Goal: Contribute content: Add original content to the website for others to see

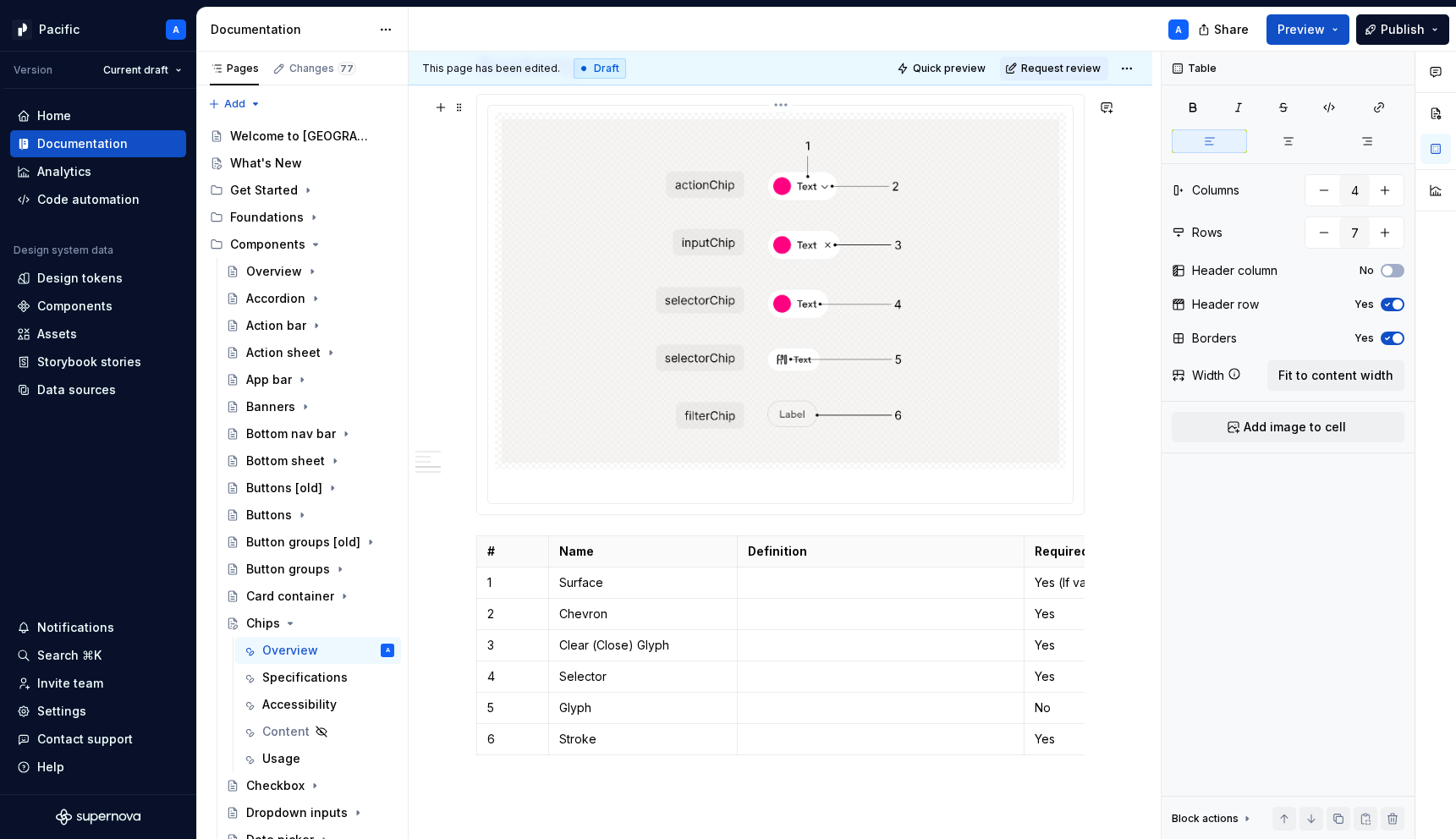
scroll to position [2294, 0]
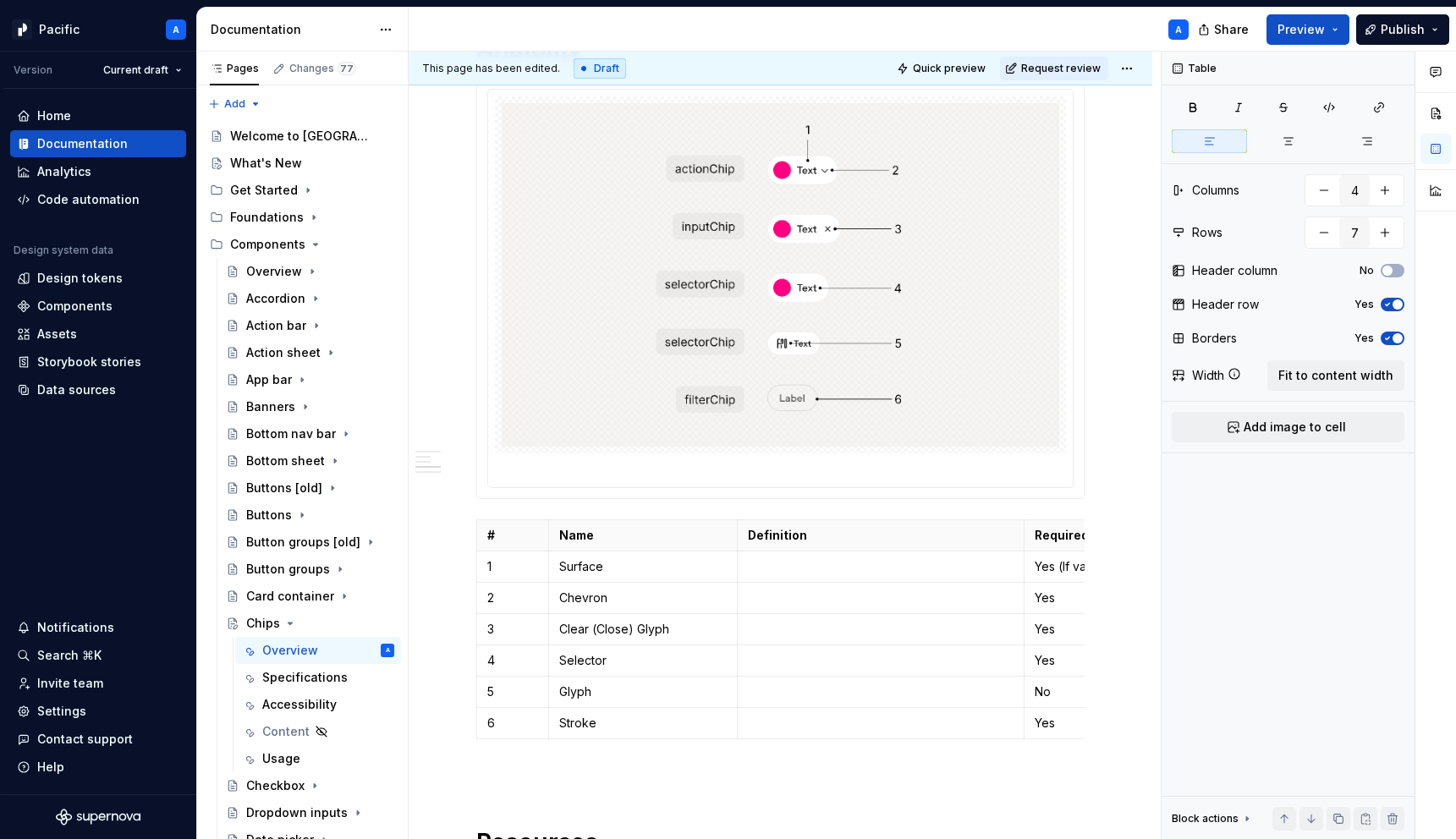
type textarea "*"
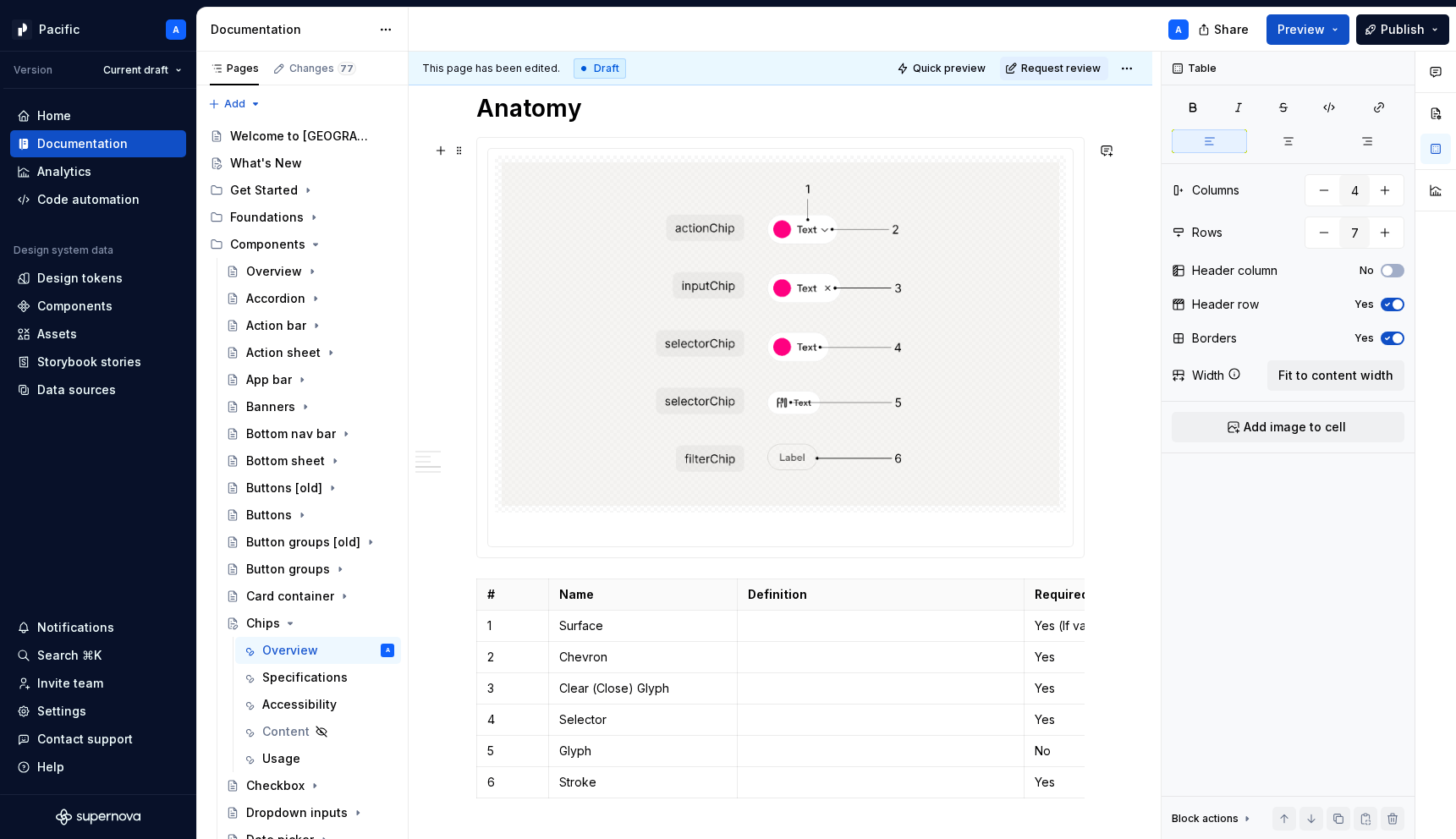
scroll to position [2192, 0]
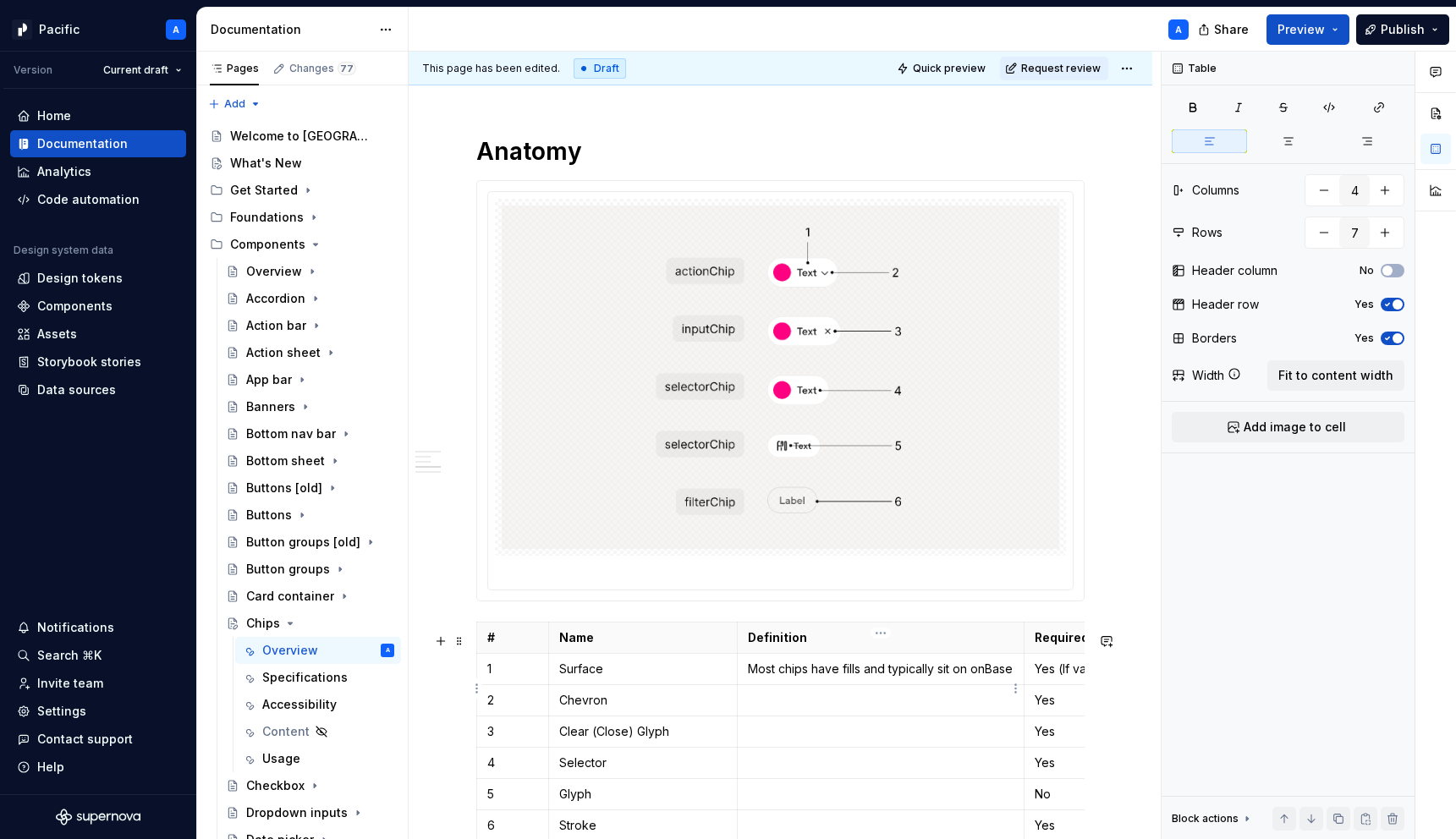
click at [751, 677] on p "Most chips have fills and typically sit on onBase" at bounding box center [880, 668] width 267 height 17
drag, startPoint x: 973, startPoint y: 685, endPoint x: 978, endPoint y: 700, distance: 15.8
click at [978, 694] on p "Most chips have fills and typically sit on color-surface-base" at bounding box center [880, 677] width 267 height 34
click at [947, 647] on button "button" at bounding box center [952, 650] width 23 height 23
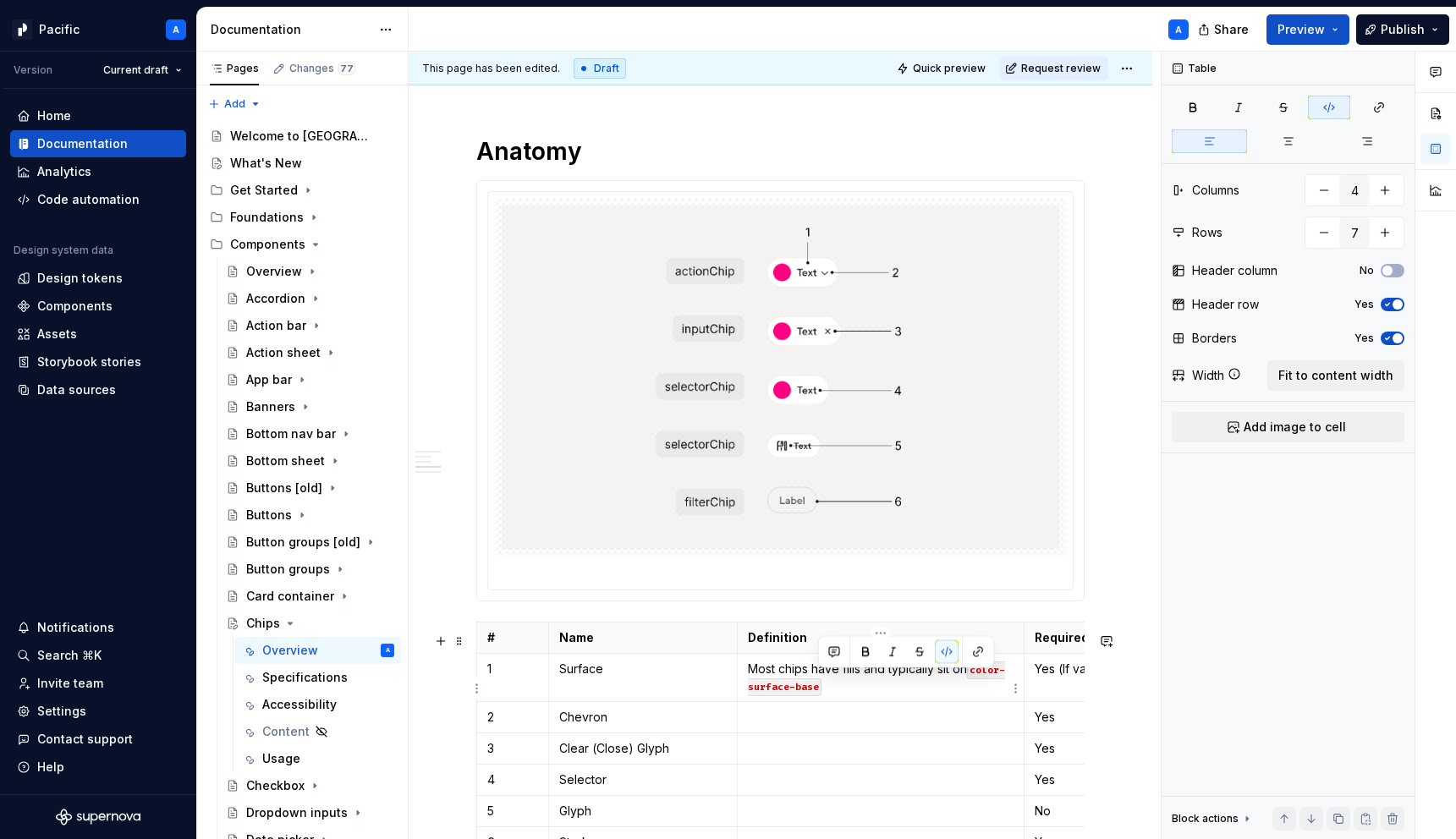
click at [897, 694] on p "Most chips have fills and typically sit on color-surface-base" at bounding box center [880, 677] width 267 height 34
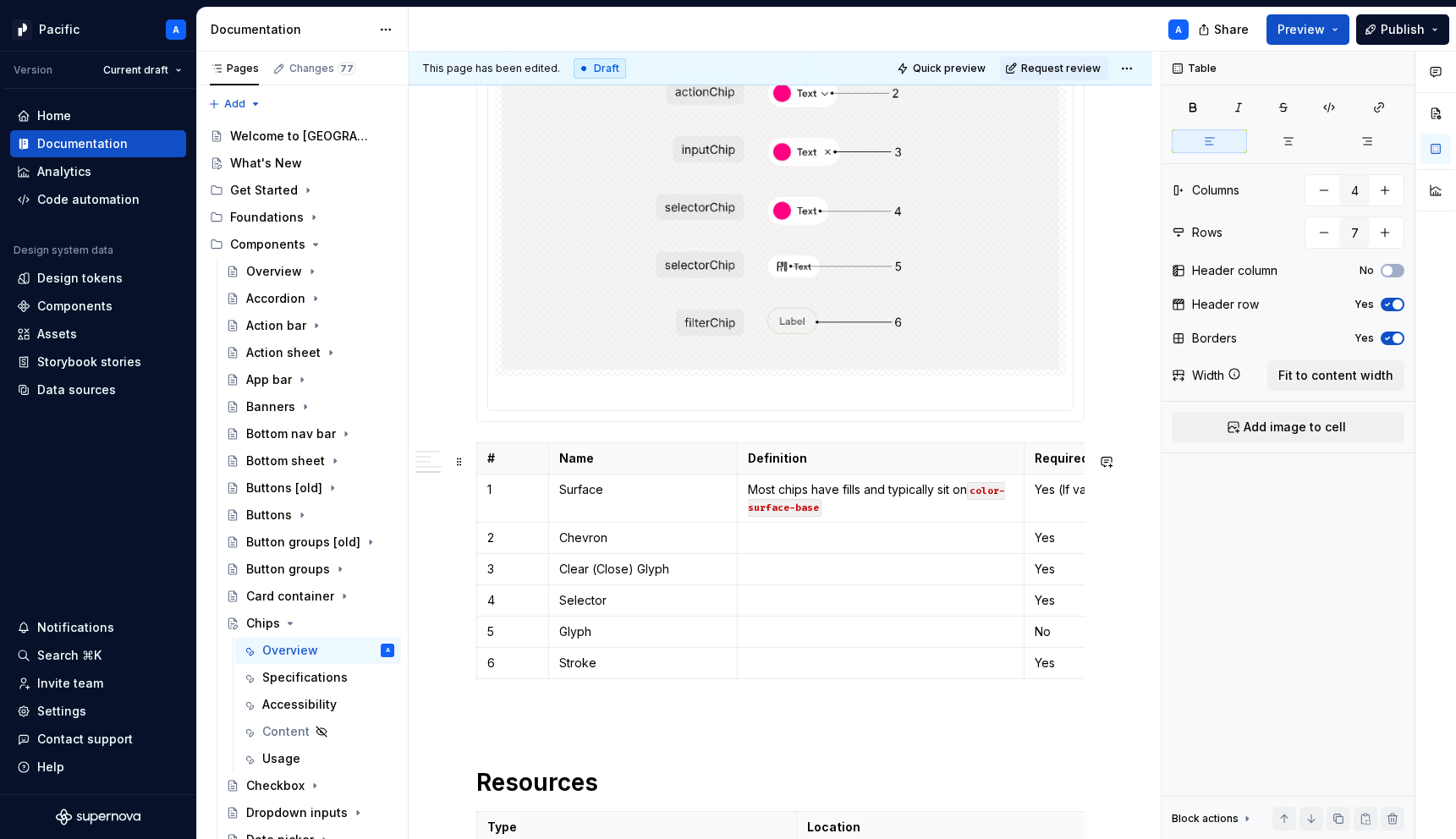
scroll to position [2394, 0]
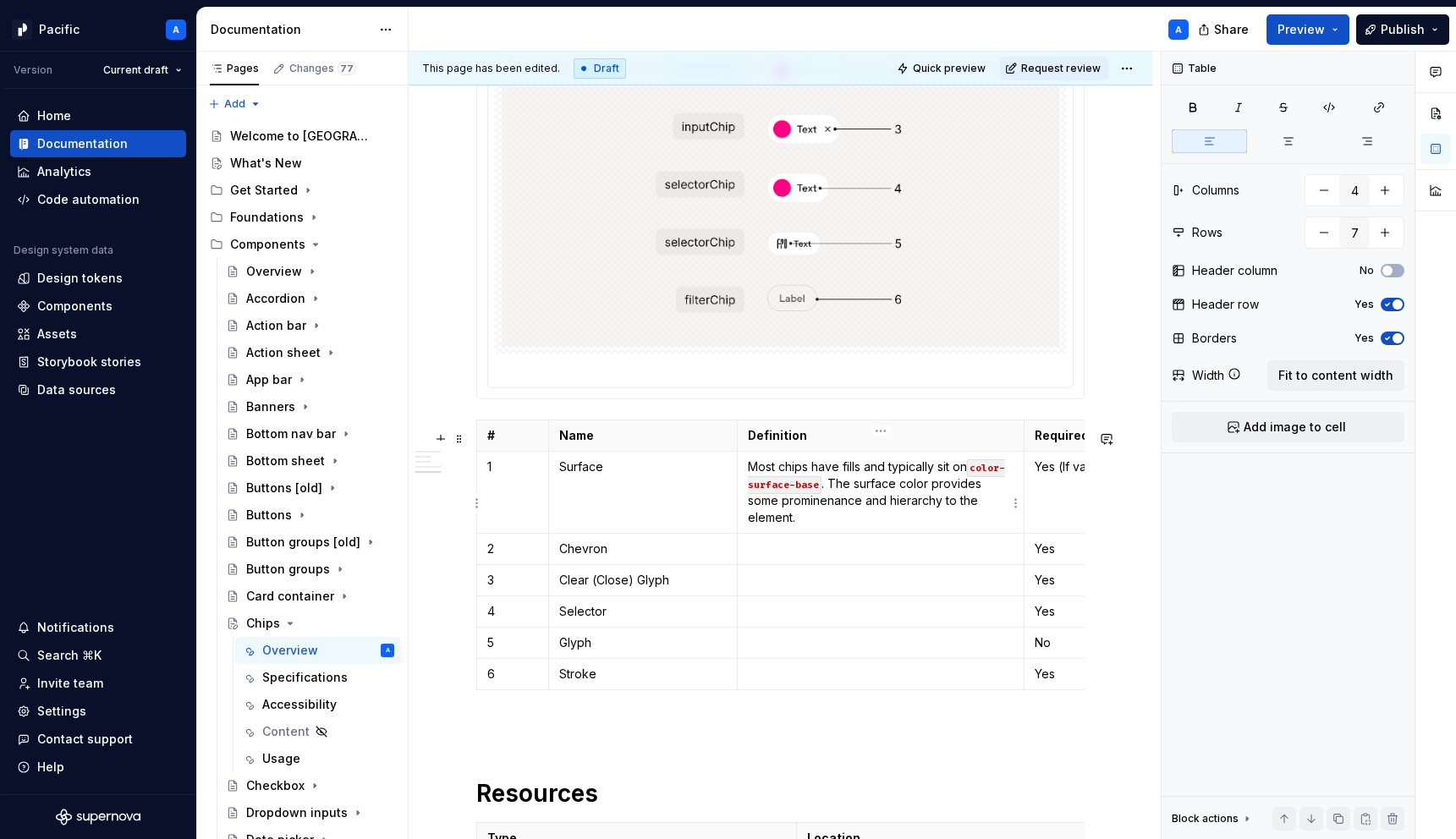
click at [767, 525] on p "Most chips have fills and typically sit on color-surface-base . The surface col…" at bounding box center [880, 491] width 267 height 67
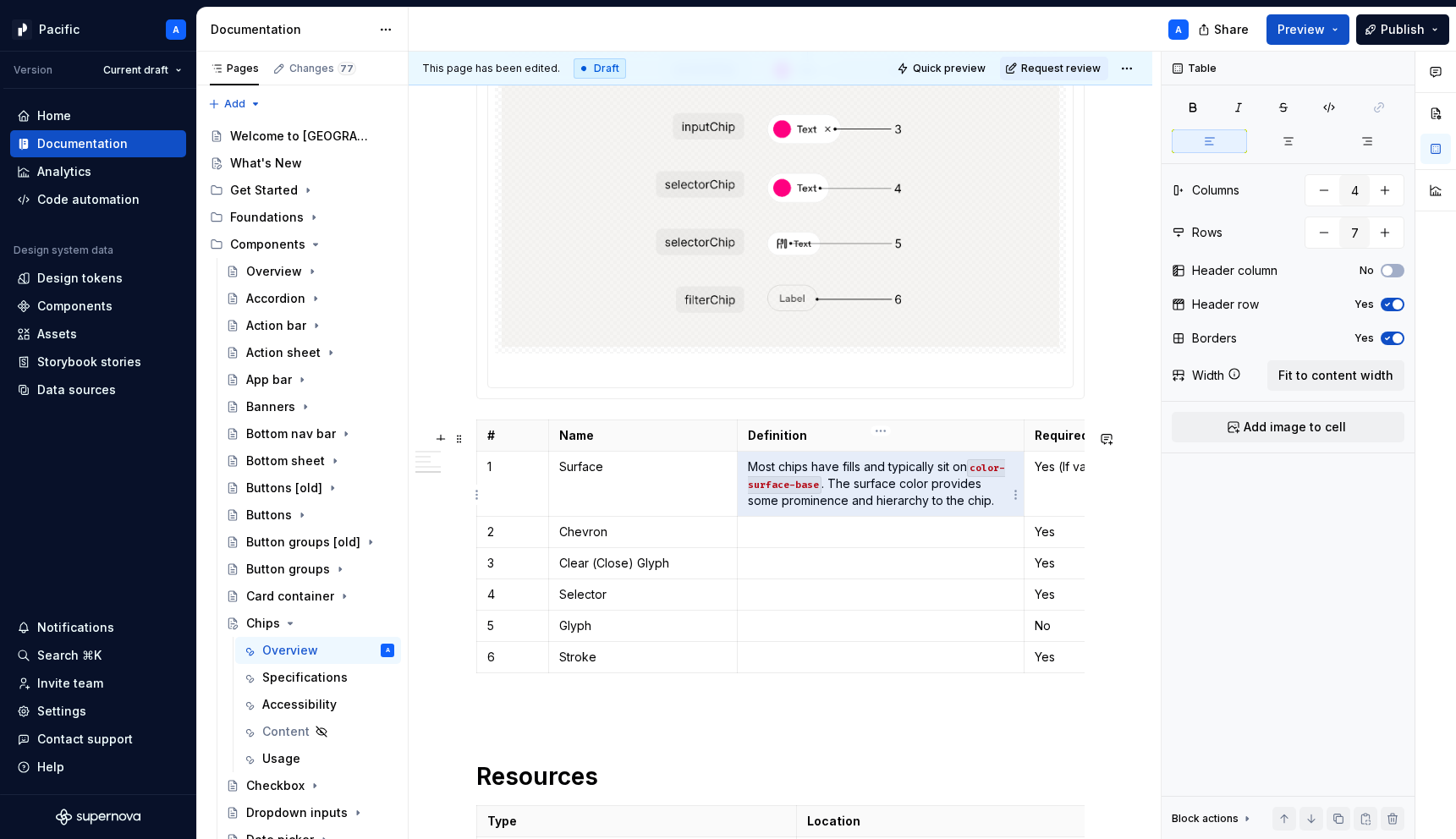
click at [906, 500] on p "Most chips have fills and typically sit on color-surface-base . The surface col…" at bounding box center [880, 483] width 267 height 51
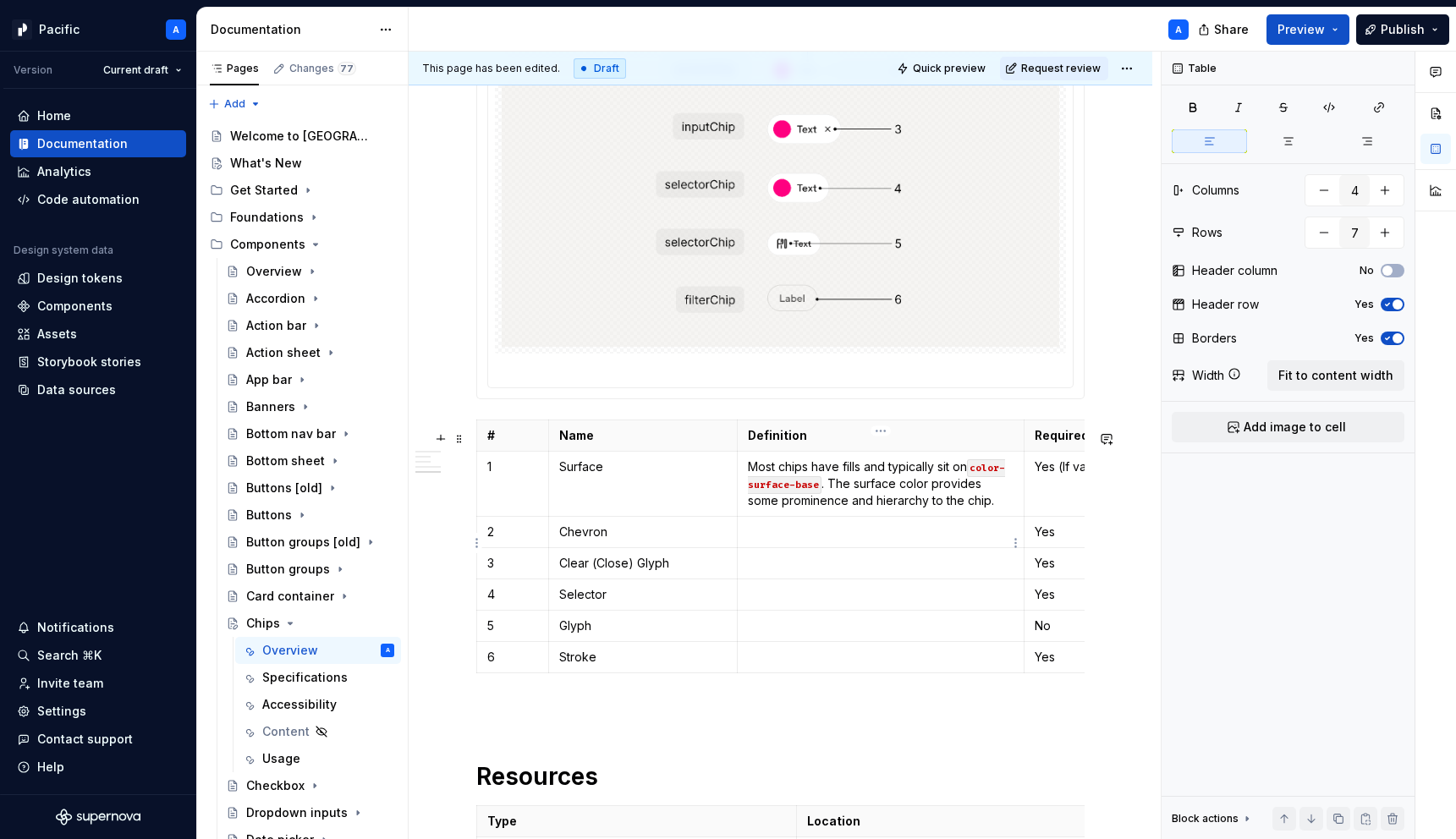
click at [858, 540] on p at bounding box center [880, 531] width 267 height 17
type textarea "*"
drag, startPoint x: 851, startPoint y: 543, endPoint x: 941, endPoint y: 547, distance: 90.1
click at [941, 540] on p "A visual indication that brings up a" at bounding box center [880, 531] width 267 height 17
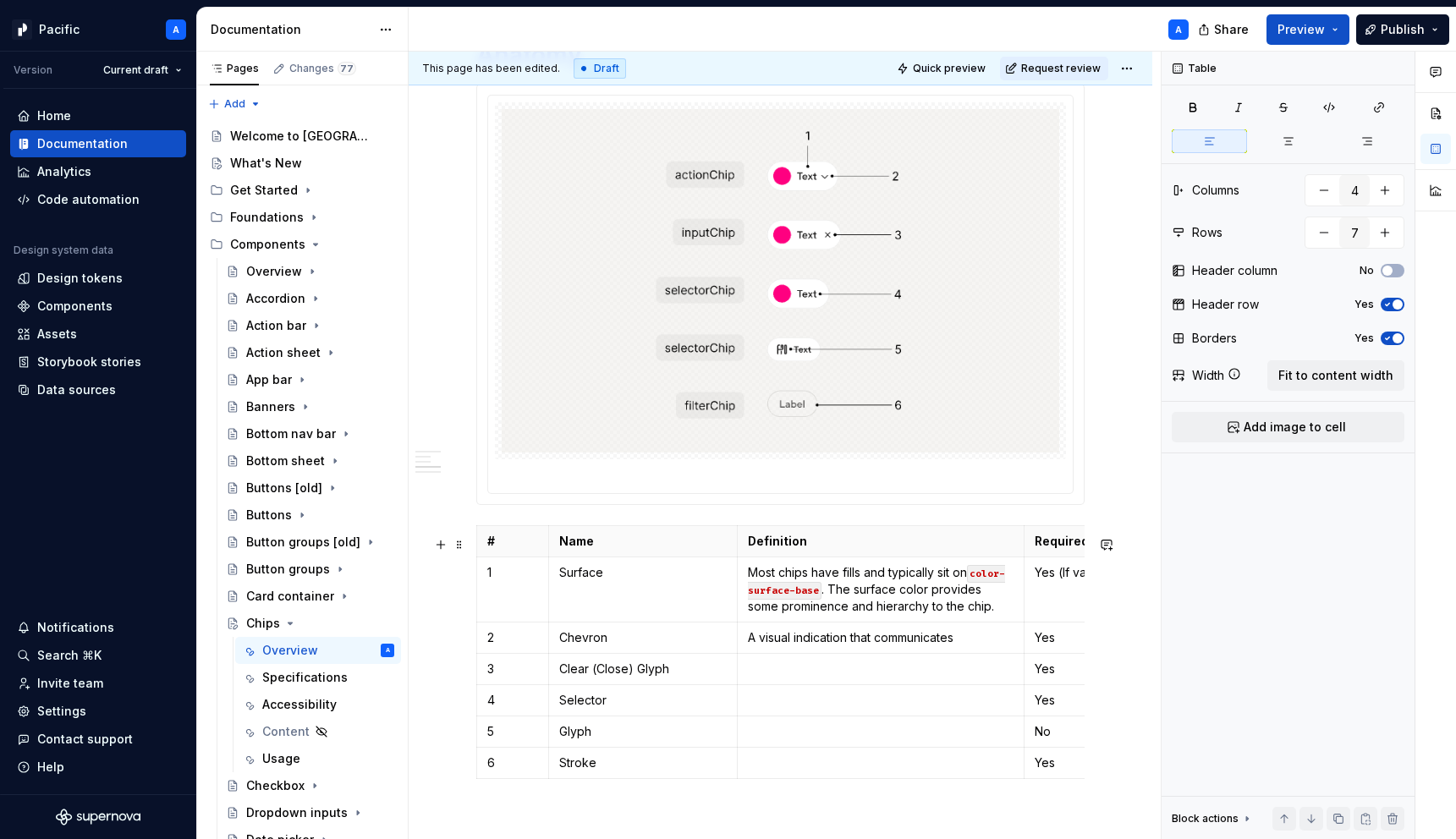
scroll to position [2283, 0]
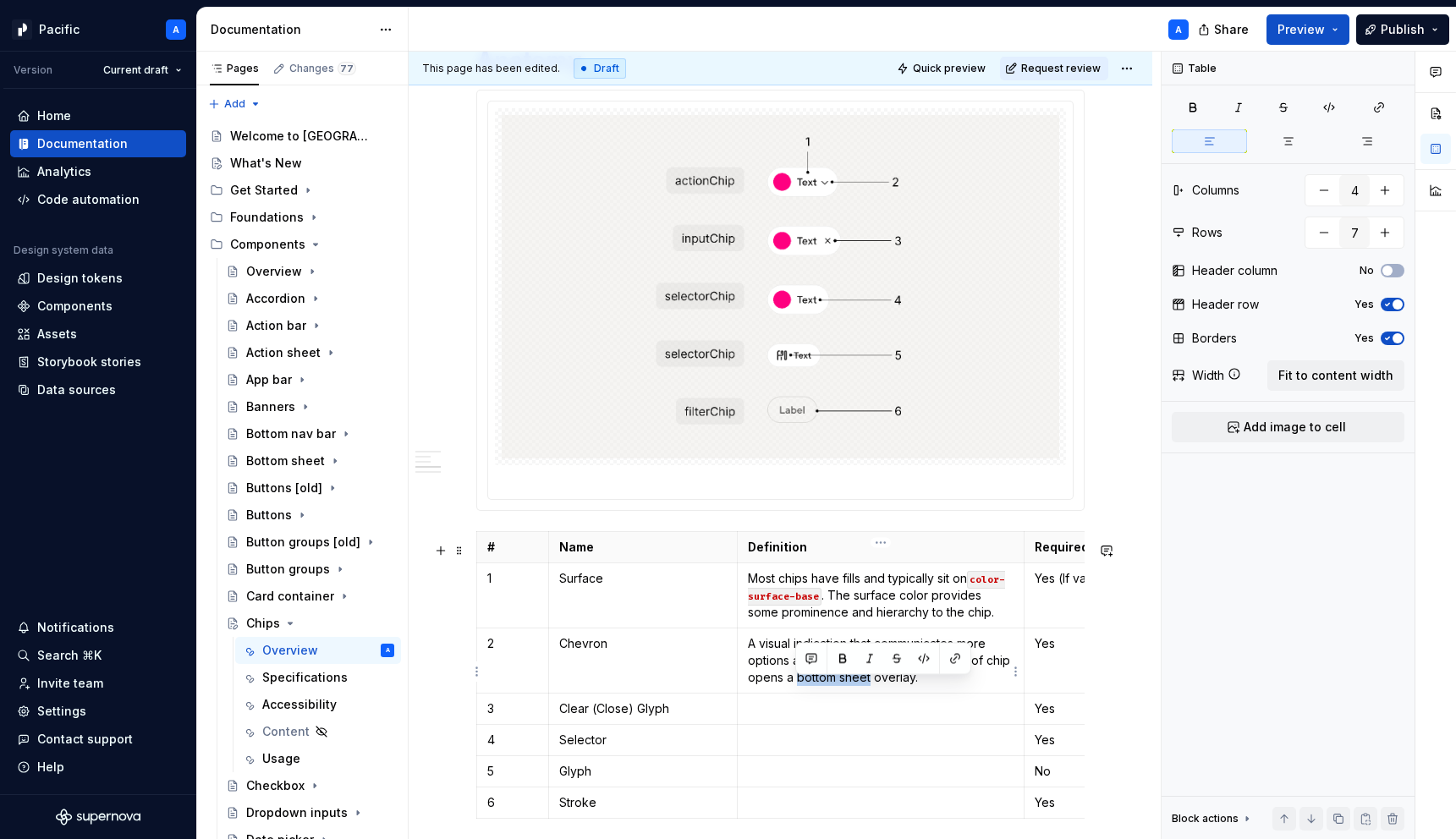
drag, startPoint x: 795, startPoint y: 688, endPoint x: 869, endPoint y: 687, distance: 74.0
click at [869, 686] on p "A visual indication that communicates more options are available. Tapping this …" at bounding box center [880, 660] width 267 height 51
click at [948, 657] on button "button" at bounding box center [955, 658] width 23 height 23
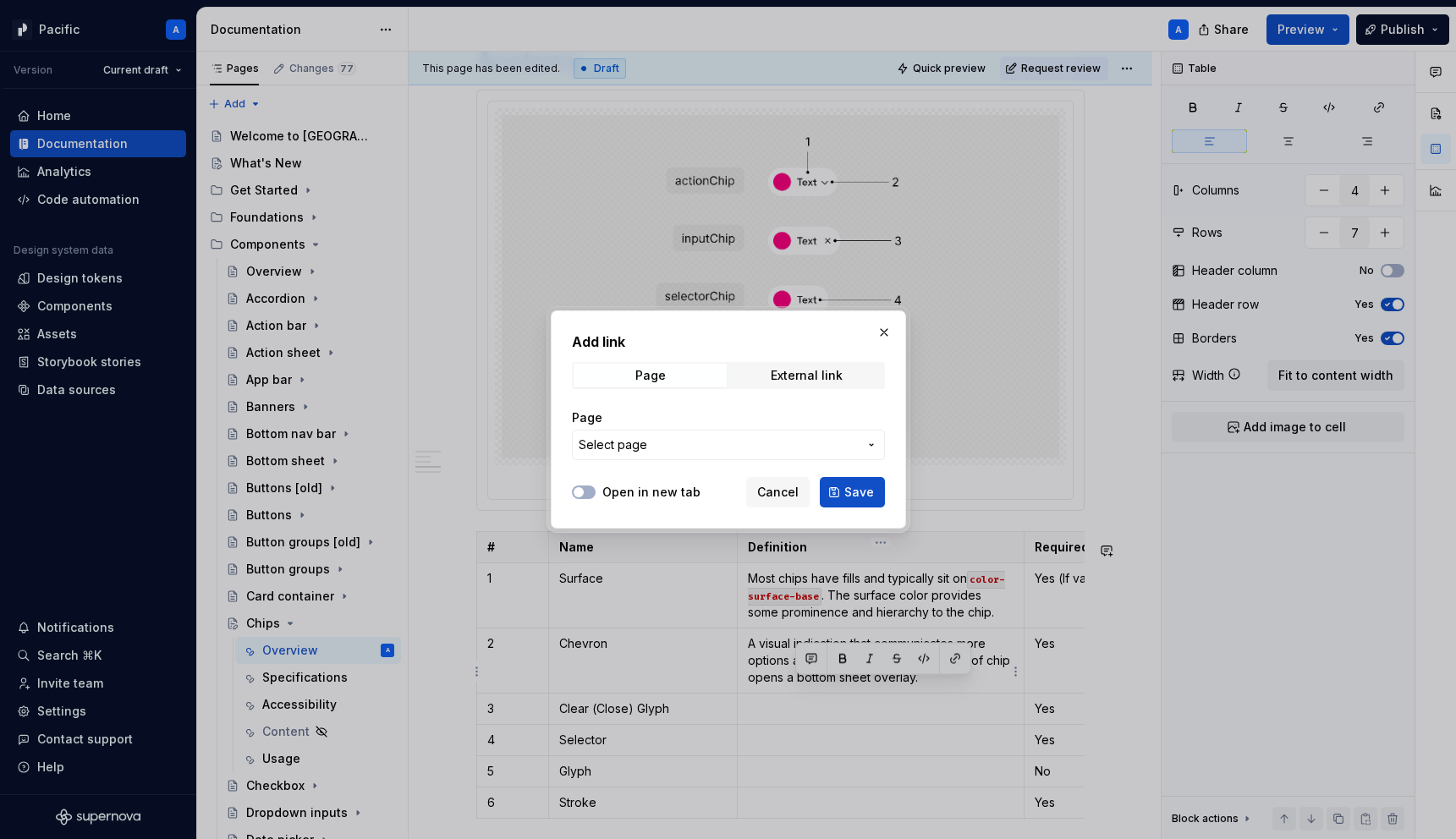
click at [611, 429] on div "Page Select page" at bounding box center [728, 435] width 313 height 51
click at [640, 447] on span "Select page" at bounding box center [613, 444] width 68 height 17
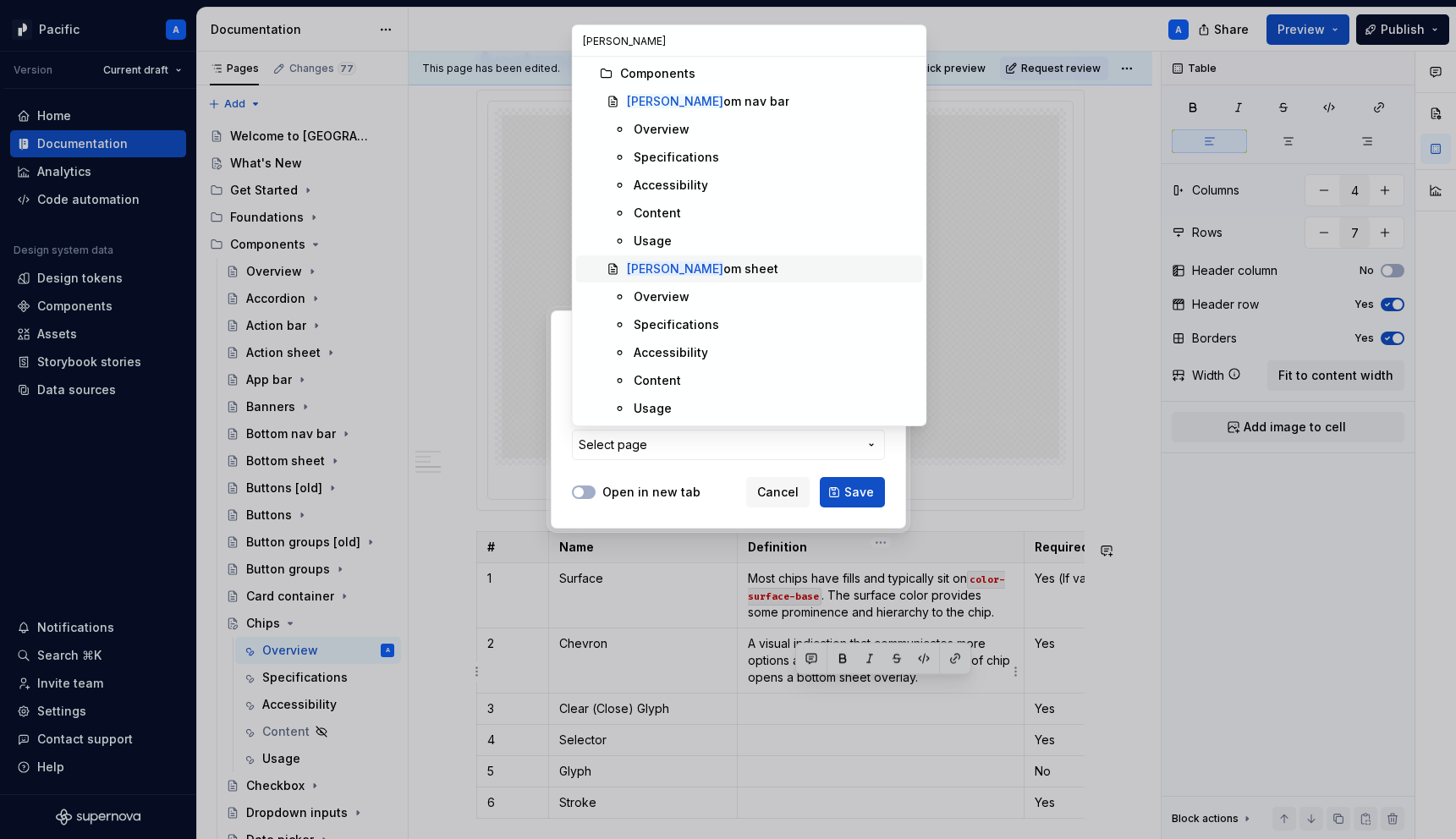
type input "[PERSON_NAME]"
click at [679, 269] on div "[PERSON_NAME] sheet" at bounding box center [702, 269] width 151 height 17
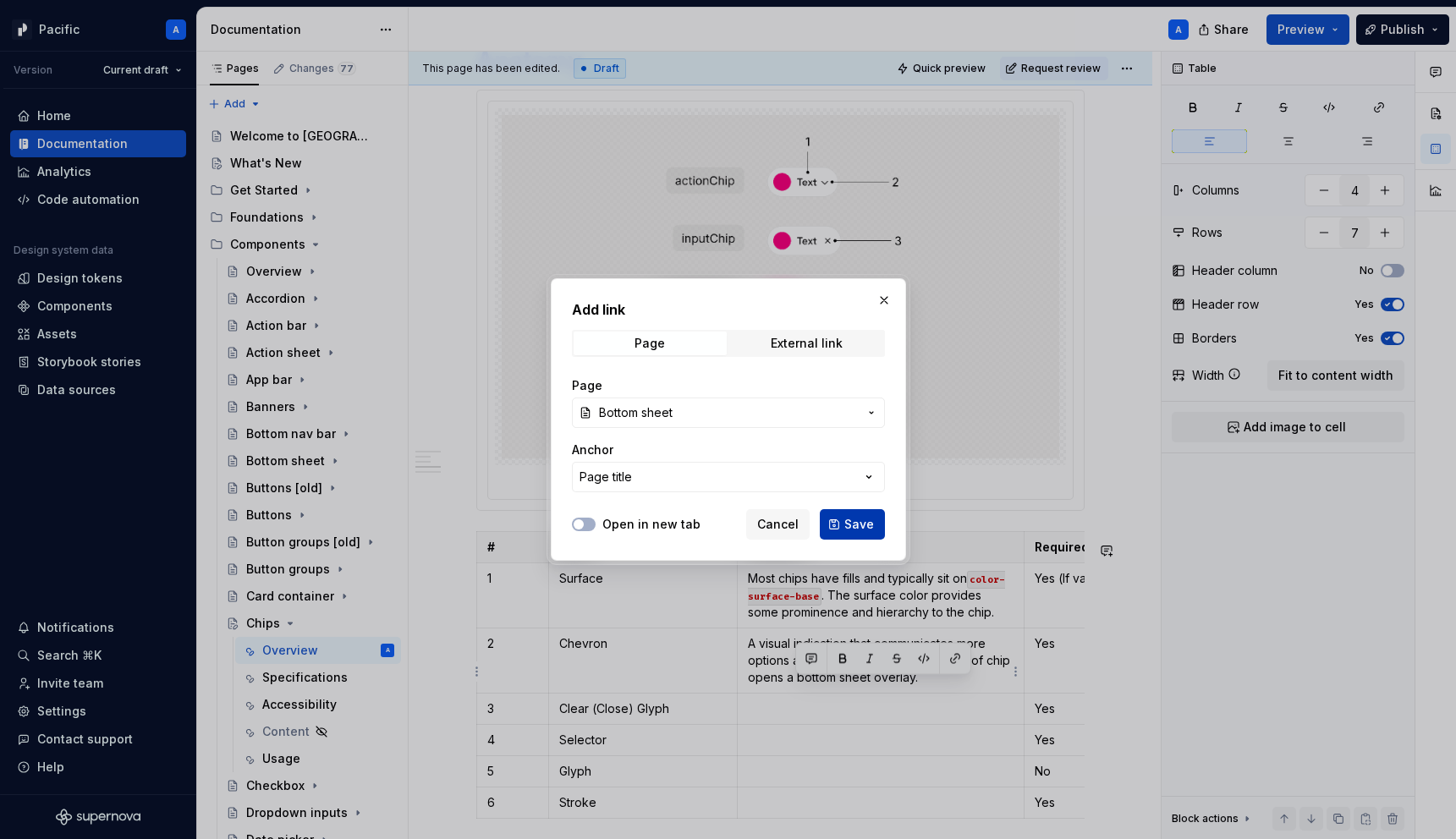
click at [859, 525] on span "Save" at bounding box center [859, 524] width 29 height 17
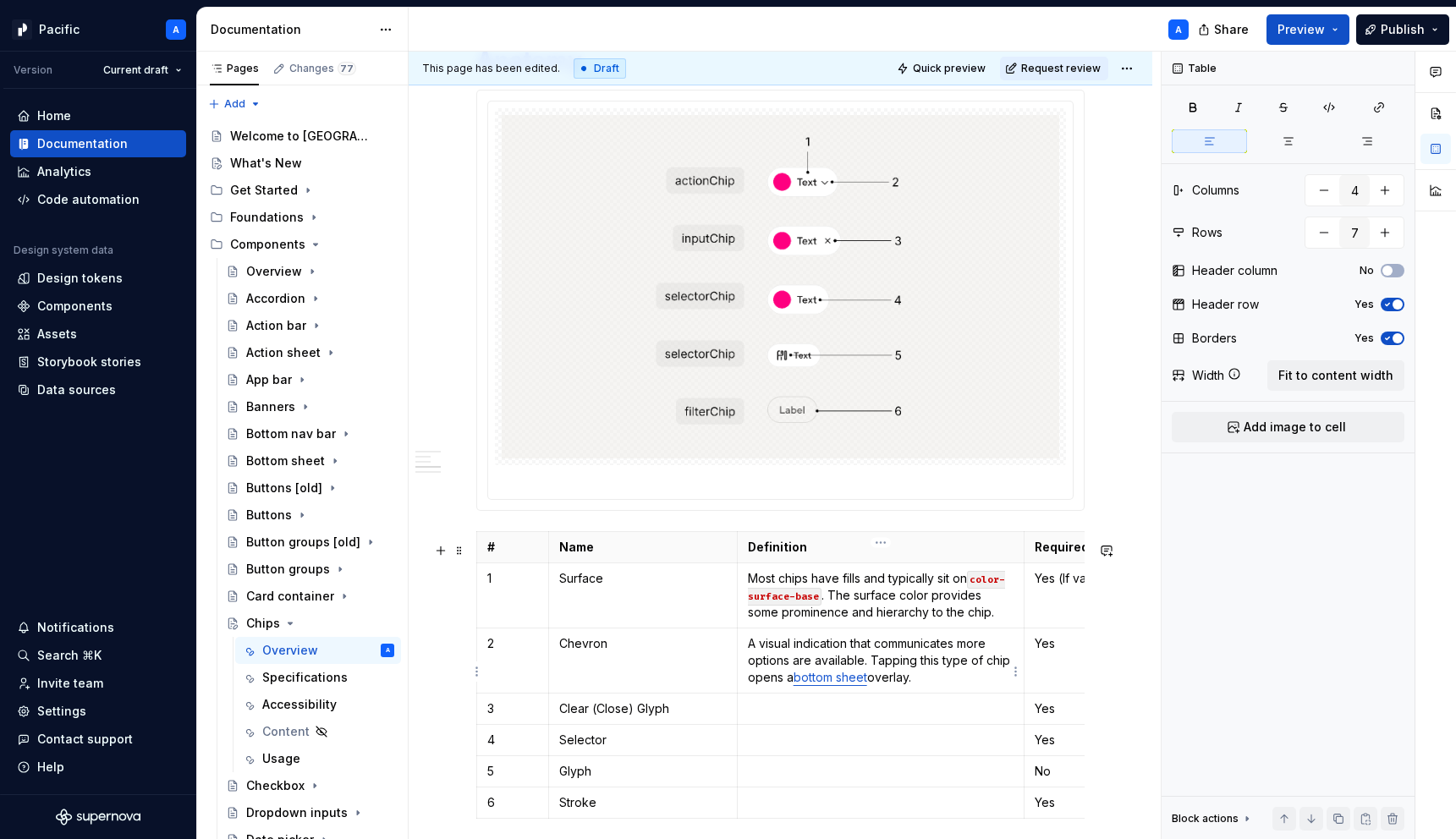
click at [969, 686] on p "A visual indication that communicates more options are available. Tapping this …" at bounding box center [880, 660] width 267 height 51
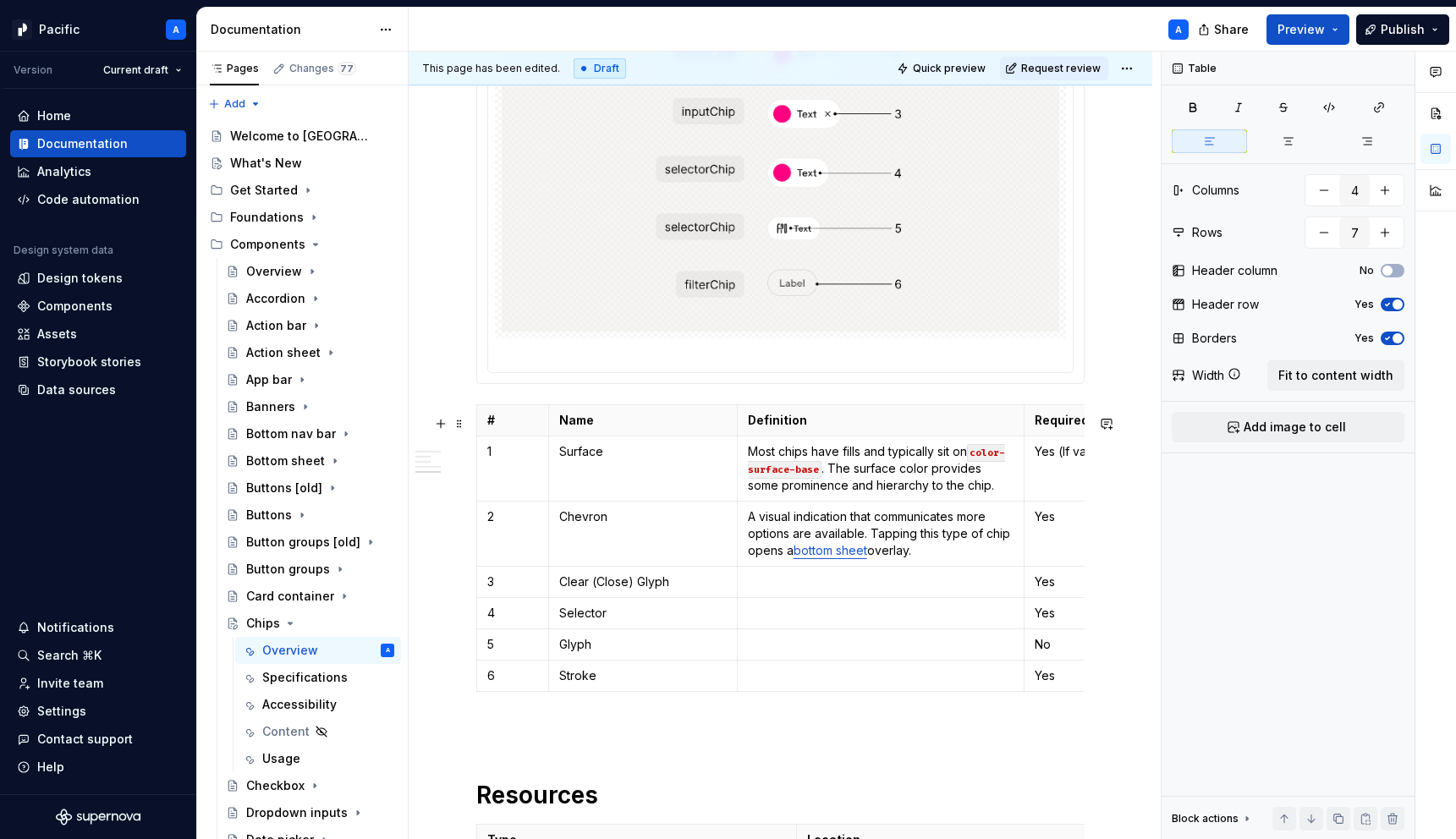
scroll to position [2415, 0]
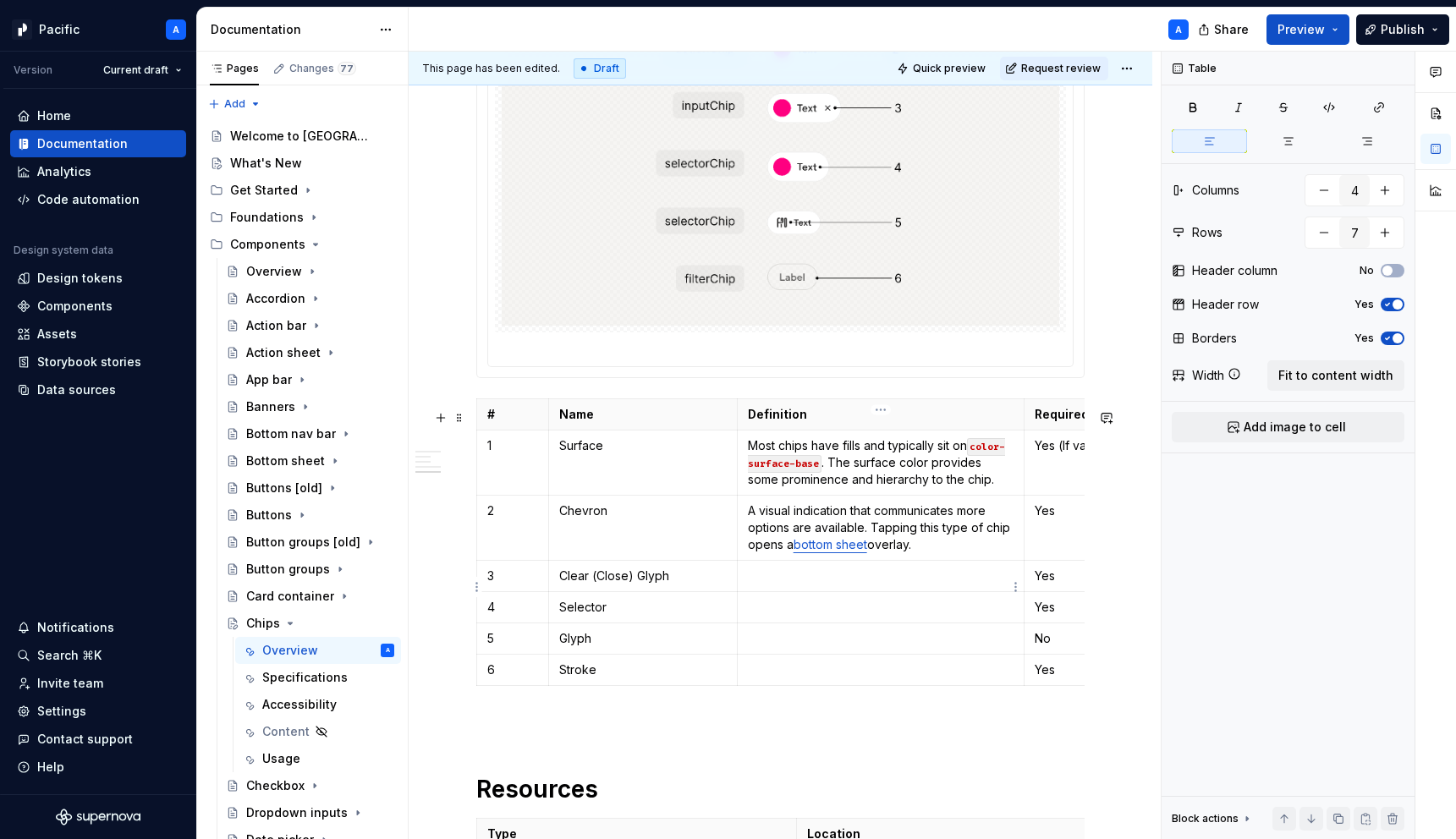
click at [785, 584] on p at bounding box center [880, 575] width 267 height 17
type textarea "*"
click at [815, 584] on p "A visual indication to remove" at bounding box center [880, 575] width 267 height 17
click at [821, 526] on p "A visual indication that communicates more options are available. Tapping this …" at bounding box center [880, 527] width 267 height 51
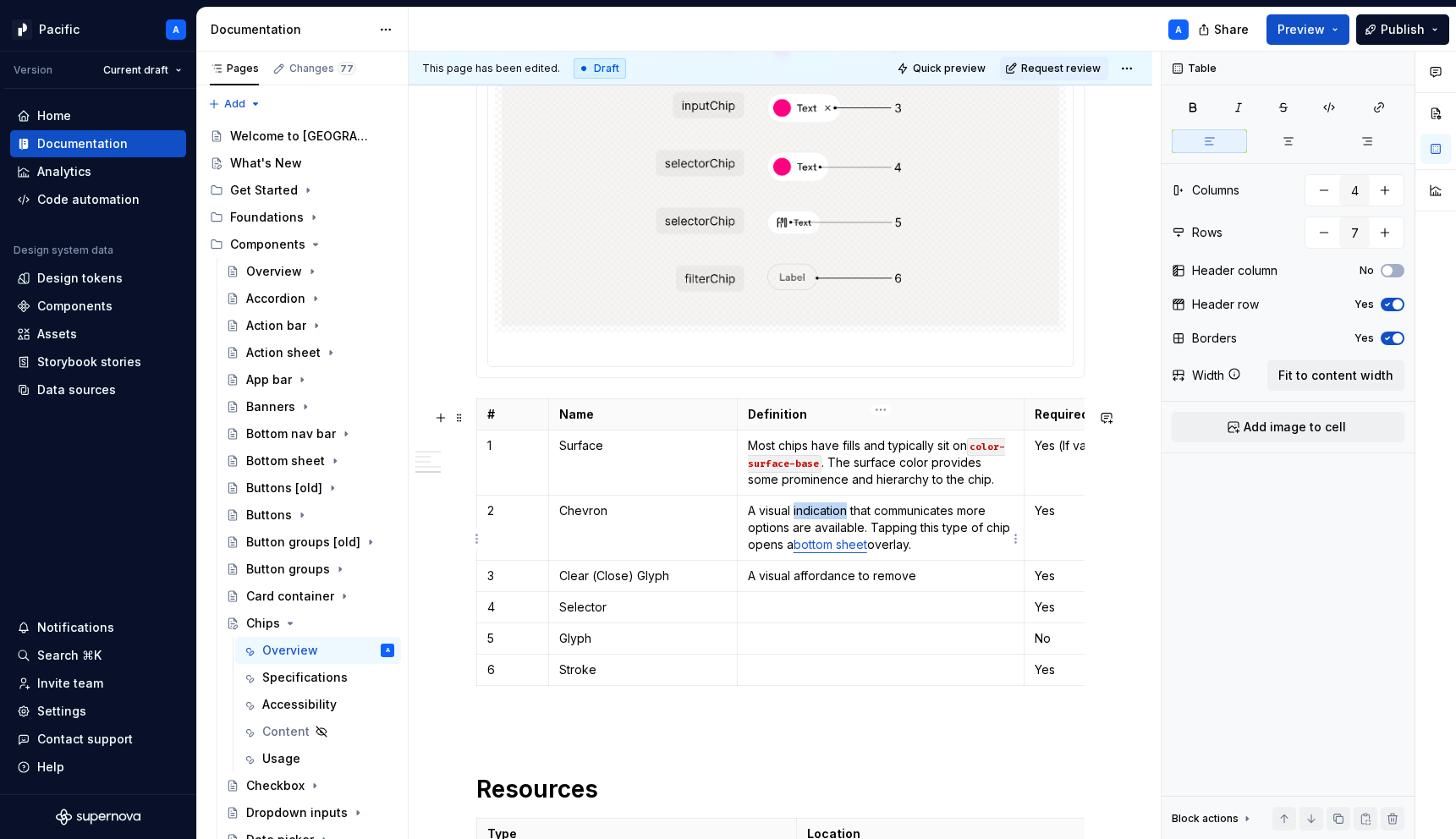
click at [821, 526] on p "A visual indication that communicates more options are available. Tapping this …" at bounding box center [880, 527] width 267 height 51
click at [954, 584] on p "A visual affordance to remove" at bounding box center [880, 575] width 267 height 17
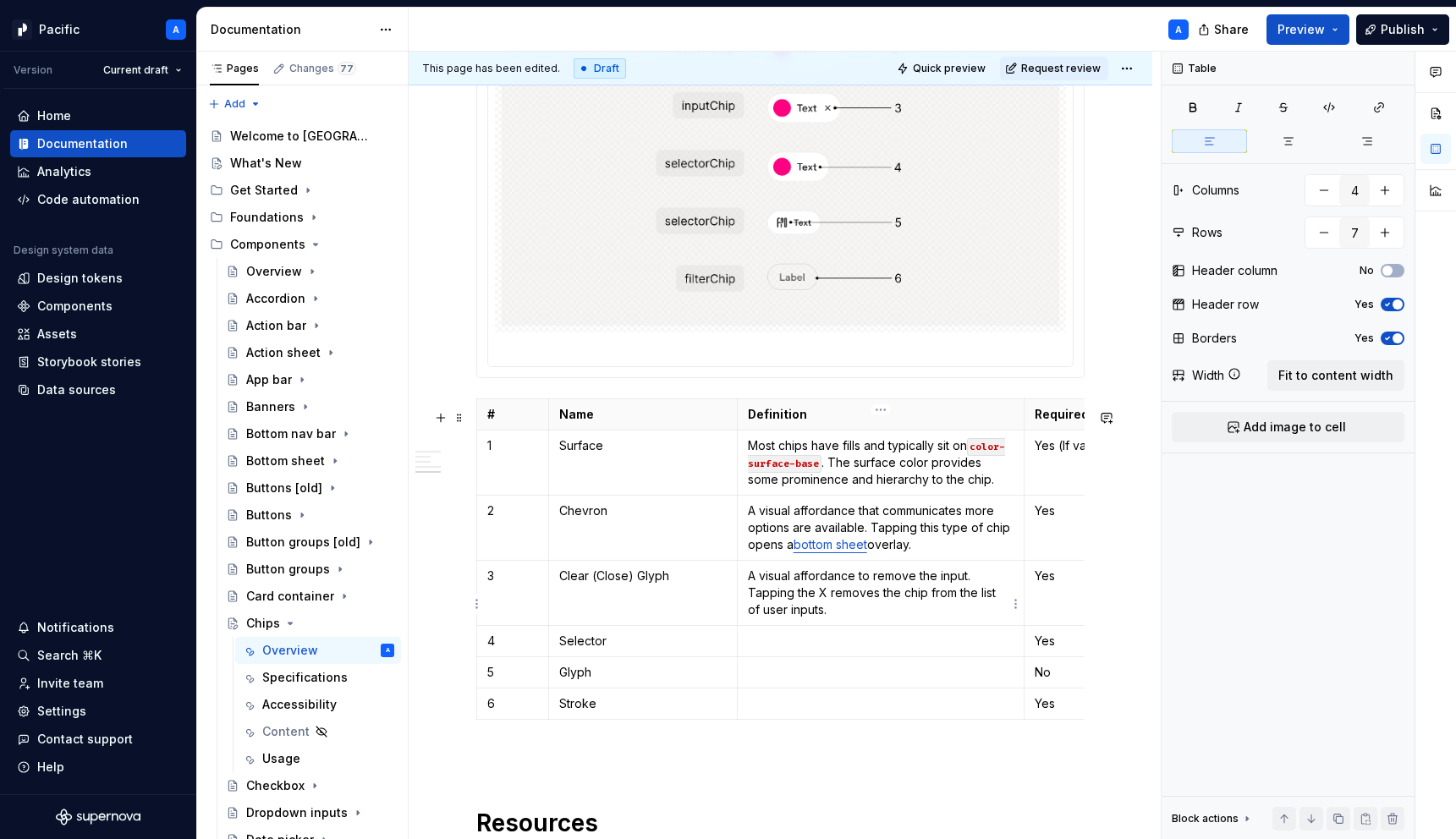
click at [774, 618] on p "A visual affordance to remove the input. Tapping the X removes the chip from th…" at bounding box center [880, 593] width 267 height 51
click at [947, 650] on p at bounding box center [880, 640] width 267 height 17
click at [570, 650] on p "Selector" at bounding box center [642, 640] width 167 height 17
click at [826, 641] on td at bounding box center [880, 642] width 287 height 31
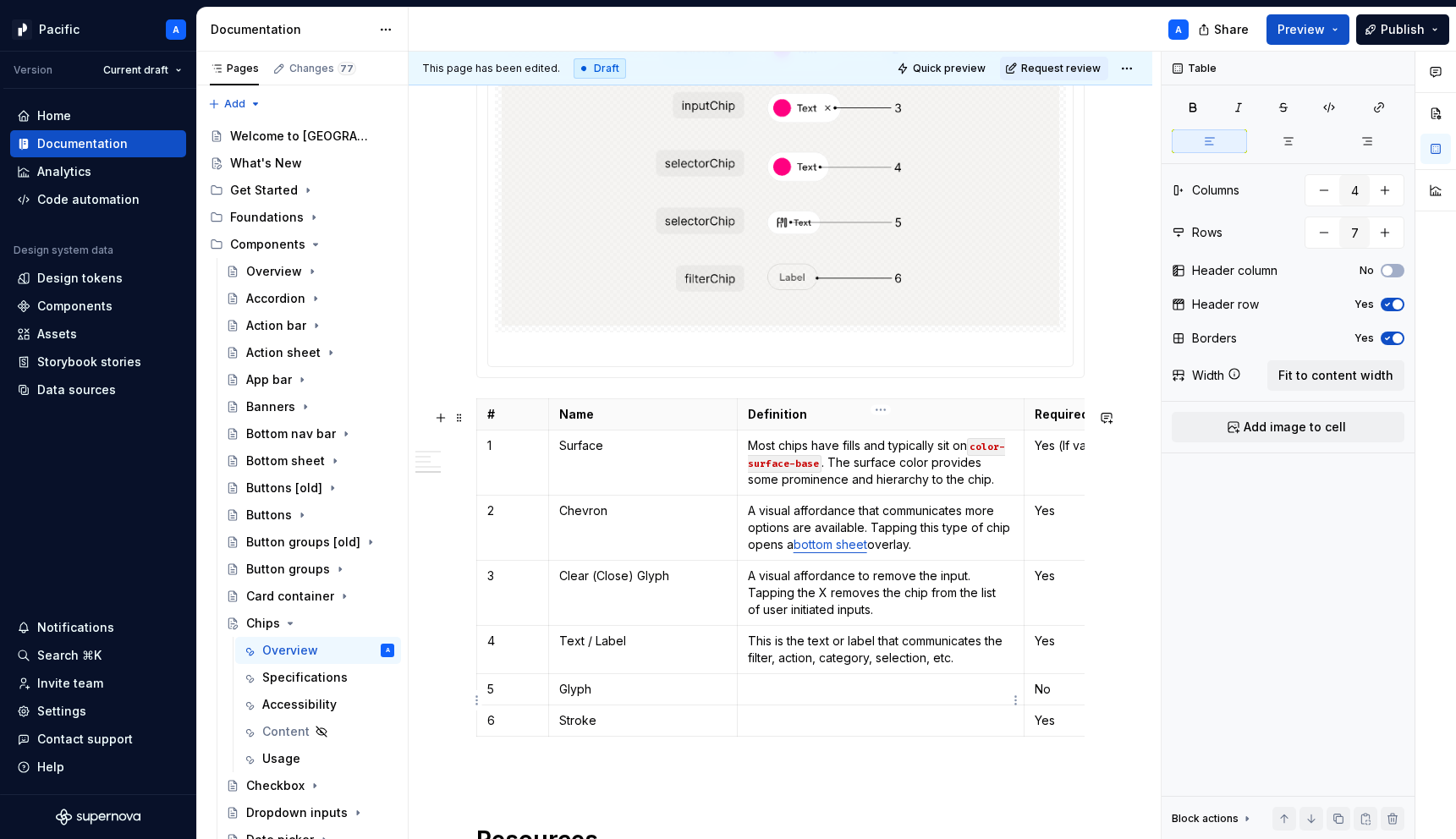
click at [798, 697] on p at bounding box center [880, 689] width 267 height 17
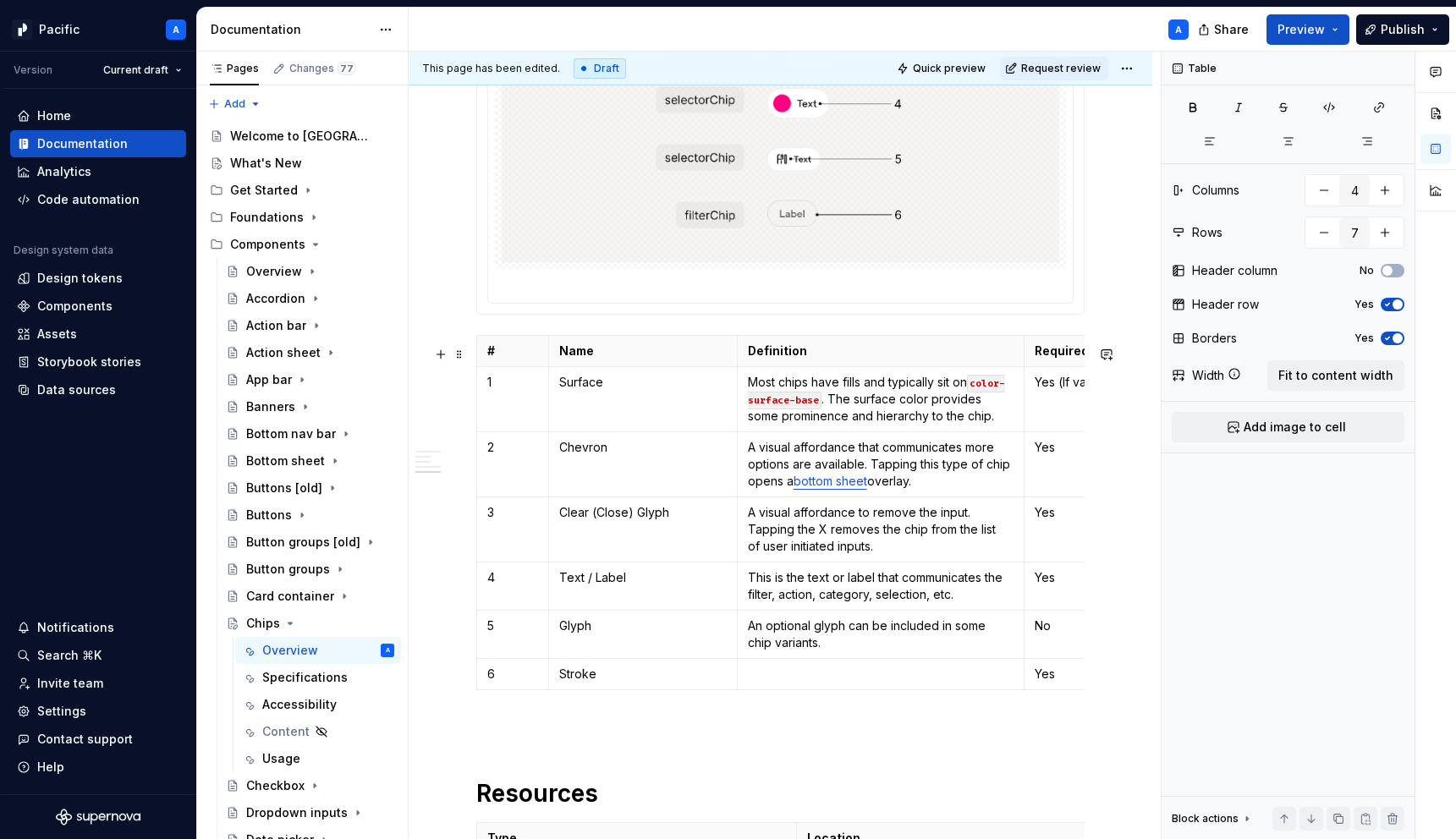
scroll to position [2483, 0]
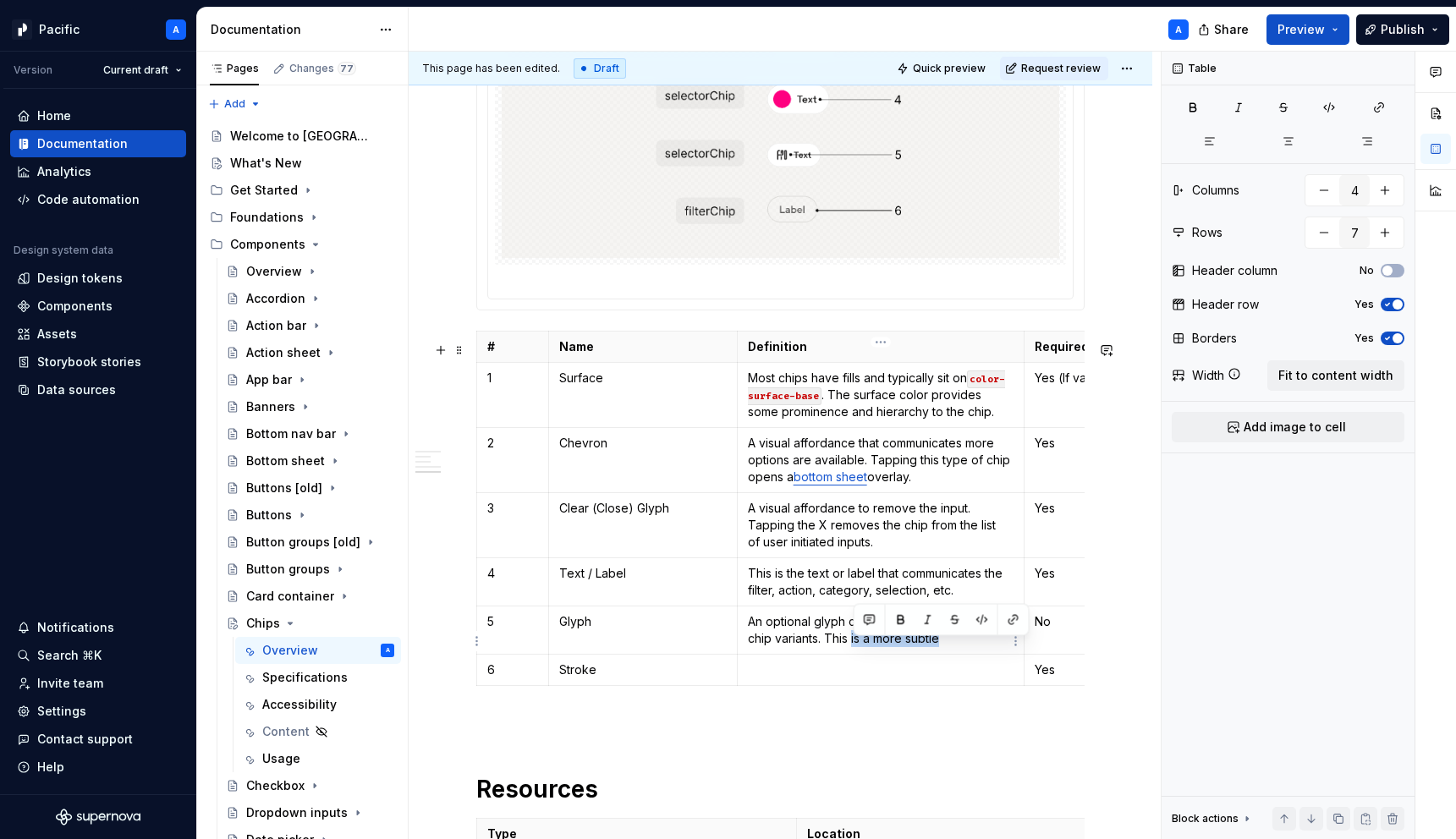
drag, startPoint x: 853, startPoint y: 651, endPoint x: 941, endPoint y: 654, distance: 88.1
click at [941, 647] on p "An optional glyph can be included in some chip variants. This is a more subtle" at bounding box center [880, 630] width 267 height 34
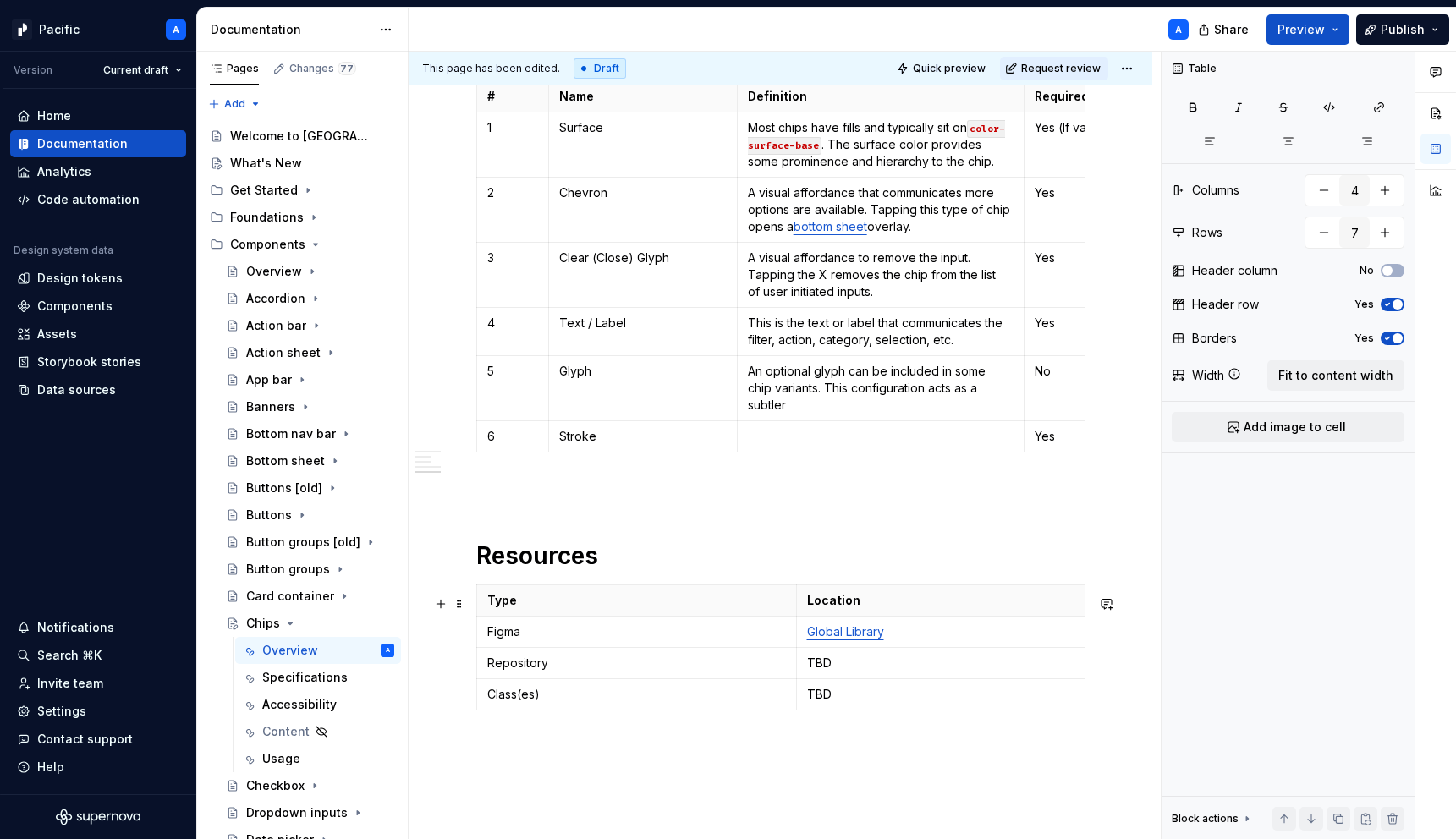
scroll to position [2763, 0]
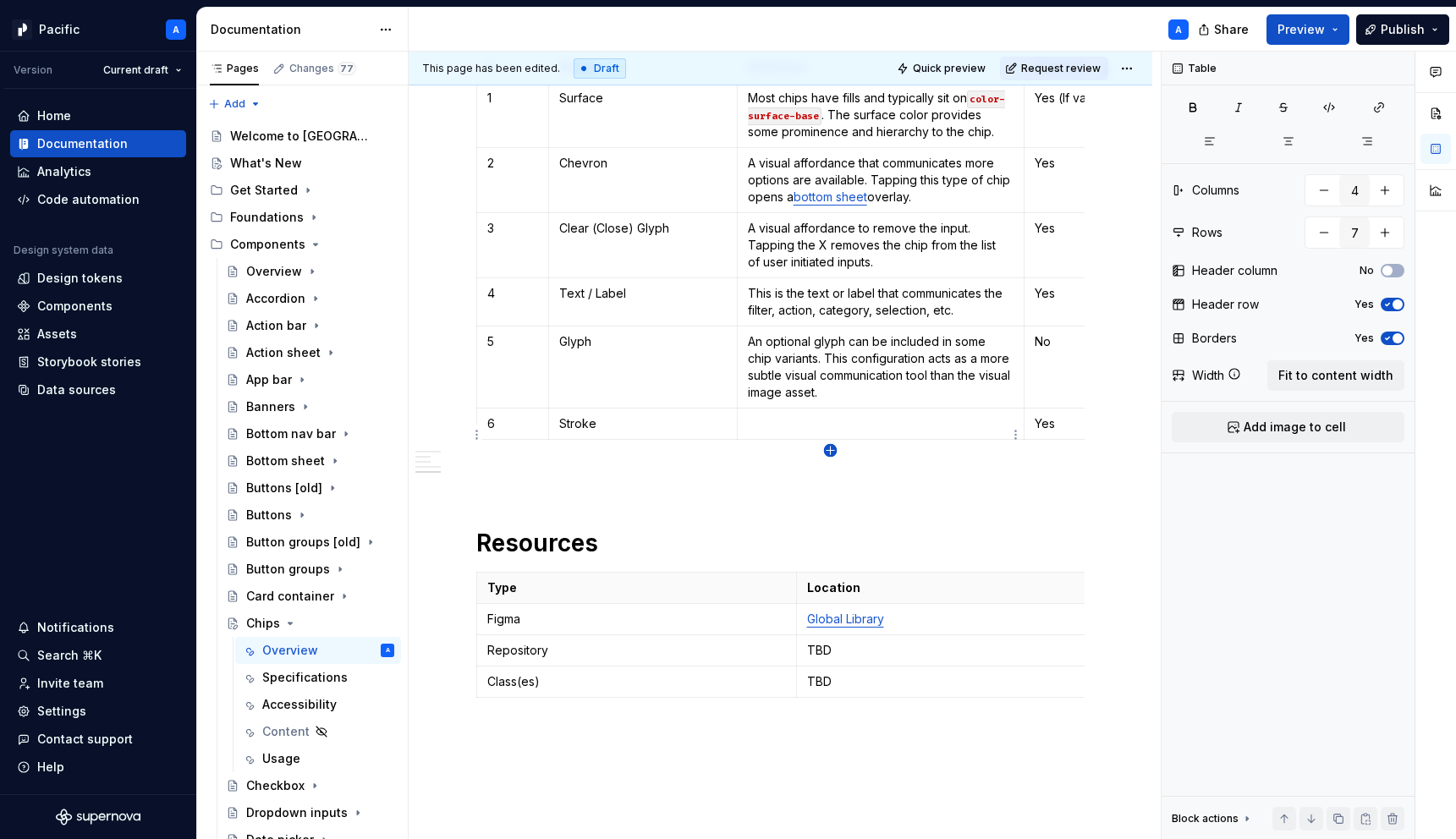
click at [834, 450] on icon "button" at bounding box center [831, 450] width 14 height 14
click at [593, 459] on p at bounding box center [642, 454] width 167 height 17
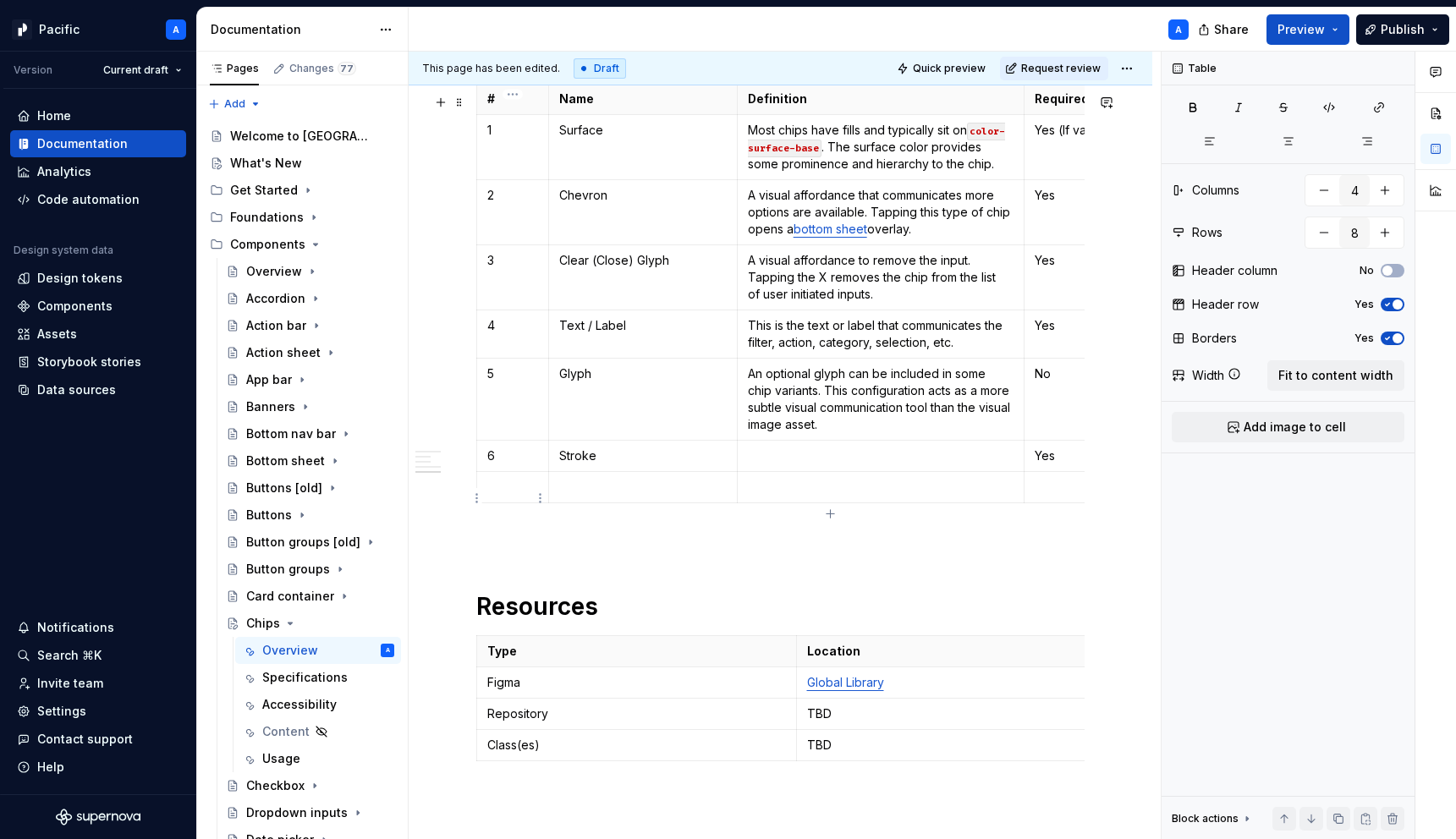
click at [513, 495] on p at bounding box center [513, 486] width 51 height 17
click at [674, 495] on p at bounding box center [642, 486] width 167 height 17
click at [791, 495] on p at bounding box center [880, 486] width 267 height 17
click at [677, 493] on p "Image Asset" at bounding box center [642, 486] width 167 height 17
click at [844, 495] on p at bounding box center [880, 486] width 267 height 17
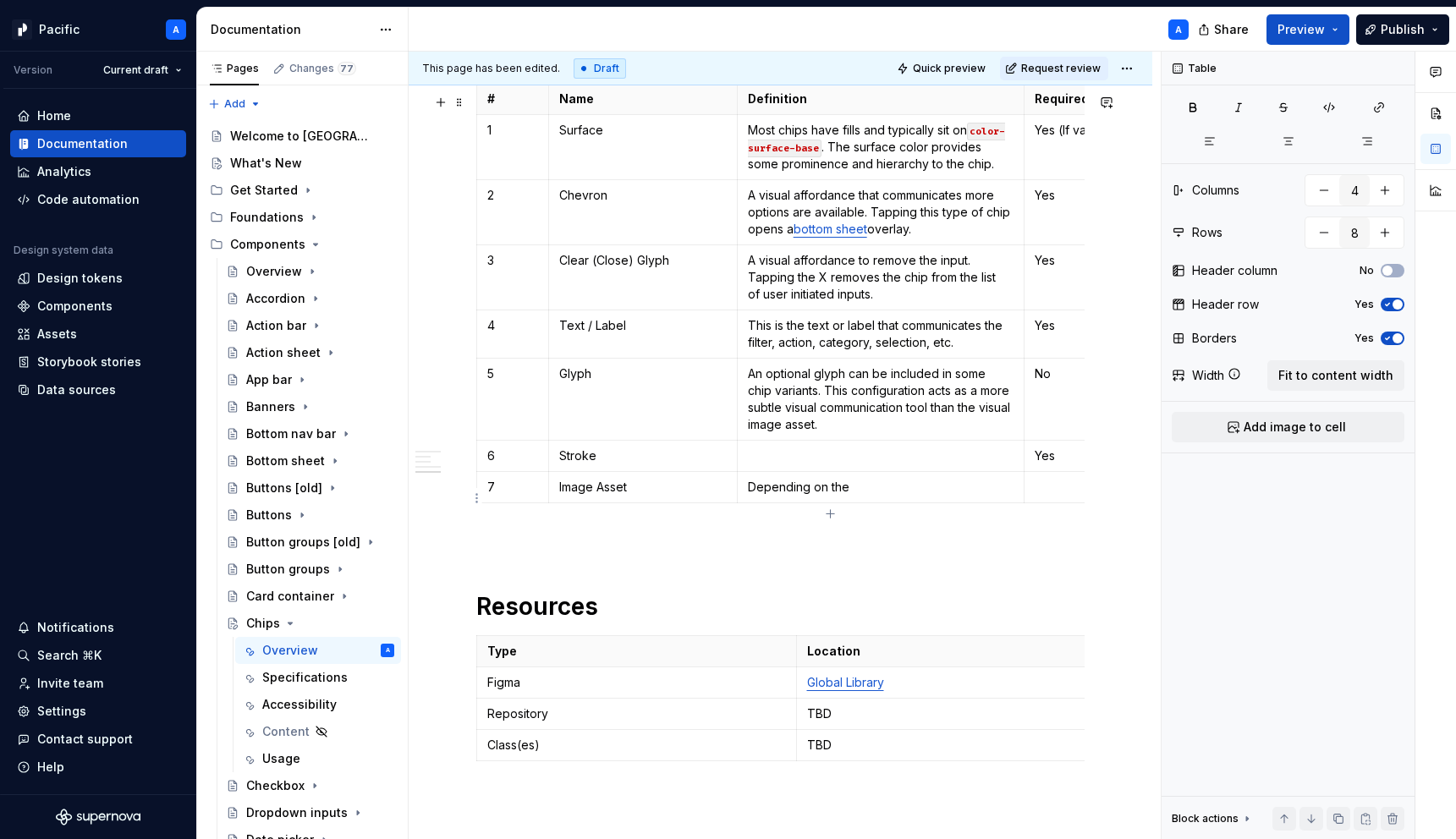
click at [1060, 495] on p at bounding box center [1104, 486] width 139 height 17
click at [889, 495] on p "Depending on the" at bounding box center [880, 486] width 267 height 17
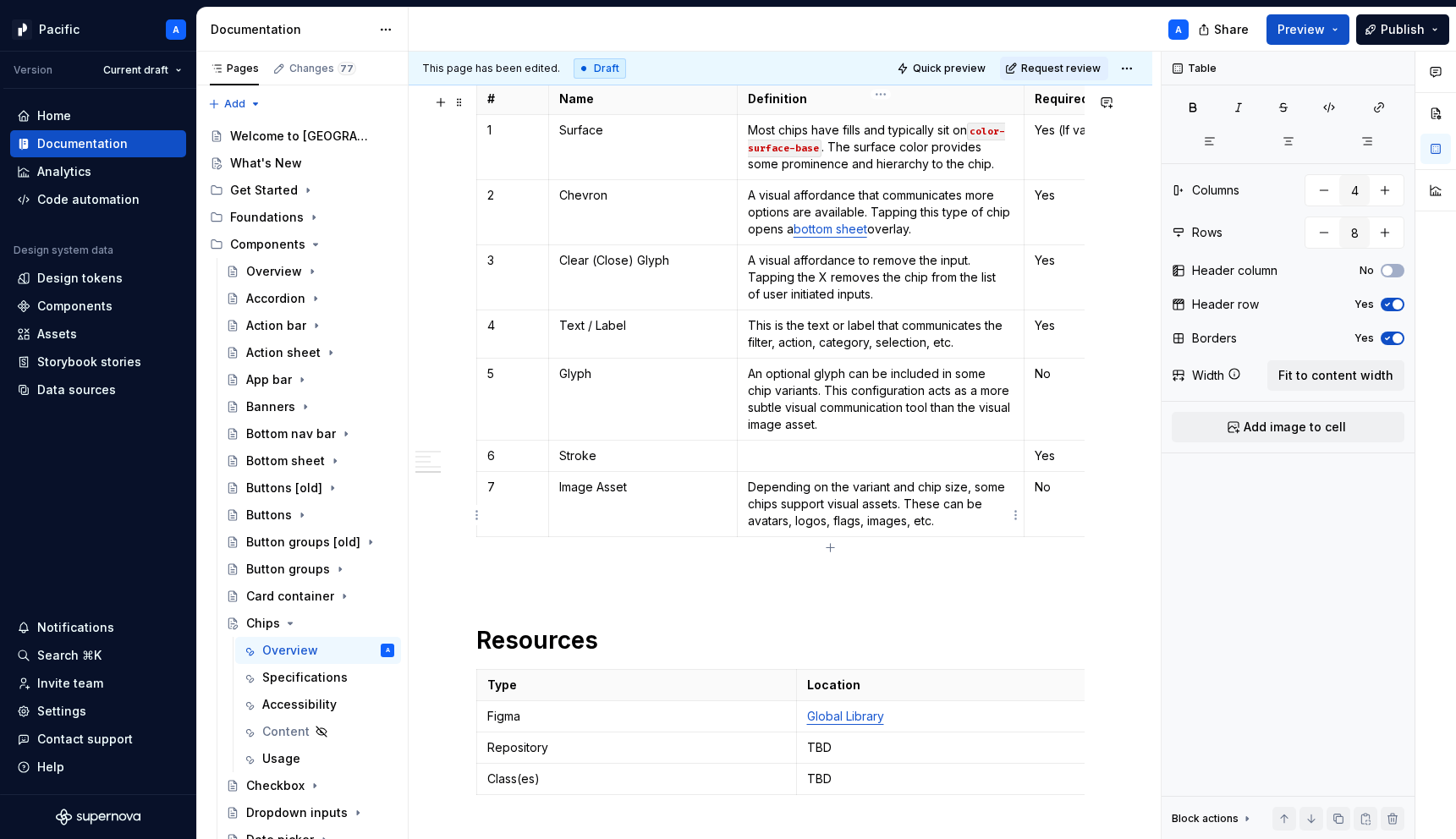
click at [832, 528] on p "Depending on the variant and chip size, some chips support visual assets. These…" at bounding box center [880, 504] width 267 height 51
click at [790, 546] on p "Depending on the variant and chip size, some chips support visual assets. These…" at bounding box center [880, 512] width 267 height 67
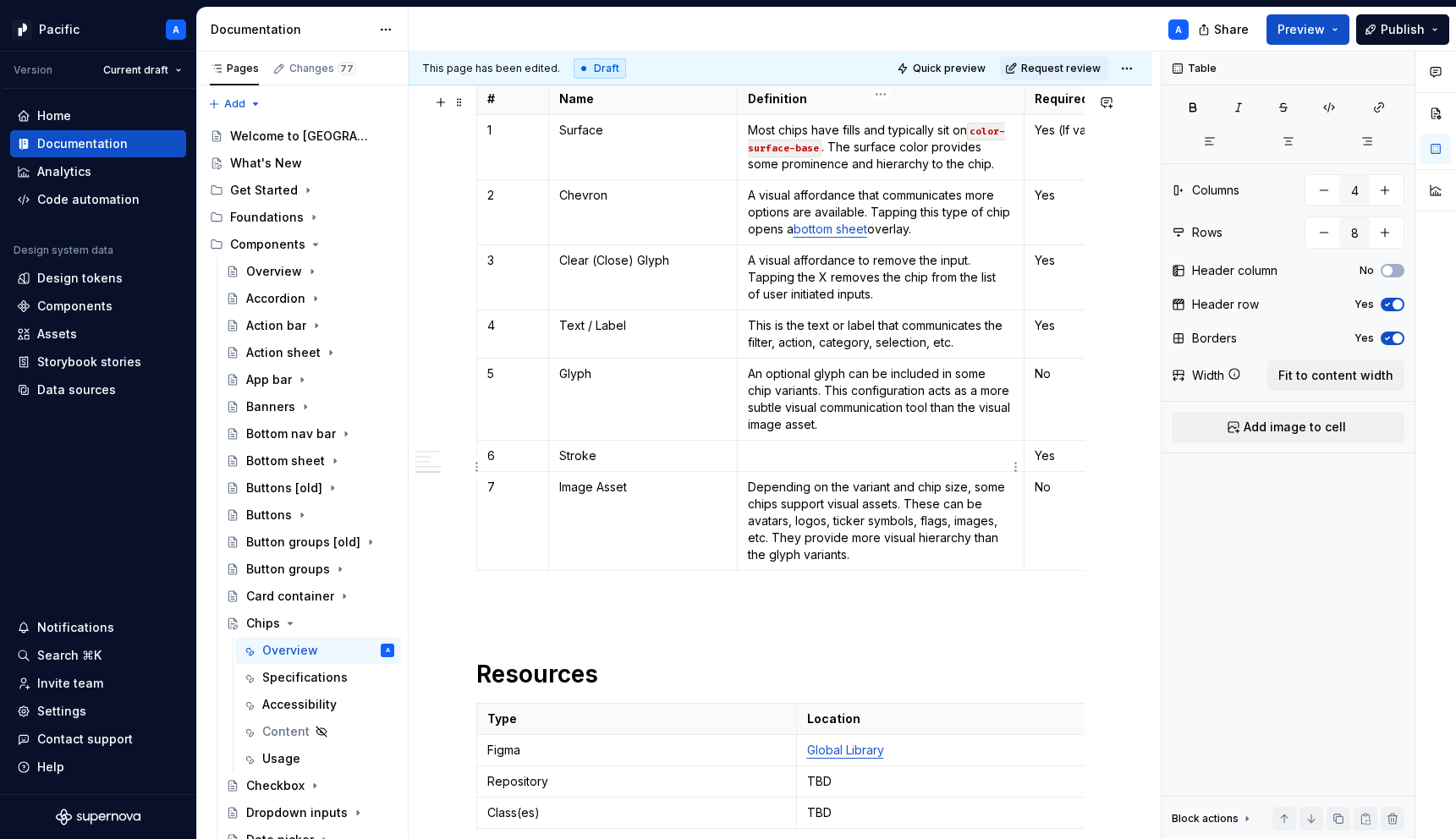
click at [758, 464] on p at bounding box center [880, 455] width 267 height 17
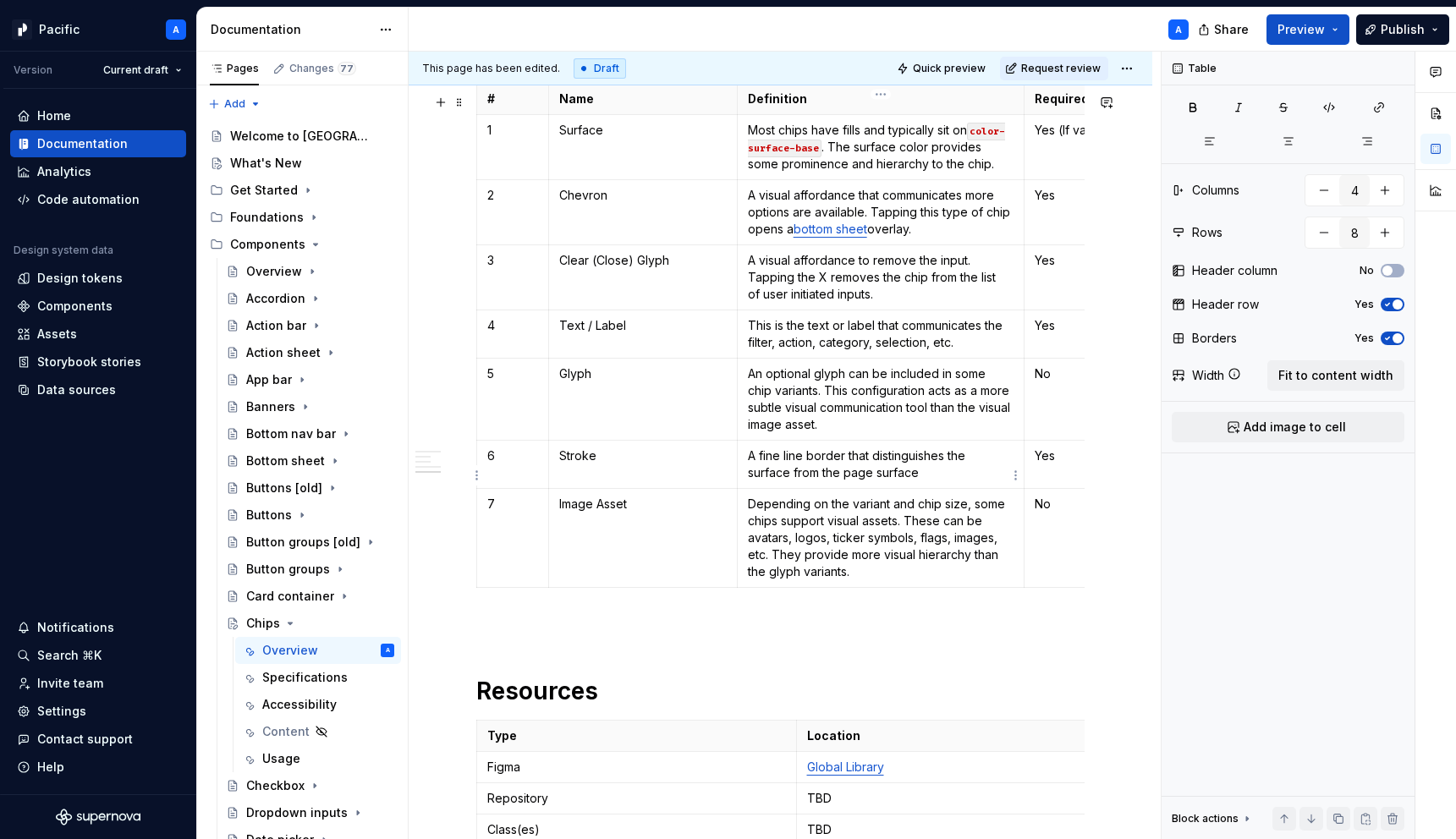
click at [983, 473] on p "A fine line border that distinguishes the surface from the page surface" at bounding box center [880, 464] width 267 height 34
click at [966, 482] on p "A fine line border that distinguishes the element surface from the page surface" at bounding box center [880, 464] width 267 height 34
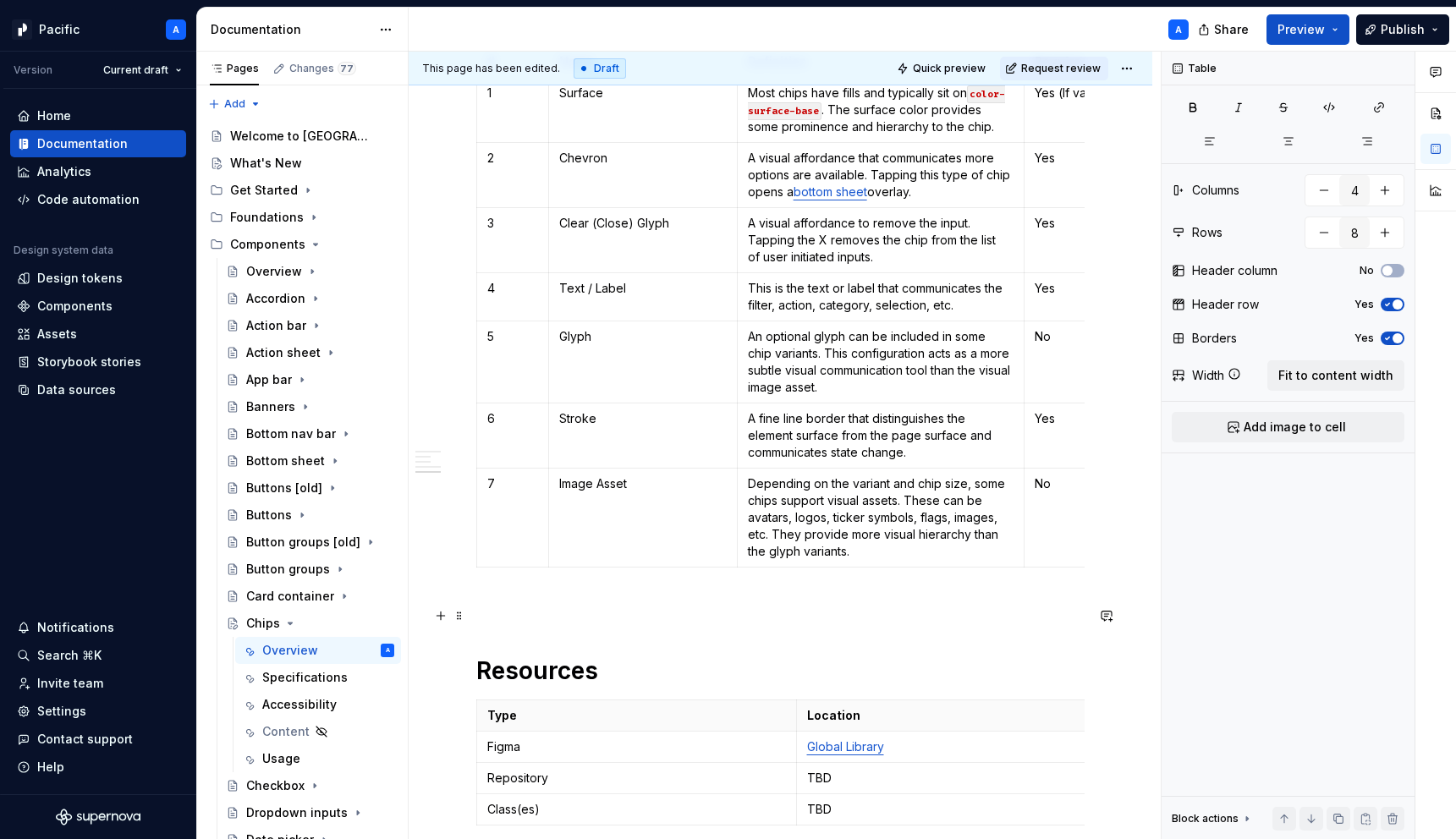
scroll to position [2769, 0]
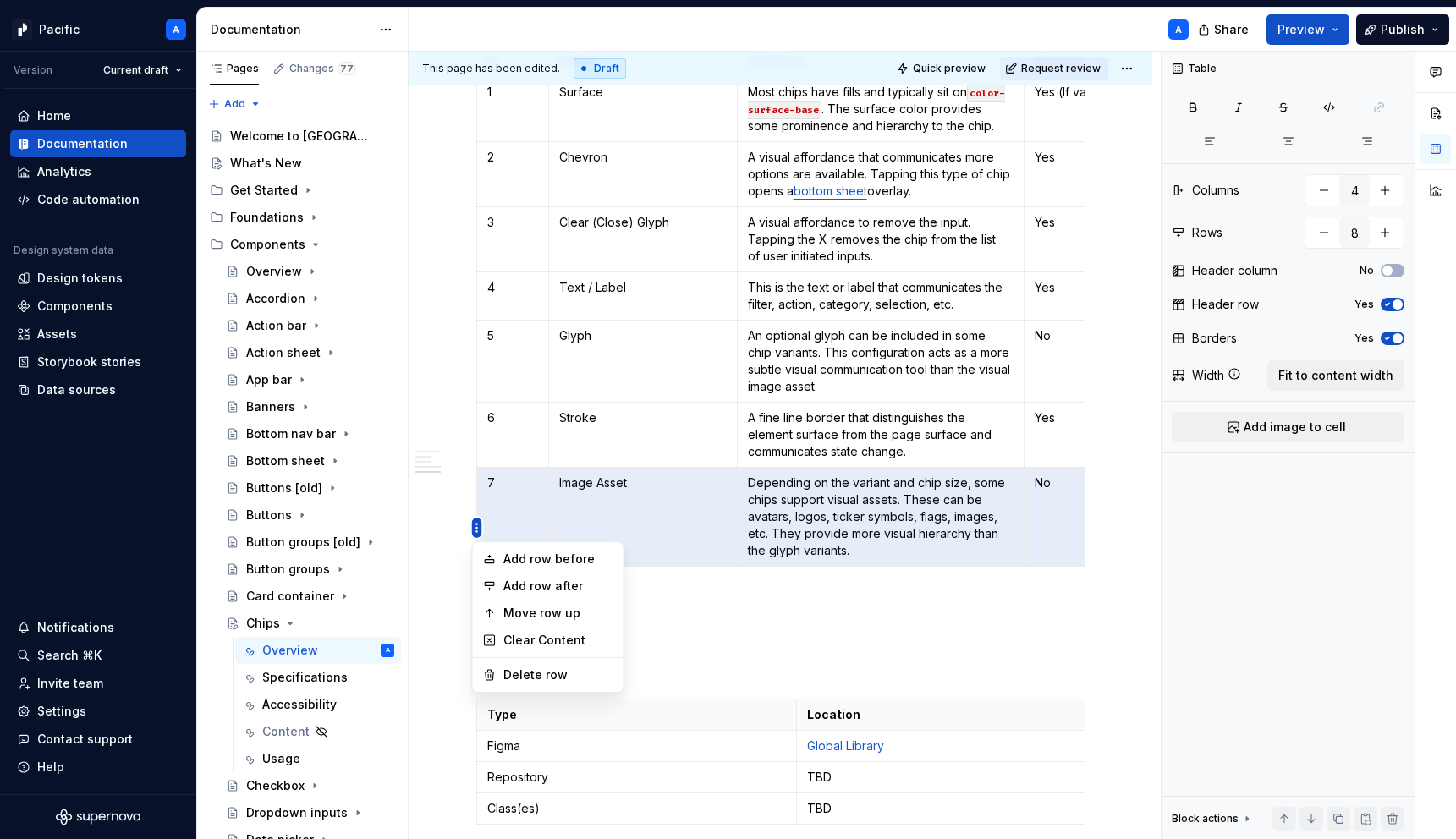
click at [476, 525] on html "Pacific A Version Current draft Home Documentation Analytics Code automation De…" at bounding box center [728, 419] width 1456 height 839
click at [580, 617] on div "Move row up" at bounding box center [558, 612] width 110 height 17
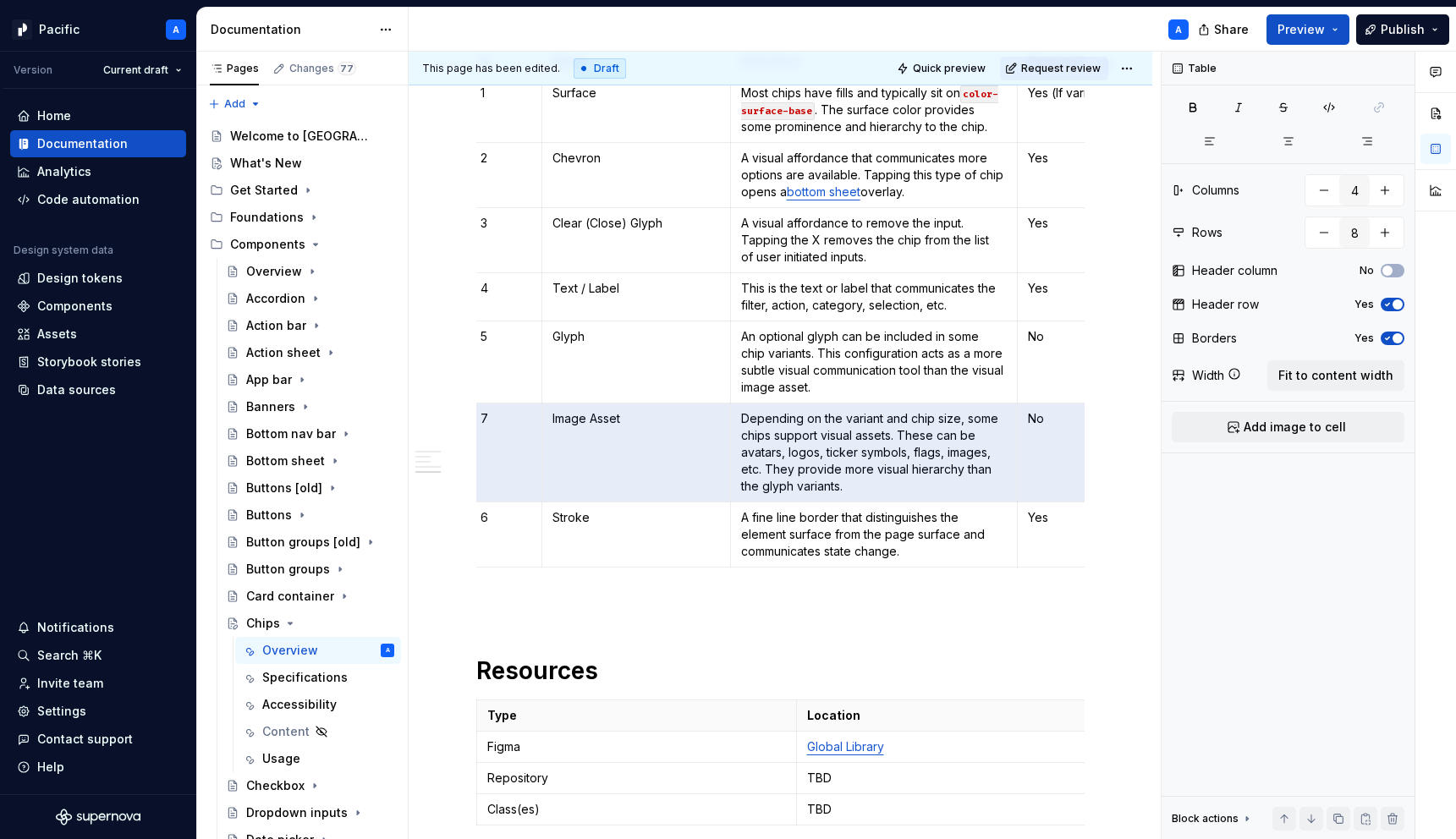
scroll to position [0, 0]
click at [475, 461] on html "Pacific A Version Current draft Home Documentation Analytics Code automation De…" at bounding box center [728, 419] width 1456 height 839
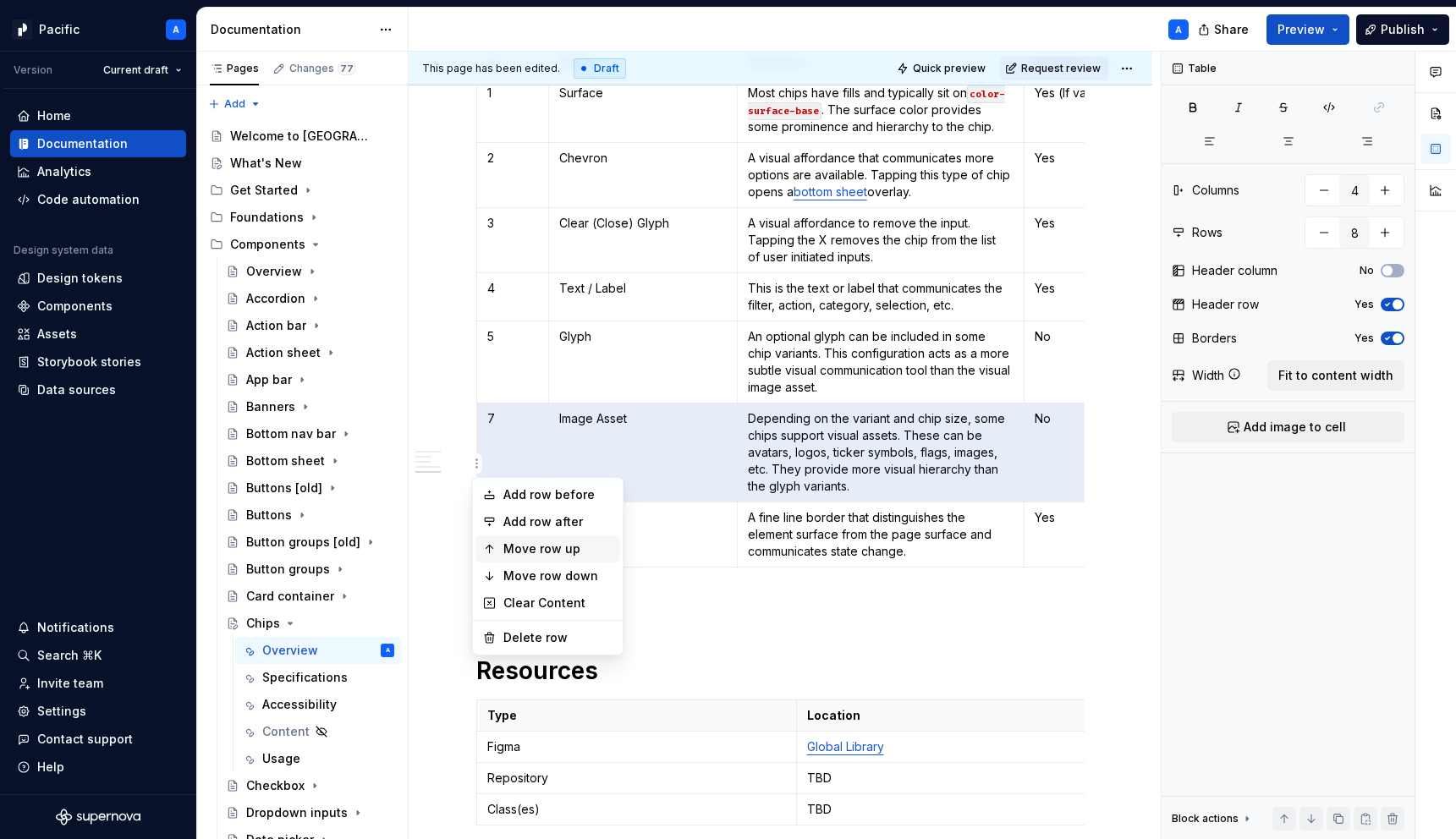
click at [573, 548] on div "Move row up" at bounding box center [558, 548] width 110 height 17
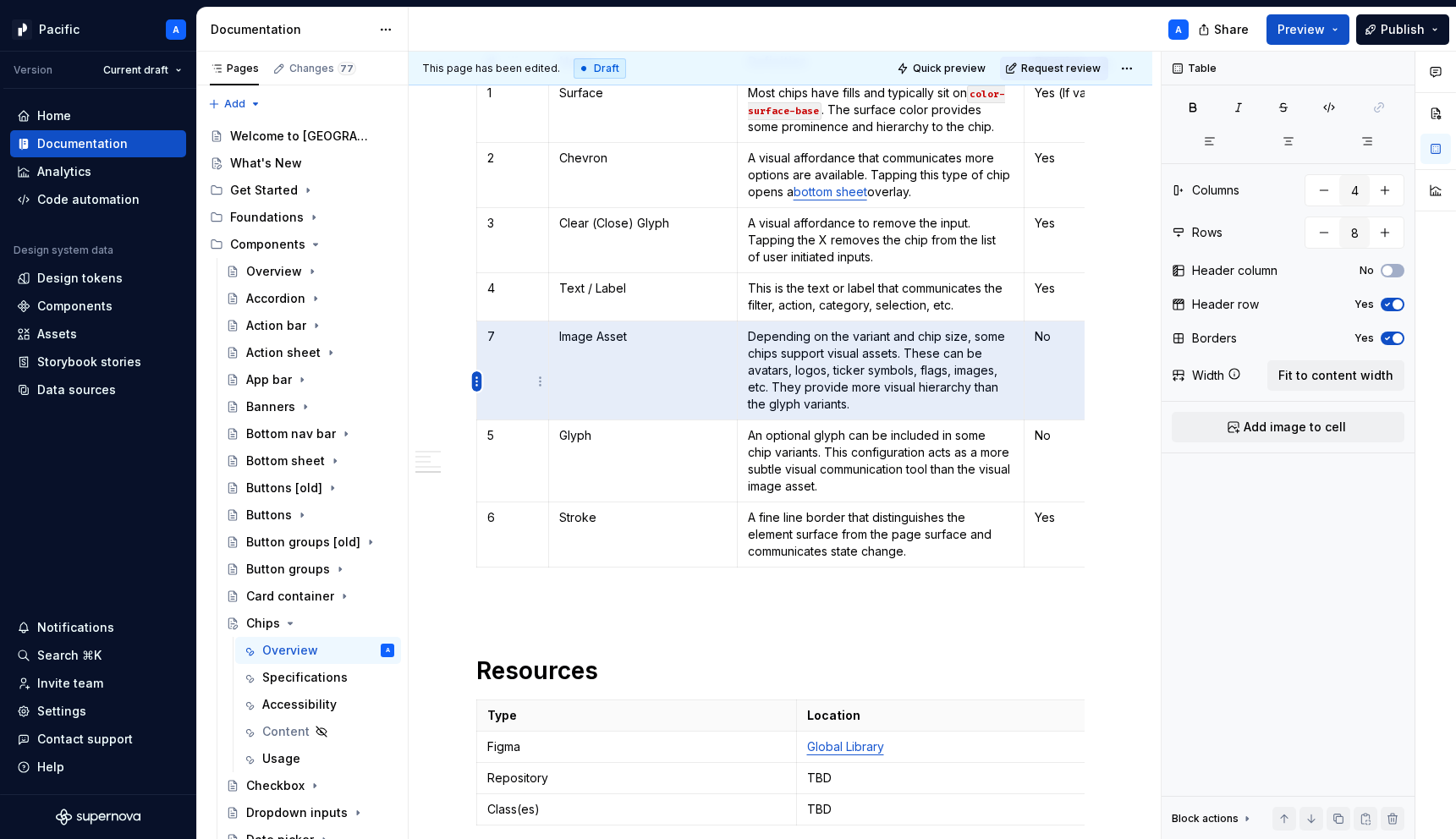
click at [480, 385] on html "Pacific A Version Current draft Home Documentation Analytics Code automation De…" at bounding box center [728, 419] width 1456 height 839
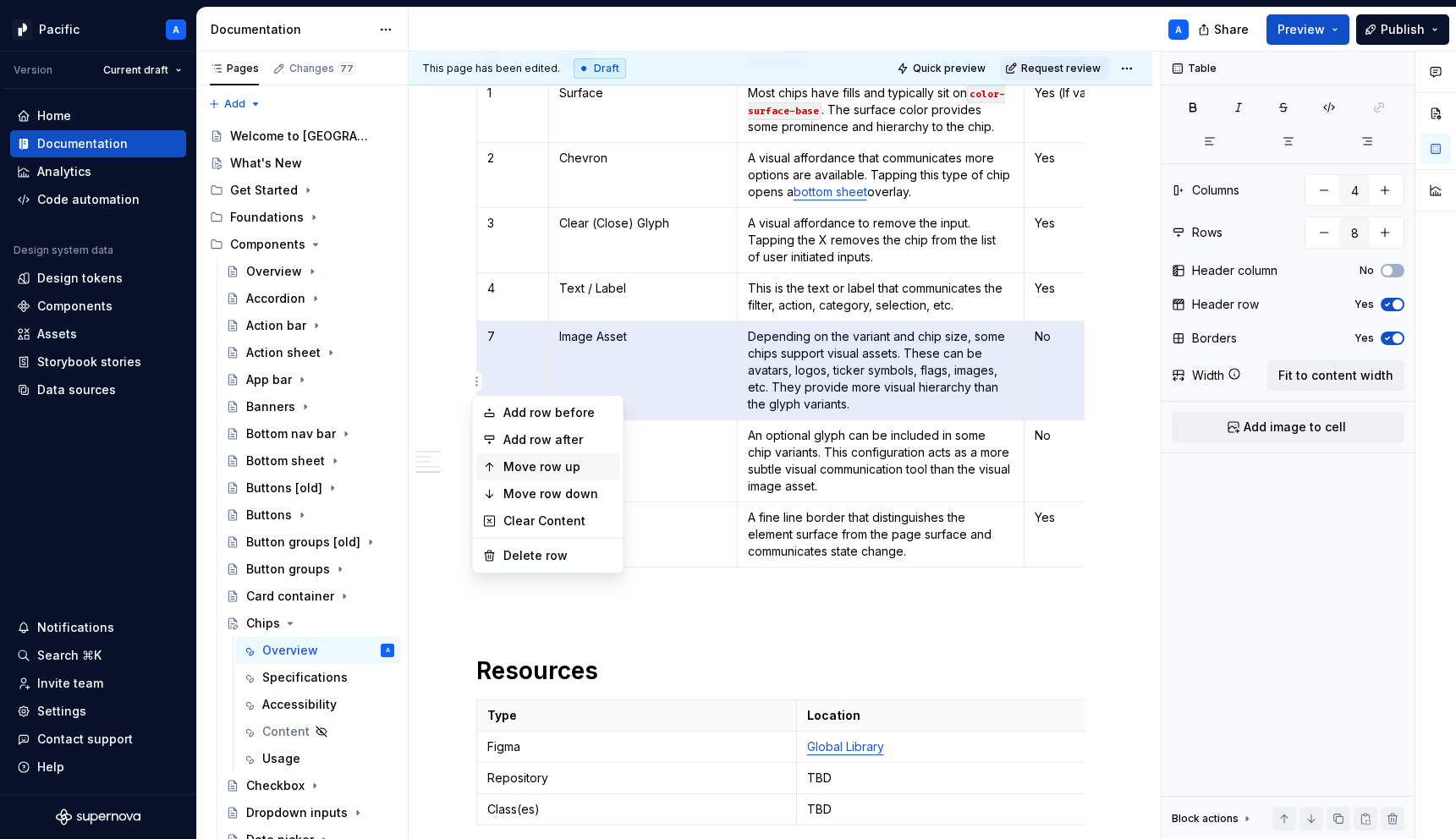
click at [590, 469] on div "Move row up" at bounding box center [558, 466] width 110 height 17
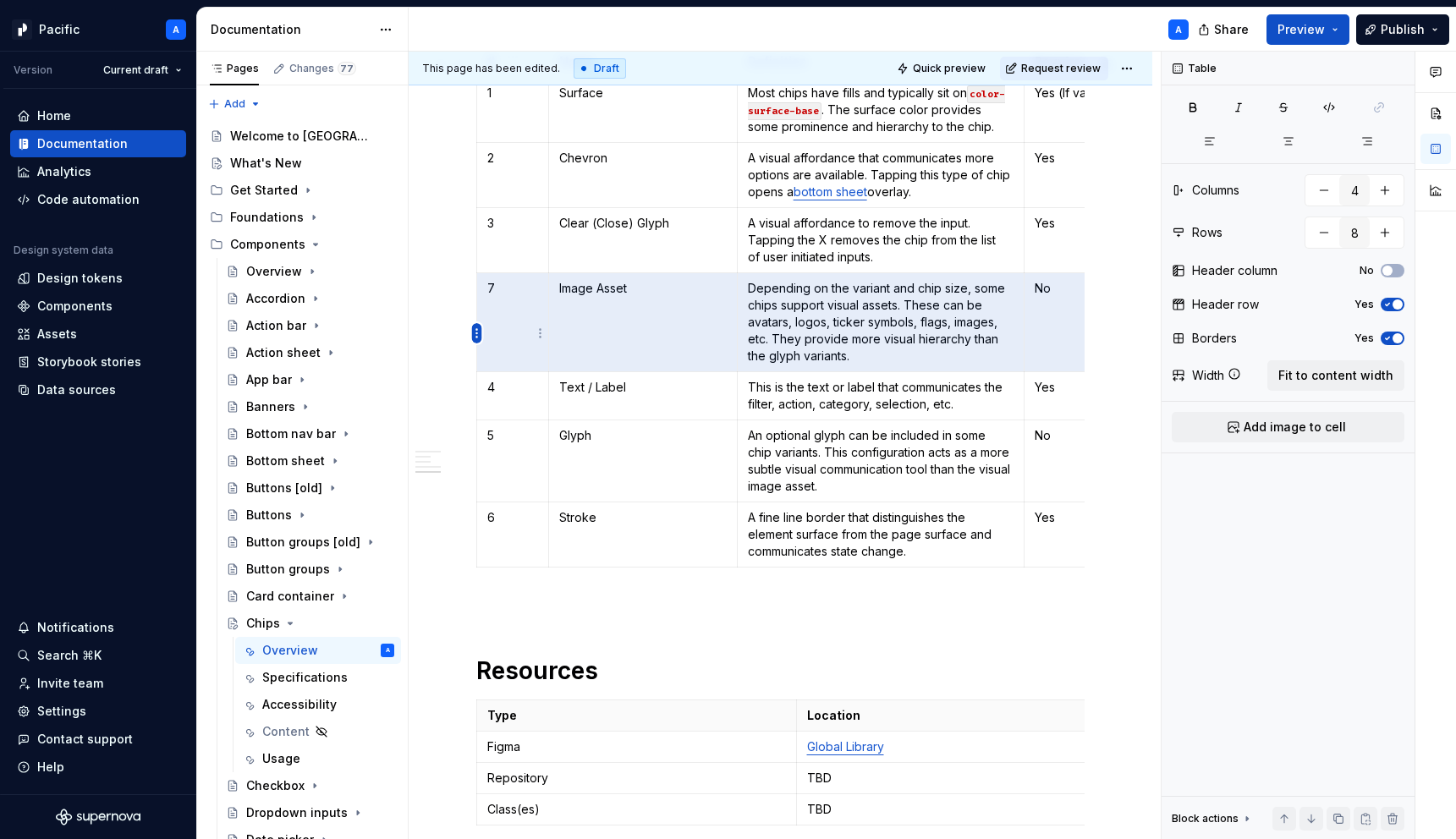
click at [479, 331] on html "Pacific A Version Current draft Home Documentation Analytics Code automation De…" at bounding box center [728, 419] width 1456 height 839
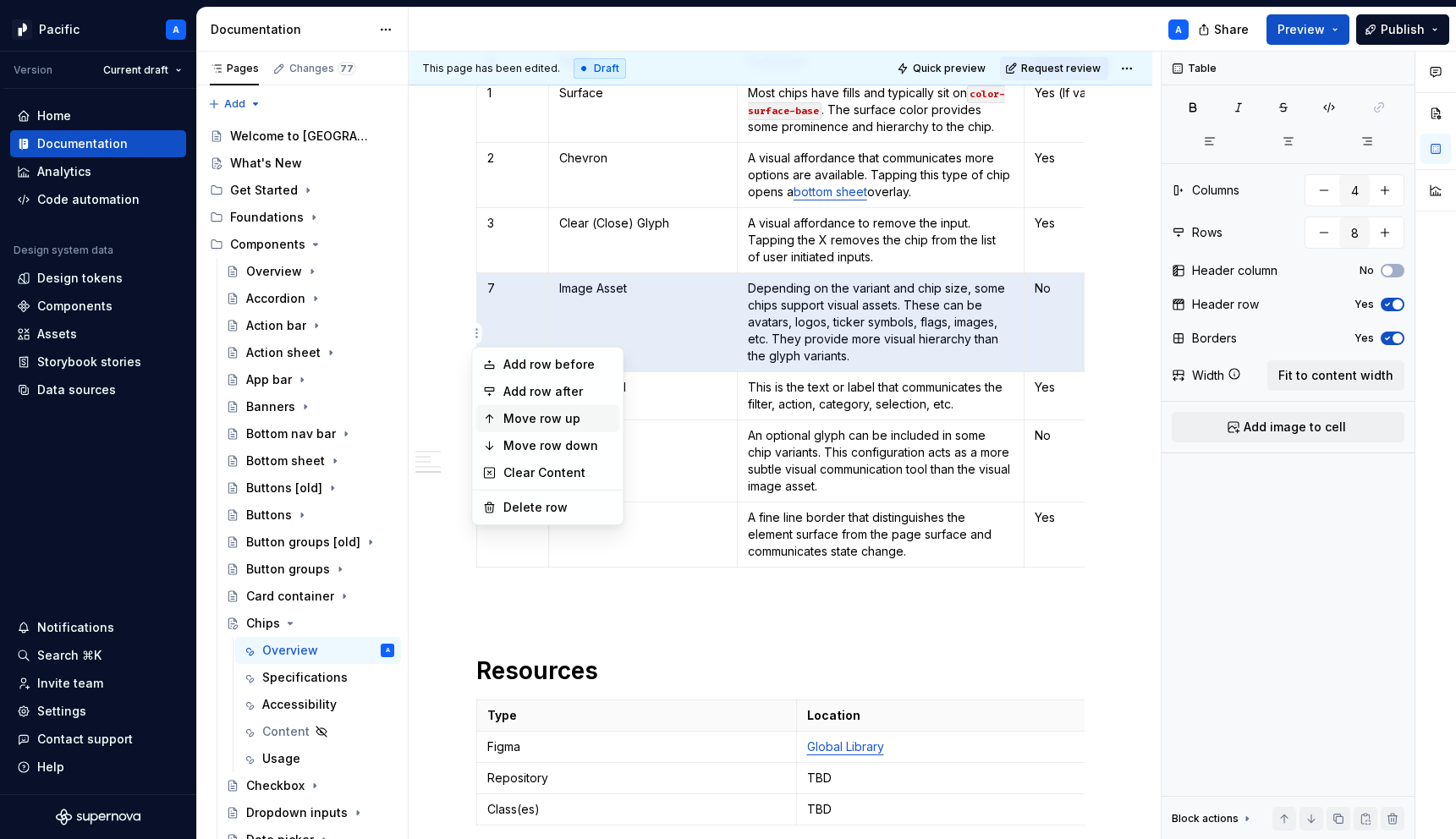
click at [590, 418] on div "Move row up" at bounding box center [558, 418] width 110 height 17
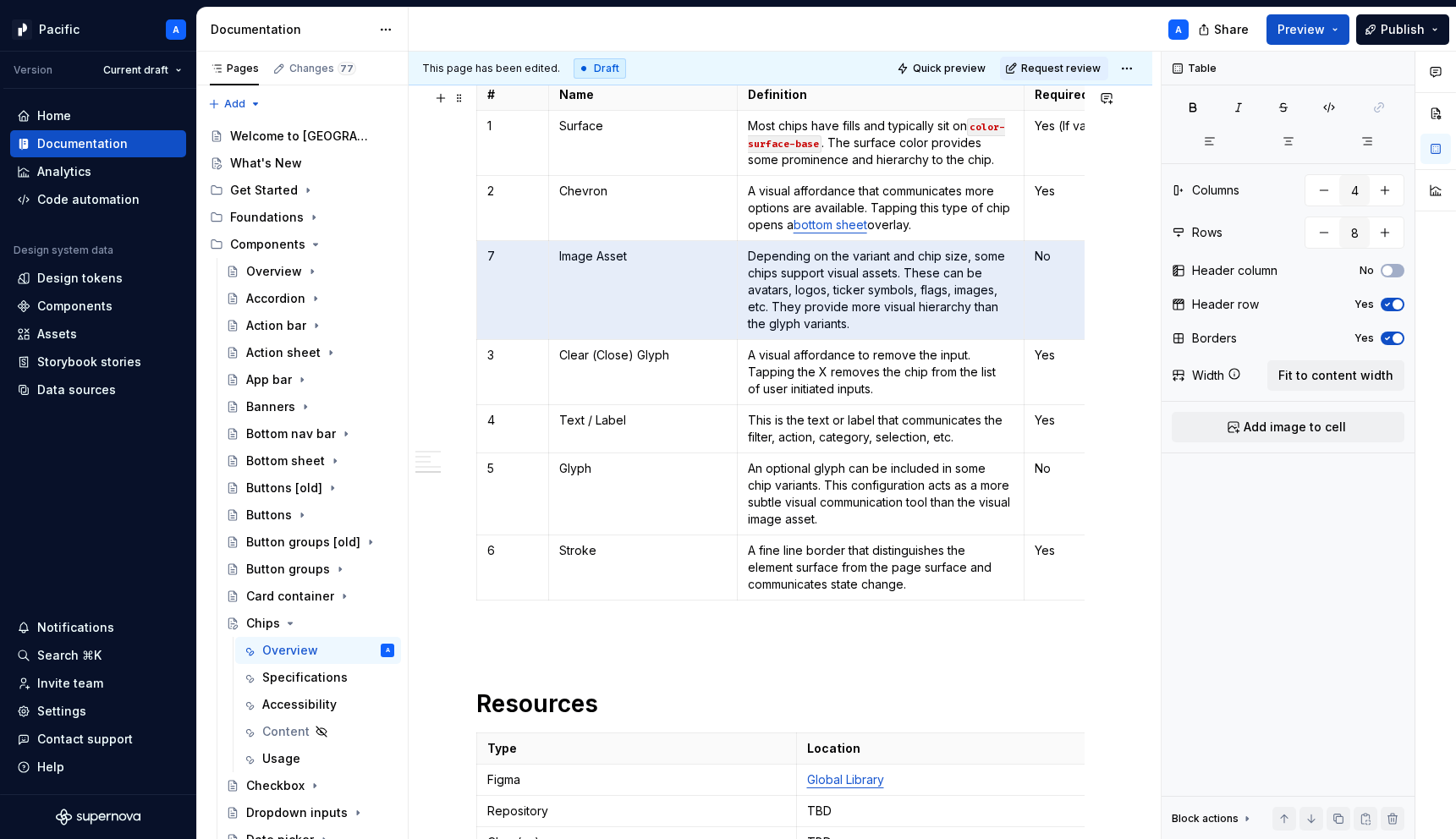
scroll to position [2733, 0]
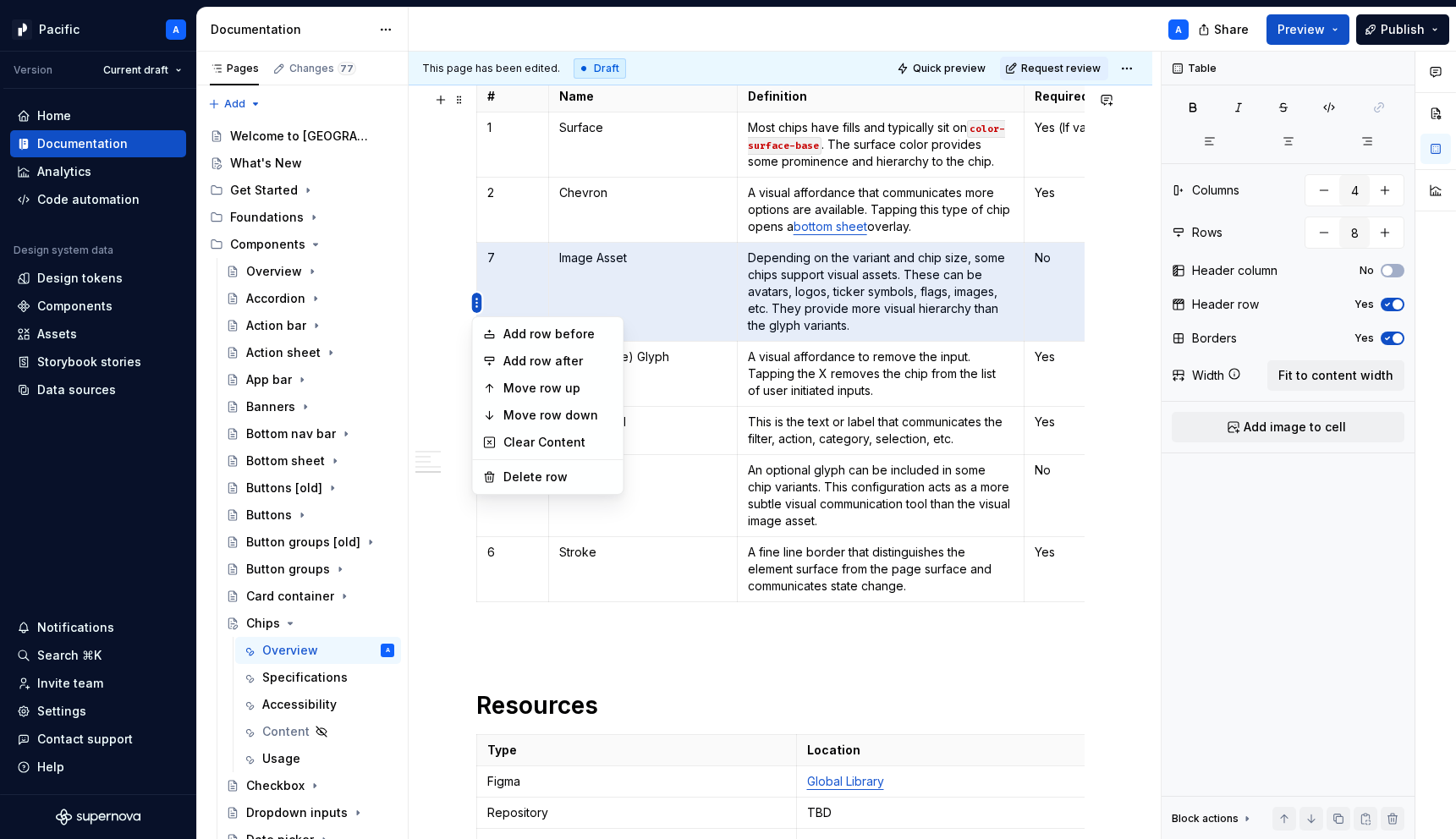
click at [476, 301] on html "Pacific A Version Current draft Home Documentation Analytics Code automation De…" at bounding box center [728, 419] width 1456 height 839
click at [570, 363] on div "Add row after" at bounding box center [558, 360] width 110 height 17
click at [478, 305] on html "Pacific A Version Current draft Home Documentation Analytics Code automation De…" at bounding box center [728, 419] width 1456 height 839
click at [577, 360] on div "Add row after" at bounding box center [558, 360] width 110 height 17
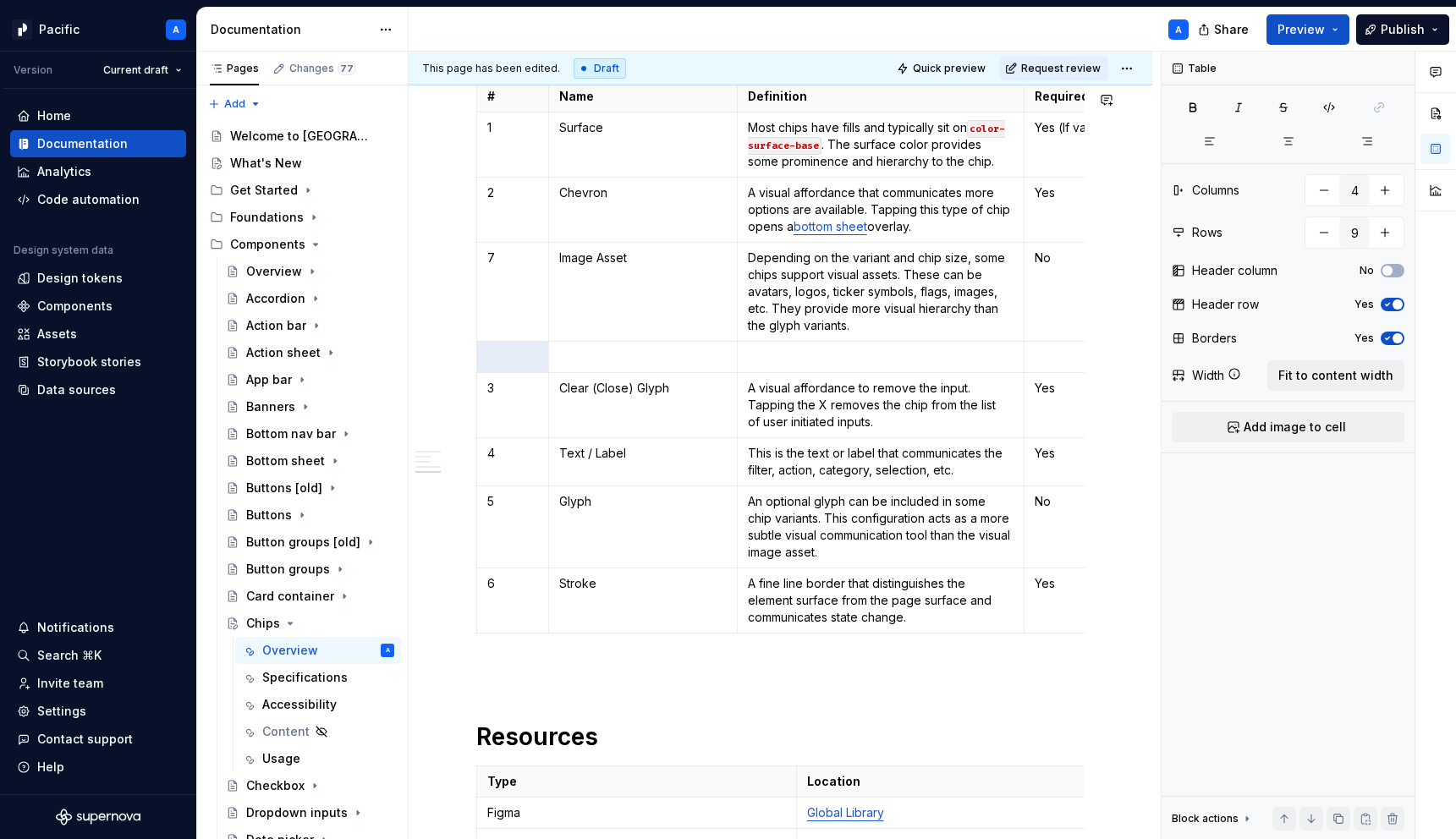
type input "8"
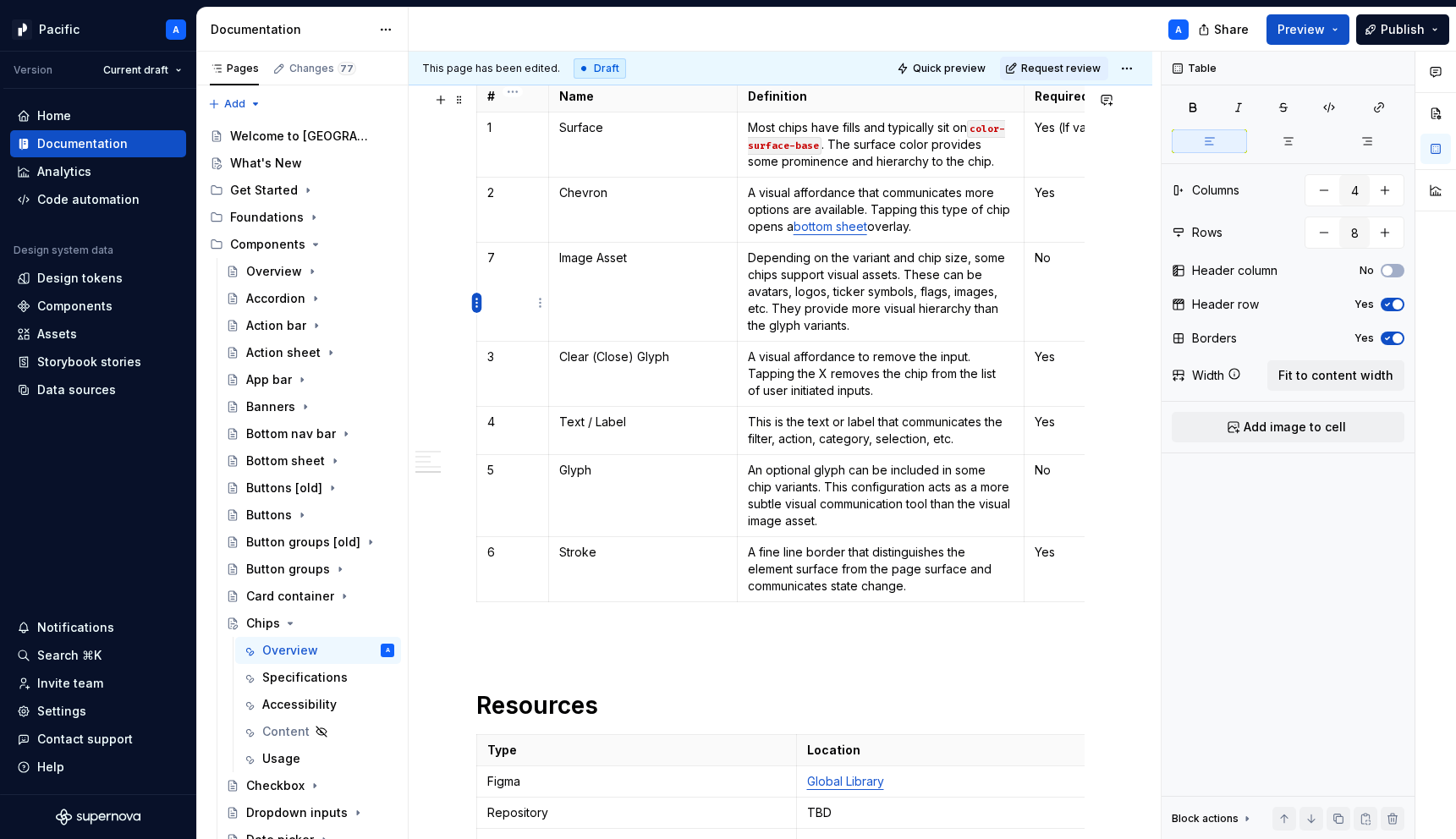
click at [475, 304] on html "Pacific A Version Current draft Home Documentation Analytics Code automation De…" at bounding box center [728, 419] width 1456 height 839
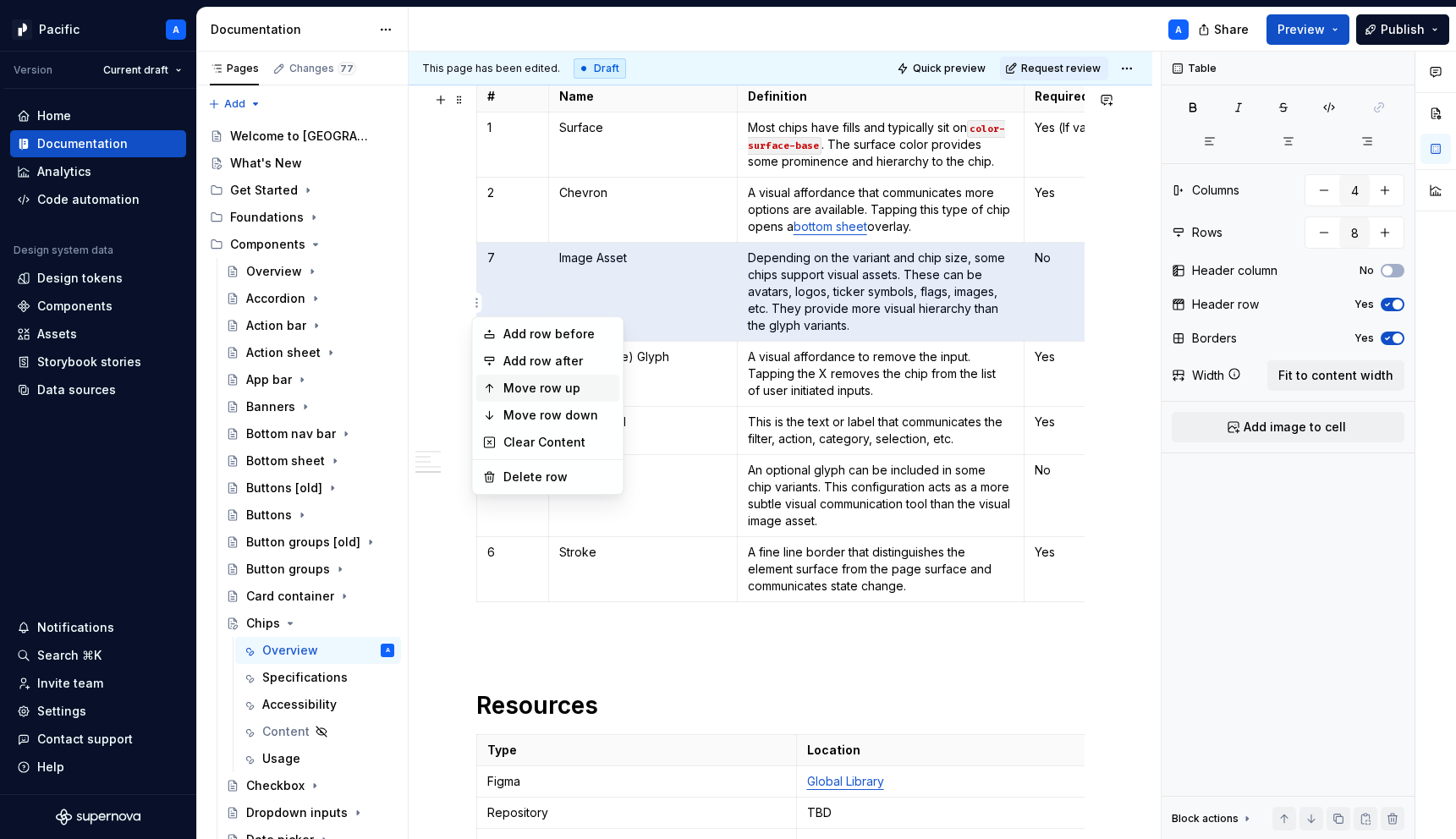
click at [588, 389] on div "Move row up" at bounding box center [558, 388] width 110 height 17
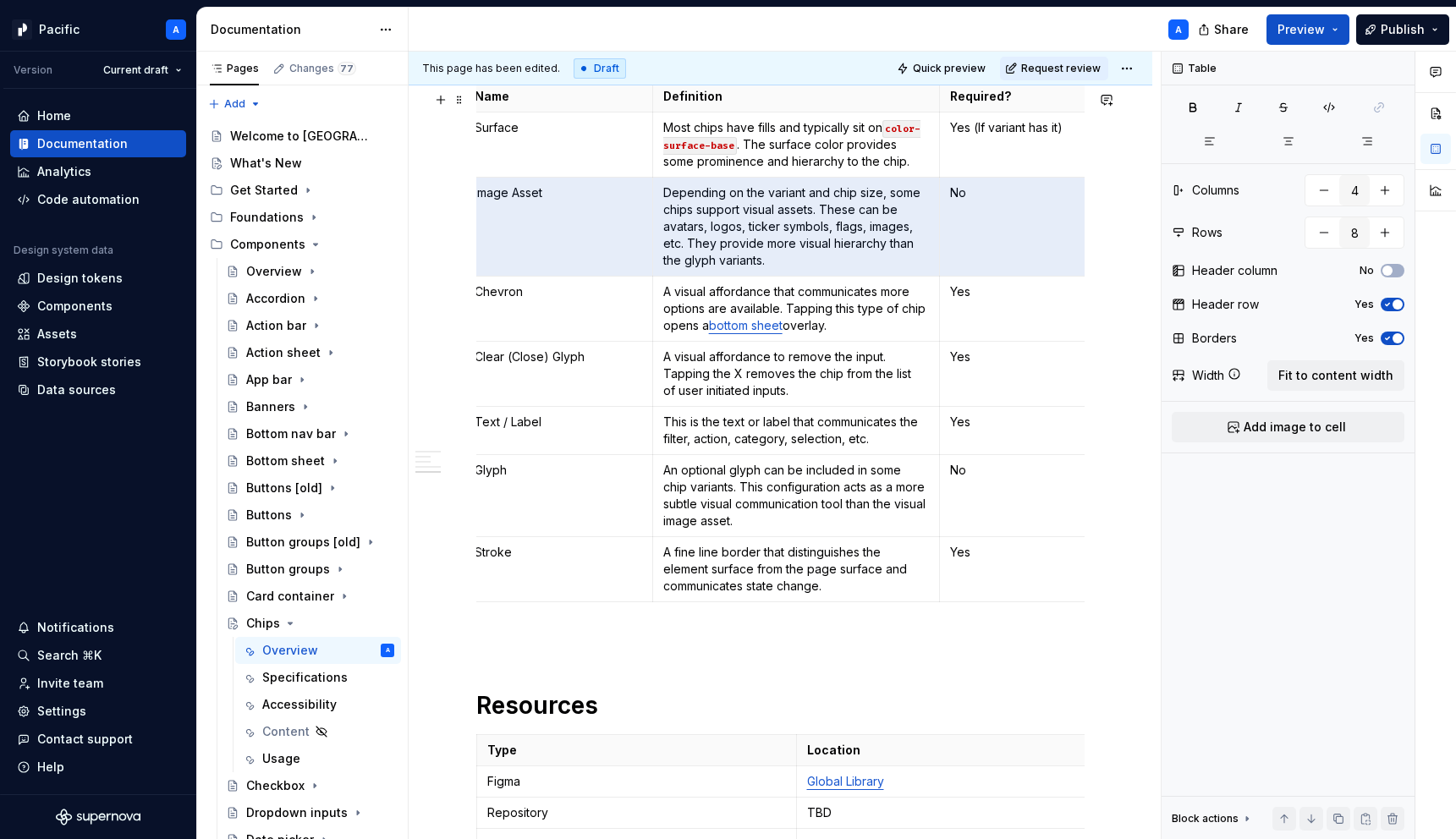
scroll to position [0, 0]
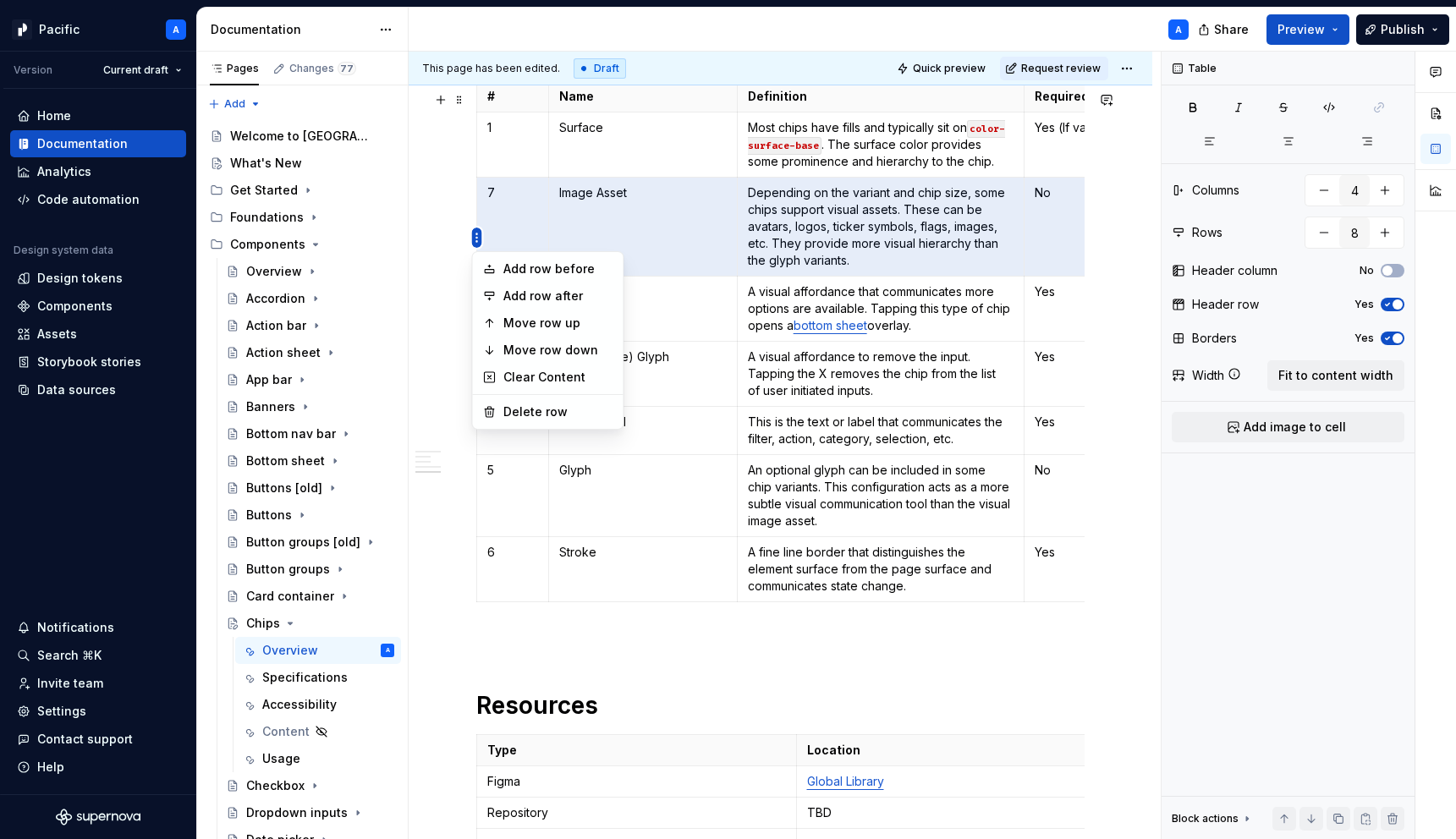
click at [480, 240] on html "Pacific A Version Current draft Home Documentation Analytics Code automation De…" at bounding box center [728, 419] width 1456 height 839
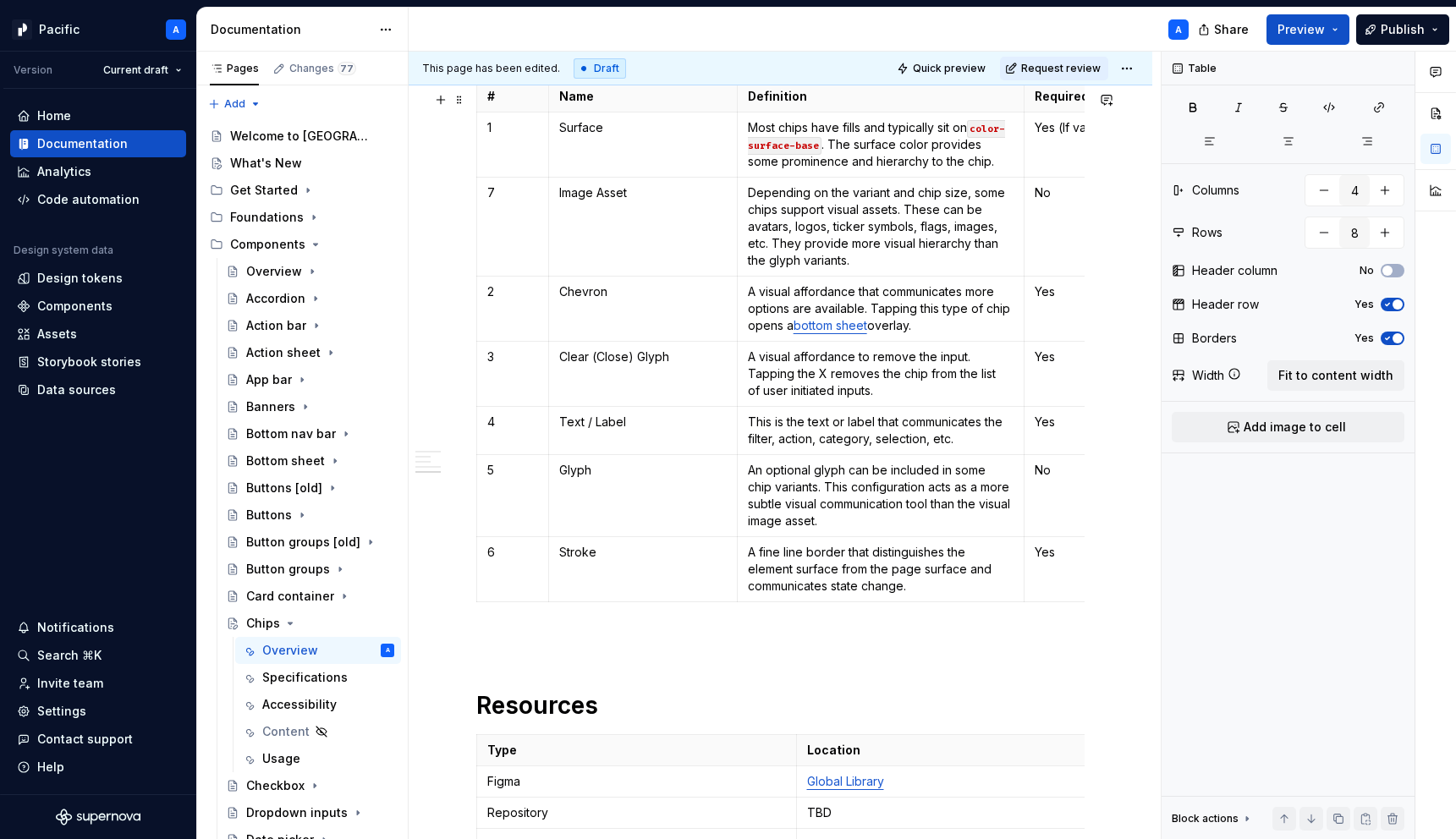
click at [503, 204] on html "Pacific A Version Current draft Home Documentation Analytics Code automation De…" at bounding box center [728, 419] width 1456 height 839
click at [518, 300] on p "2" at bounding box center [513, 291] width 51 height 17
click at [506, 365] on p "3" at bounding box center [513, 357] width 51 height 17
click at [502, 430] on p "4" at bounding box center [513, 421] width 51 height 17
click at [500, 479] on p "5" at bounding box center [513, 470] width 51 height 17
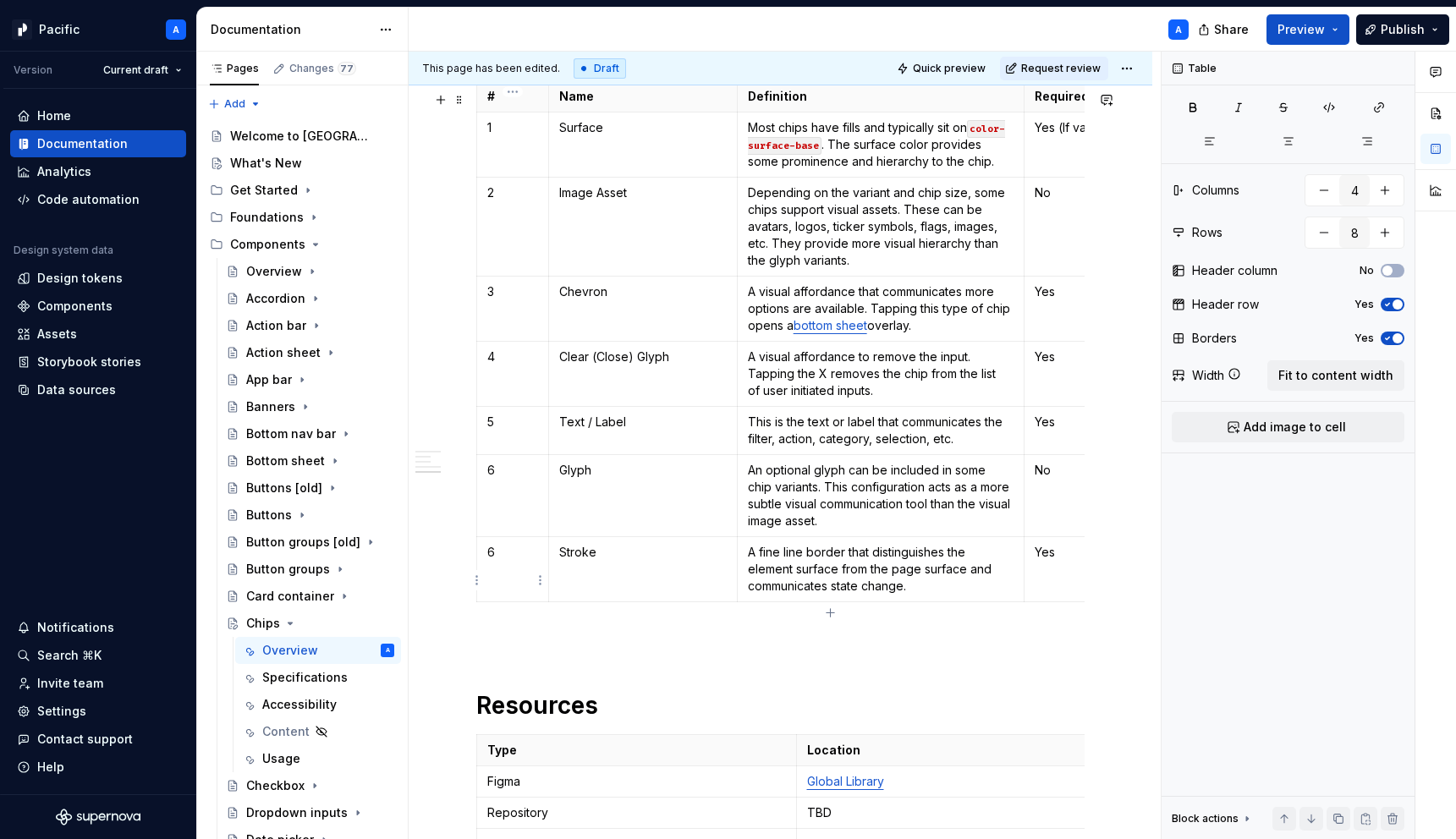
click at [506, 561] on p "6" at bounding box center [513, 552] width 51 height 17
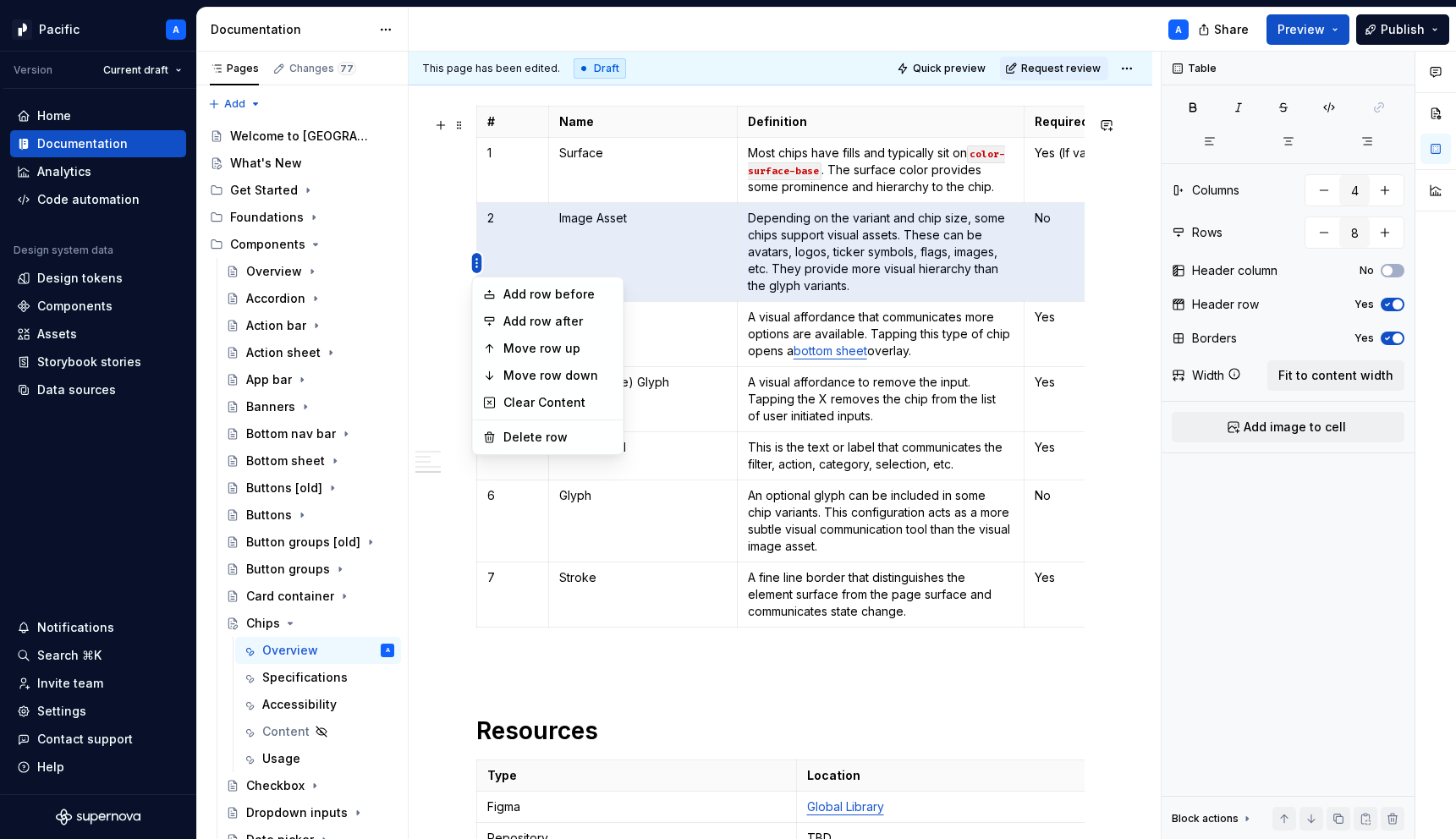
click at [480, 261] on html "Pacific A Version Current draft Home Documentation Analytics Code automation De…" at bounding box center [728, 419] width 1456 height 839
click at [594, 353] on div "Move row up" at bounding box center [558, 348] width 110 height 17
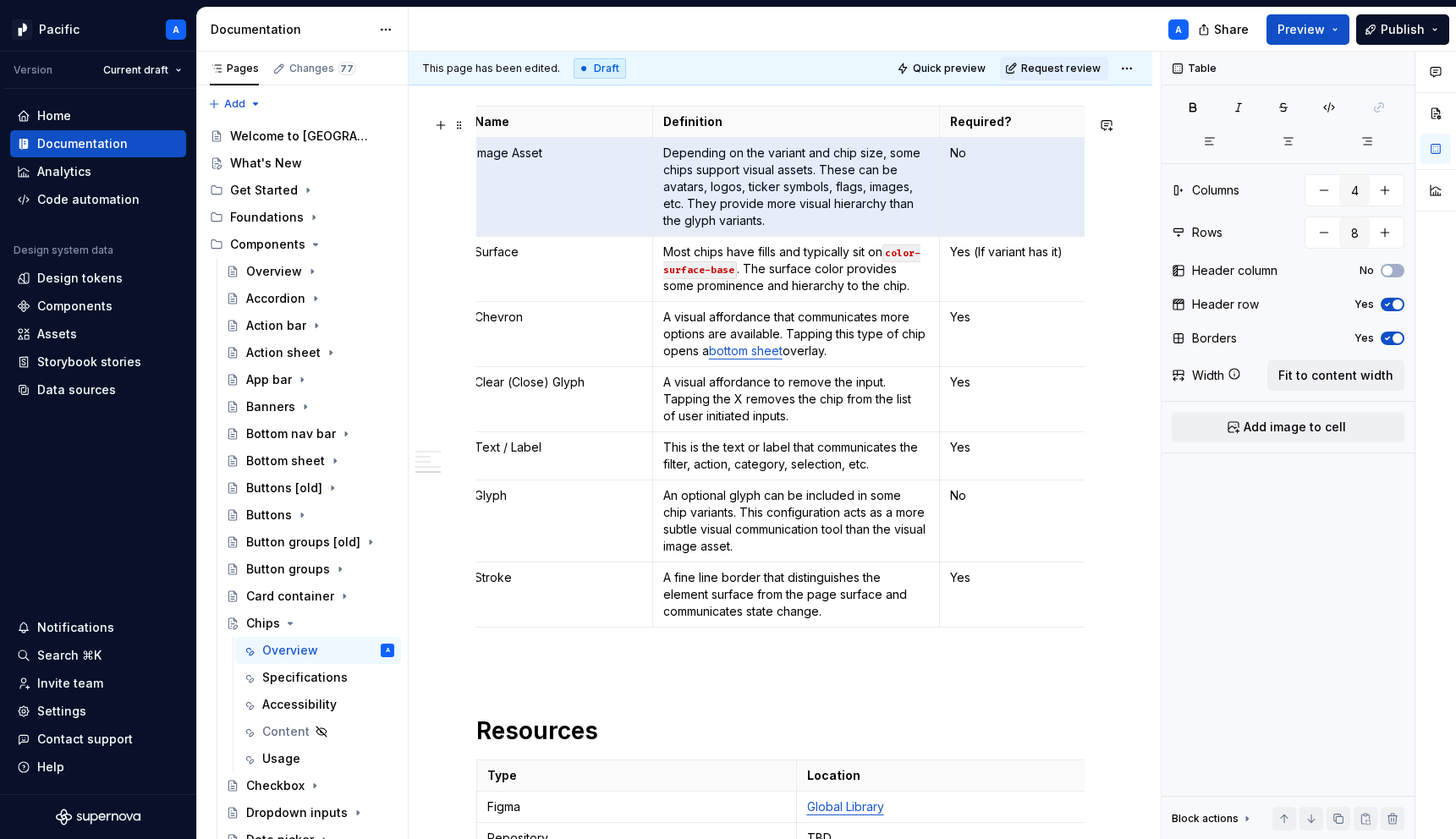
scroll to position [0, 0]
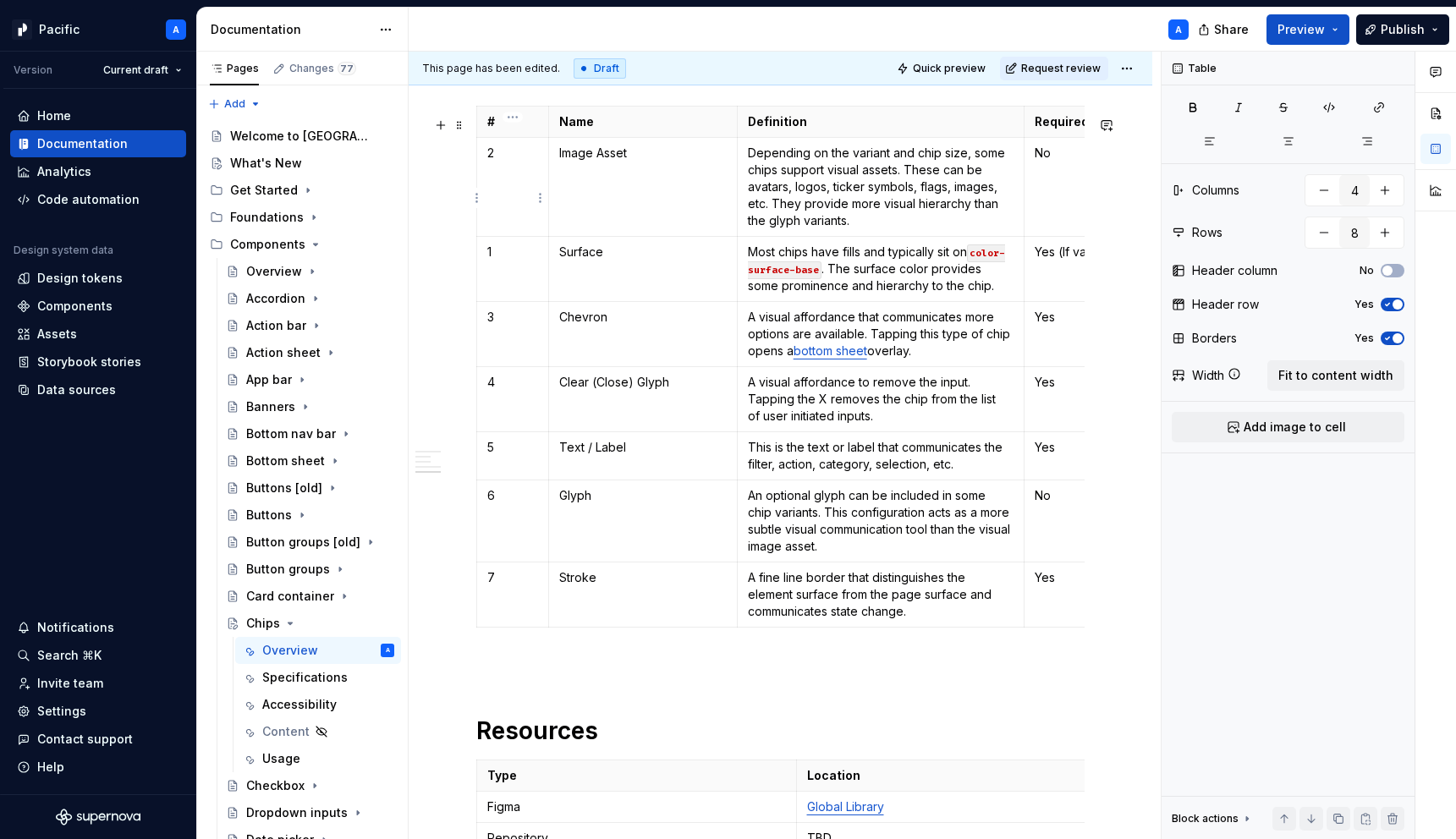
click at [497, 174] on td "2" at bounding box center [513, 187] width 72 height 99
click at [506, 275] on td "1" at bounding box center [513, 269] width 72 height 65
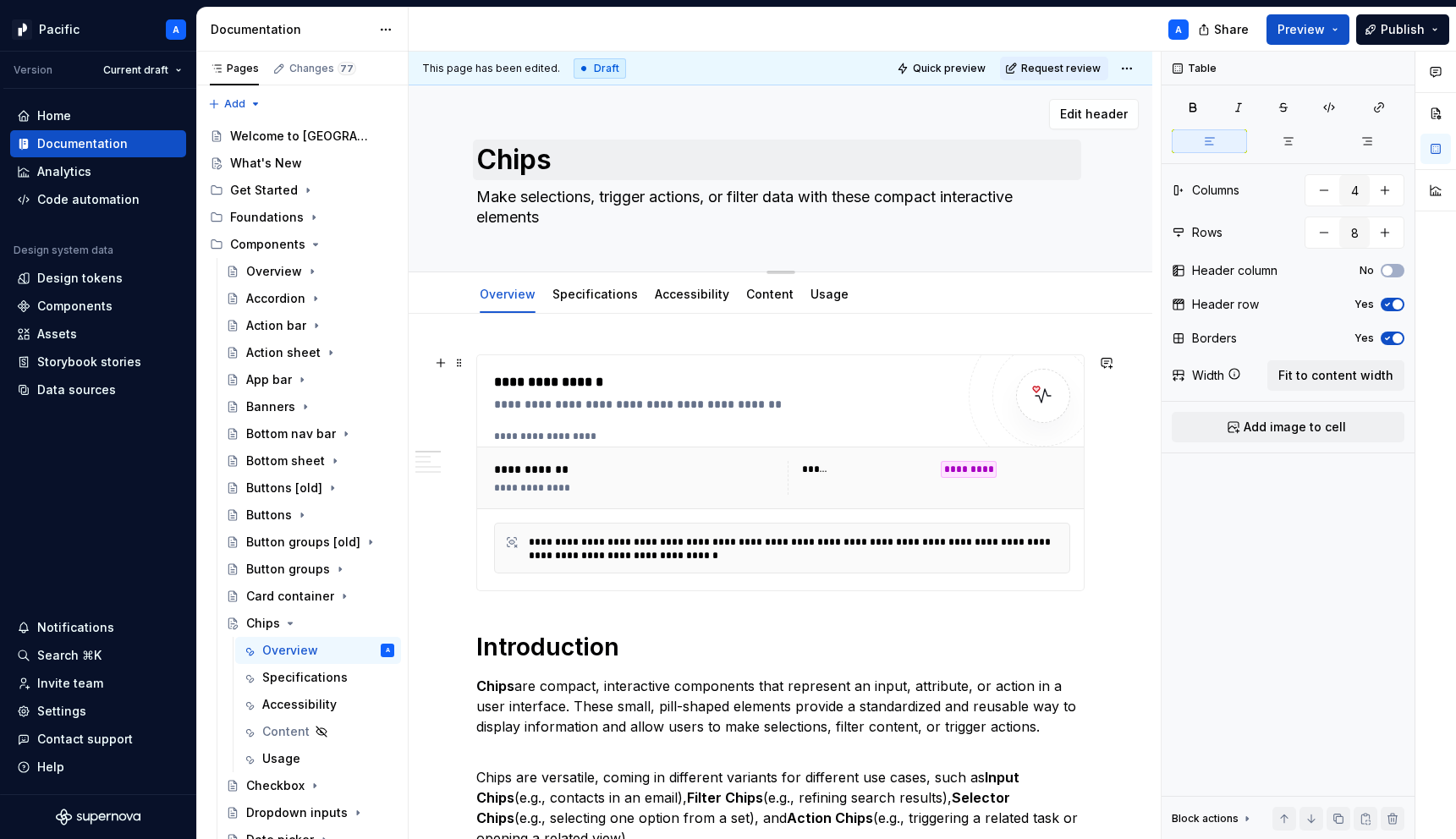
type textarea "*"
click at [792, 197] on textarea "Make selections, trigger actions, or filter data with these compact interactive…" at bounding box center [777, 207] width 608 height 47
type textarea "Make selections, trigger actions, or filter c with these compact interactive el…"
type textarea "*"
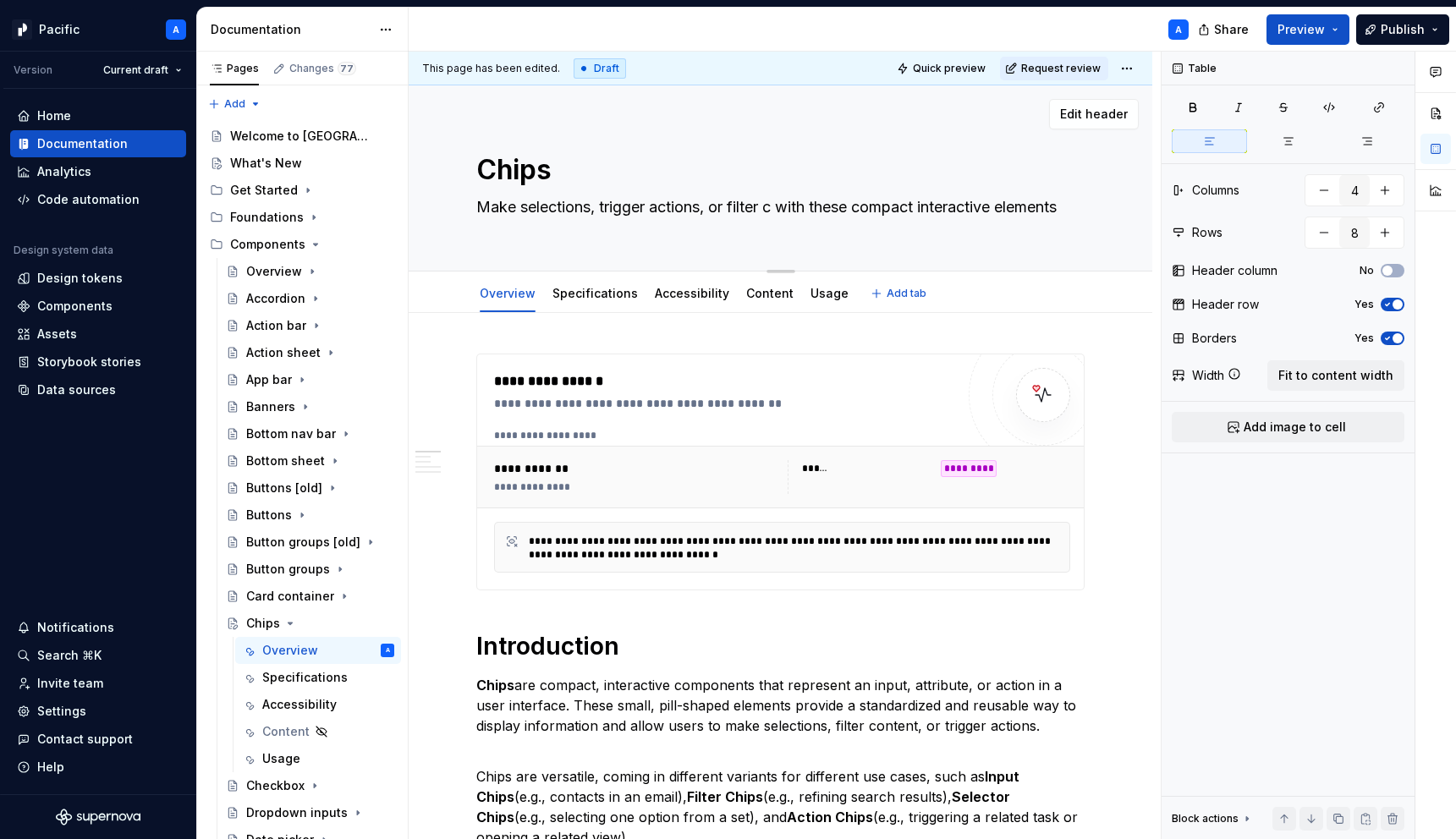
type textarea "Make selections, trigger actions, or filter co with these compact interactive e…"
type textarea "*"
type textarea "Make selections, trigger actions, or filter con with these compact interactive …"
type textarea "*"
type textarea "Make selections, trigger actions, or filter cont with these compact interactive…"
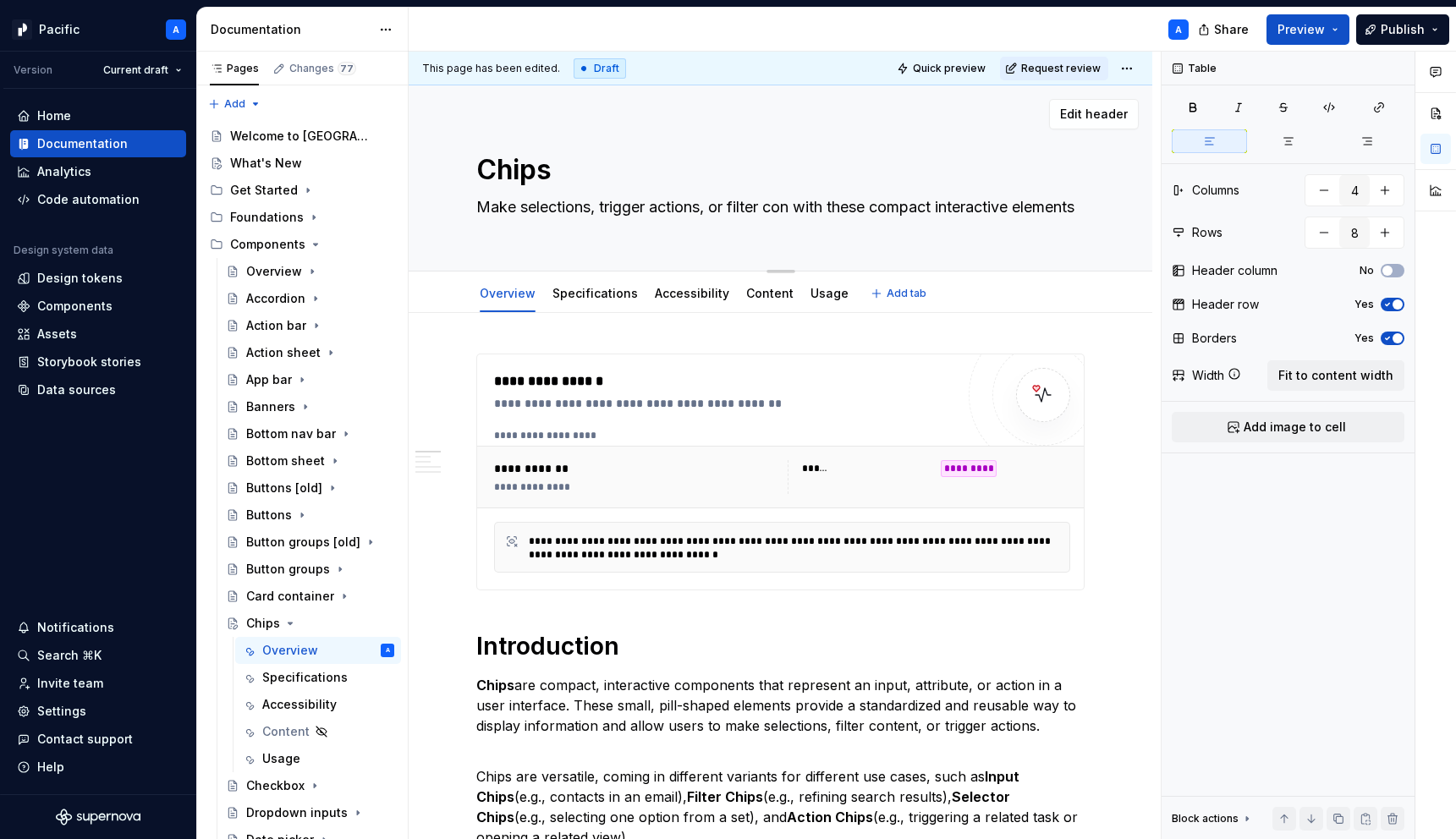
type textarea "*"
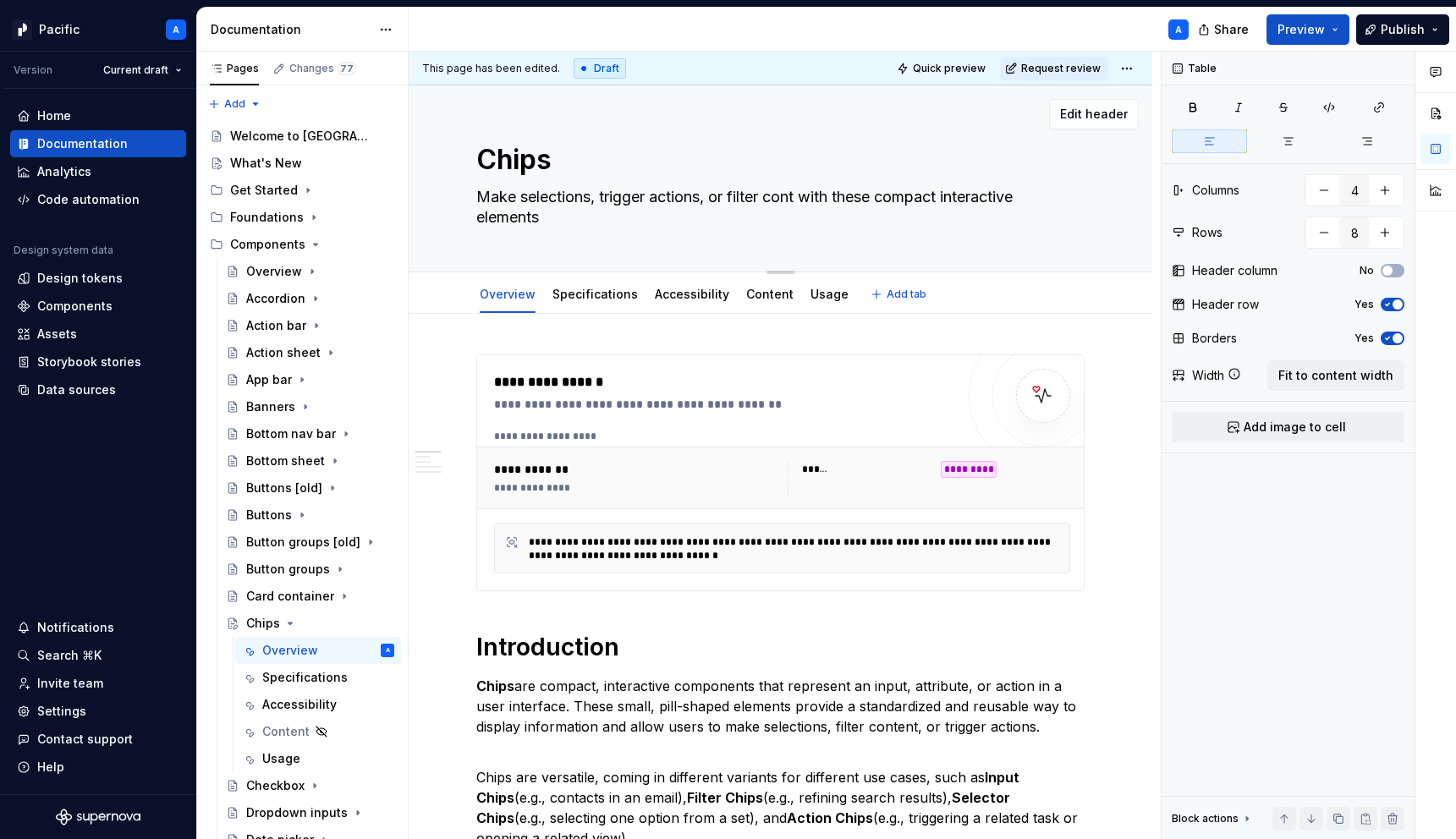
type textarea "Make selections, trigger actions, or filter [PERSON_NAME] with these compact in…"
type textarea "*"
type textarea "Make selections, trigger actions, or filter conten with these compact interacti…"
type textarea "*"
type textarea "Make selections, trigger actions, or filter content with these compact interact…"
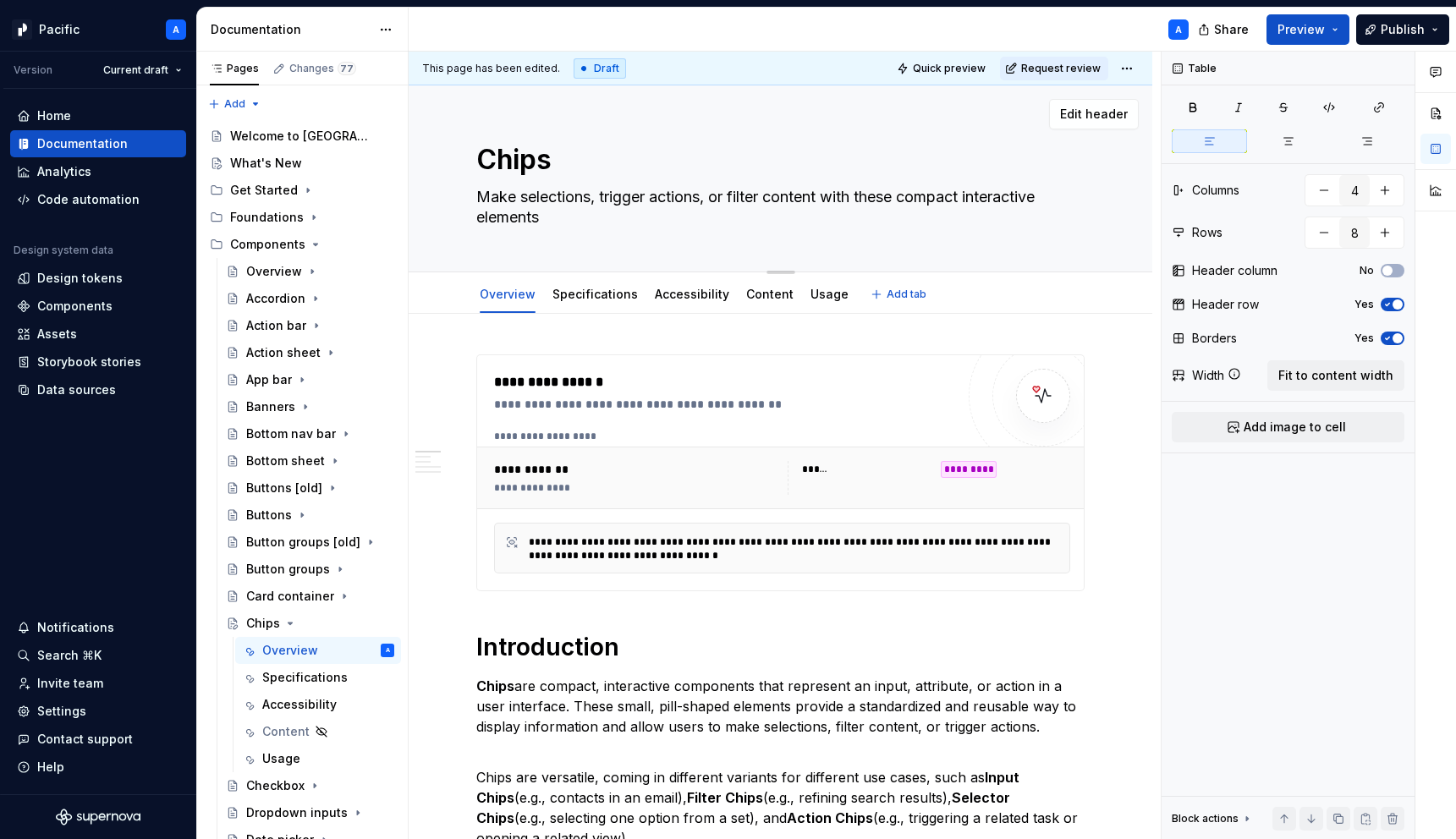
type textarea "*"
drag, startPoint x: 830, startPoint y: 194, endPoint x: 850, endPoint y: 225, distance: 36.9
click at [850, 225] on textarea "Make selections, trigger actions, or filter content with these compact interact…" at bounding box center [777, 207] width 608 height 47
type textarea "Make selections, trigger actions, or filter content"
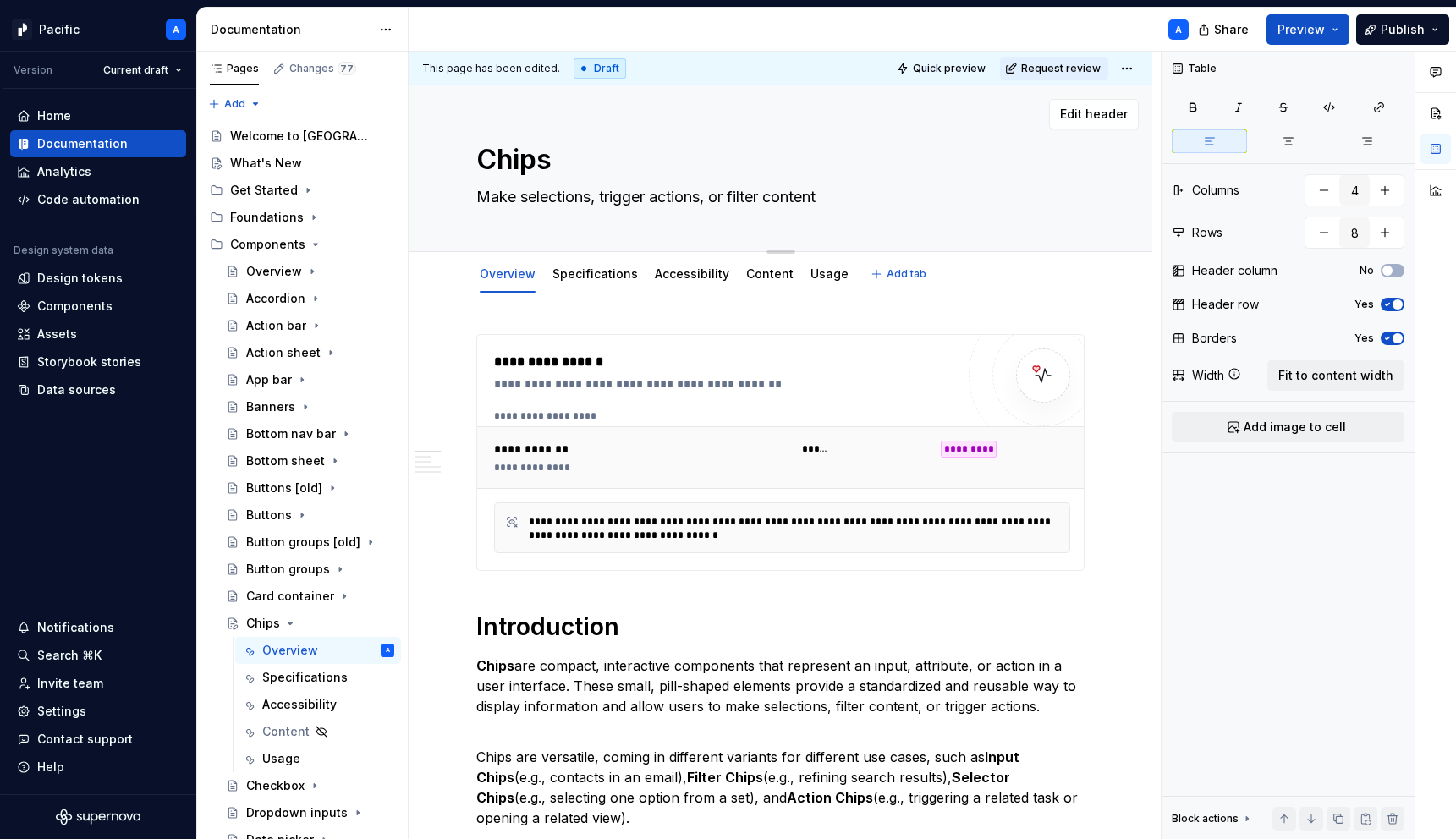
type textarea "*"
type textarea "Make selections, trigger actions, or filter content"
click at [715, 197] on textarea "Make selections, trigger actions, or filter content" at bounding box center [777, 197] width 608 height 27
type textarea "*"
type textarea "Make selections, trigger actions, mor filter content"
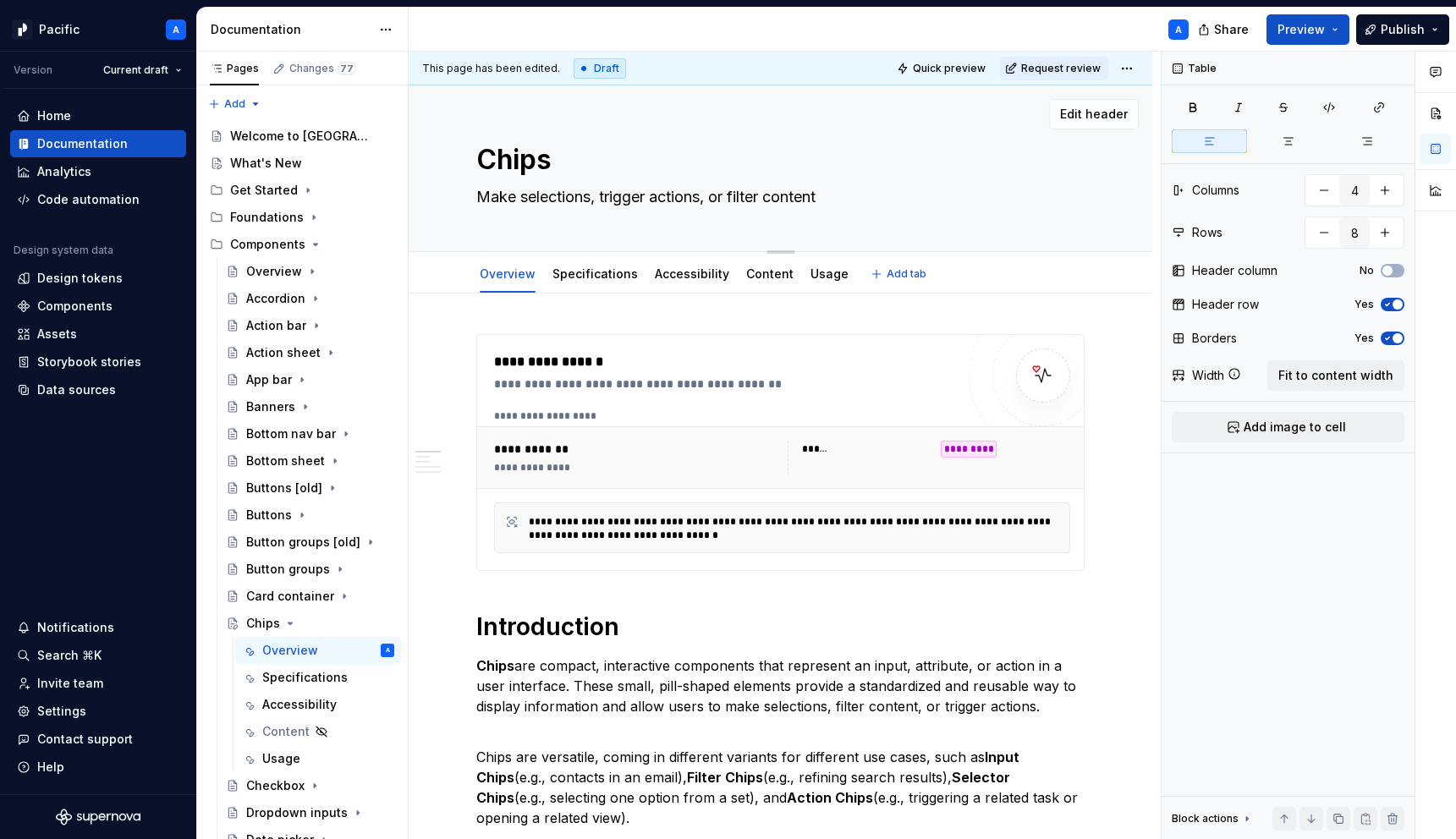
type textarea "*"
type textarea "Make selections, trigger actions, maor filter content"
type textarea "*"
type textarea "Make selections, trigger actions, manor filter content"
type textarea "*"
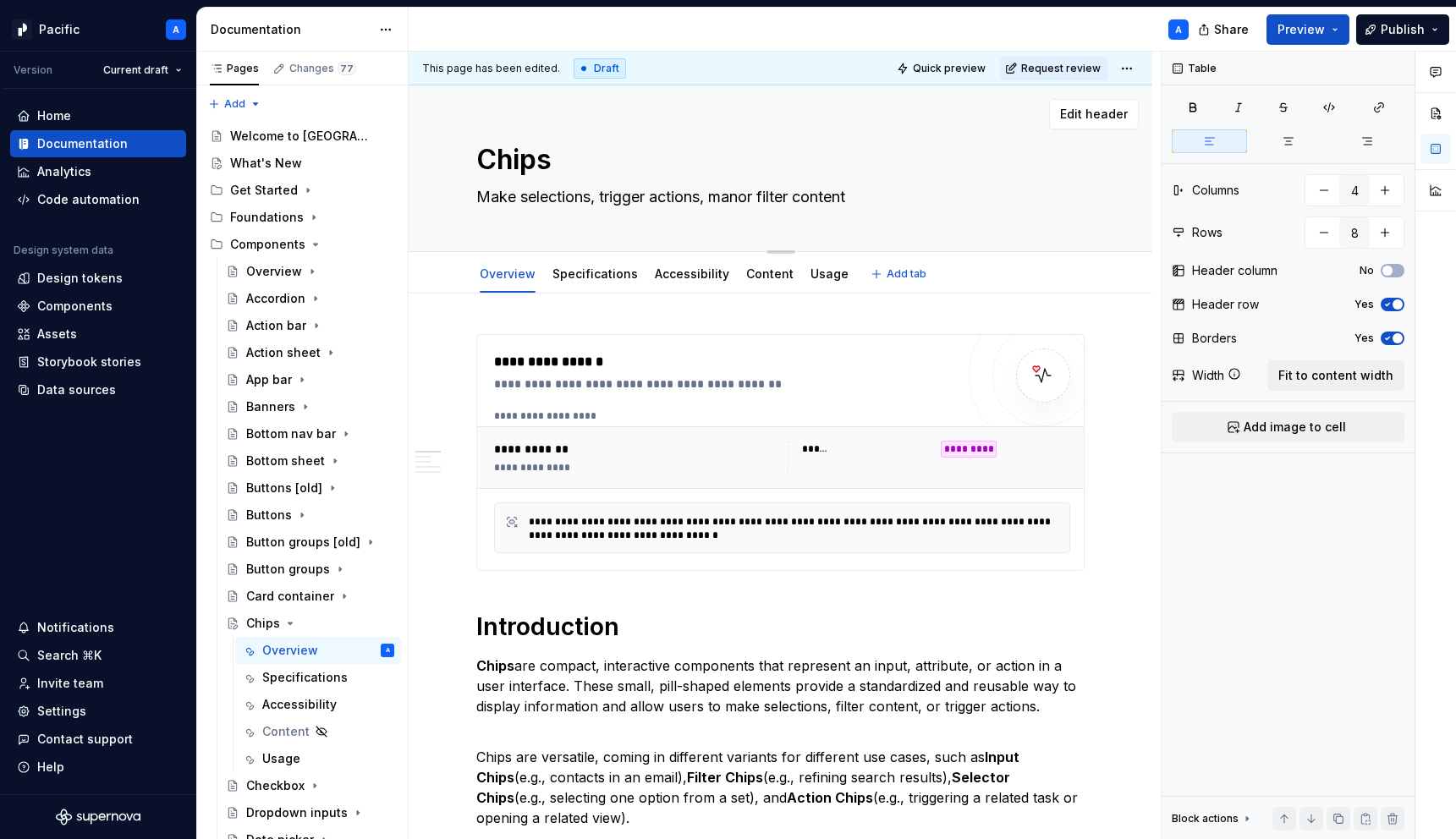
type textarea "Make selections, trigger actions, manaor filter content"
type textarea "*"
type textarea "Make selections, trigger actions, managor filter content"
type textarea "*"
type textarea "Make selections, trigger actions, manageor filter content"
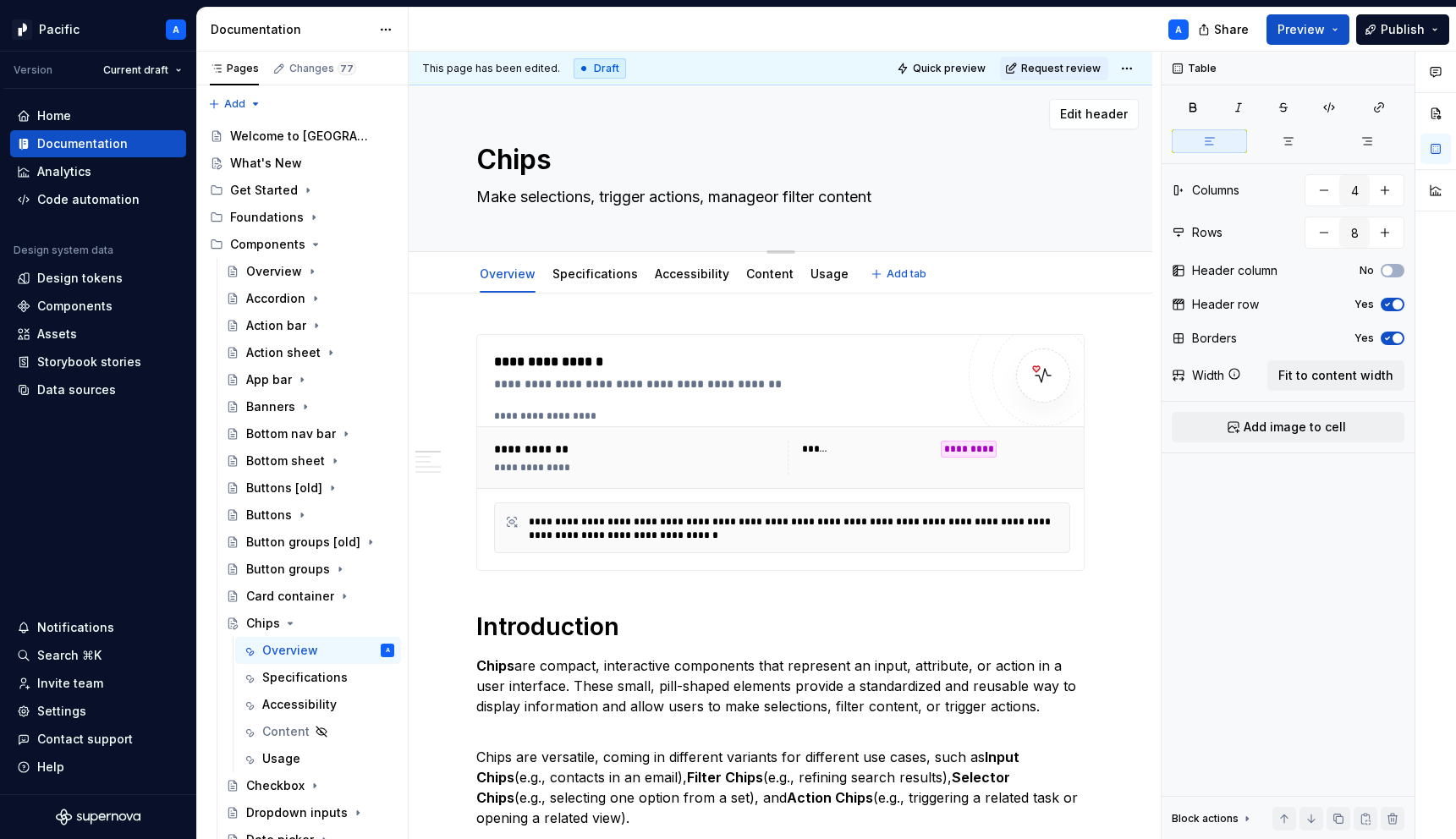
type textarea "*"
type textarea "Make selections, trigger actions, manage or filter content"
type textarea "*"
type textarea "Make selections, trigger actions, manage ior filter content"
type textarea "*"
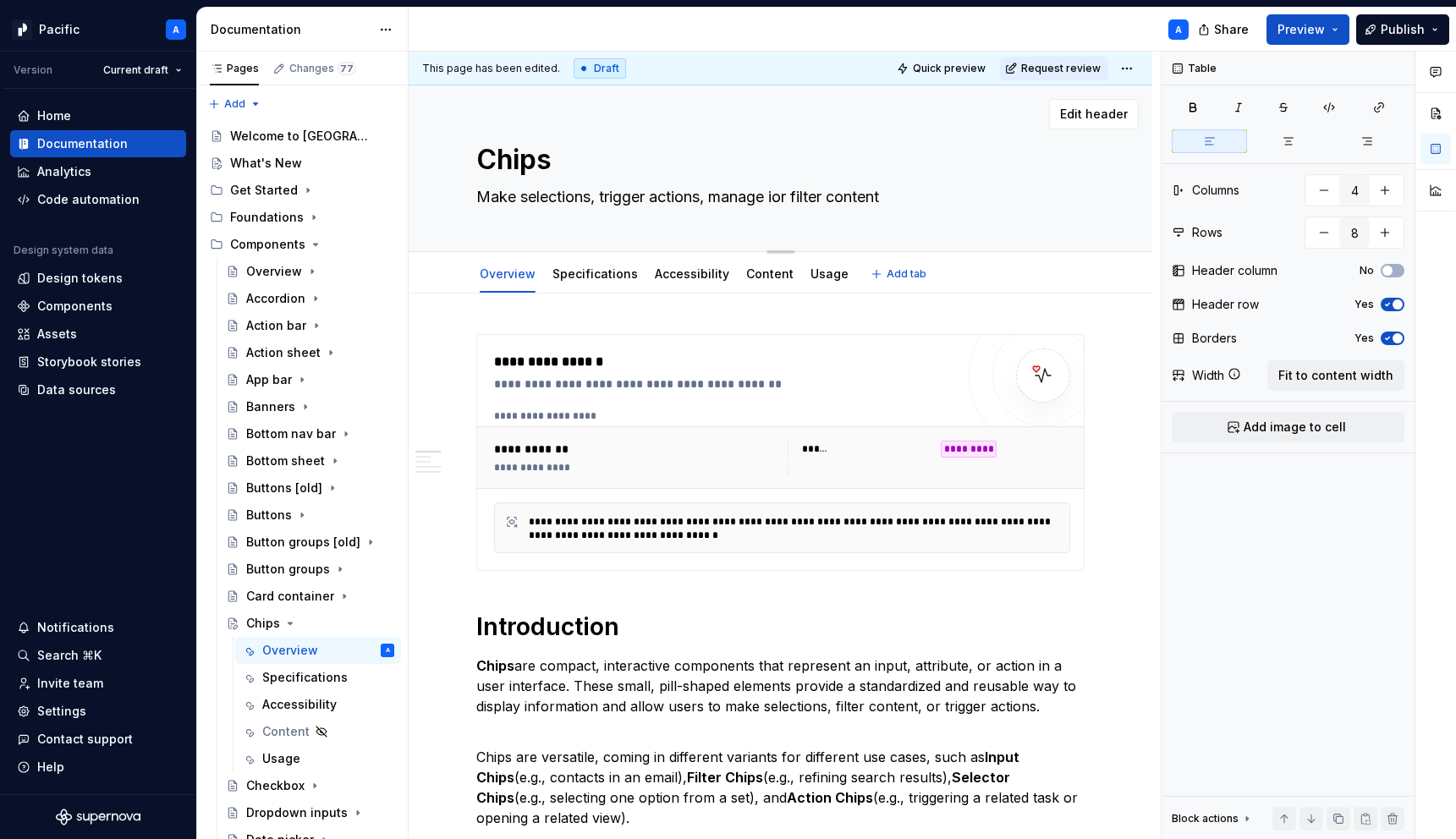
type textarea "Make selections, trigger actions, manage inor filter content"
type textarea "*"
type textarea "Make selections, trigger actions, manage inpor filter content"
type textarea "*"
type textarea "Make selections, trigger actions, manage inpuor filter content"
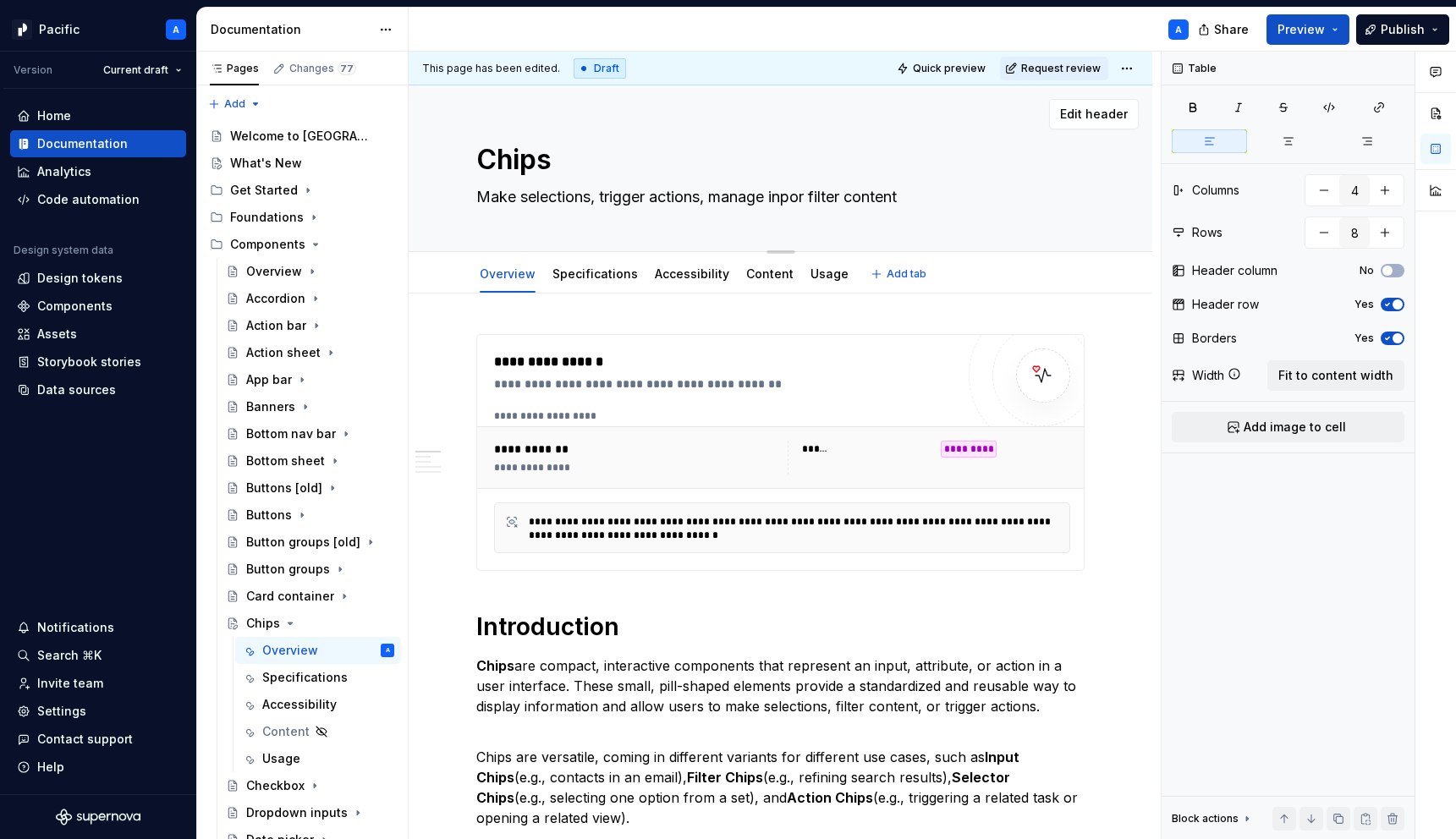
type textarea "*"
type textarea "Make selections, trigger actions, manage inputor filter content"
type textarea "*"
type textarea "Make selections, trigger actions, manage inputsor filter content"
type textarea "*"
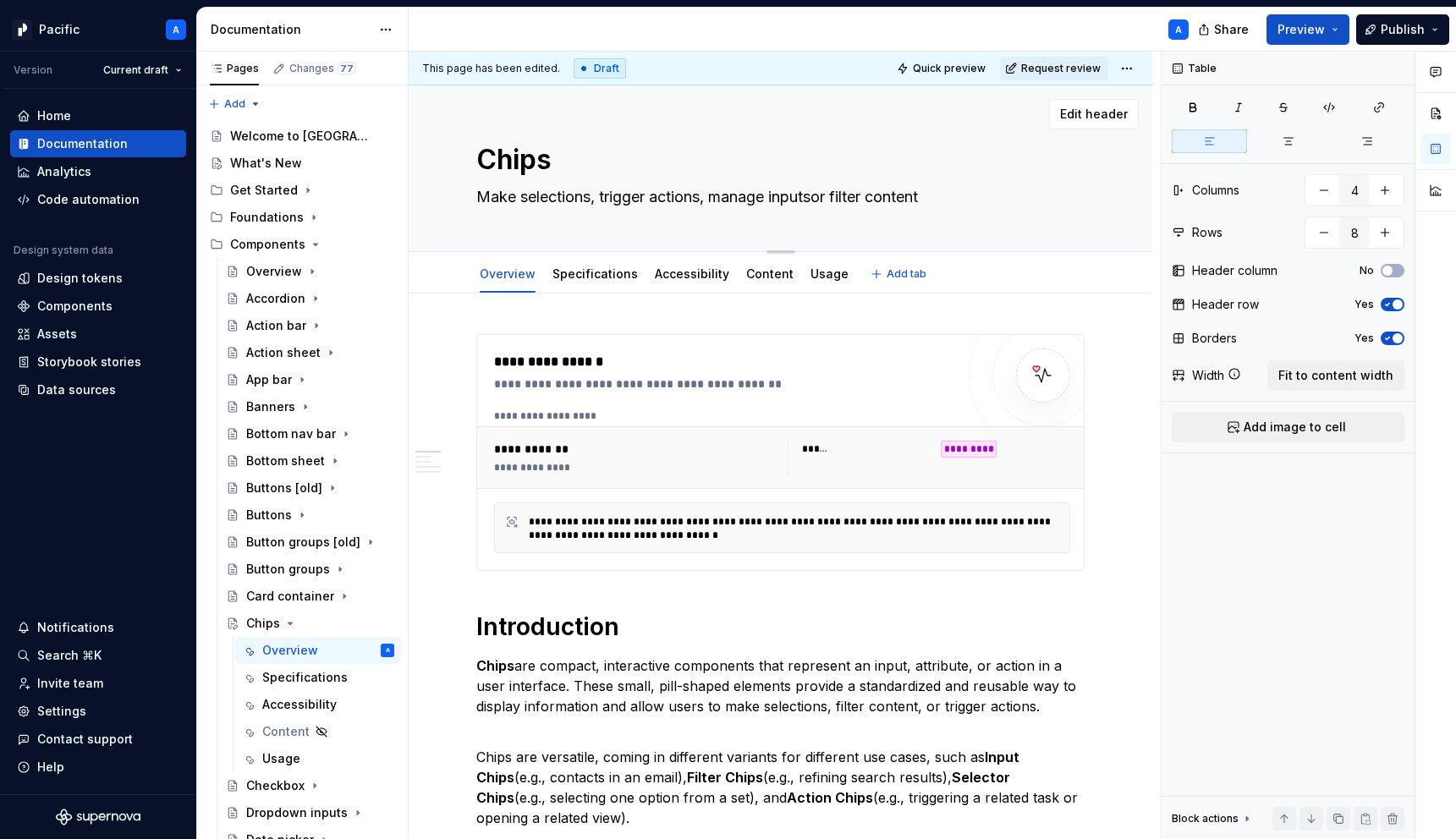
type textarea "Make selections, trigger actions, manage inputs,or filter content"
type textarea "*"
type textarea "Make selections, trigger actions, manage inputs, or filter content"
type textarea "*"
click at [769, 193] on textarea "Make selections, trigger actions, manage inputs, or filter content" at bounding box center [777, 197] width 608 height 27
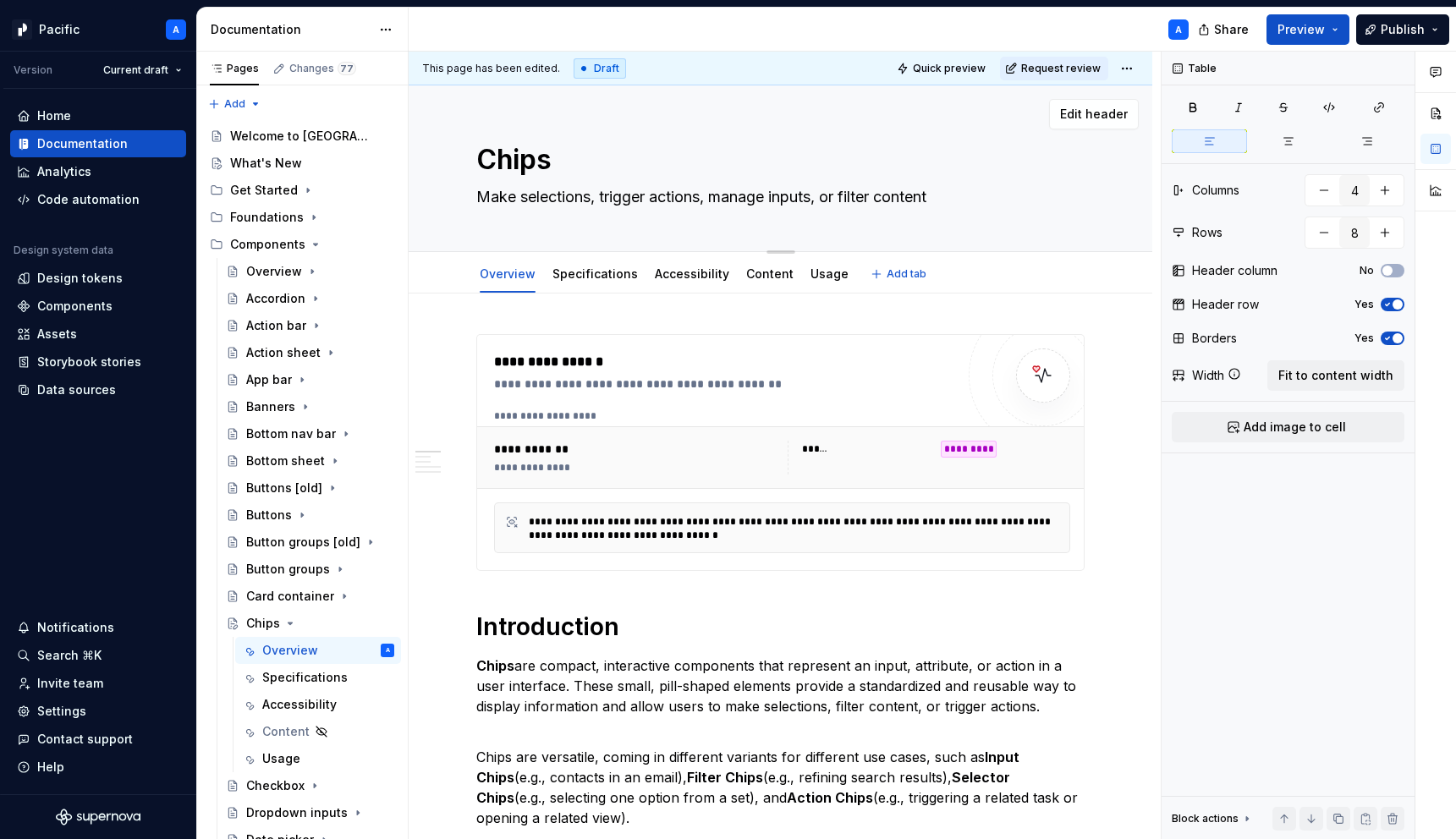
type textarea "Make selections, trigger actions, manageu inputs, or filter content"
type textarea "*"
type textarea "Make selections, trigger actions, manage inputs, or filter content"
type textarea "*"
type textarea "Make selections, trigger actions, manage inputs, or filter content"
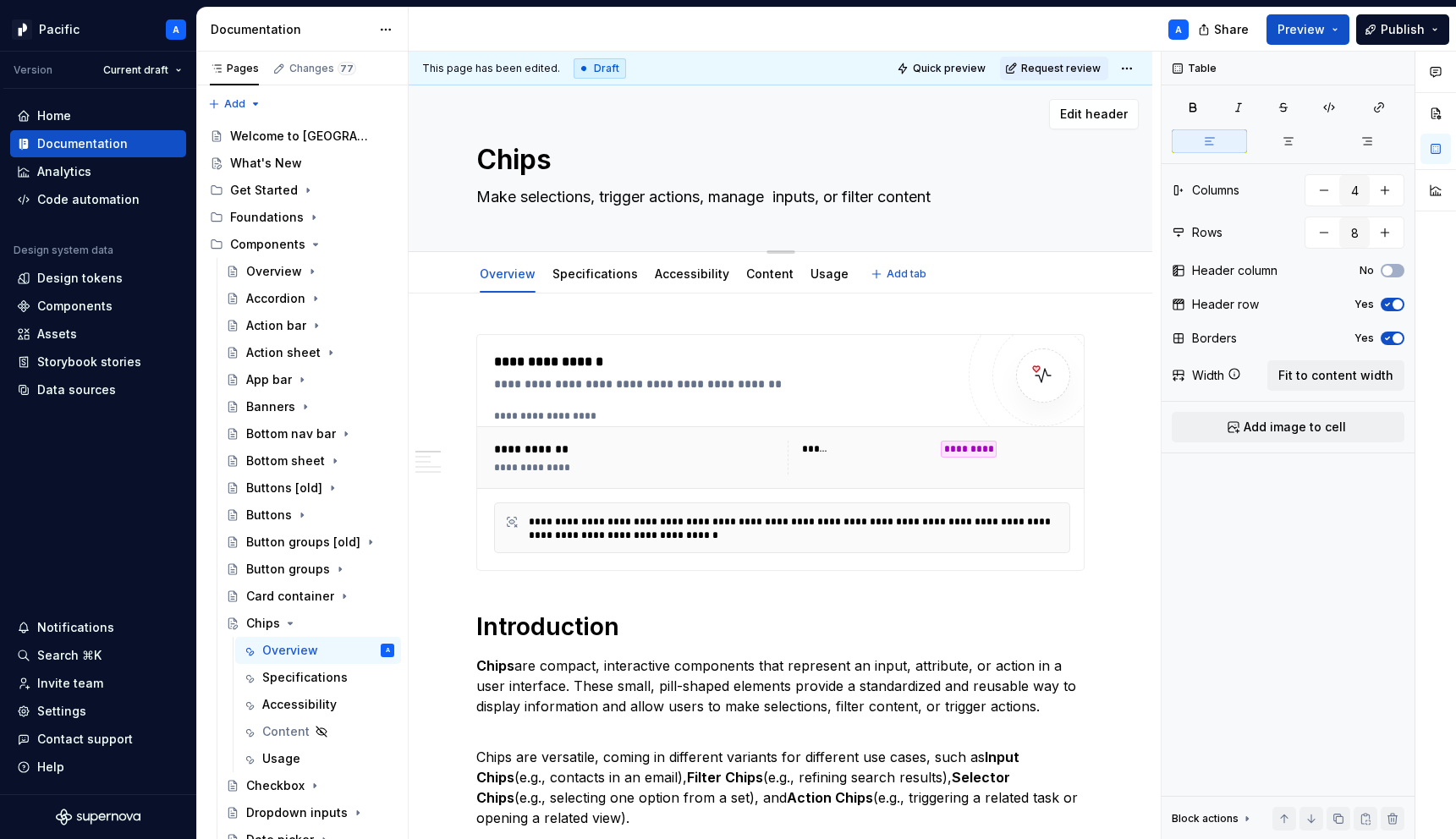
type textarea "*"
type textarea "Make selections, trigger actions, manage u inputs, or filter content"
type textarea "*"
type textarea "Make selections, trigger actions, manage ue inputs, or filter content"
type textarea "*"
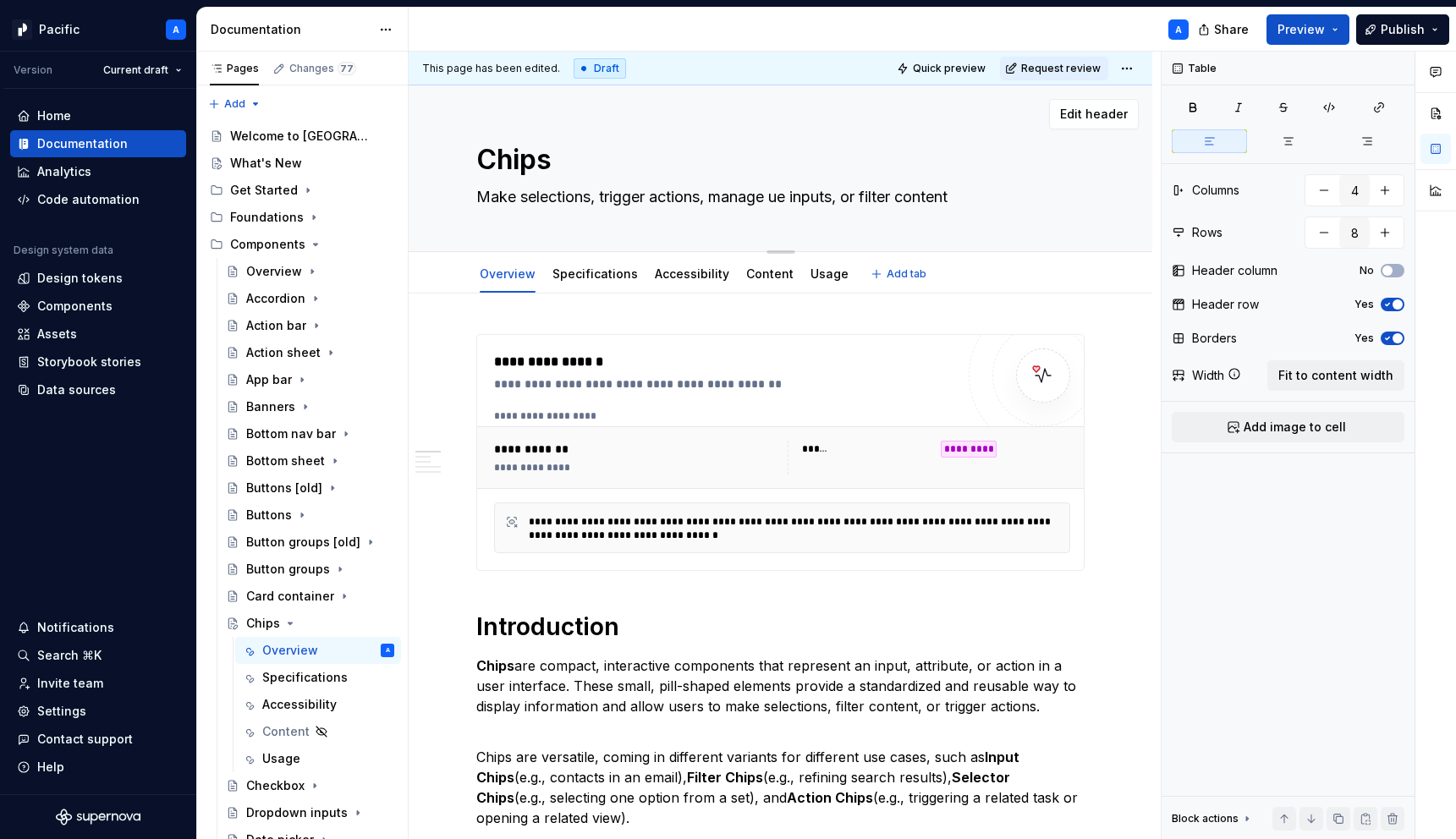
type textarea "Make selections, trigger actions, manage uer inputs, or filter content"
type textarea "*"
type textarea "Make selections, trigger actions, manage ue inputs, or filter content"
type textarea "*"
type textarea "Make selections, trigger actions, manage u inputs, or filter content"
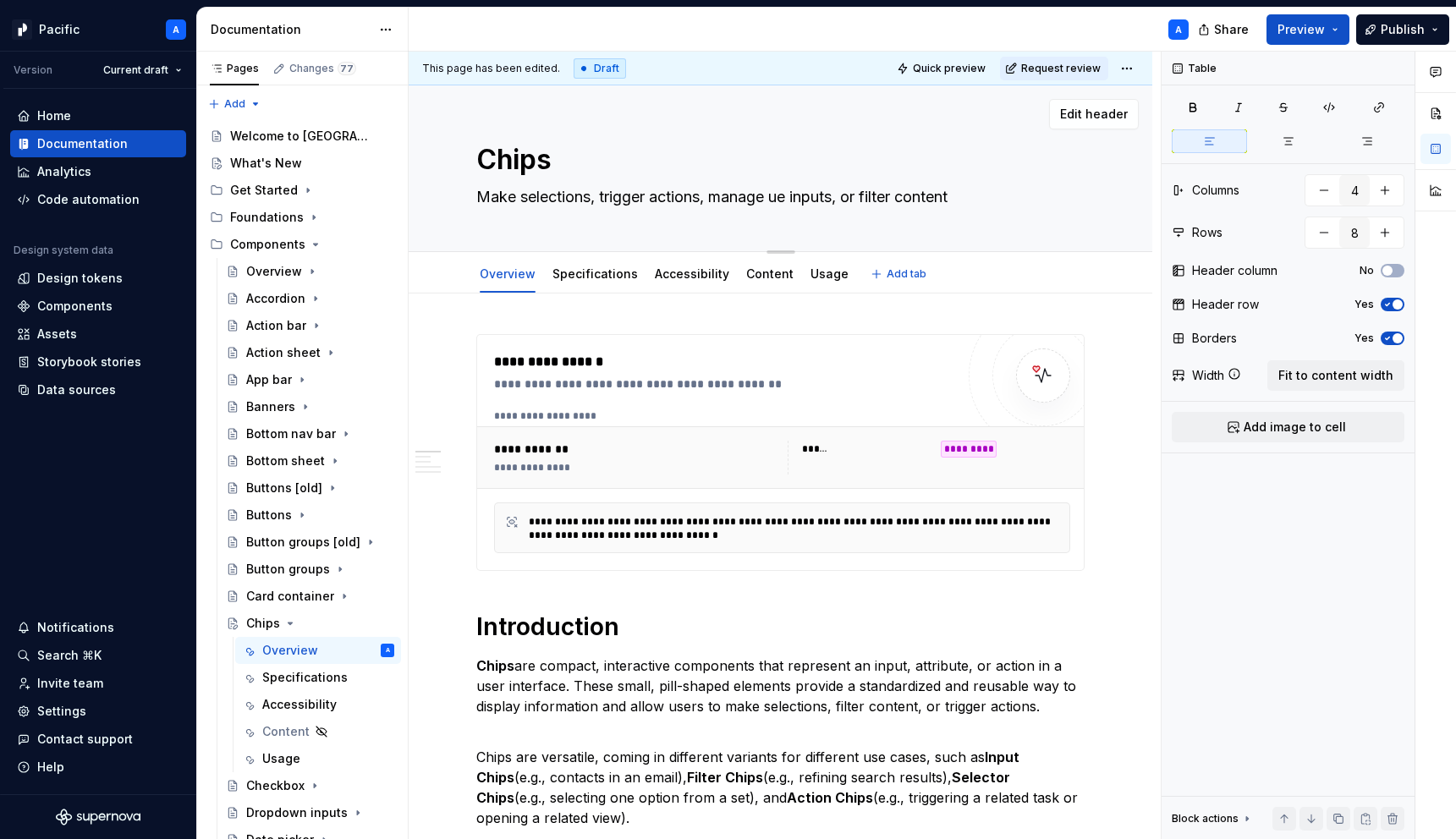
type textarea "*"
type textarea "Make selections, trigger actions, manage us inputs, or filter content"
type textarea "*"
type textarea "Make selections, trigger actions, manage use inputs, or filter content"
type textarea "*"
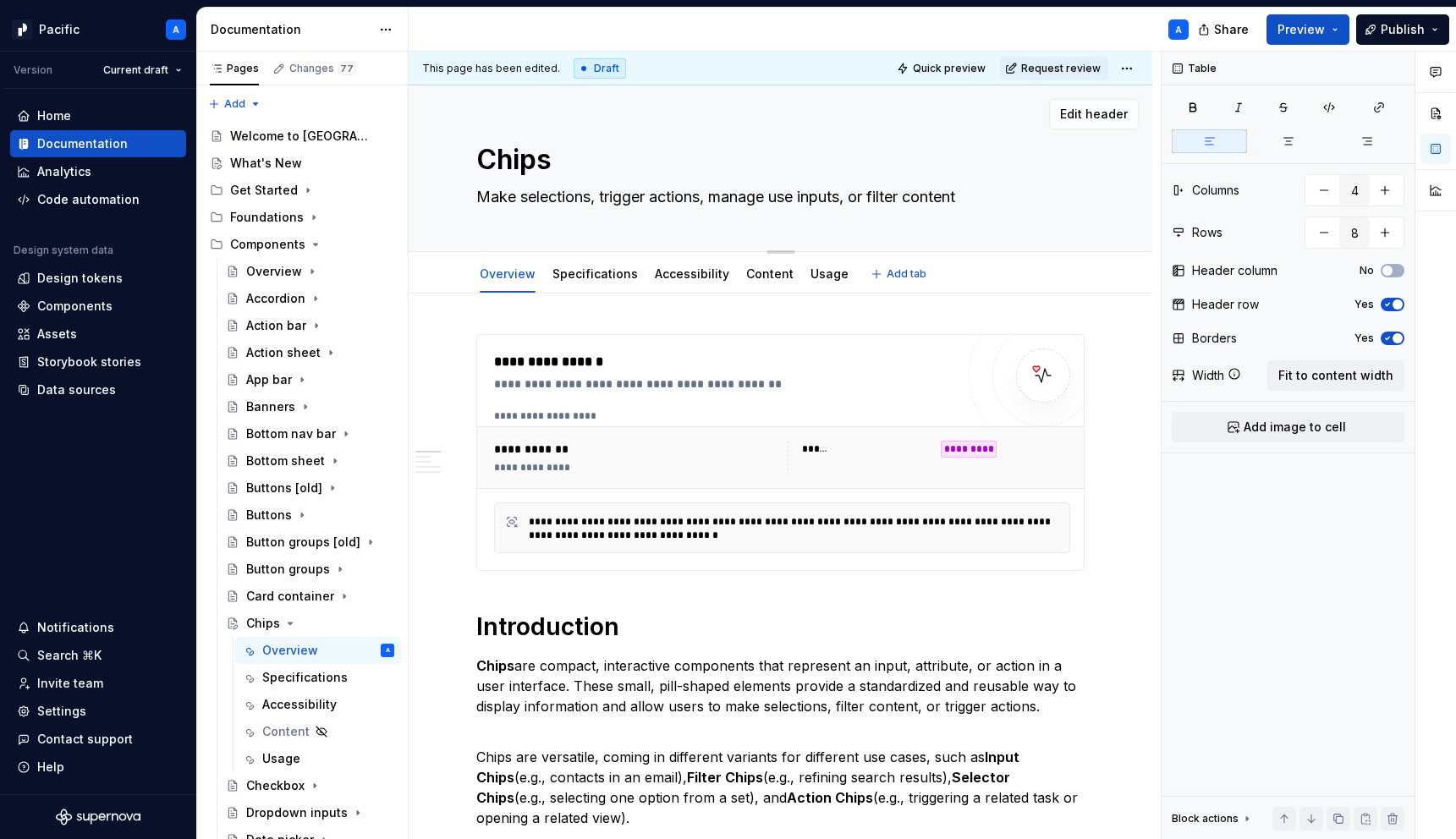
type textarea "Make selections, trigger actions, manage user inputs, or filter content"
type textarea "*"
type textarea "Make selections, trigger actions, manage user inputs, or filter content"
click at [719, 467] on div "**********" at bounding box center [637, 468] width 287 height 14
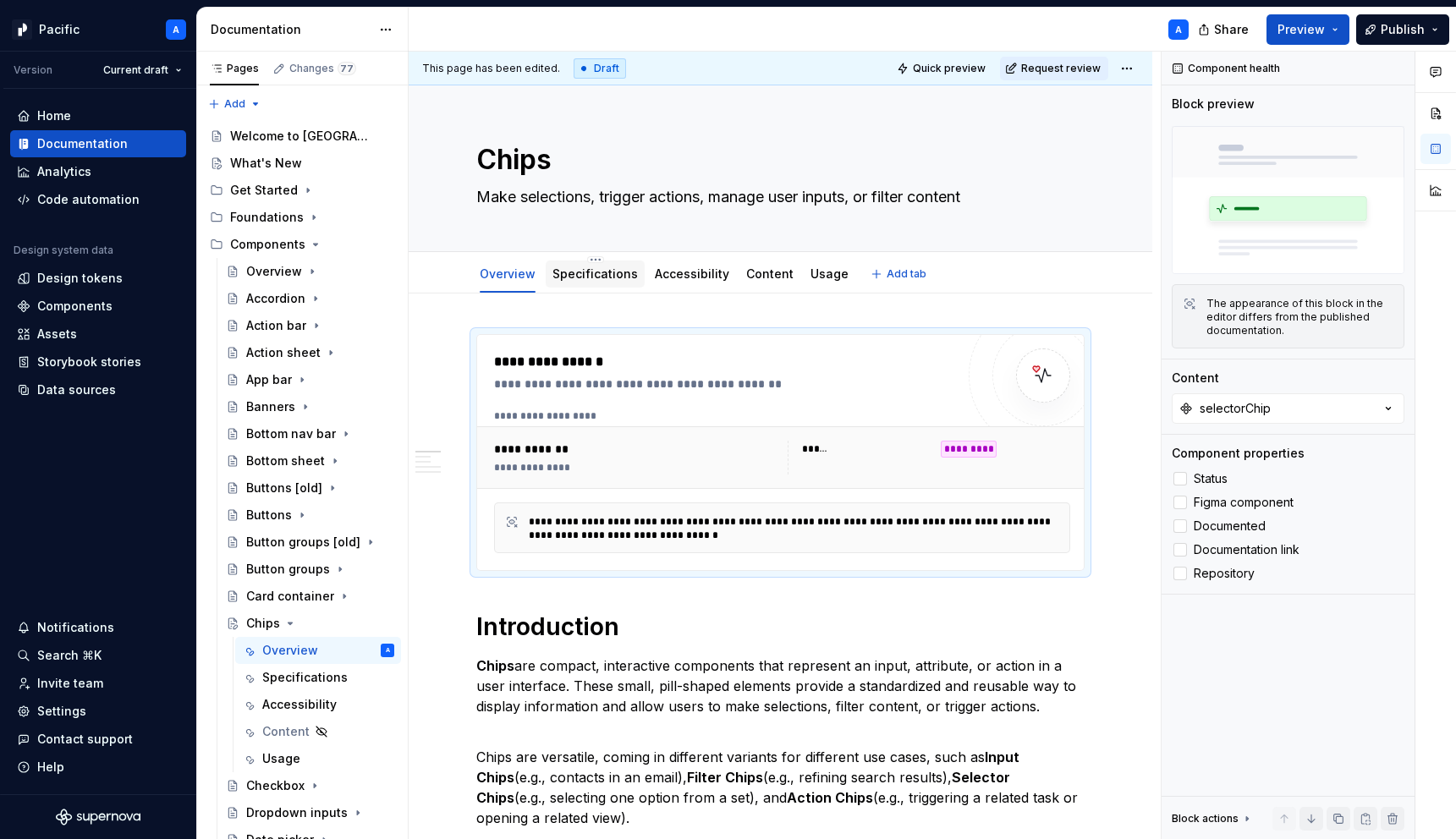
click at [606, 281] on div "Specifications" at bounding box center [594, 273] width 85 height 17
click at [592, 270] on link "Specifications" at bounding box center [594, 273] width 85 height 15
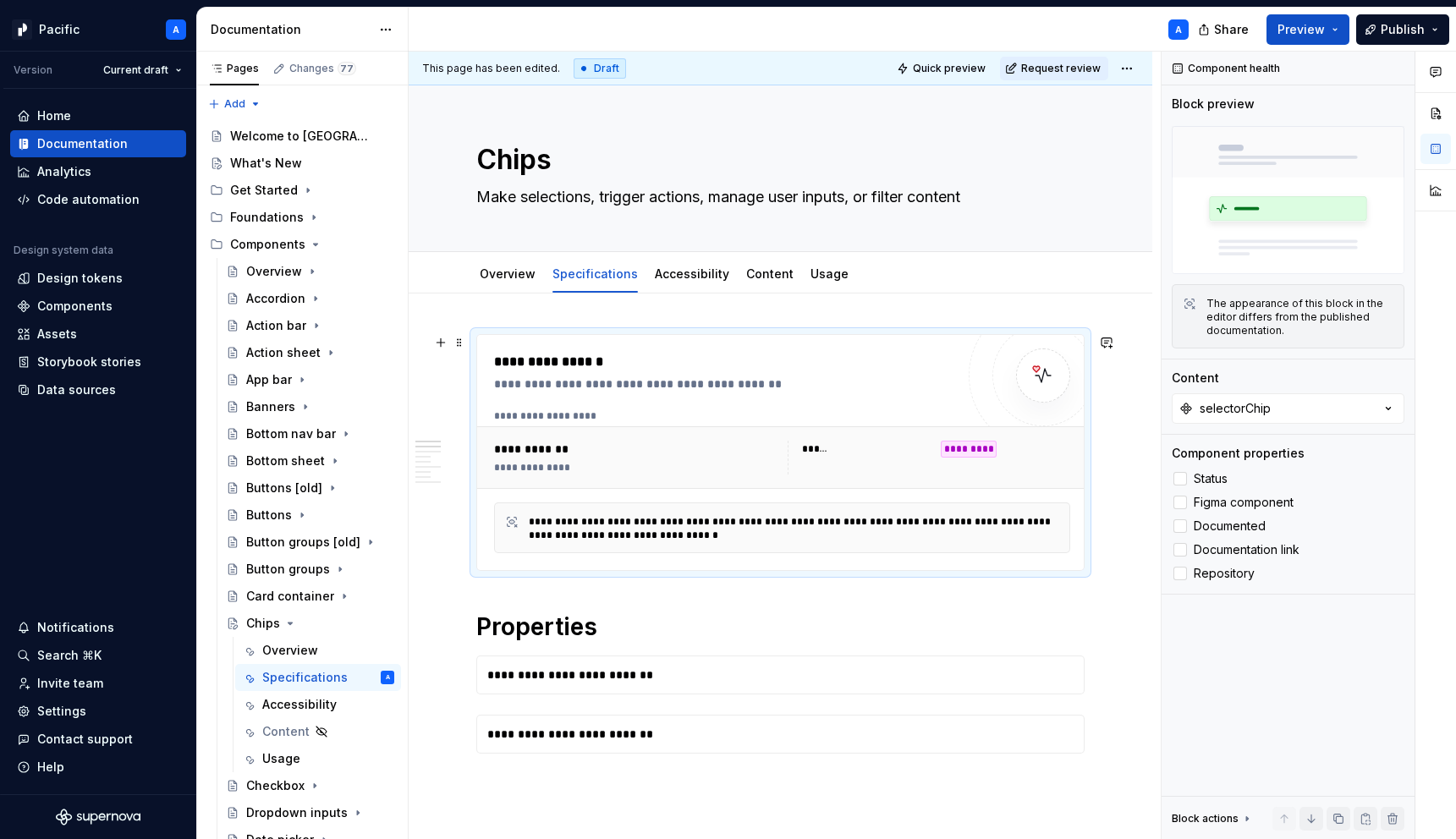
click at [627, 401] on div "**********" at bounding box center [724, 452] width 461 height 201
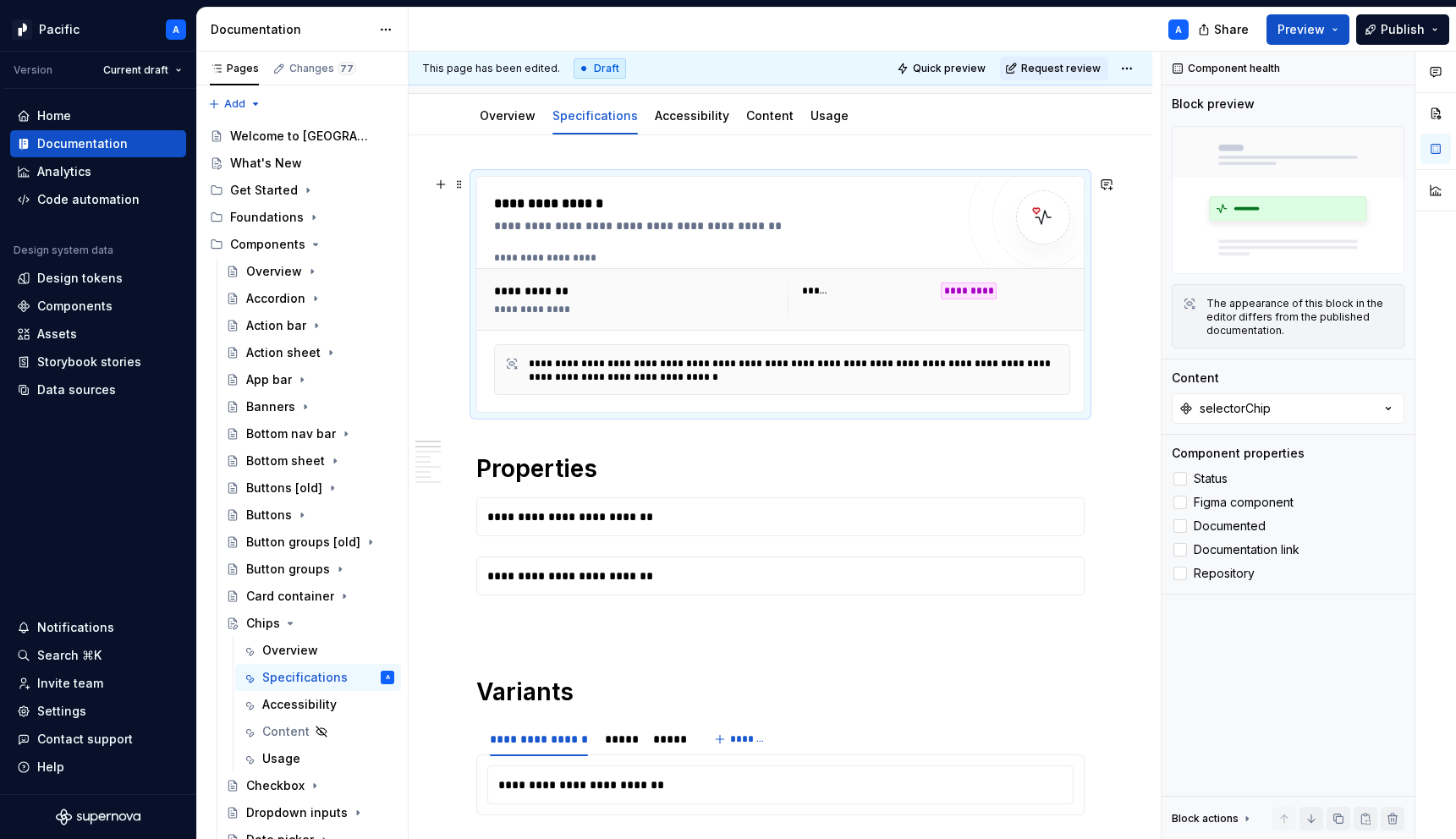
scroll to position [252, 0]
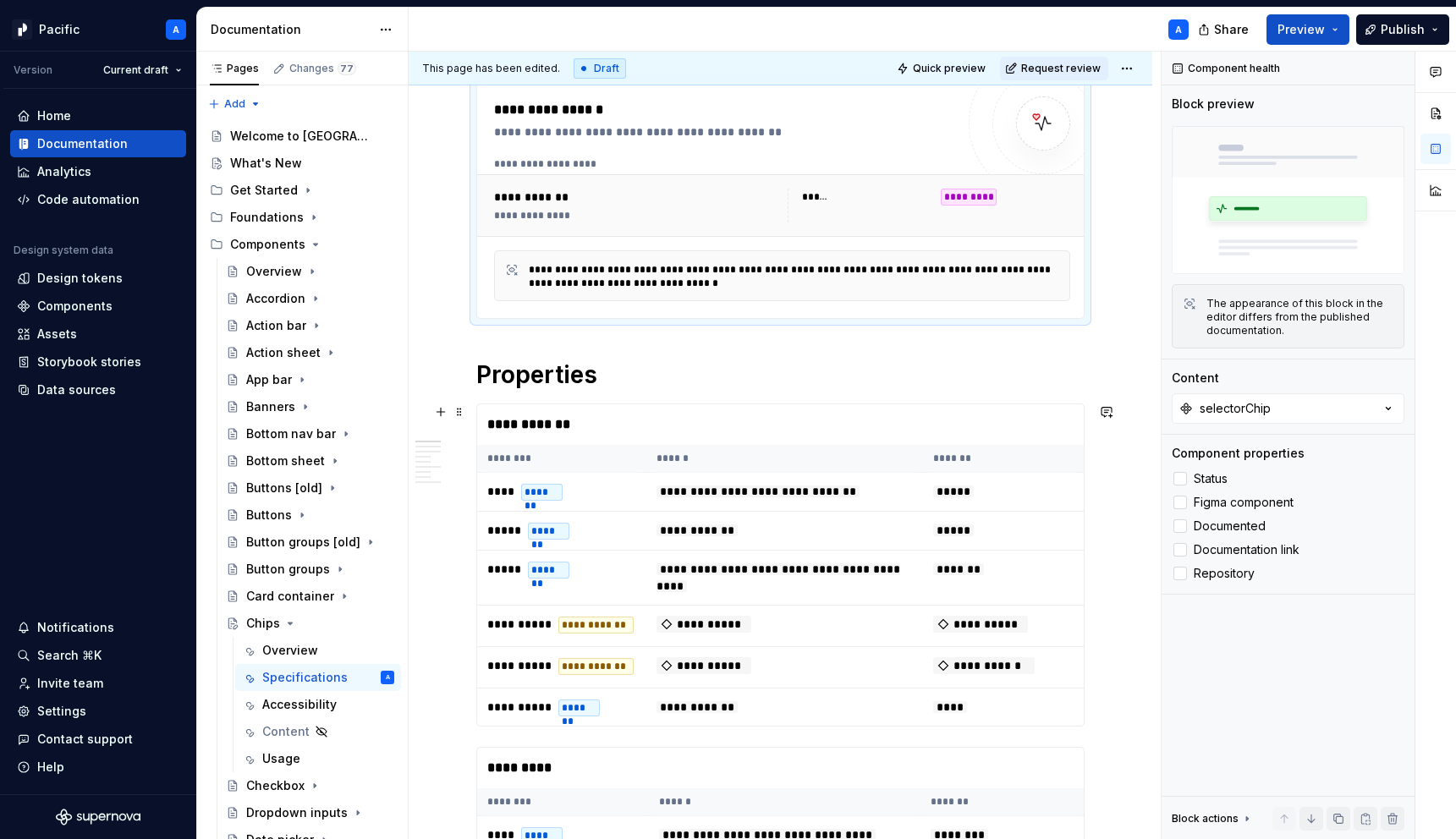
click at [632, 412] on div "**********" at bounding box center [784, 425] width 615 height 41
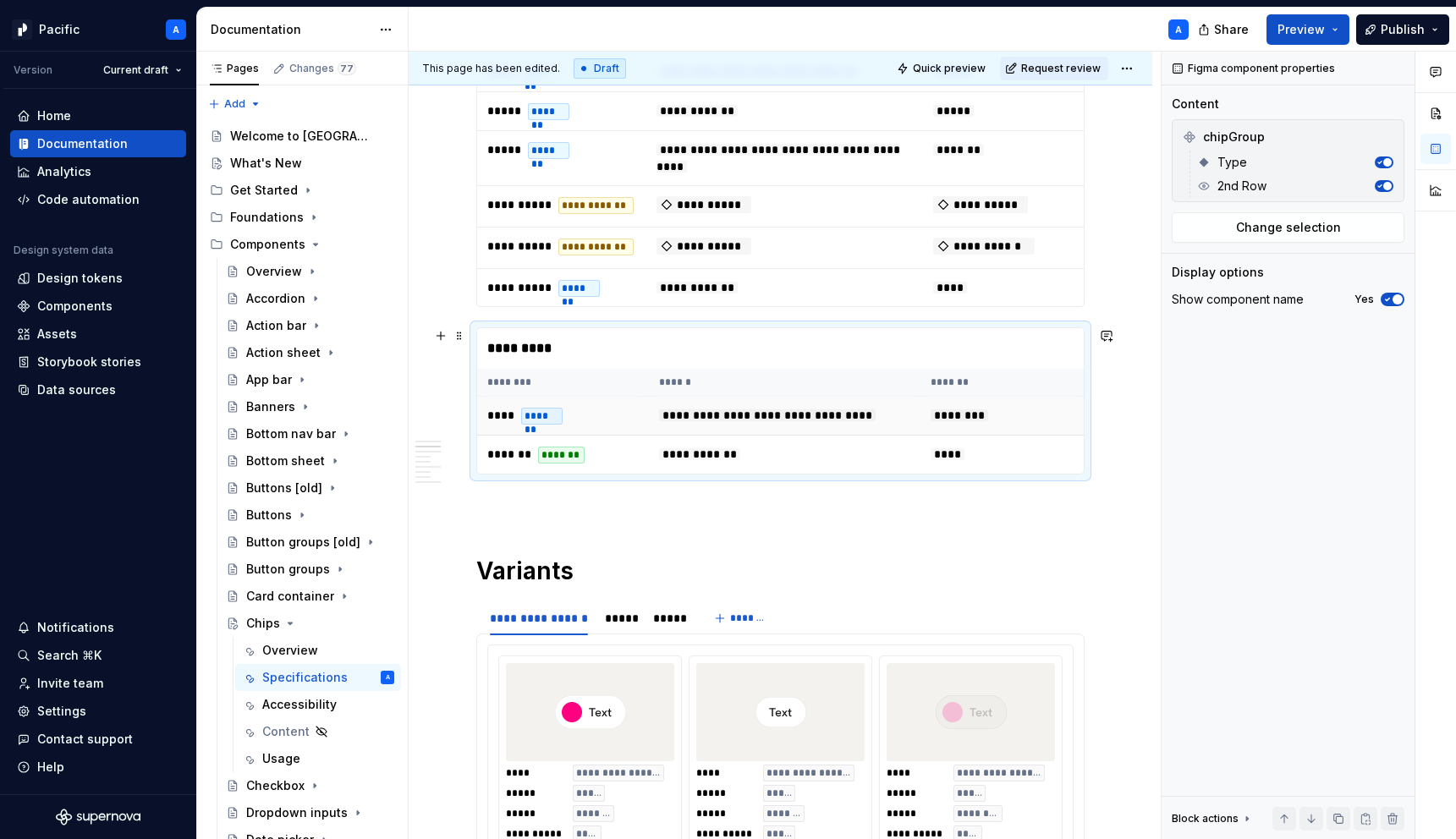
click at [632, 411] on td "**** *******" at bounding box center [563, 416] width 172 height 39
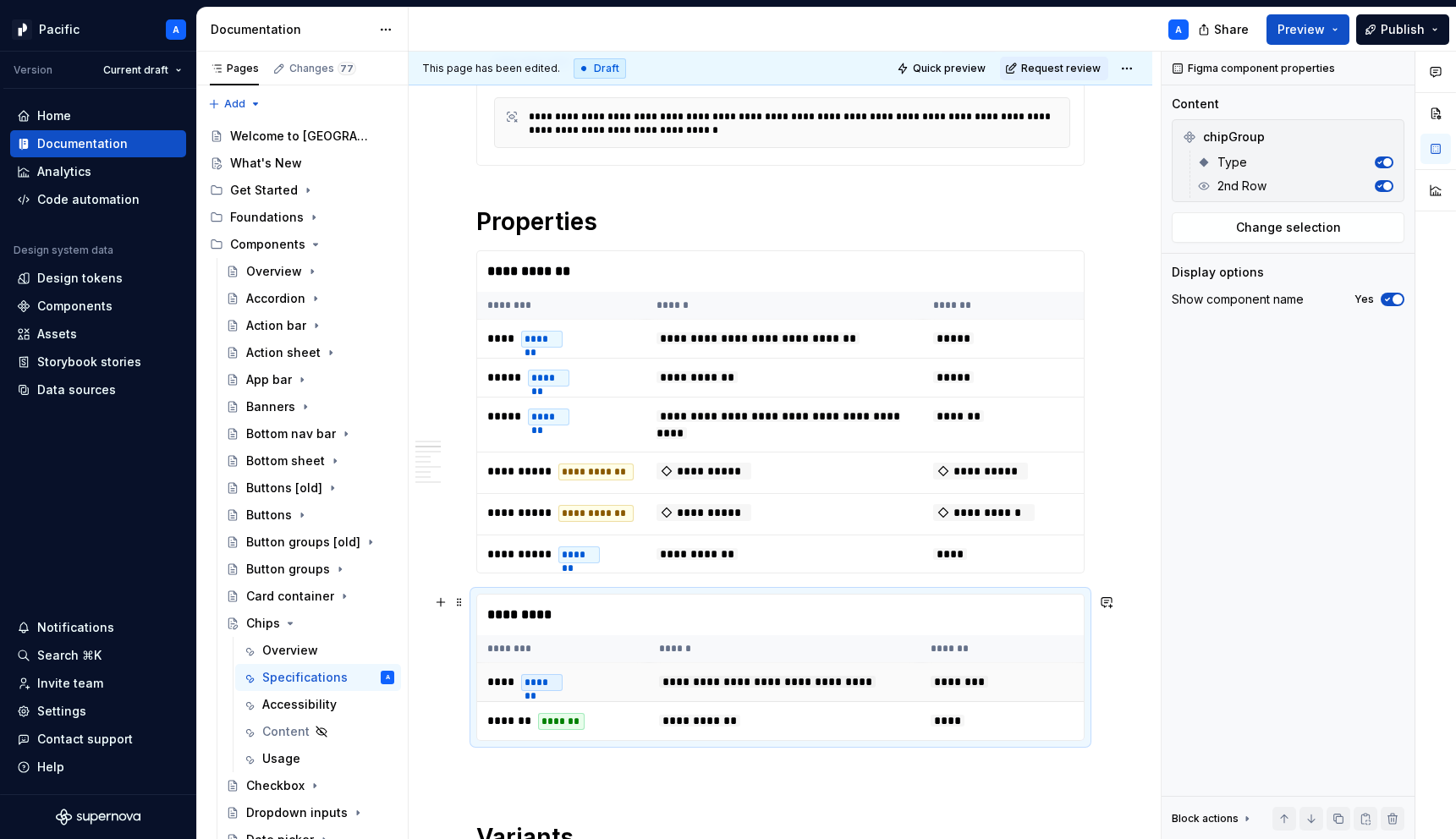
scroll to position [396, 0]
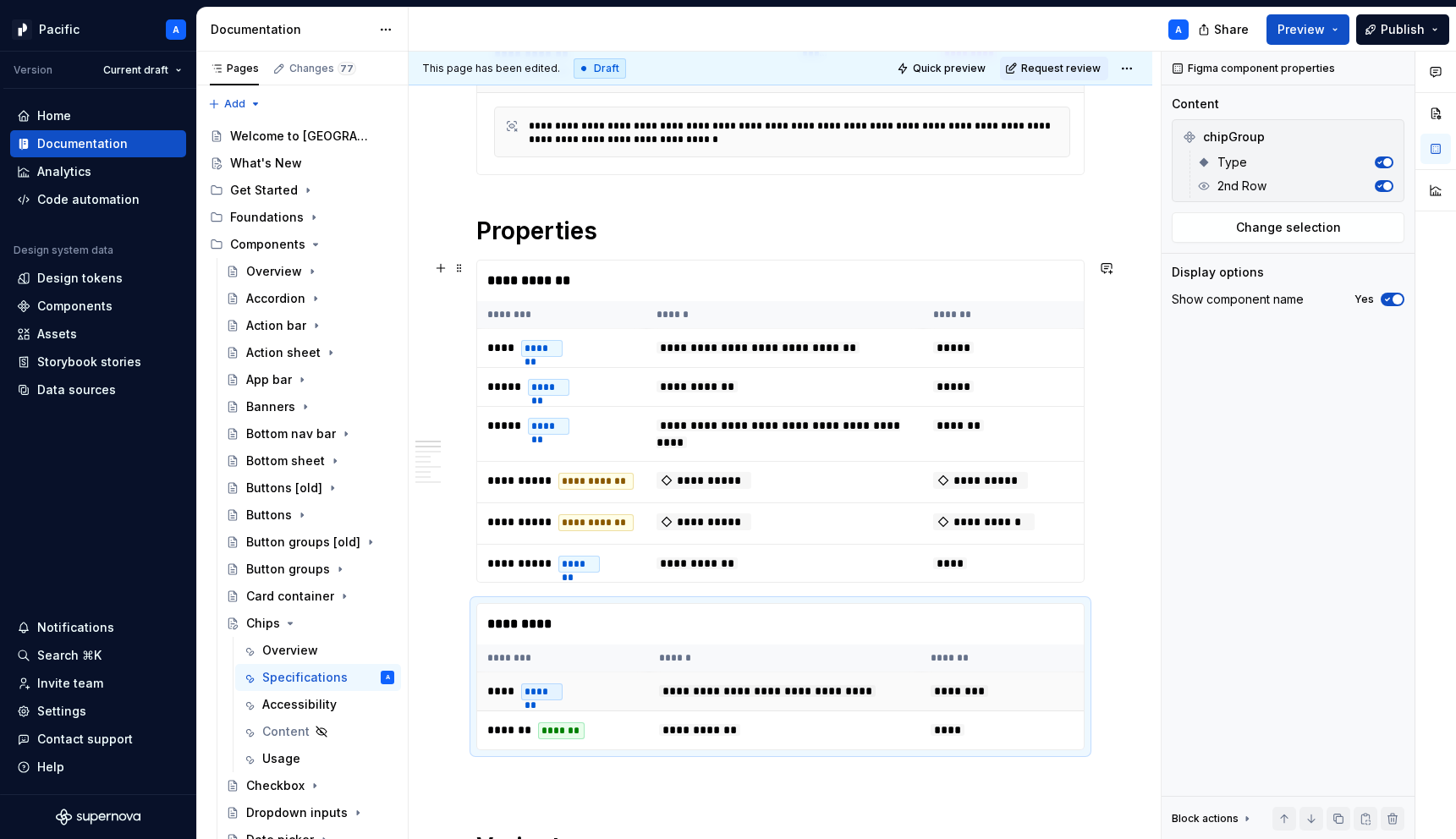
type textarea "*"
click at [632, 411] on td "***** *******" at bounding box center [561, 434] width 169 height 55
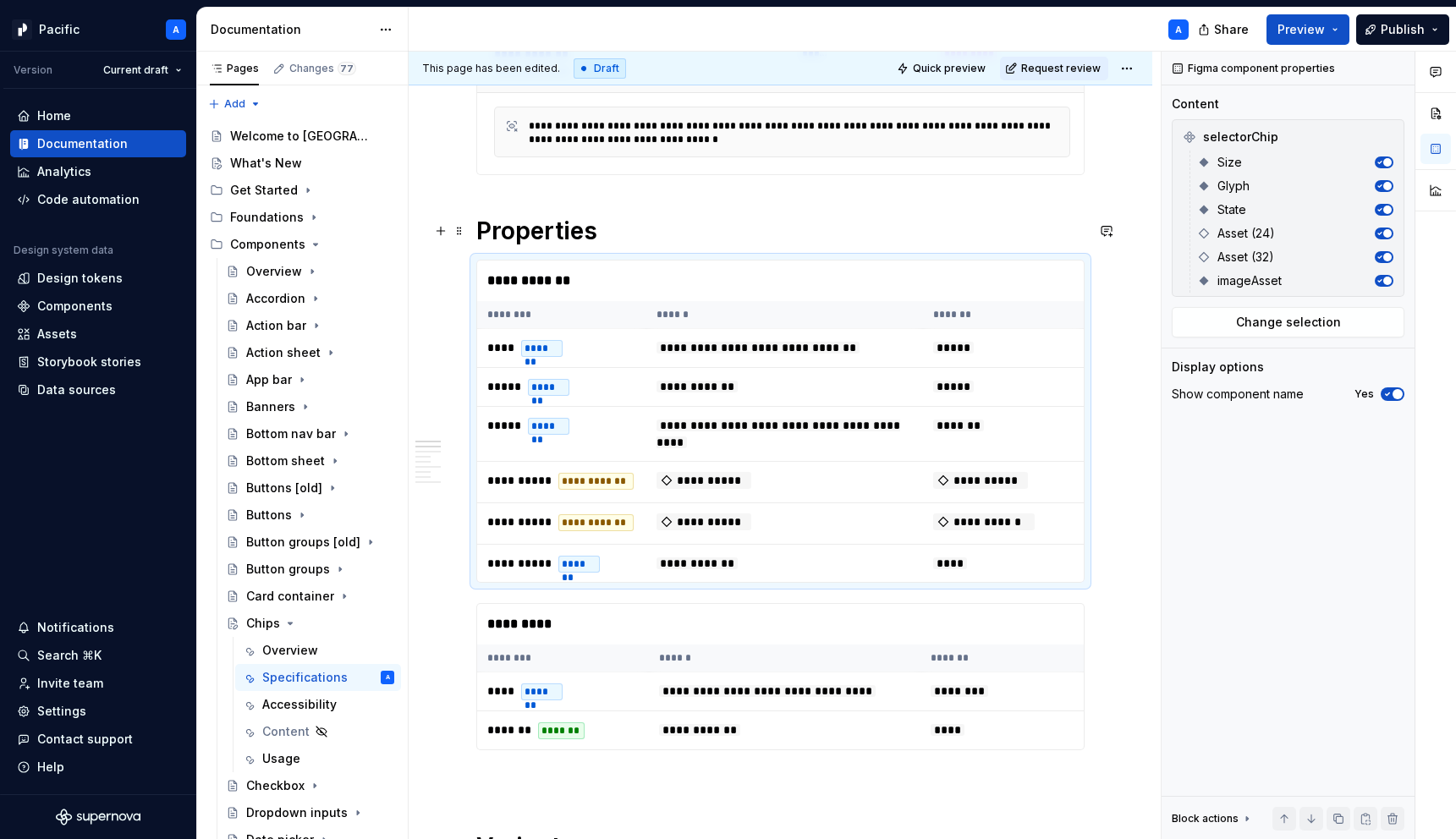
click at [609, 239] on h1 "Properties" at bounding box center [780, 231] width 608 height 30
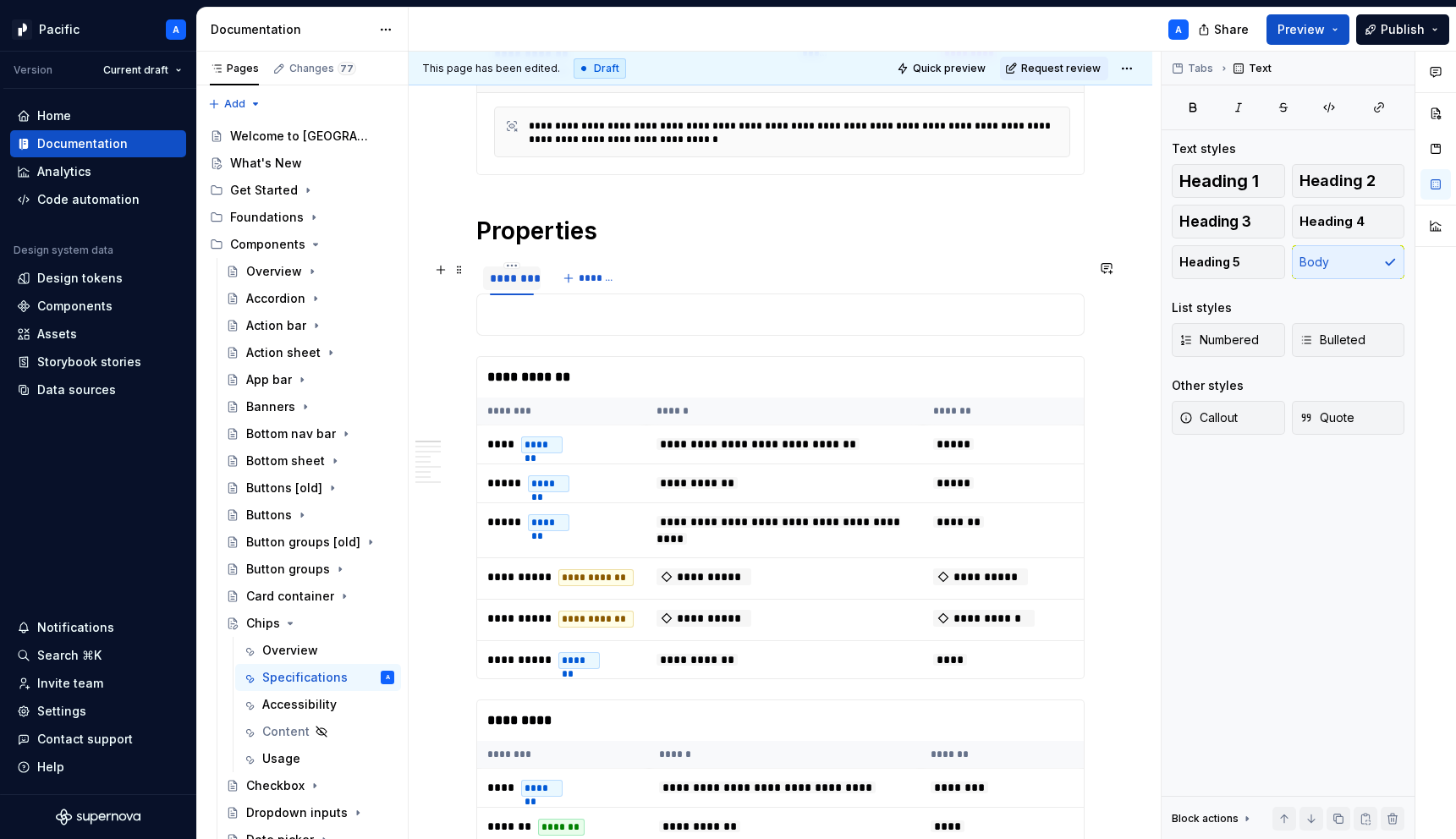
click at [518, 280] on div "********" at bounding box center [511, 277] width 44 height 17
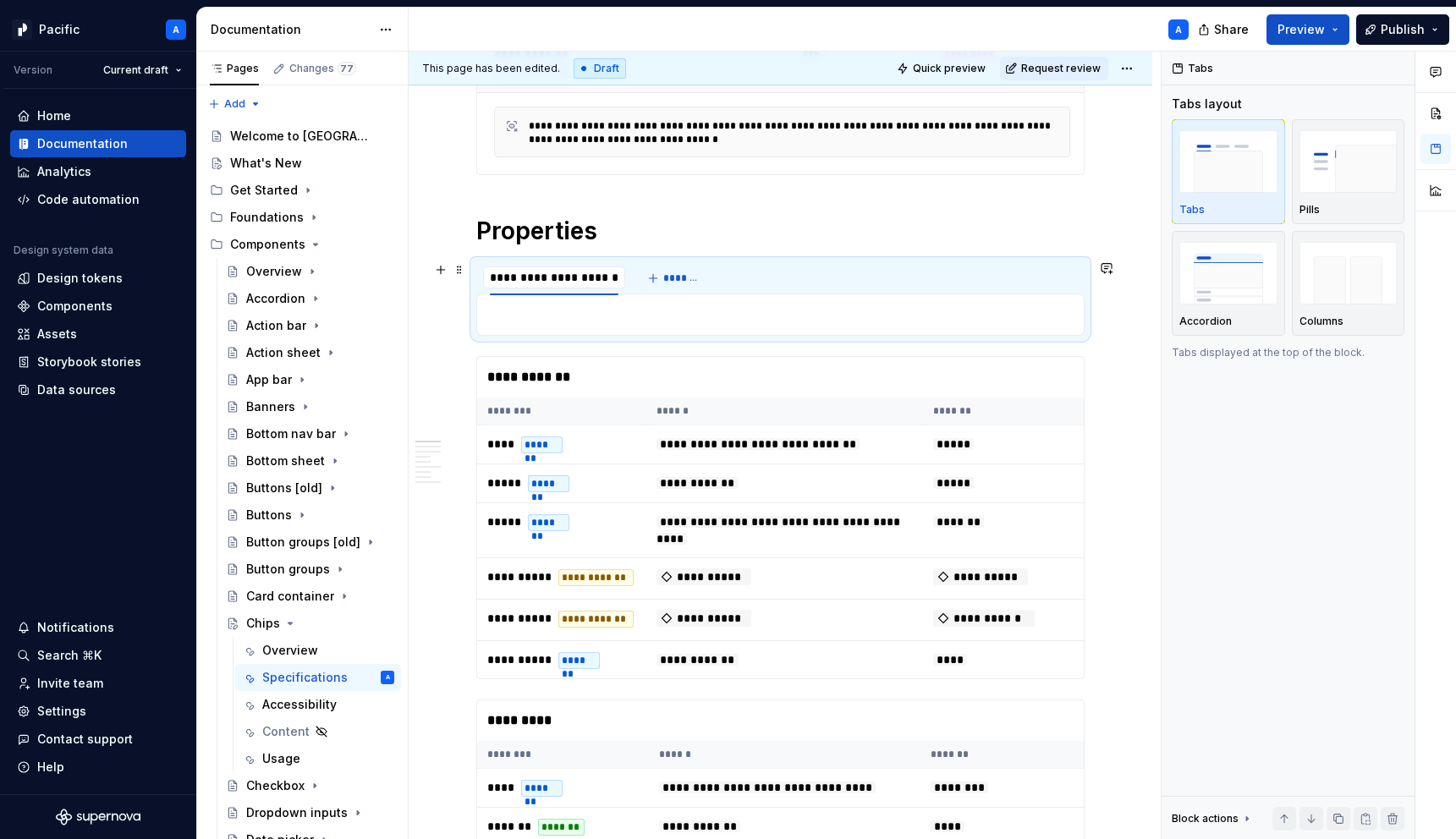
scroll to position [0, 0]
click at [589, 278] on input "**********" at bounding box center [553, 276] width 142 height 30
type input "**********"
click at [690, 272] on span "*******" at bounding box center [702, 278] width 38 height 14
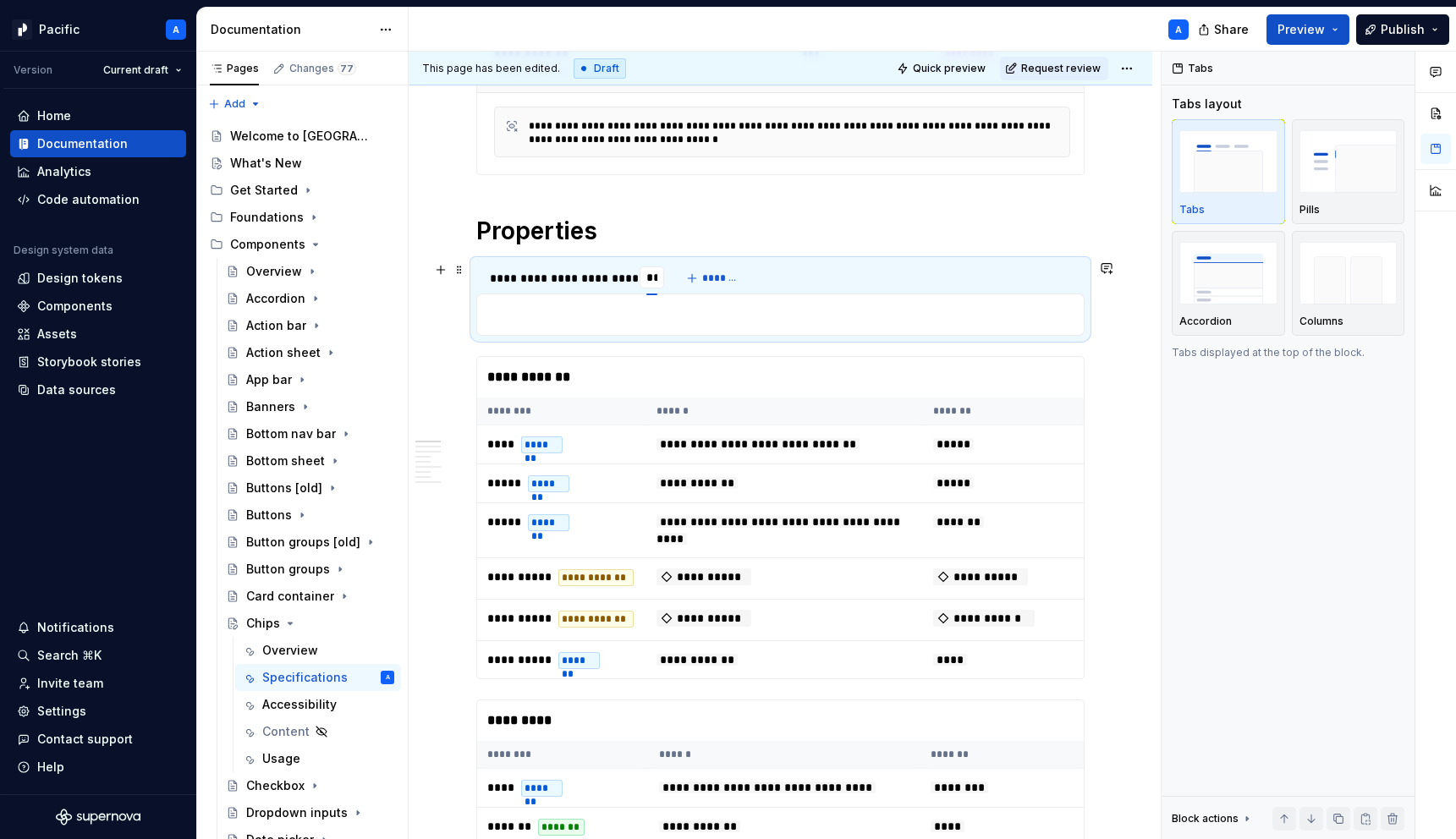
type input "*"
type input "**********"
click at [764, 292] on div "**********" at bounding box center [634, 277] width 318 height 34
click at [773, 277] on span "*******" at bounding box center [767, 278] width 38 height 14
type input "**********"
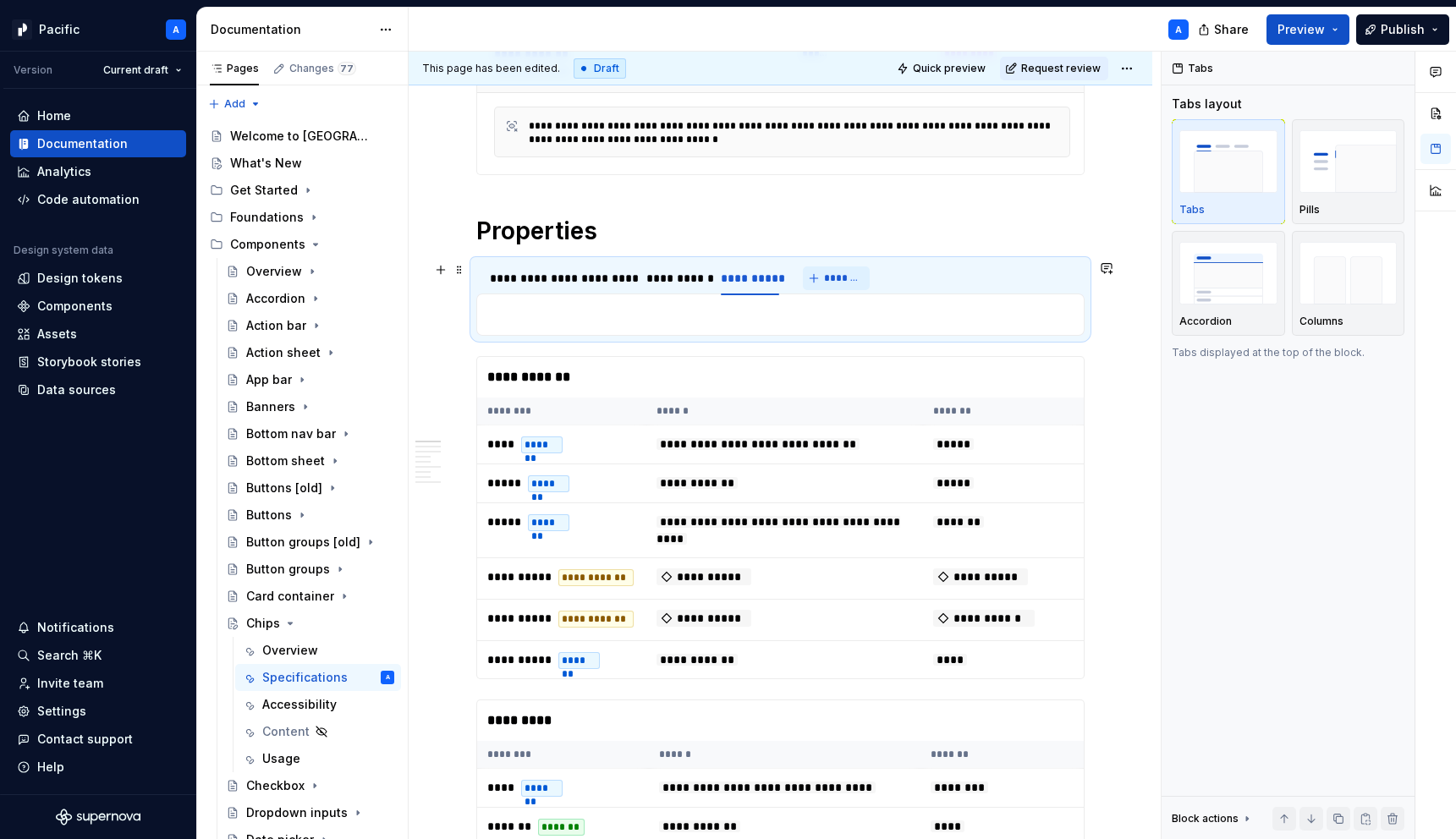
click at [839, 272] on span "*******" at bounding box center [842, 278] width 38 height 14
type input "**********"
click at [900, 286] on button "*******" at bounding box center [918, 278] width 66 height 23
type input "*"
type input "**********"
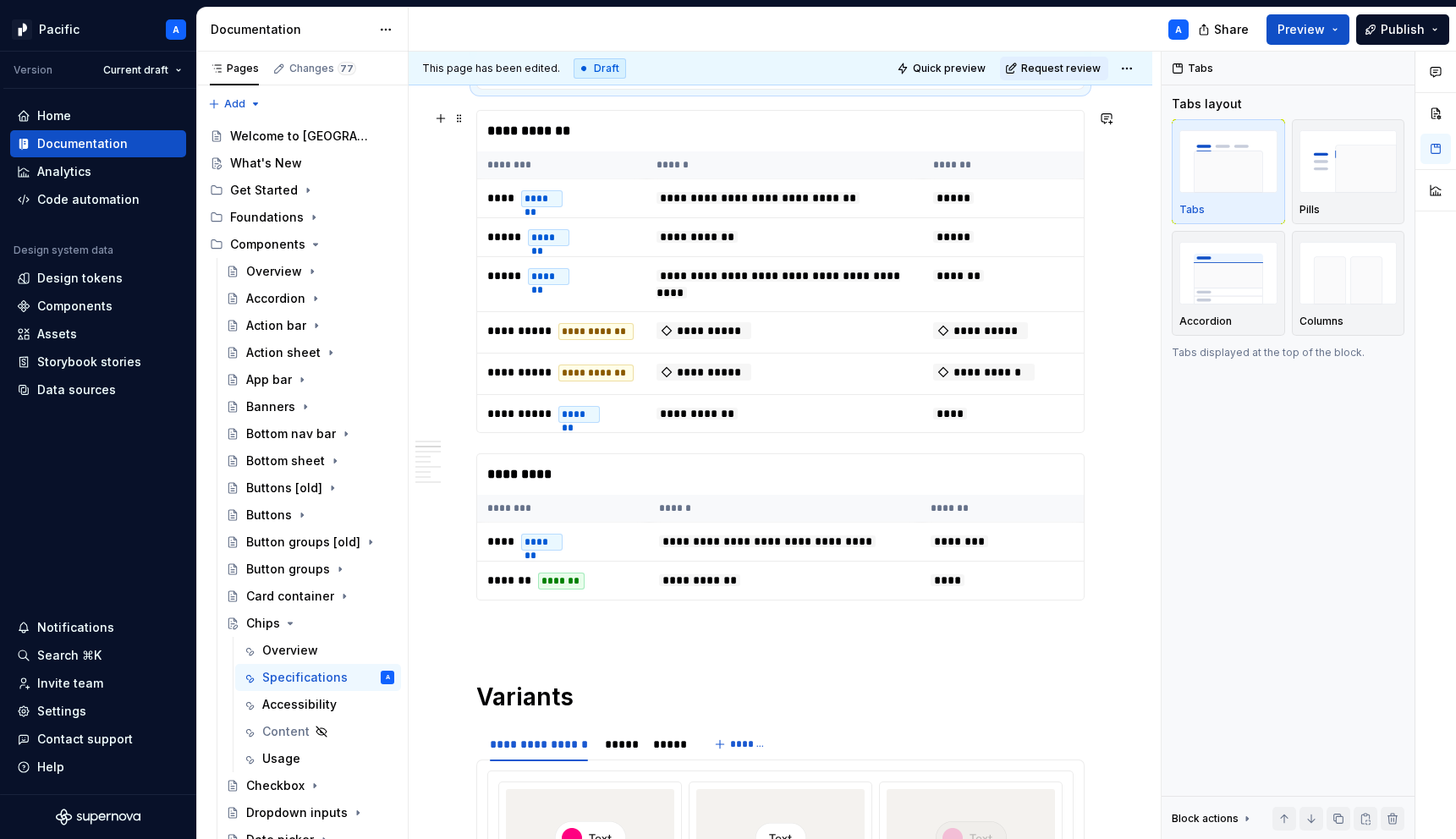
scroll to position [637, 0]
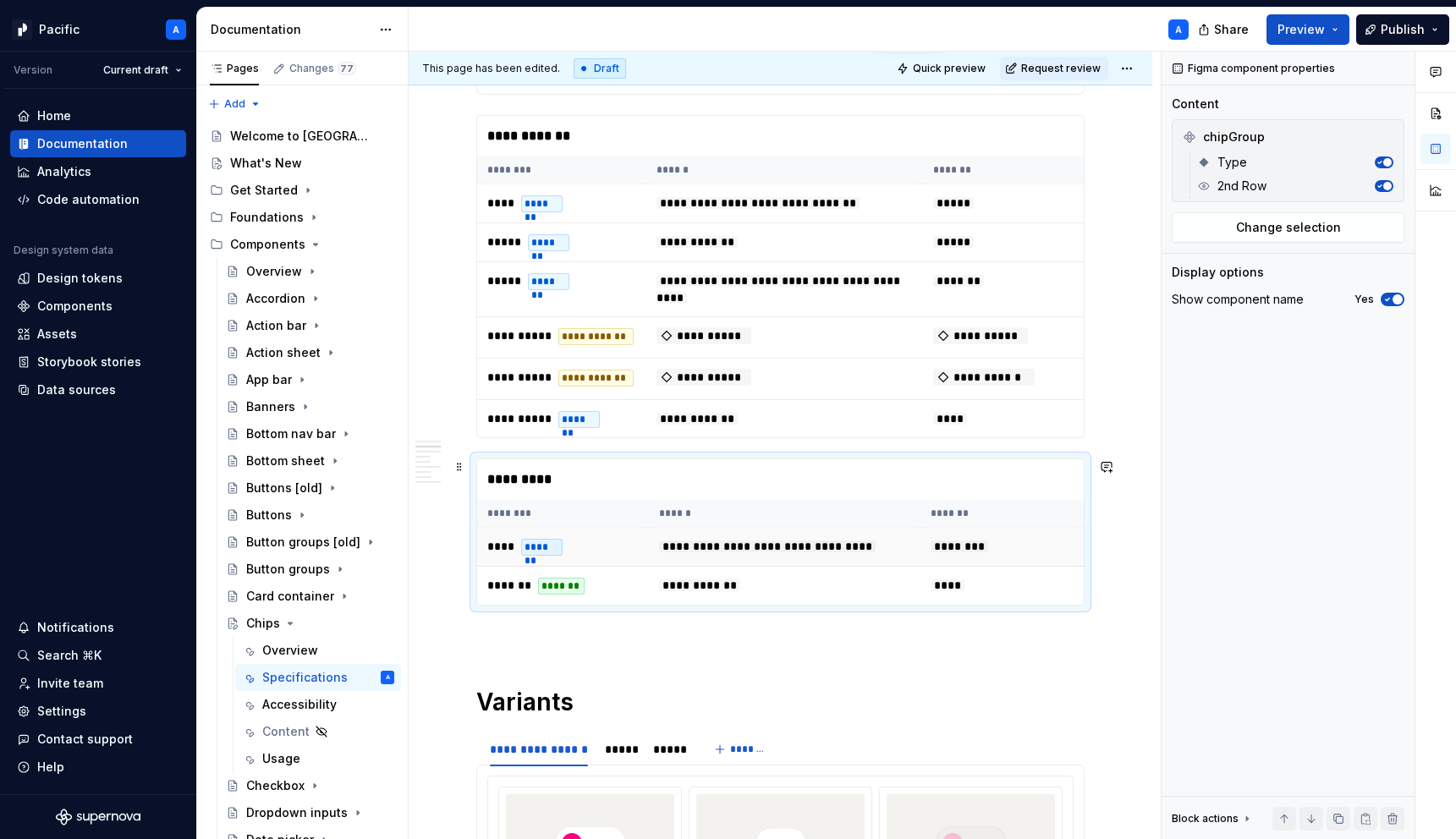
click at [624, 541] on td "**** *******" at bounding box center [563, 547] width 172 height 39
type textarea "*"
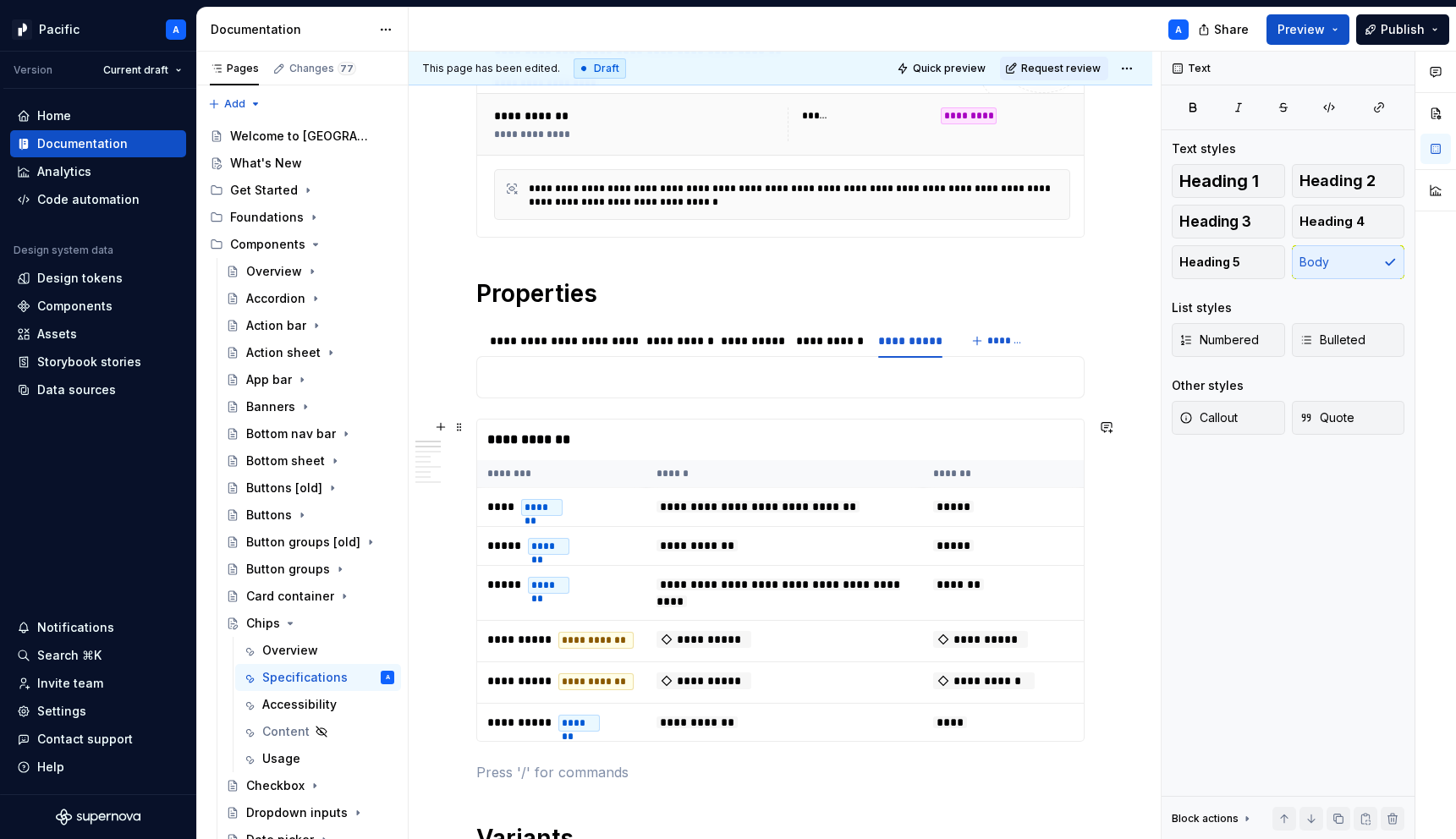
scroll to position [334, 0]
click at [928, 377] on p at bounding box center [781, 376] width 586 height 21
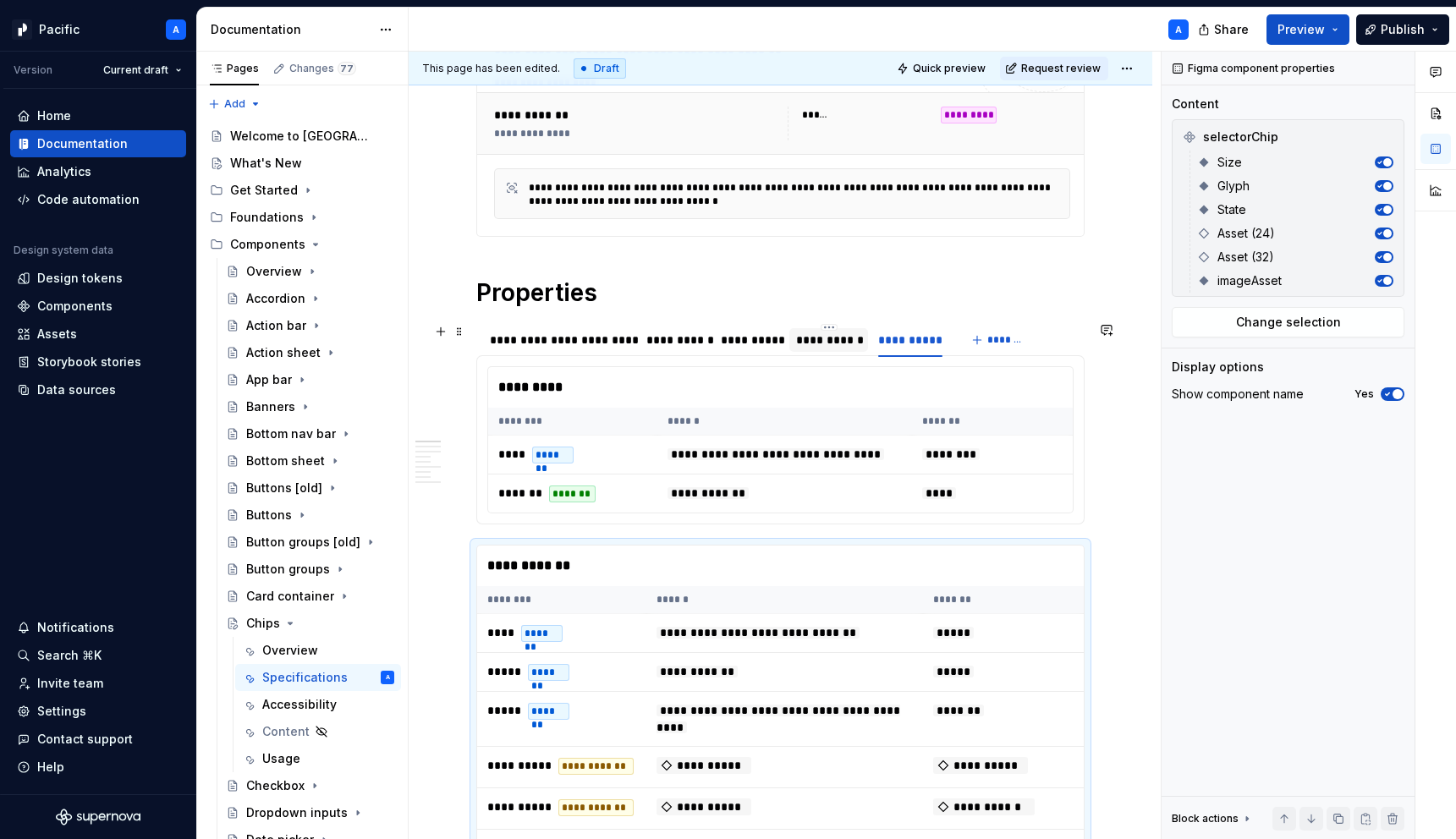
click at [849, 332] on div "**********" at bounding box center [830, 339] width 66 height 17
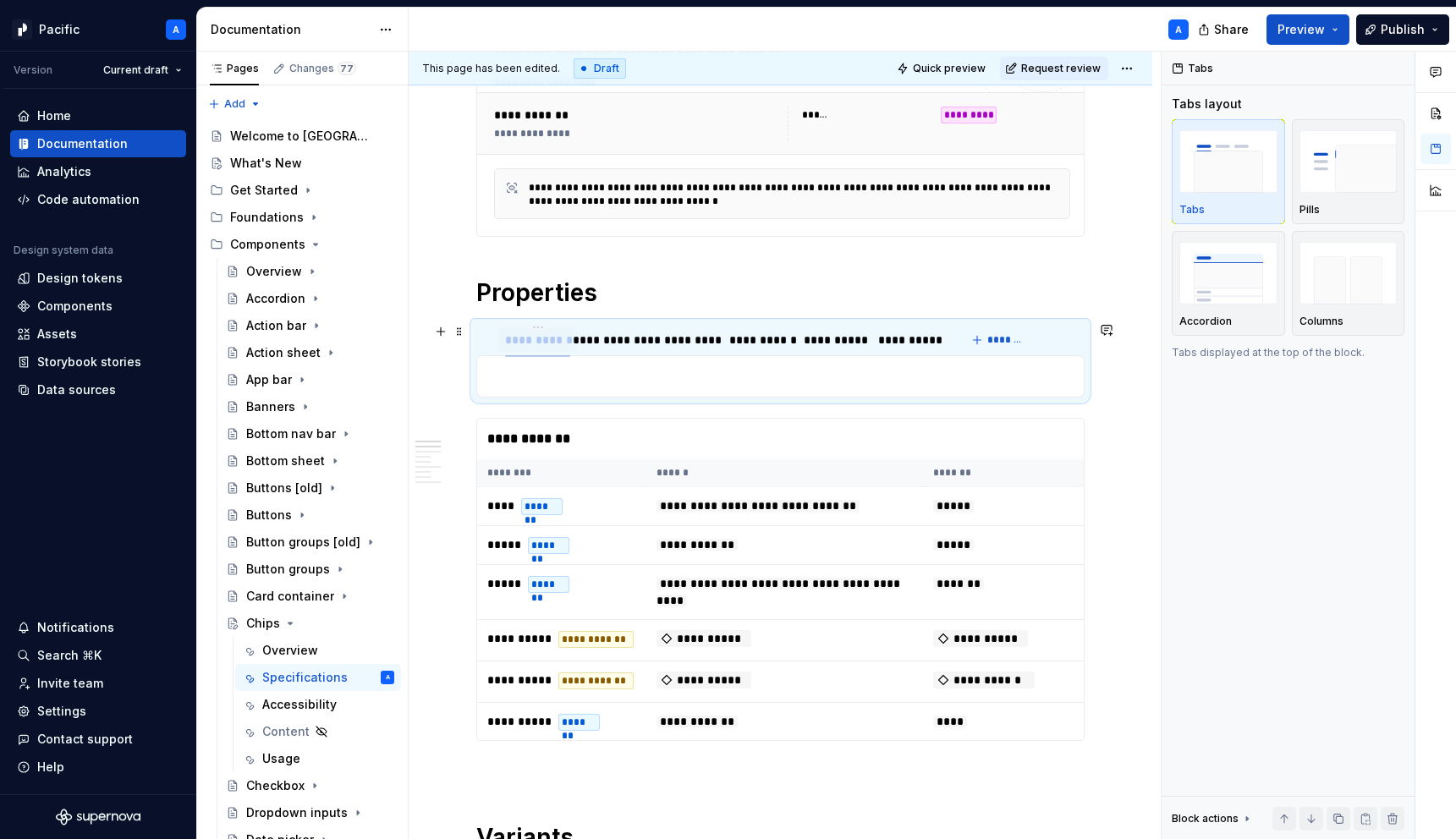
drag, startPoint x: 835, startPoint y: 336, endPoint x: 544, endPoint y: 349, distance: 291.3
click at [544, 349] on div "**********" at bounding box center [537, 340] width 79 height 23
drag, startPoint x: 760, startPoint y: 339, endPoint x: 625, endPoint y: 339, distance: 135.0
click at [625, 339] on div "**********" at bounding box center [621, 339] width 58 height 17
drag, startPoint x: 916, startPoint y: 338, endPoint x: 615, endPoint y: 373, distance: 303.0
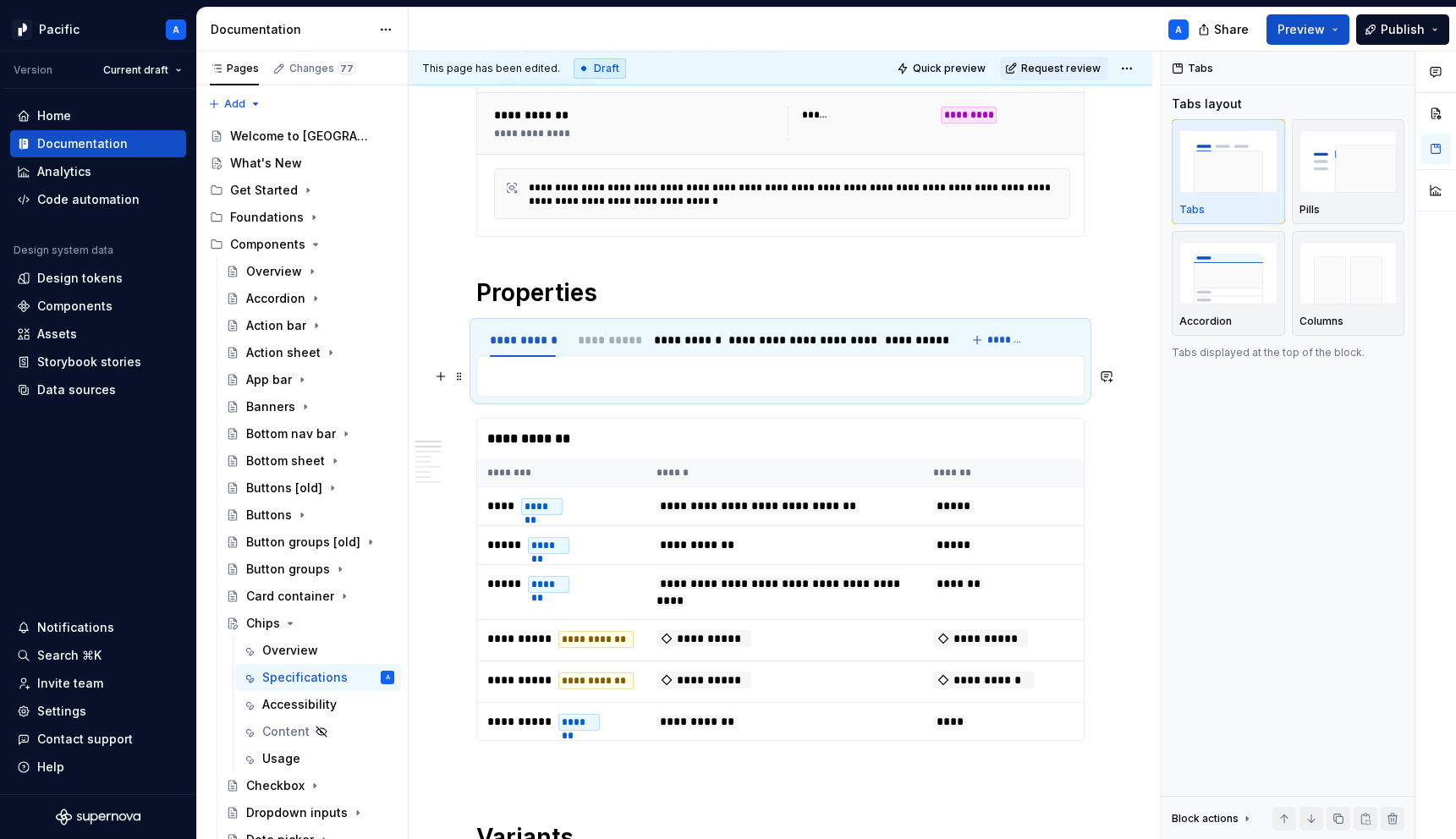
click at [615, 373] on section "**********" at bounding box center [780, 359] width 608 height 76
click at [615, 338] on div "**********" at bounding box center [605, 339] width 64 height 17
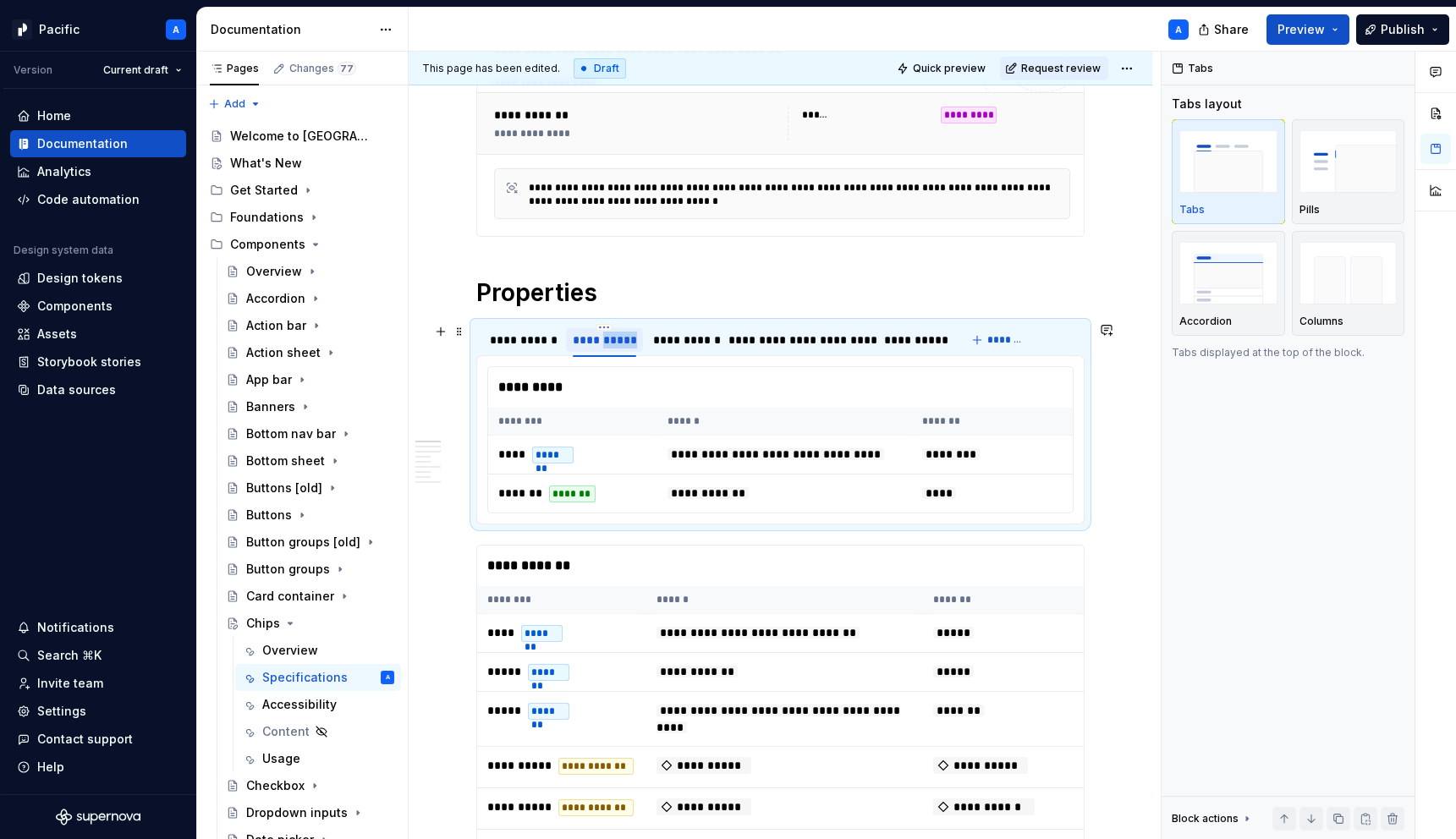
click at [615, 338] on div "**********" at bounding box center [605, 339] width 64 height 17
click at [572, 334] on input "*****" at bounding box center [590, 339] width 49 height 30
type input "**********"
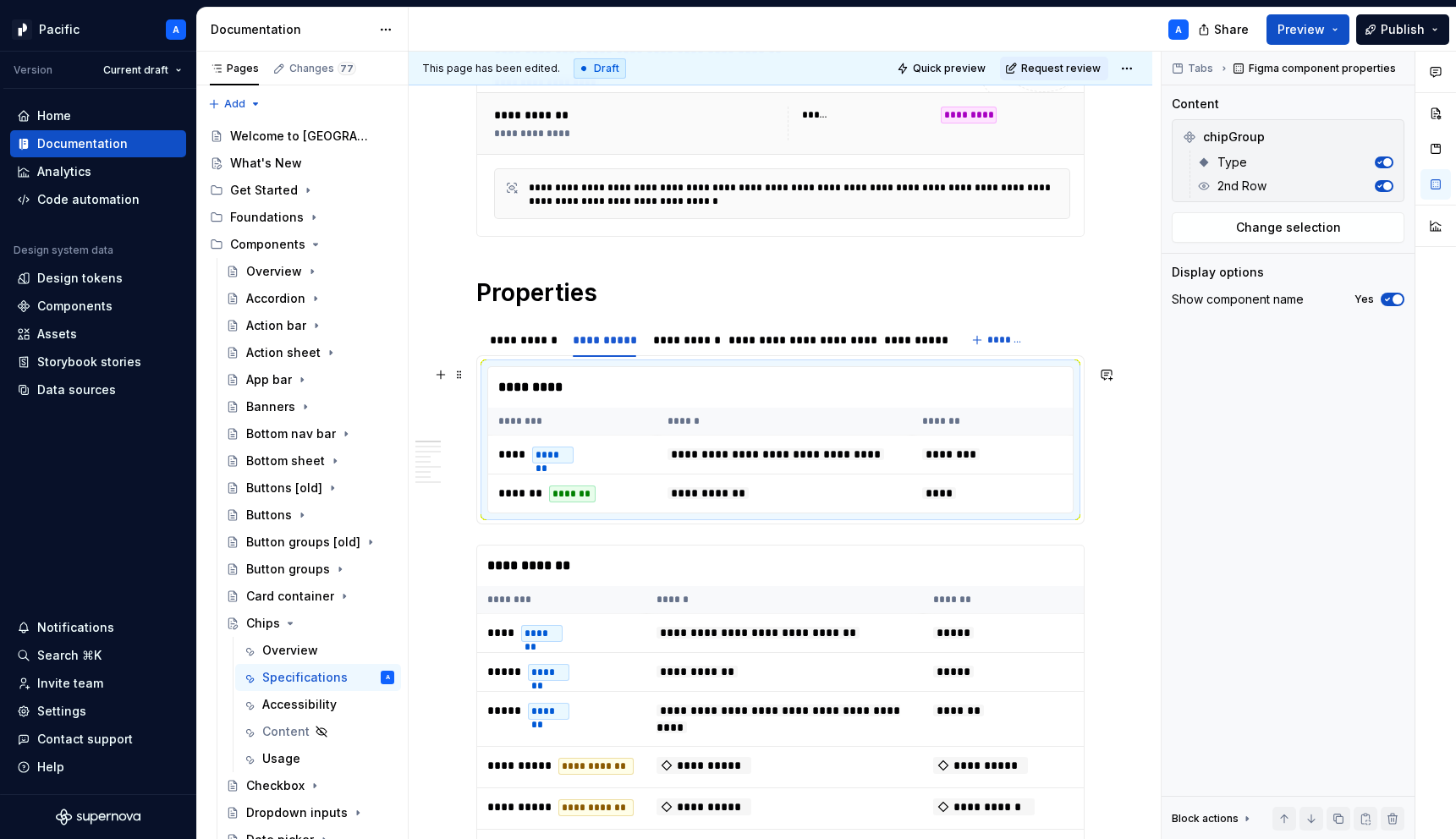
click at [709, 381] on div "*********" at bounding box center [784, 388] width 593 height 41
drag, startPoint x: 614, startPoint y: 340, endPoint x: 871, endPoint y: 338, distance: 257.0
drag, startPoint x: 834, startPoint y: 335, endPoint x: 697, endPoint y: 343, distance: 137.2
click at [697, 343] on div "**********" at bounding box center [697, 339] width 59 height 17
click at [578, 398] on div "*********" at bounding box center [784, 388] width 593 height 41
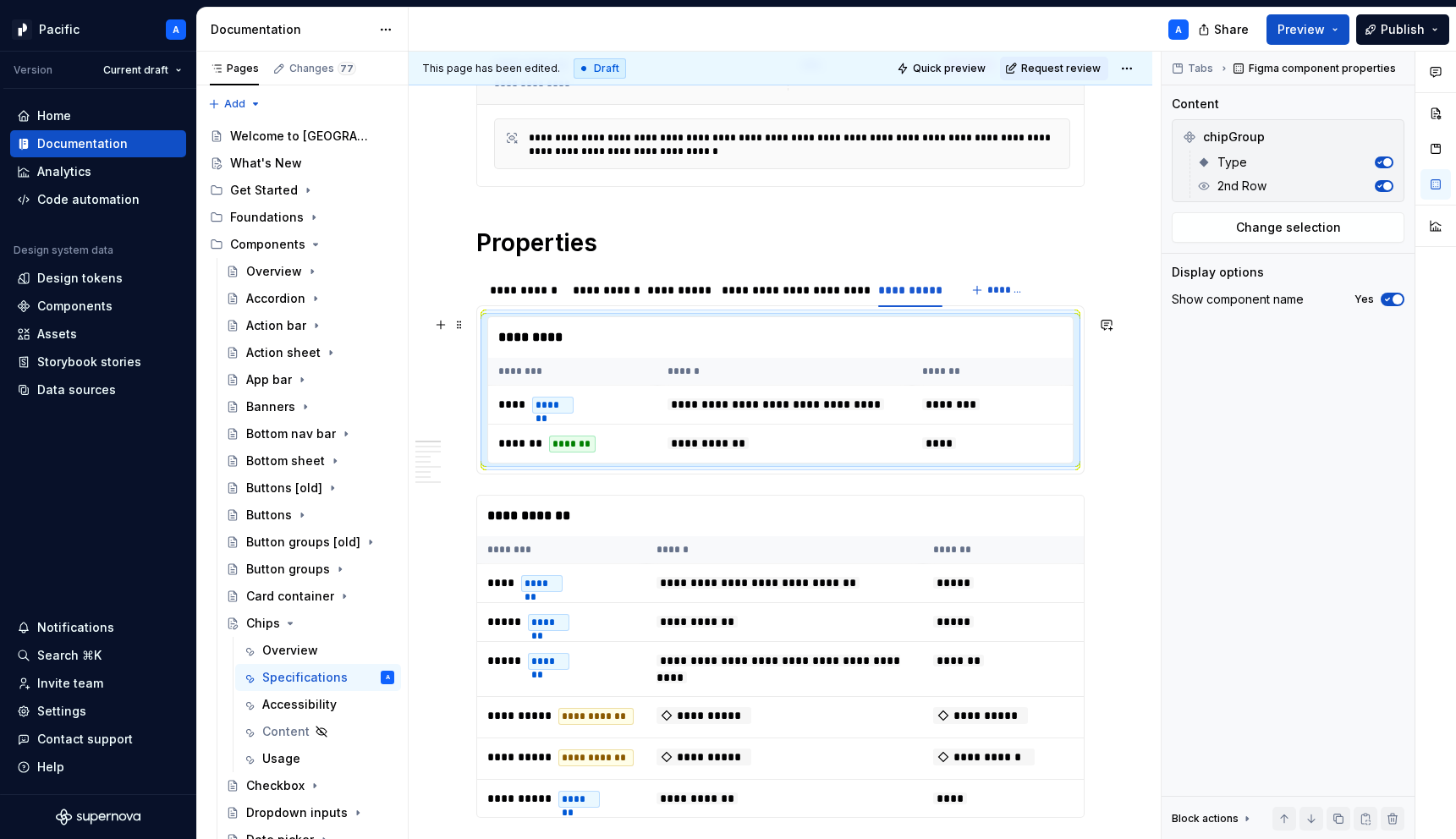
scroll to position [395, 0]
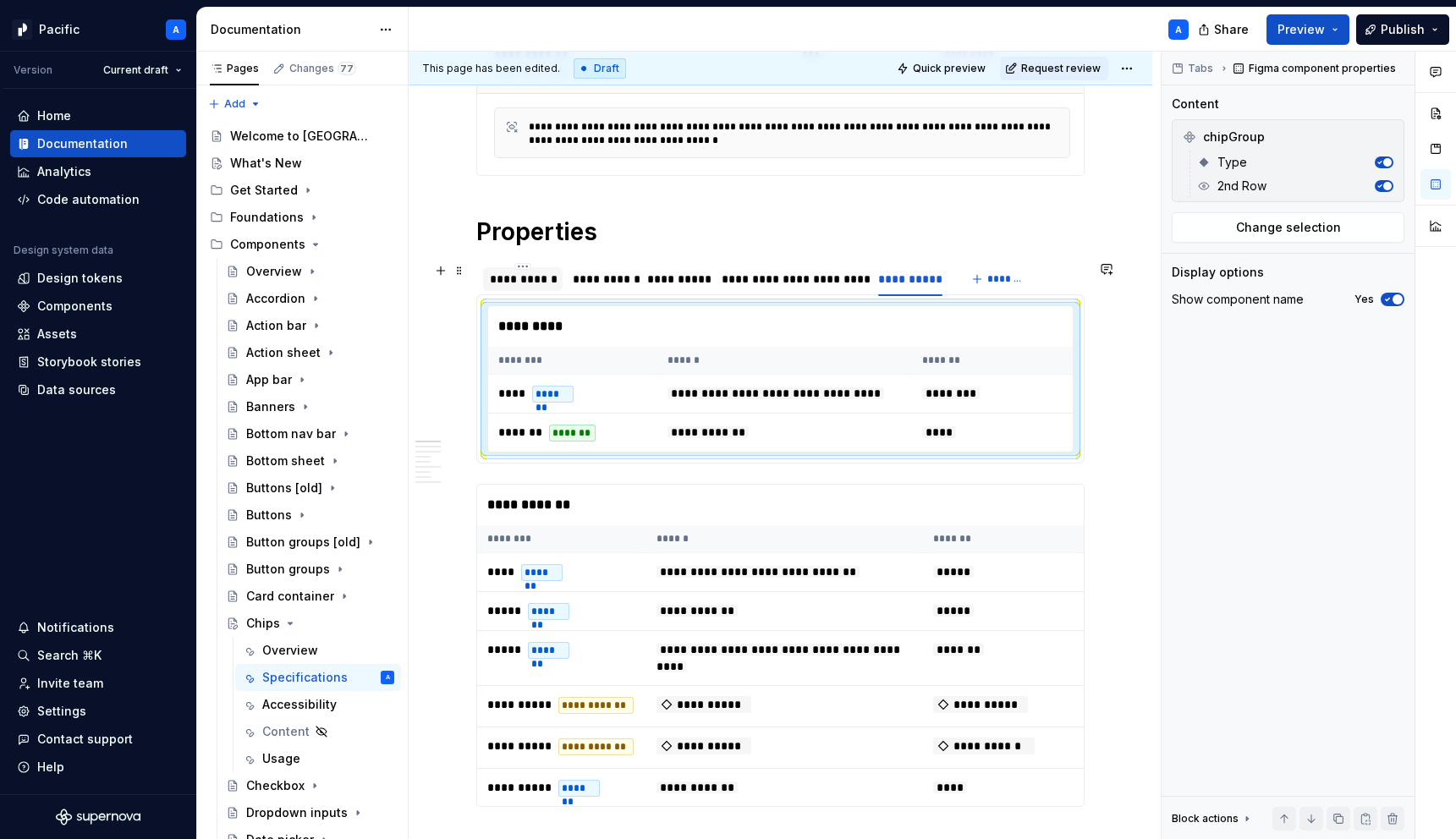
click at [531, 287] on div "**********" at bounding box center [522, 279] width 79 height 23
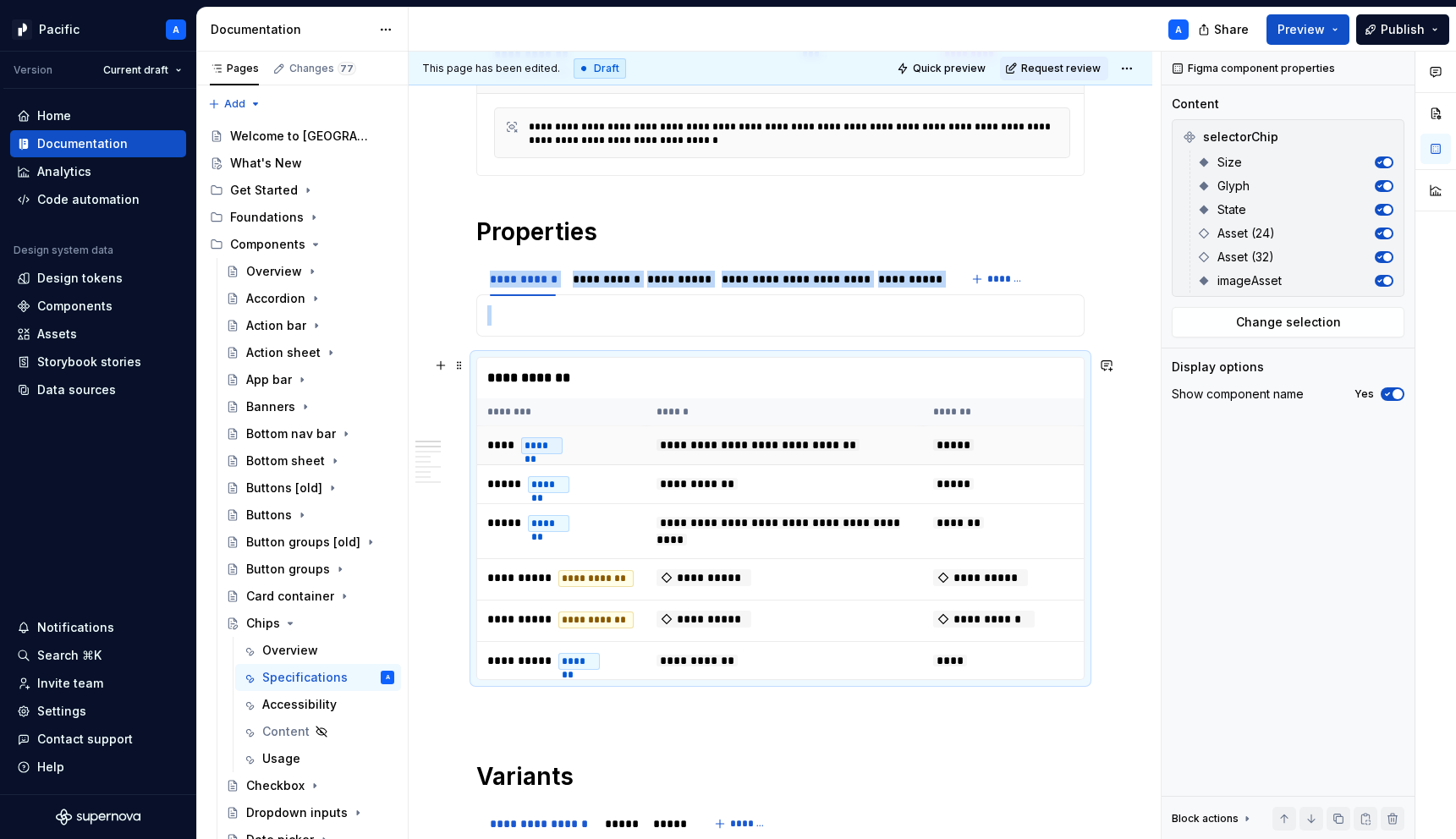
click at [571, 455] on td "**** *******" at bounding box center [561, 445] width 169 height 39
click at [815, 279] on div "**********" at bounding box center [791, 278] width 140 height 17
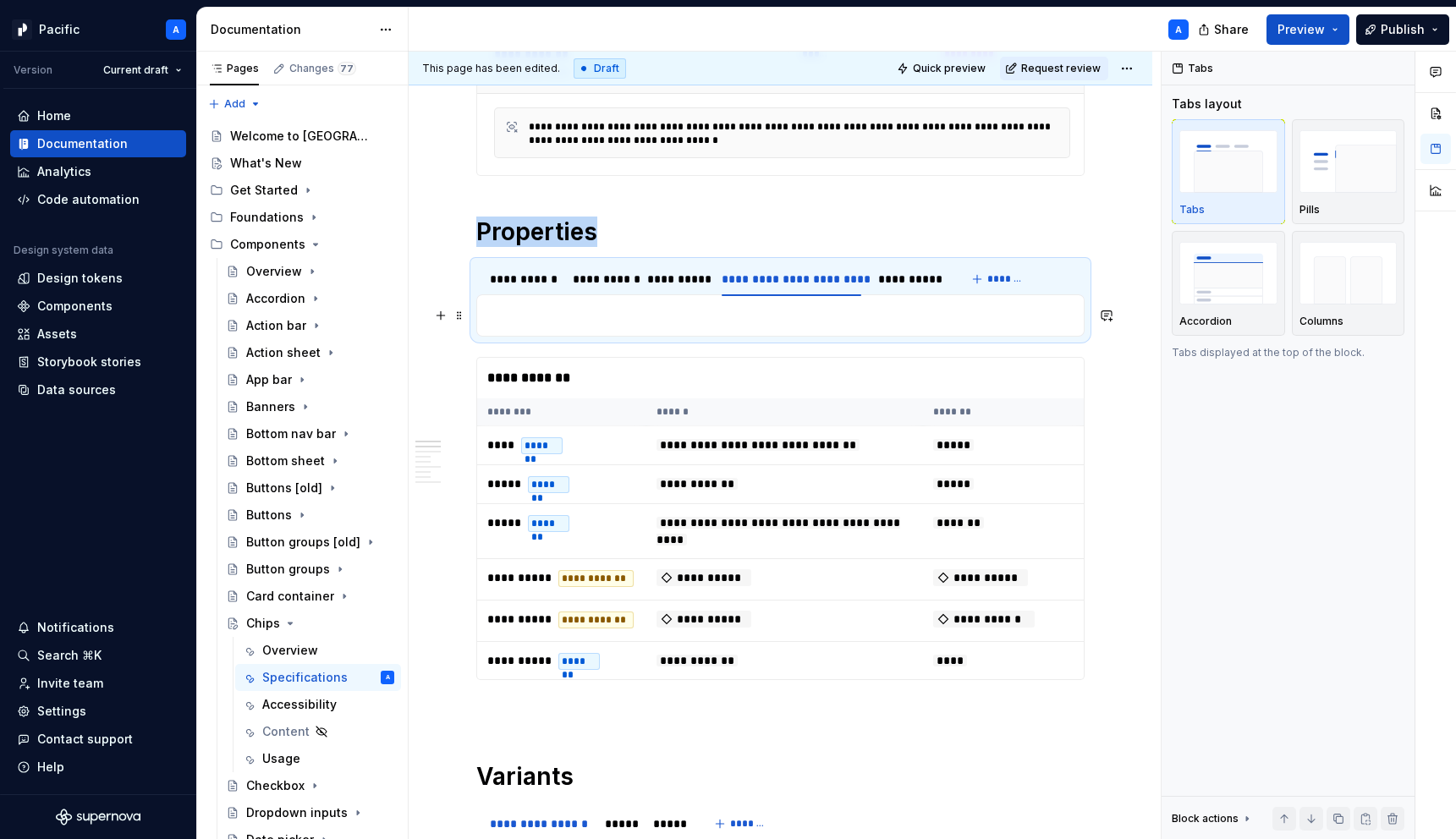
click at [793, 324] on p at bounding box center [781, 315] width 586 height 21
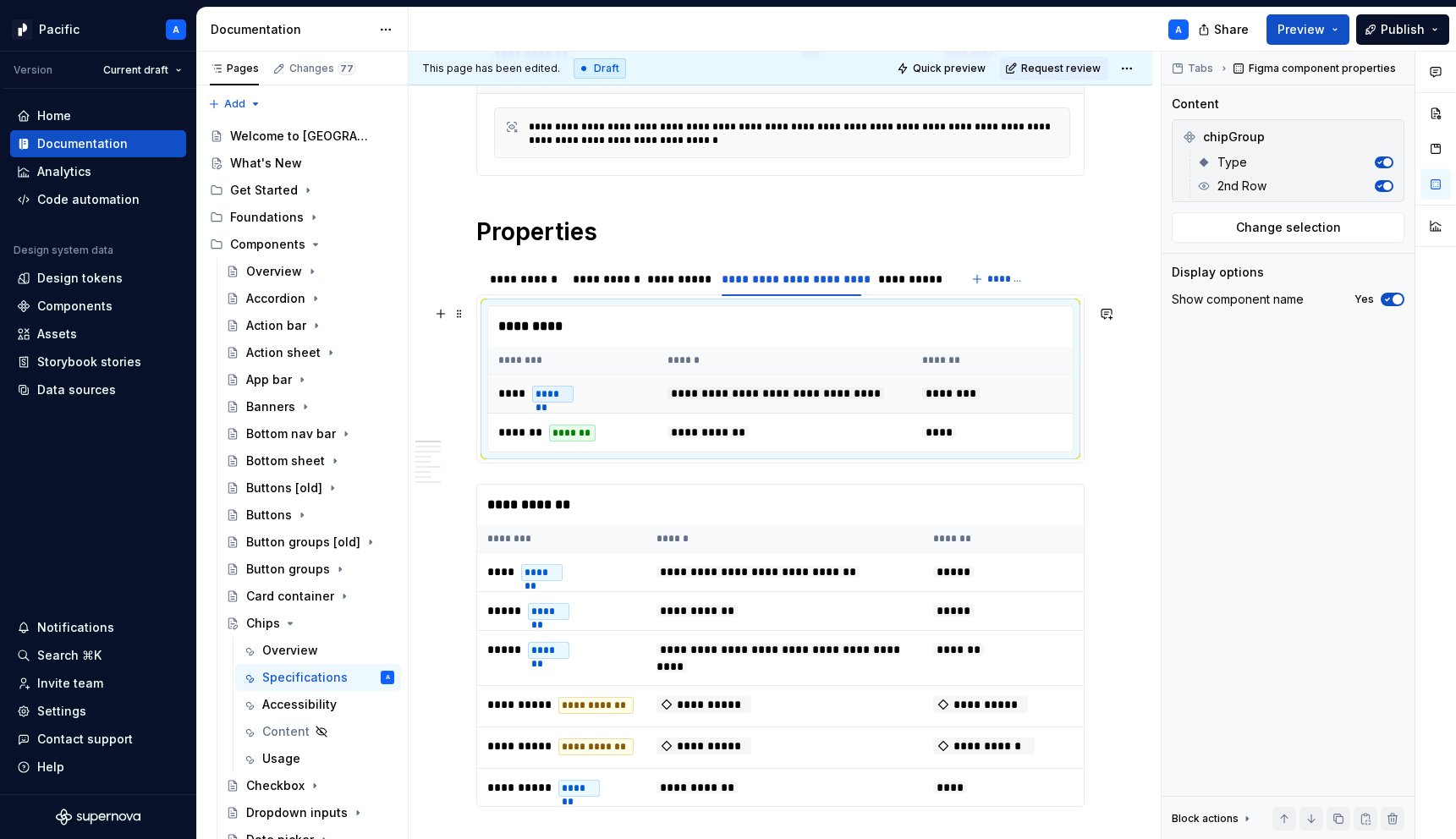
click at [762, 410] on td "**********" at bounding box center [785, 394] width 255 height 39
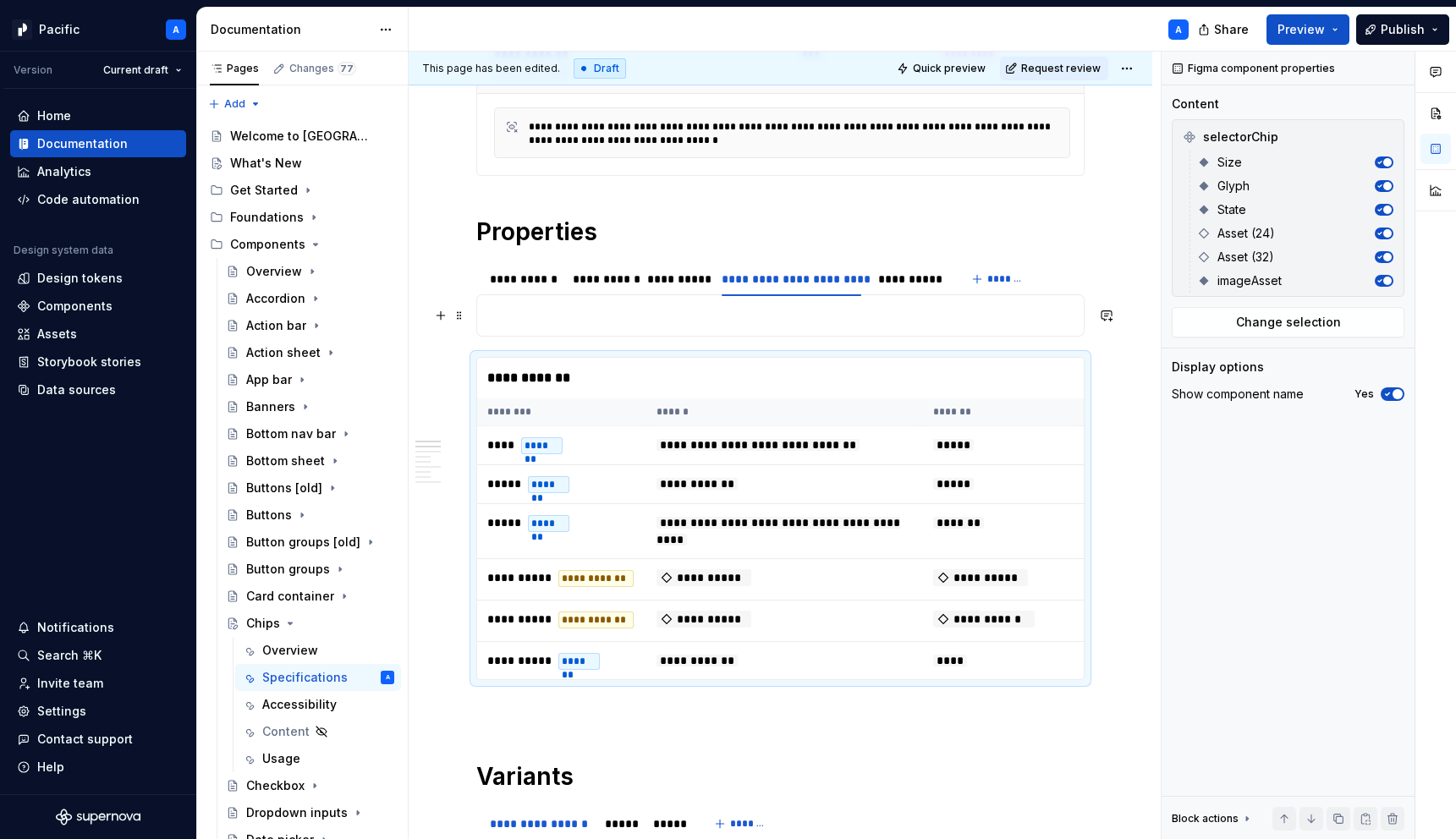
click at [740, 321] on p at bounding box center [781, 315] width 586 height 21
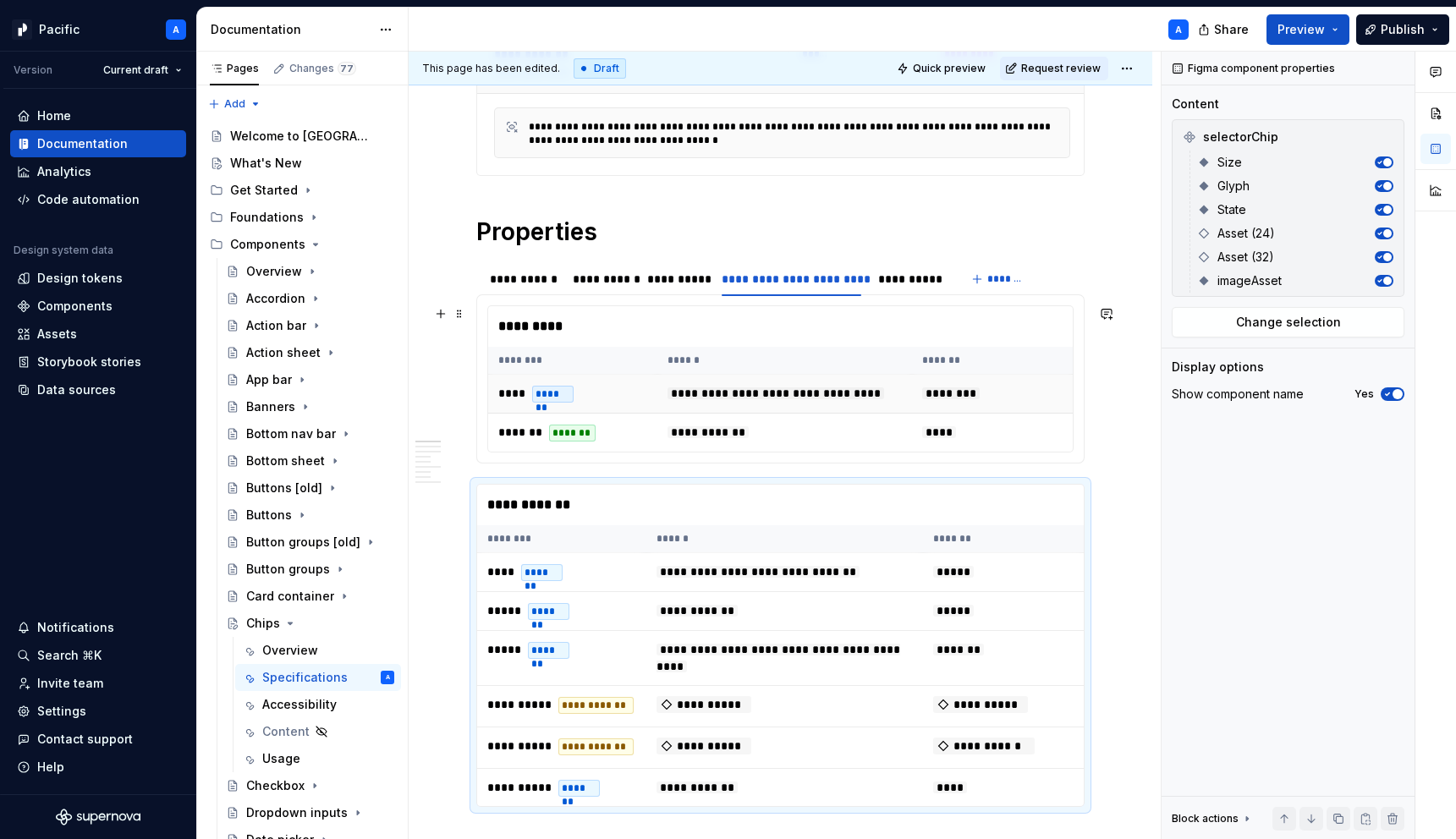
click at [736, 387] on span "**********" at bounding box center [776, 393] width 217 height 12
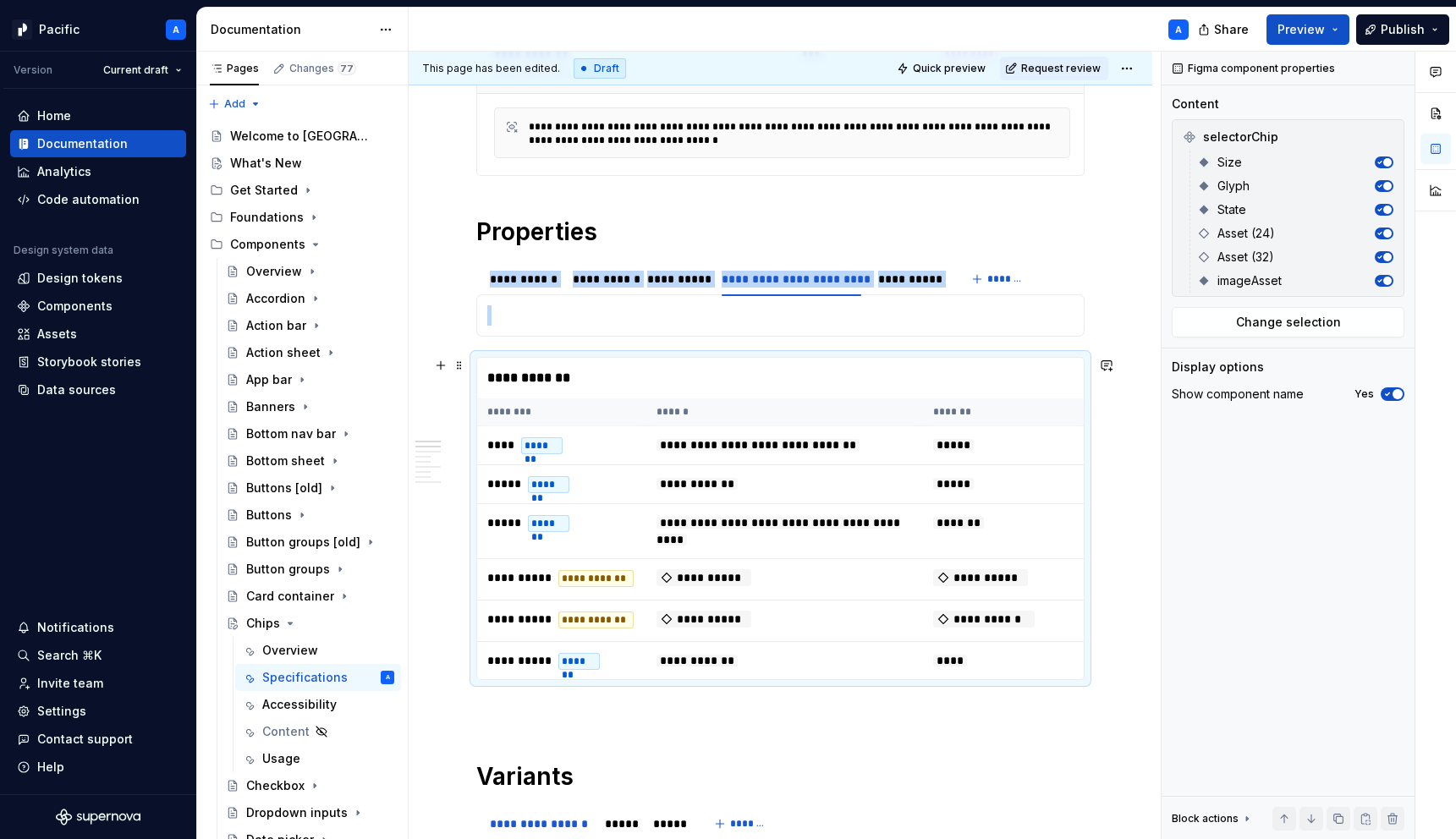
click at [739, 413] on th "******" at bounding box center [784, 412] width 277 height 28
click at [461, 361] on span at bounding box center [459, 365] width 14 height 23
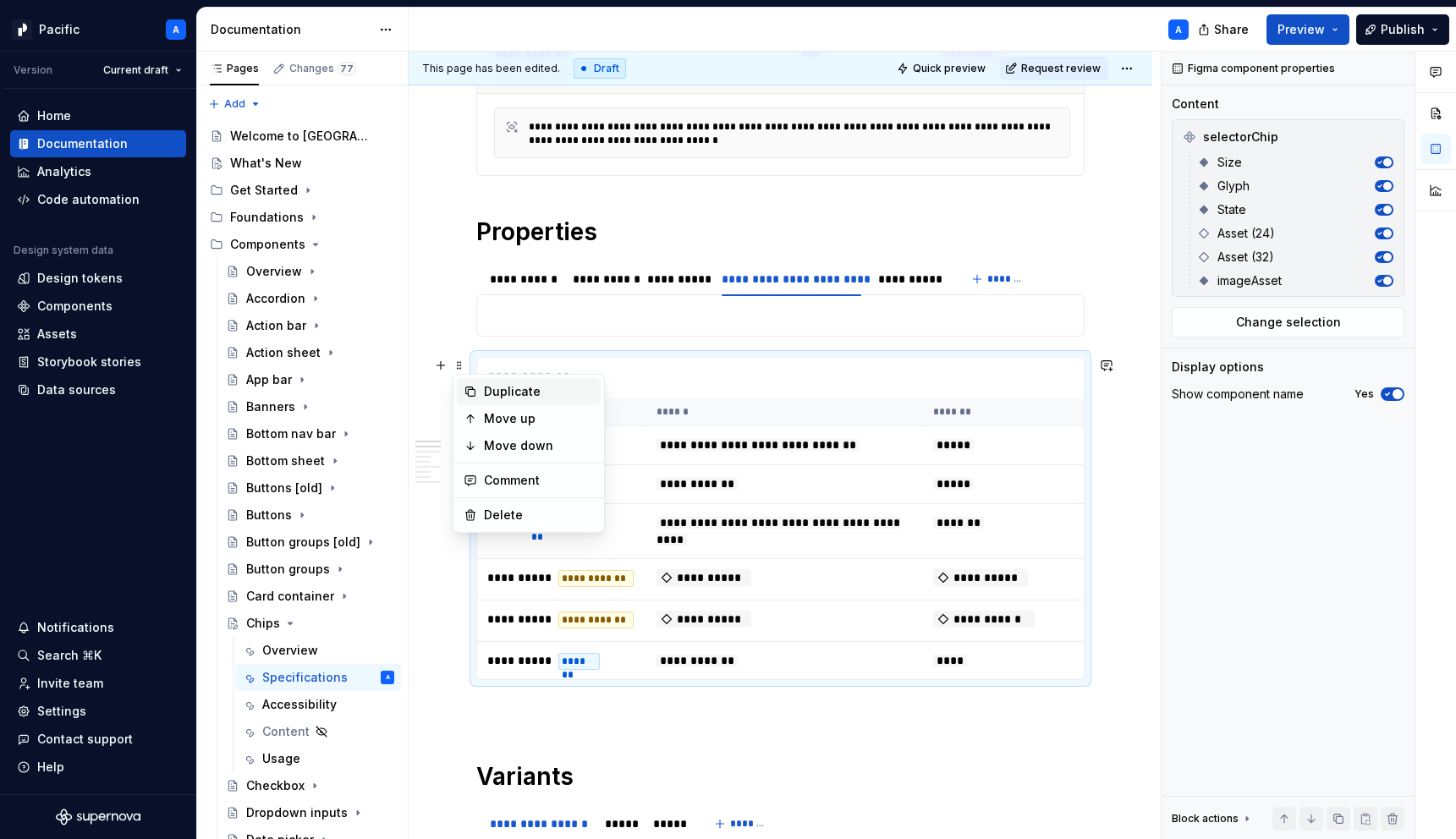
click at [504, 392] on div "Duplicate" at bounding box center [538, 391] width 110 height 17
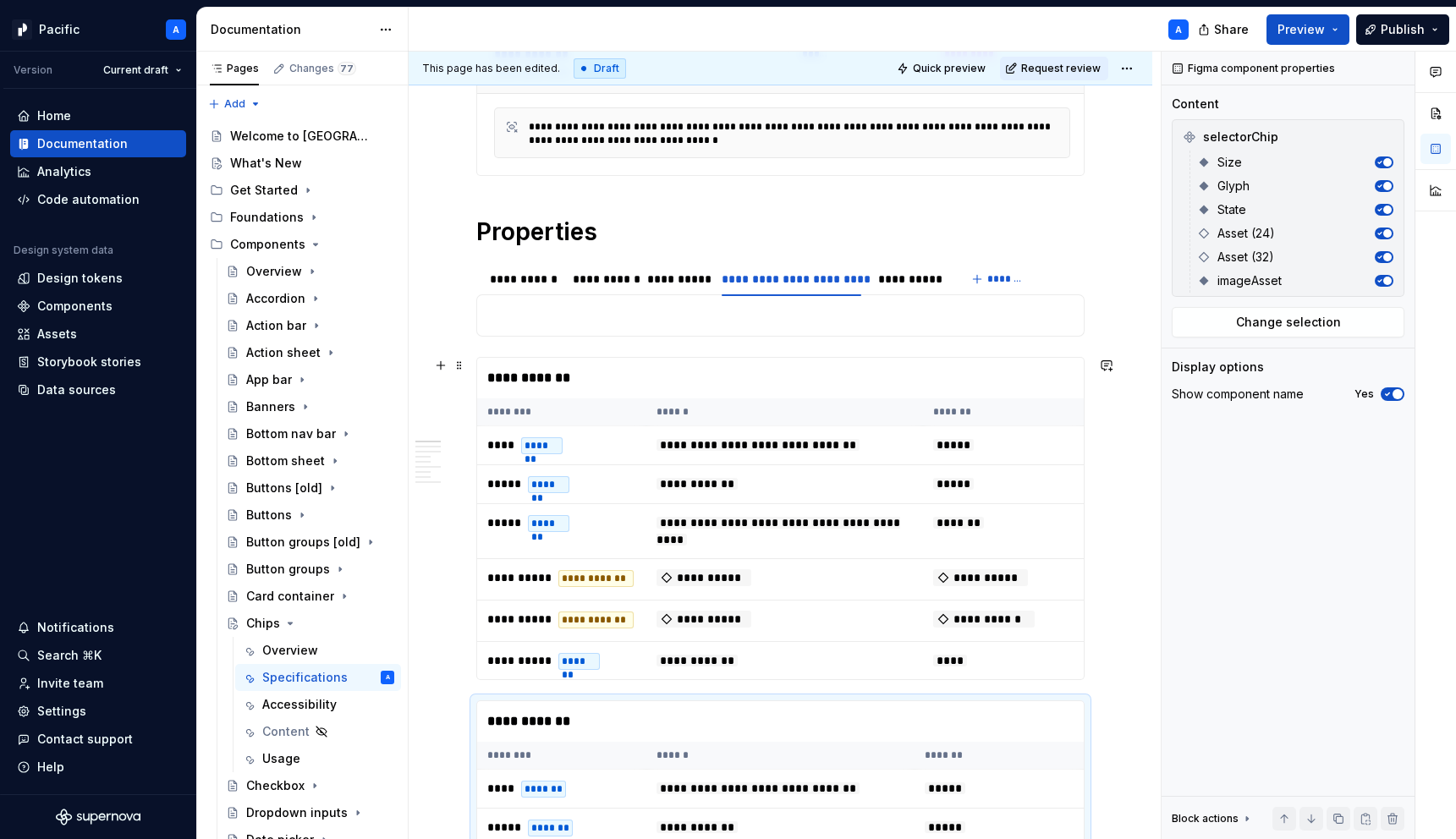
scroll to position [578, 0]
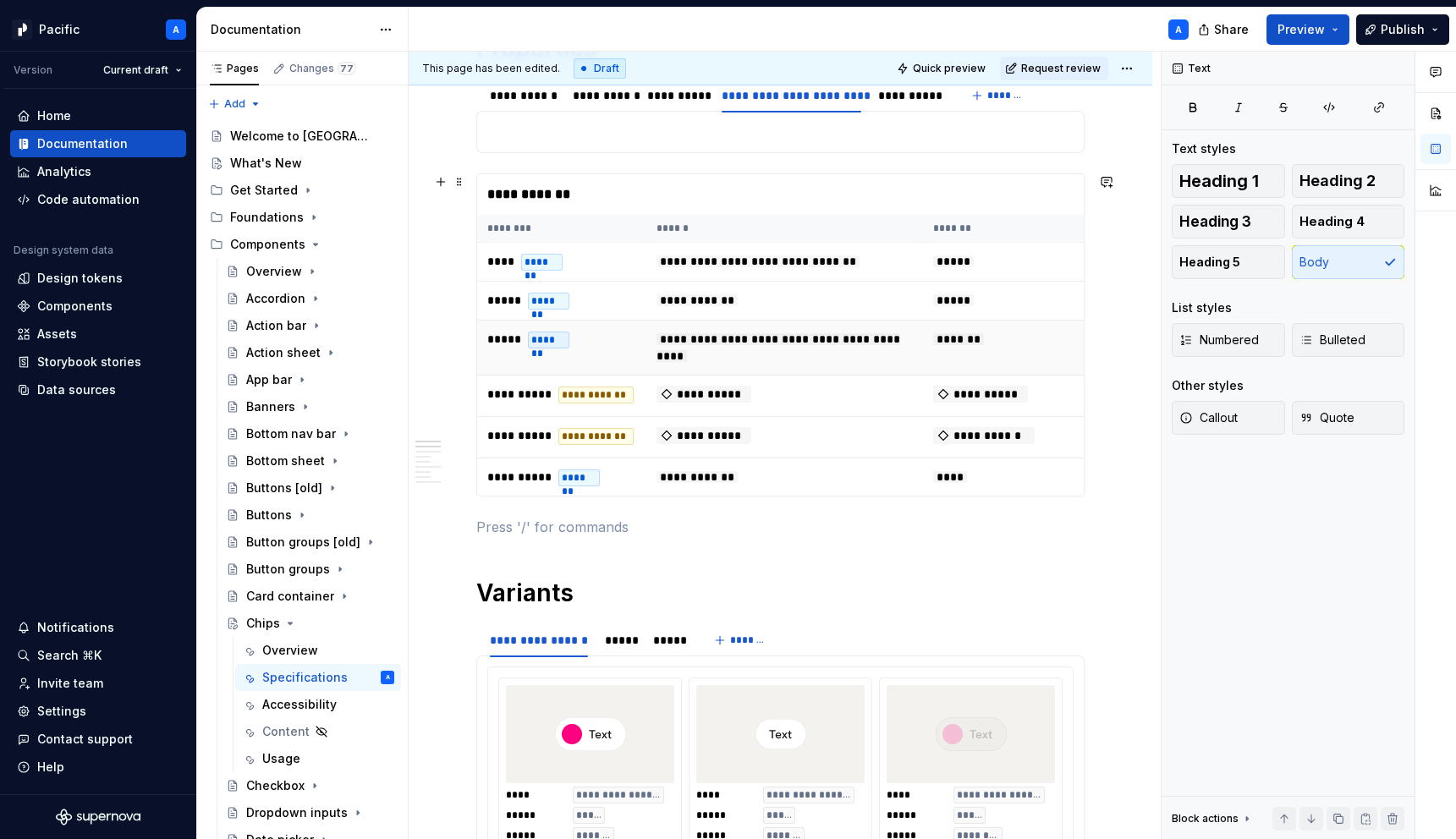
click at [534, 368] on td "***** *******" at bounding box center [561, 348] width 169 height 55
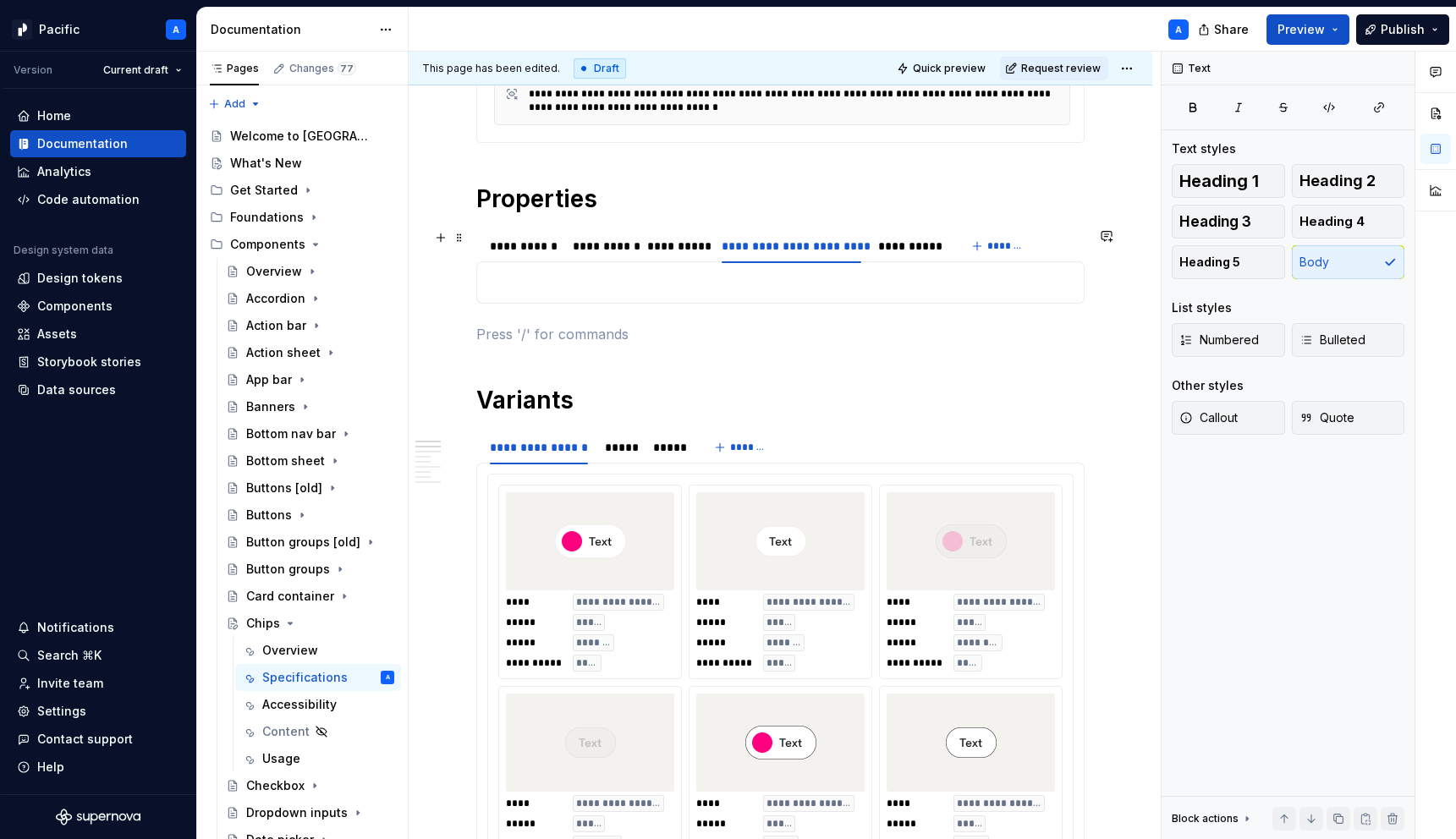
scroll to position [419, 0]
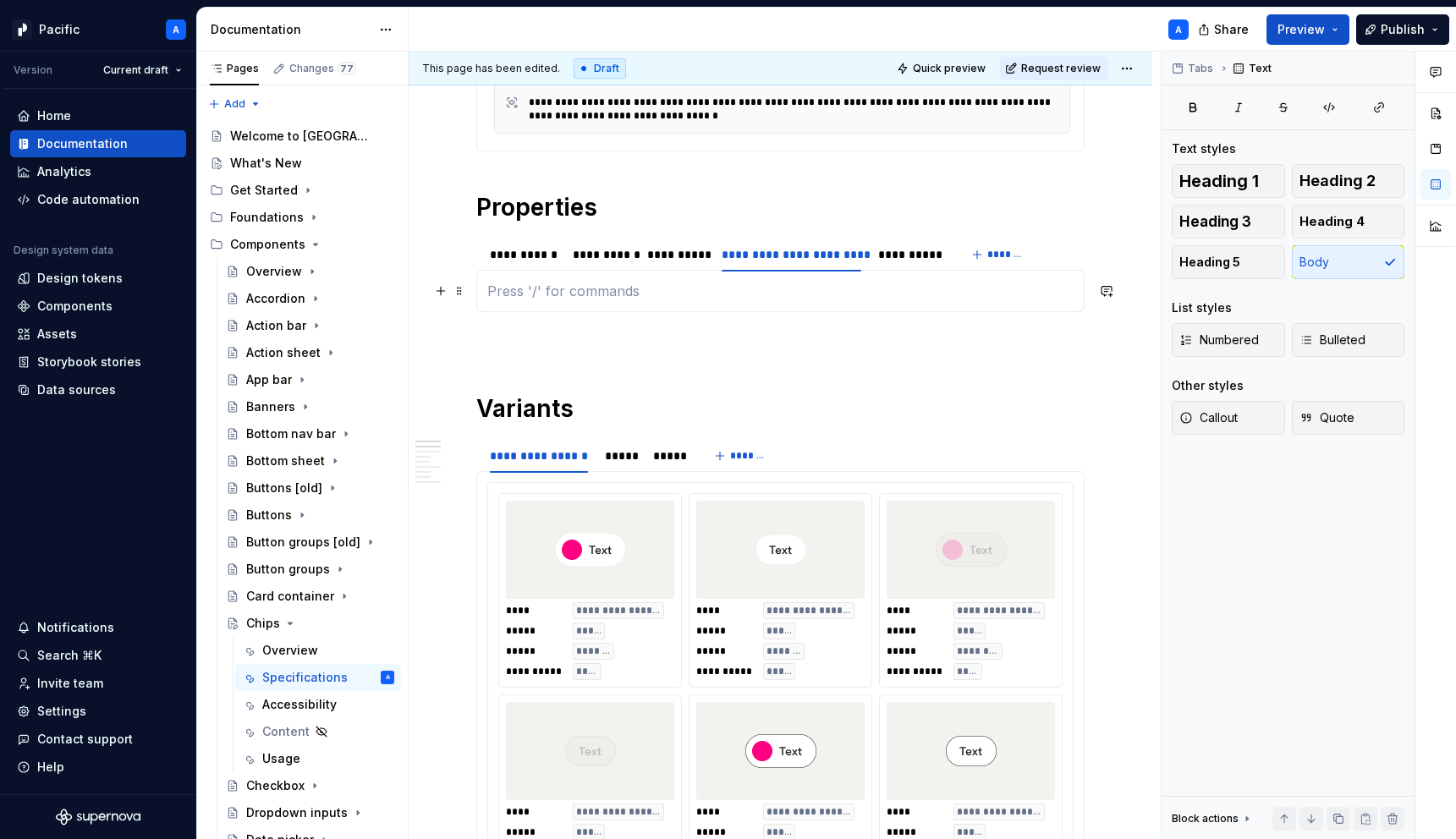
click at [632, 297] on p at bounding box center [781, 290] width 586 height 21
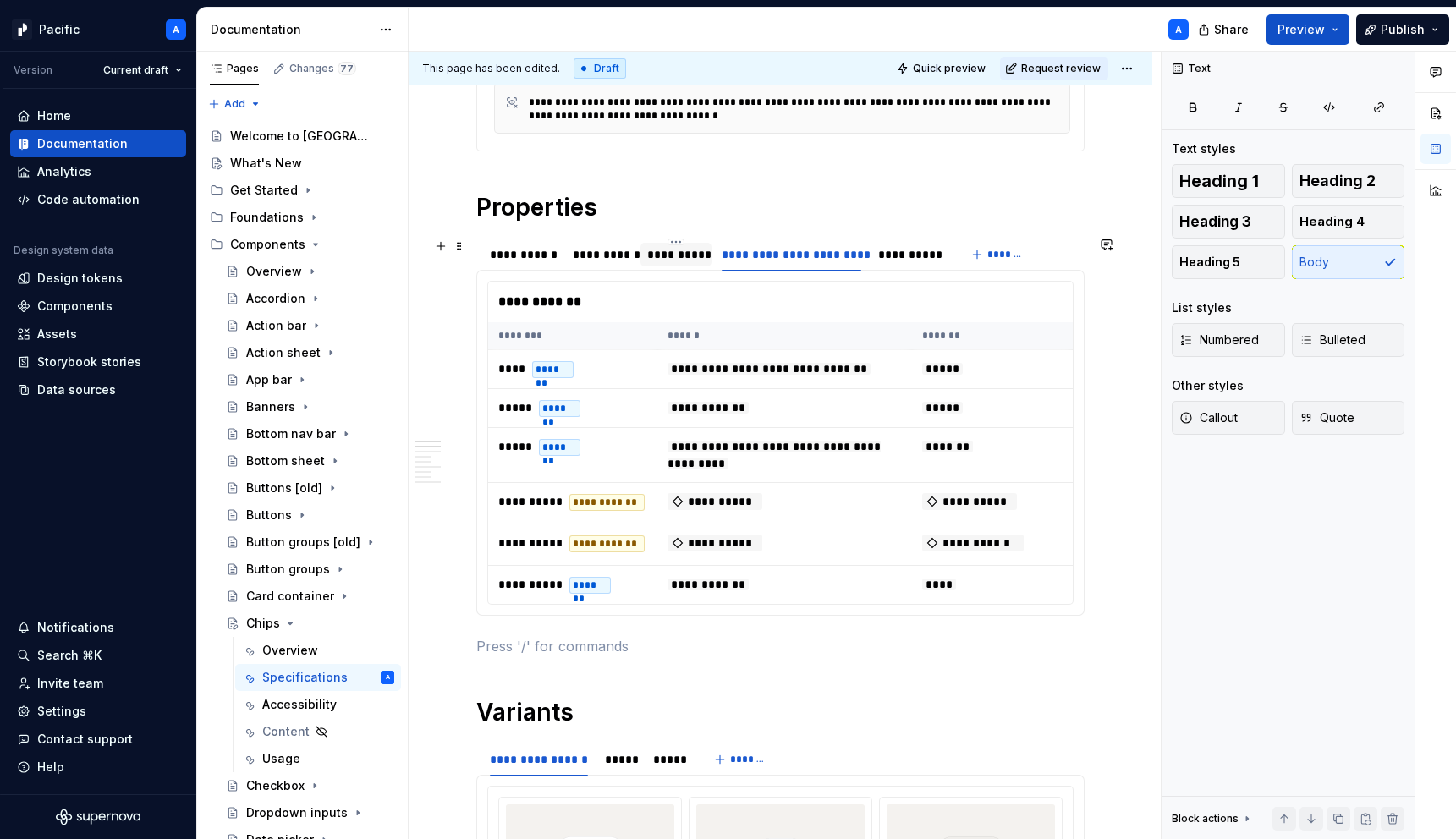
click at [664, 259] on div "**********" at bounding box center [676, 254] width 59 height 17
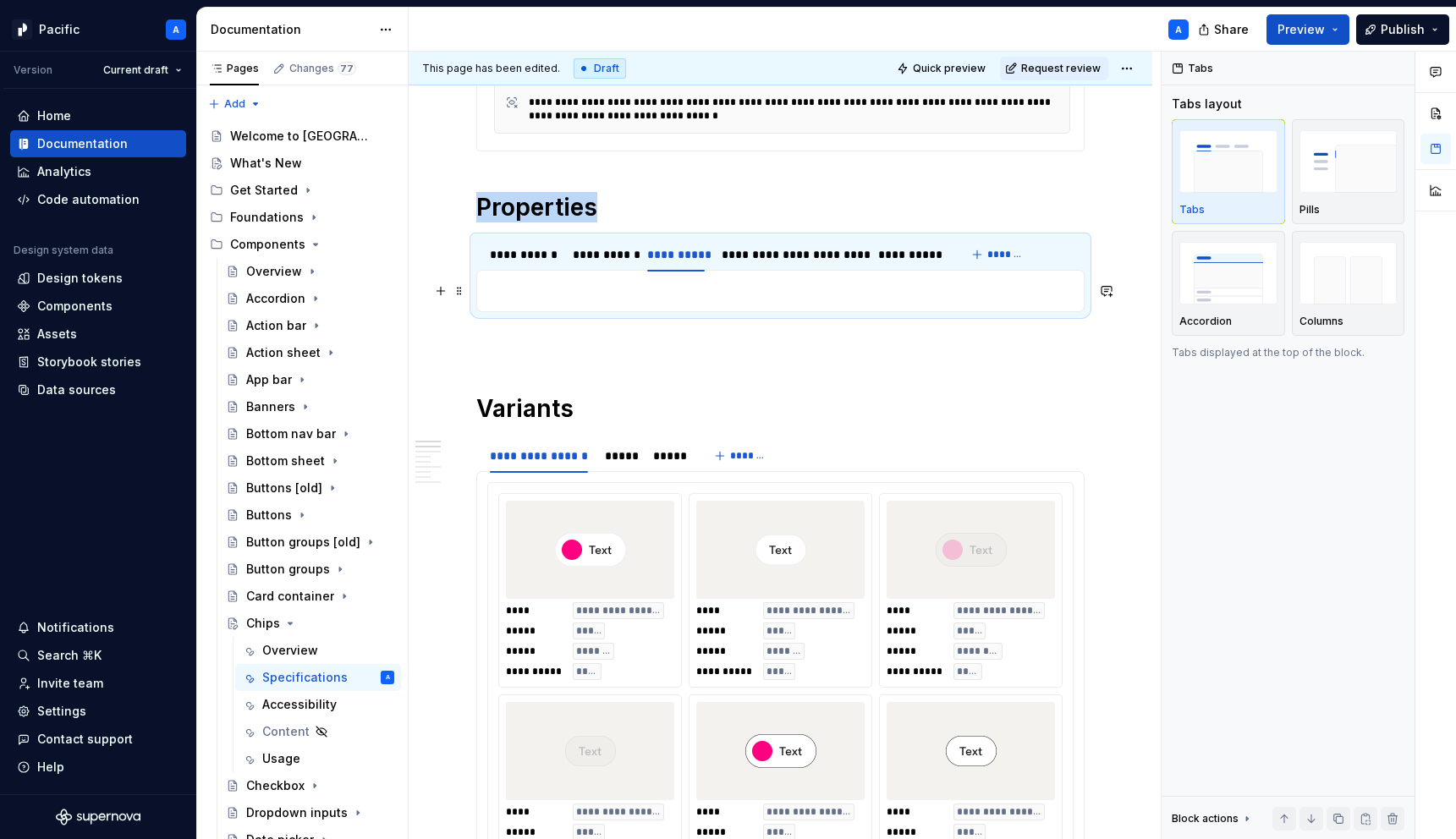
click at [665, 289] on p at bounding box center [781, 290] width 586 height 21
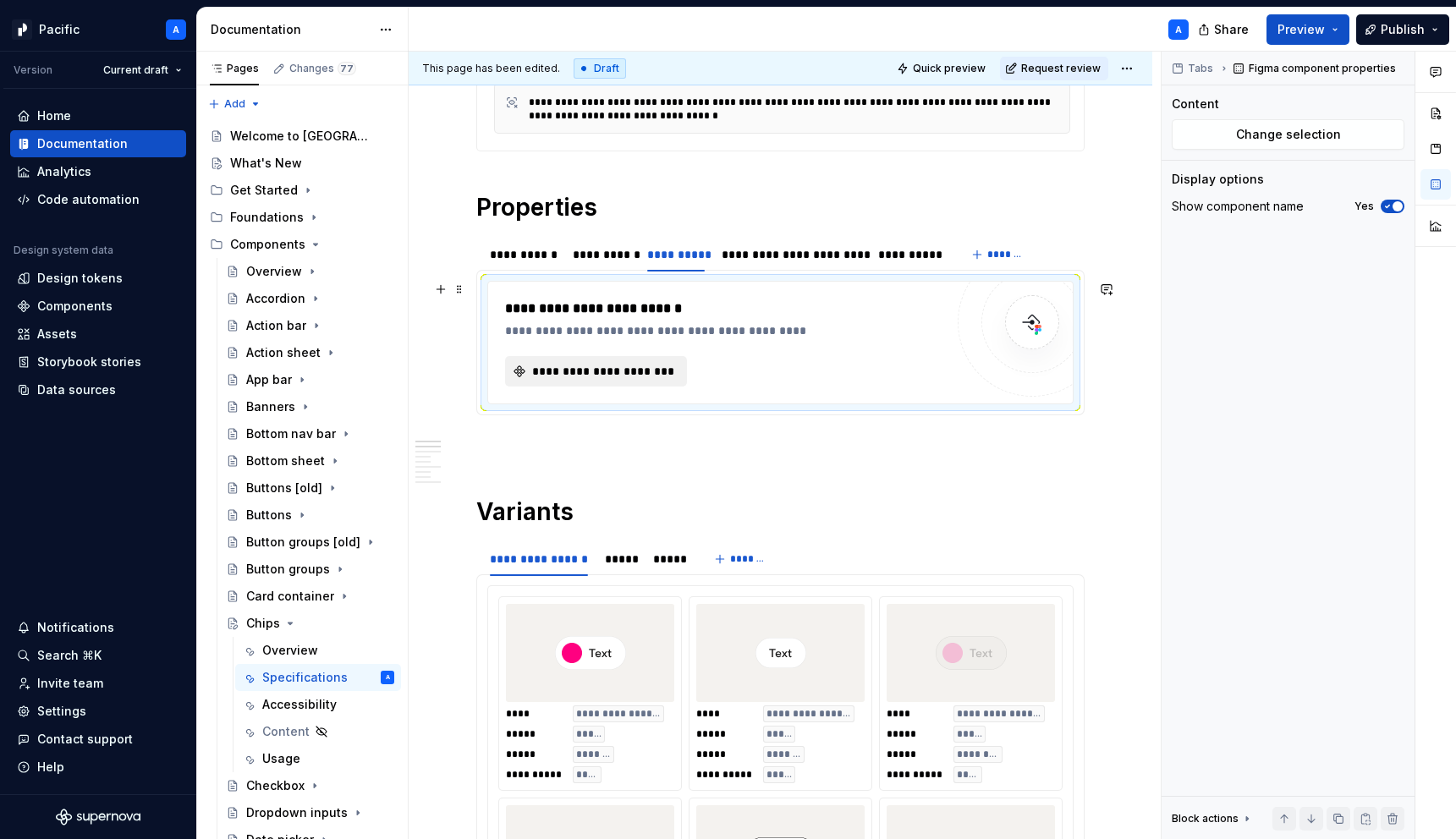
click at [651, 367] on span "**********" at bounding box center [603, 370] width 147 height 17
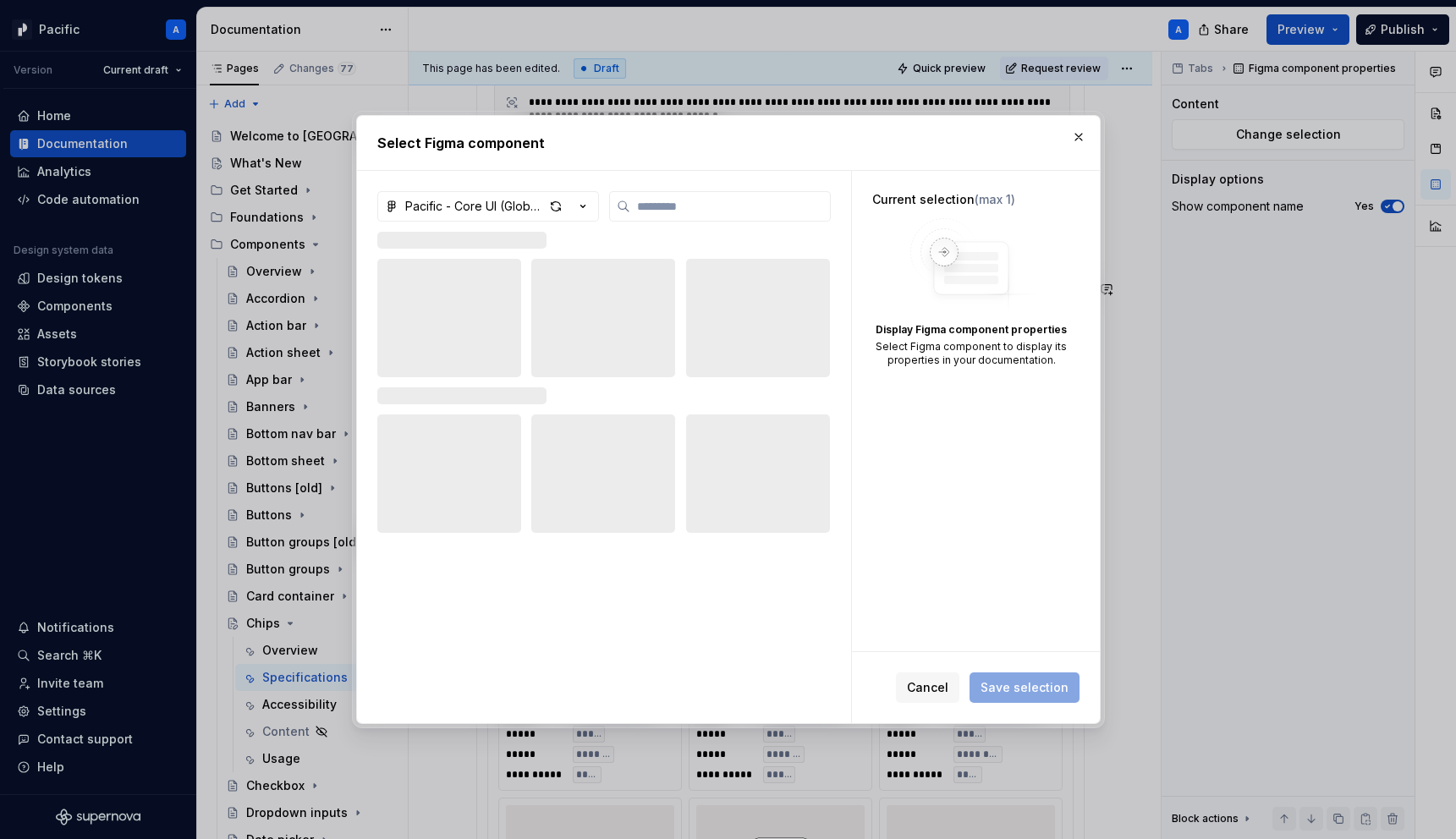
type textarea "*"
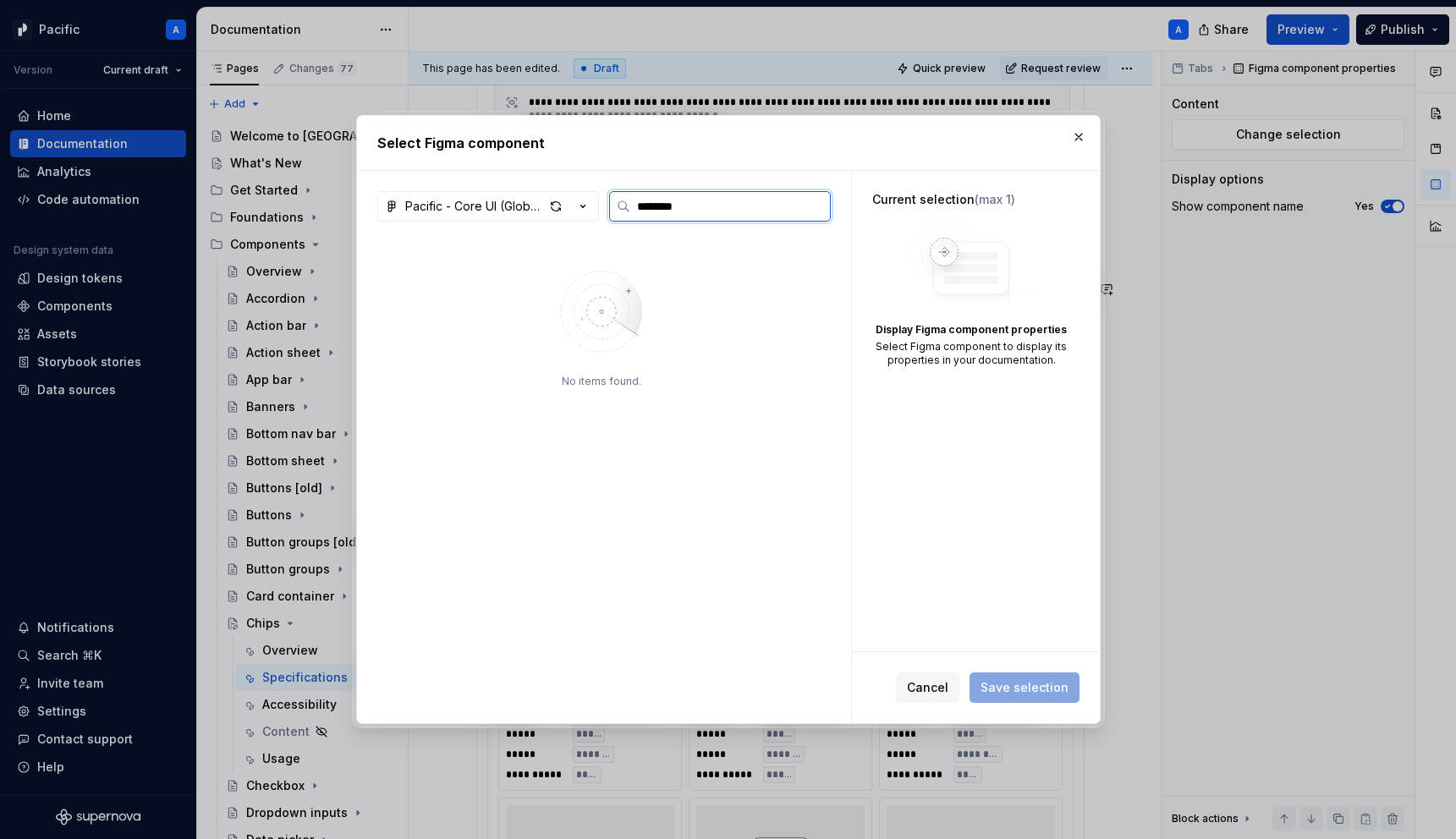
type input "********"
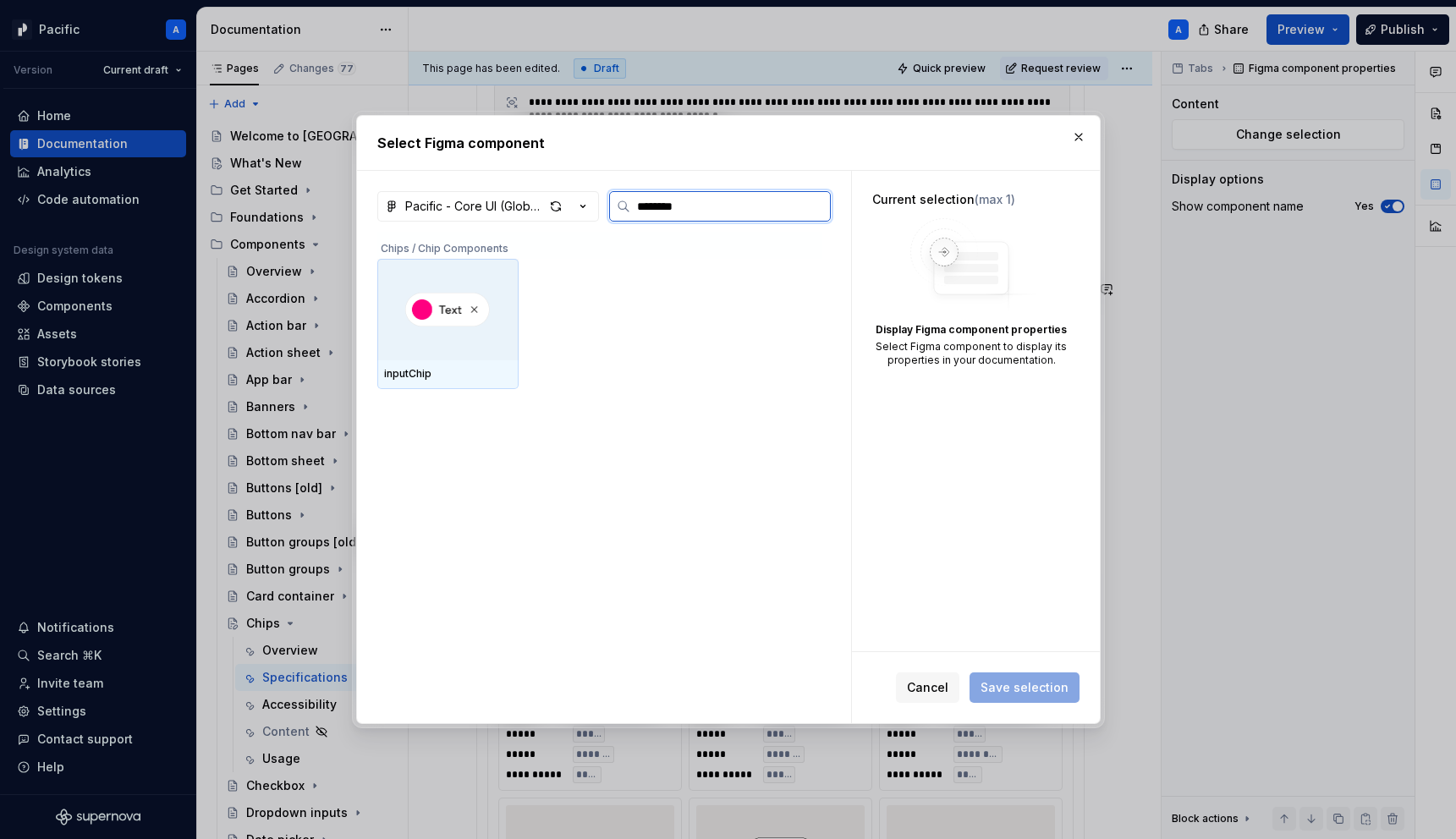
click at [482, 328] on div at bounding box center [448, 310] width 142 height 102
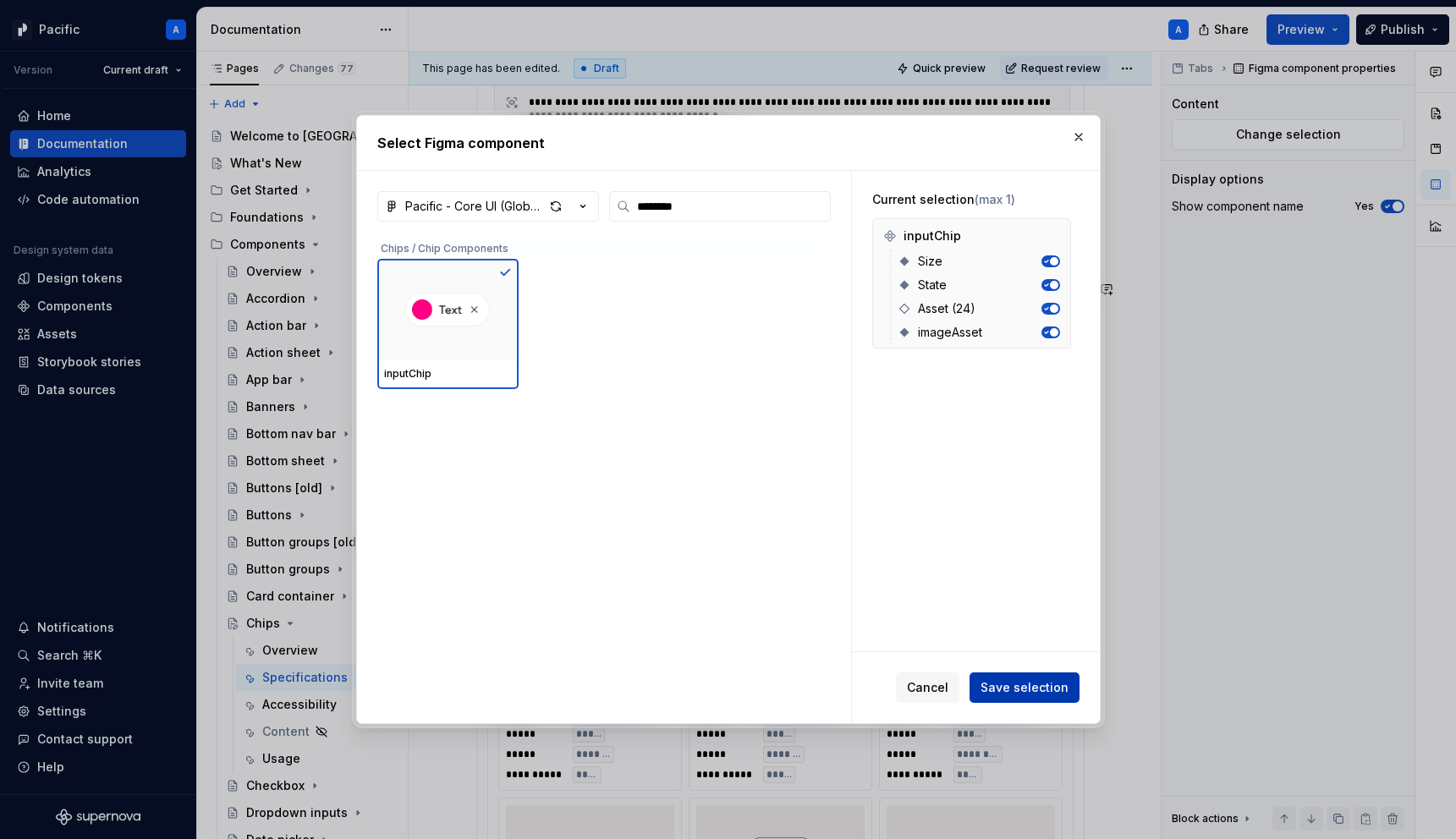
click at [1039, 684] on span "Save selection" at bounding box center [1024, 687] width 88 height 17
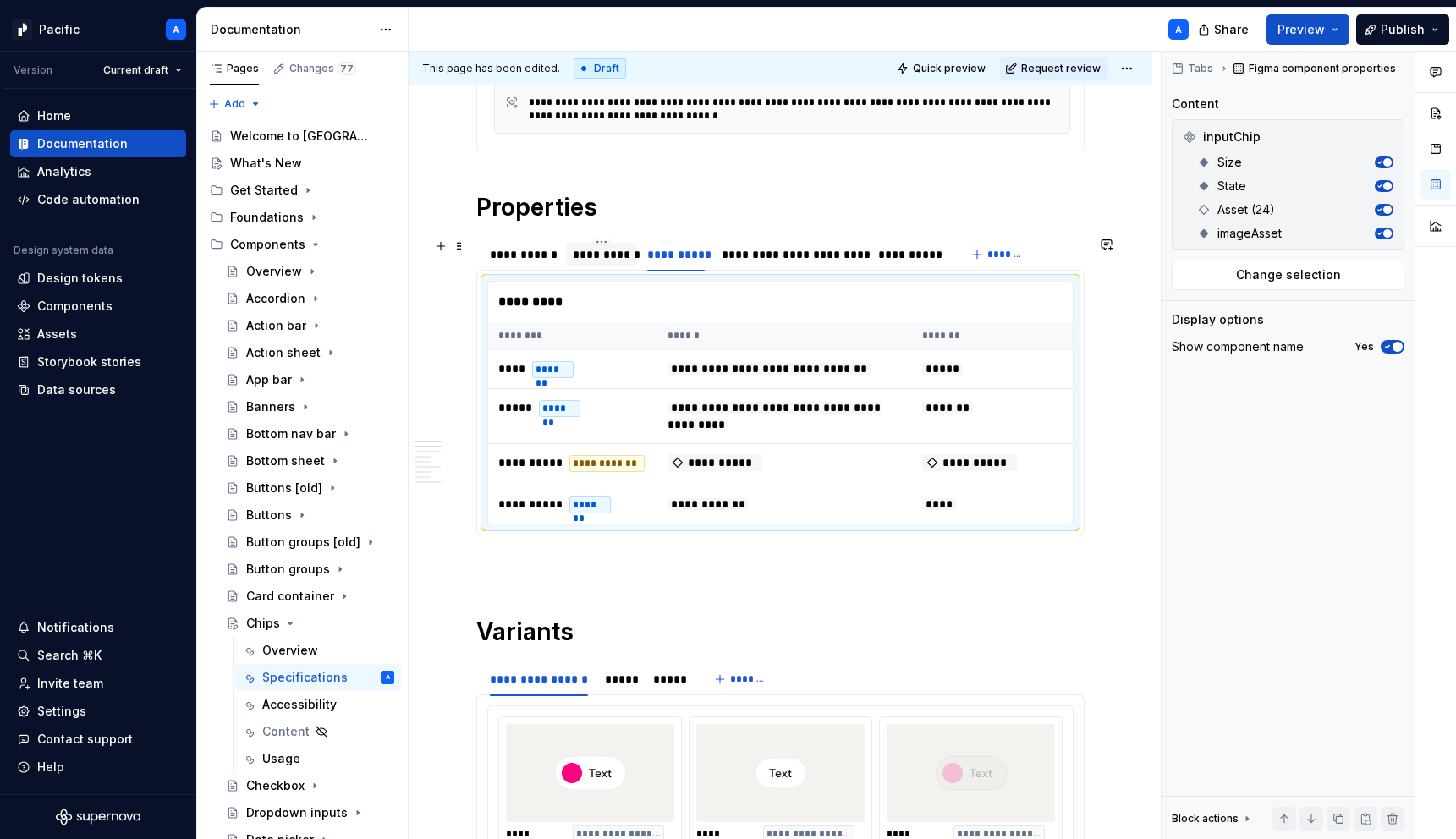
click at [608, 261] on div "**********" at bounding box center [601, 254] width 58 height 17
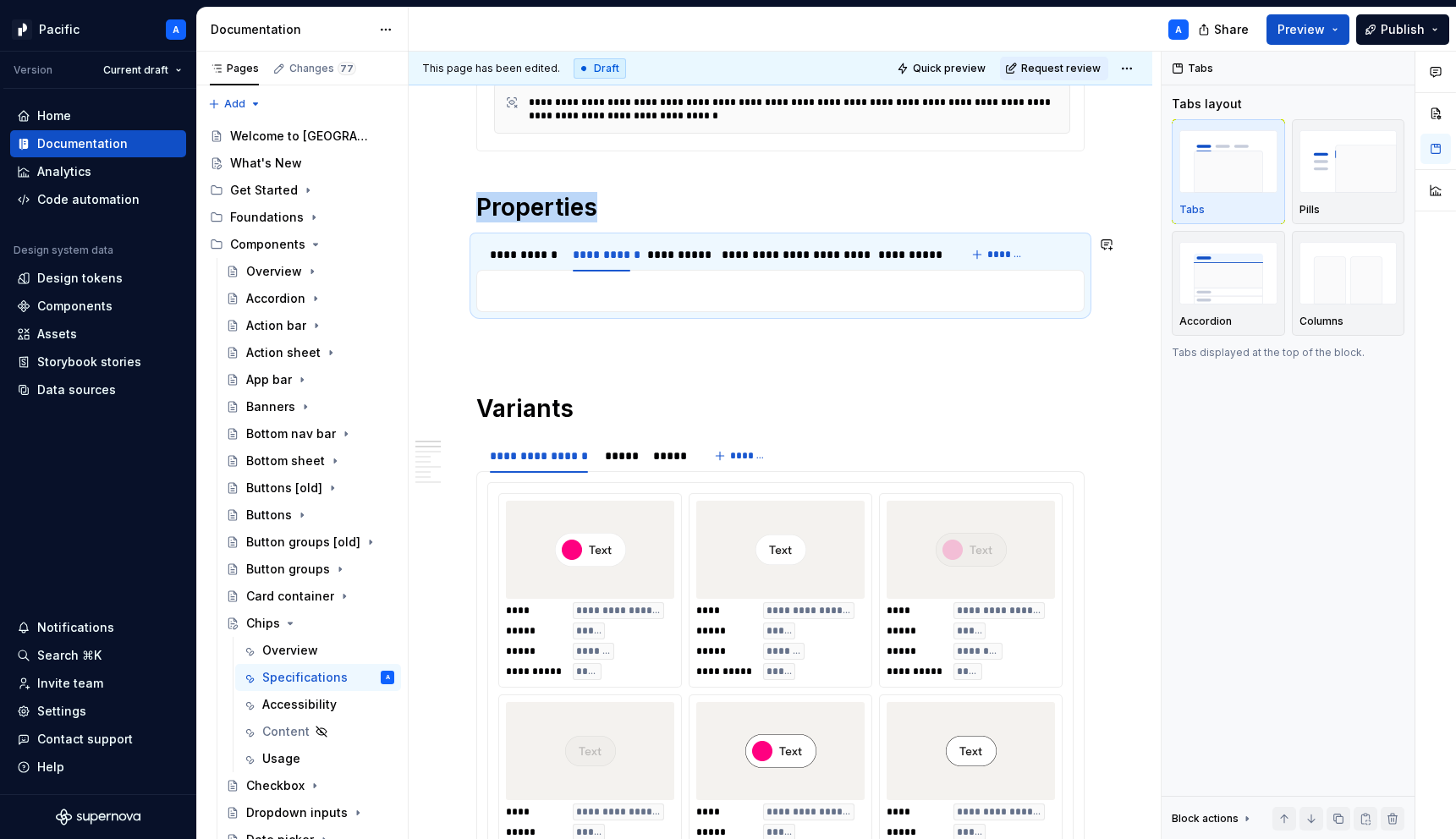
click at [634, 299] on p at bounding box center [781, 290] width 586 height 21
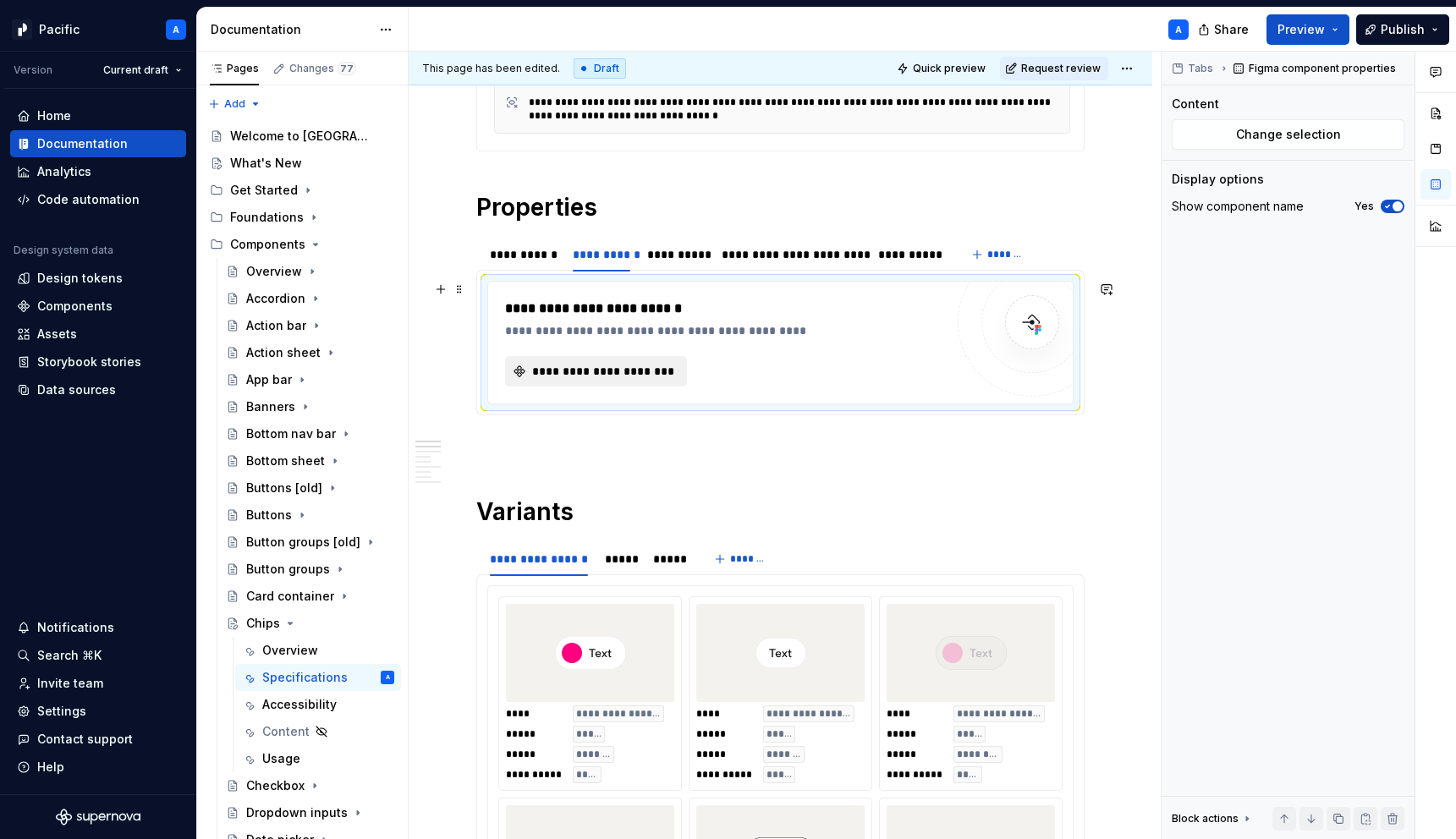
click at [554, 370] on span "**********" at bounding box center [603, 370] width 147 height 17
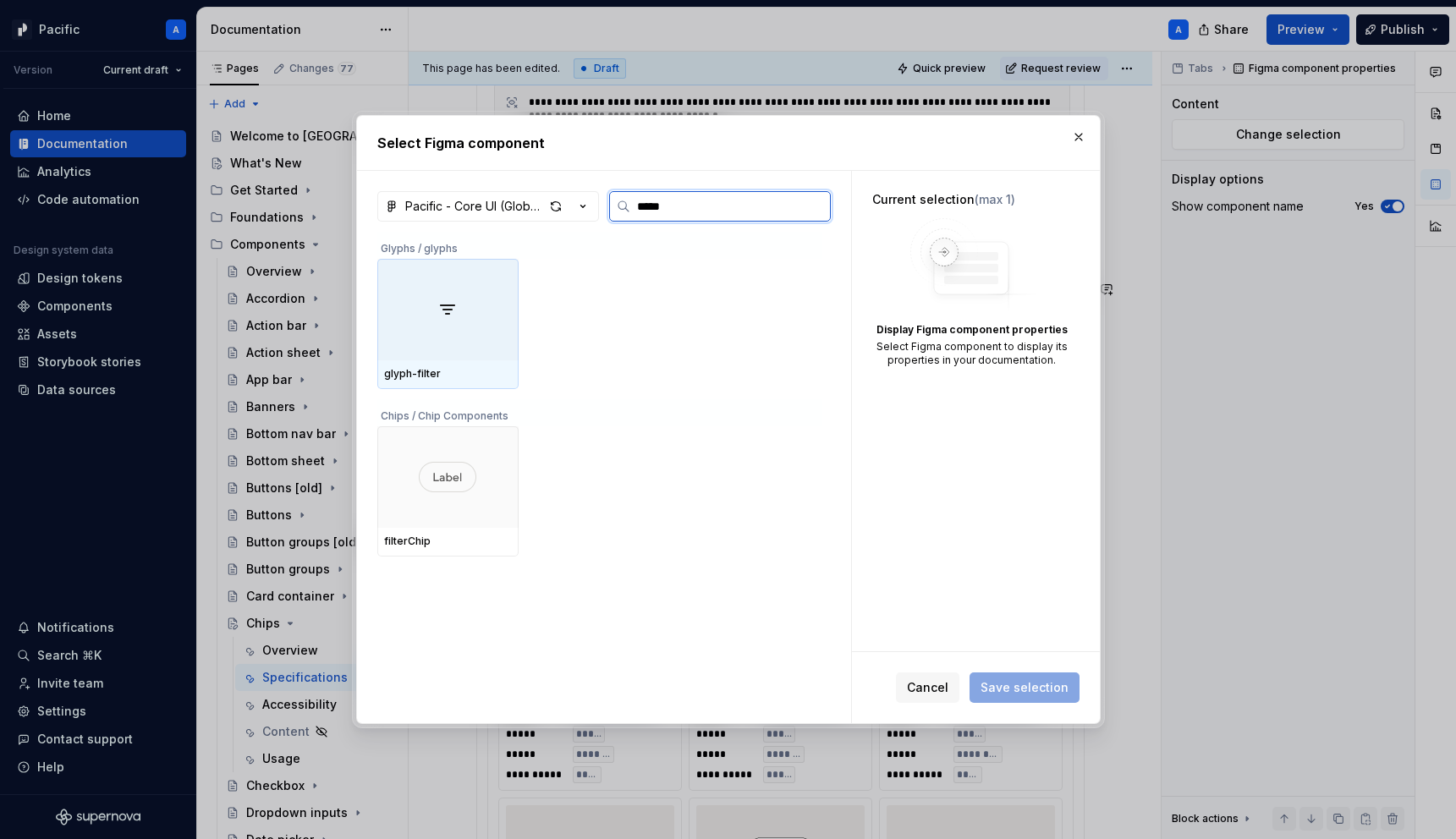
type input "******"
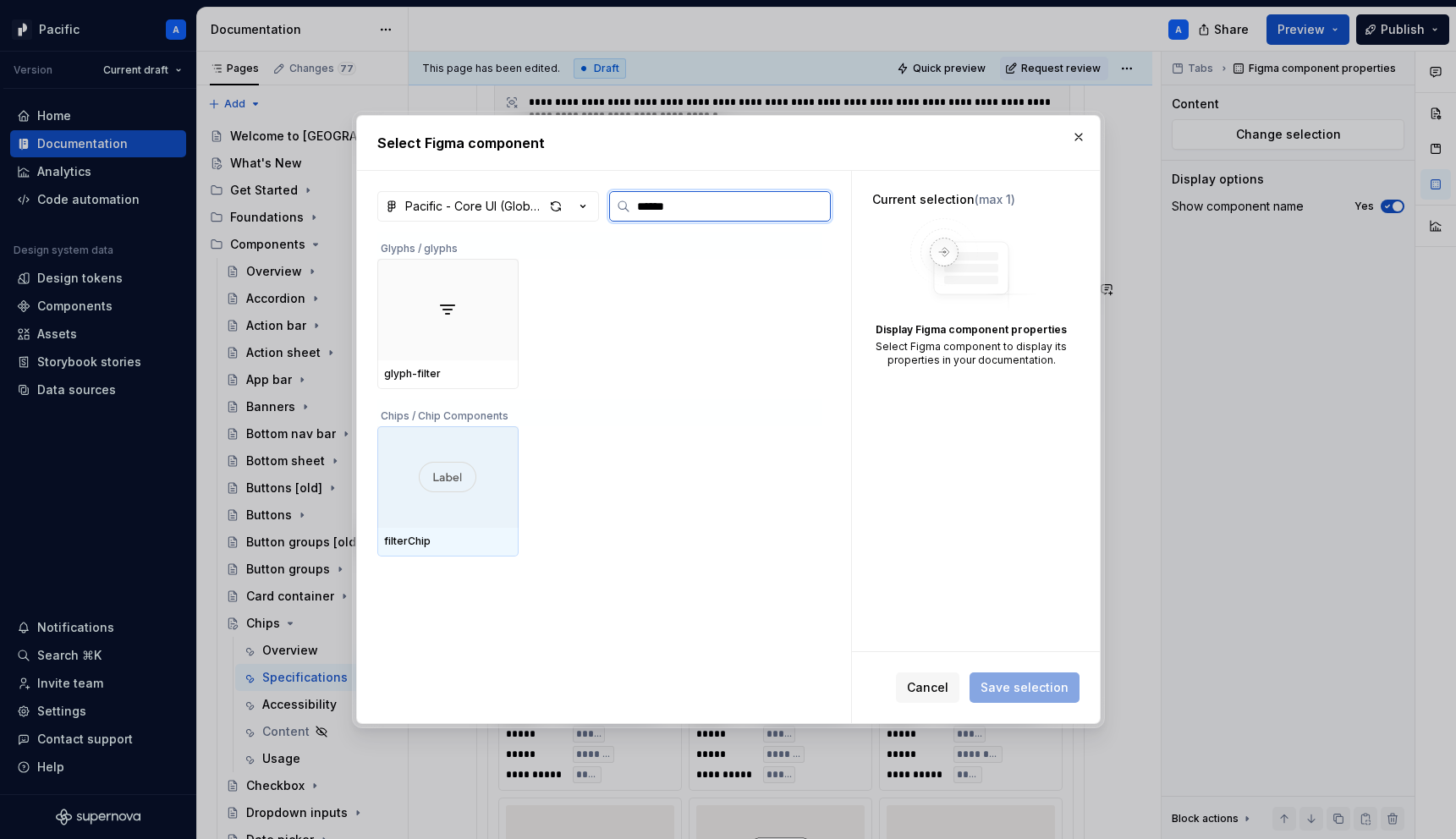
click at [484, 482] on div at bounding box center [448, 477] width 142 height 102
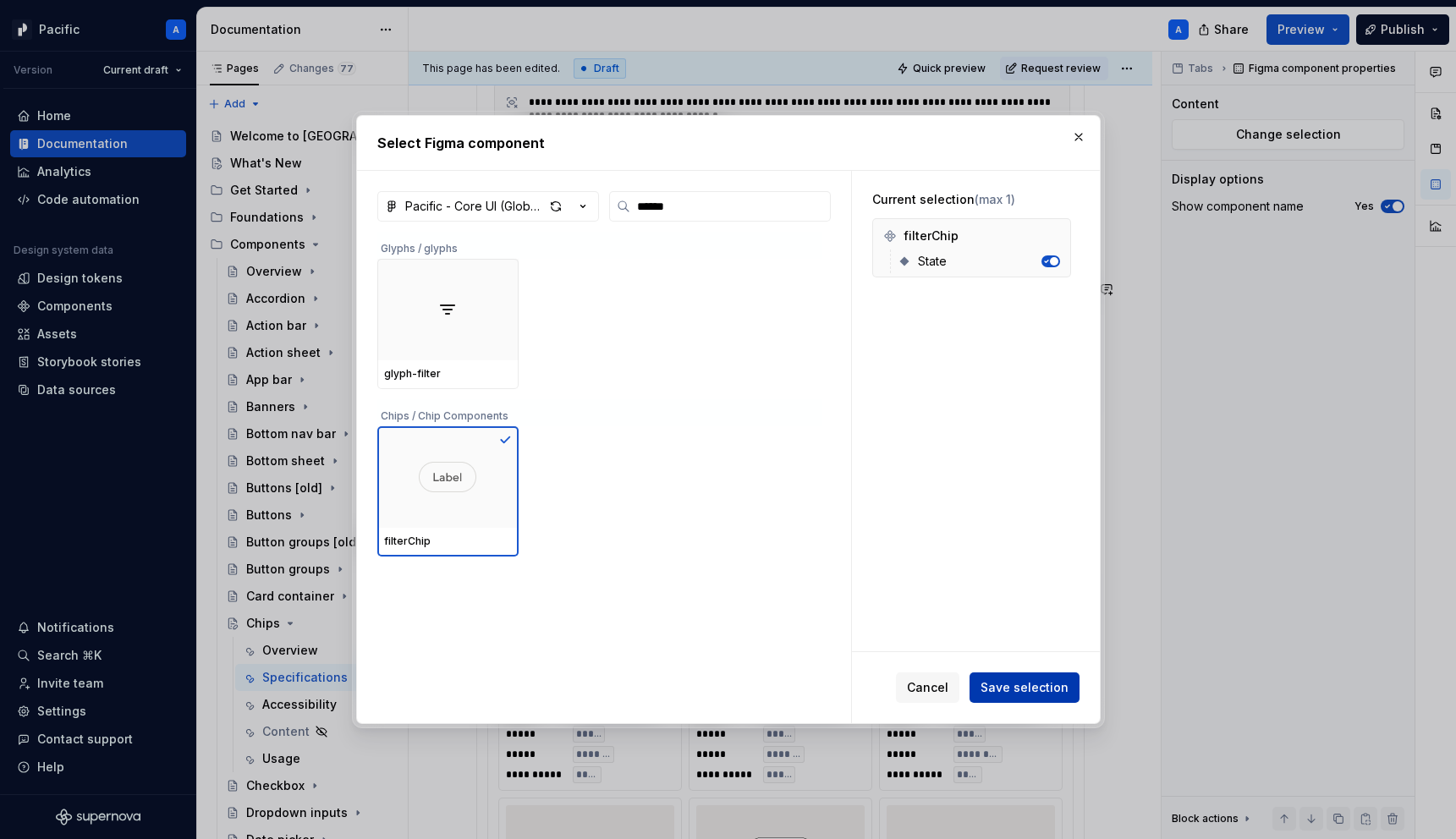
click at [1034, 689] on span "Save selection" at bounding box center [1024, 687] width 88 height 17
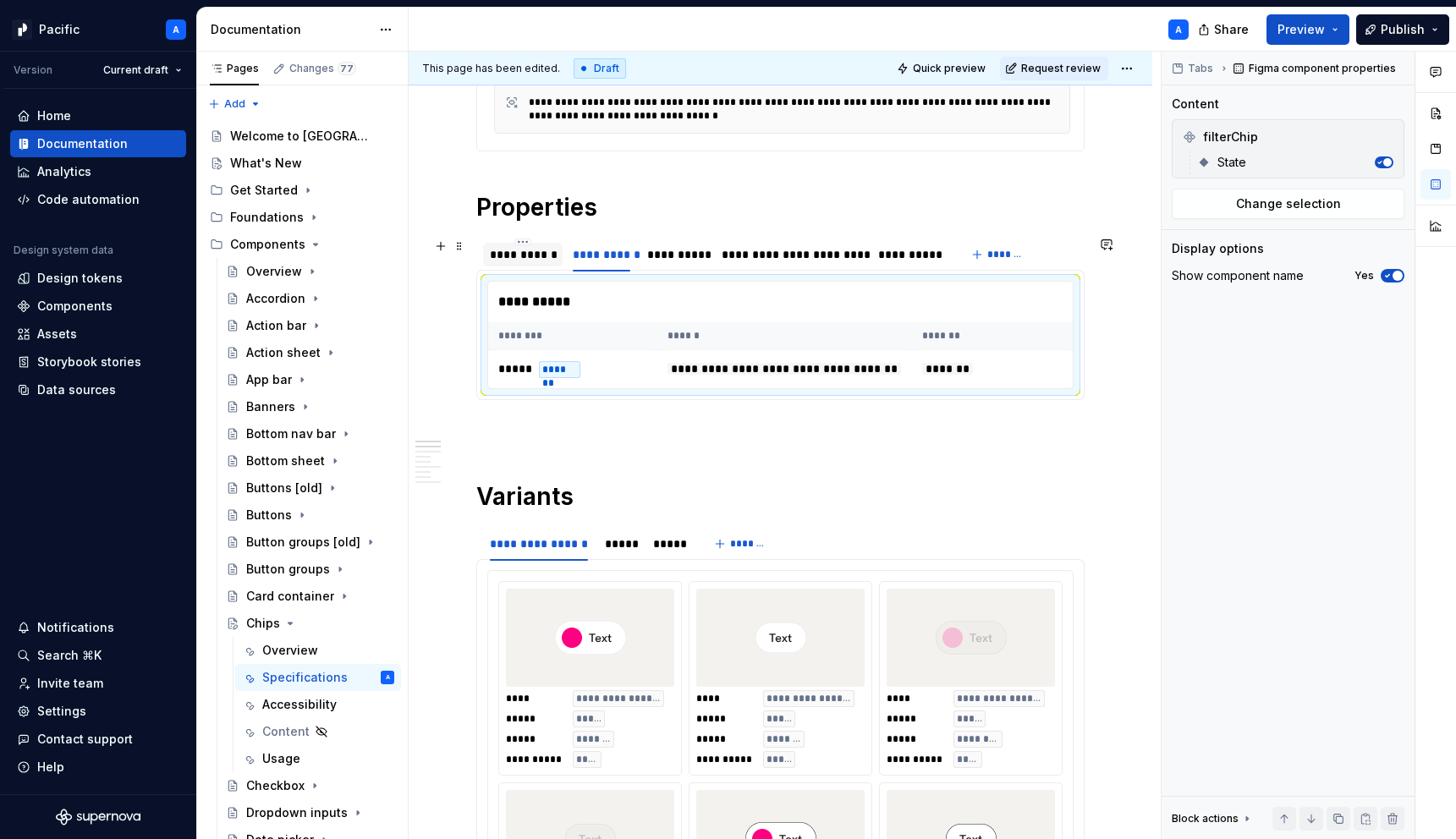
click at [540, 260] on div "**********" at bounding box center [523, 254] width 66 height 17
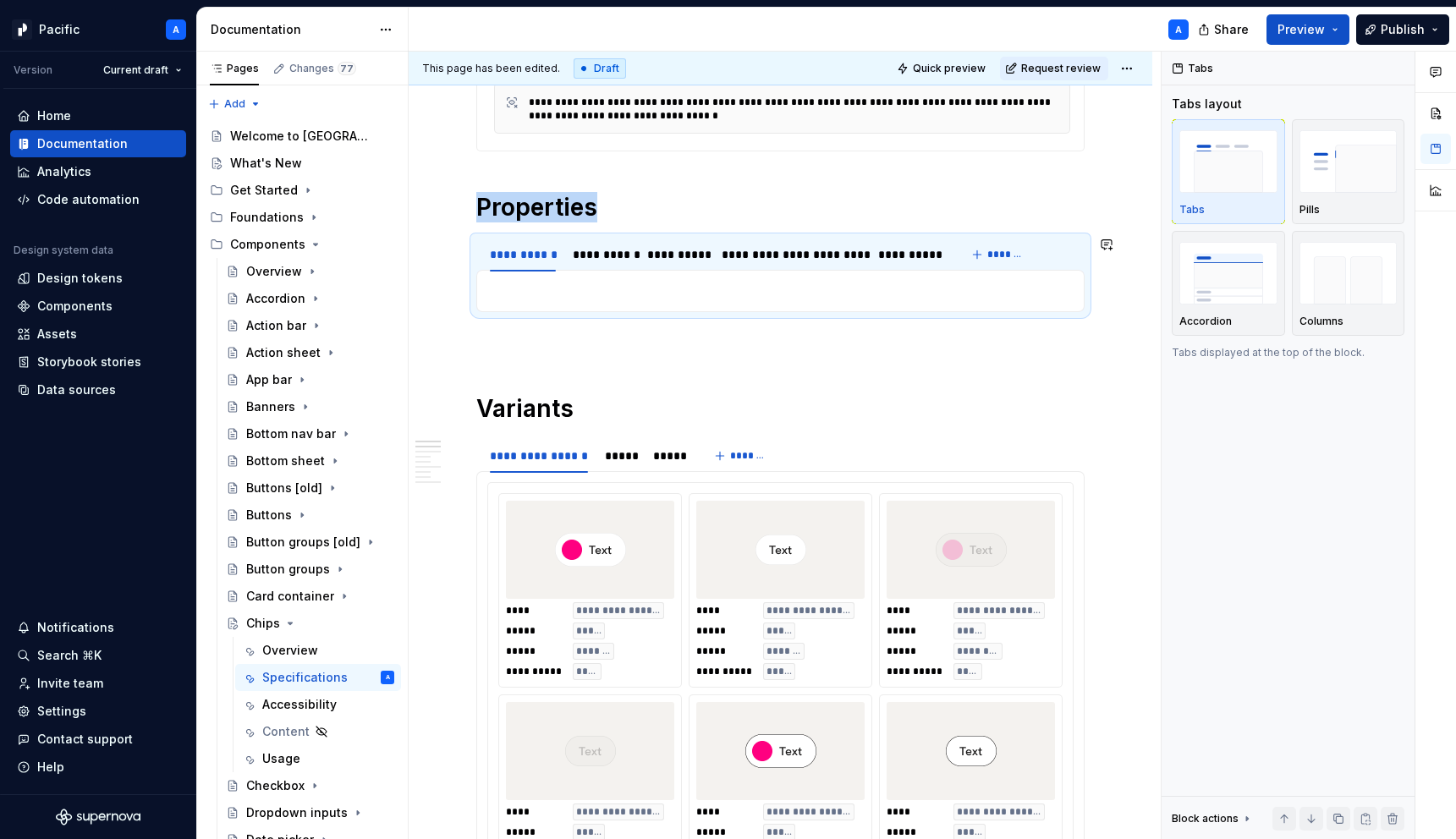
click at [581, 301] on div "**********" at bounding box center [780, 290] width 608 height 42
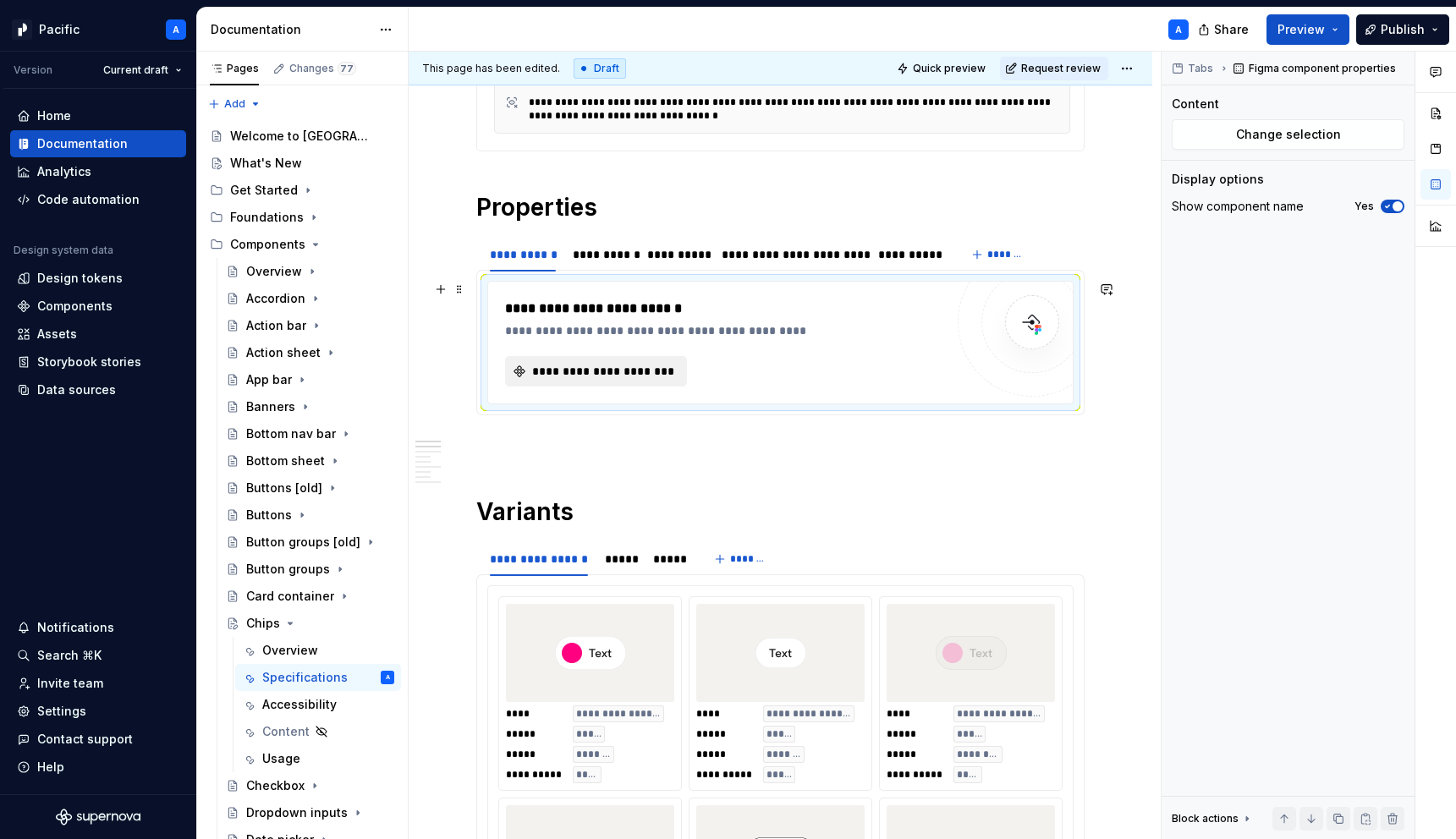
click at [595, 368] on span "**********" at bounding box center [603, 370] width 147 height 17
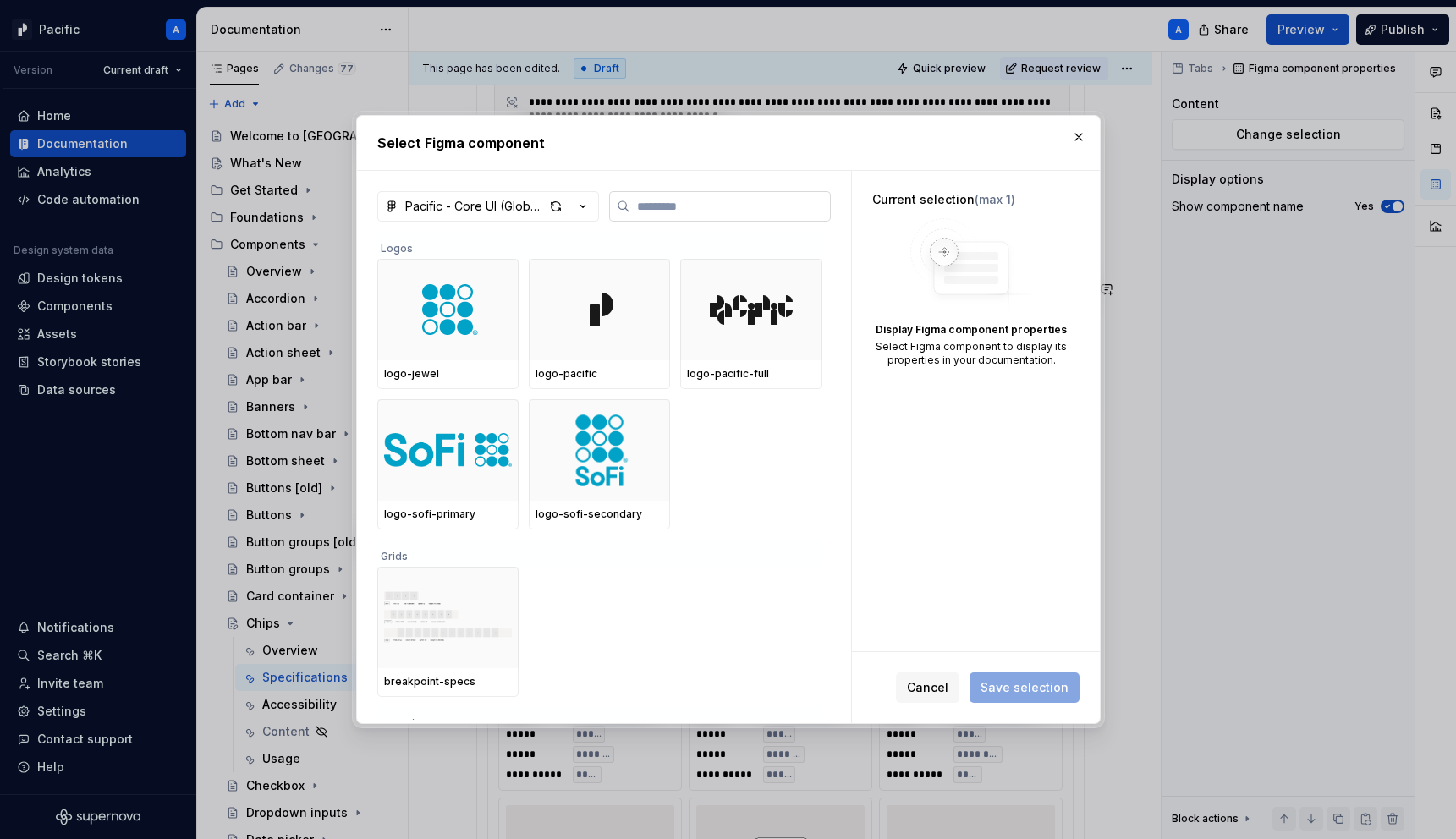
click at [663, 205] on input "search" at bounding box center [730, 206] width 199 height 17
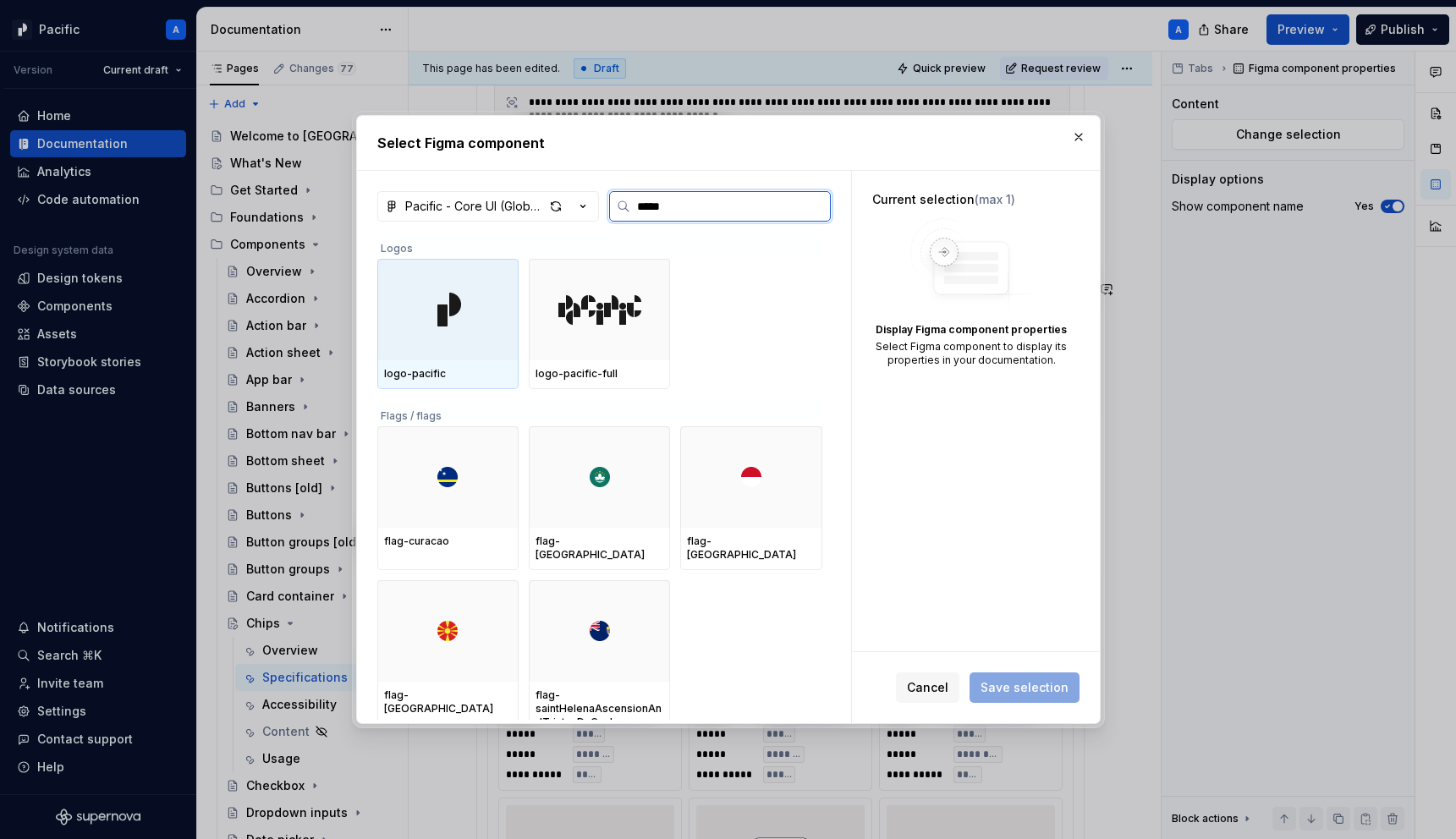
type input "******"
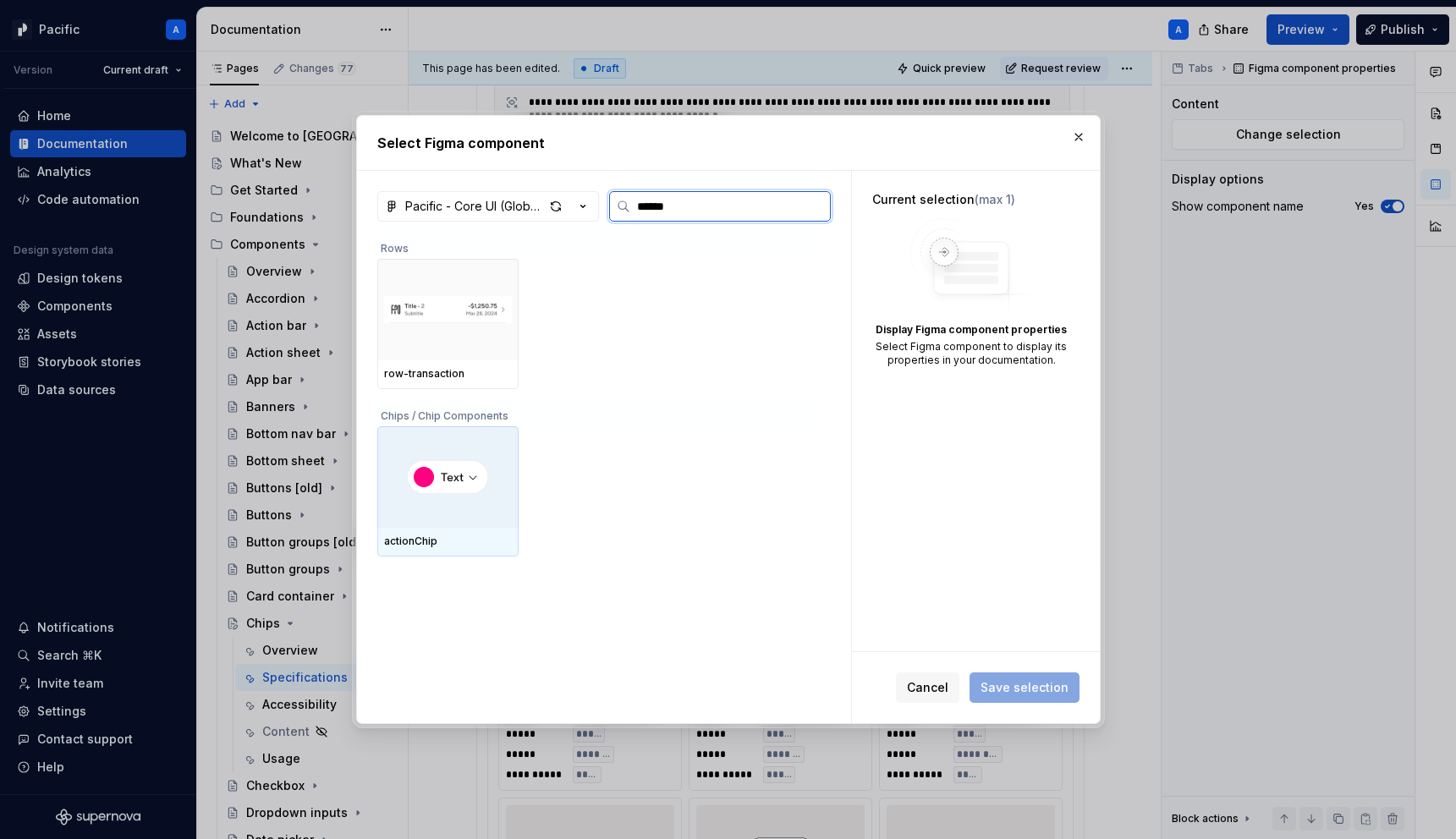
click at [424, 503] on div at bounding box center [448, 477] width 142 height 102
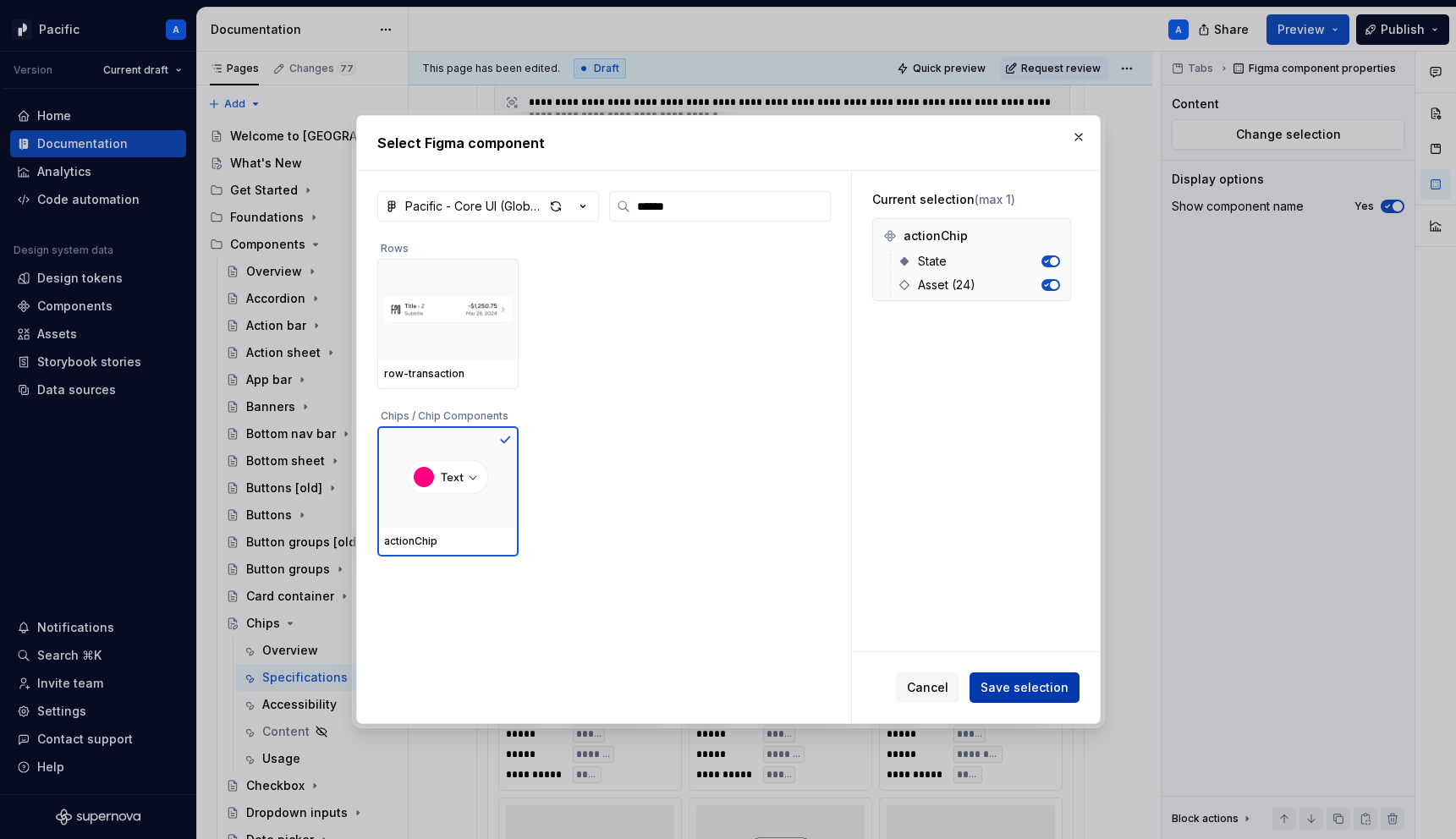
click at [1012, 683] on span "Save selection" at bounding box center [1024, 687] width 88 height 17
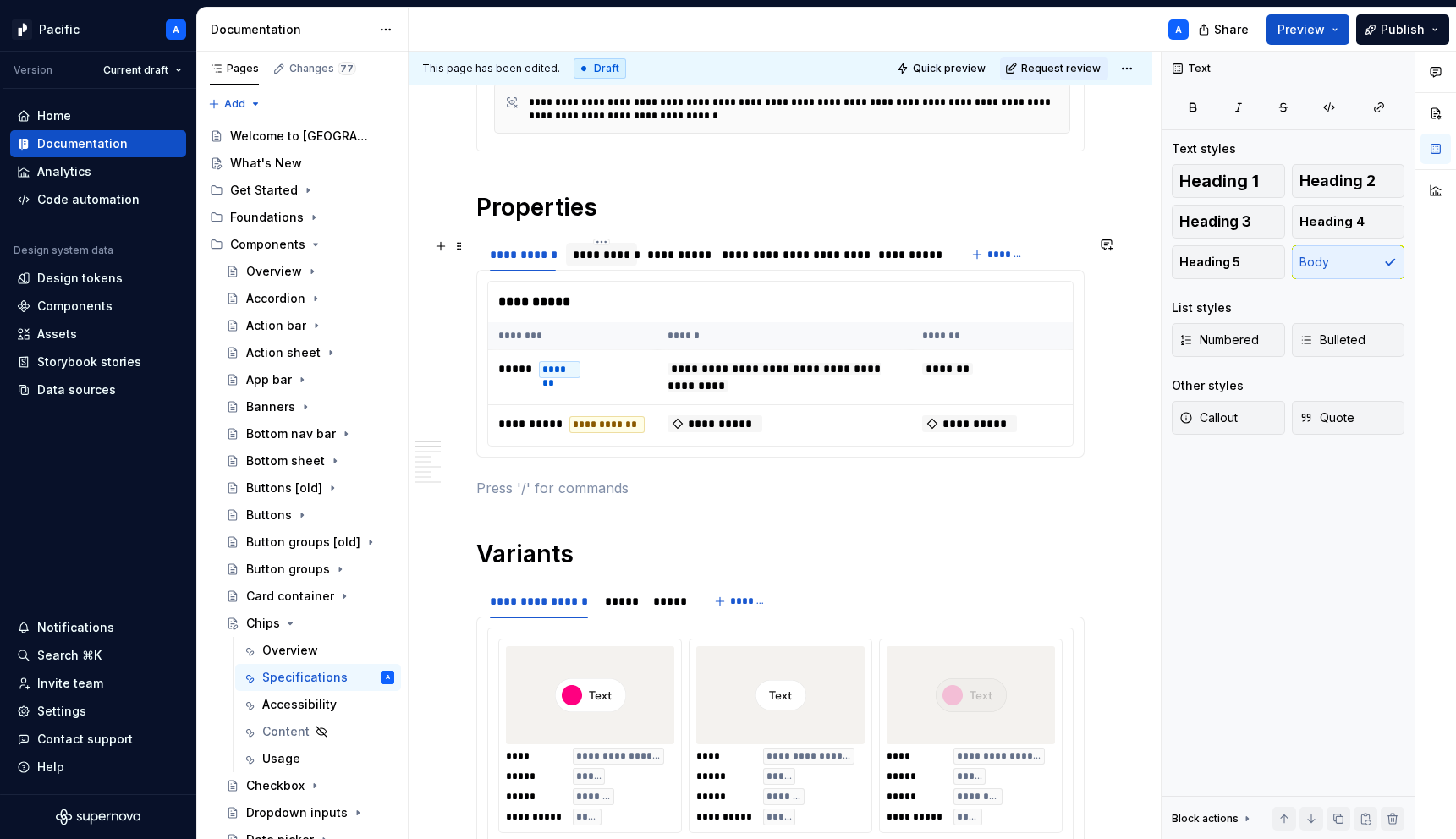
click at [586, 261] on div "**********" at bounding box center [601, 254] width 58 height 17
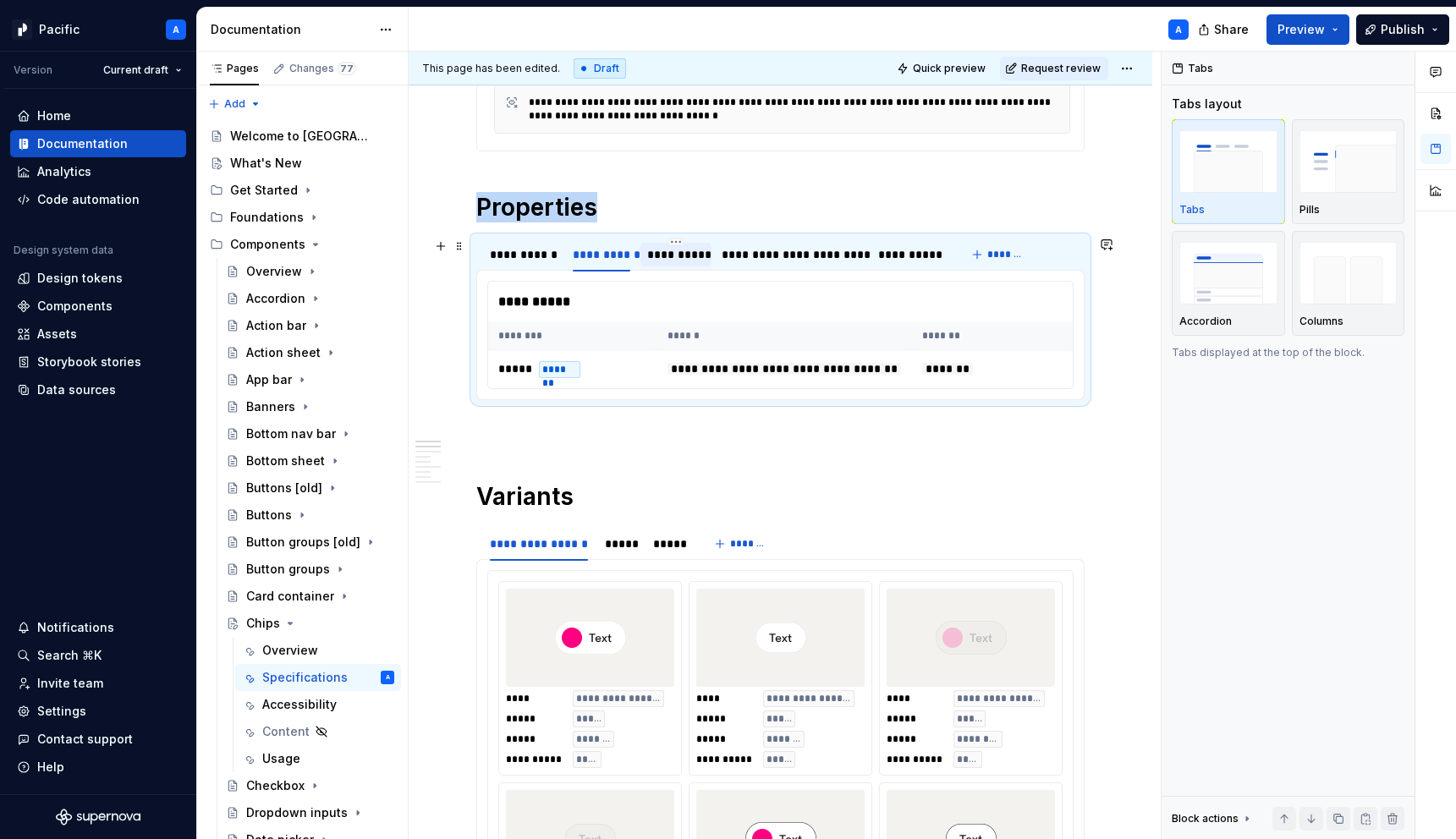
click at [691, 259] on div "**********" at bounding box center [676, 254] width 59 height 17
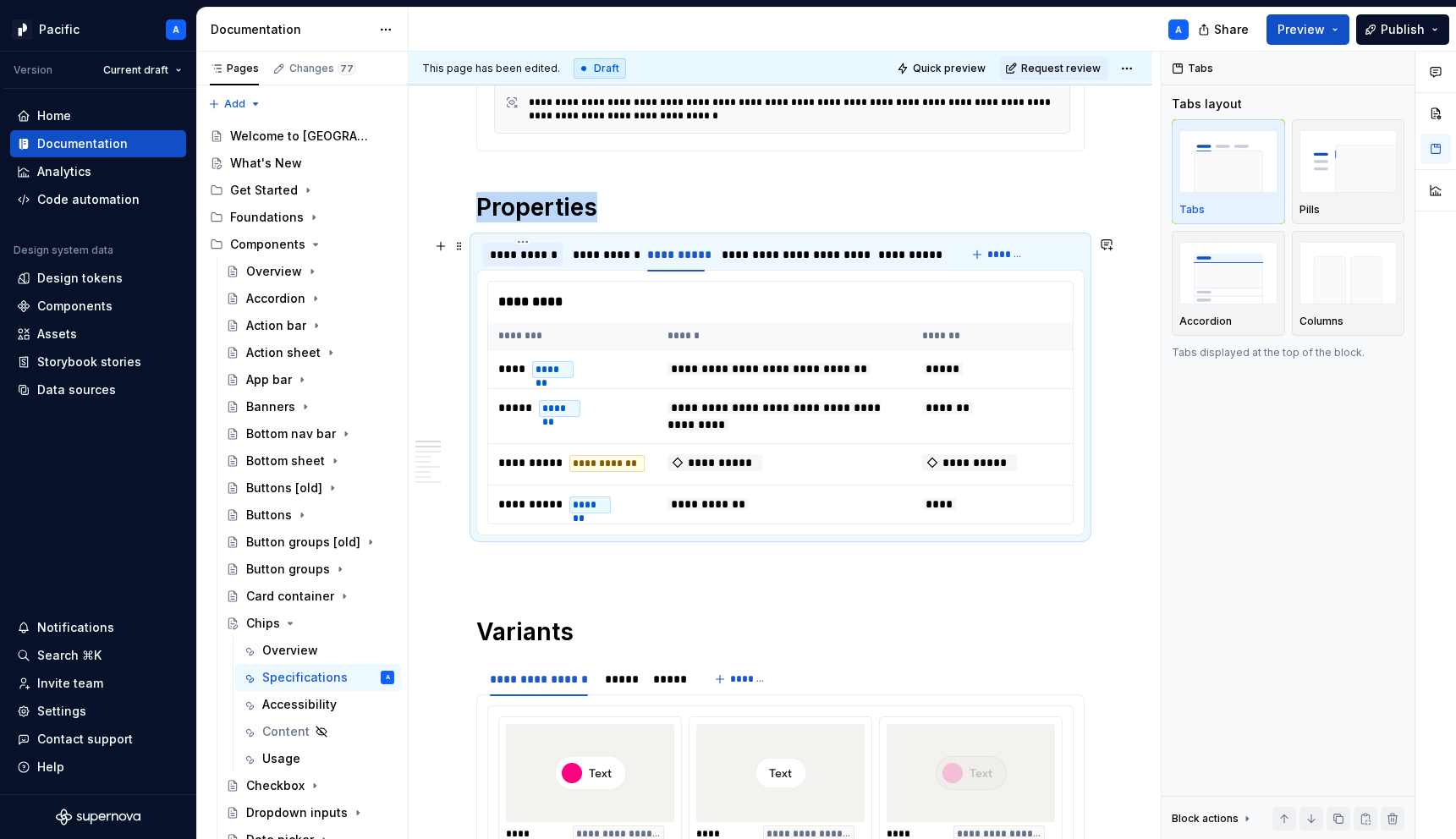
click at [532, 248] on div "**********" at bounding box center [523, 254] width 66 height 17
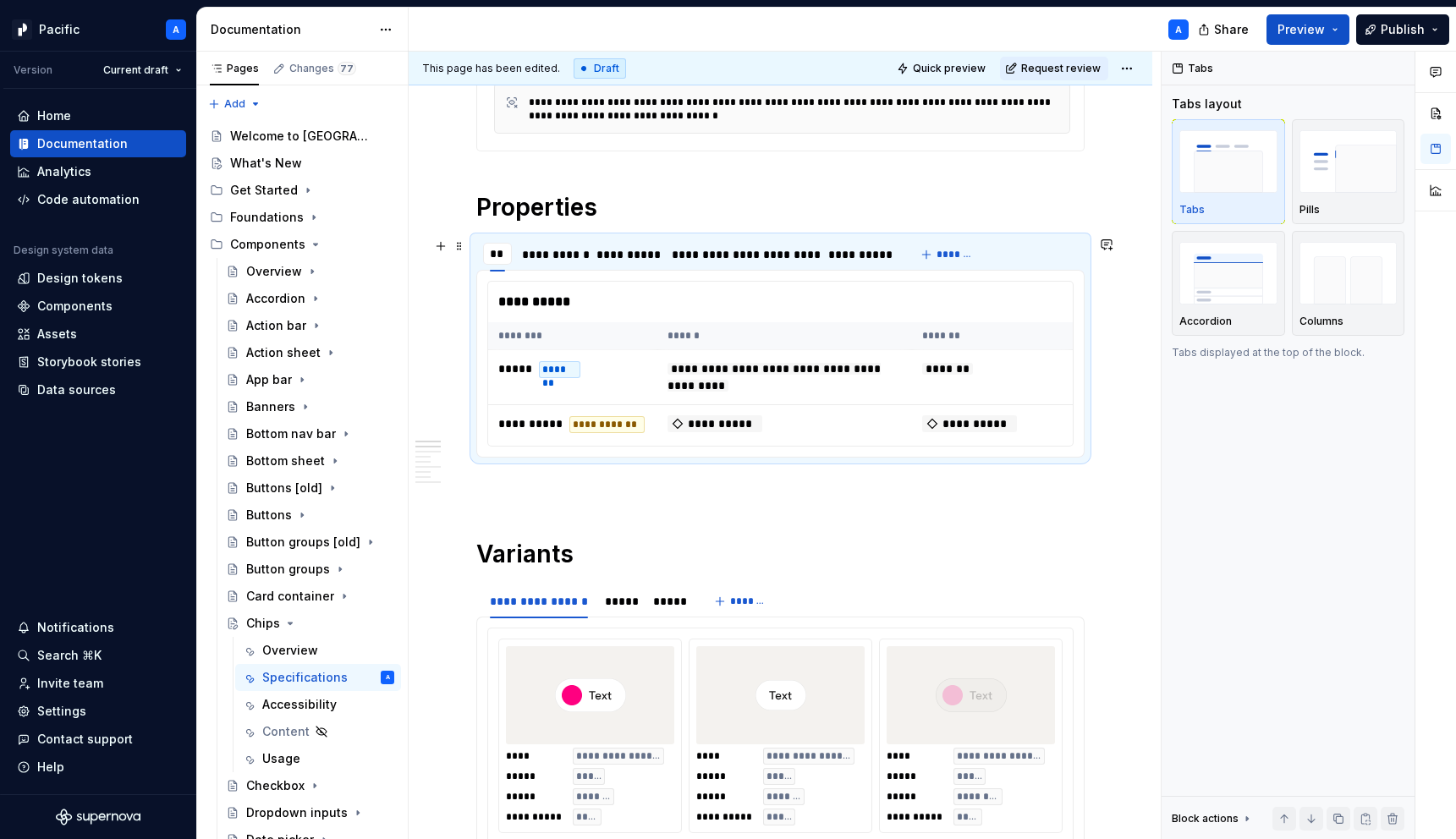
type input "*"
type input "******"
click at [582, 255] on div "**********" at bounding box center [572, 254] width 58 height 17
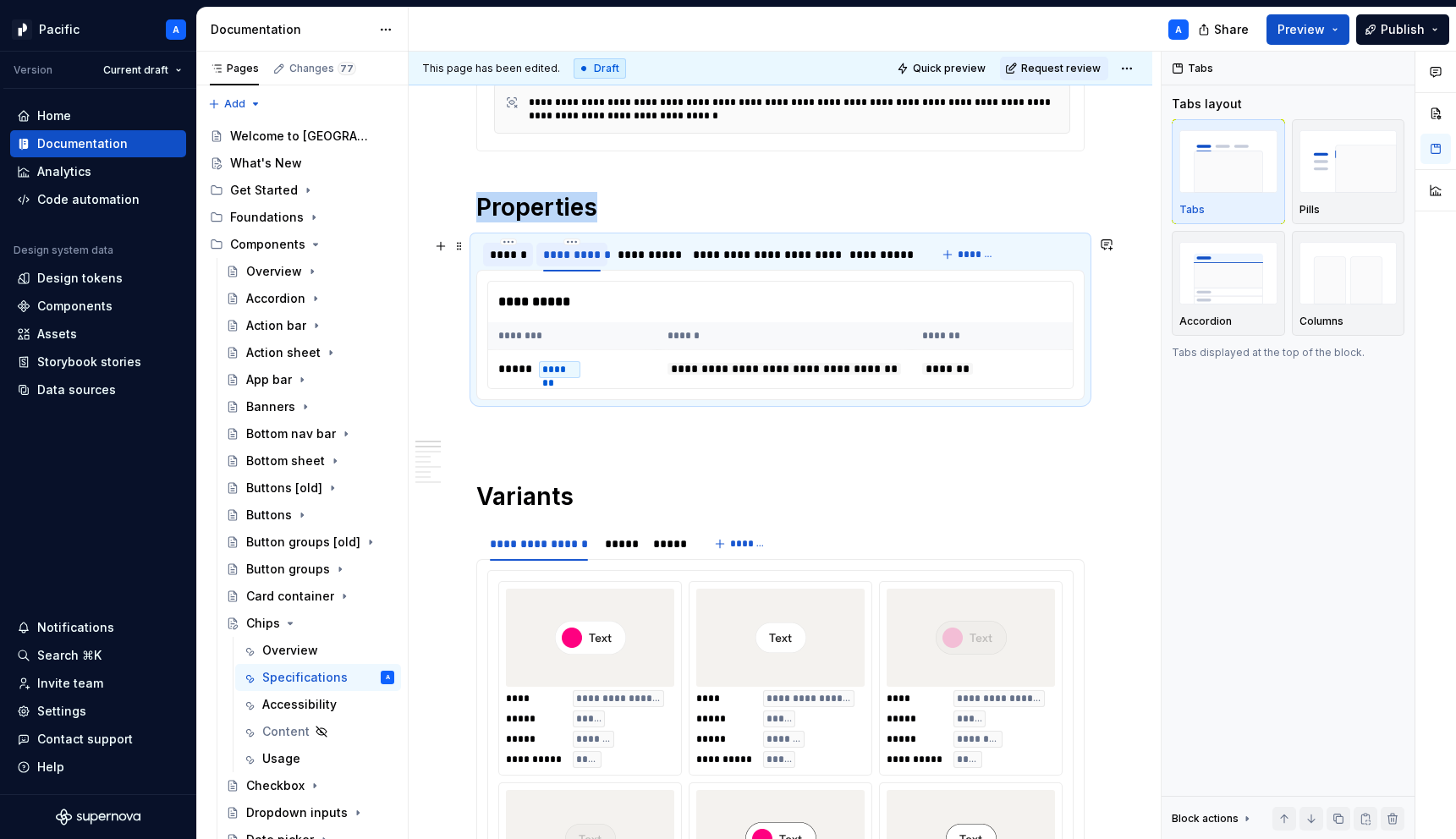
click at [582, 255] on div "**********" at bounding box center [572, 254] width 58 height 17
type input "******"
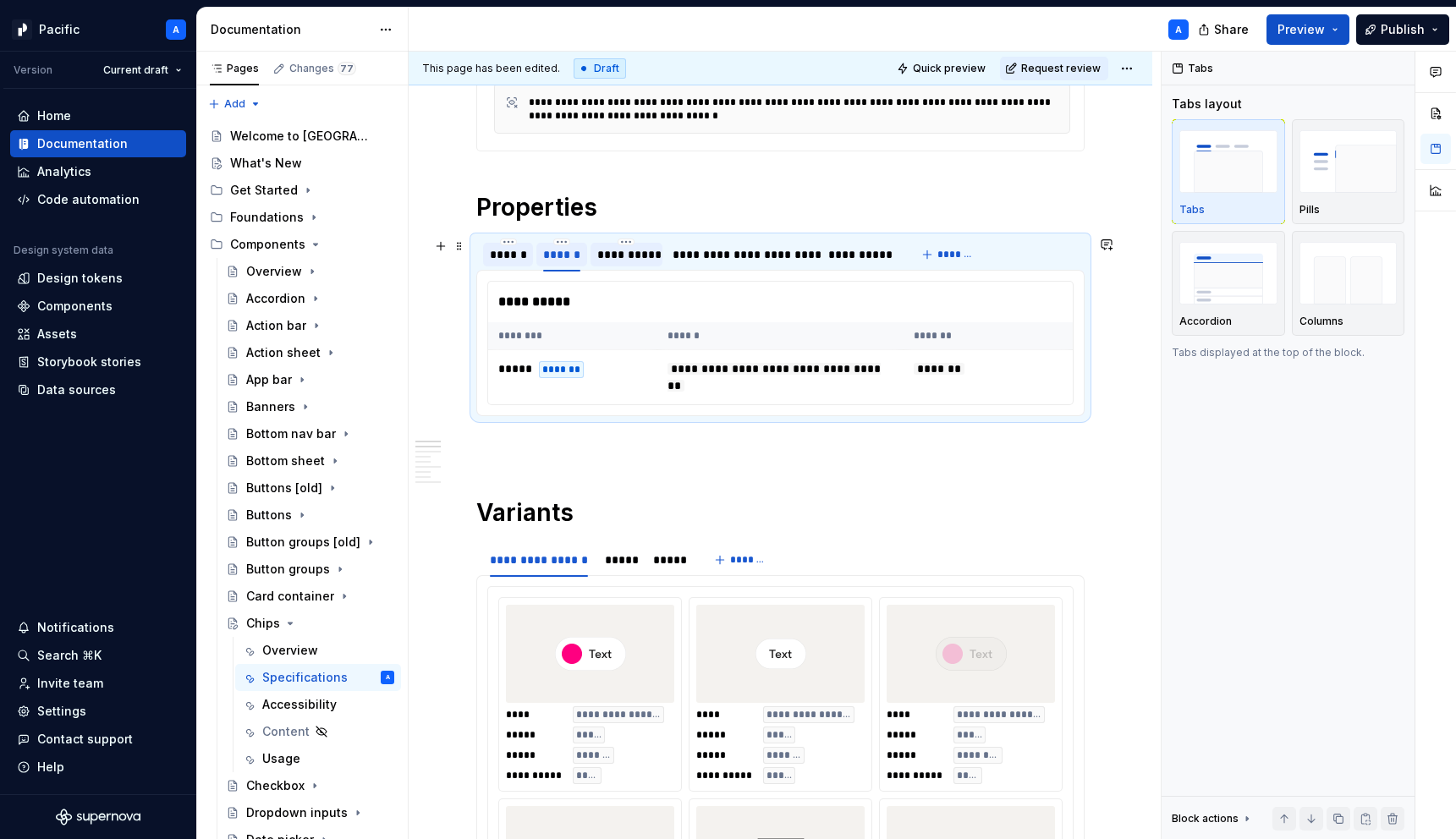
click at [634, 258] on div "**********" at bounding box center [626, 254] width 59 height 17
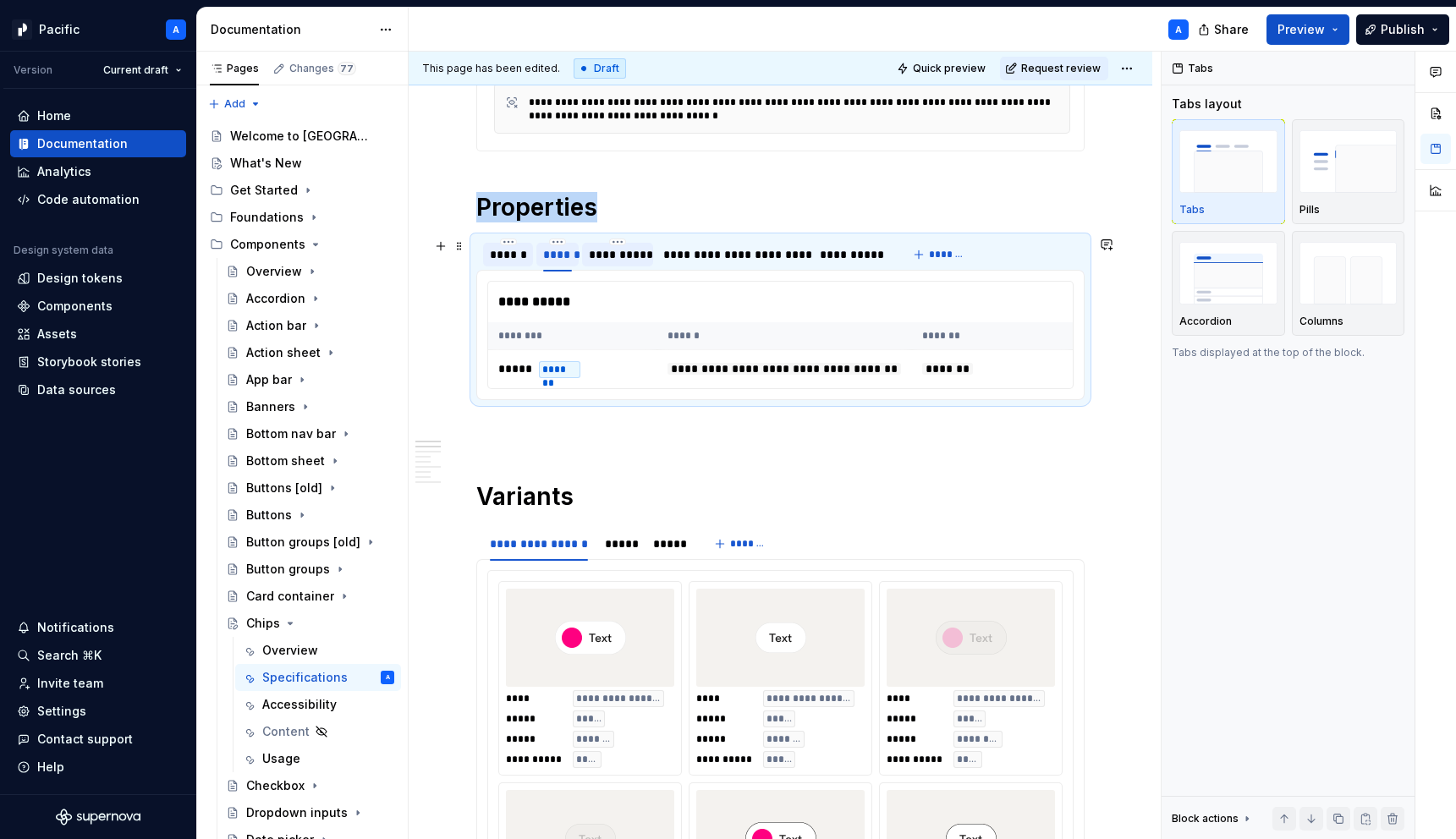
click at [634, 258] on div "**********" at bounding box center [618, 254] width 59 height 17
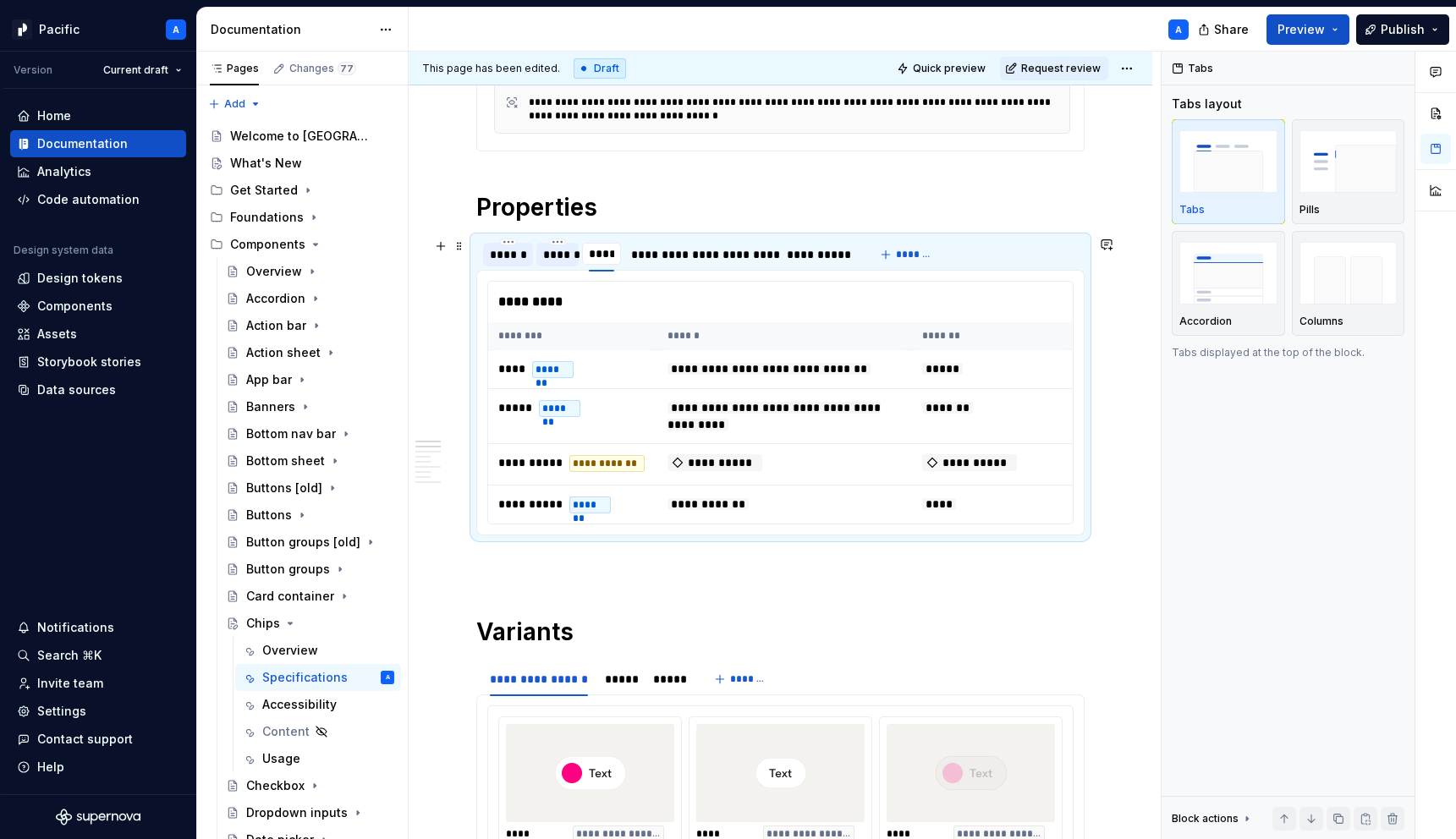
type input "*****"
click at [677, 250] on div "**********" at bounding box center [704, 254] width 140 height 17
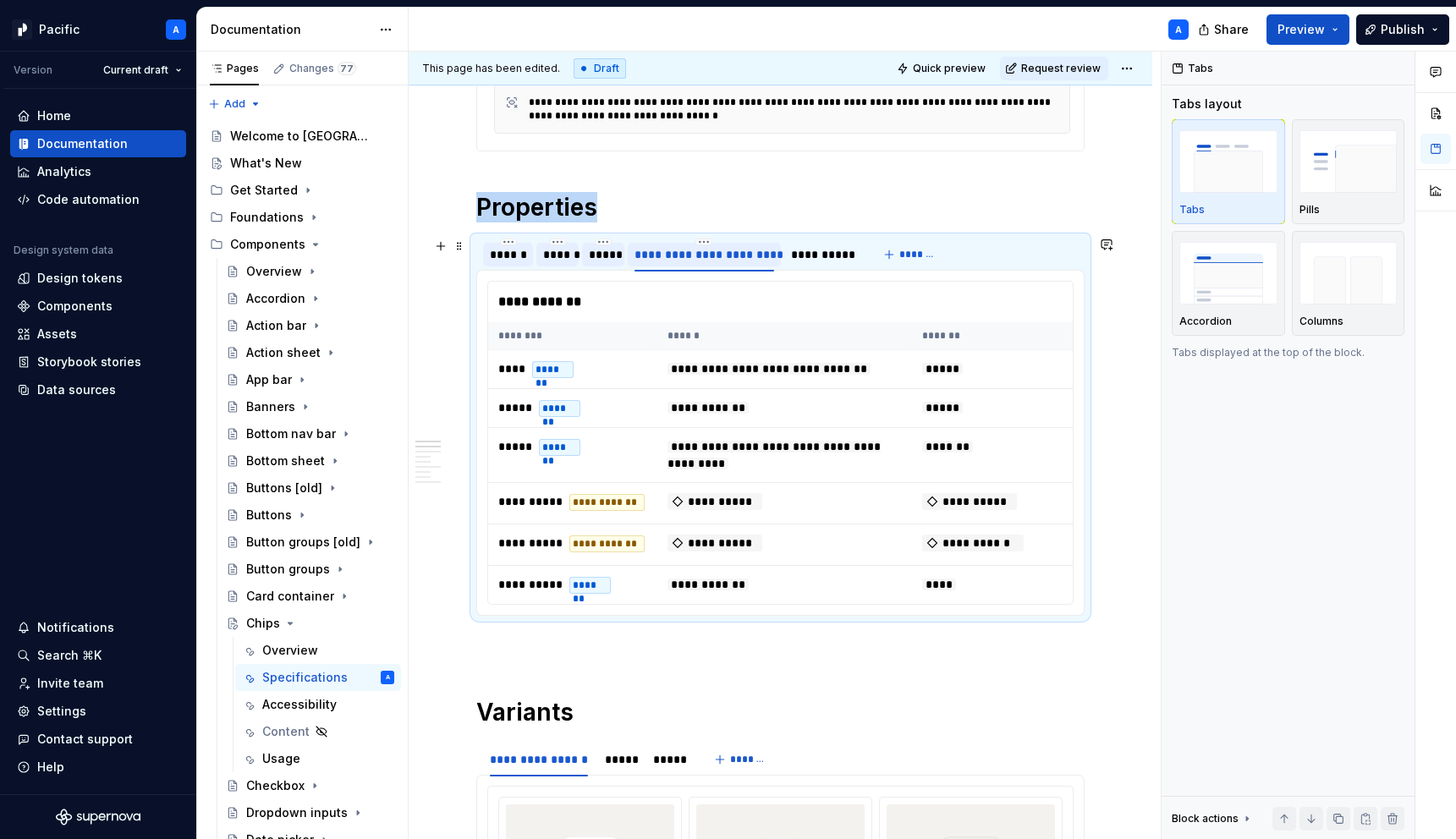
click at [677, 250] on div "**********" at bounding box center [704, 254] width 140 height 17
type input "**********"
click at [773, 258] on div "**********" at bounding box center [792, 254] width 64 height 17
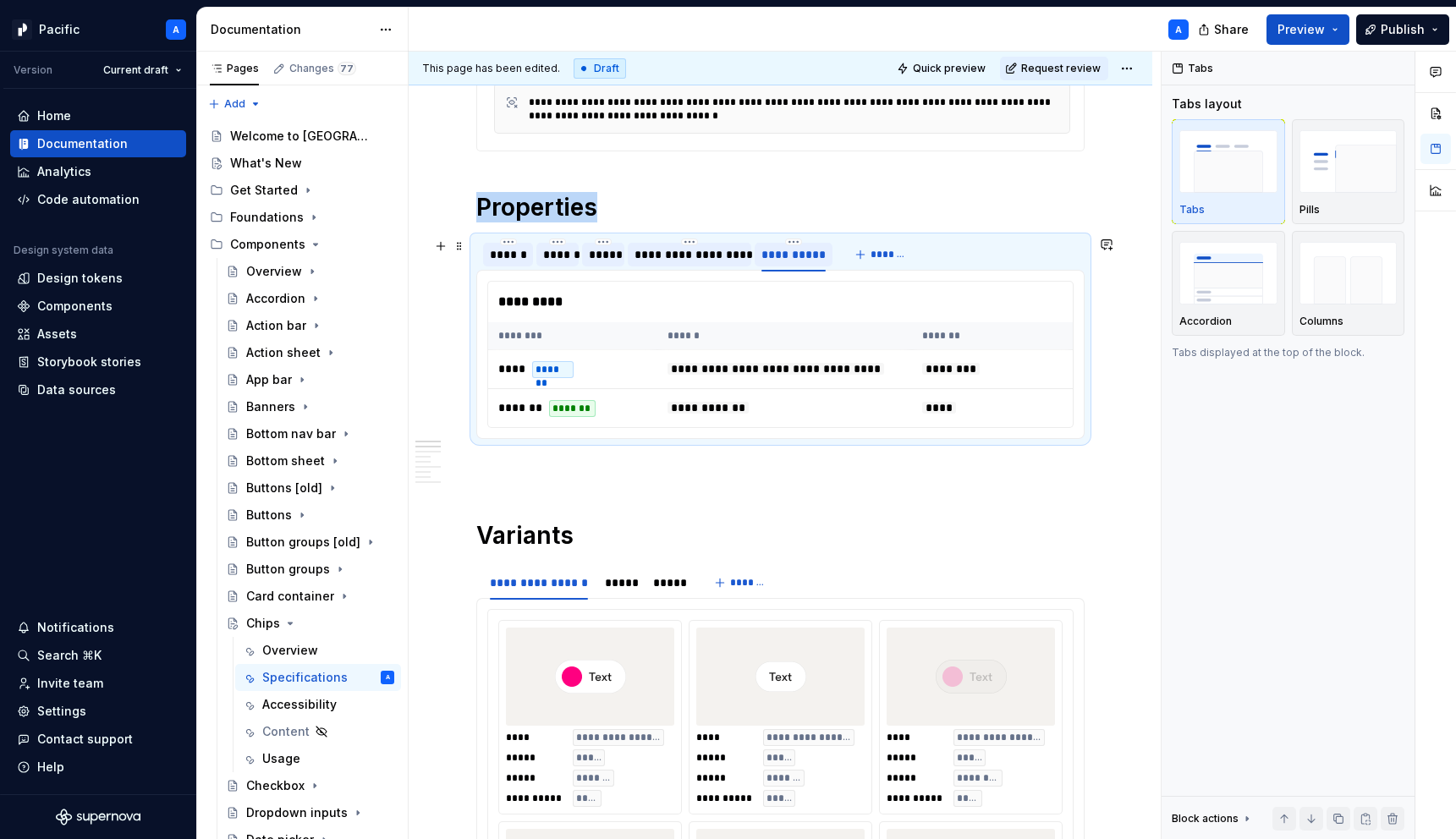
click at [773, 258] on div "**********" at bounding box center [793, 254] width 64 height 17
type input "*****"
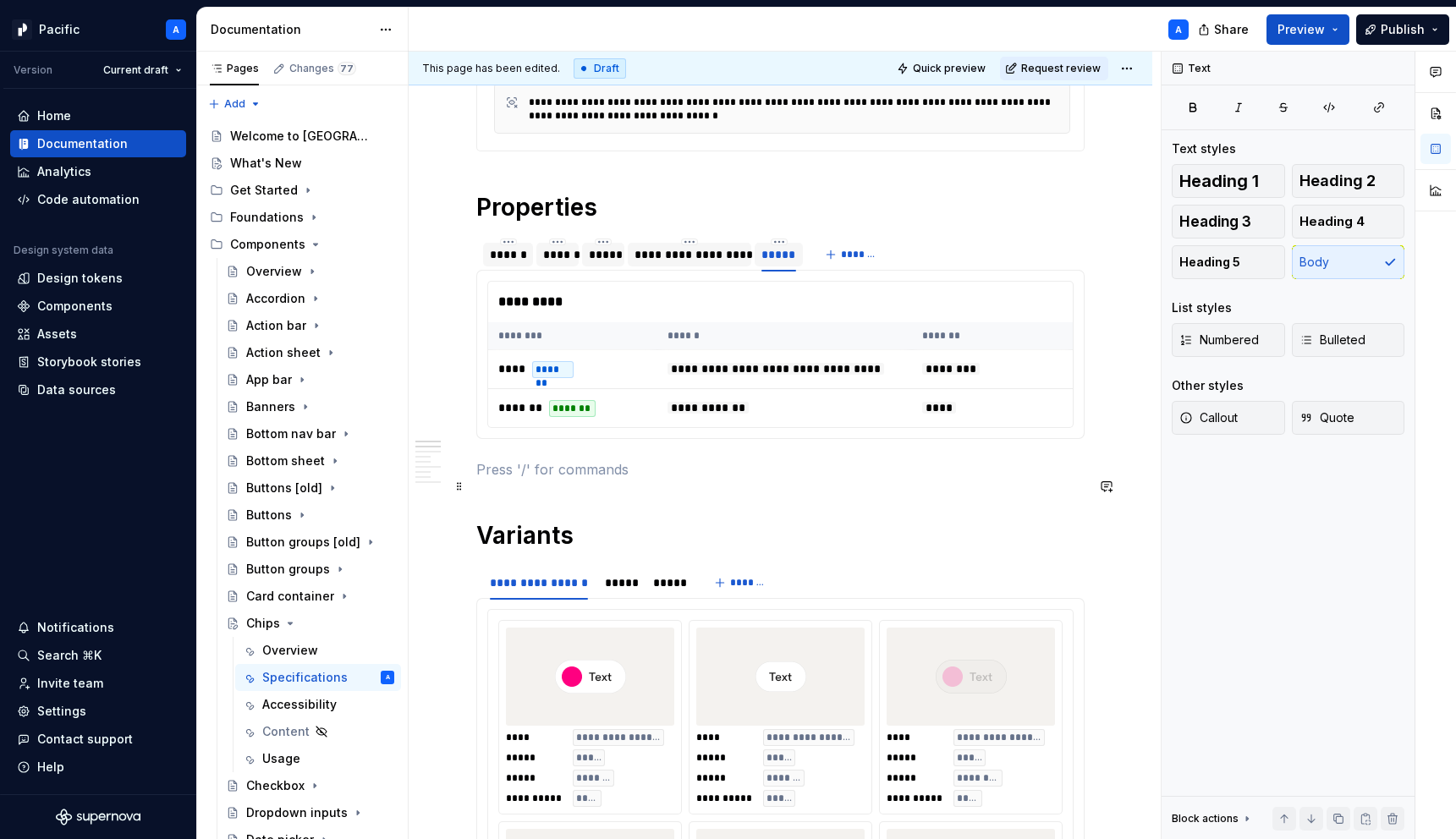
click at [850, 480] on p at bounding box center [780, 469] width 608 height 21
drag, startPoint x: 785, startPoint y: 252, endPoint x: 614, endPoint y: 261, distance: 171.2
click at [614, 261] on div "*****" at bounding box center [606, 254] width 34 height 17
click at [499, 255] on div "******" at bounding box center [507, 254] width 36 height 17
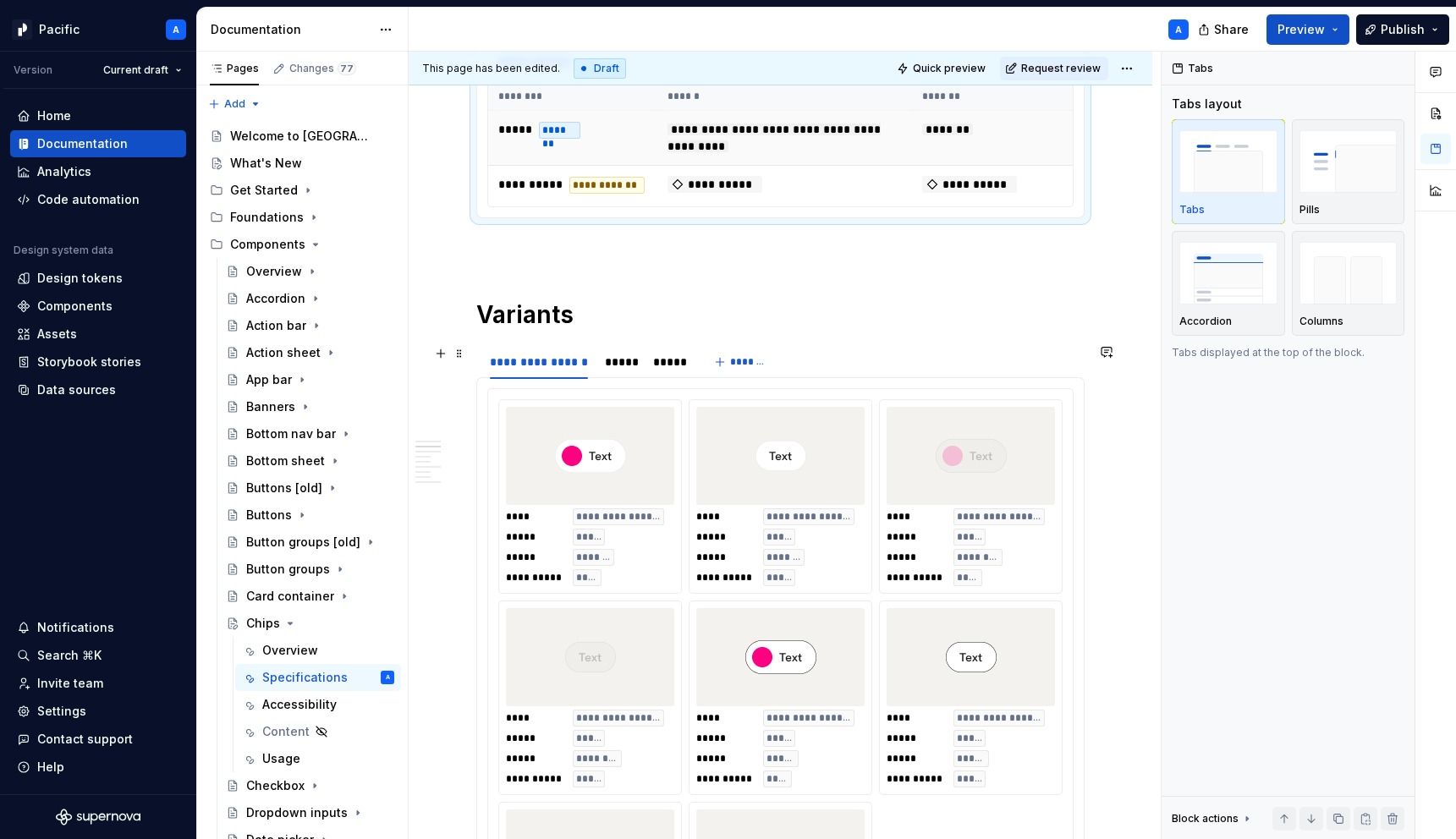
scroll to position [660, 0]
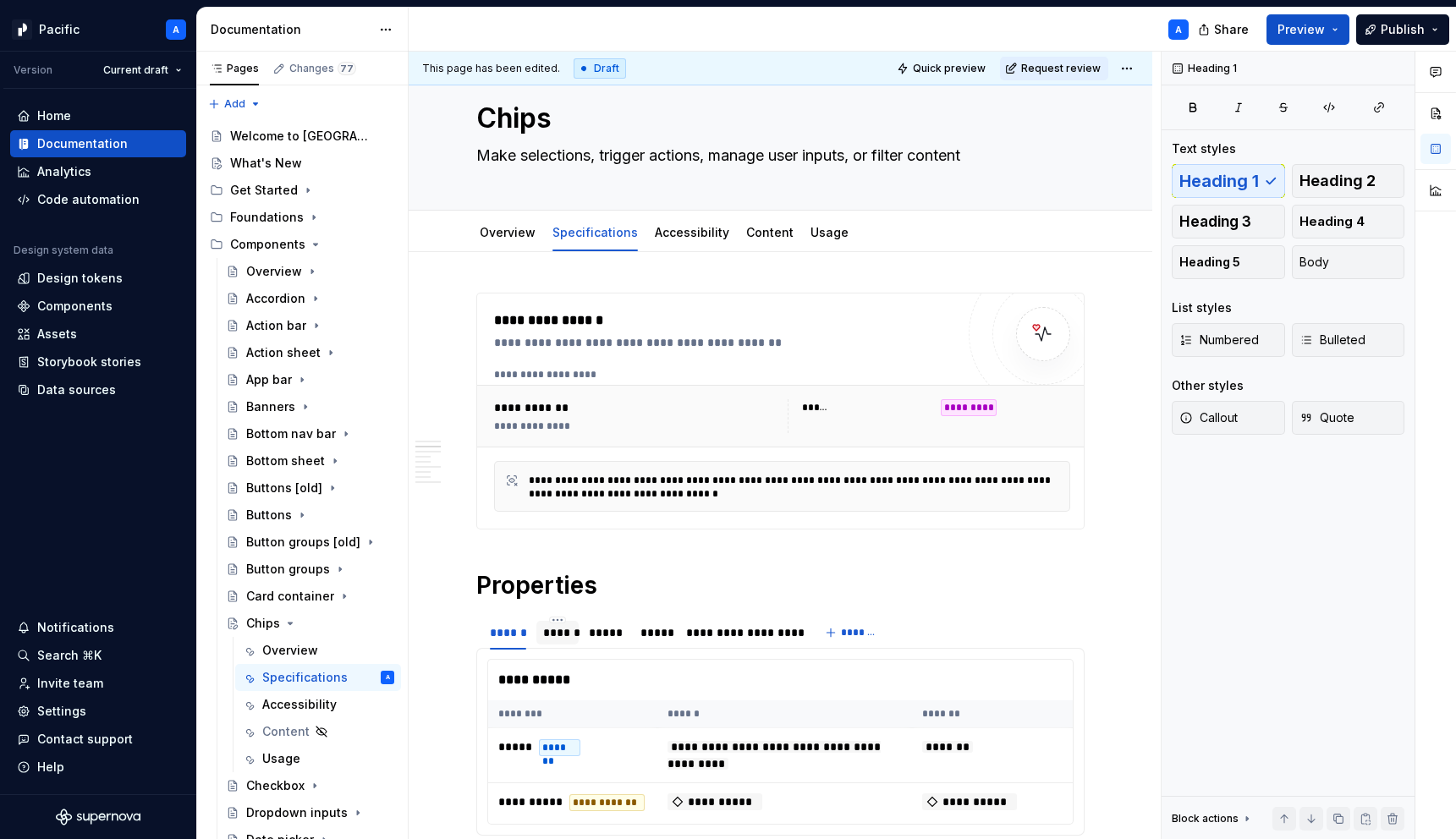
scroll to position [0, 0]
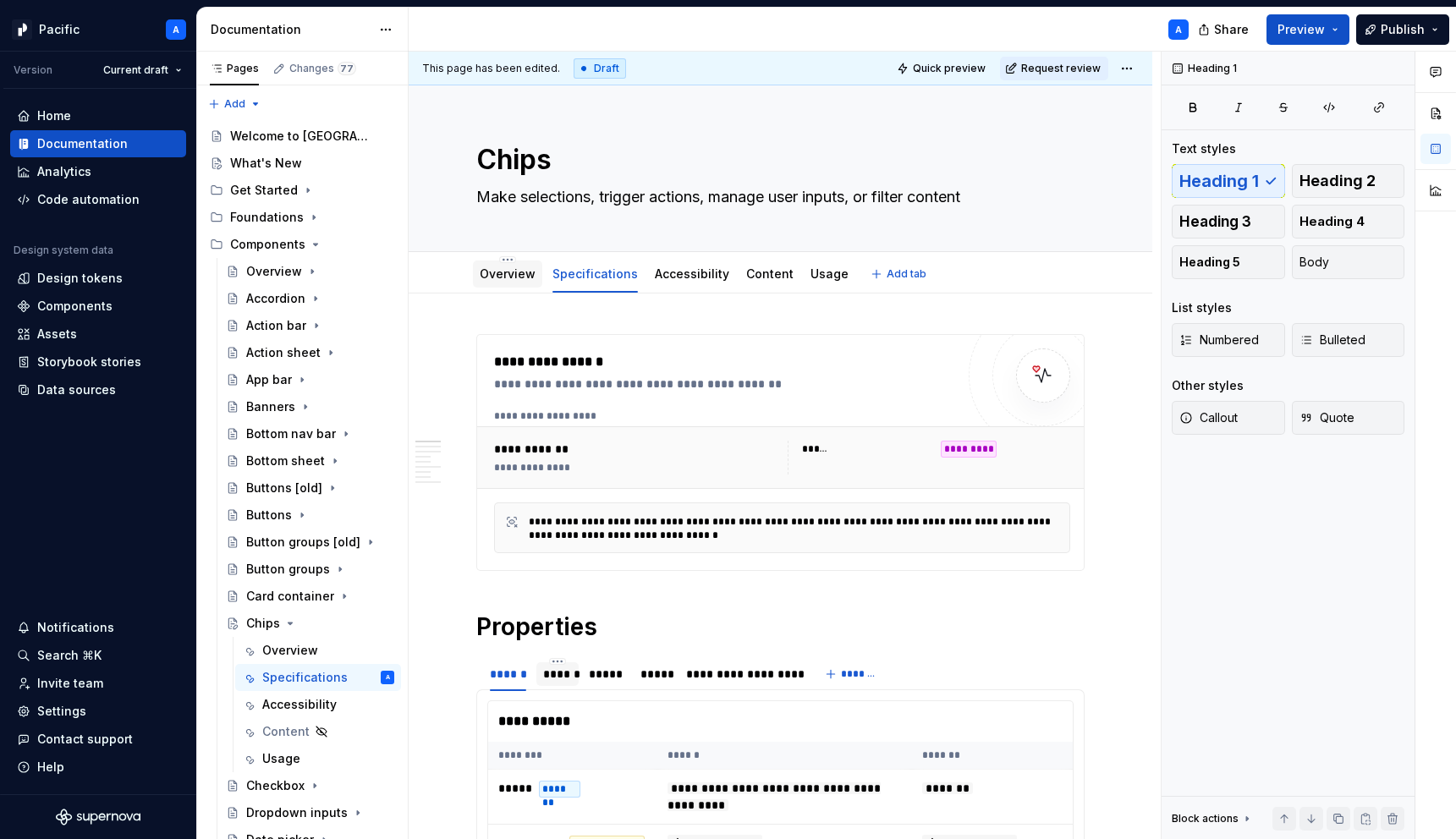
click at [525, 273] on link "Overview" at bounding box center [507, 273] width 56 height 15
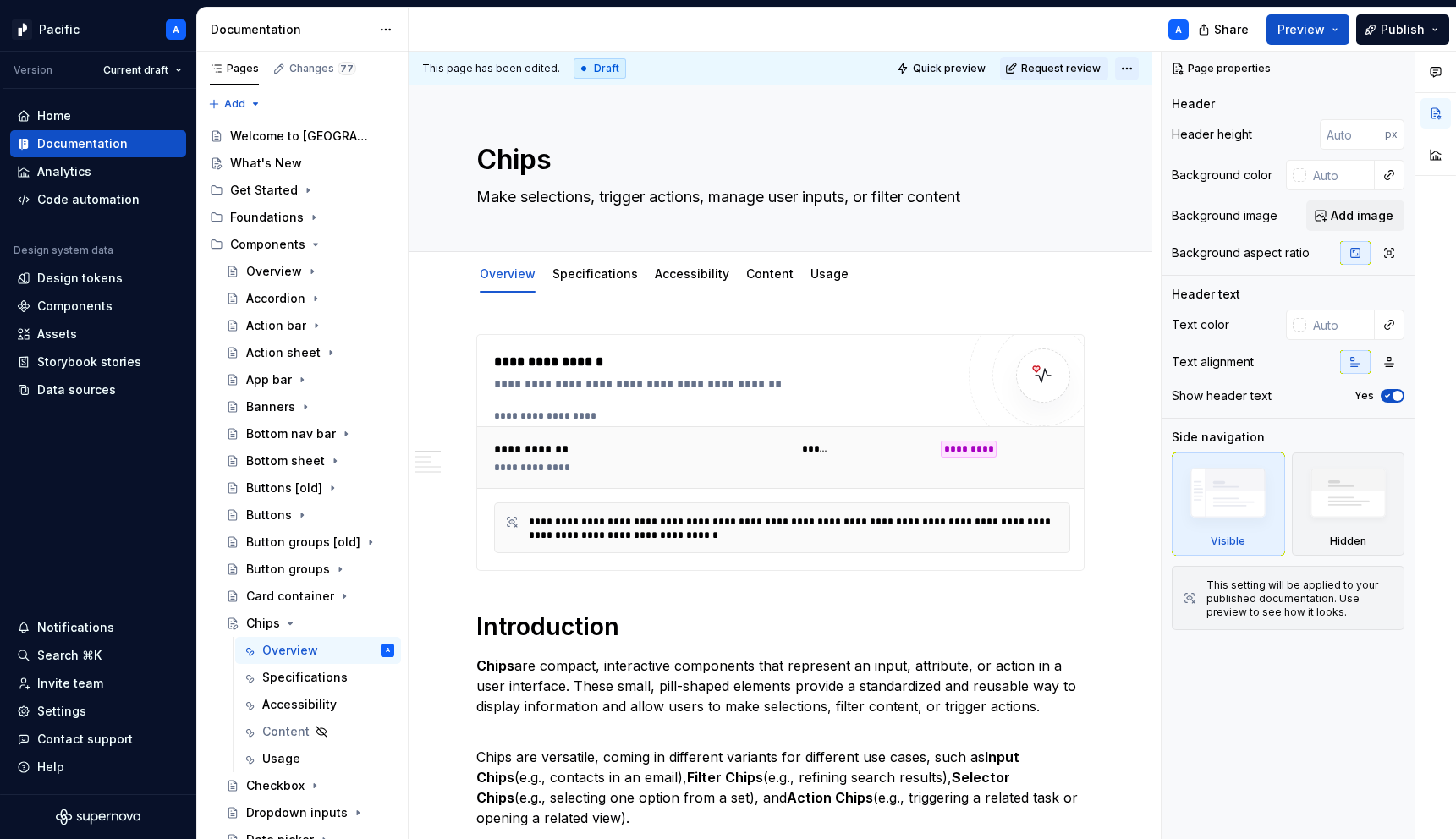
click at [1139, 74] on html "Pacific A Version Current draft Home Documentation Analytics Code automation De…" at bounding box center [728, 419] width 1456 height 839
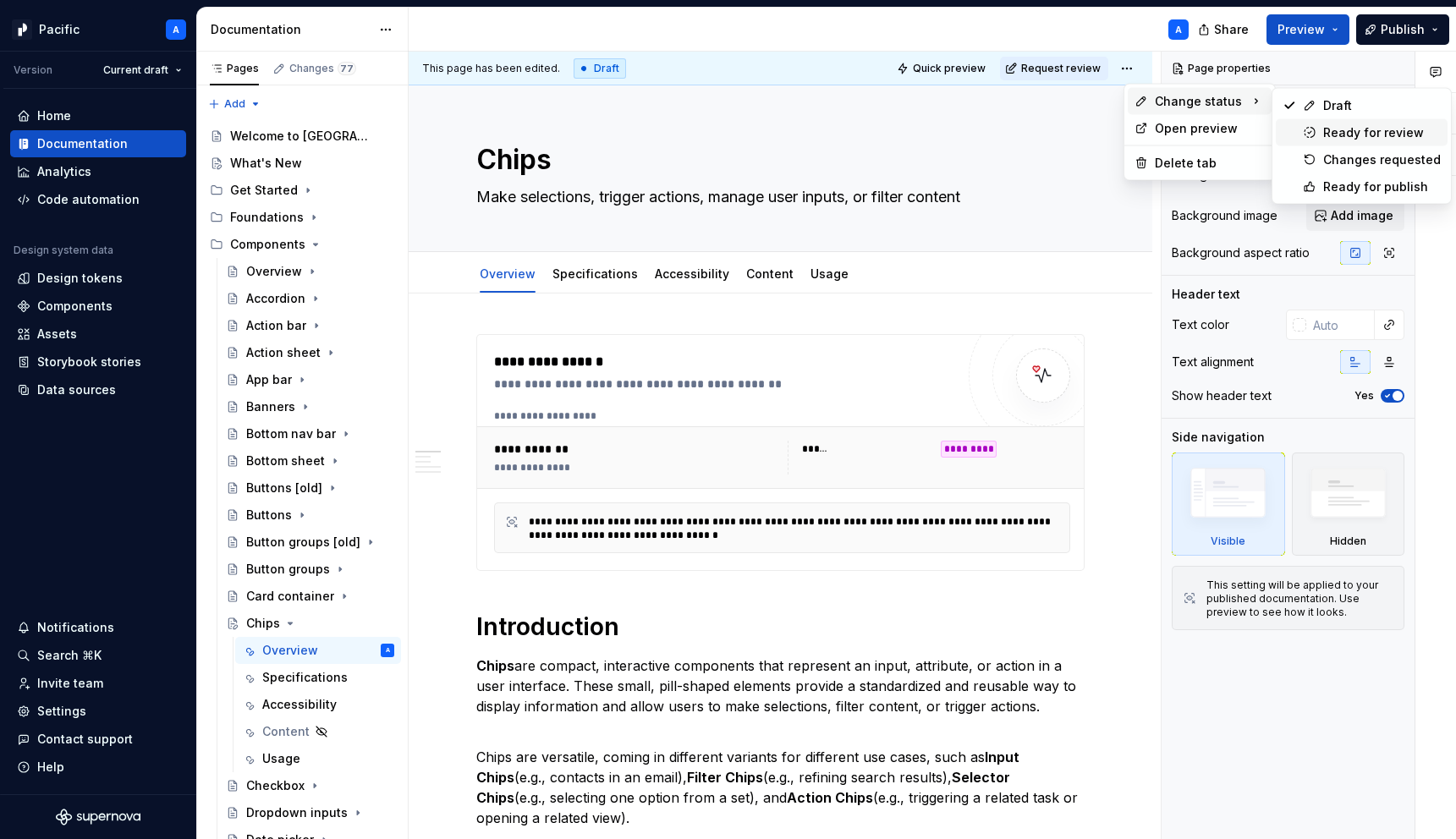
click at [1334, 137] on div "Ready for review" at bounding box center [1382, 132] width 117 height 17
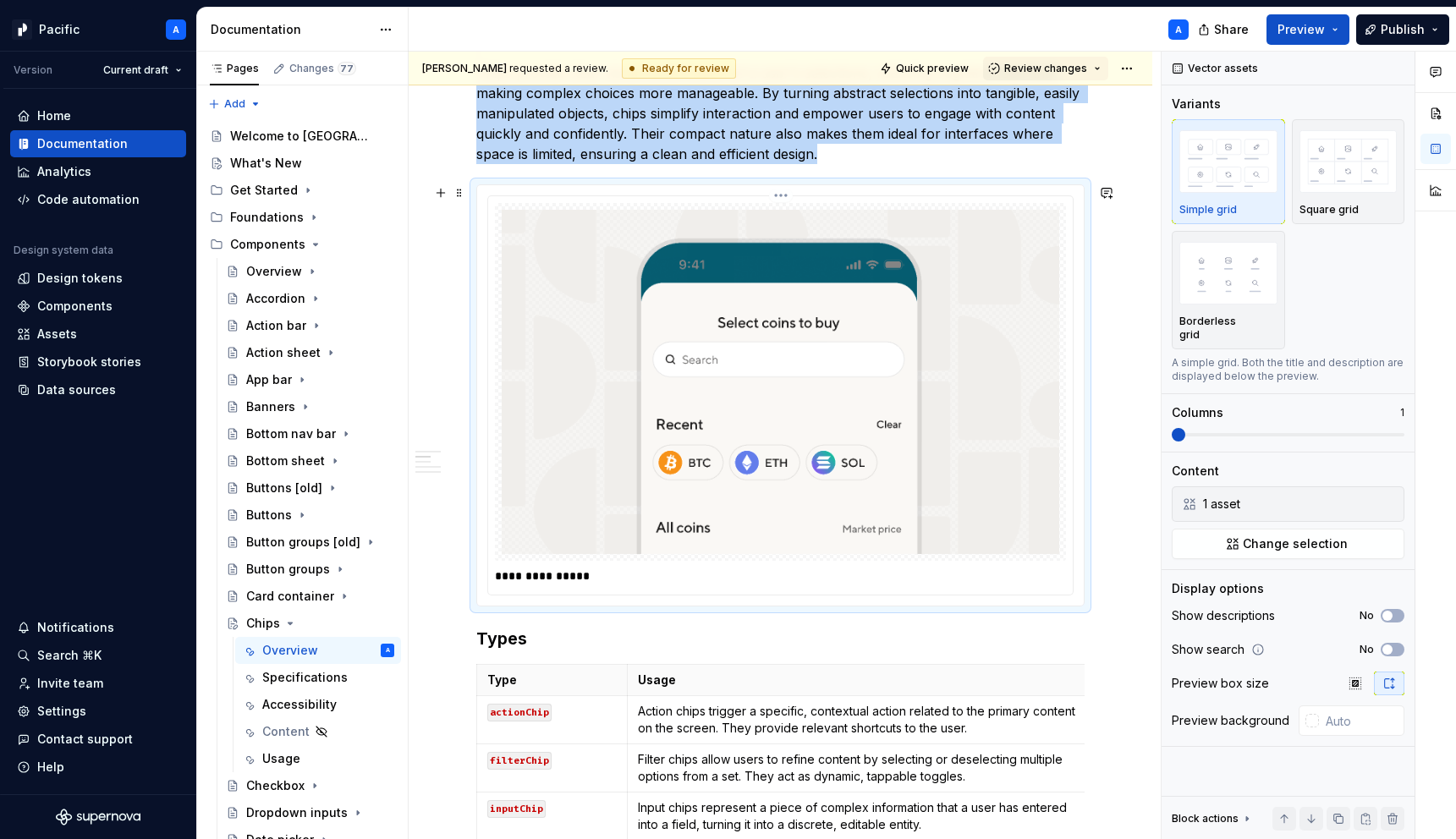
click at [798, 559] on div at bounding box center [780, 382] width 571 height 357
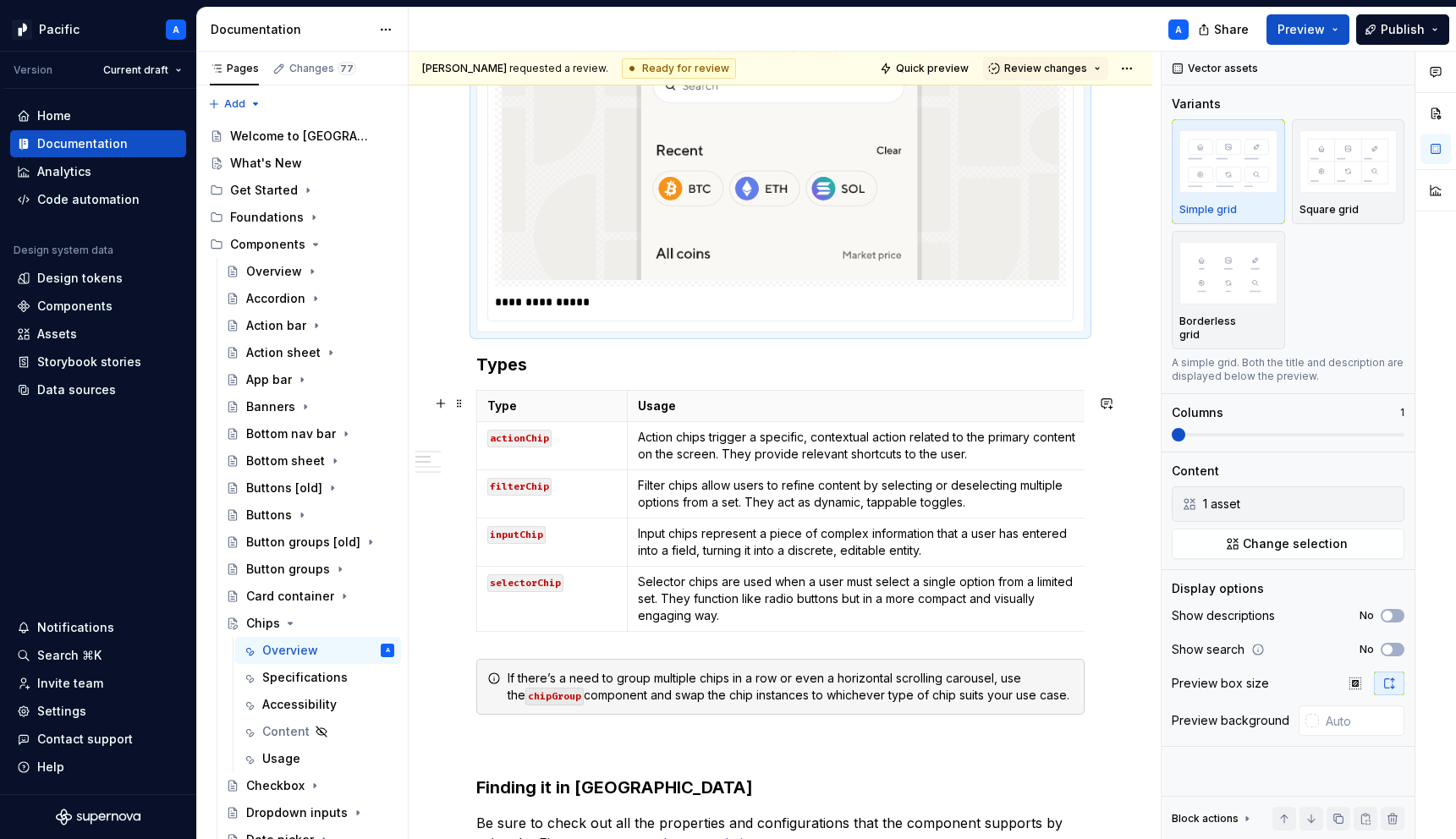
scroll to position [1074, 0]
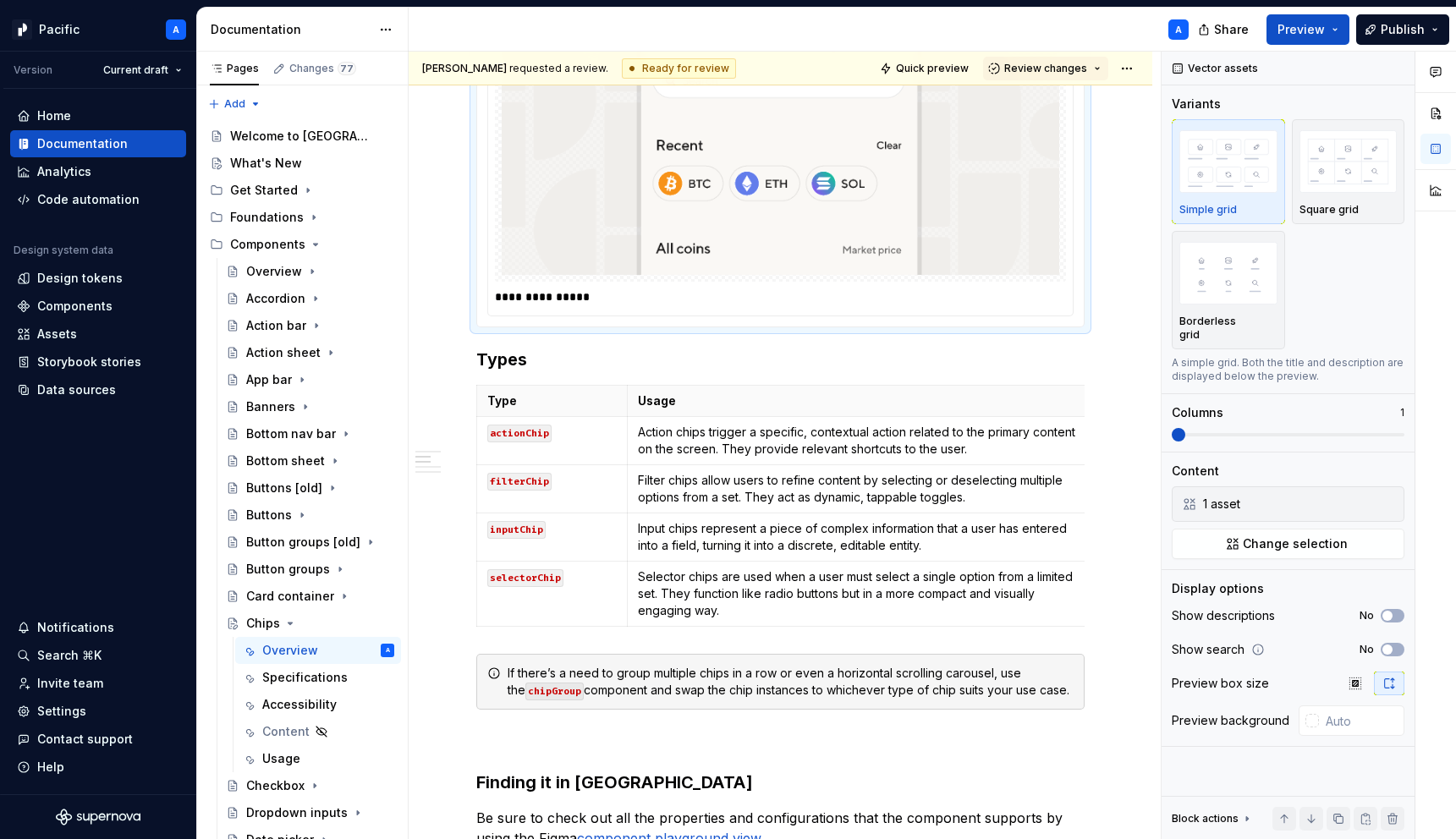
click at [669, 305] on p "**********" at bounding box center [784, 296] width 579 height 17
type textarea "*"
click at [669, 305] on p "**********" at bounding box center [784, 296] width 579 height 17
click at [683, 356] on h3 "Types" at bounding box center [780, 359] width 608 height 23
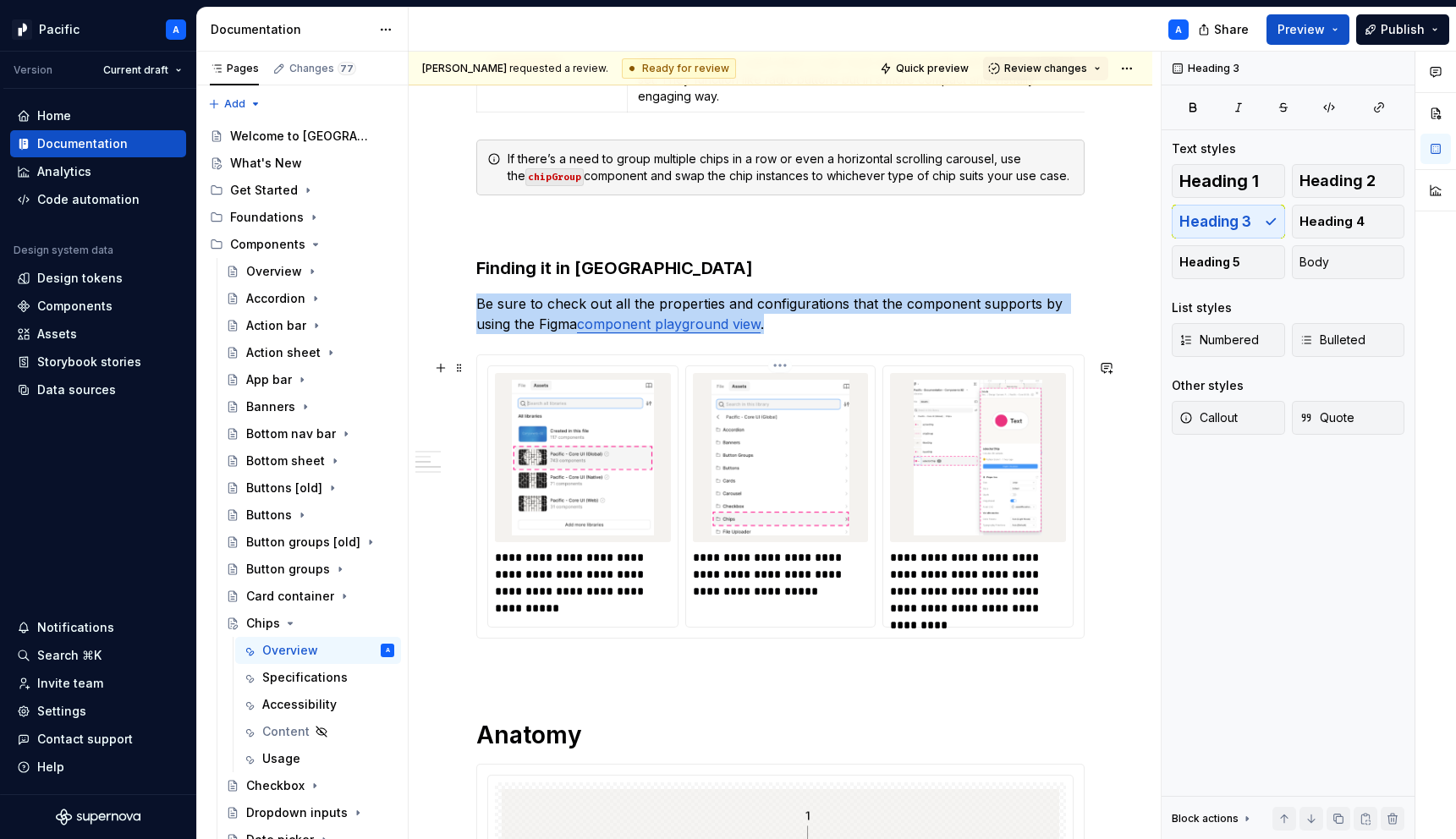
click at [738, 622] on div "**********" at bounding box center [781, 496] width 192 height 262
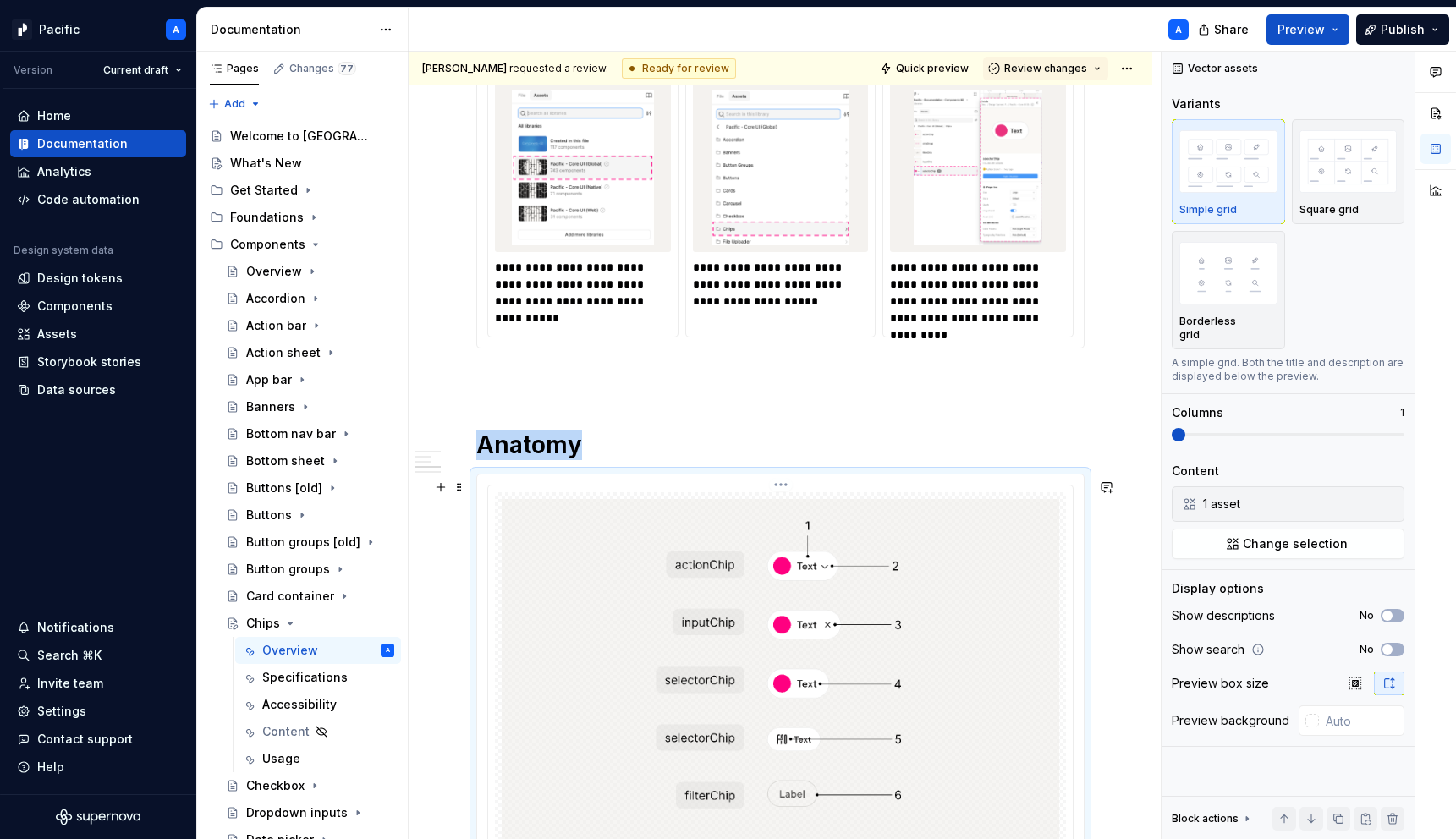
click at [738, 622] on img at bounding box center [780, 671] width 557 height 344
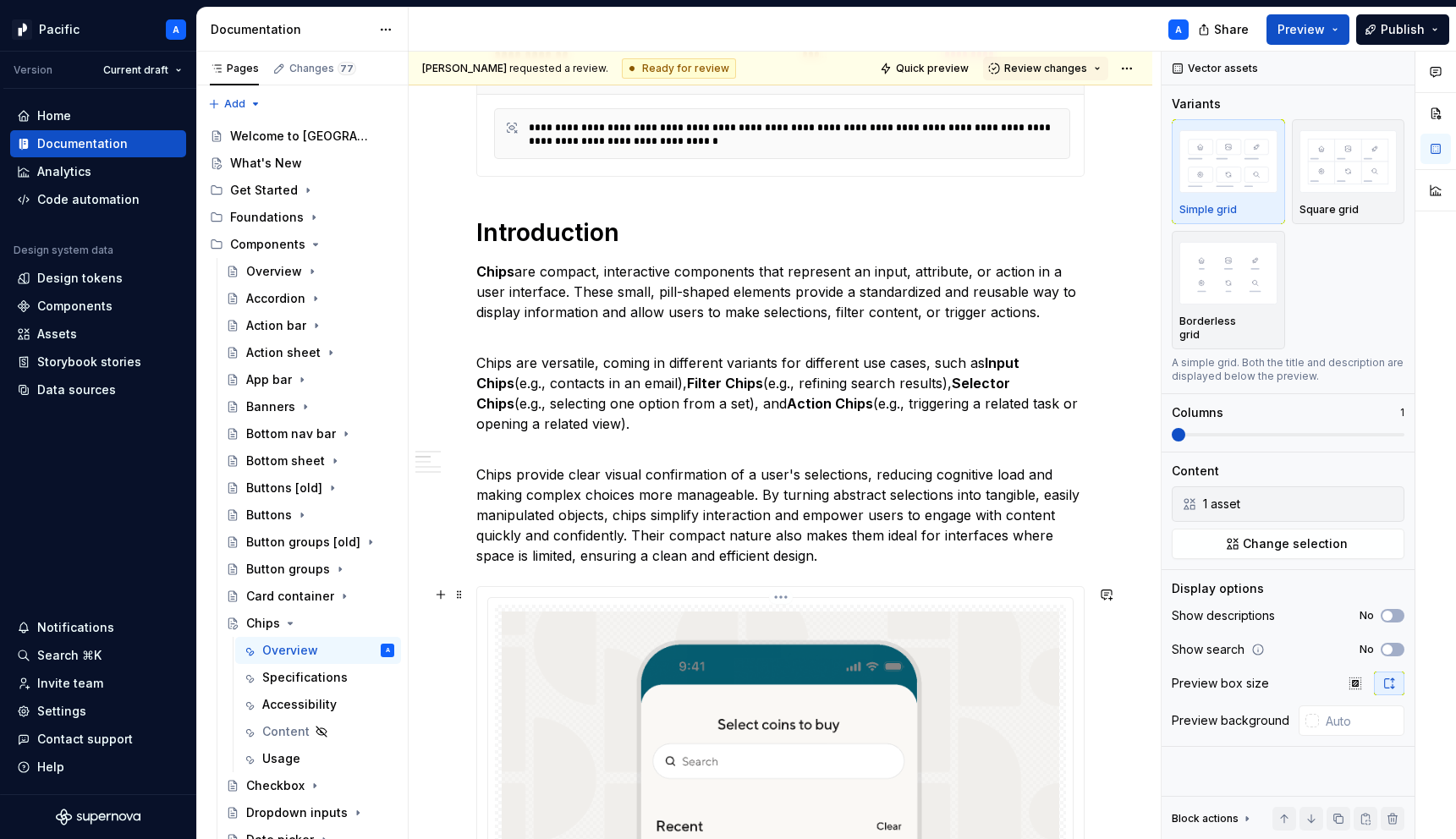
scroll to position [60, 0]
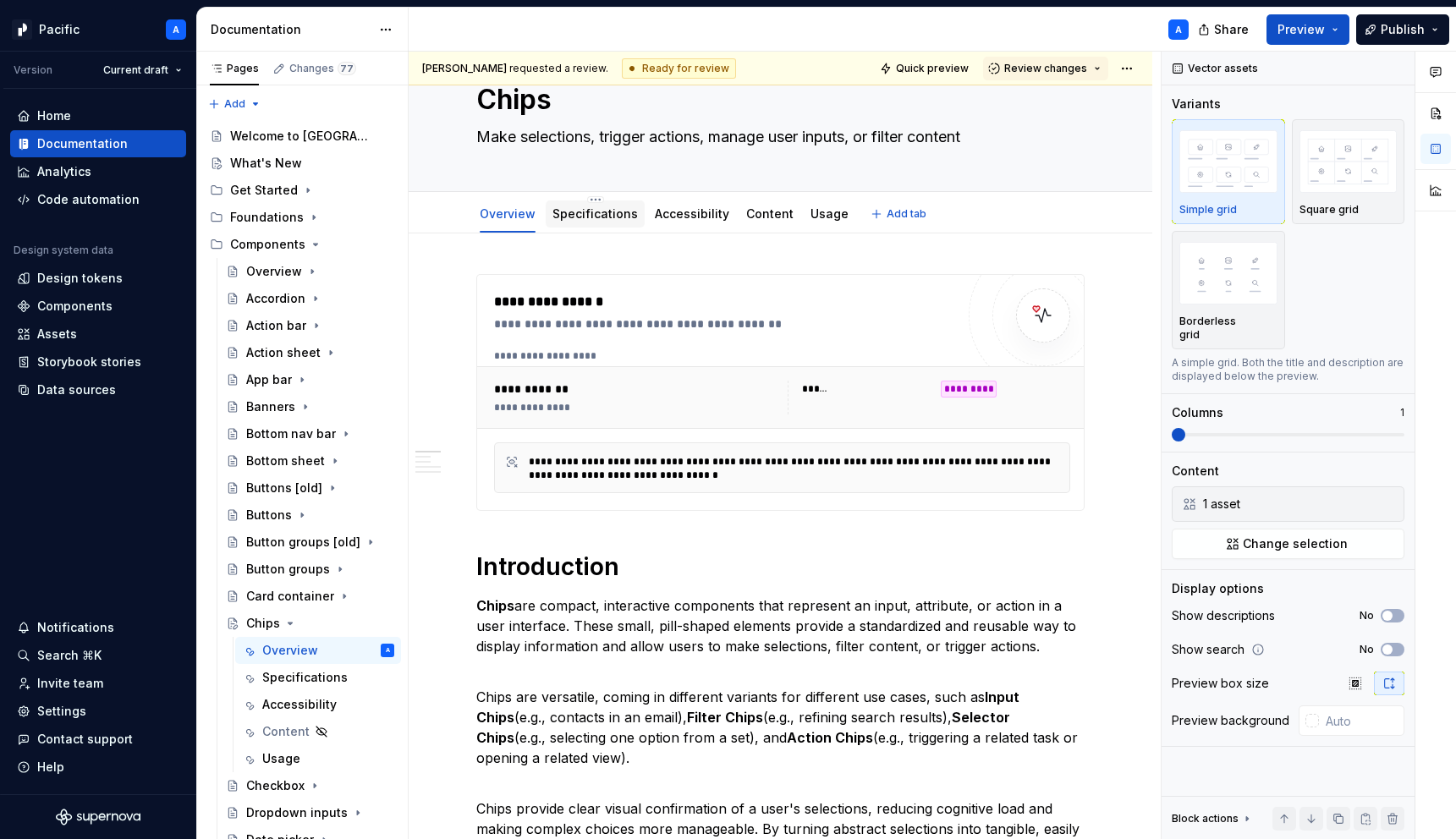
click at [604, 228] on div "Specifications" at bounding box center [594, 213] width 99 height 30
click at [591, 221] on div "Specifications" at bounding box center [594, 213] width 85 height 17
click at [587, 208] on link "Specifications" at bounding box center [594, 213] width 85 height 15
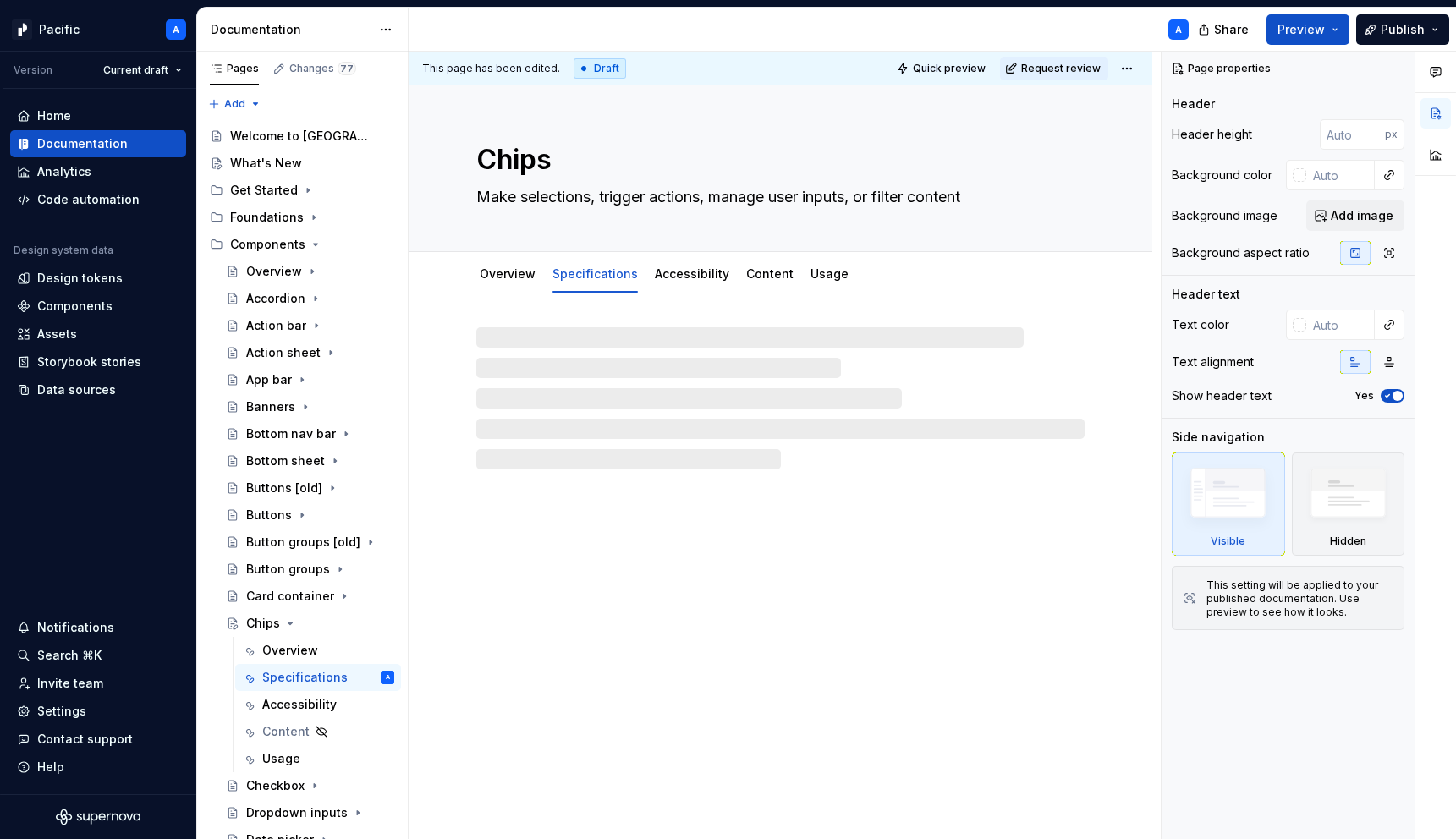
type textarea "*"
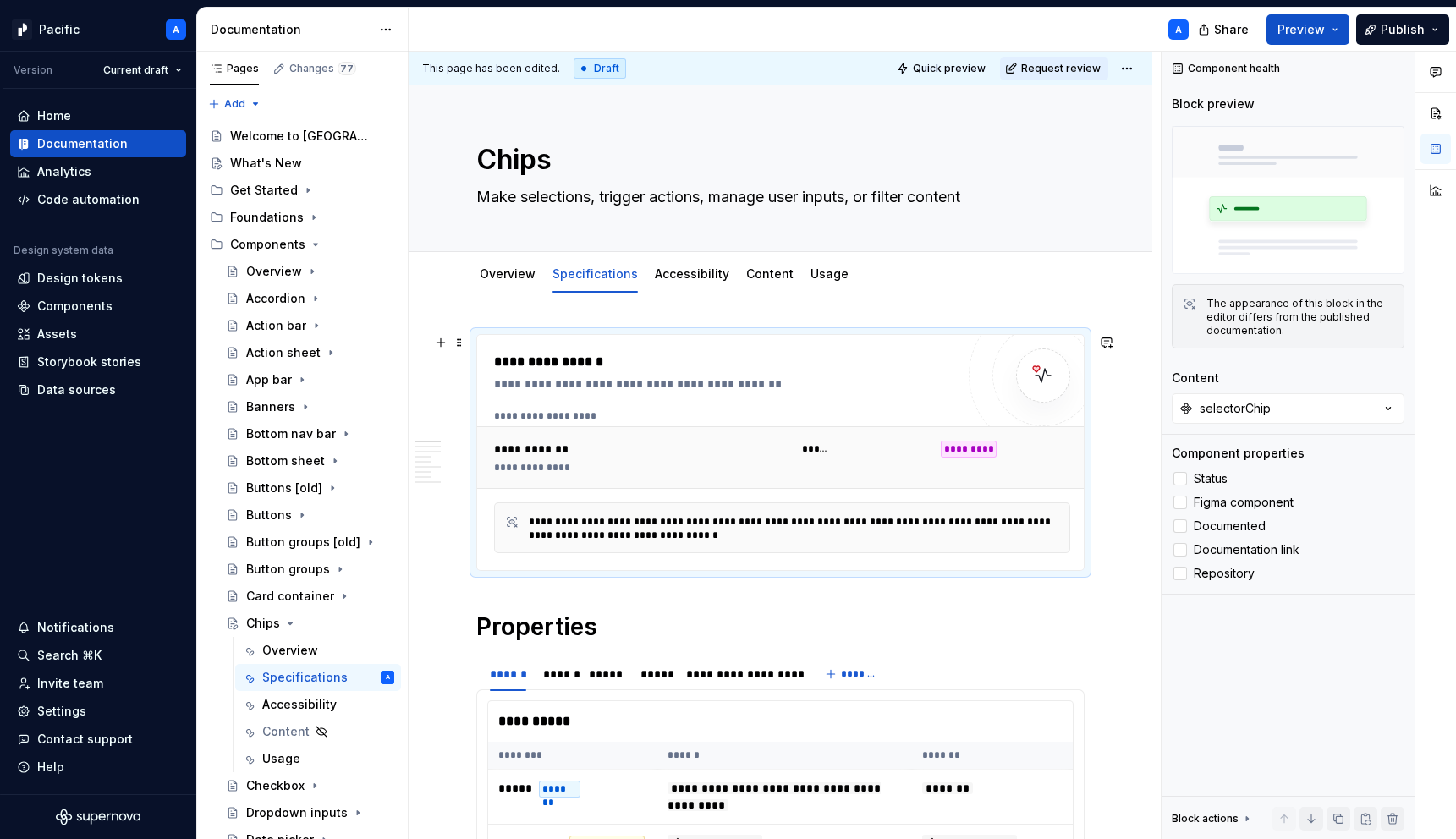
click at [670, 468] on div "**********" at bounding box center [637, 468] width 287 height 14
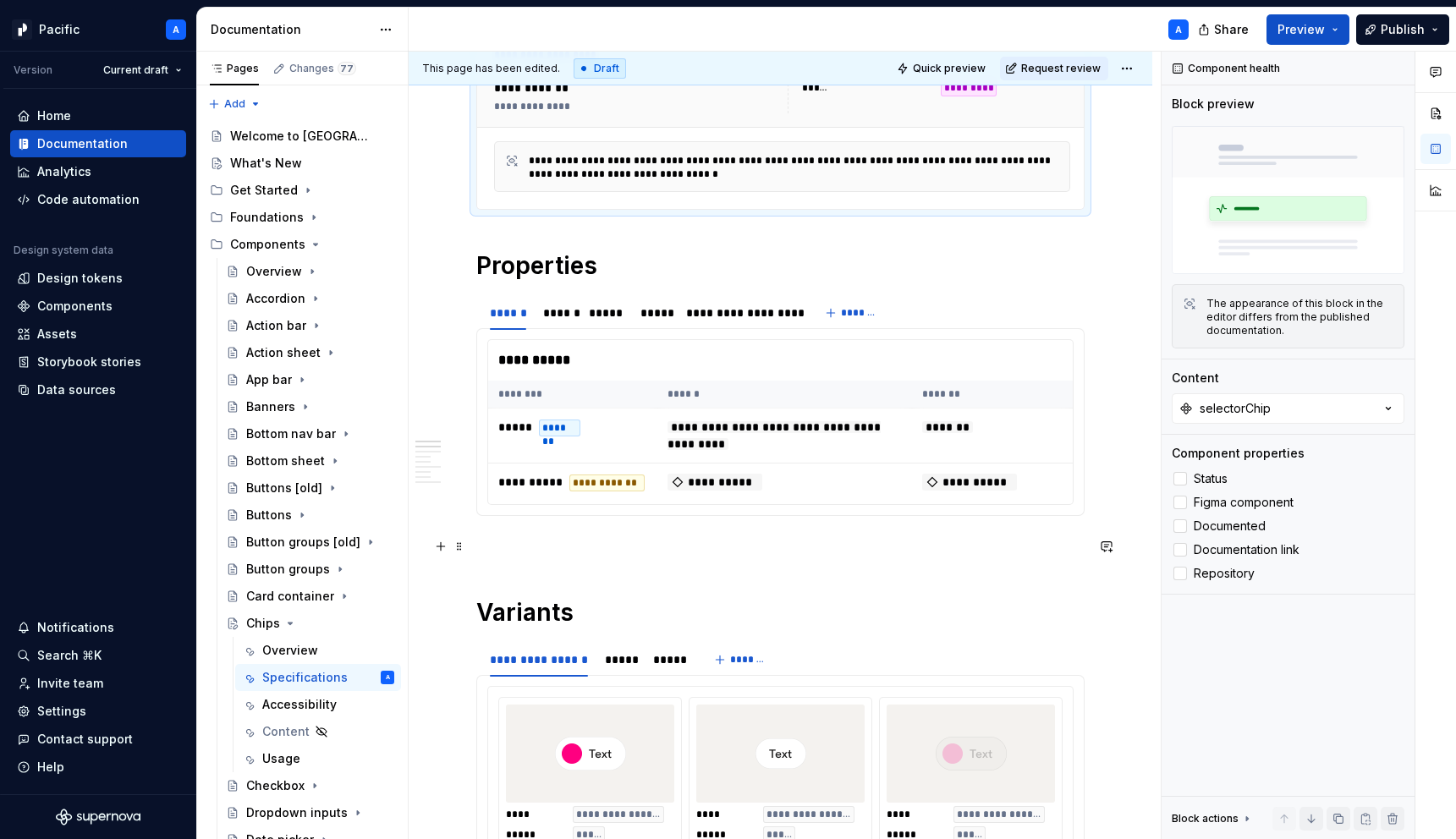
scroll to position [423, 0]
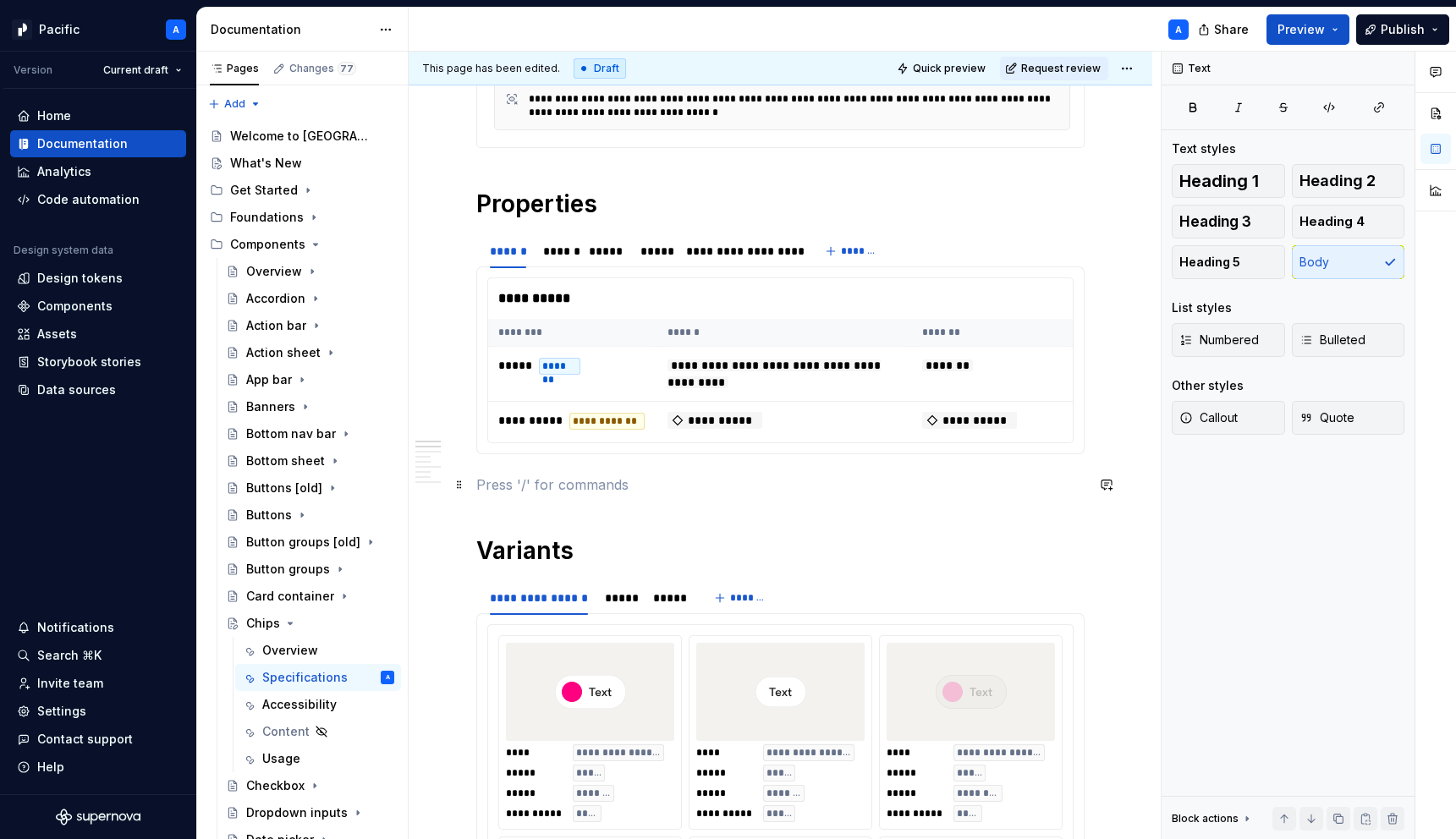
click at [584, 482] on p at bounding box center [780, 484] width 608 height 21
click at [620, 595] on div "*****" at bounding box center [620, 597] width 30 height 17
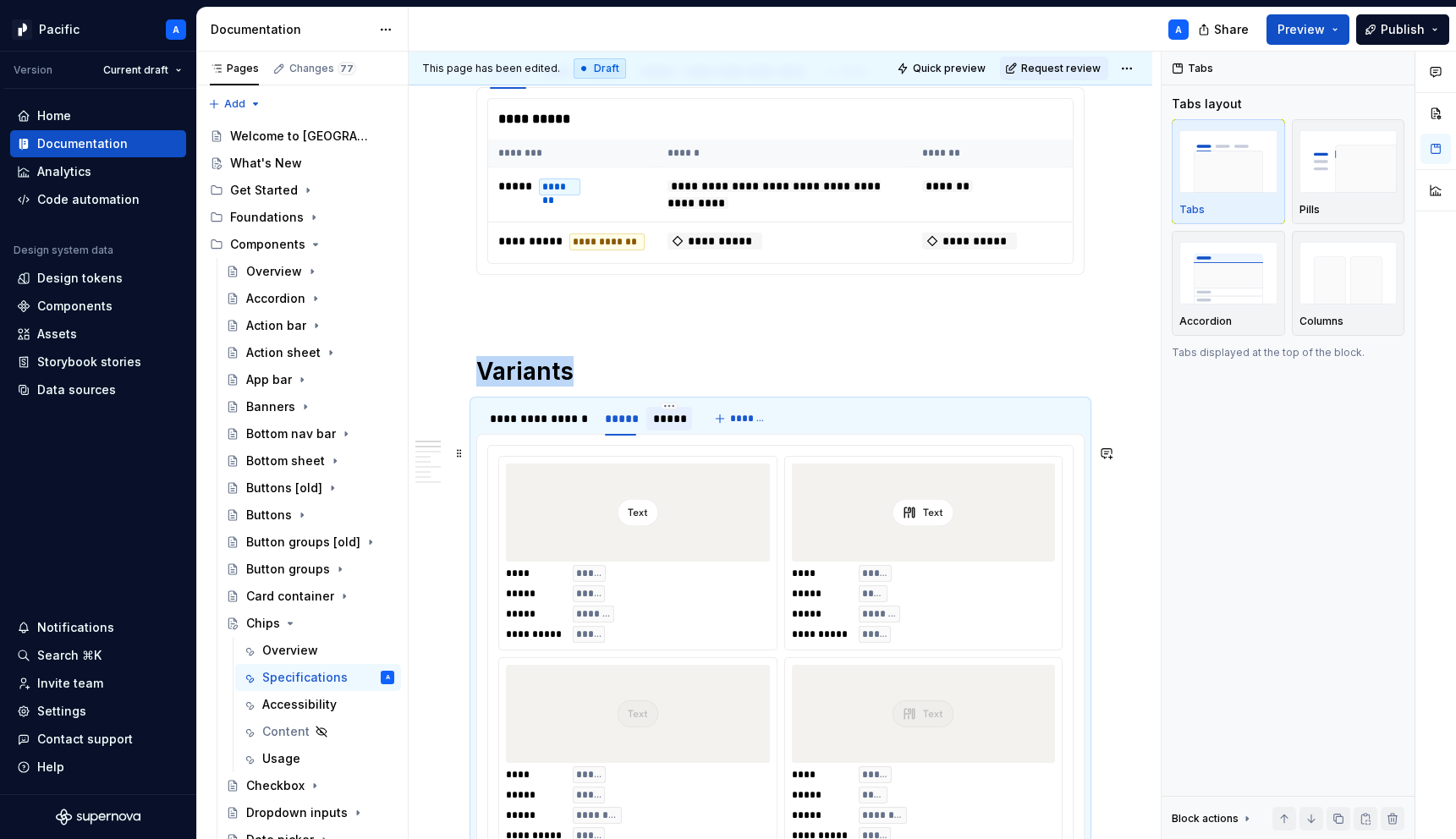
scroll to position [612, 0]
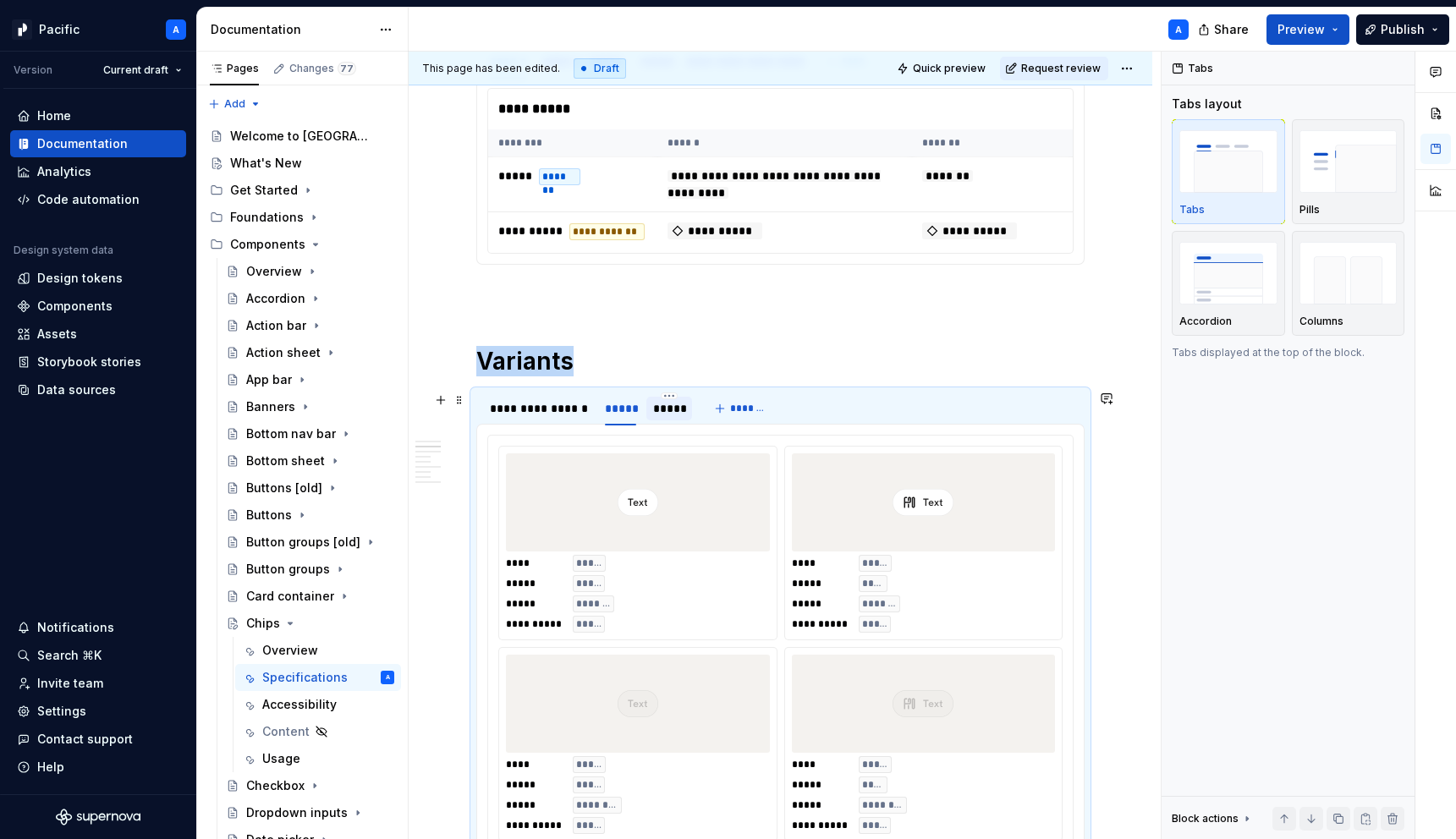
click at [668, 413] on div "*****" at bounding box center [668, 407] width 32 height 17
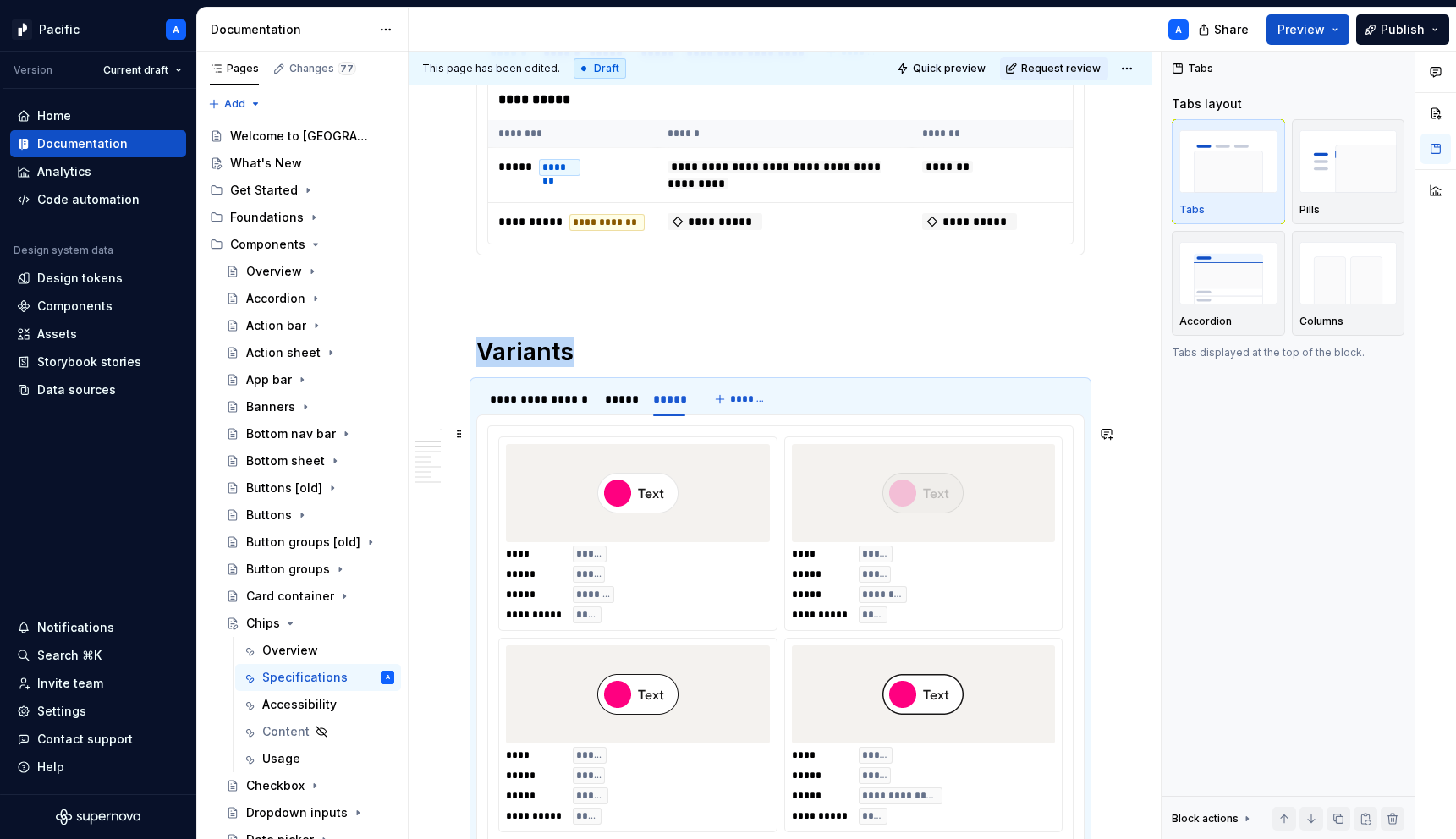
scroll to position [585, 0]
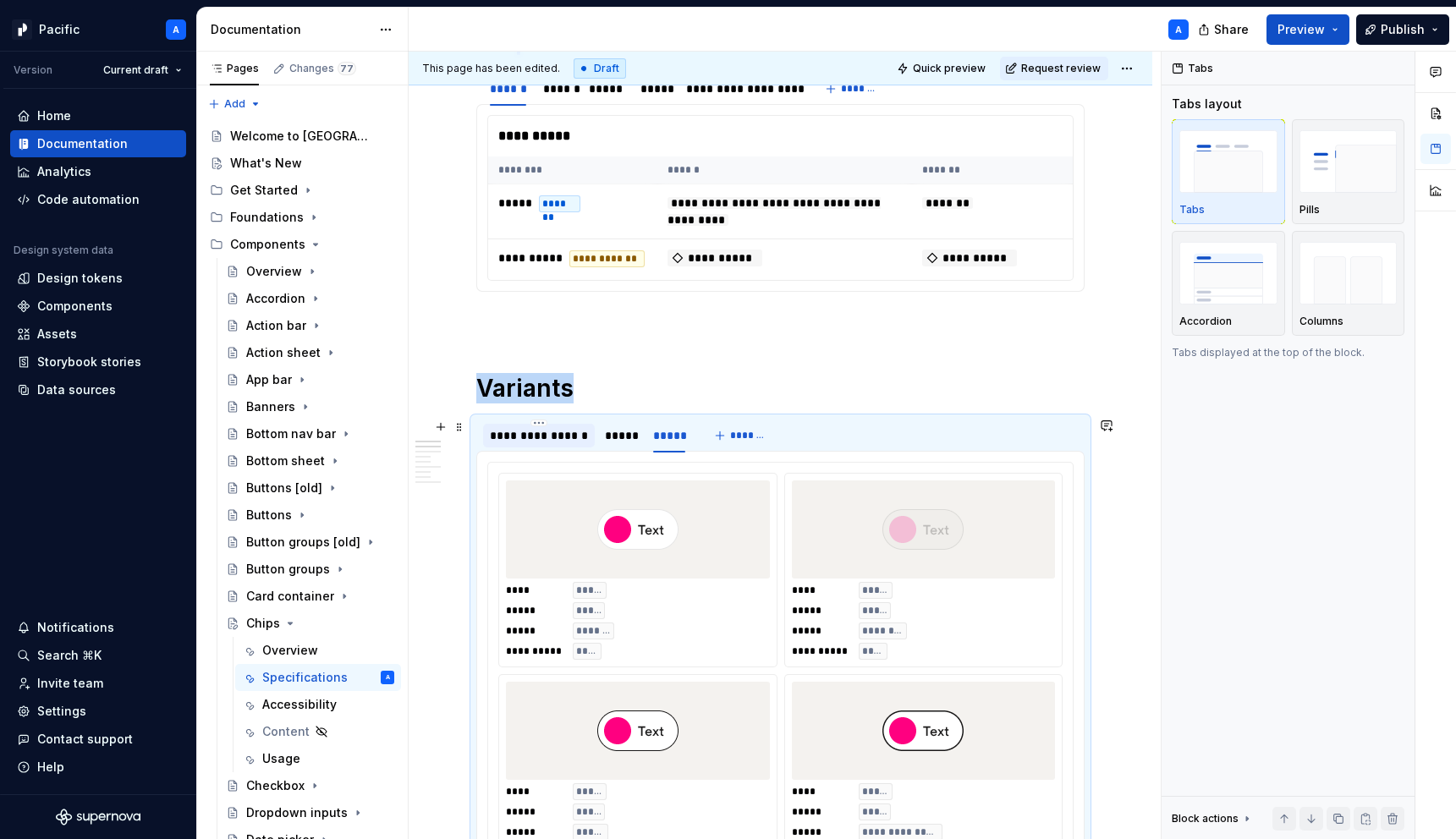
click at [537, 433] on div "**********" at bounding box center [538, 435] width 98 height 17
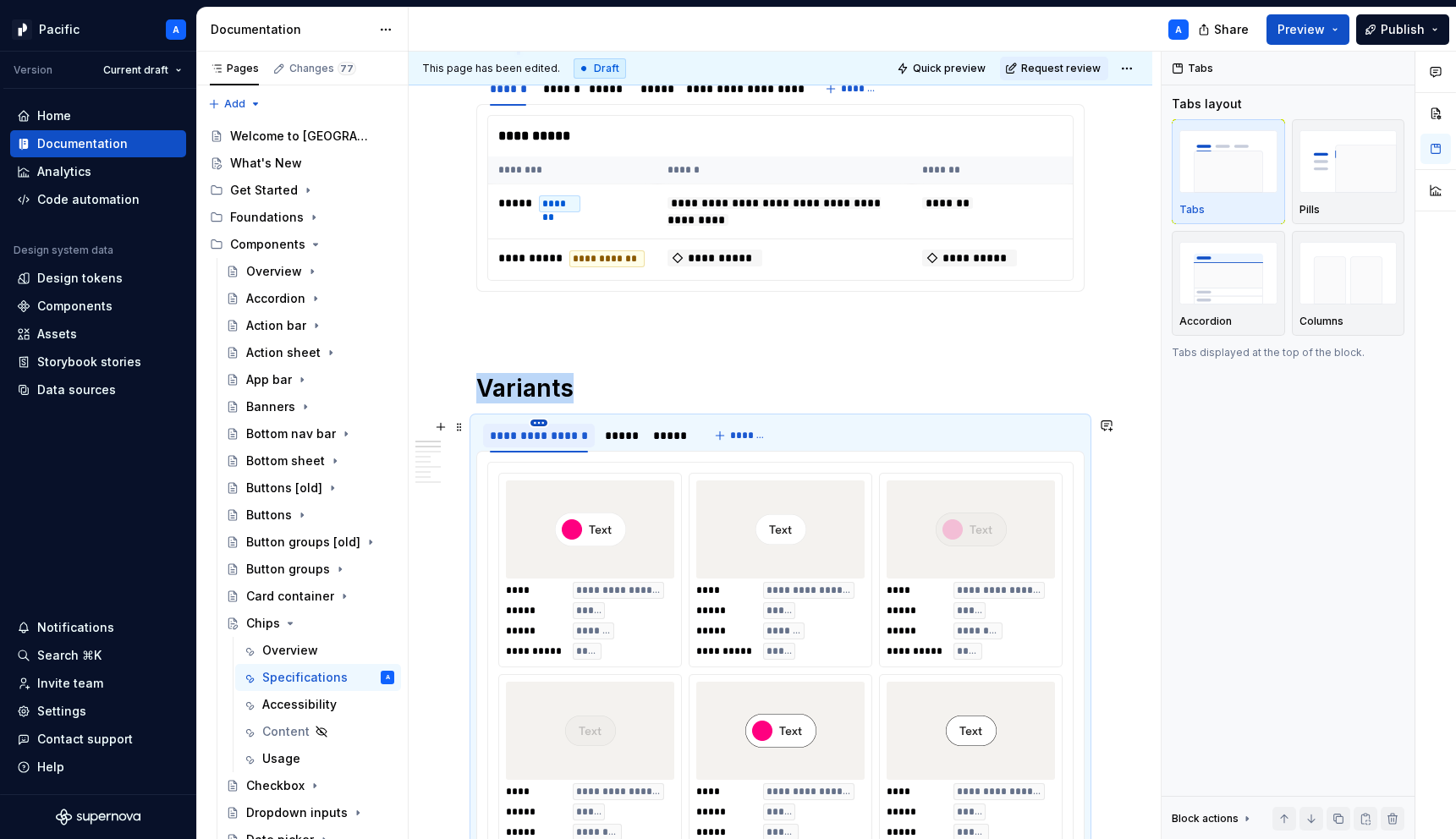
click at [537, 425] on html "Pacific A Version Current draft Home Documentation Analytics Code automation De…" at bounding box center [728, 419] width 1456 height 839
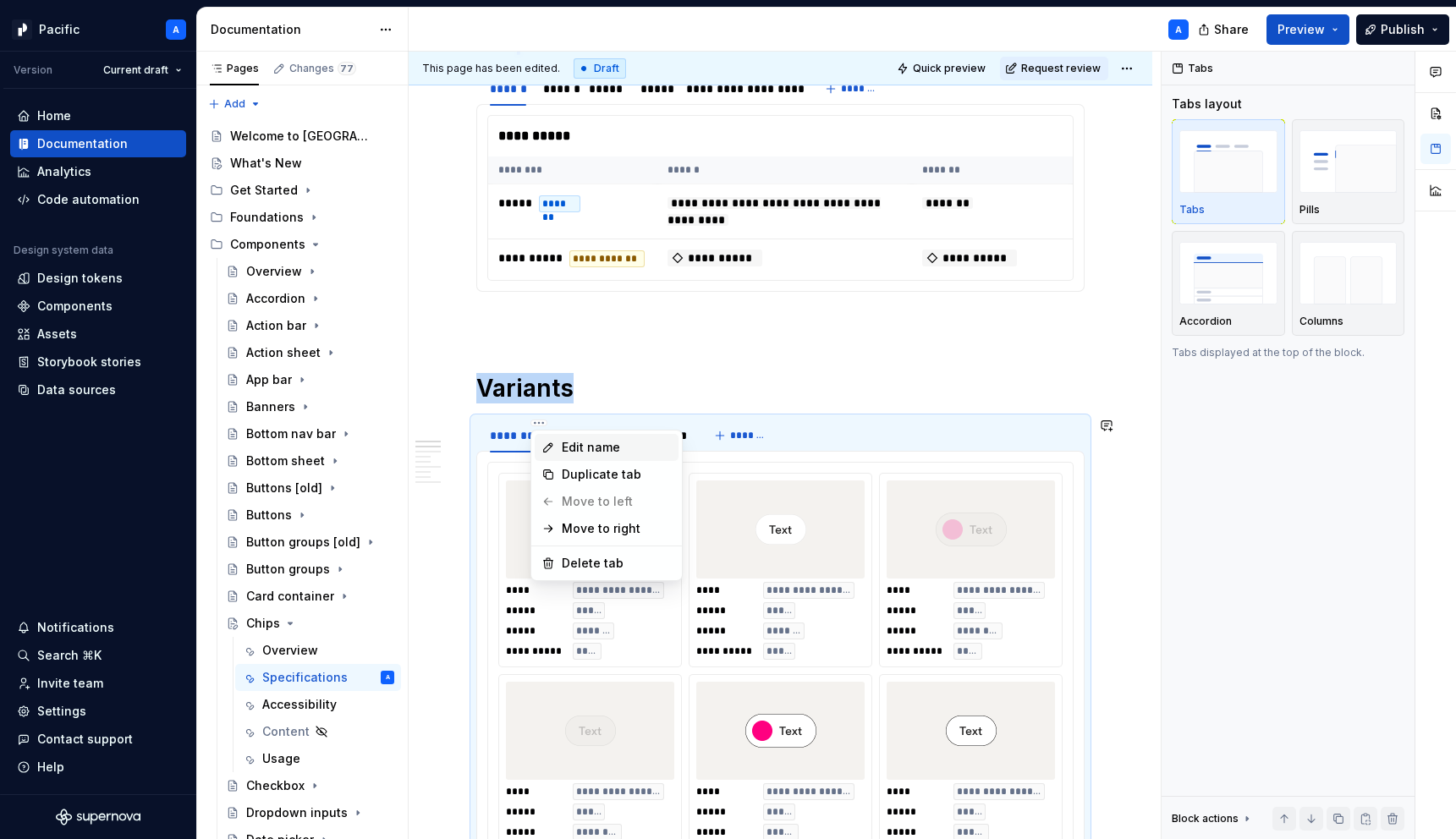
click at [586, 449] on div "Edit name" at bounding box center [617, 446] width 110 height 17
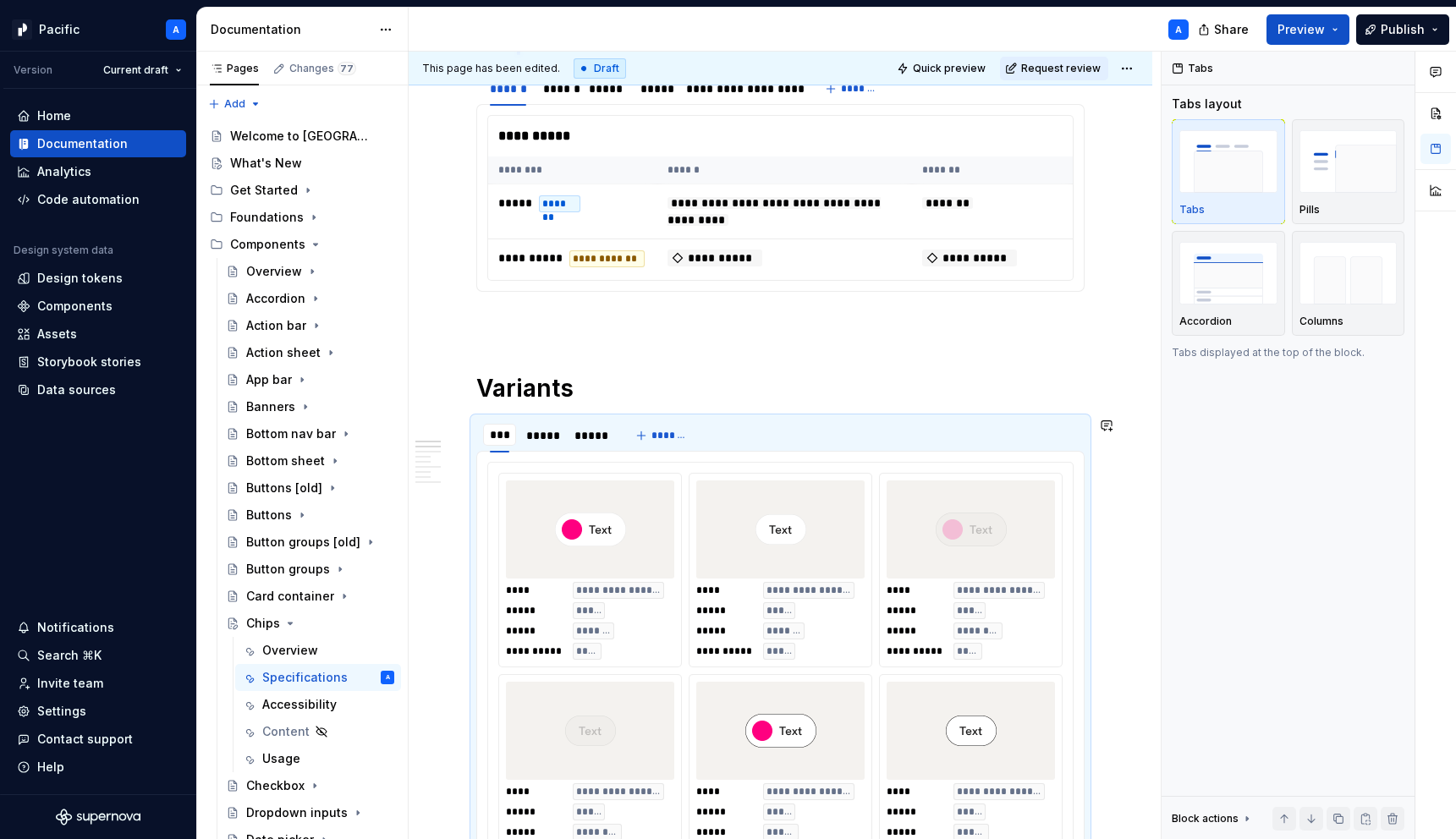
type input "******"
click at [562, 438] on div "*****" at bounding box center [558, 435] width 30 height 17
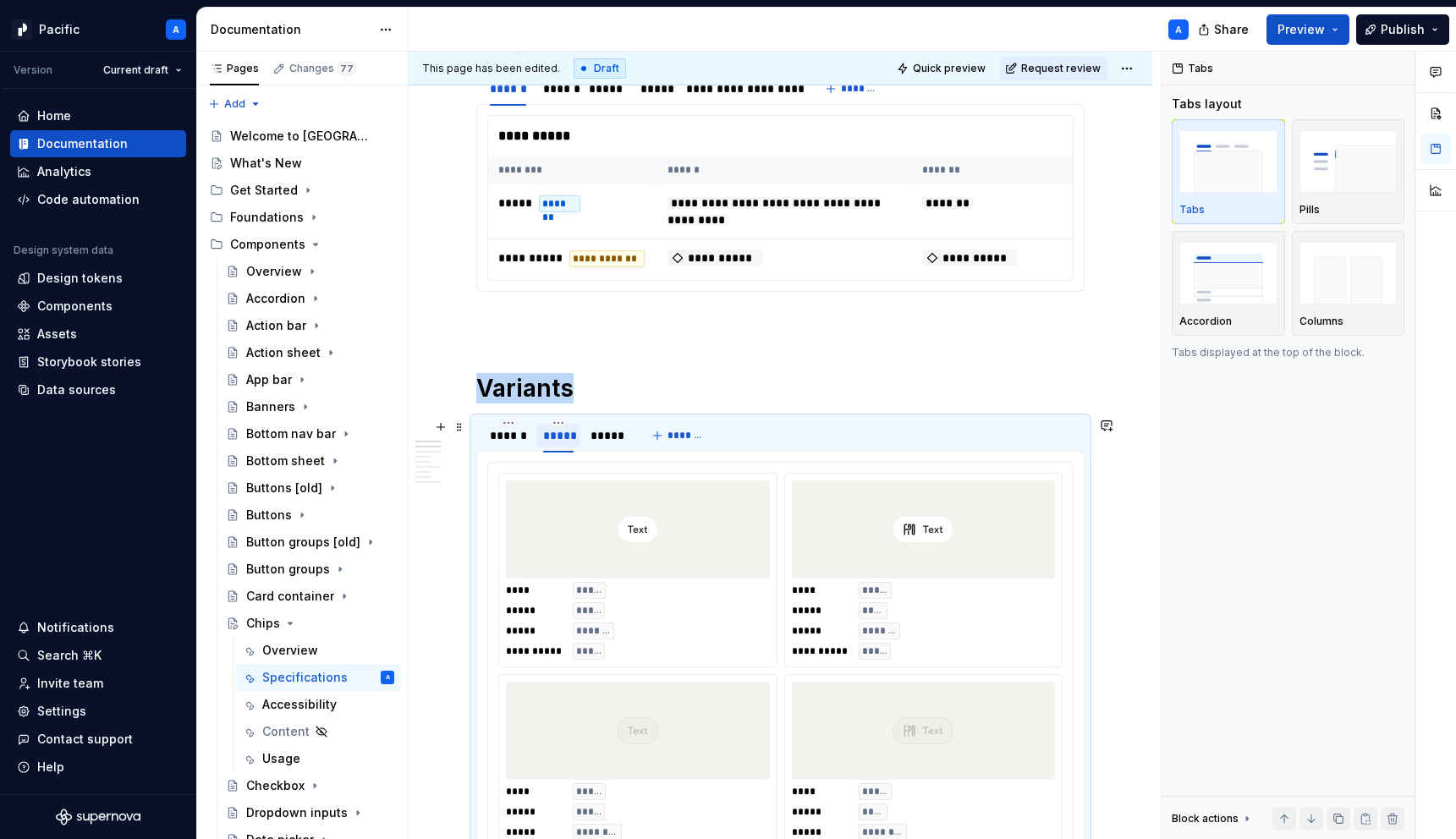
click at [560, 426] on div "*****" at bounding box center [558, 436] width 44 height 23
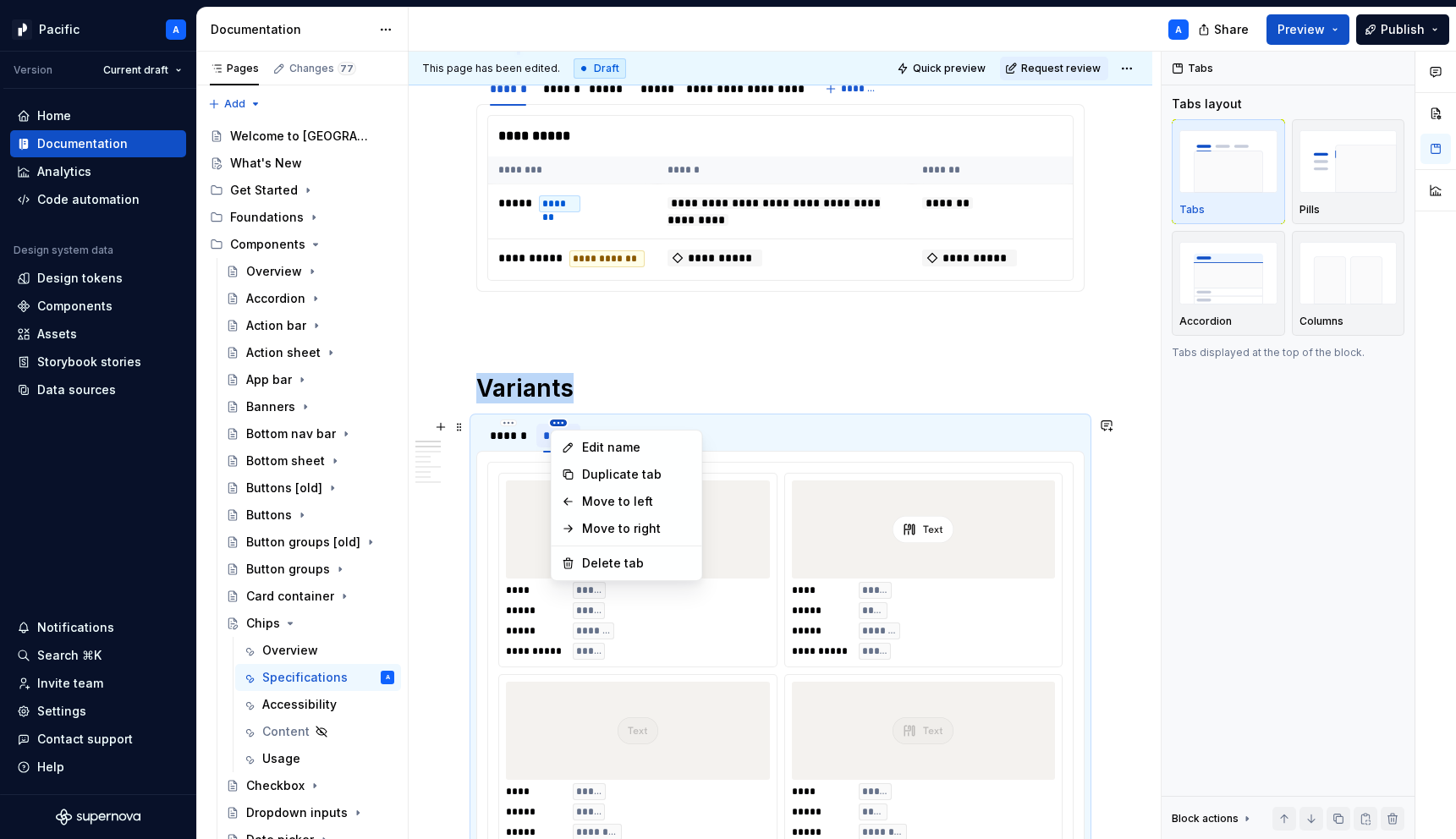
click at [560, 423] on html "Pacific A Version Current draft Home Documentation Analytics Code automation De…" at bounding box center [728, 419] width 1456 height 839
click at [583, 446] on div "Edit name" at bounding box center [637, 446] width 110 height 17
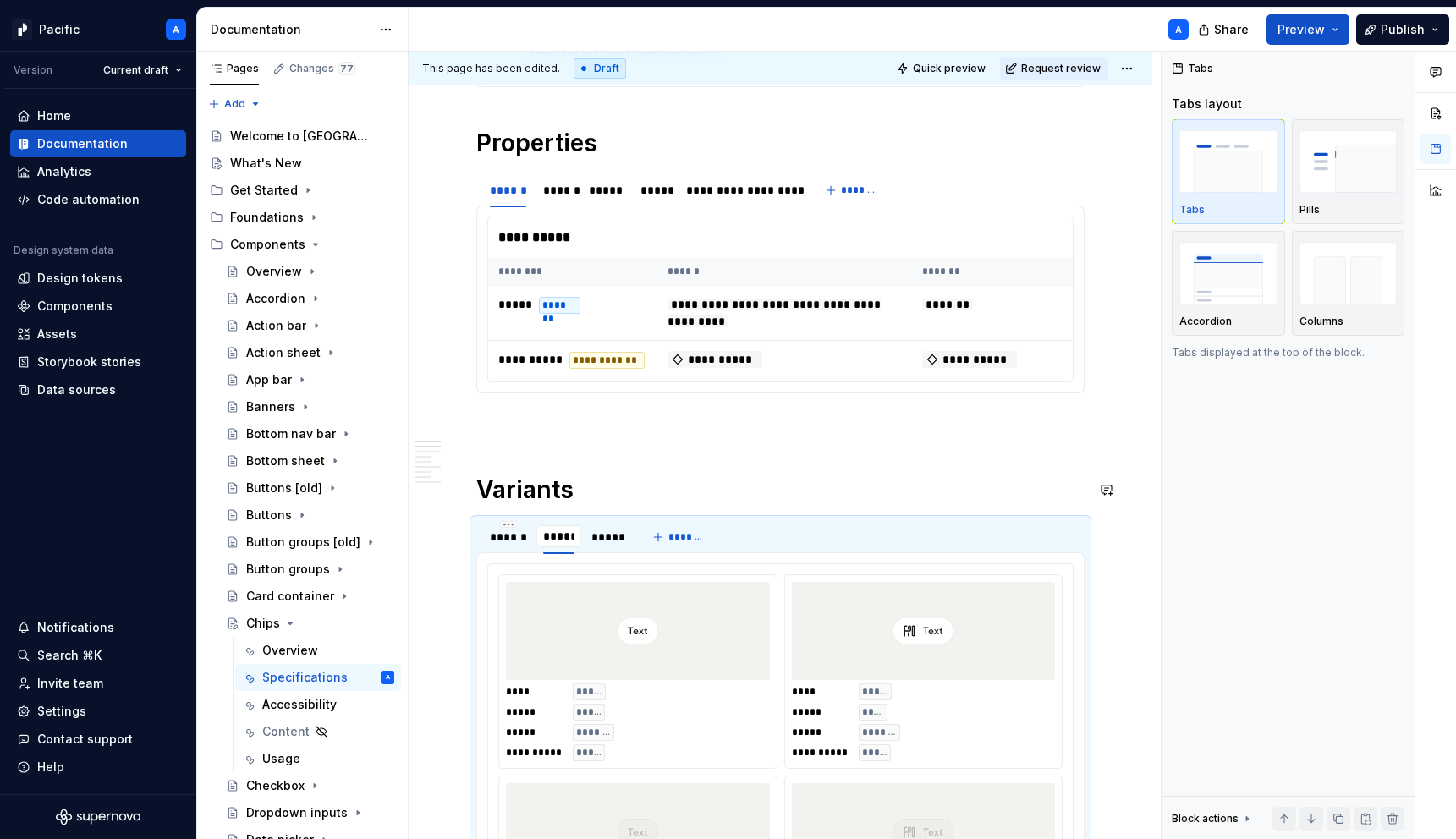
scroll to position [481, 0]
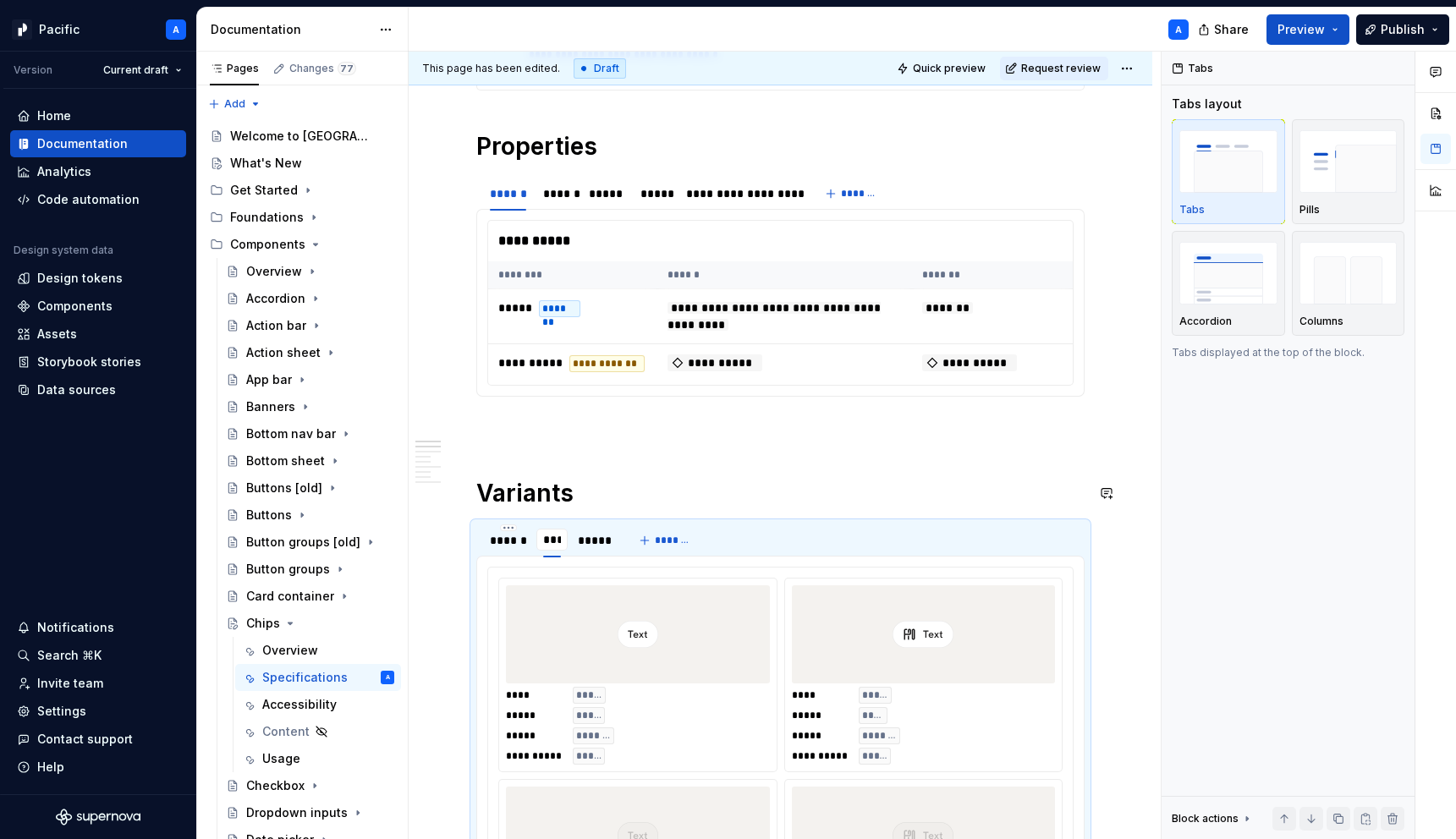
type input "******"
click at [607, 542] on div "*****" at bounding box center [604, 539] width 32 height 17
type input "*****"
click at [676, 549] on button "*******" at bounding box center [680, 540] width 66 height 23
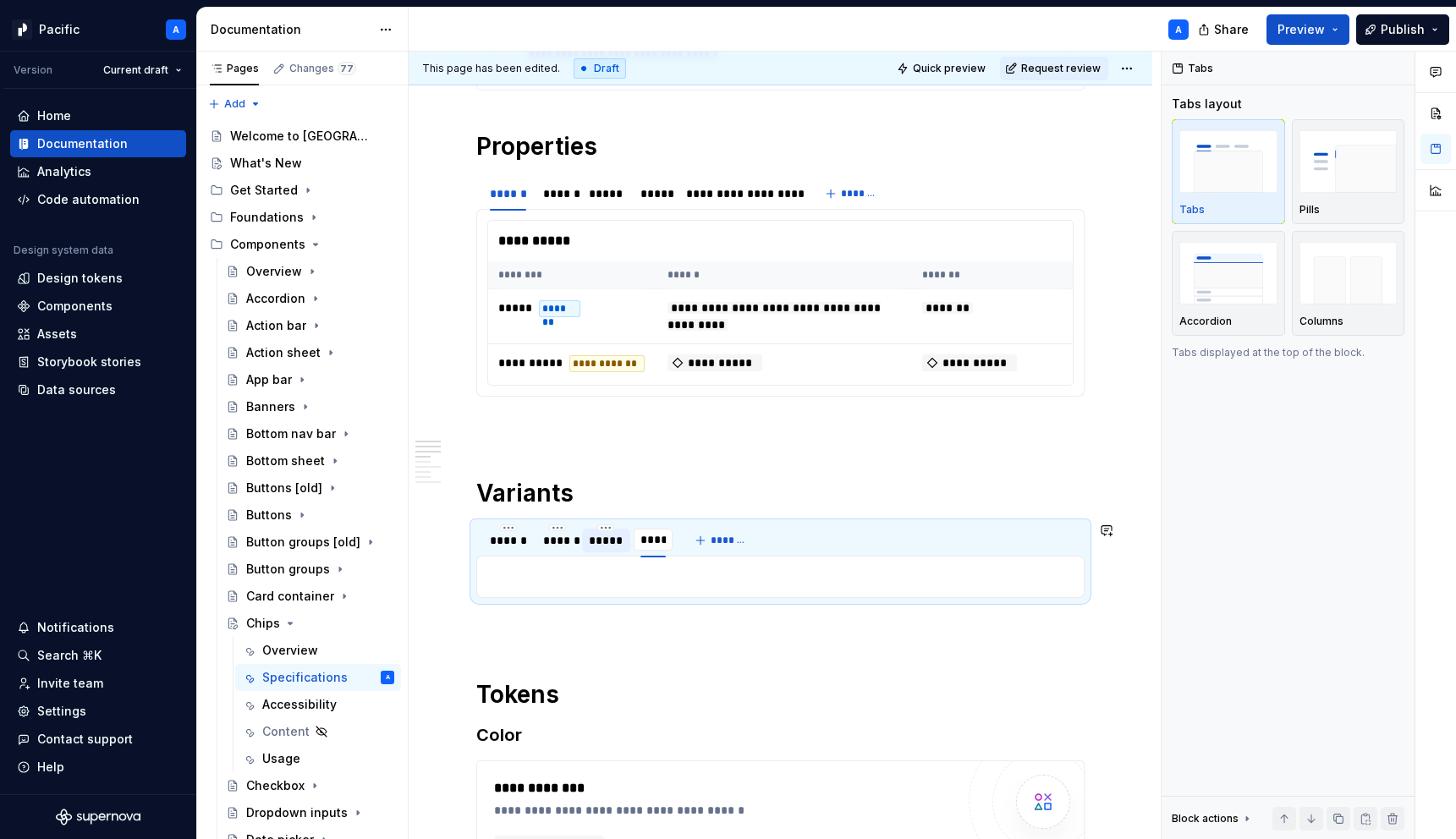
type input "*****"
click at [733, 536] on span "*******" at bounding box center [733, 540] width 38 height 14
type input "**********"
type textarea "*"
type input "**********"
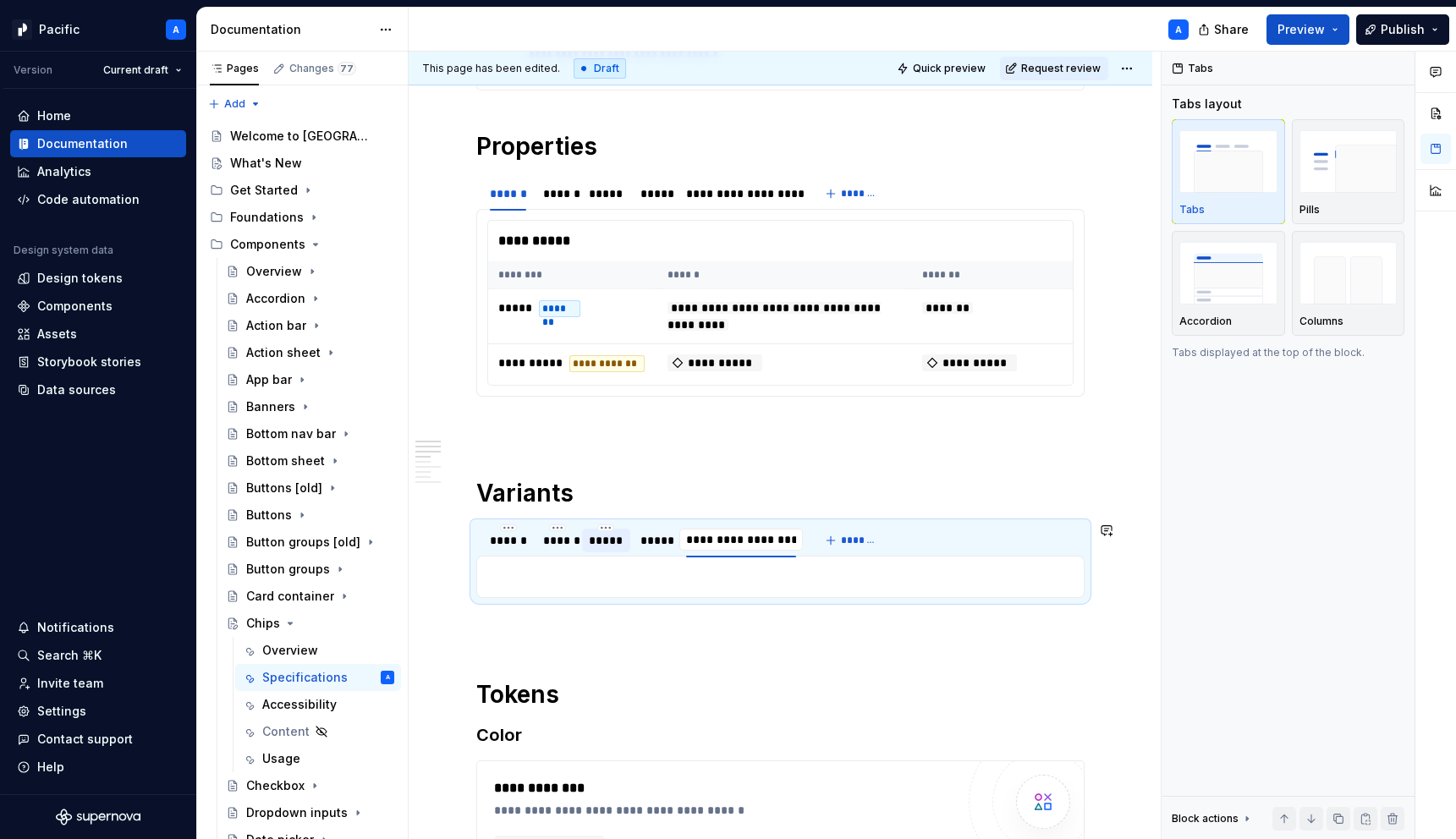
click at [688, 563] on div "**********" at bounding box center [780, 576] width 608 height 42
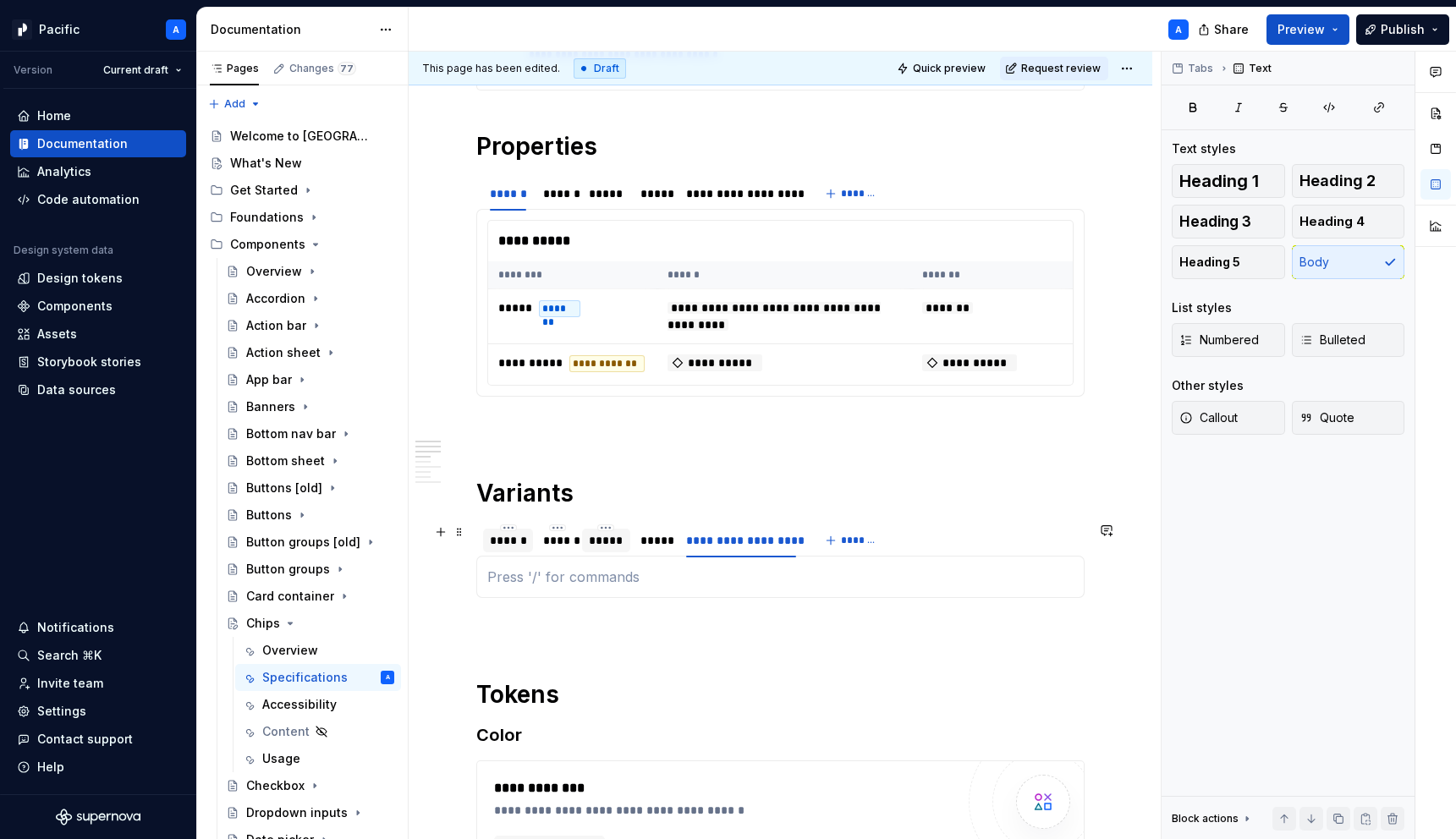
click at [508, 543] on div "******" at bounding box center [507, 539] width 36 height 17
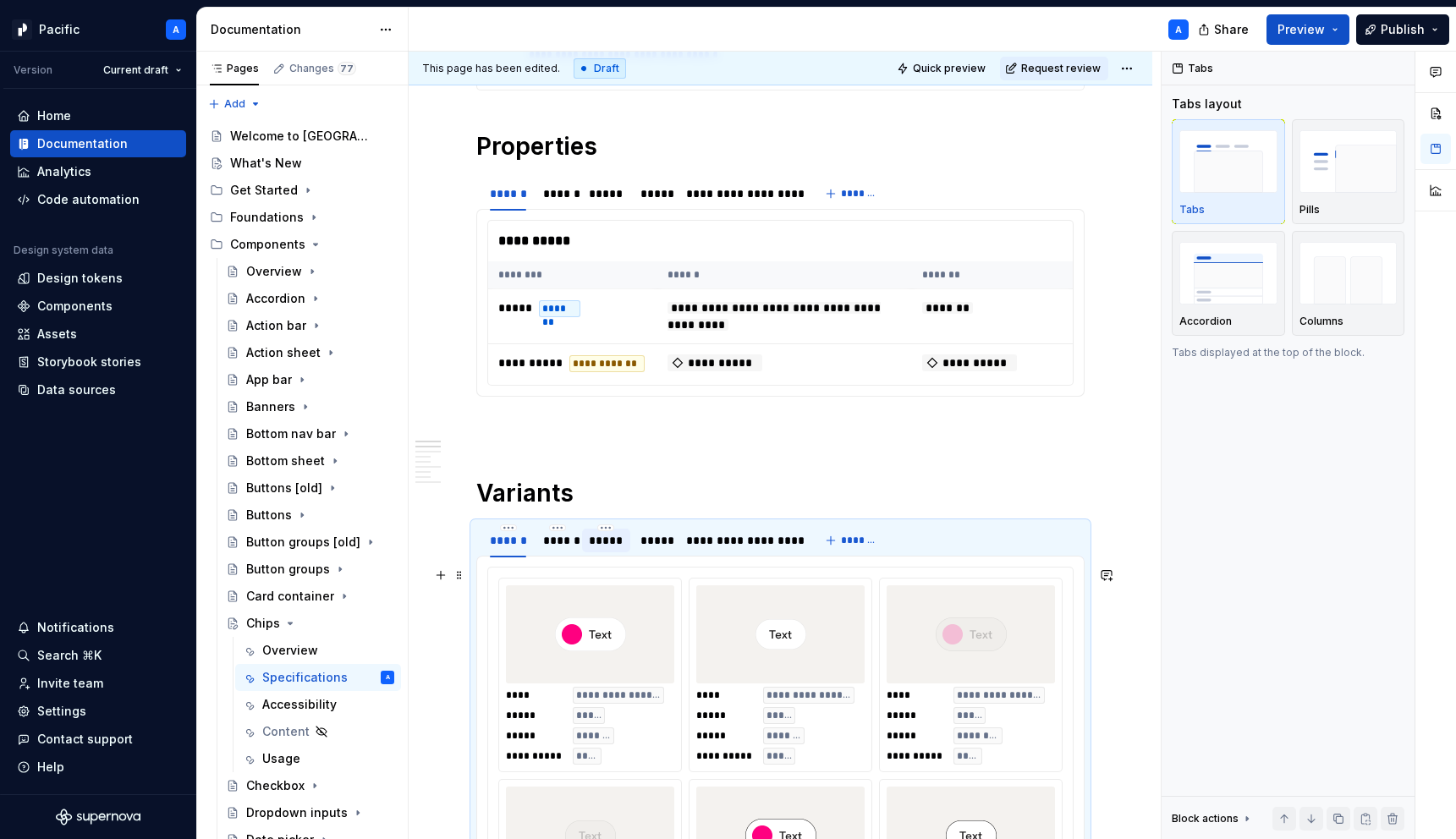
click at [620, 625] on img at bounding box center [590, 634] width 71 height 85
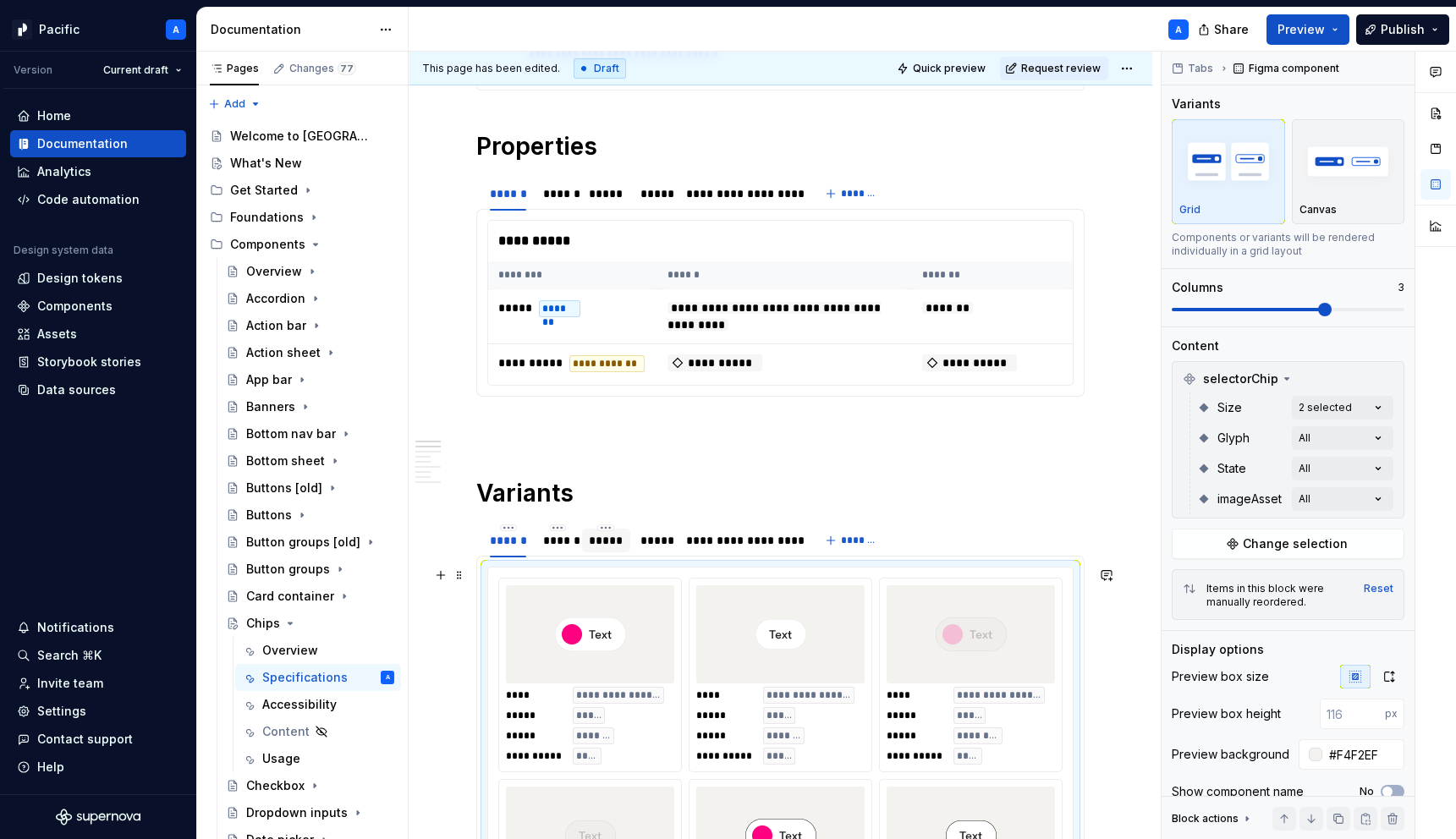
type textarea "*"
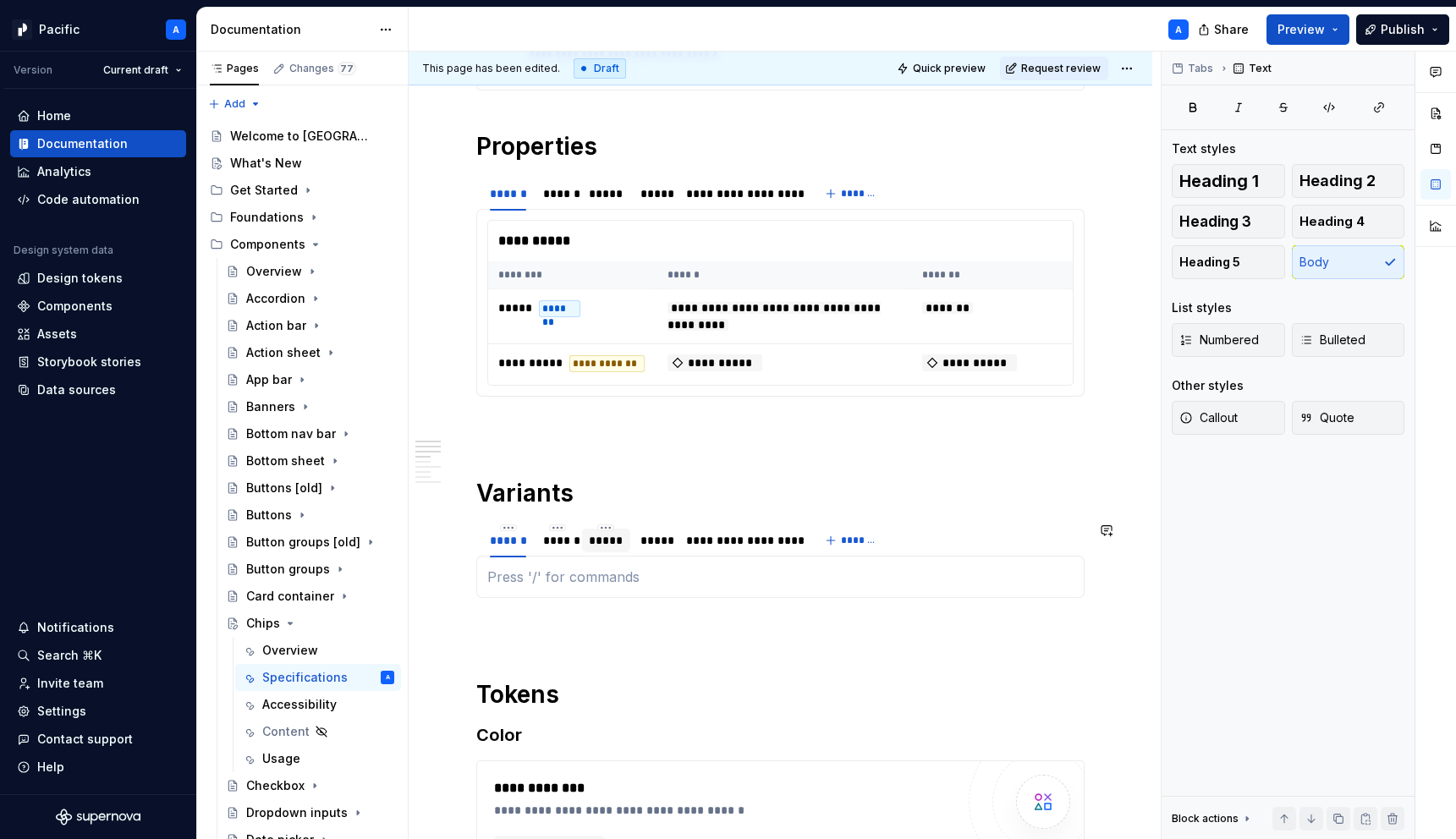
click at [569, 588] on div "**********" at bounding box center [780, 576] width 608 height 42
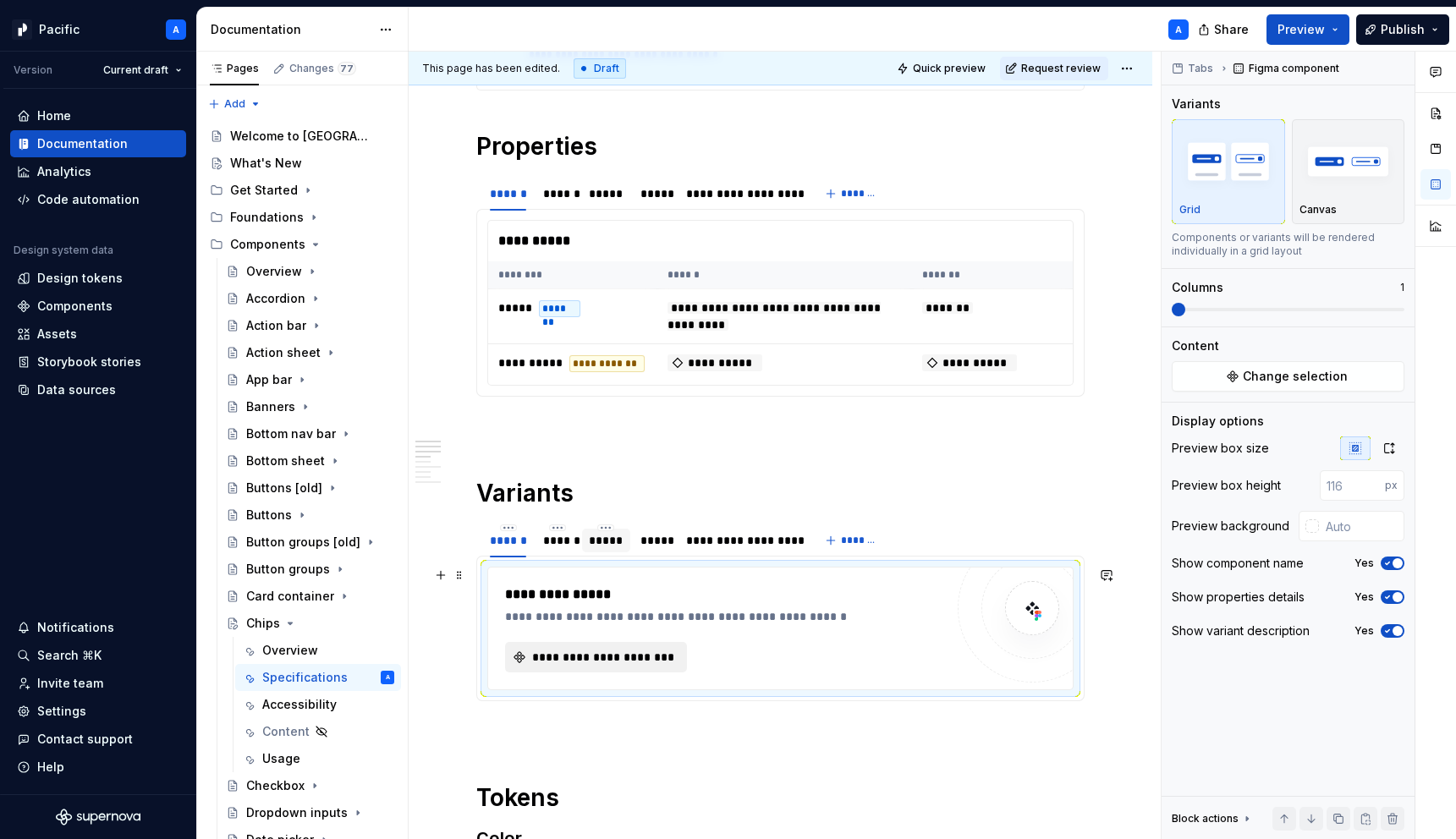
click at [628, 655] on span "**********" at bounding box center [603, 656] width 147 height 17
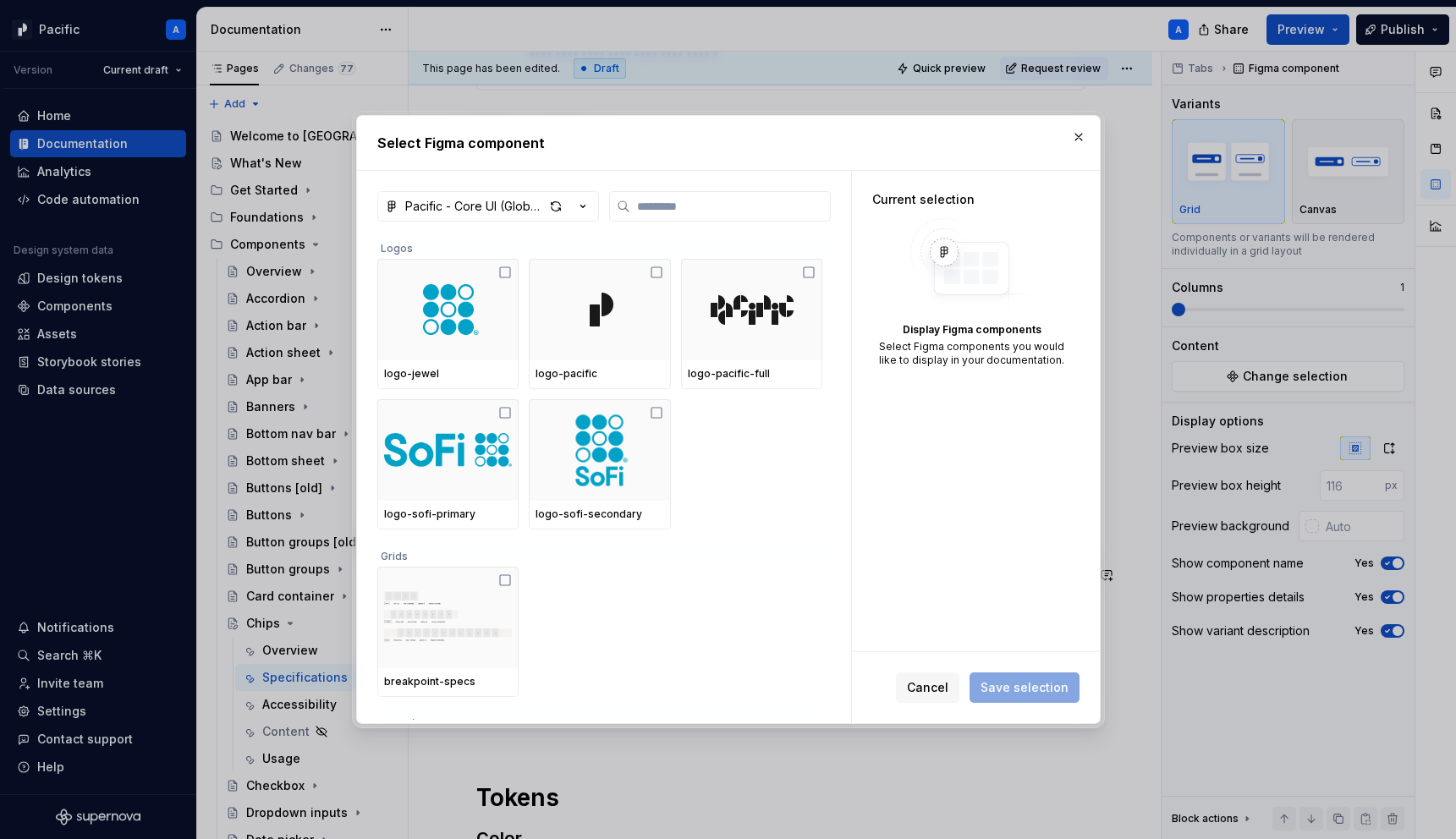
type textarea "*"
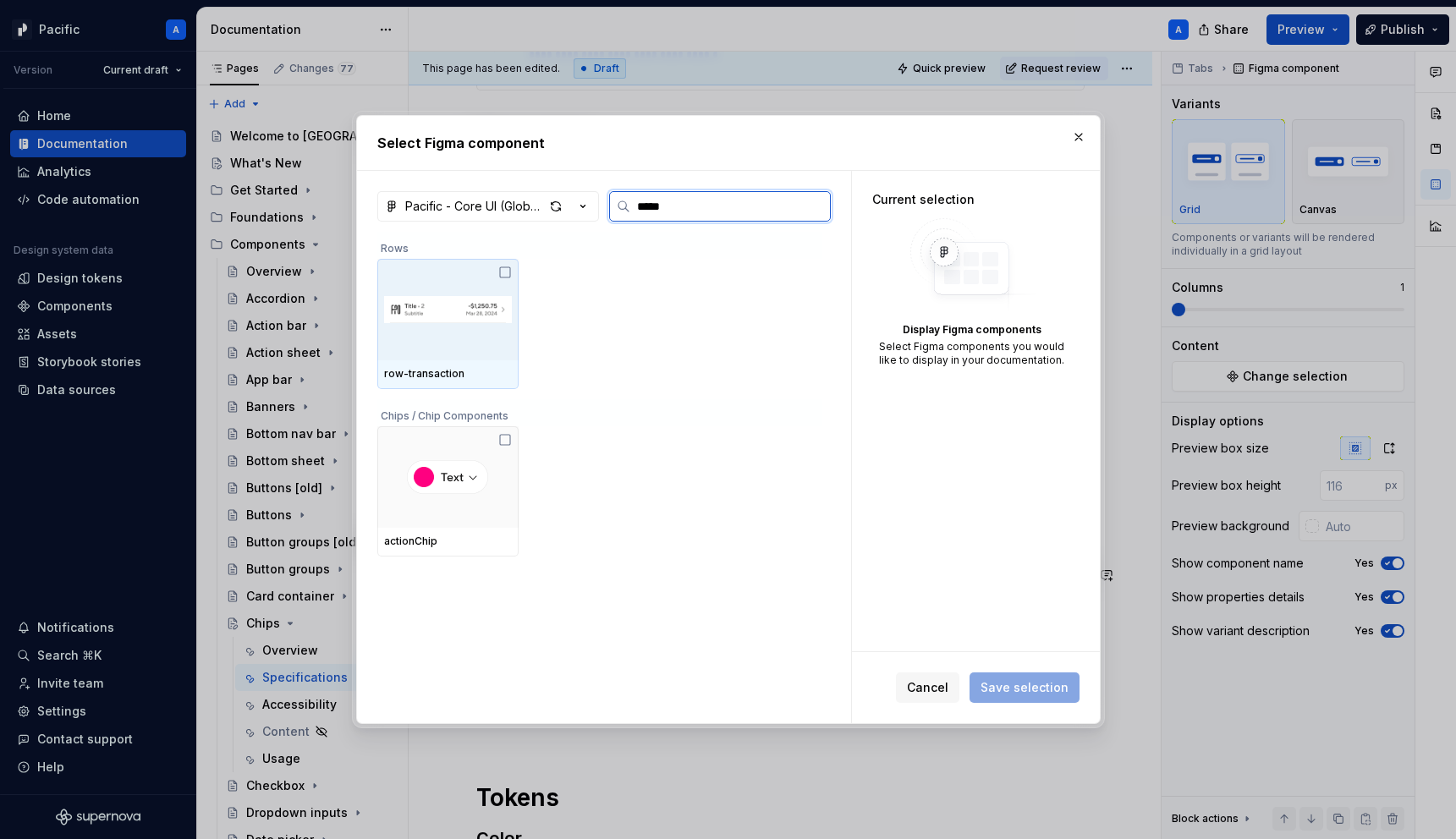
type input "******"
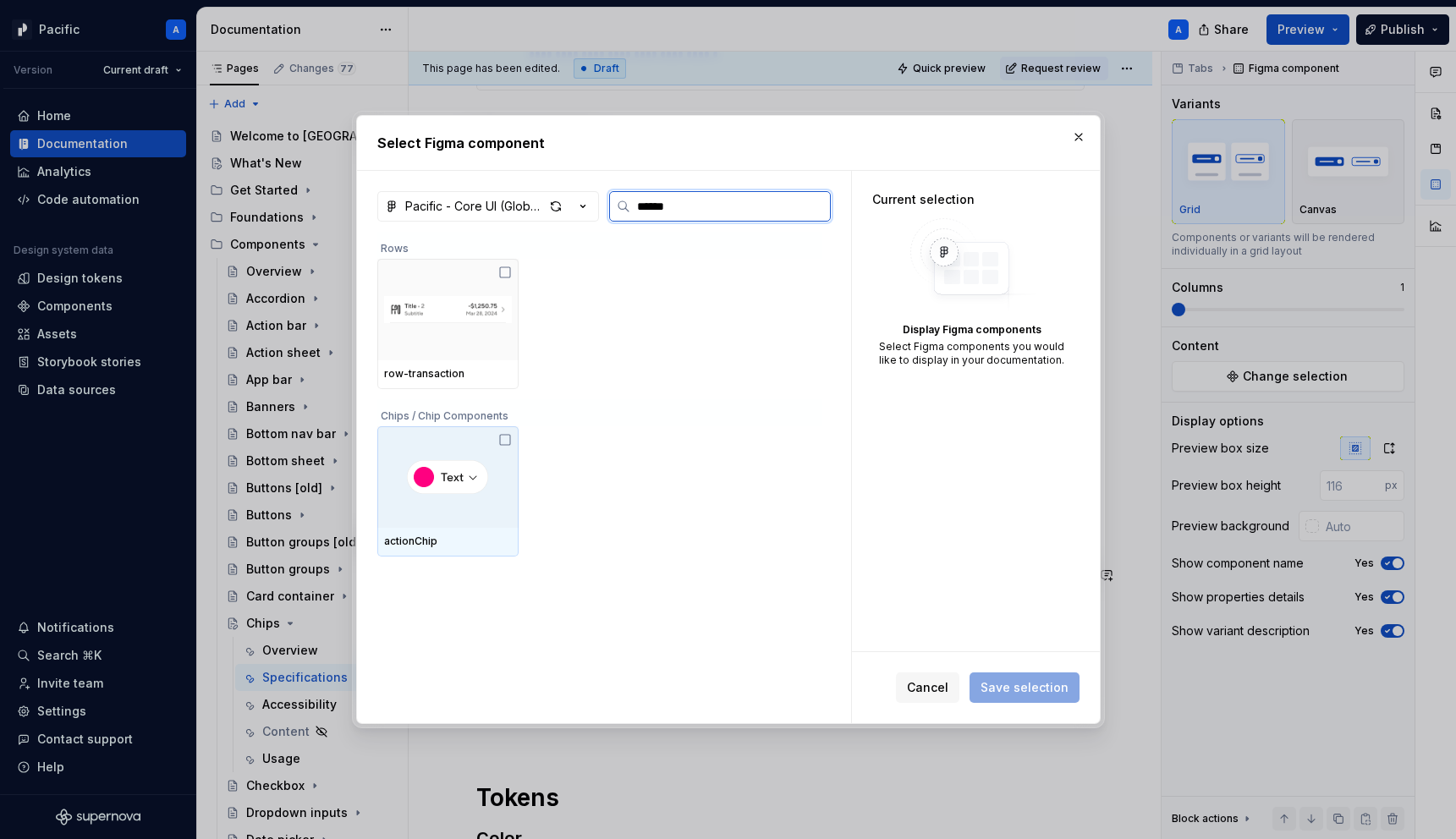
click at [454, 469] on img at bounding box center [447, 477] width 81 height 34
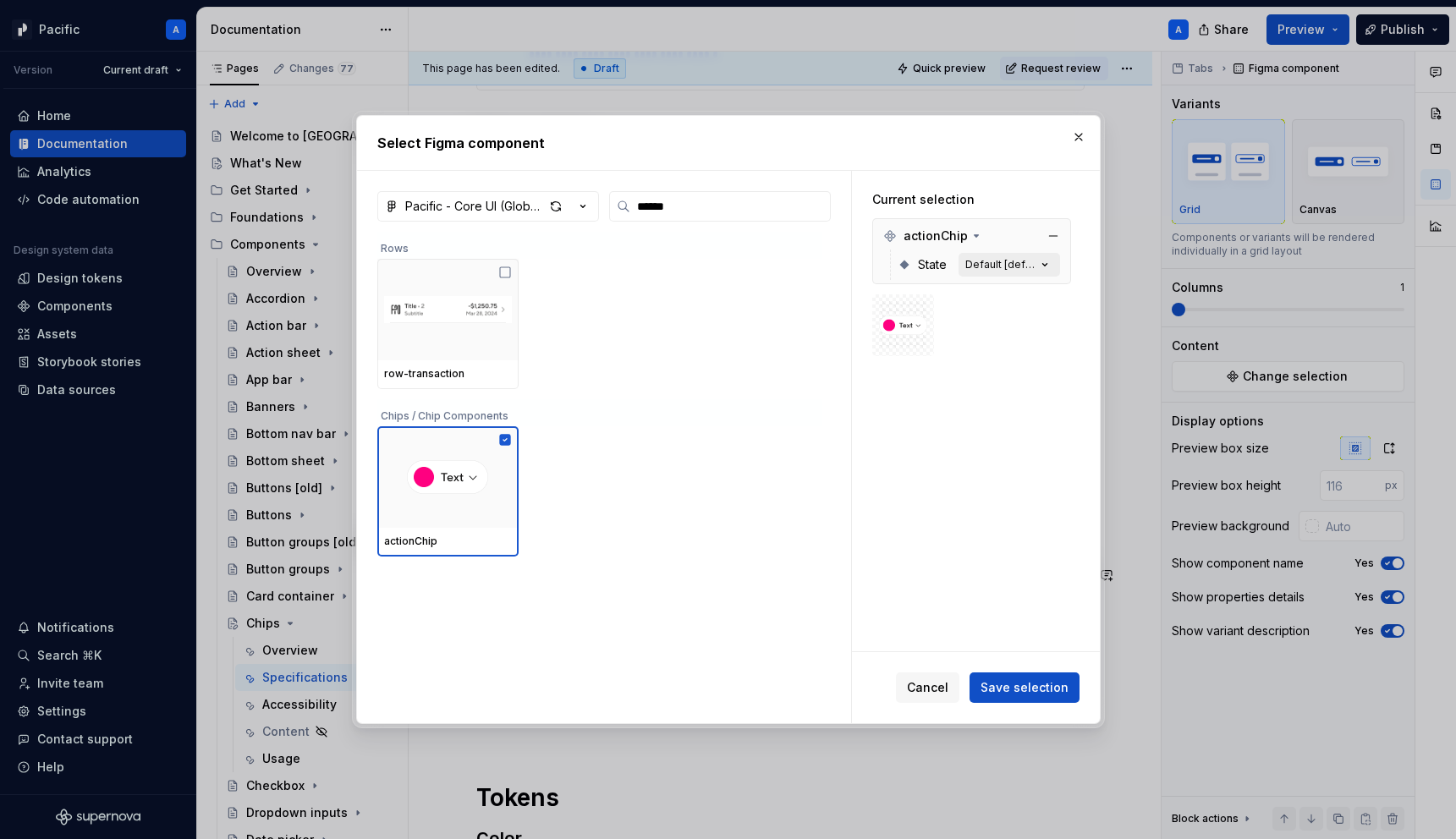
click at [1036, 260] on div "Default [default]" at bounding box center [1001, 265] width 71 height 14
click at [1053, 272] on icon "button" at bounding box center [1044, 264] width 17 height 17
click at [1029, 686] on span "Save selection" at bounding box center [1024, 687] width 88 height 17
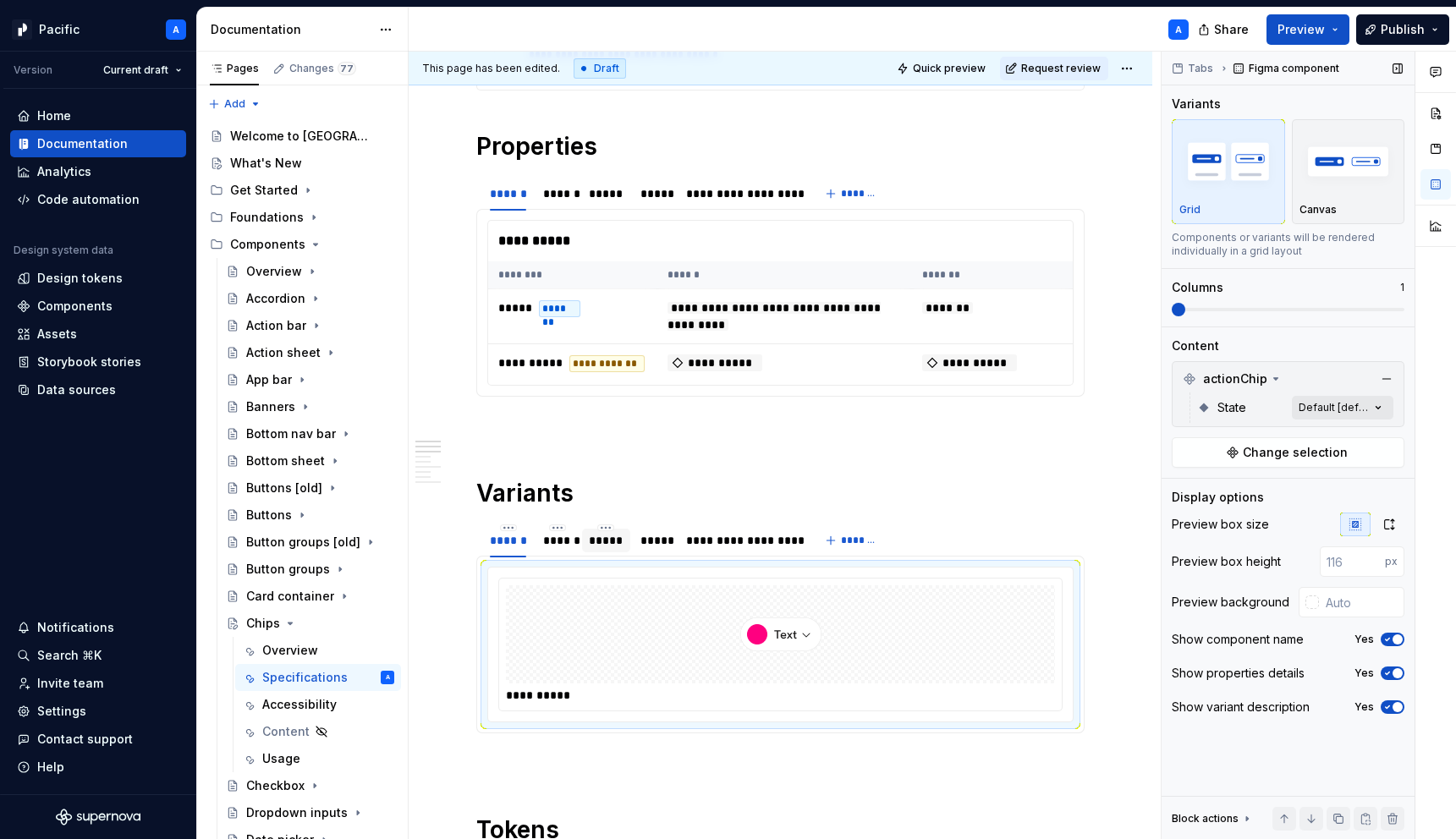
click at [1349, 403] on div "Comments Open comments No comments yet Select ‘Comment’ from the block context …" at bounding box center [1307, 445] width 294 height 788
click at [1380, 425] on div "All Includes current and future variants. Default Default Disabled Hover Focus …" at bounding box center [1279, 505] width 229 height 165
click at [1375, 436] on button "button" at bounding box center [1370, 438] width 23 height 14
click at [1227, 303] on div "Comments Open comments No comments yet Select ‘Comment’ from the block context …" at bounding box center [1307, 445] width 294 height 788
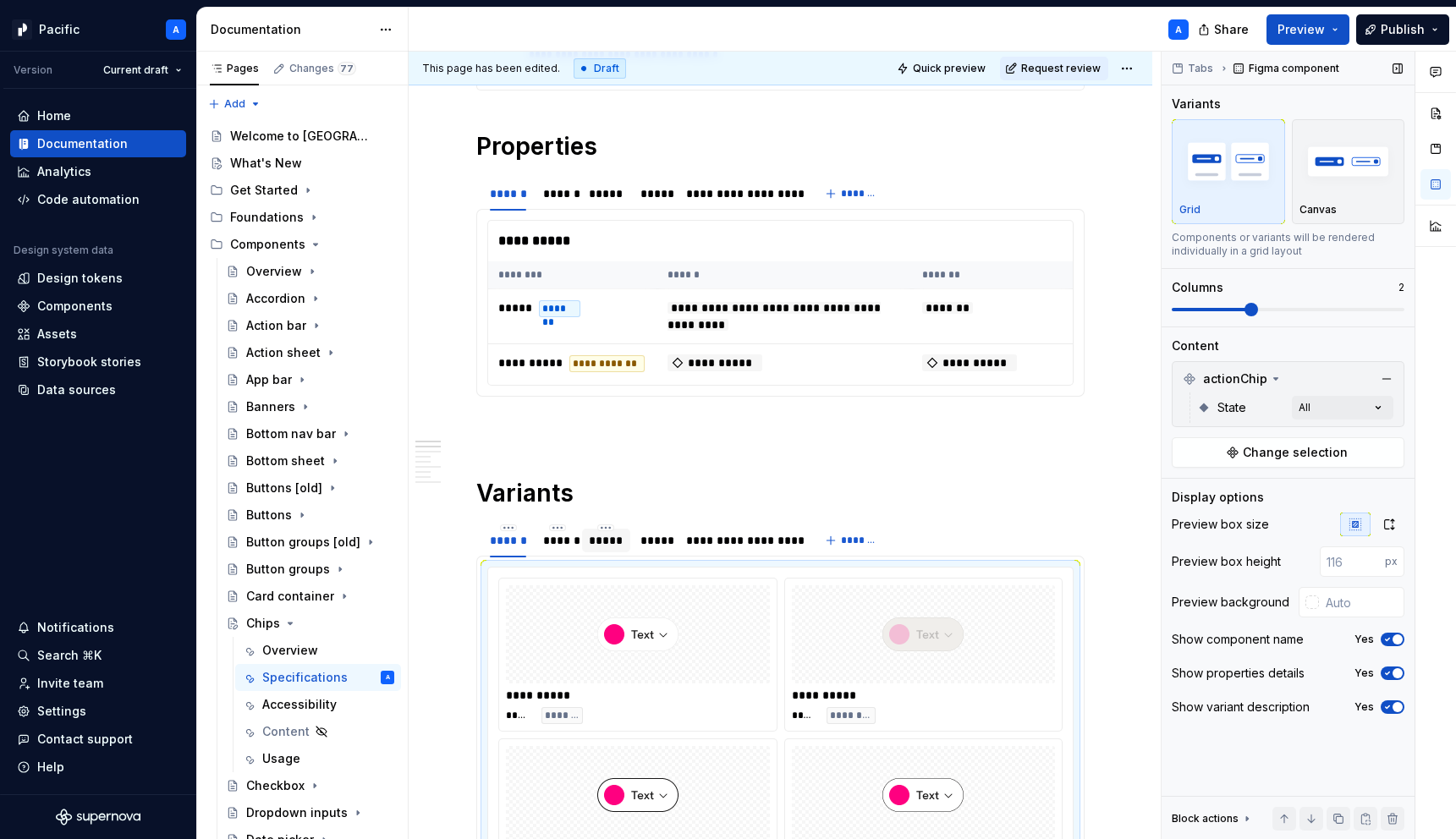
scroll to position [544, 0]
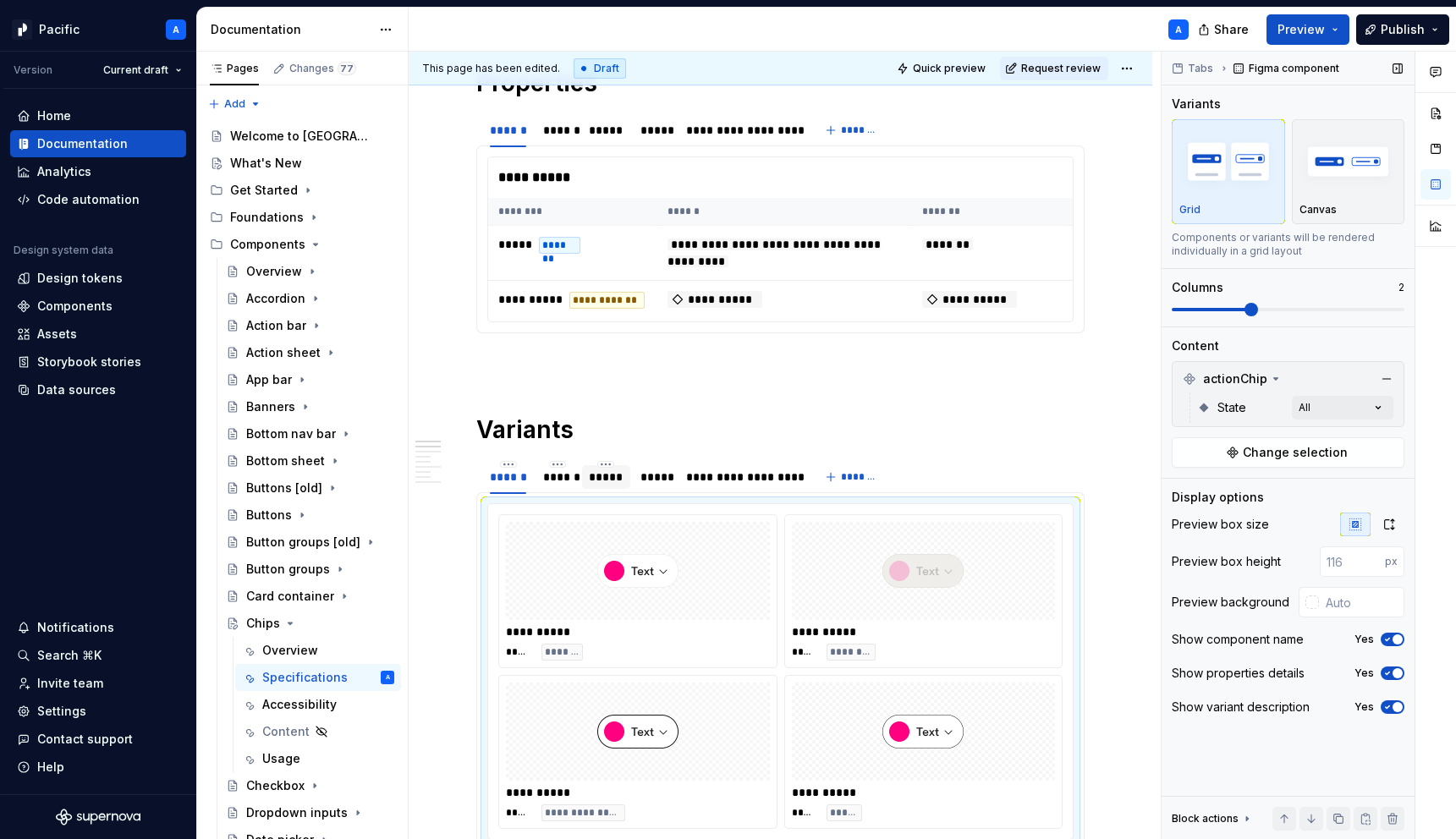
click at [1248, 305] on span at bounding box center [1288, 310] width 233 height 14
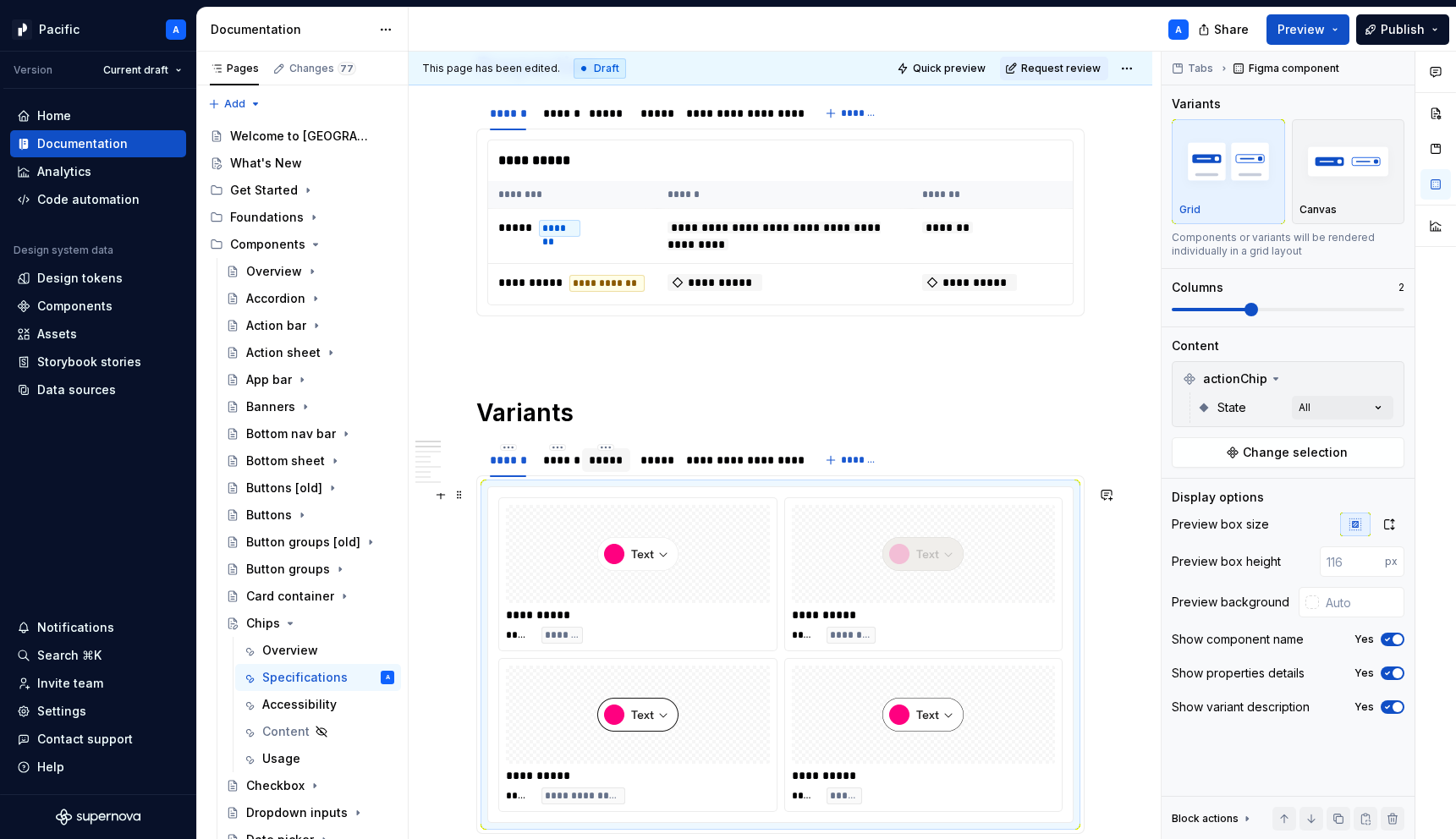
scroll to position [563, 0]
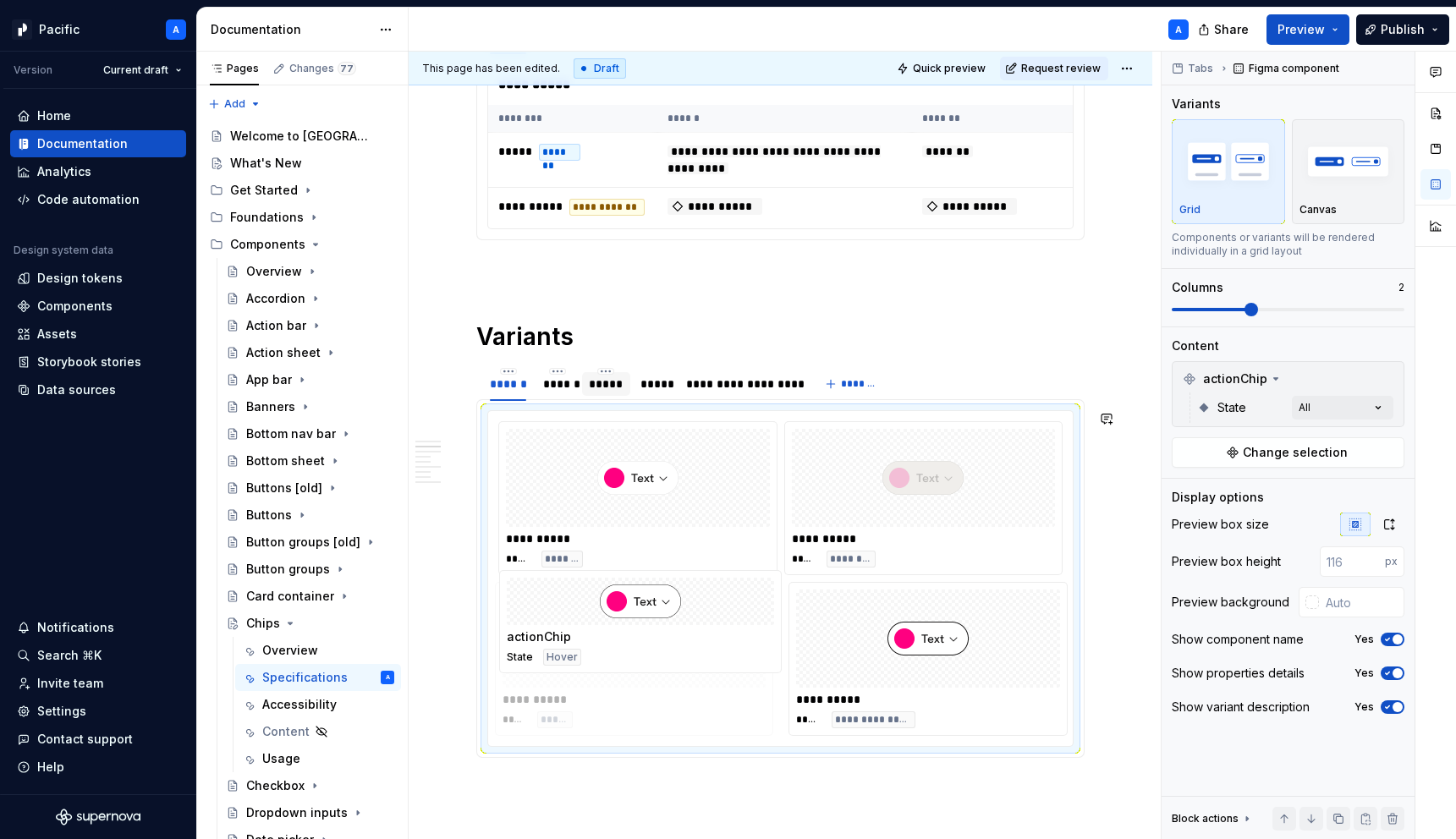
drag, startPoint x: 892, startPoint y: 685, endPoint x: 646, endPoint y: 693, distance: 246.1
click at [646, 693] on body "Pacific A Version Current draft Home Documentation Analytics Code automation De…" at bounding box center [728, 419] width 1456 height 839
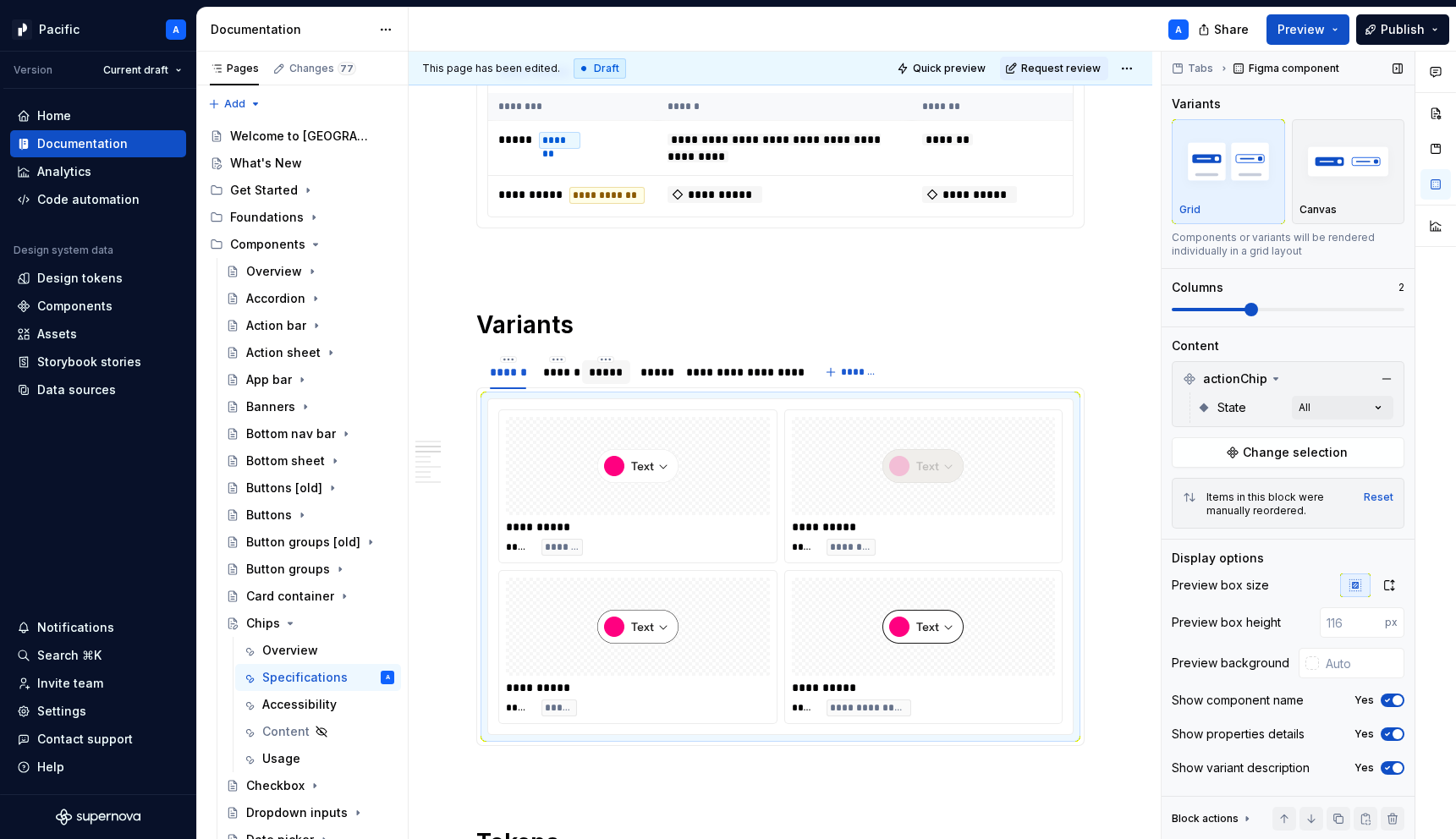
click at [1397, 695] on span "button" at bounding box center [1397, 700] width 10 height 10
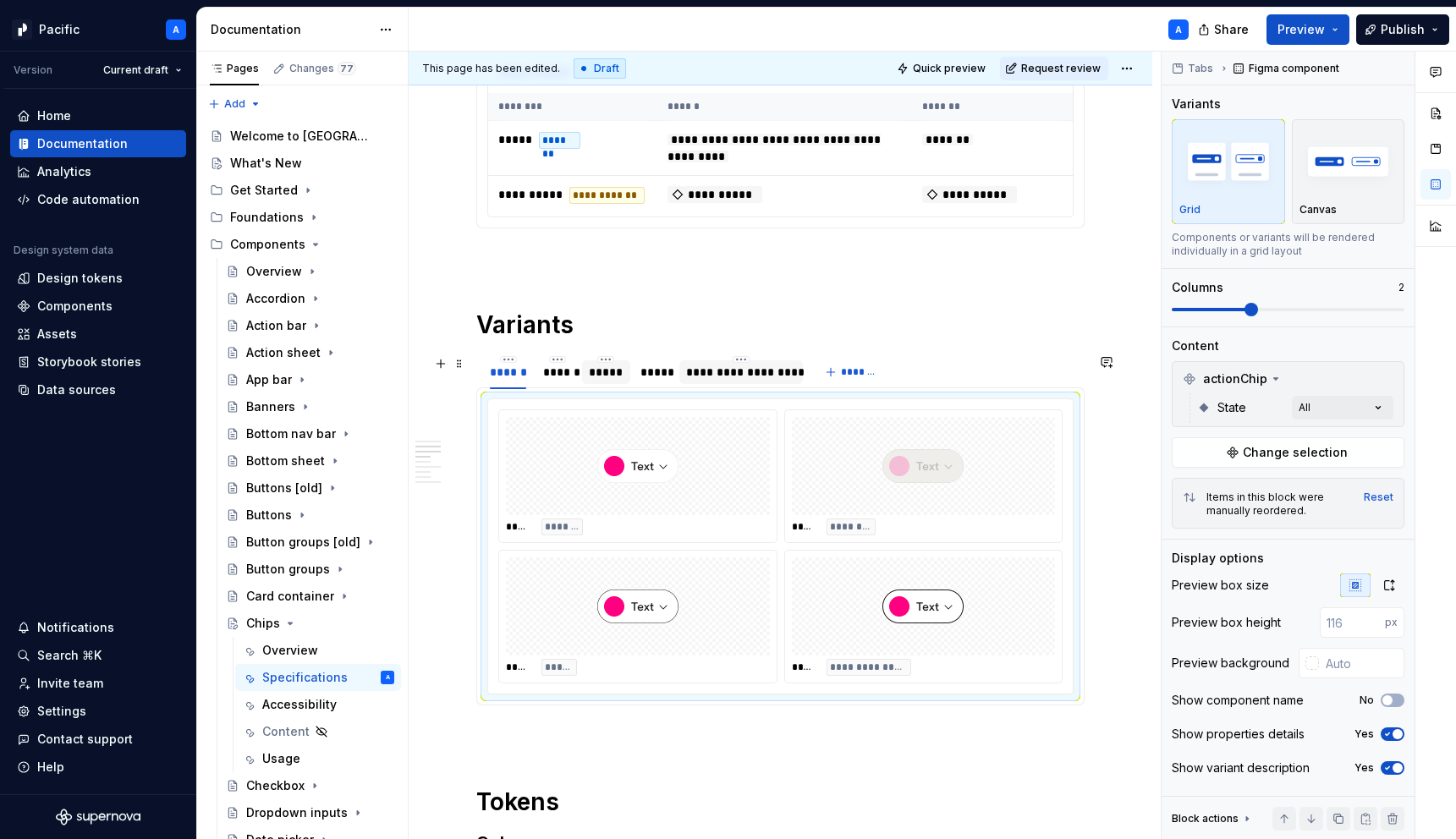
click at [764, 367] on div "**********" at bounding box center [741, 371] width 110 height 17
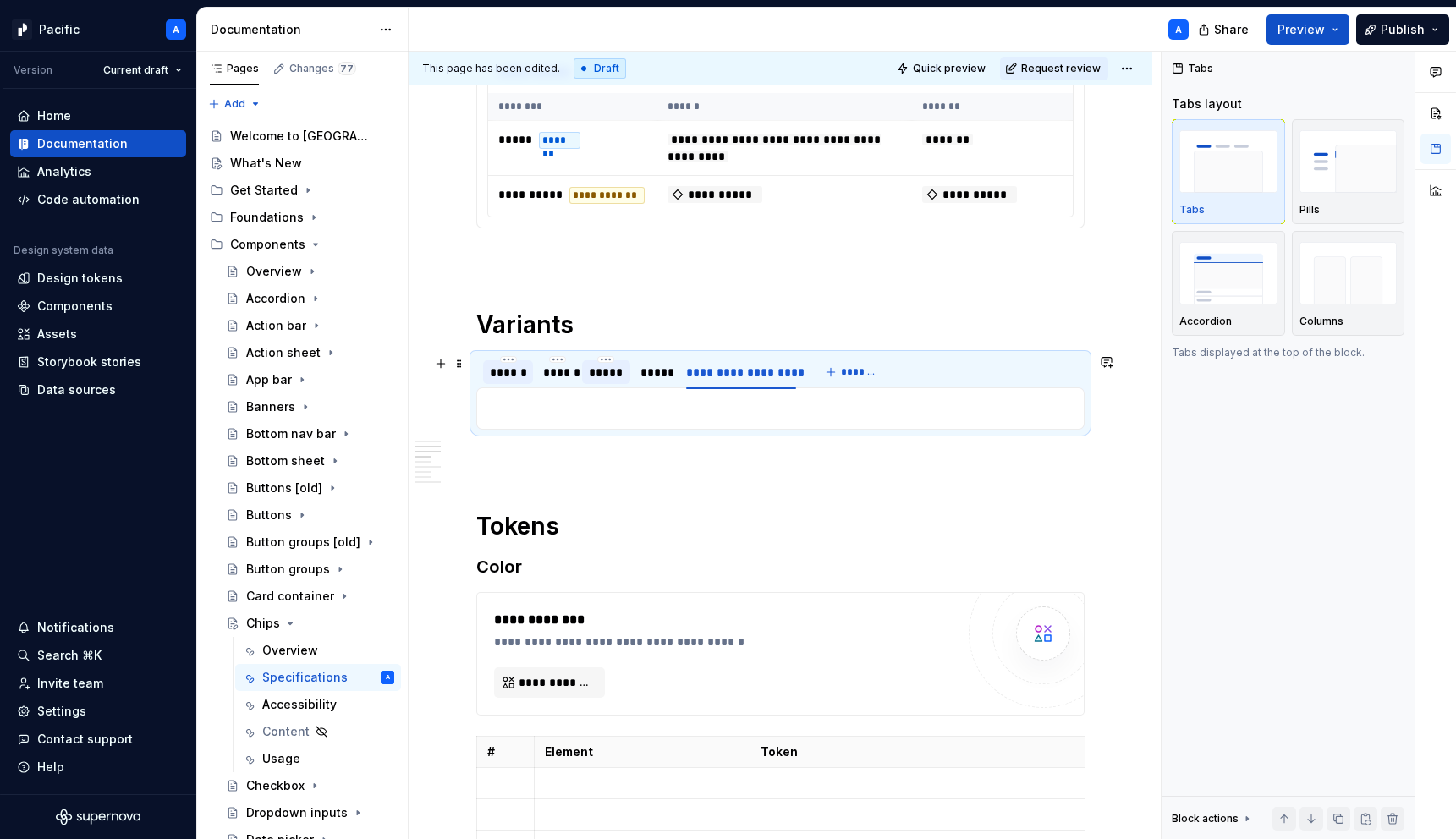
click at [523, 375] on div "******" at bounding box center [507, 371] width 36 height 17
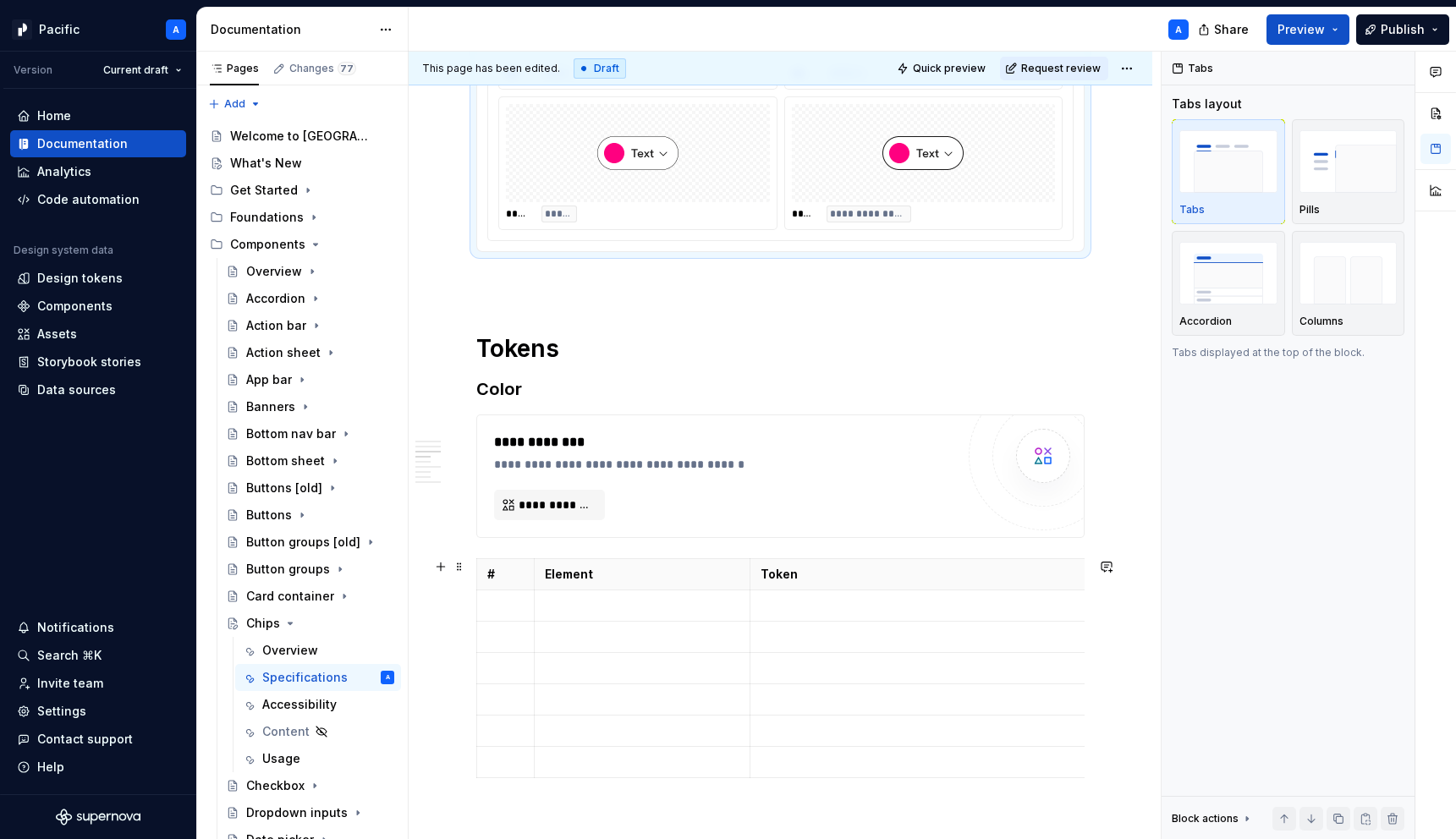
scroll to position [1070, 0]
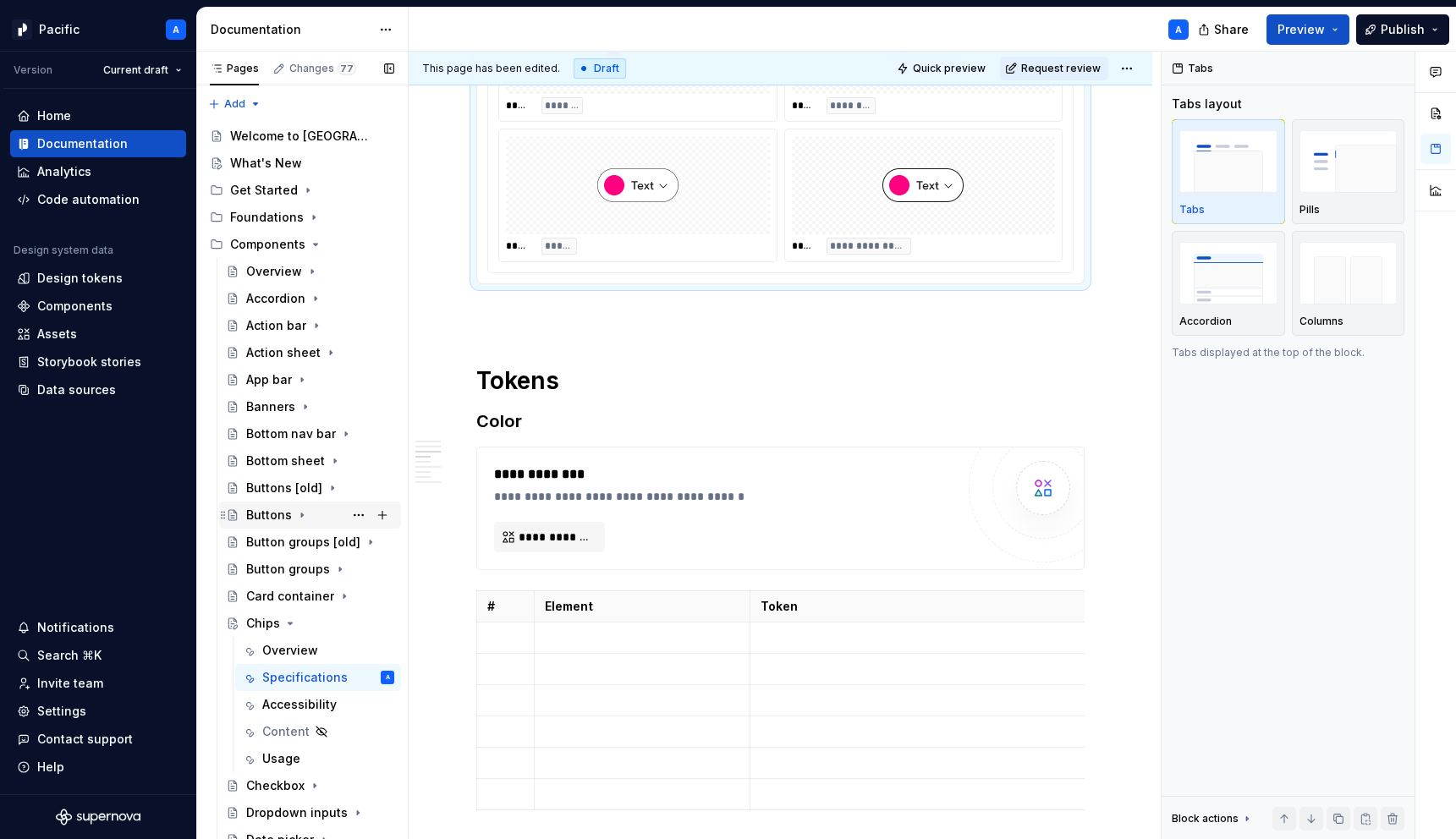
click at [280, 518] on div "Buttons" at bounding box center [269, 514] width 46 height 17
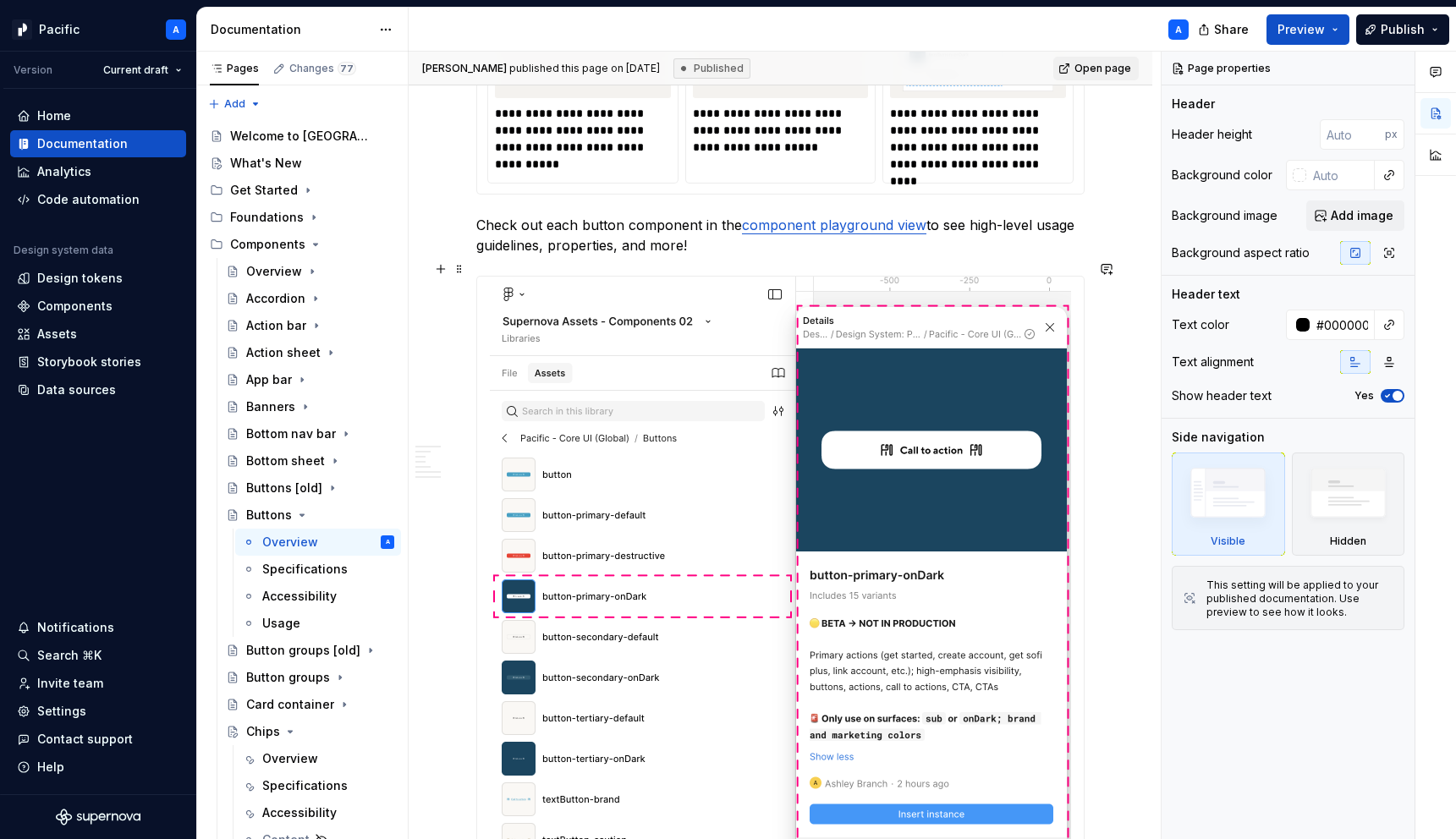
scroll to position [1717, 0]
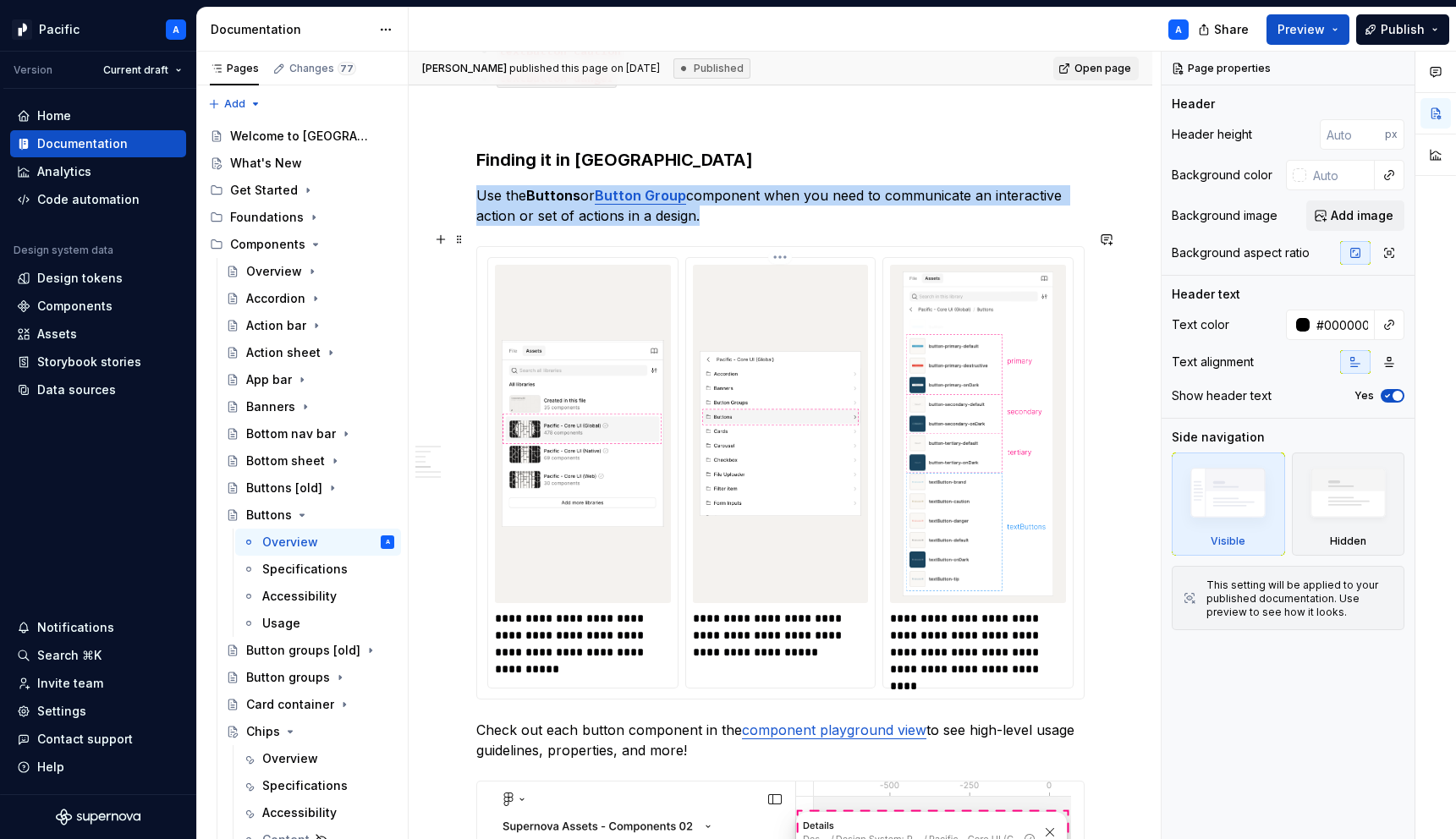
click at [712, 509] on img at bounding box center [781, 434] width 162 height 324
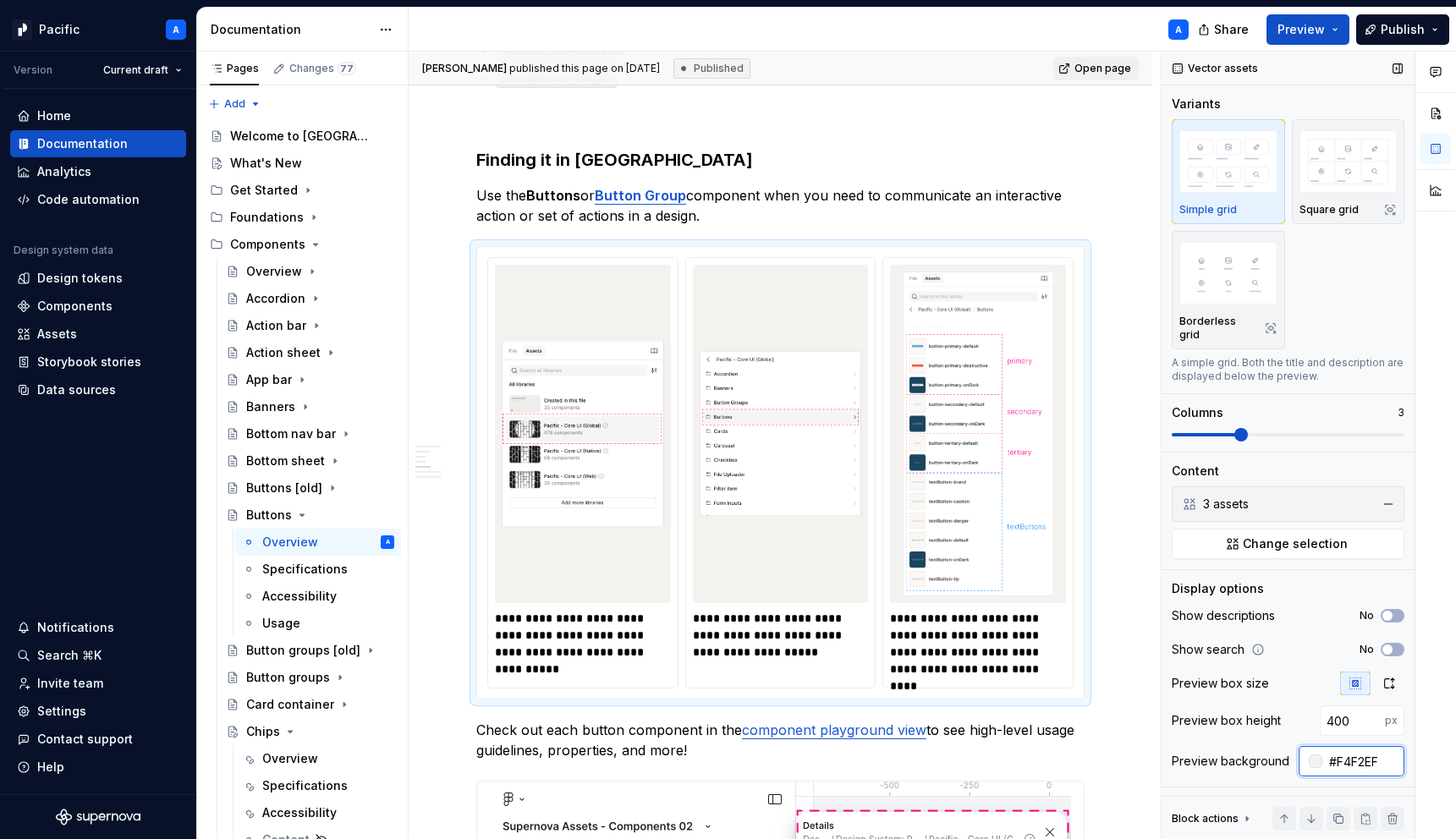
click at [1343, 751] on input "#F4F2EF" at bounding box center [1363, 760] width 82 height 30
click at [297, 781] on div "Specifications" at bounding box center [302, 784] width 81 height 17
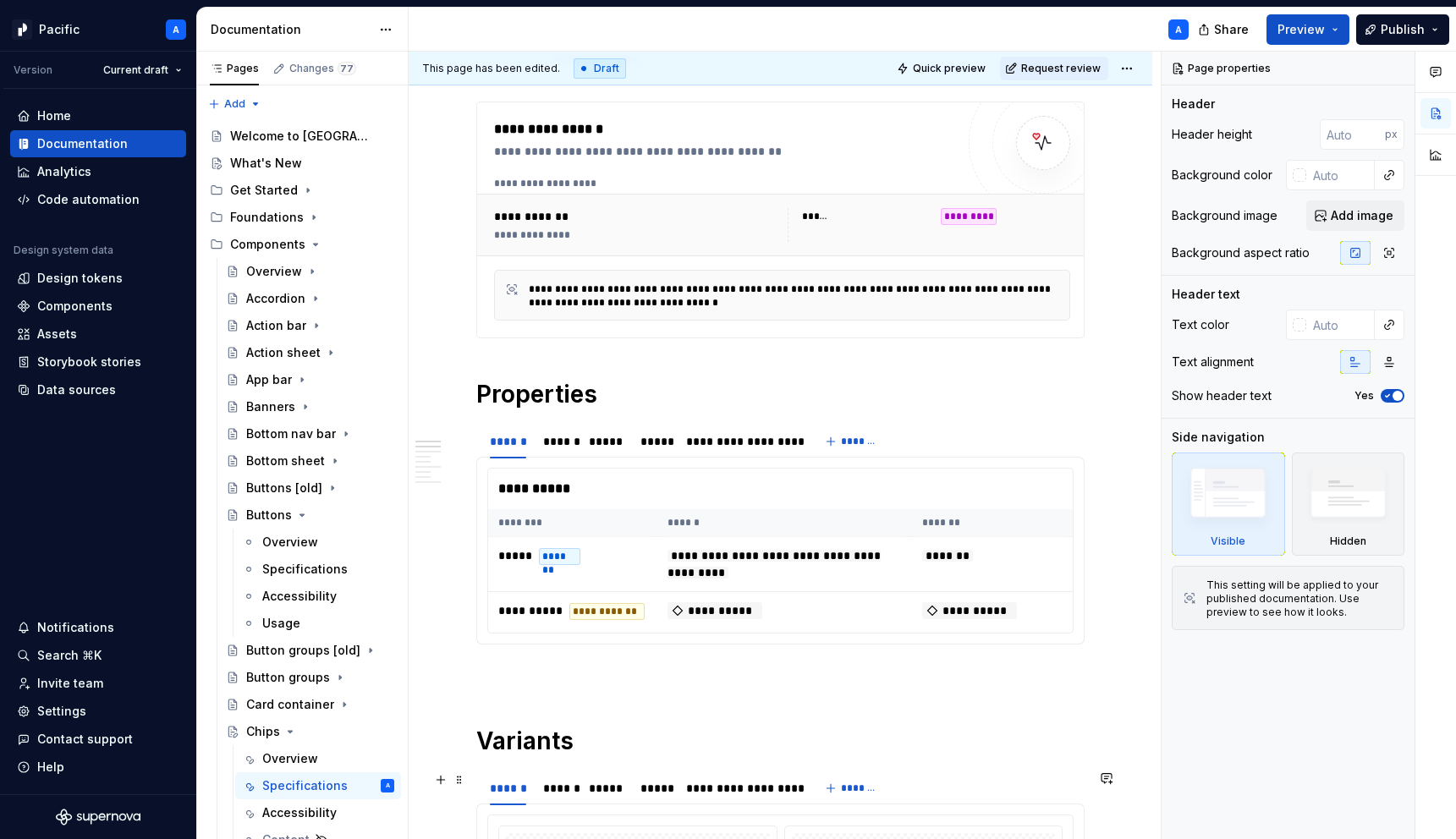
scroll to position [454, 0]
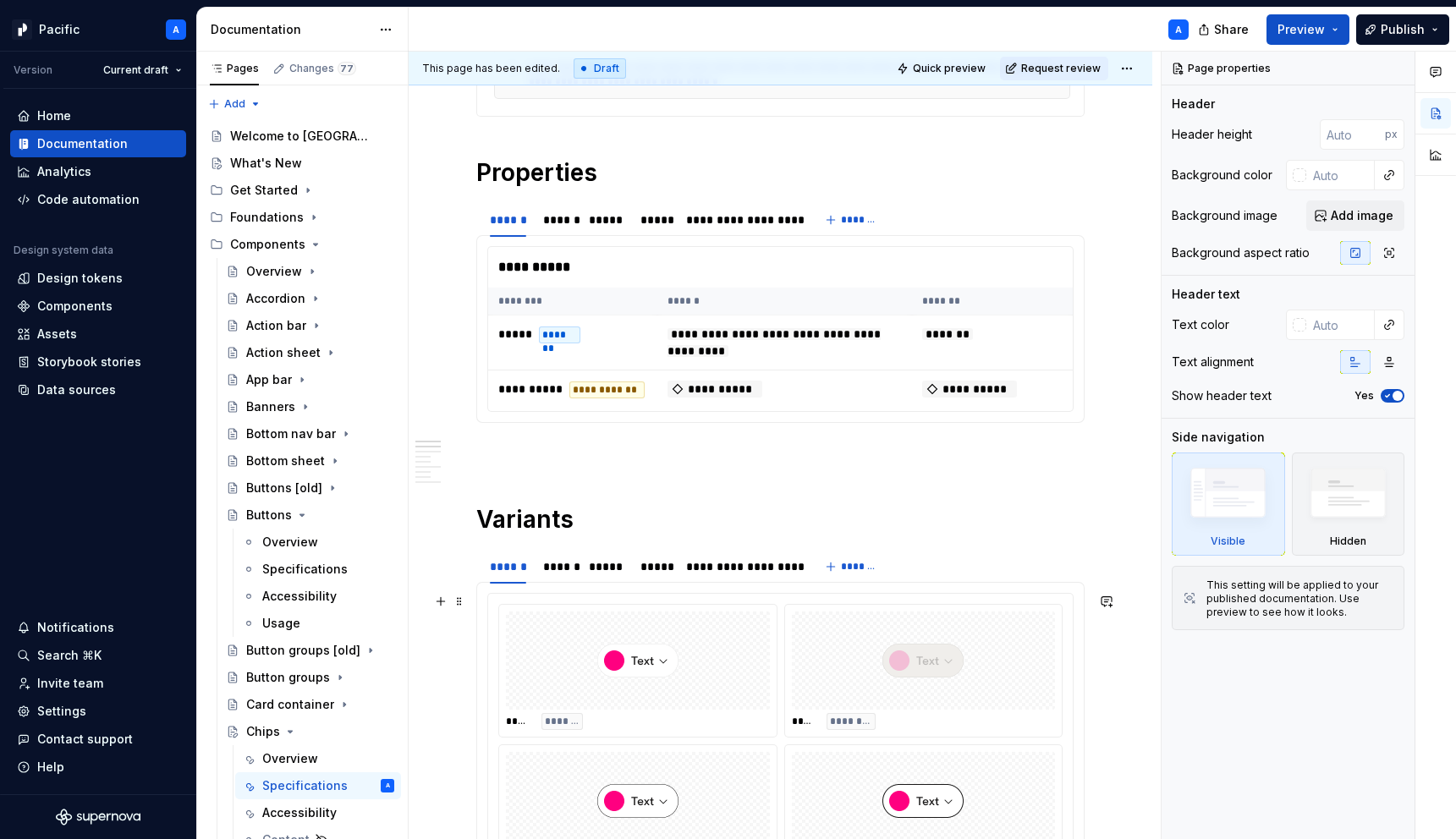
type textarea "*"
click at [841, 680] on div at bounding box center [923, 660] width 264 height 98
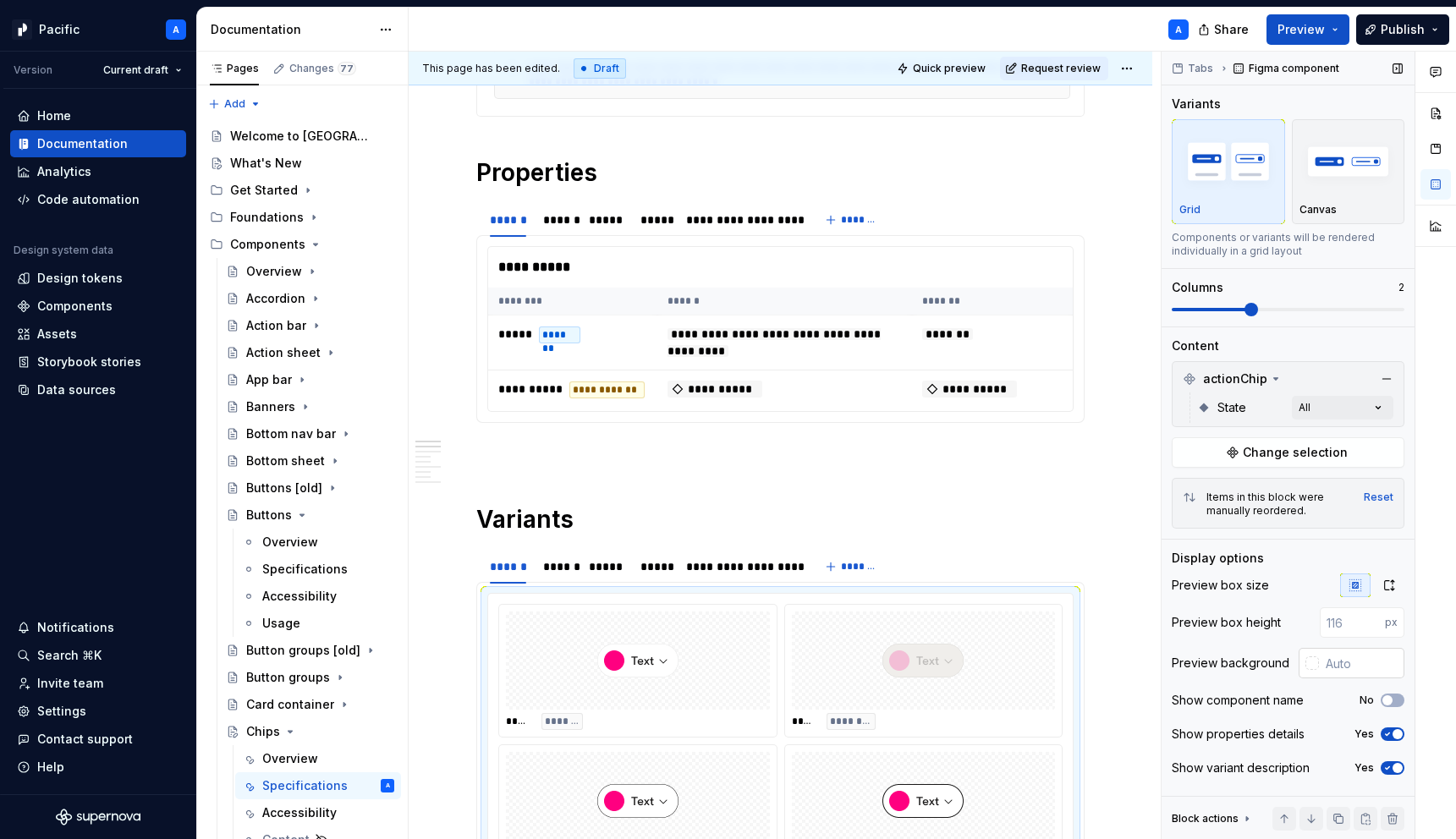
click at [1338, 657] on input "text" at bounding box center [1360, 662] width 85 height 30
paste input "#F4F2EF"
type input "#F4F2EF"
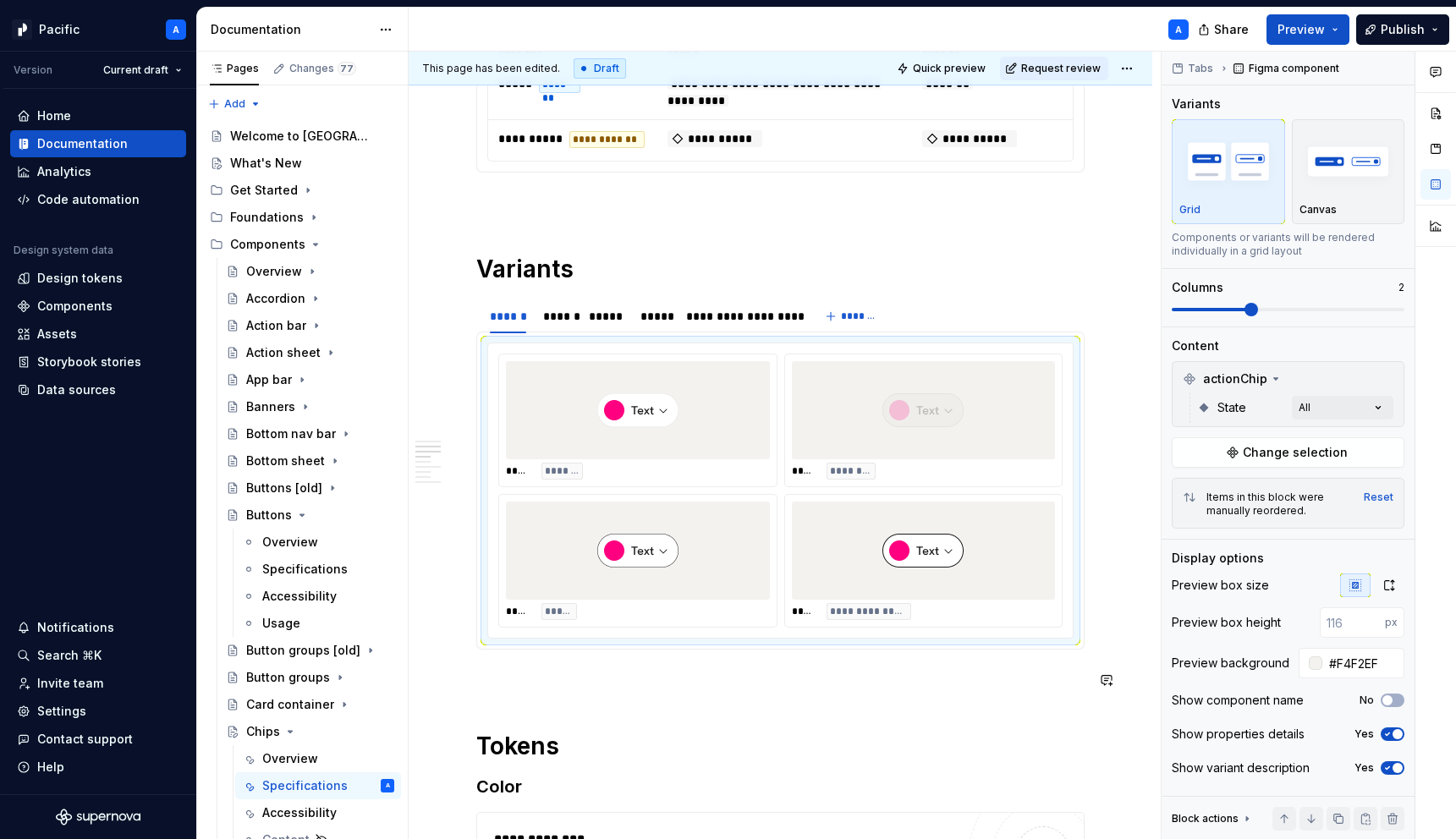
scroll to position [720, 0]
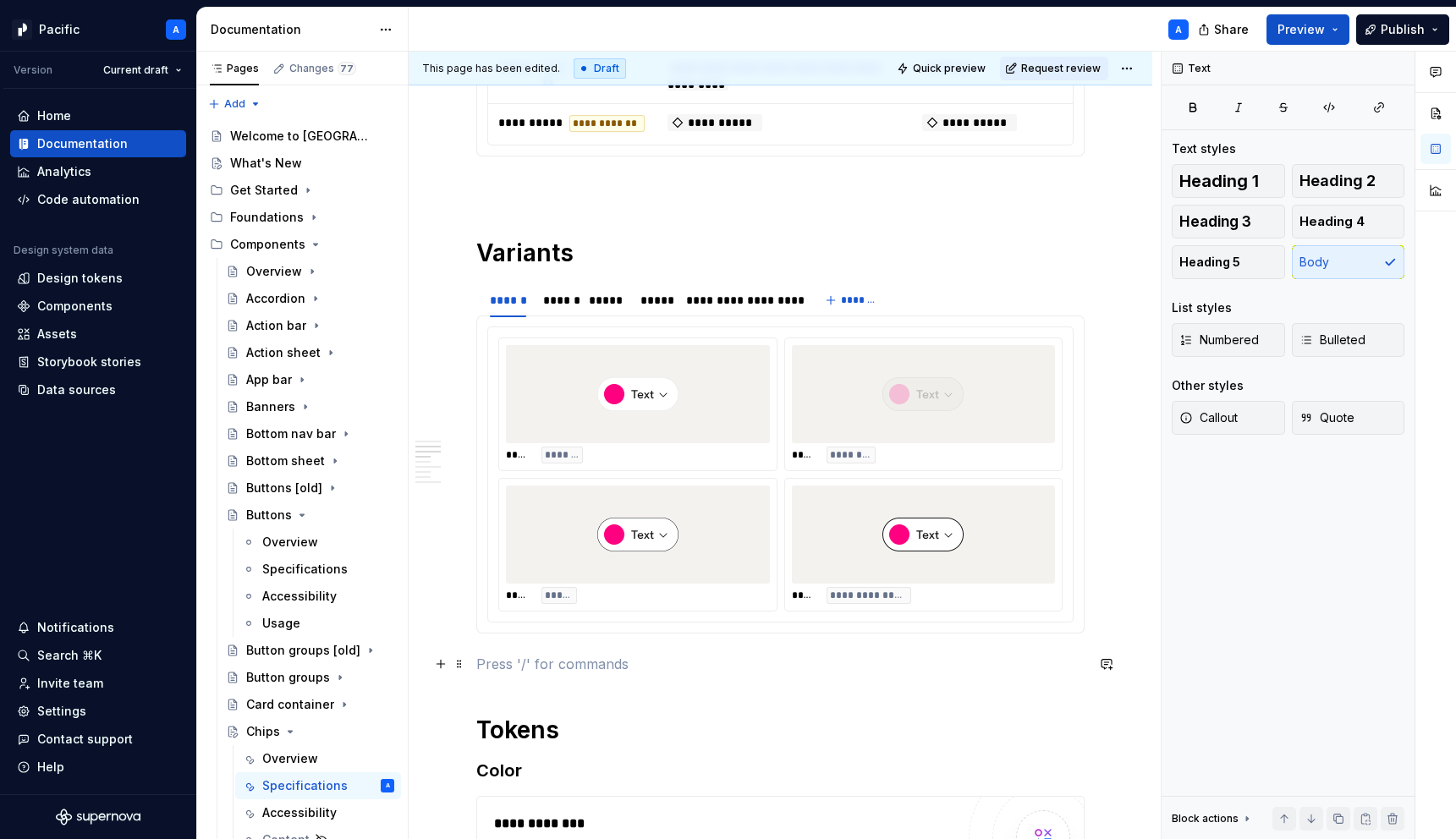
click at [705, 657] on p at bounding box center [780, 663] width 608 height 21
click at [554, 295] on div "******" at bounding box center [557, 300] width 28 height 17
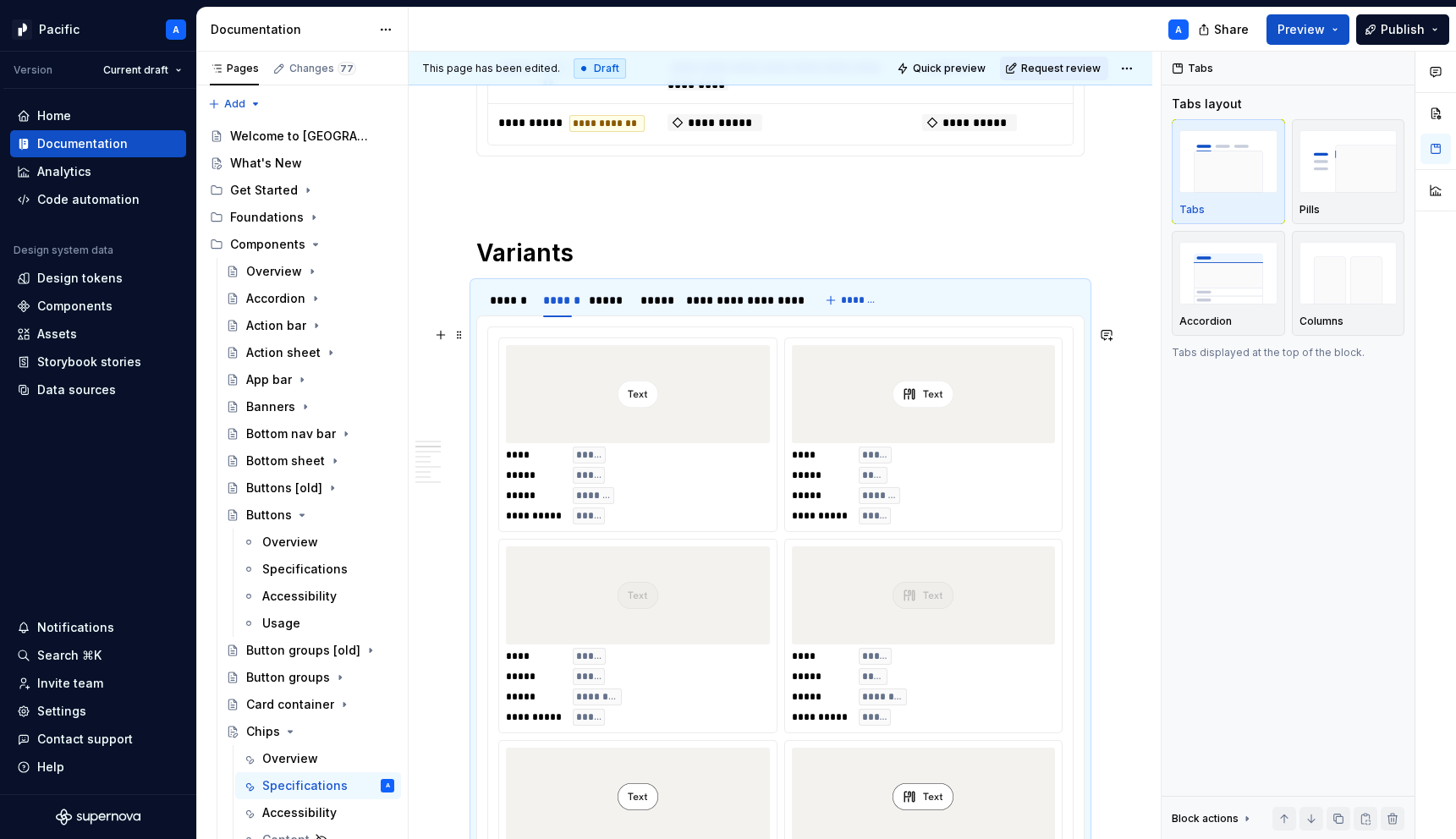
click at [920, 508] on div "**********" at bounding box center [923, 485] width 264 height 78
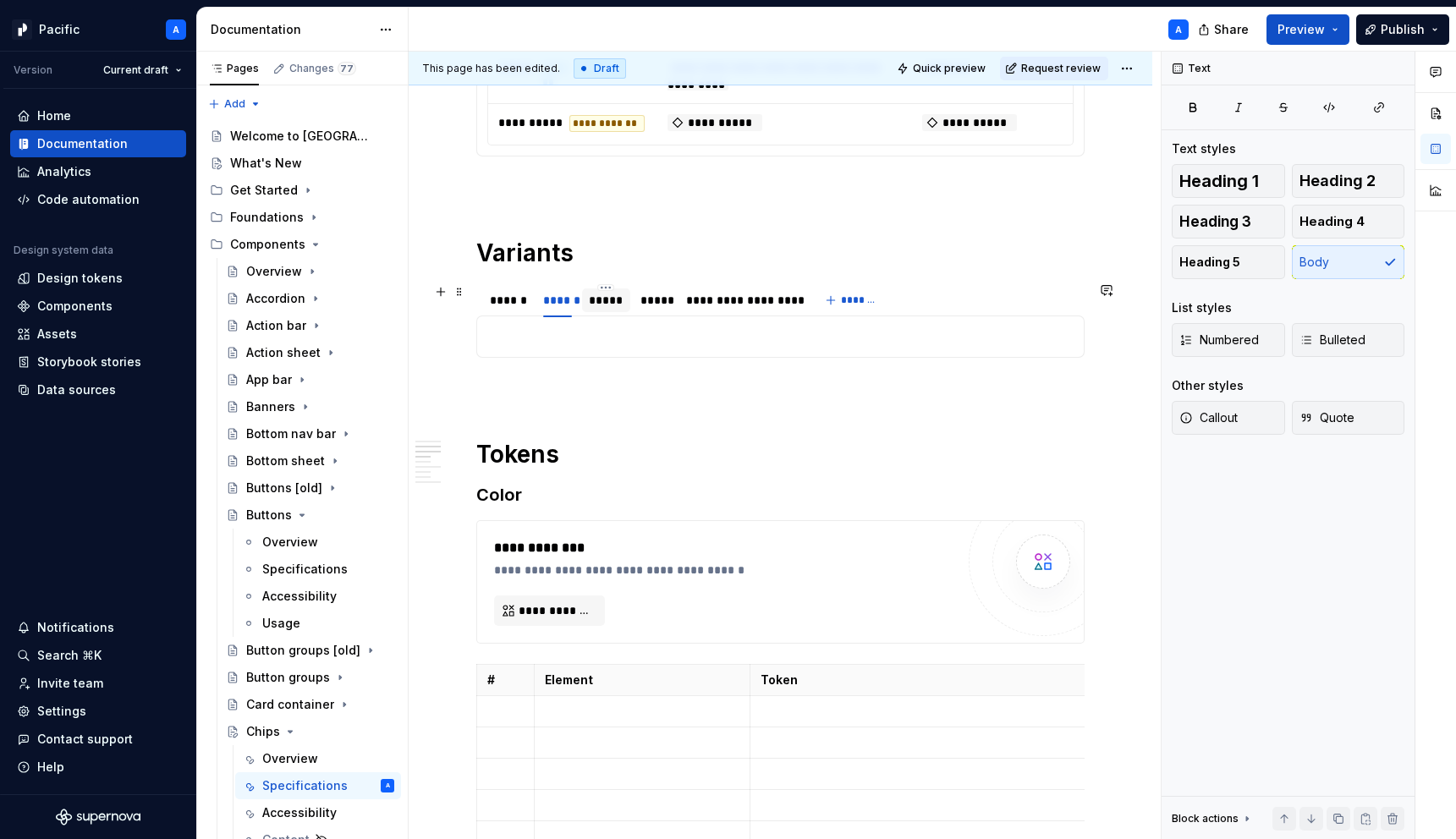
click at [614, 290] on div "*****" at bounding box center [606, 300] width 48 height 23
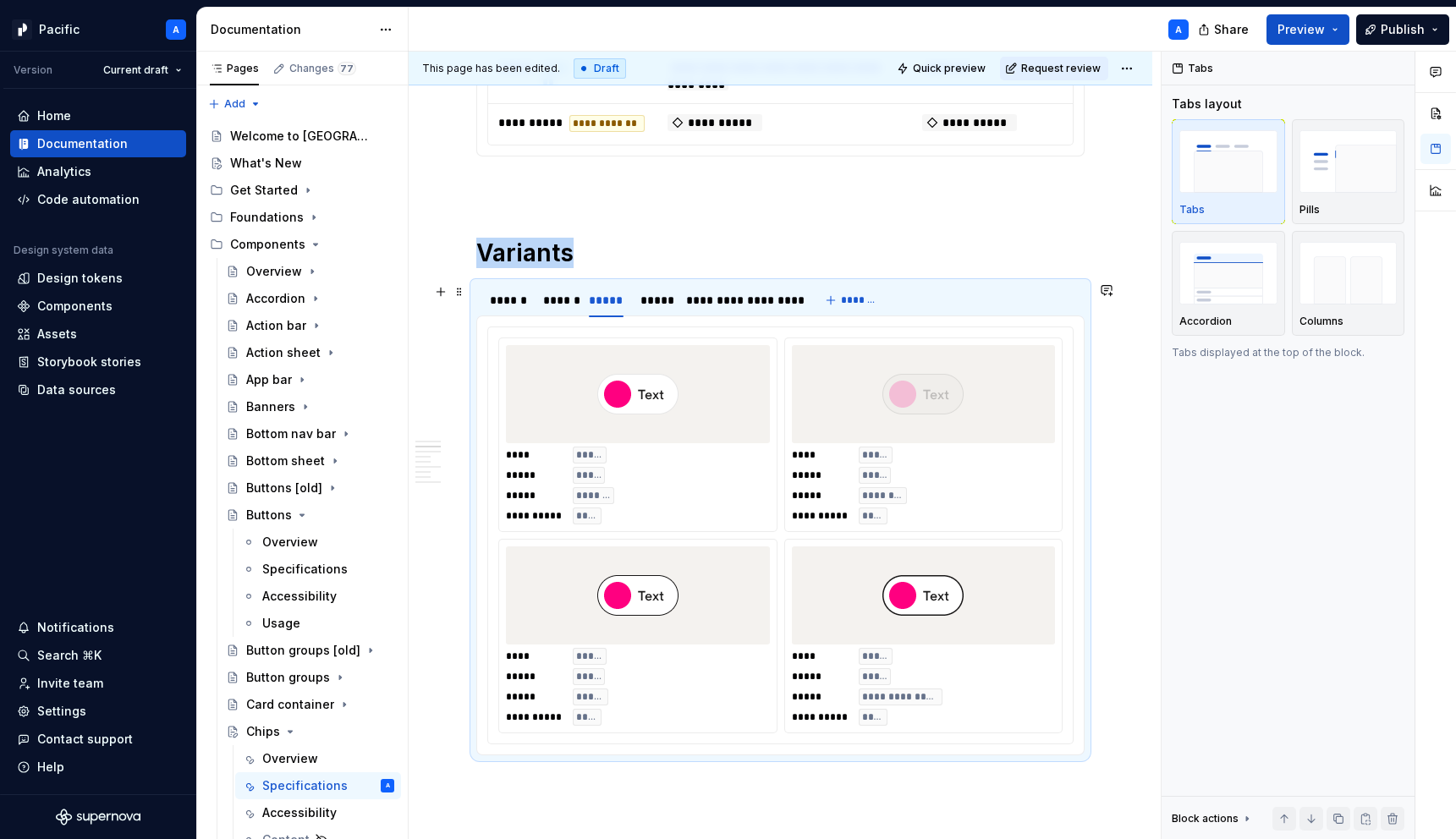
type textarea "*"
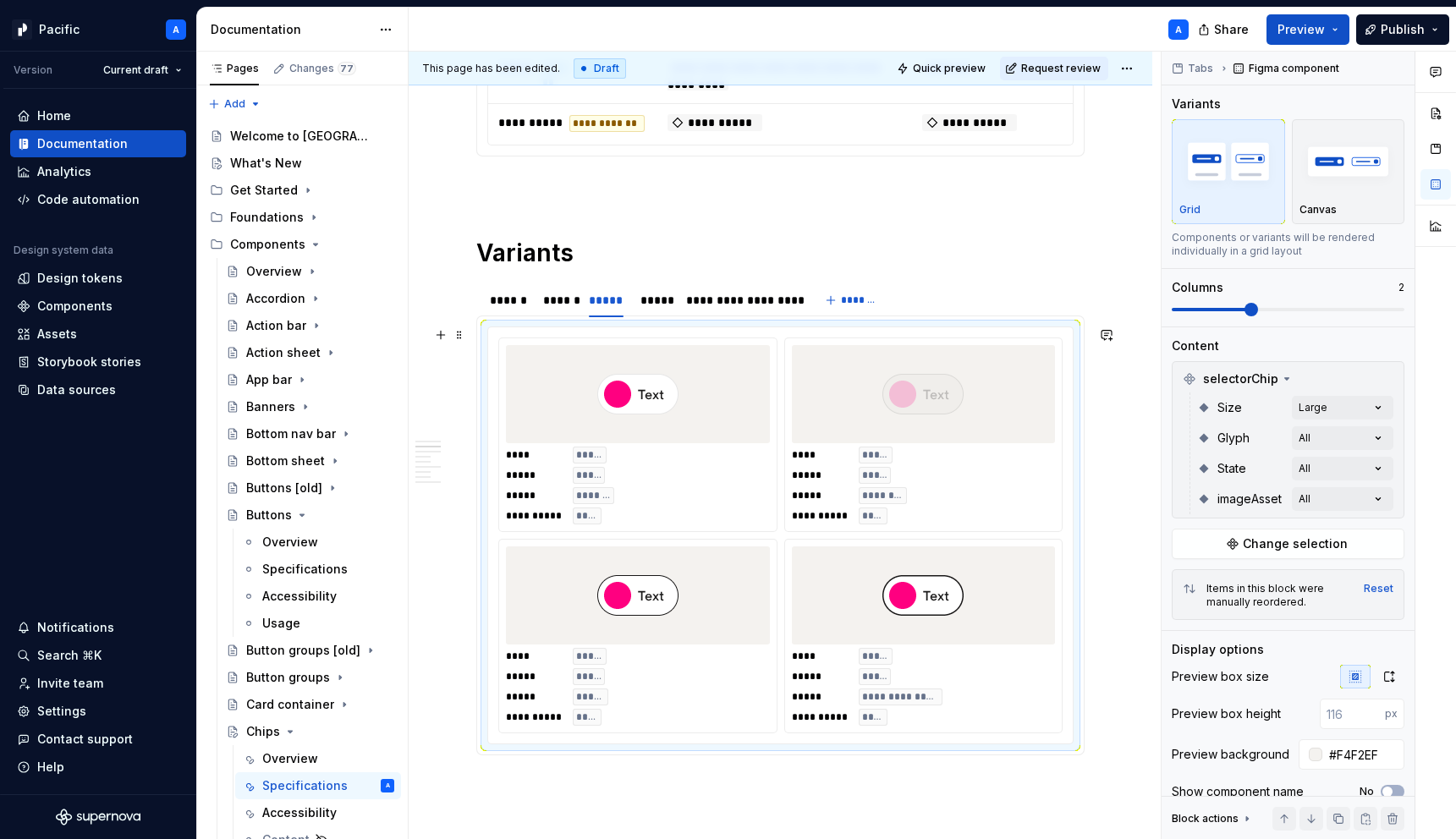
click at [628, 354] on img at bounding box center [637, 394] width 81 height 85
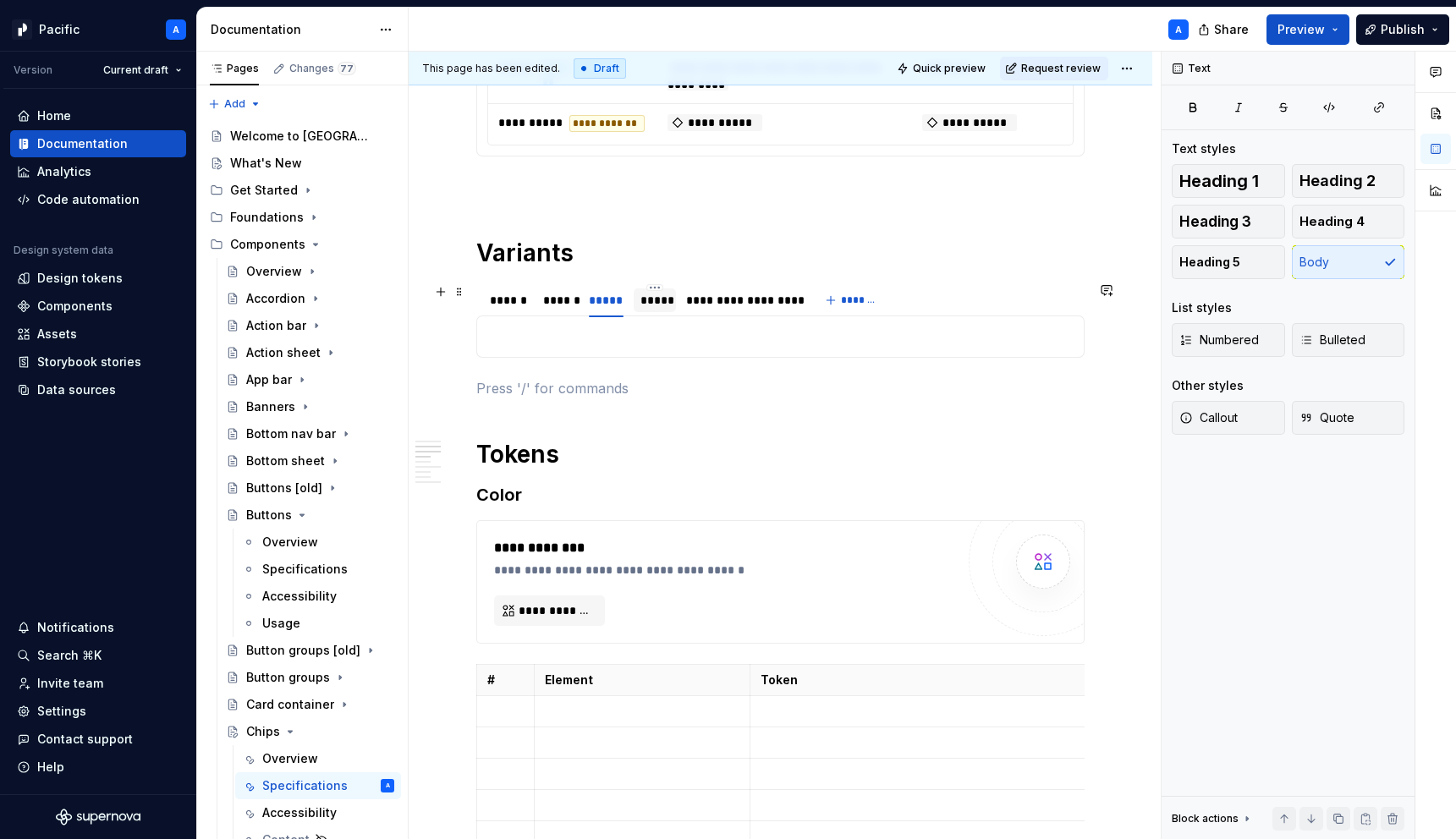
click at [647, 302] on div "*****" at bounding box center [654, 300] width 28 height 17
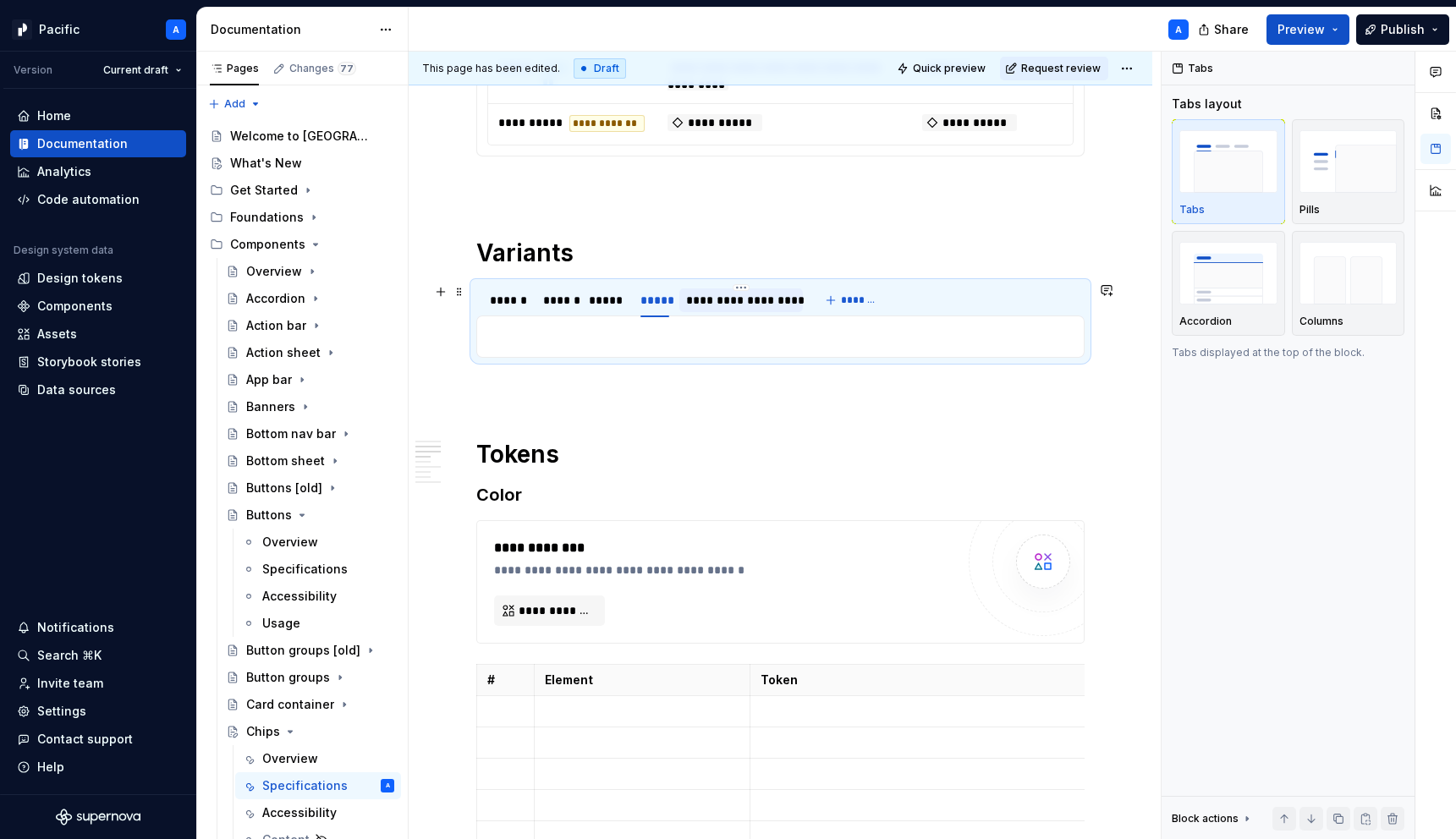
click at [717, 305] on div "**********" at bounding box center [741, 300] width 110 height 17
click at [554, 300] on div "******" at bounding box center [557, 300] width 28 height 17
click at [557, 334] on p at bounding box center [781, 336] width 586 height 21
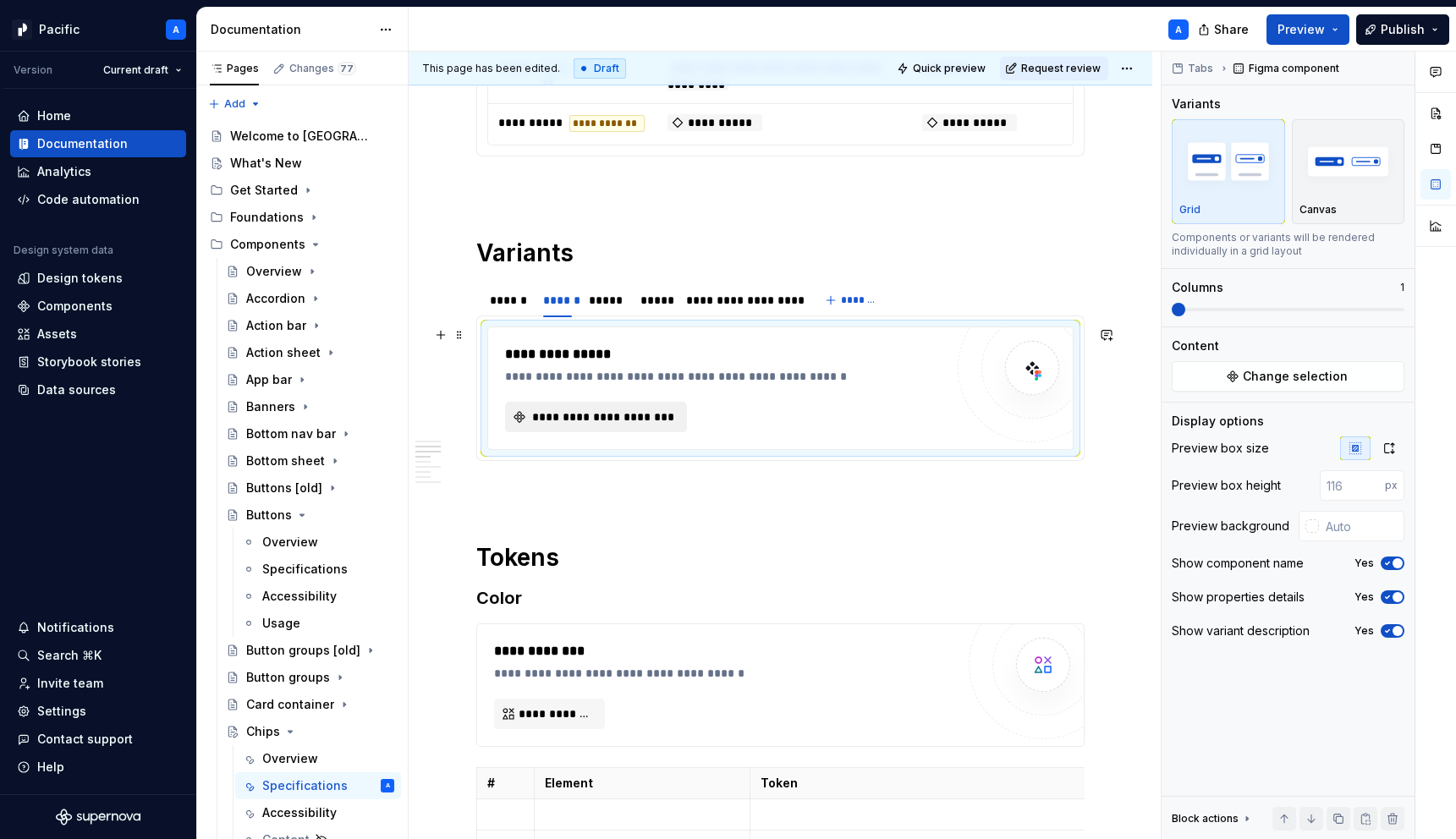
click at [588, 416] on span "**********" at bounding box center [603, 416] width 147 height 17
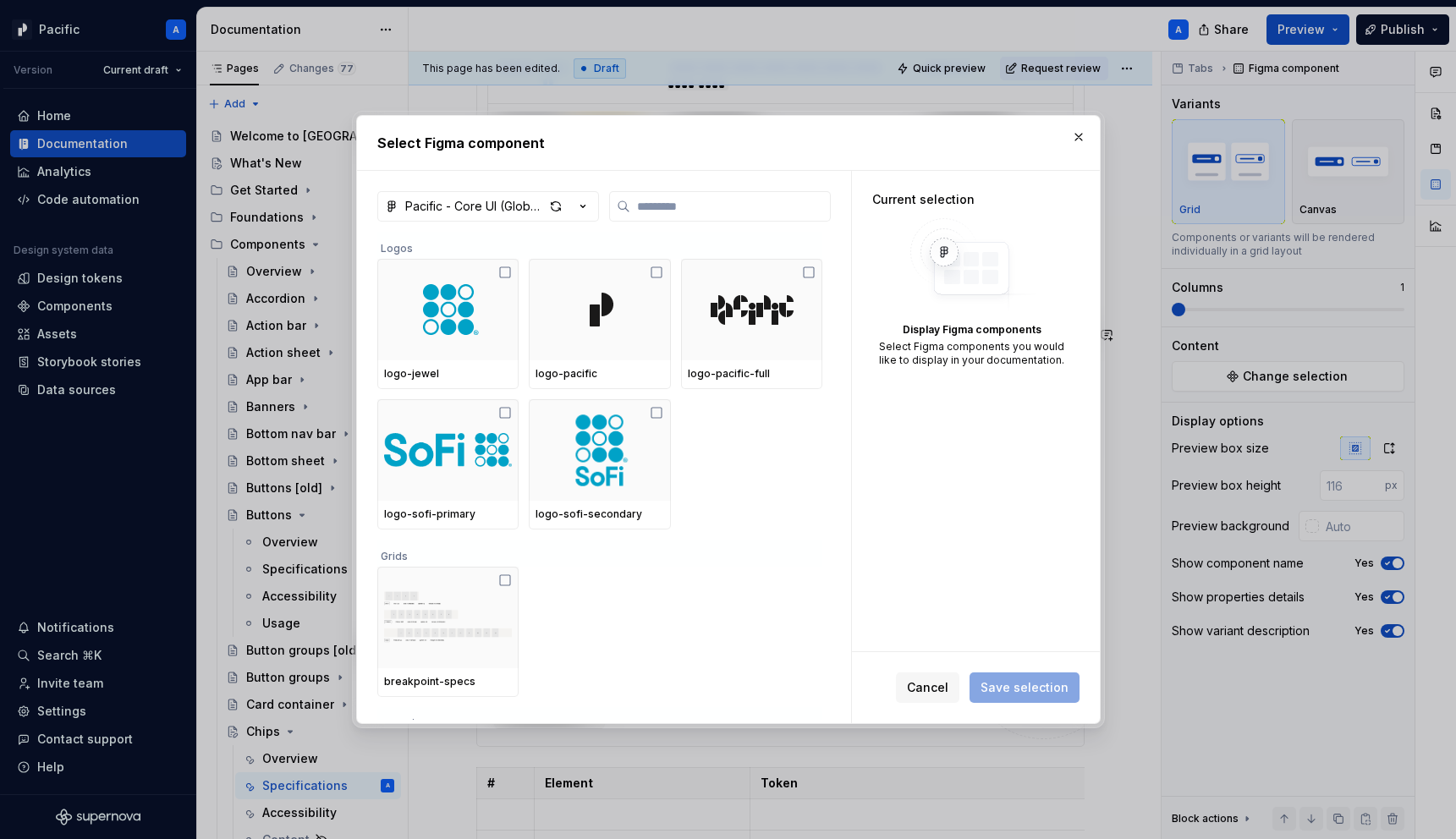
type textarea "*"
type input "*"
type textarea "*"
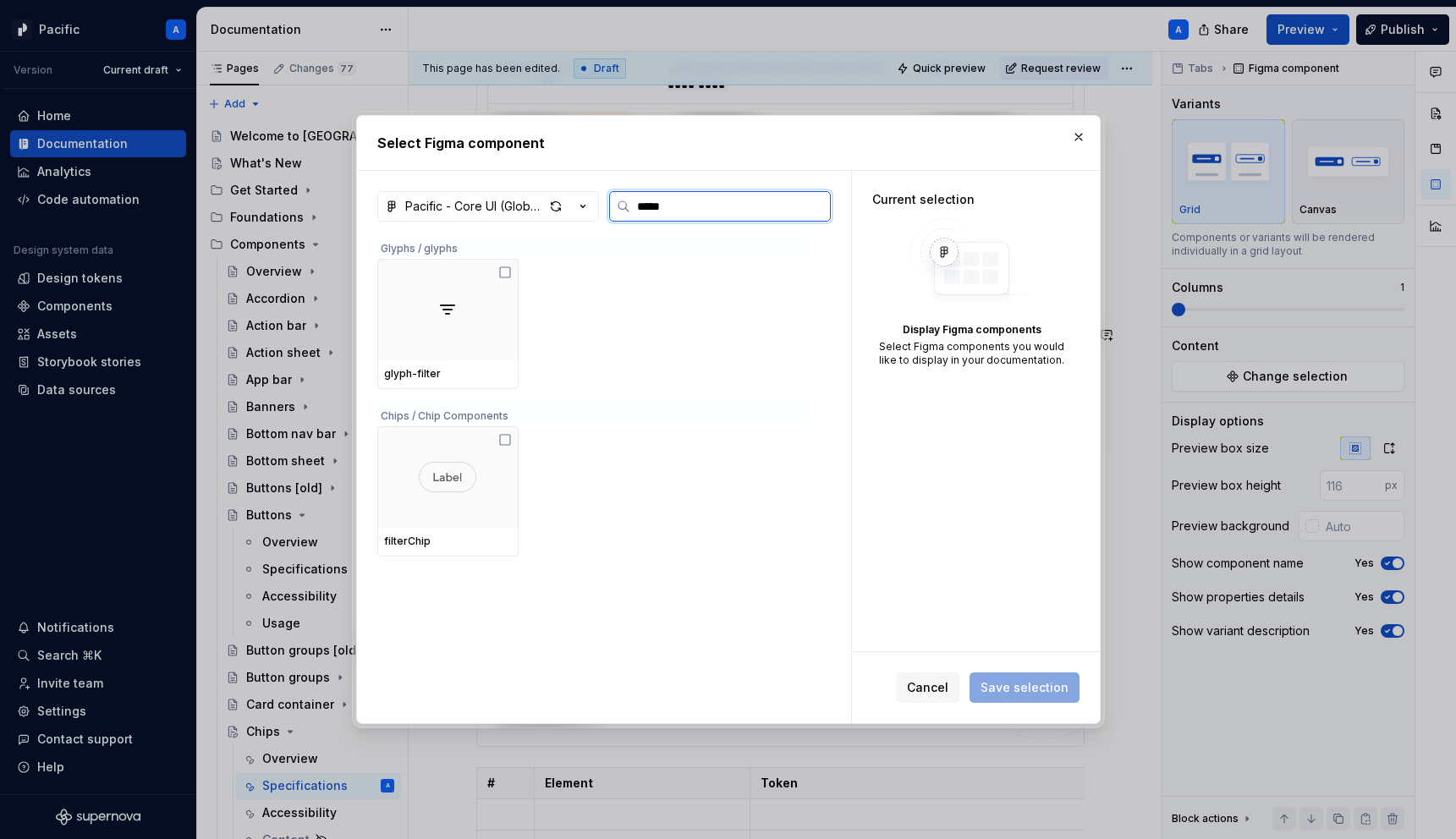
type input "******"
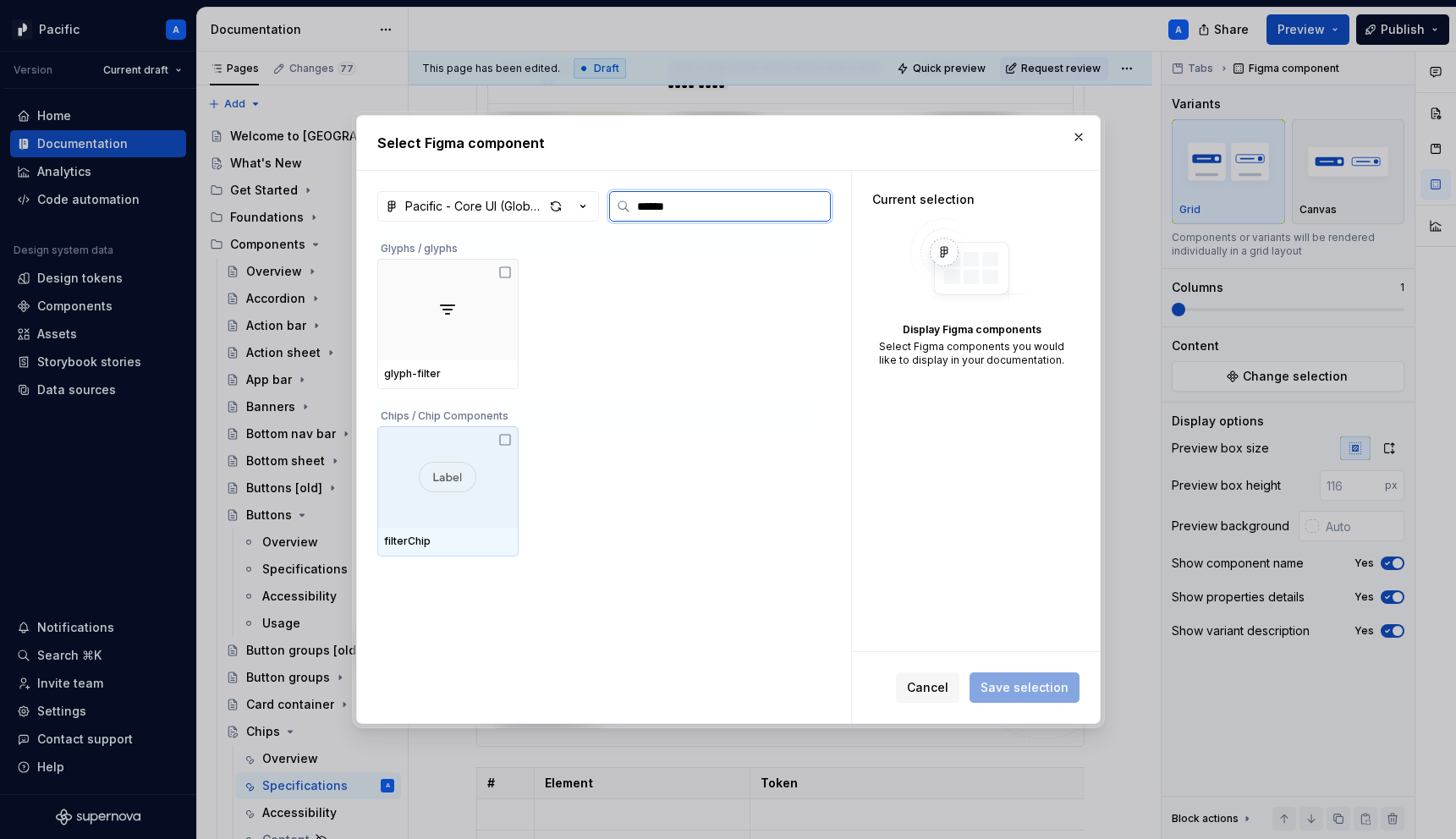
click at [458, 524] on div at bounding box center [448, 477] width 142 height 102
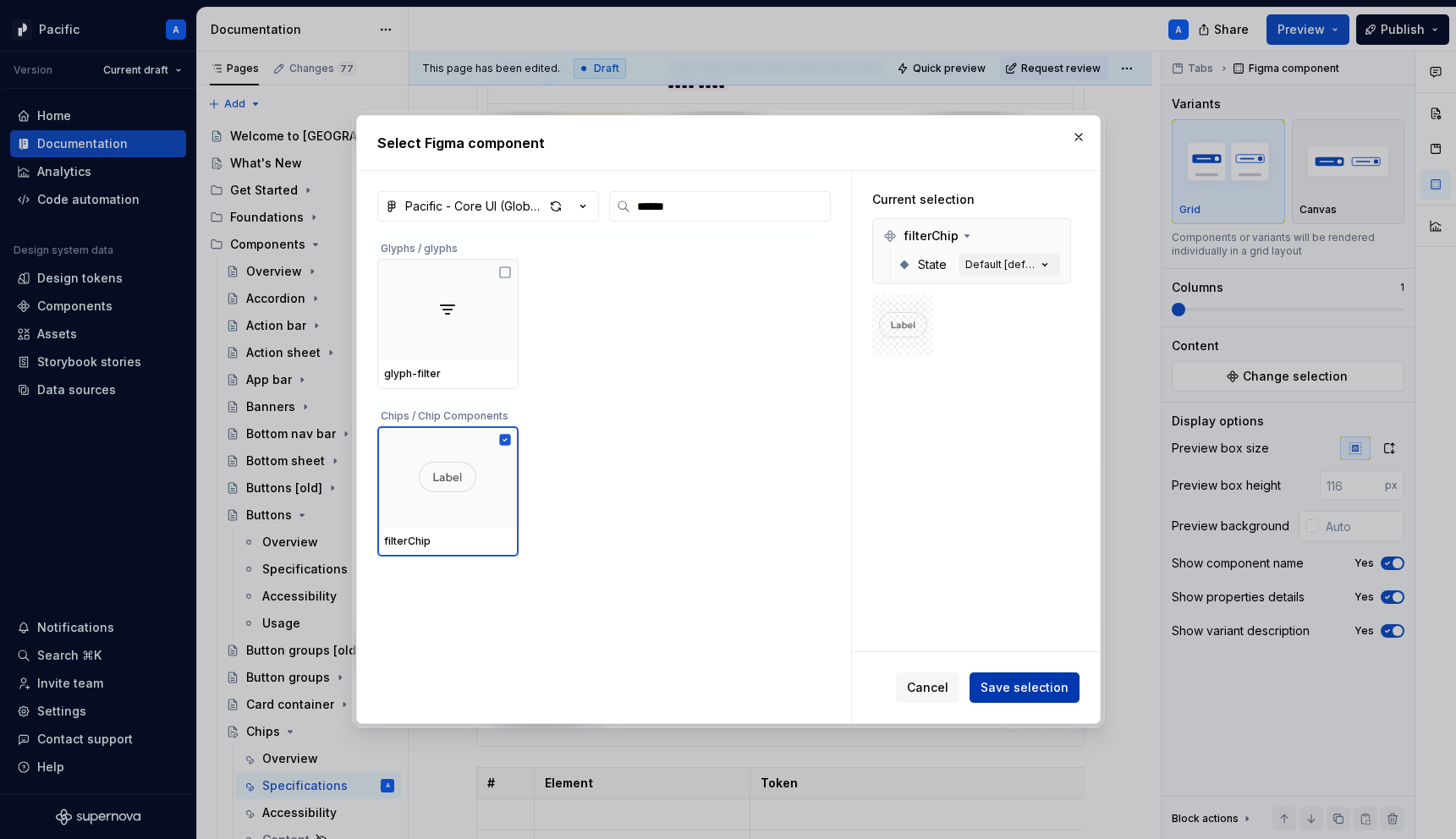
click at [1029, 683] on span "Save selection" at bounding box center [1024, 687] width 88 height 17
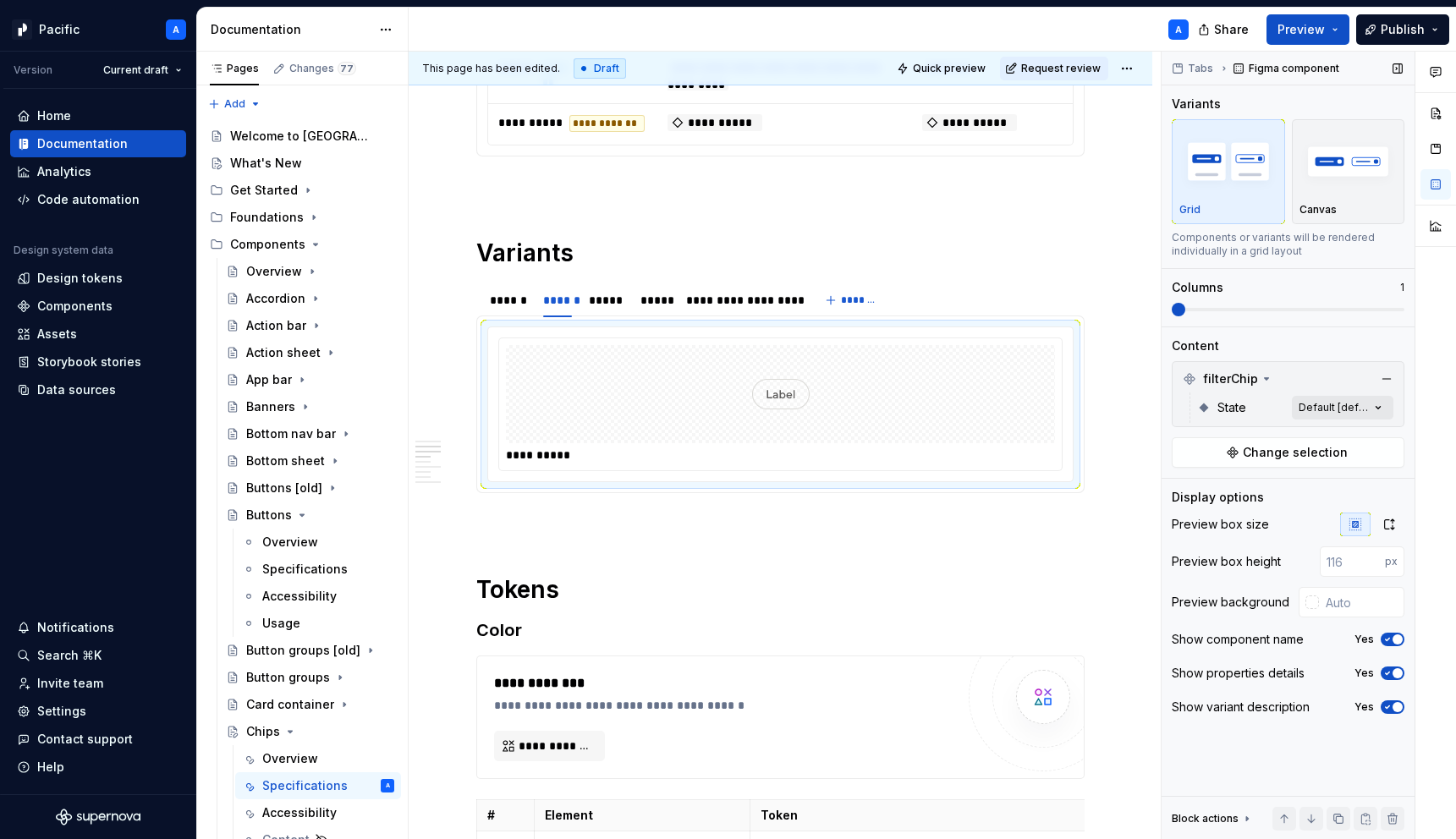
click at [1325, 412] on div "Comments Open comments No comments yet Select ‘Comment’ from the block context …" at bounding box center [1307, 445] width 294 height 788
click at [1373, 431] on button "button" at bounding box center [1370, 438] width 23 height 14
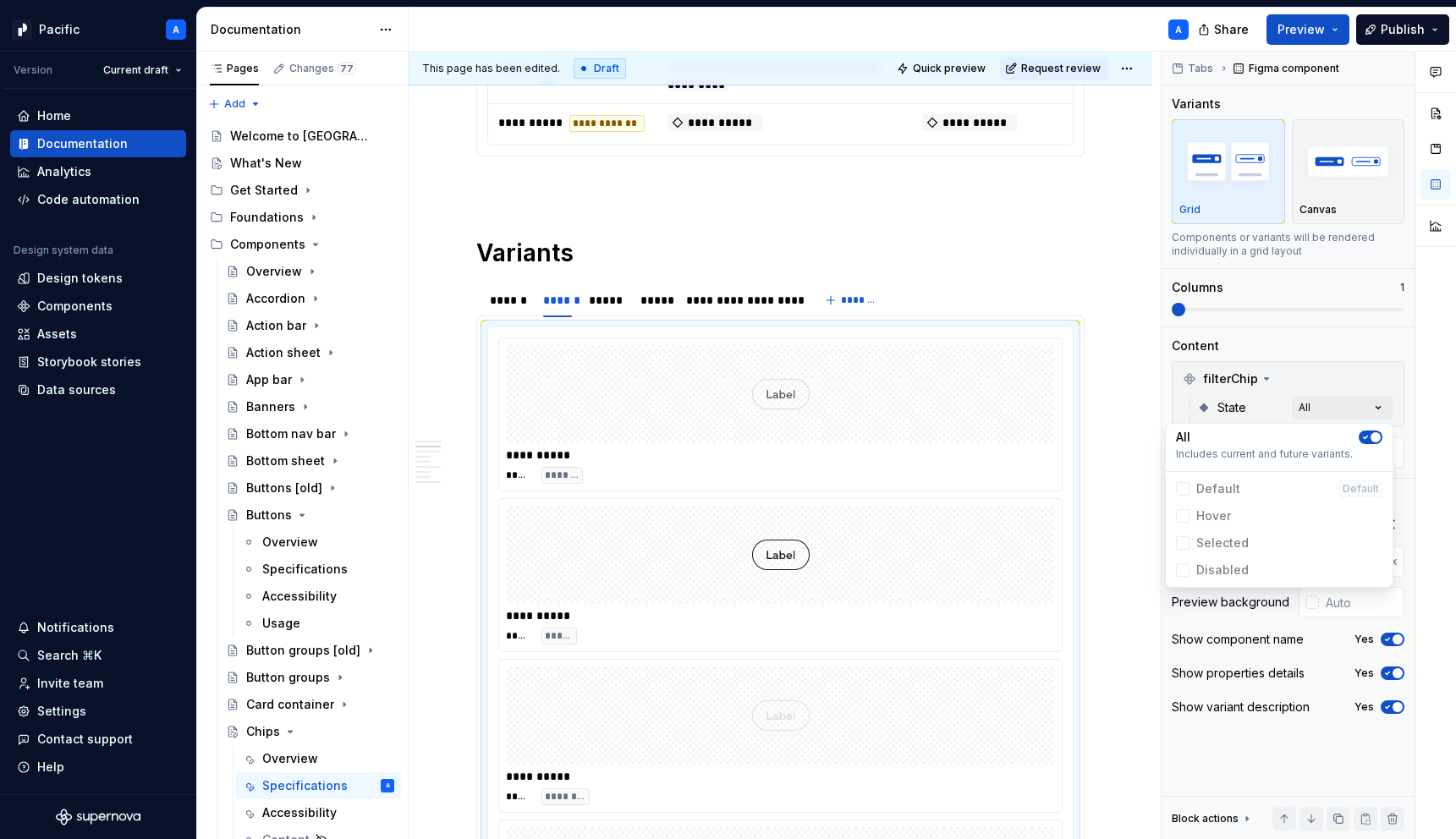
click at [1249, 311] on div "Comments Open comments No comments yet Select ‘Comment’ from the block context …" at bounding box center [1307, 445] width 294 height 788
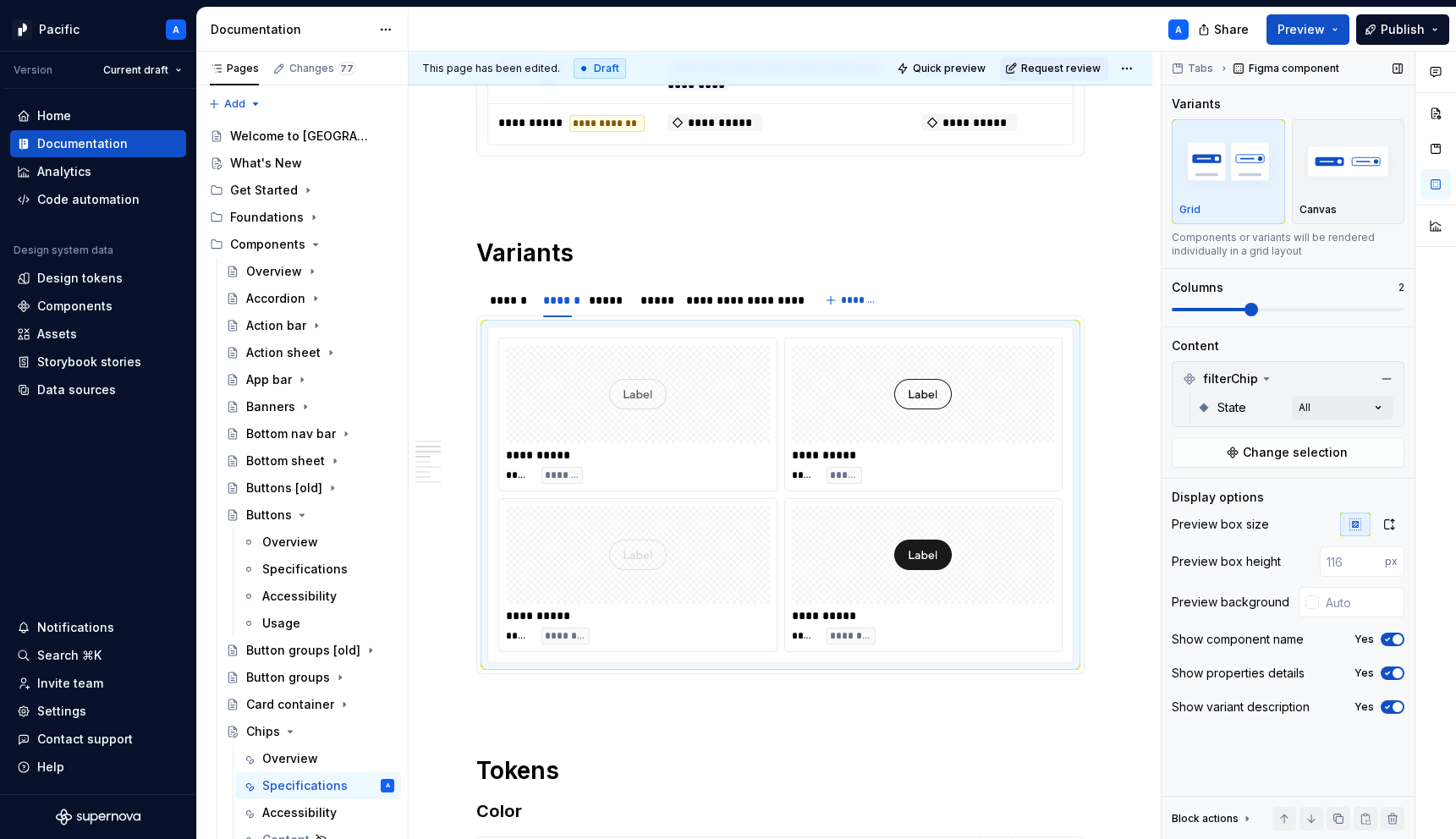
click at [1257, 307] on span at bounding box center [1288, 310] width 233 height 14
click at [1361, 600] on input "text" at bounding box center [1360, 602] width 85 height 30
paste input "#F4F2EF"
type input "#F4F2EF"
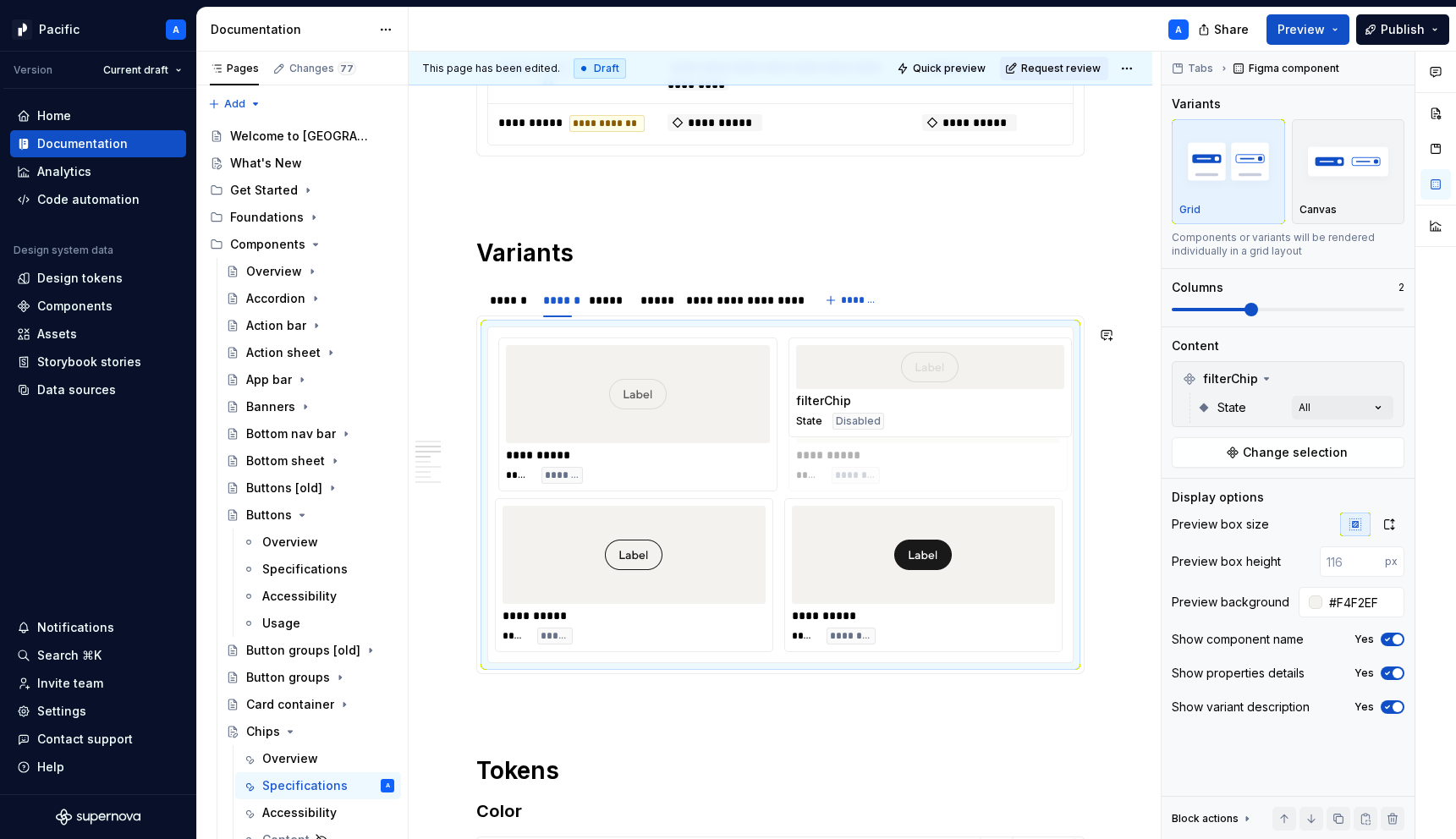
drag, startPoint x: 647, startPoint y: 544, endPoint x: 935, endPoint y: 388, distance: 327.5
click at [935, 388] on body "Pacific A Version Current draft Home Documentation Analytics Code automation De…" at bounding box center [728, 419] width 1456 height 839
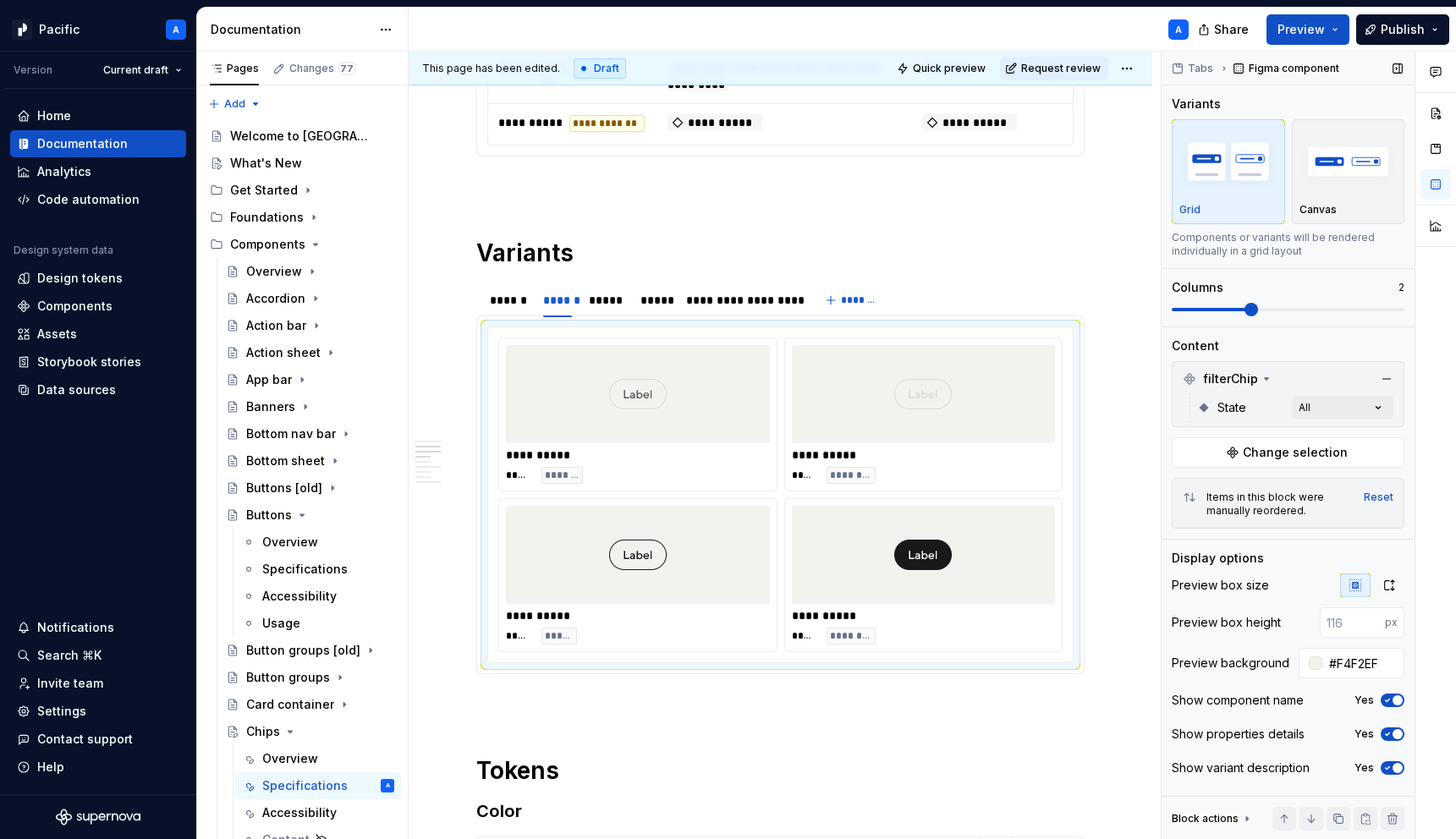
click at [1395, 700] on span "button" at bounding box center [1397, 700] width 10 height 10
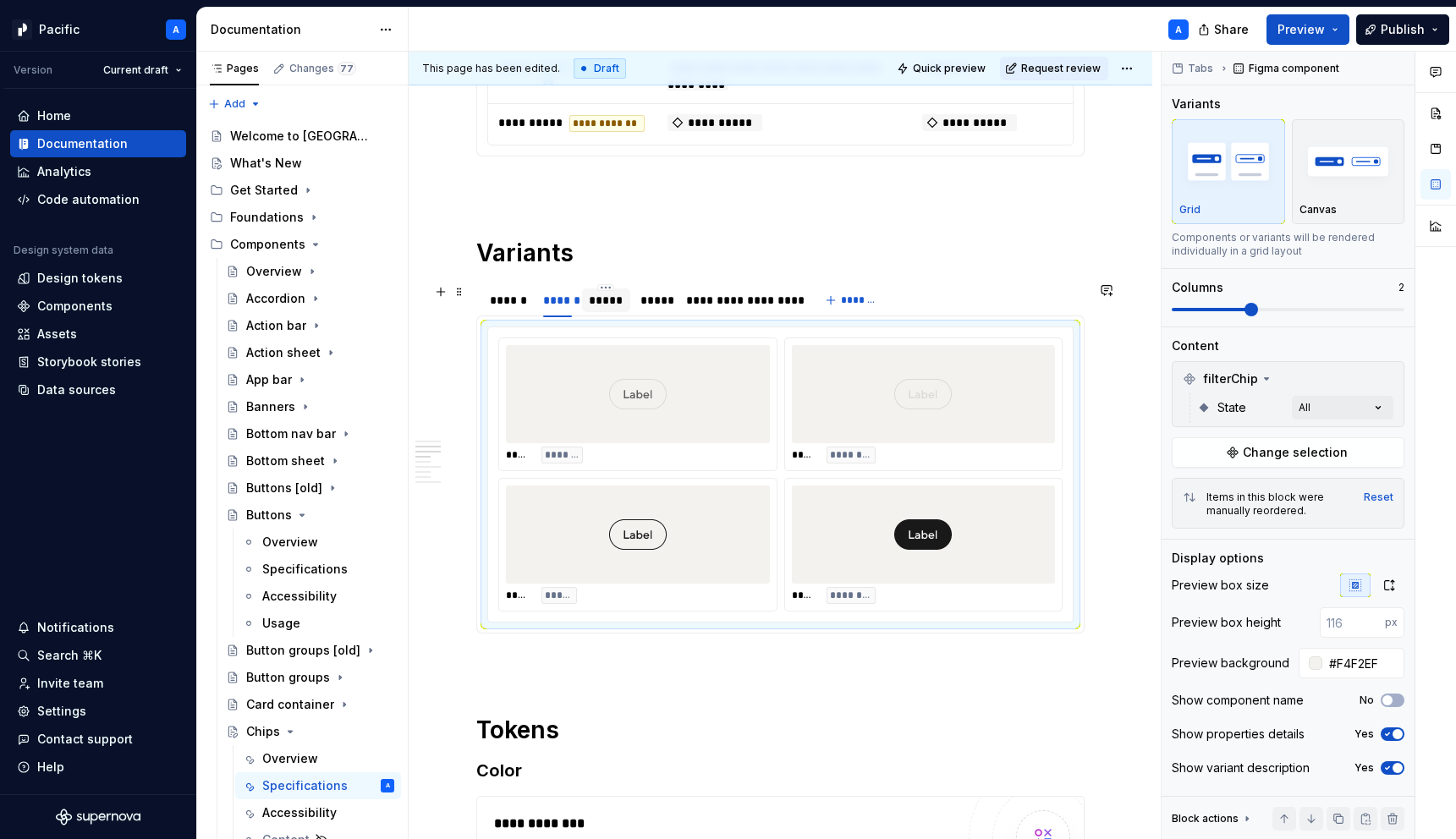
click at [601, 305] on div "*****" at bounding box center [605, 300] width 34 height 17
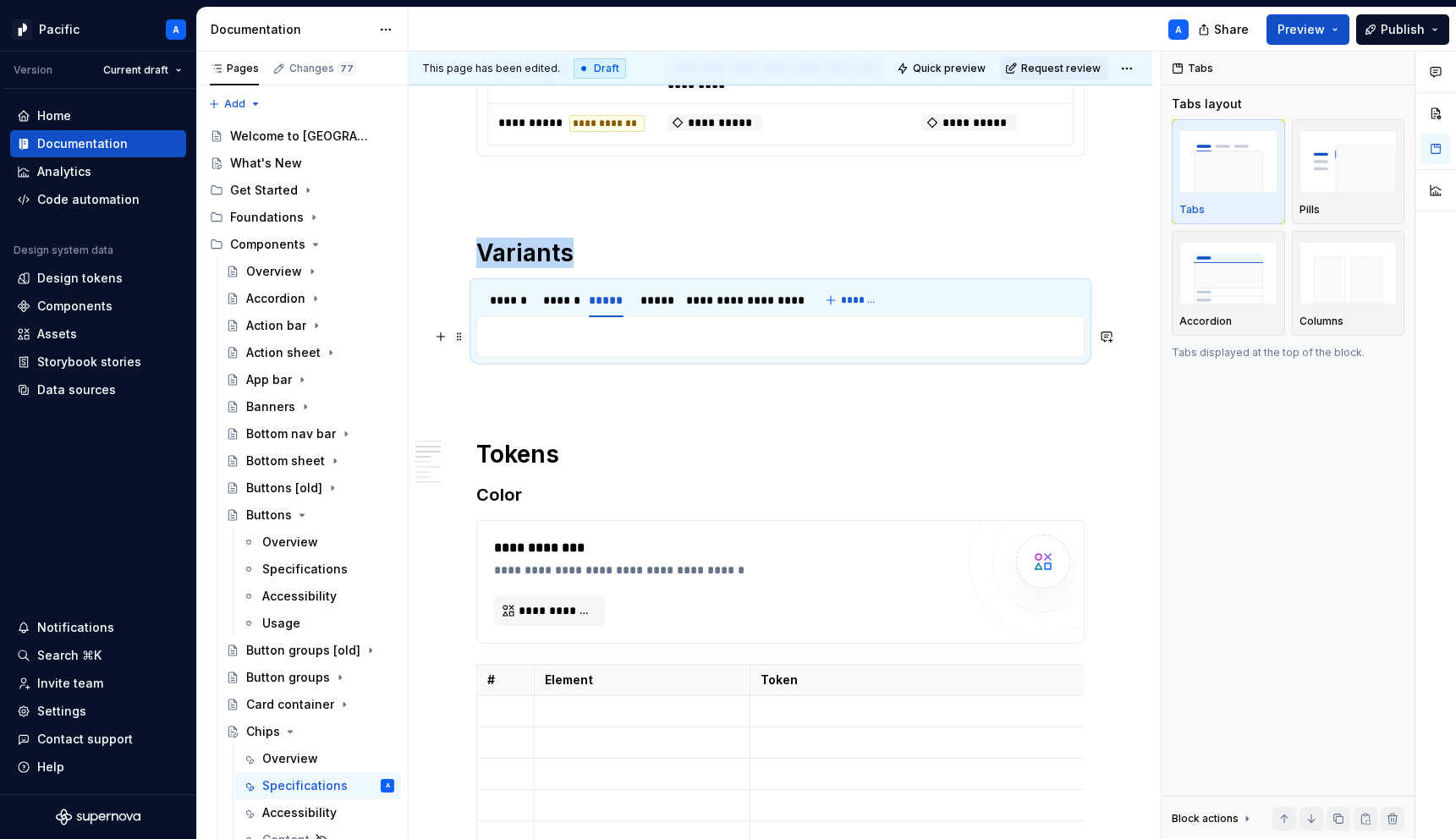
click at [648, 334] on p at bounding box center [781, 336] width 586 height 21
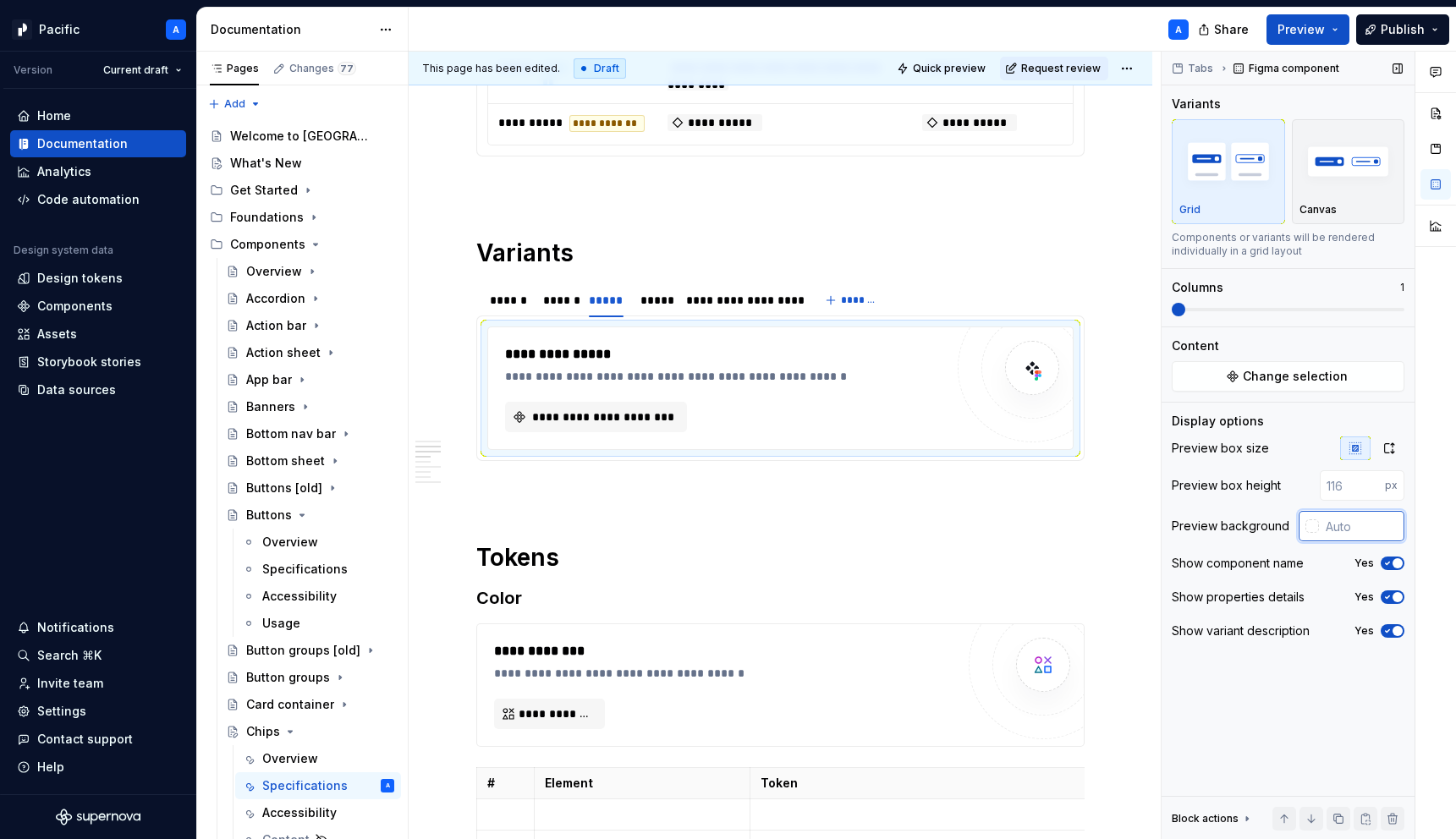
click at [1335, 530] on input "text" at bounding box center [1360, 525] width 85 height 30
paste input "#F4F2EF"
type input "#F4F2EF"
click at [658, 428] on button "**********" at bounding box center [596, 416] width 182 height 30
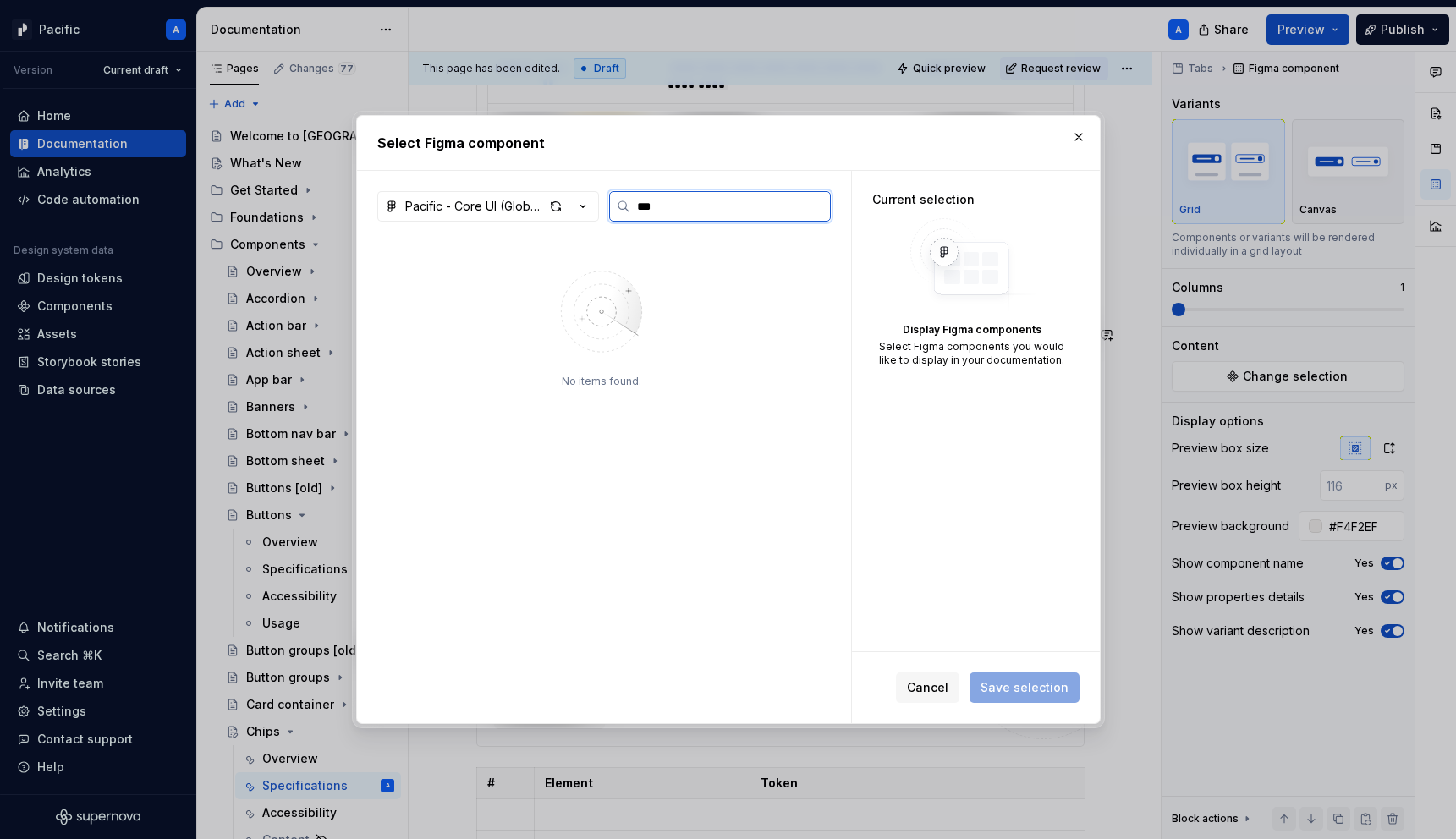
type input "***"
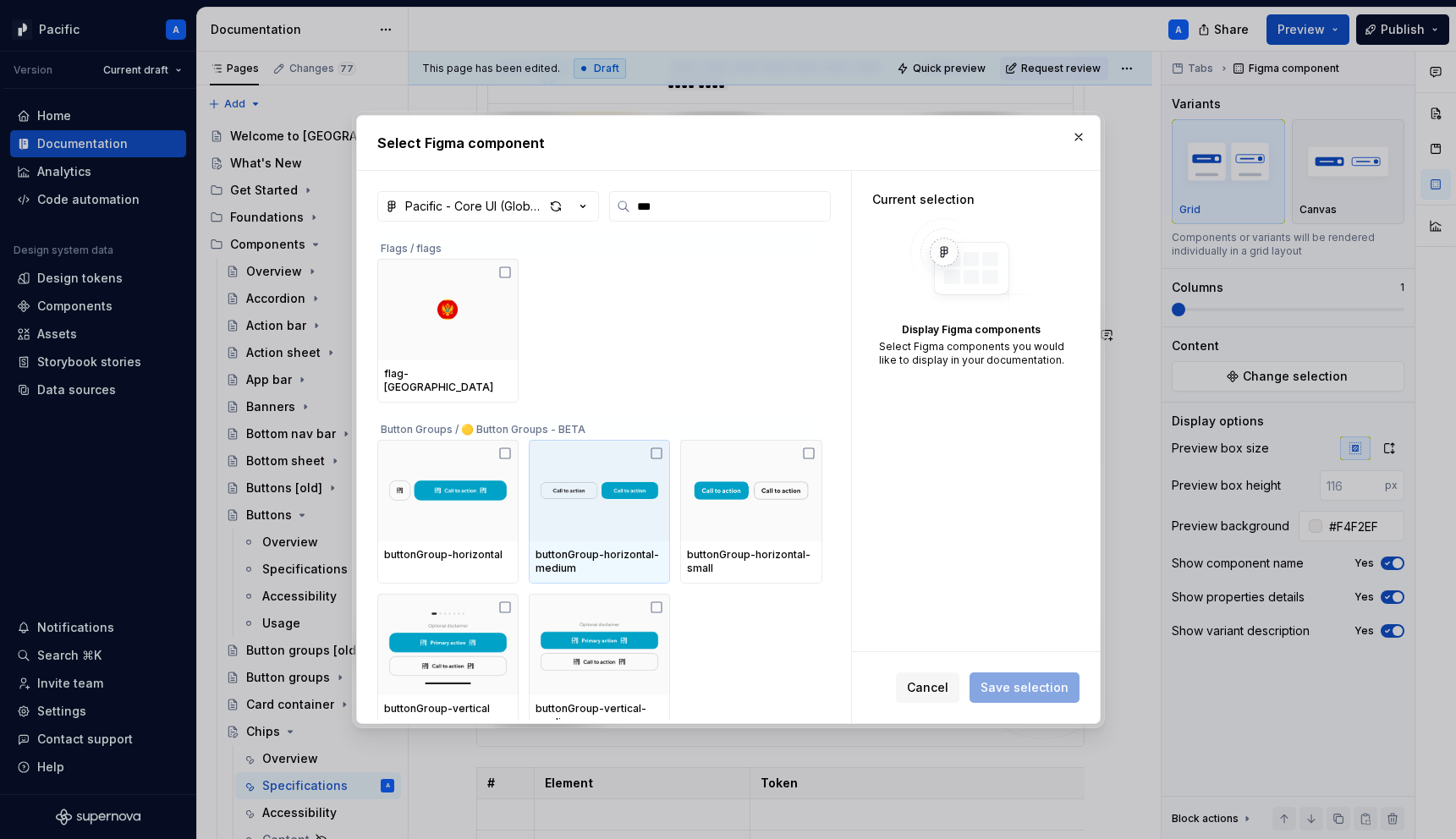
scroll to position [476, 0]
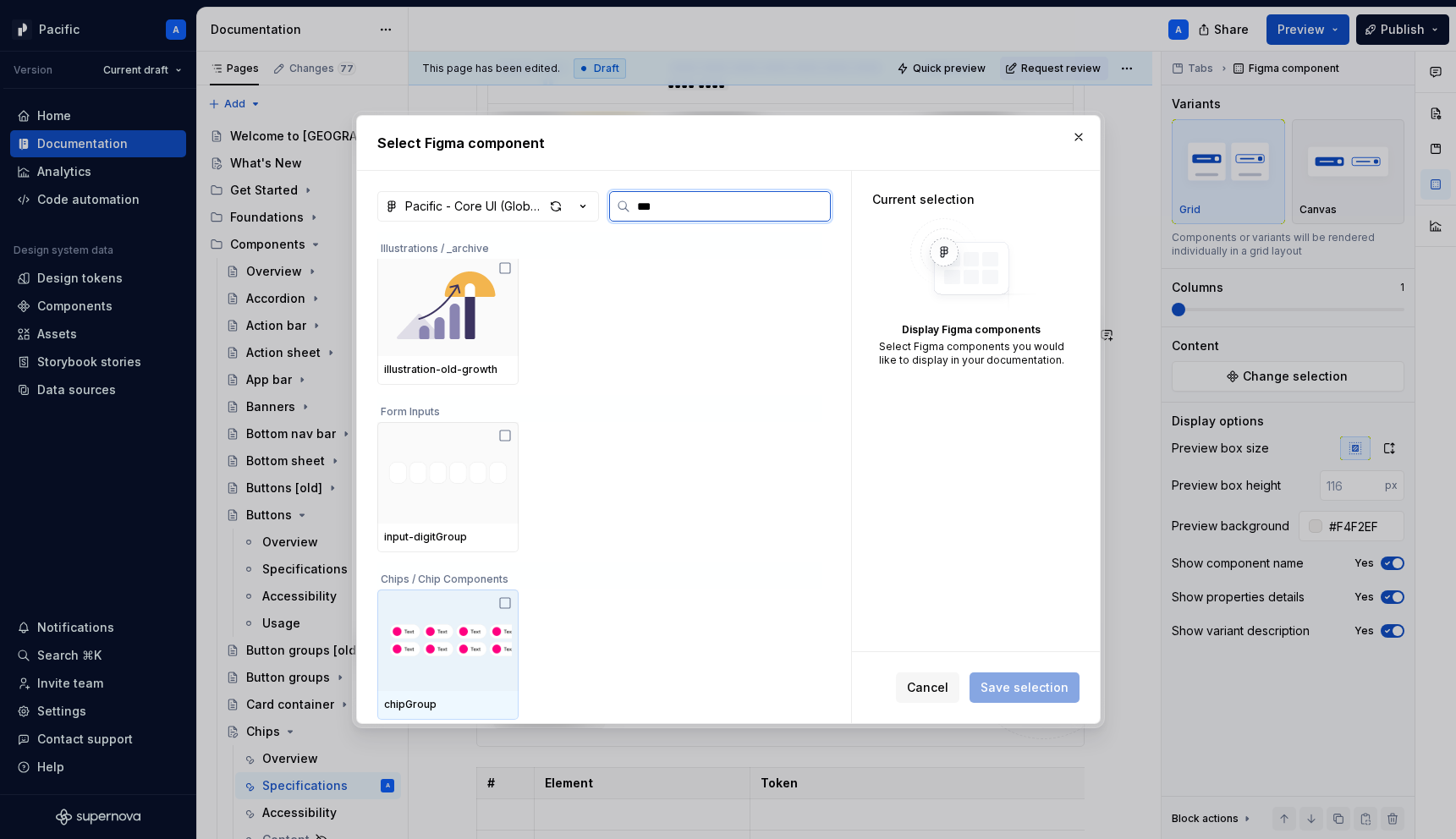
click at [456, 600] on div at bounding box center [448, 640] width 142 height 102
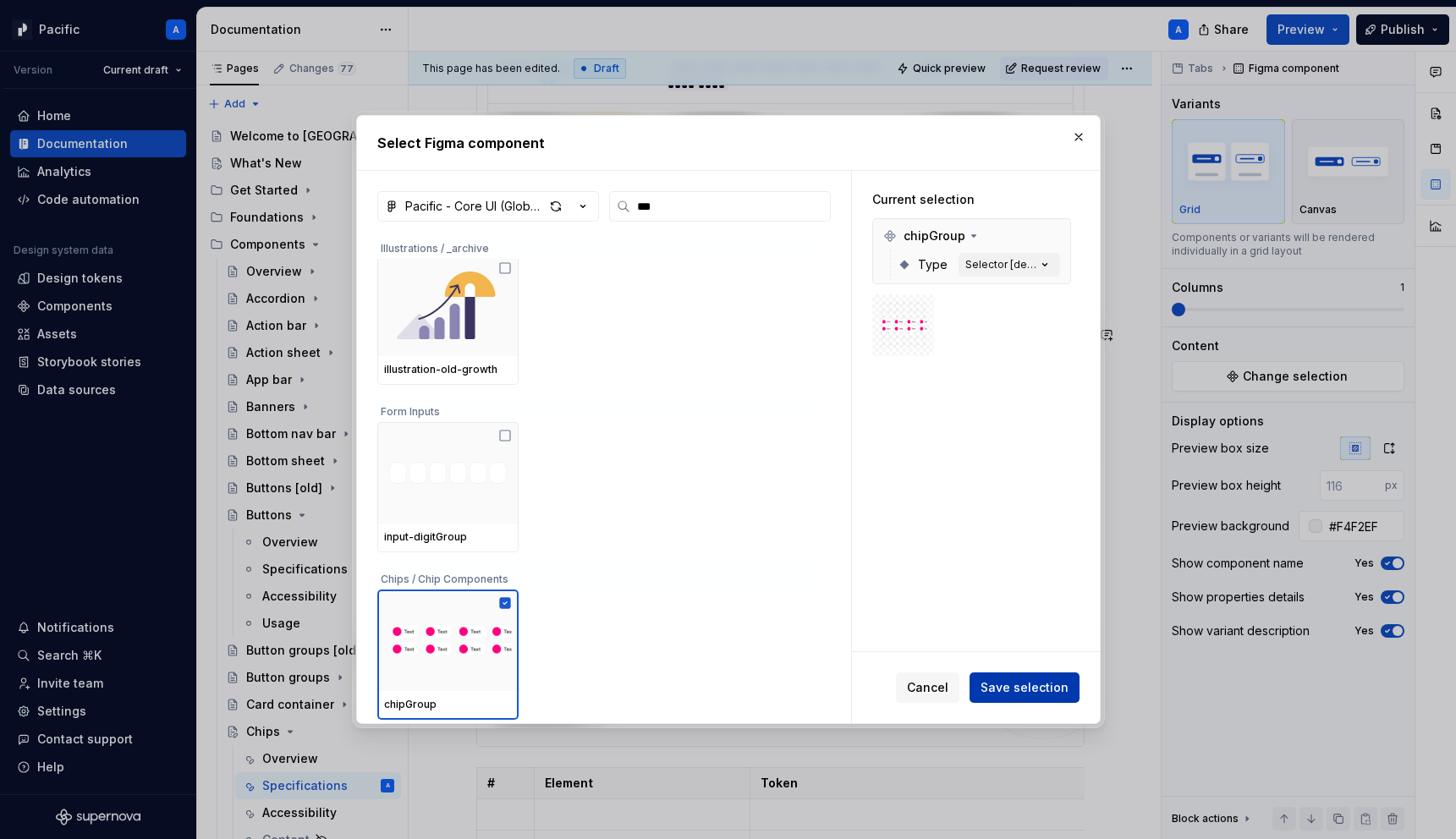
click at [1010, 698] on button "Save selection" at bounding box center [1024, 687] width 110 height 30
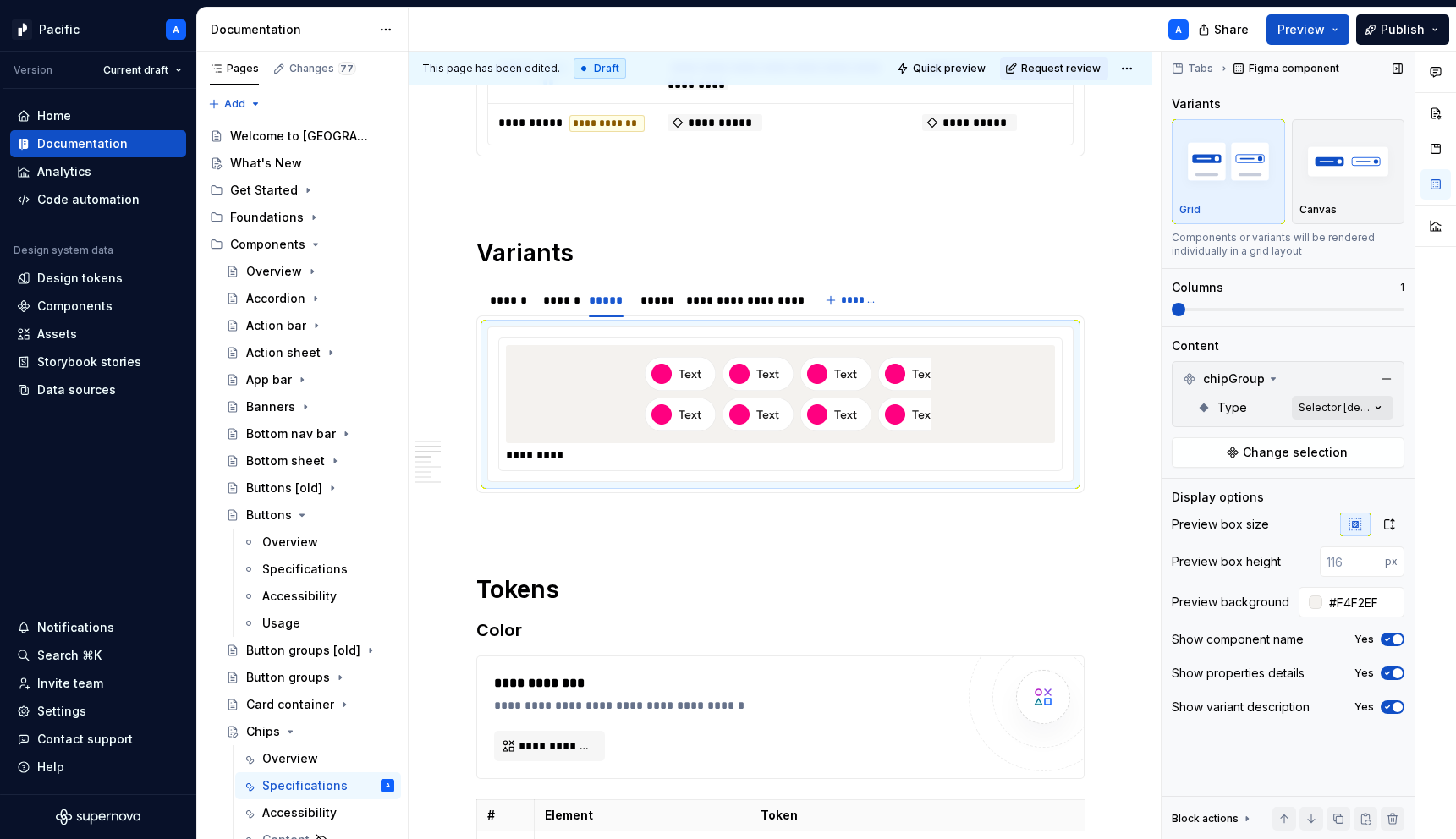
click at [1344, 399] on div "Comments Open comments No comments yet Select ‘Comment’ from the block context …" at bounding box center [1307, 445] width 294 height 788
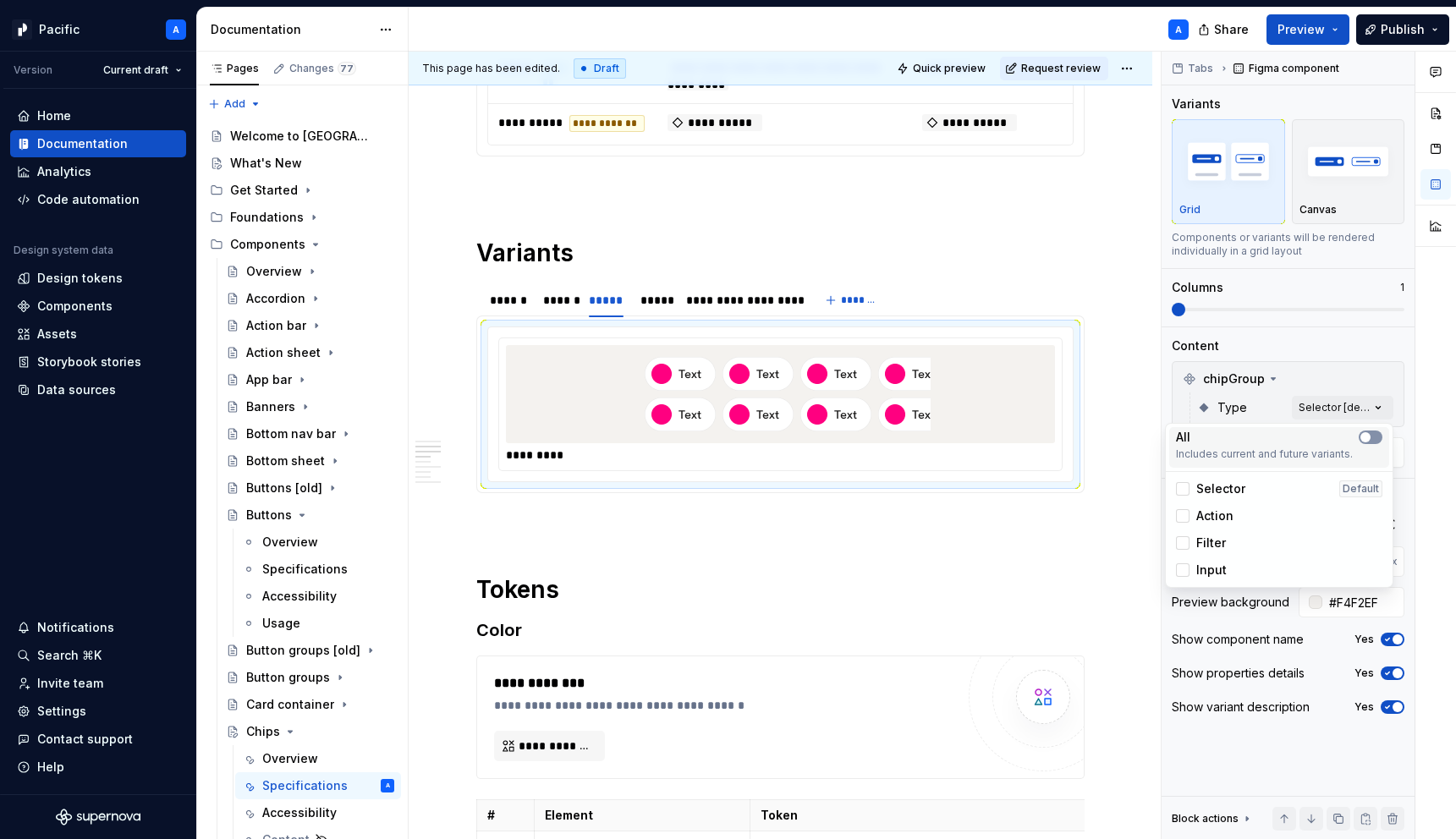
click at [1375, 439] on button "button" at bounding box center [1370, 438] width 23 height 14
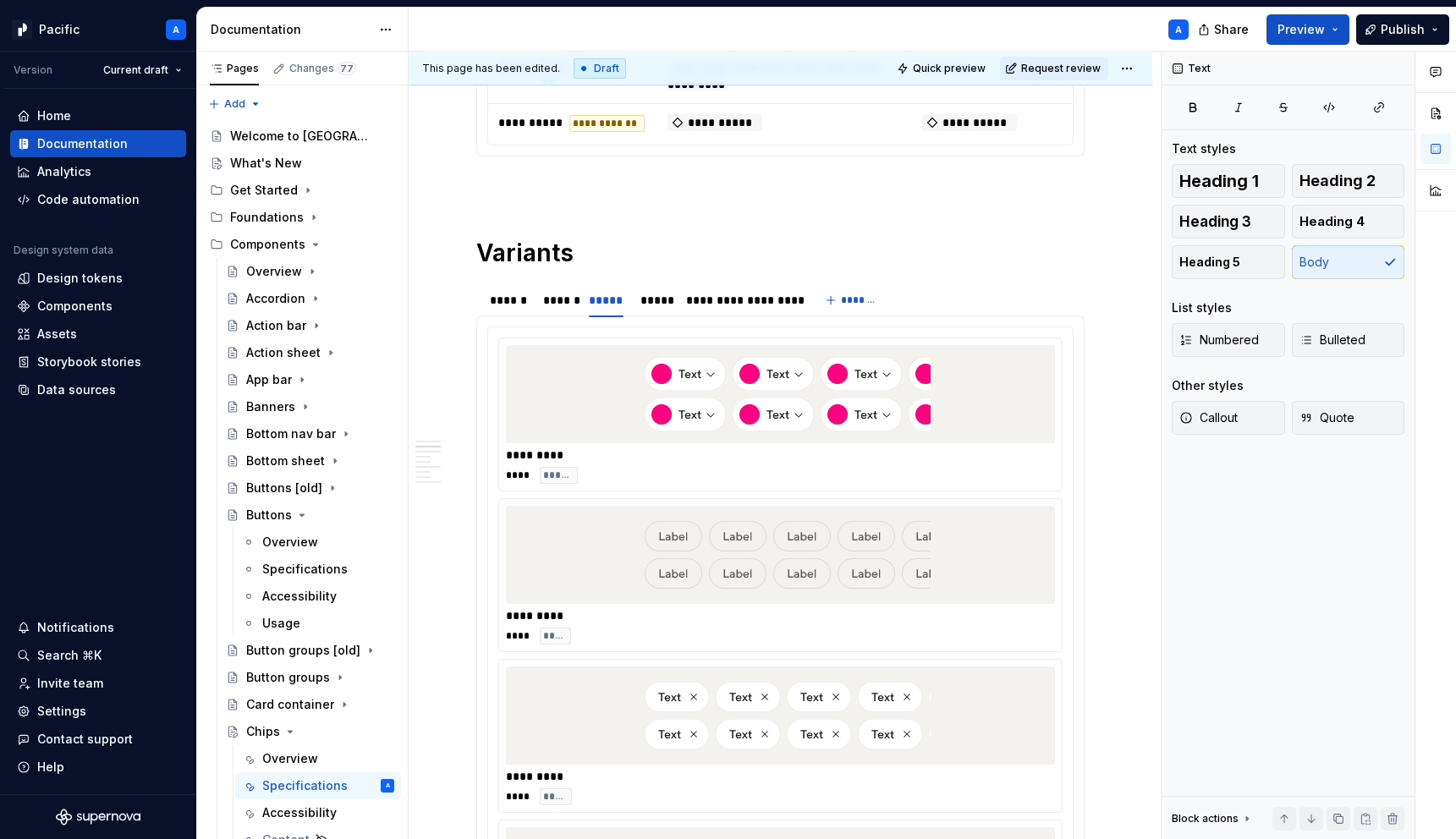
click at [962, 562] on html "Pacific A Version Current draft Home Documentation Analytics Code automation De…" at bounding box center [728, 419] width 1456 height 839
click at [838, 429] on img at bounding box center [781, 394] width 299 height 85
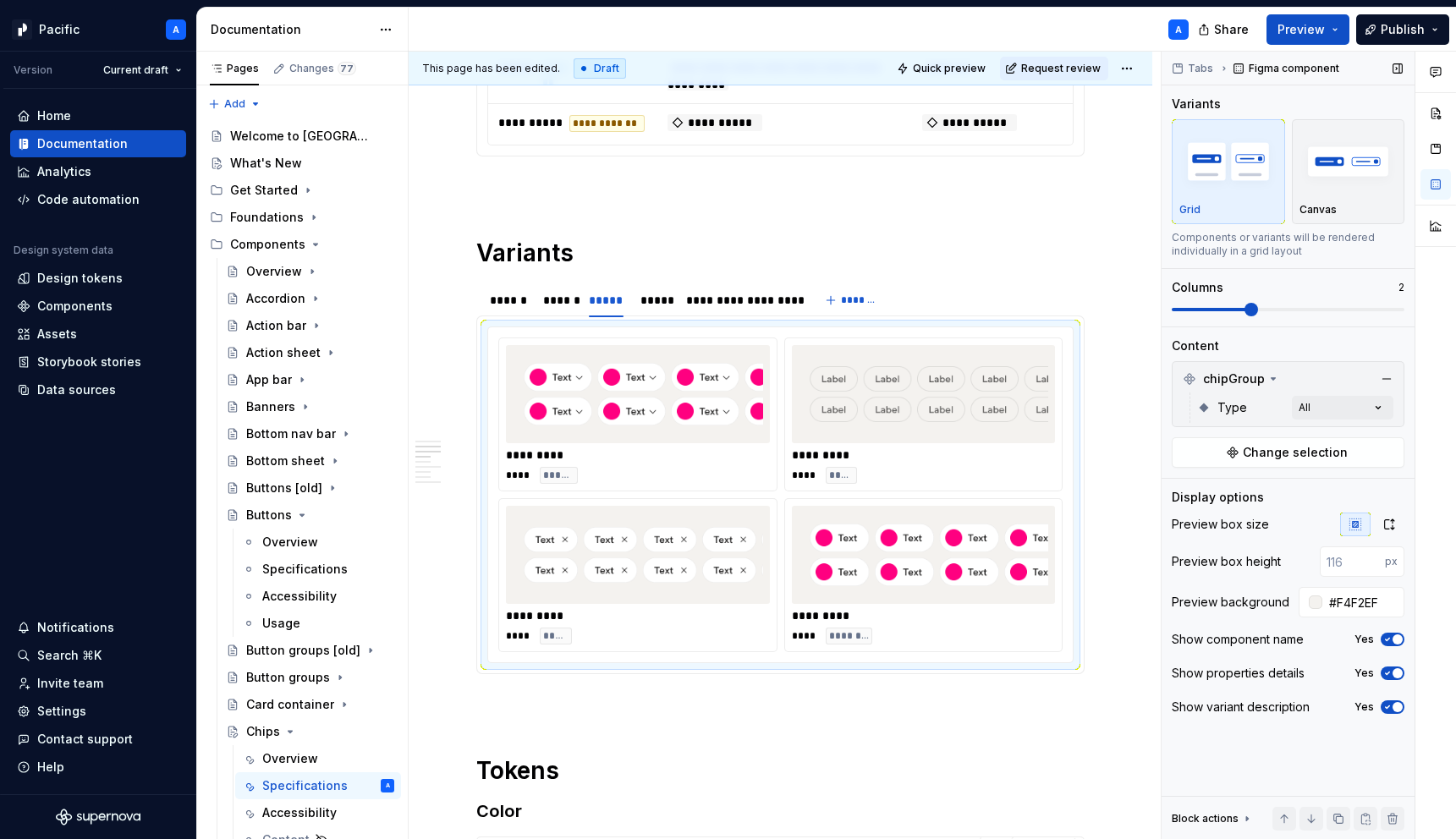
click at [1244, 309] on span at bounding box center [1251, 310] width 14 height 14
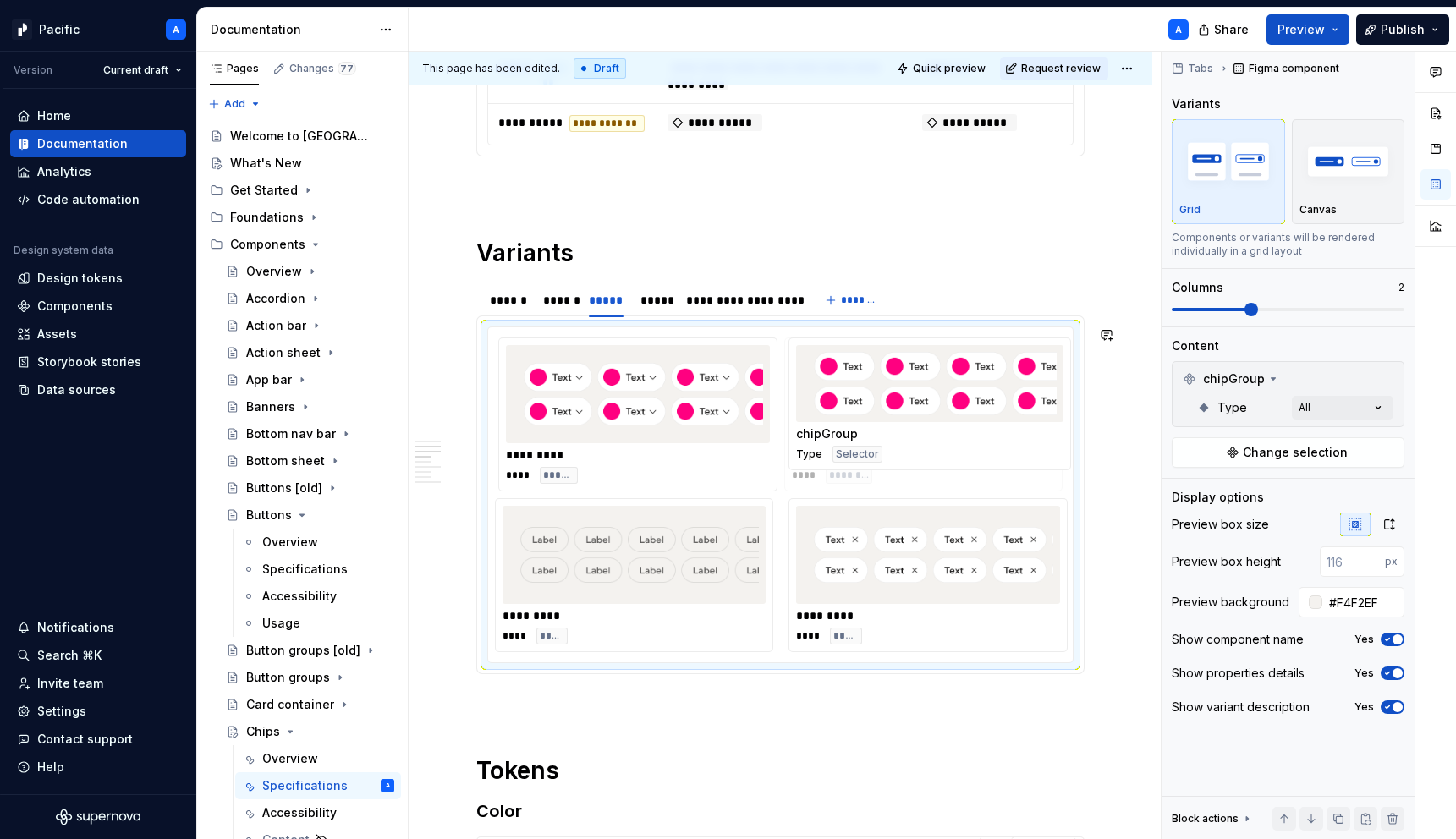
drag, startPoint x: 997, startPoint y: 594, endPoint x: 988, endPoint y: 456, distance: 138.3
click at [988, 456] on body "Pacific A Version Current draft Home Documentation Analytics Code automation De…" at bounding box center [728, 419] width 1456 height 839
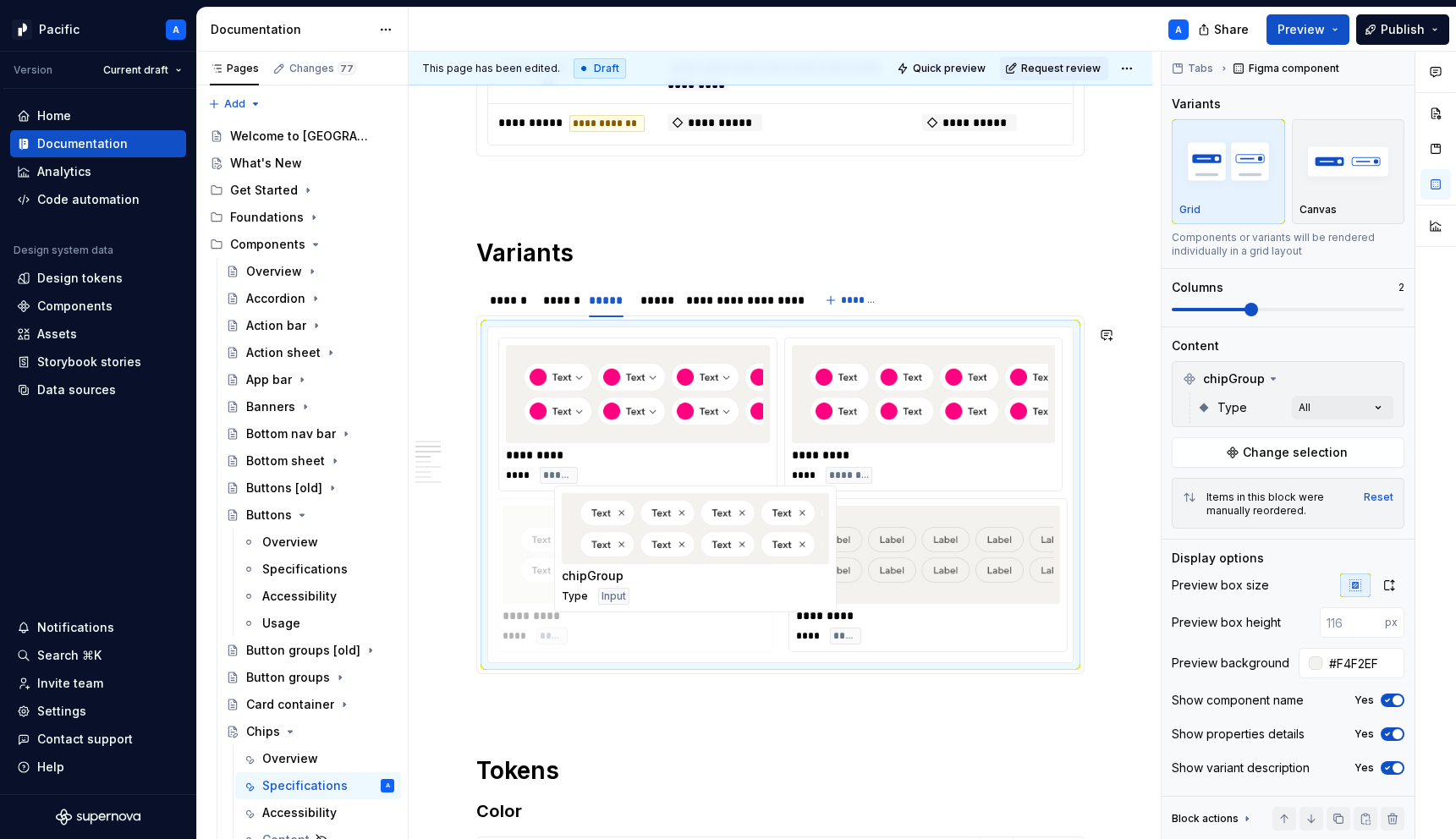
drag, startPoint x: 995, startPoint y: 593, endPoint x: 704, endPoint y: 588, distance: 291.0
click at [704, 588] on body "Pacific A Version Current draft Home Documentation Analytics Code automation De…" at bounding box center [728, 419] width 1456 height 839
click at [1388, 700] on icon "button" at bounding box center [1388, 700] width 14 height 10
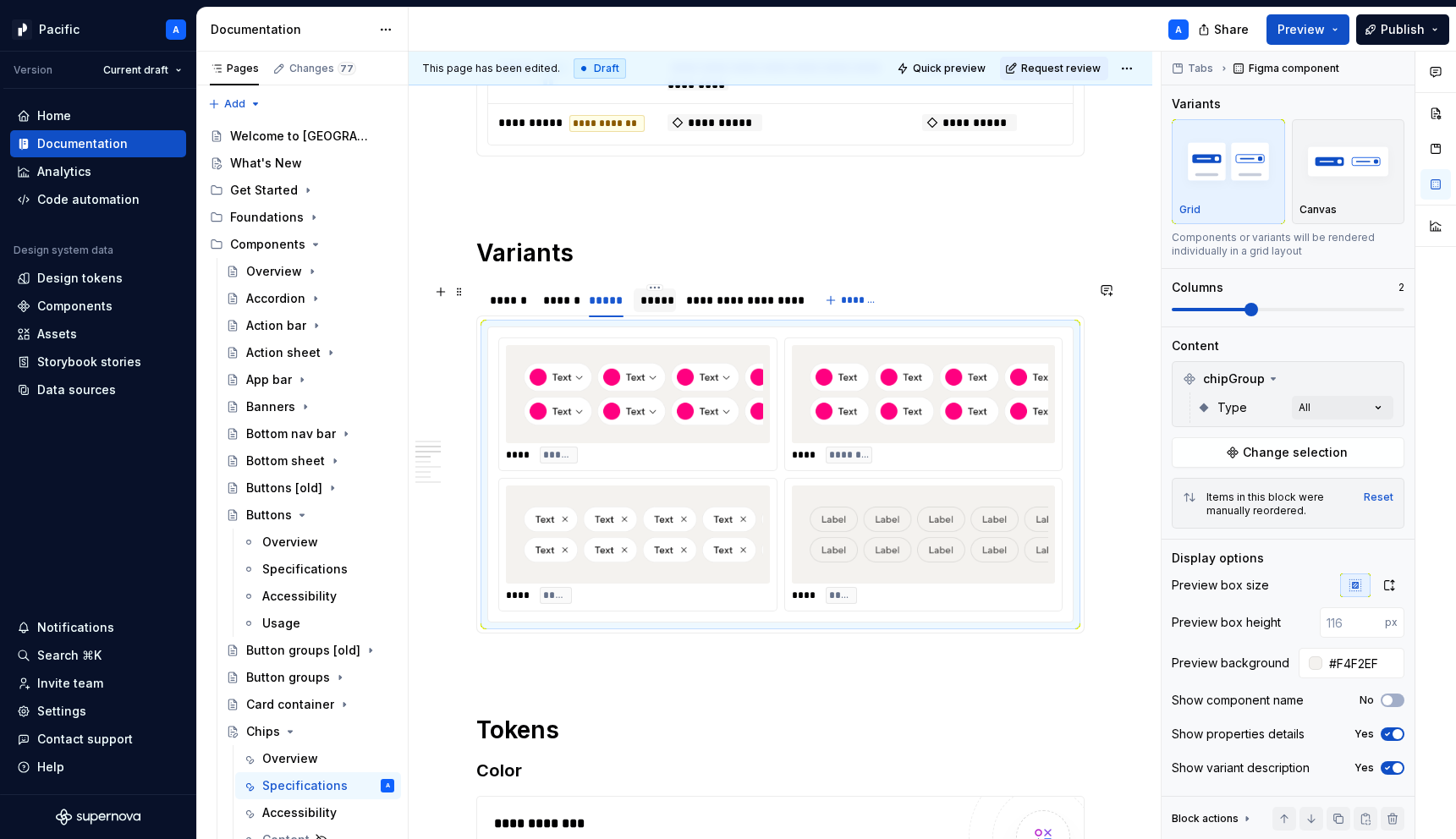
click at [641, 315] on div at bounding box center [654, 315] width 42 height 2
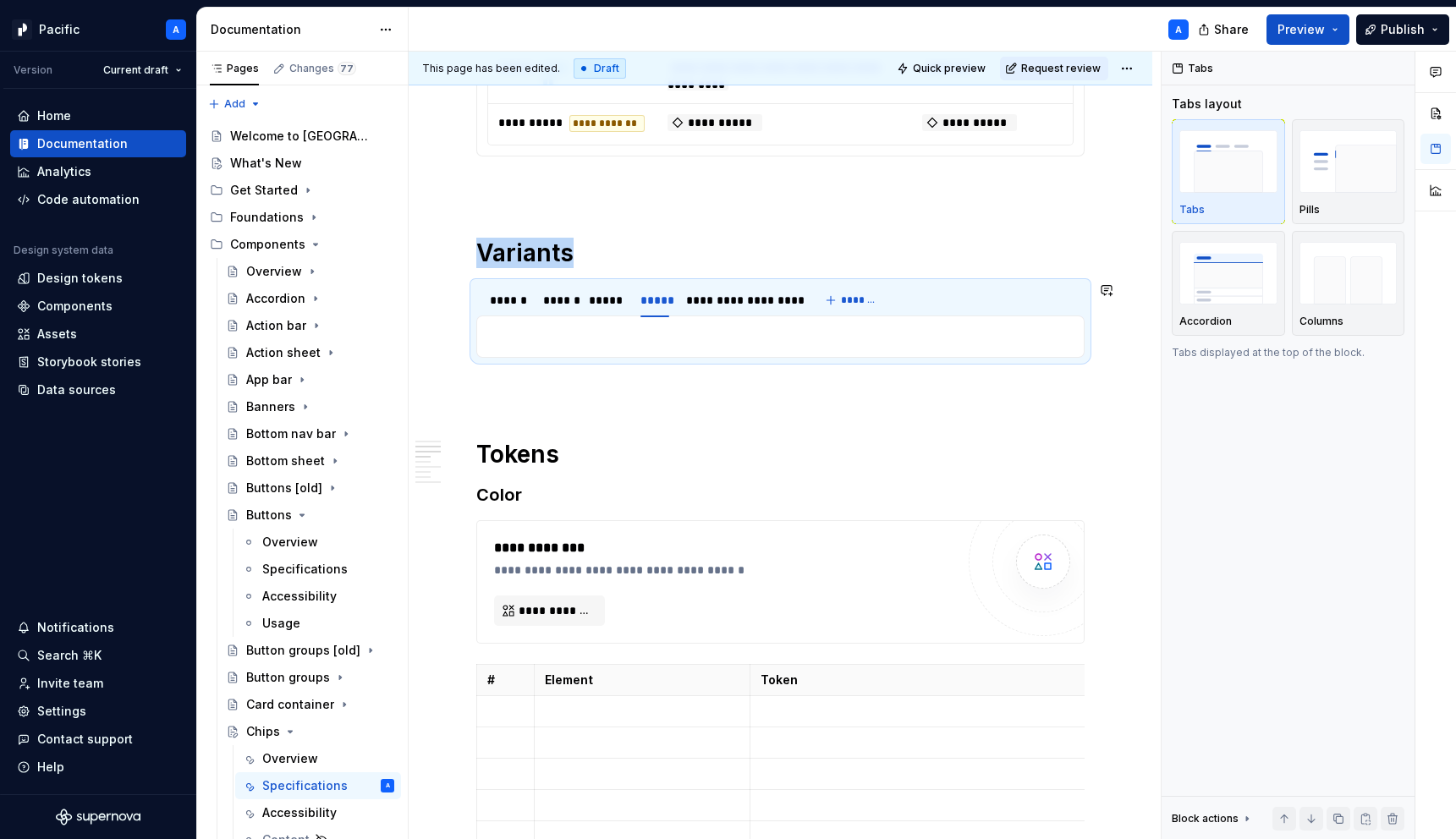
click at [654, 324] on div "**********" at bounding box center [780, 336] width 608 height 42
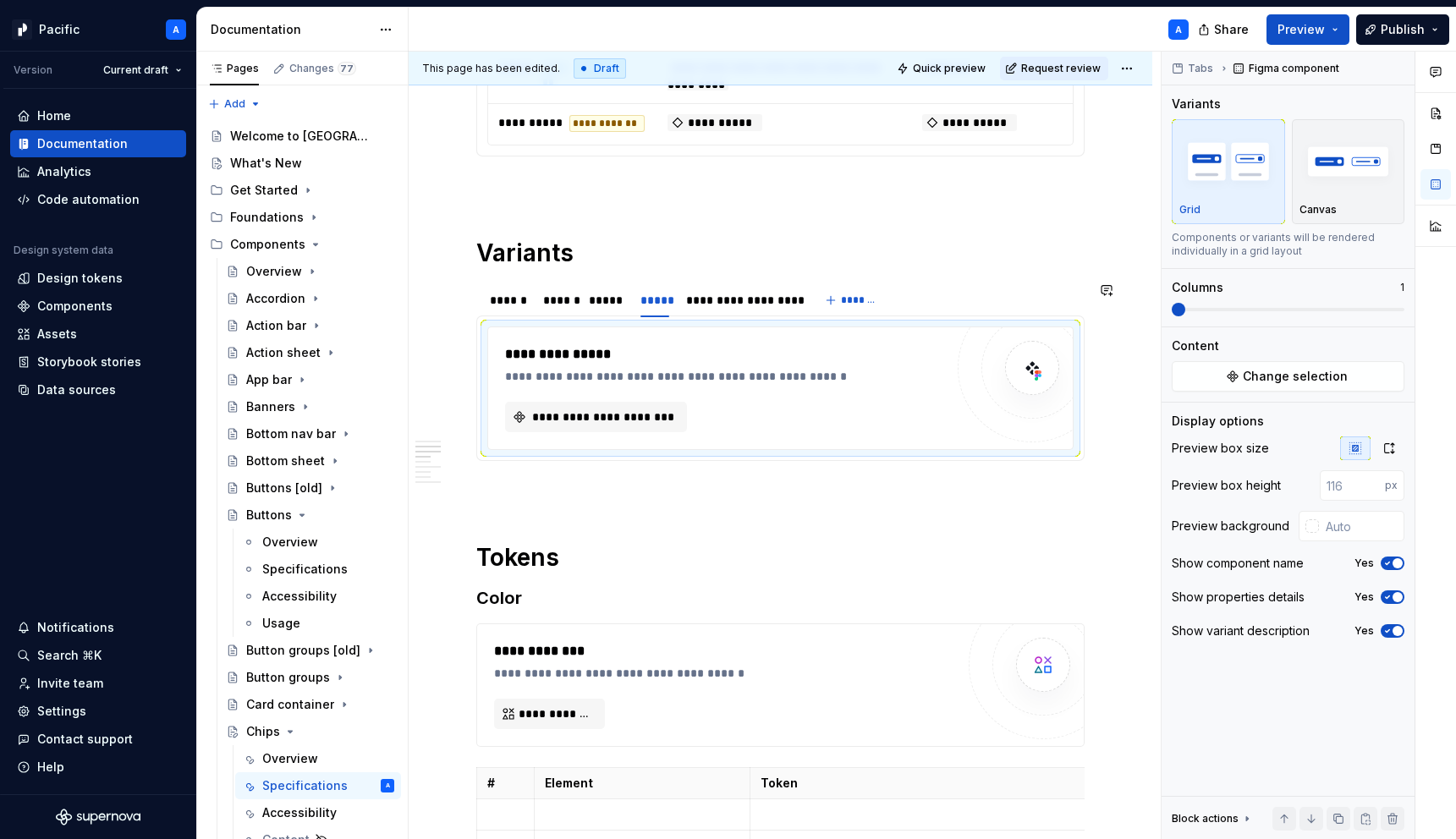
type textarea "*"
click at [654, 410] on span "**********" at bounding box center [603, 416] width 147 height 17
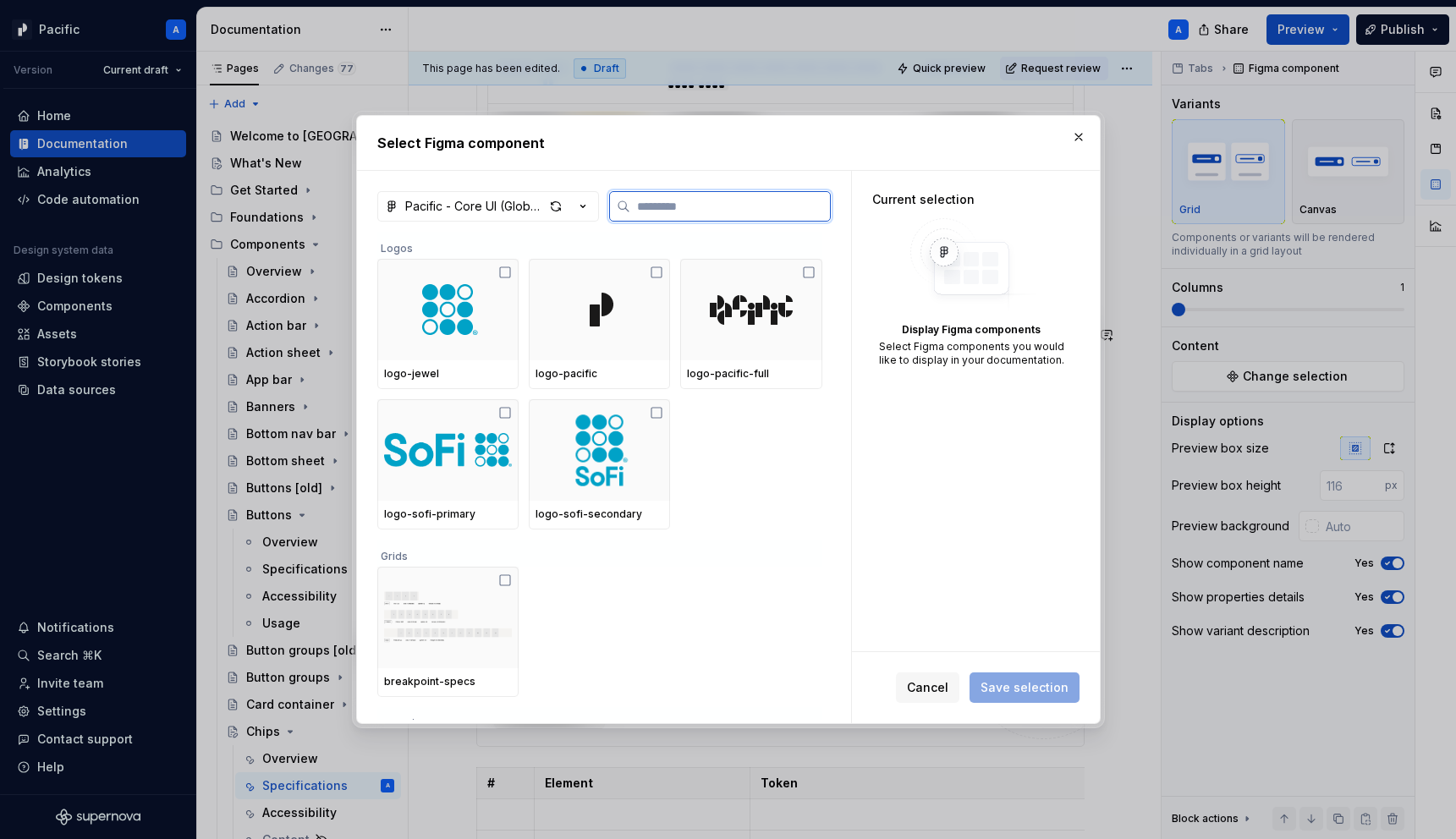
click at [729, 205] on input "search" at bounding box center [730, 206] width 199 height 17
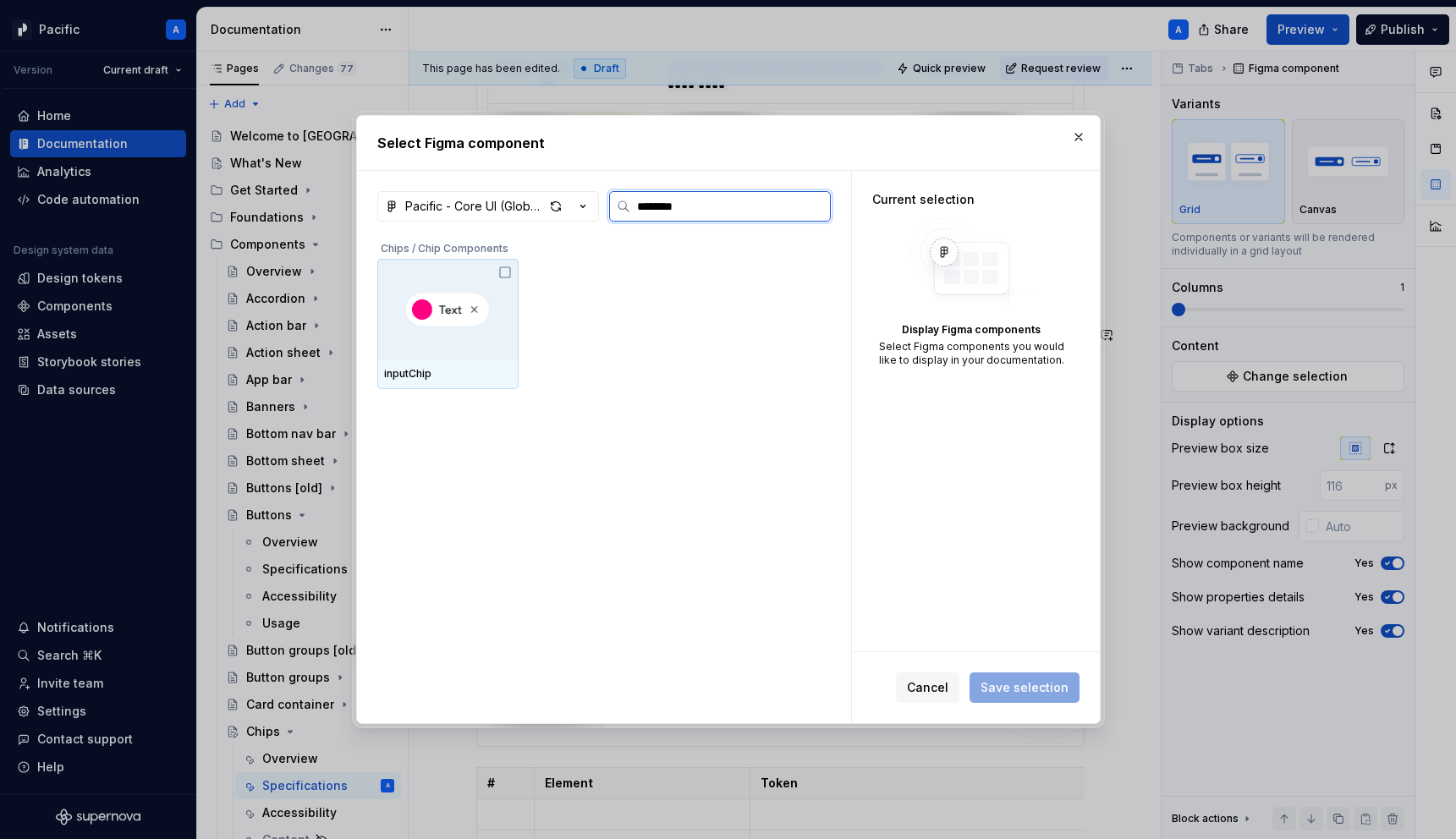
type input "*********"
click at [460, 329] on div at bounding box center [448, 310] width 142 height 102
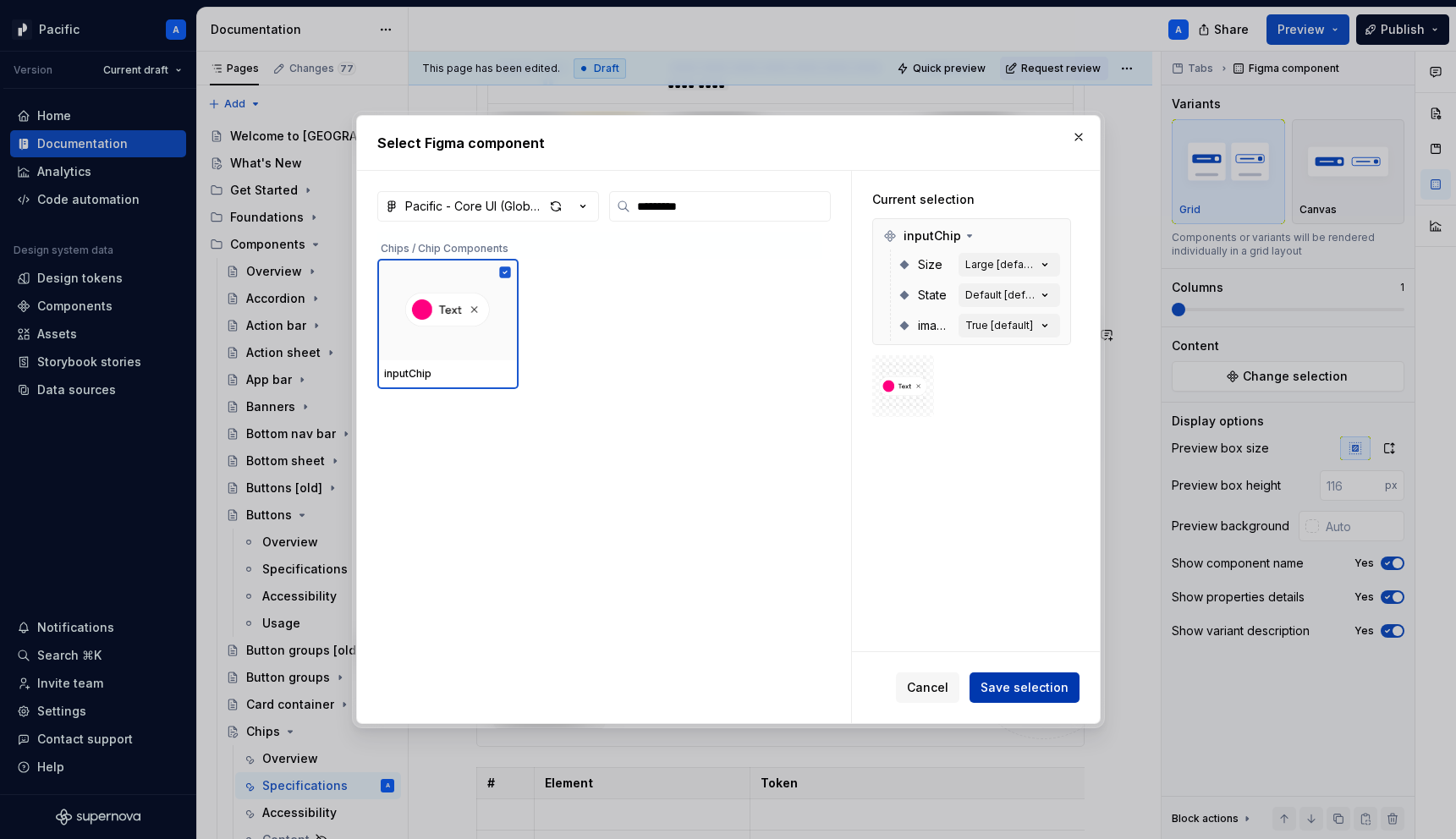
click at [1030, 685] on span "Save selection" at bounding box center [1024, 687] width 88 height 17
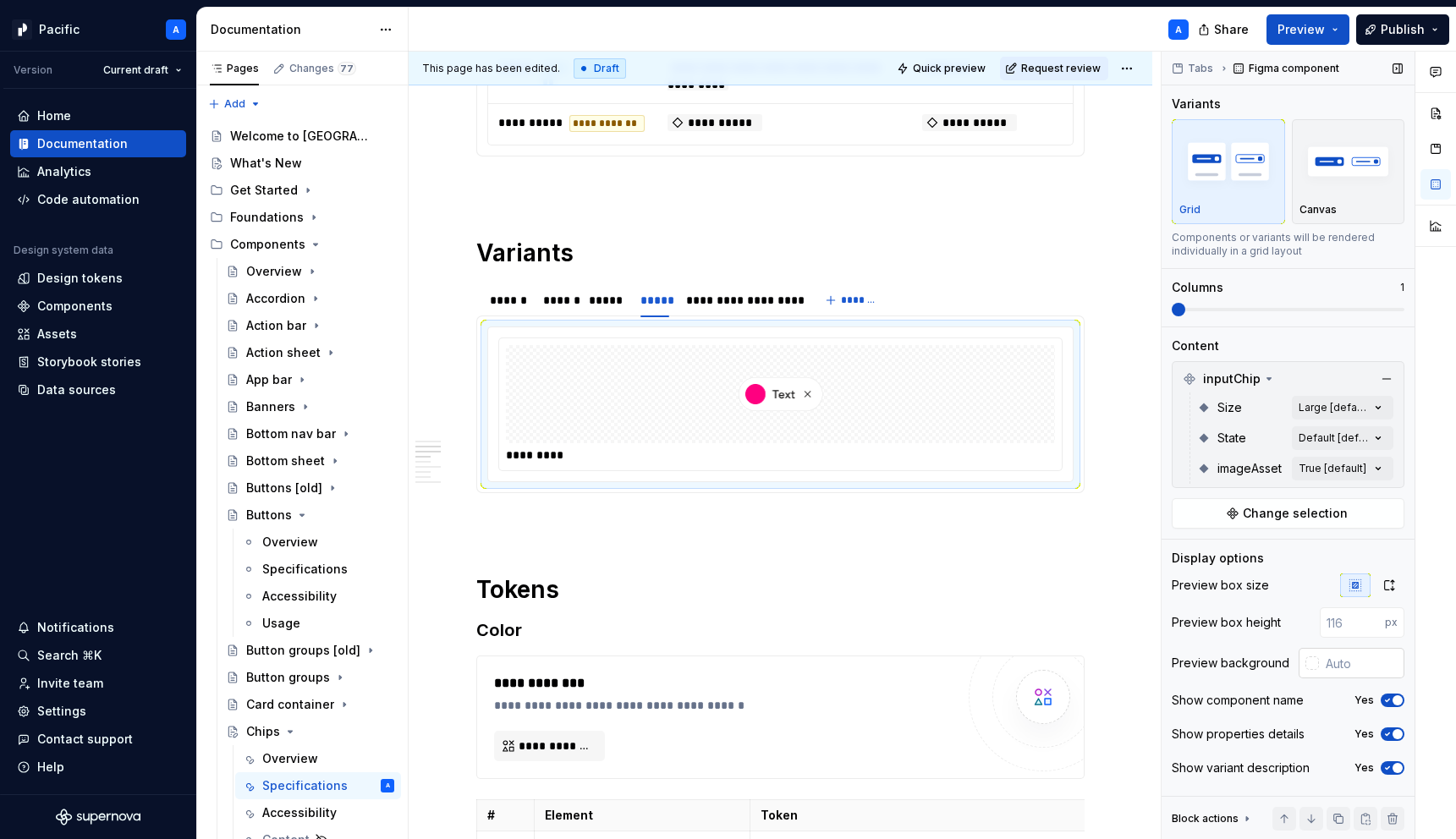
click at [1351, 660] on input "text" at bounding box center [1360, 662] width 85 height 30
paste input "#F4F2EF"
type input "#F4F2EF"
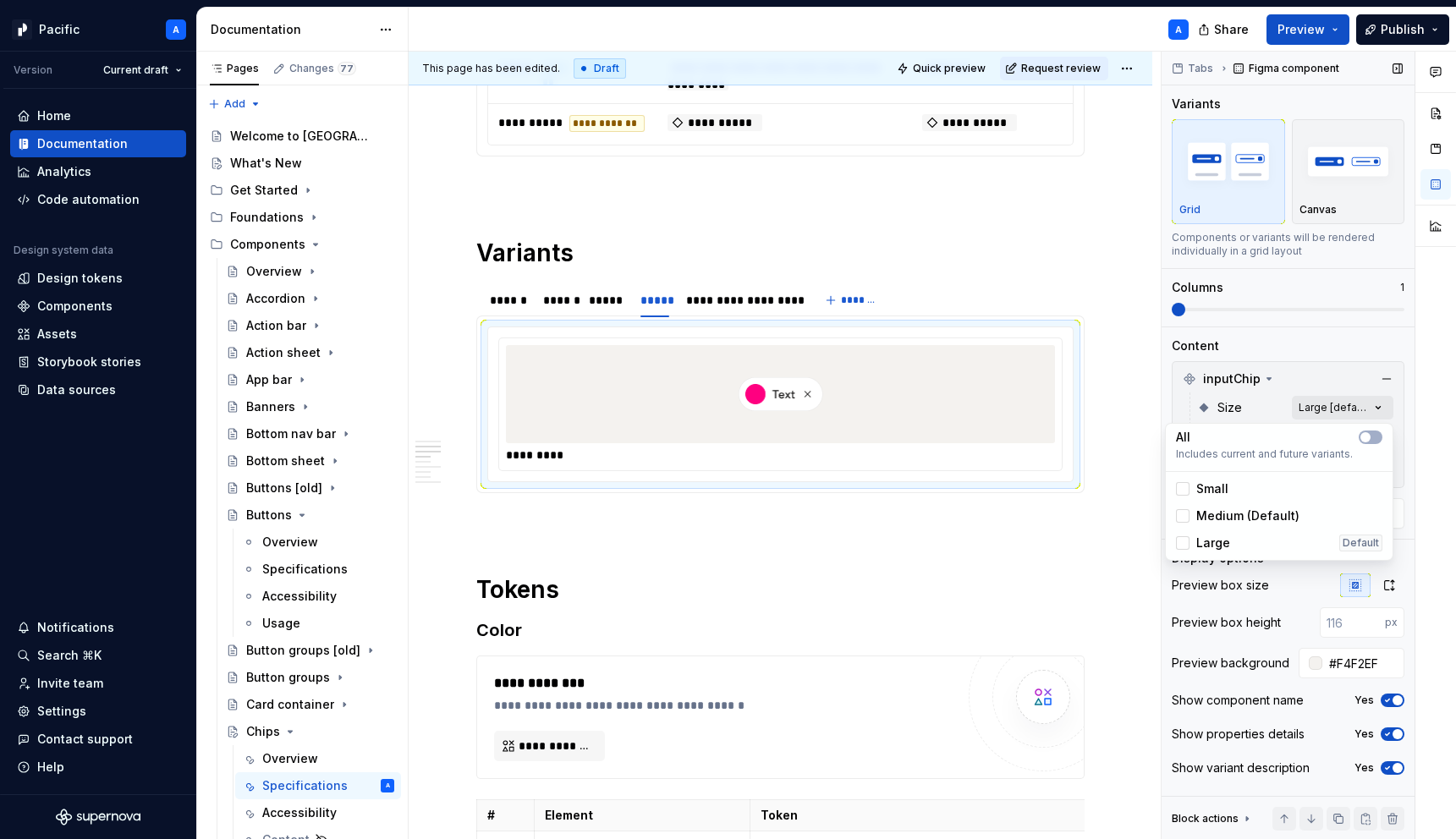
click at [1369, 401] on div "Comments Open comments No comments yet Select ‘Comment’ from the block context …" at bounding box center [1307, 445] width 294 height 788
click at [1369, 443] on div "All" at bounding box center [1278, 437] width 206 height 17
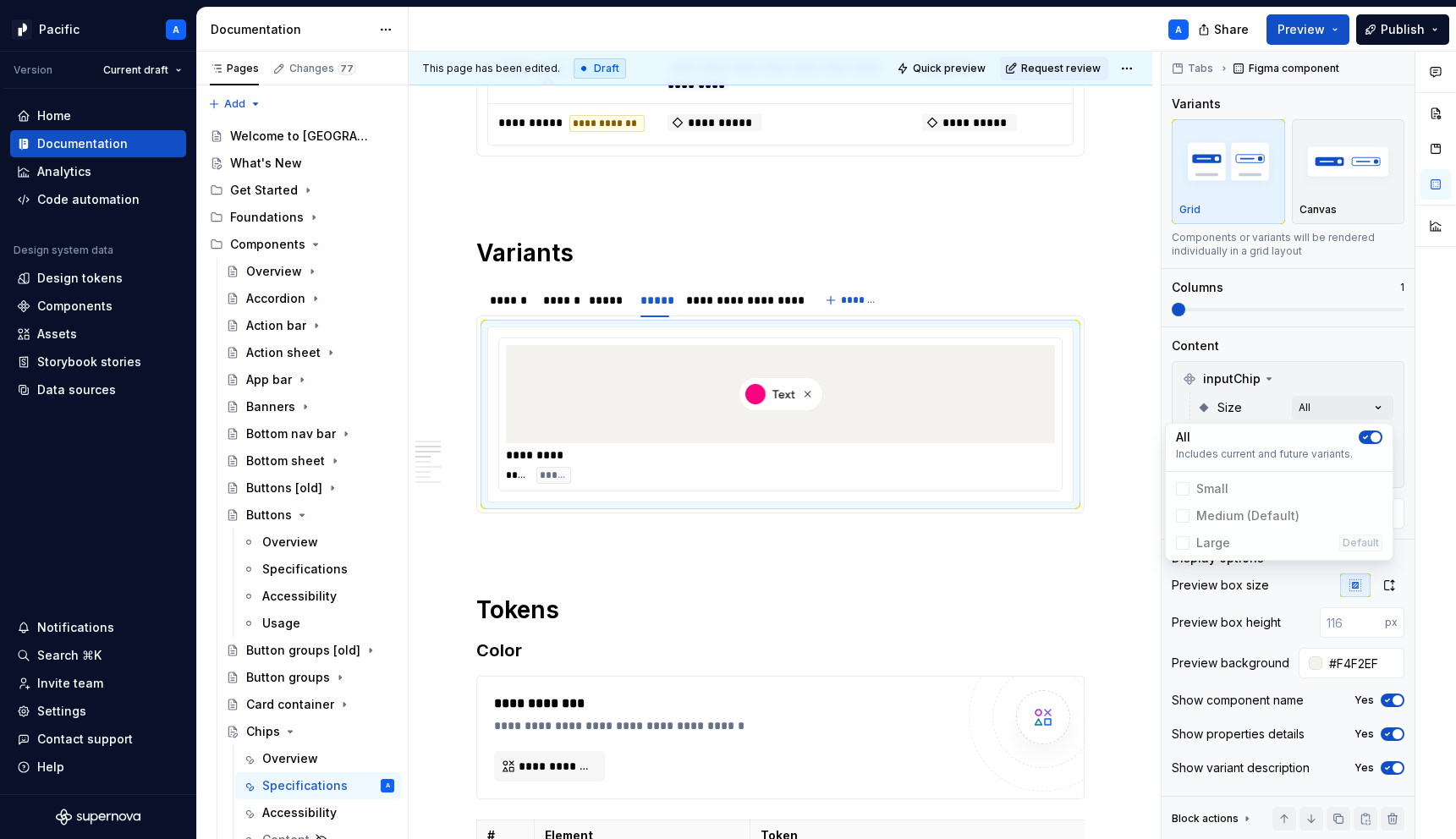
click at [1300, 405] on div "Comments Open comments No comments yet Select ‘Comment’ from the block context …" at bounding box center [1307, 445] width 294 height 788
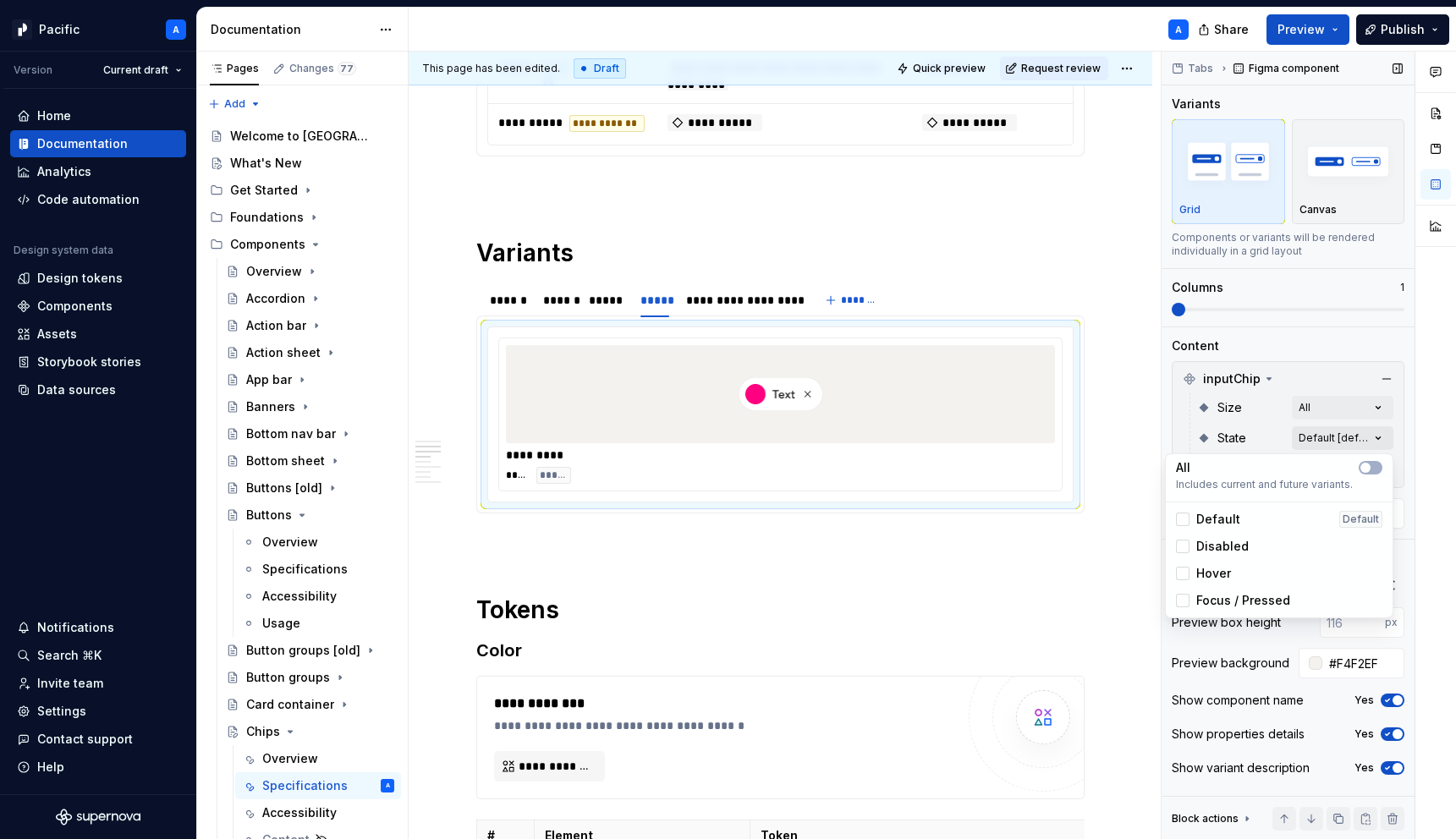
click at [1372, 437] on div "Comments Open comments No comments yet Select ‘Comment’ from the block context …" at bounding box center [1307, 445] width 294 height 788
click at [1358, 470] on icon "button" at bounding box center [1365, 467] width 14 height 10
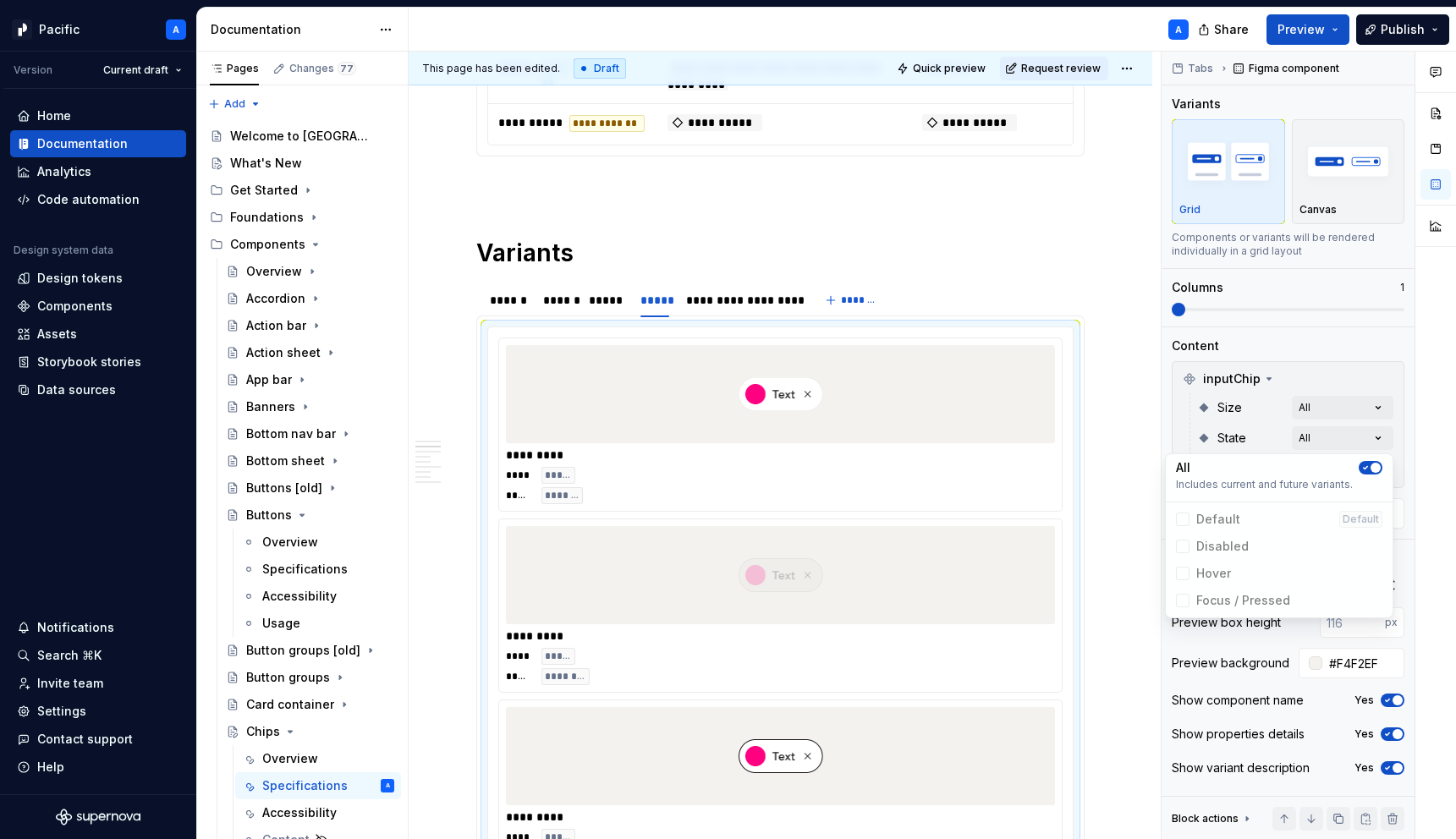
click at [1212, 409] on div "Comments Open comments No comments yet Select ‘Comment’ from the block context …" at bounding box center [1307, 445] width 294 height 788
click at [1382, 467] on div "Comments Open comments No comments yet Select ‘Comment’ from the block context …" at bounding box center [1307, 445] width 294 height 788
click at [1369, 494] on icon "button" at bounding box center [1365, 498] width 14 height 10
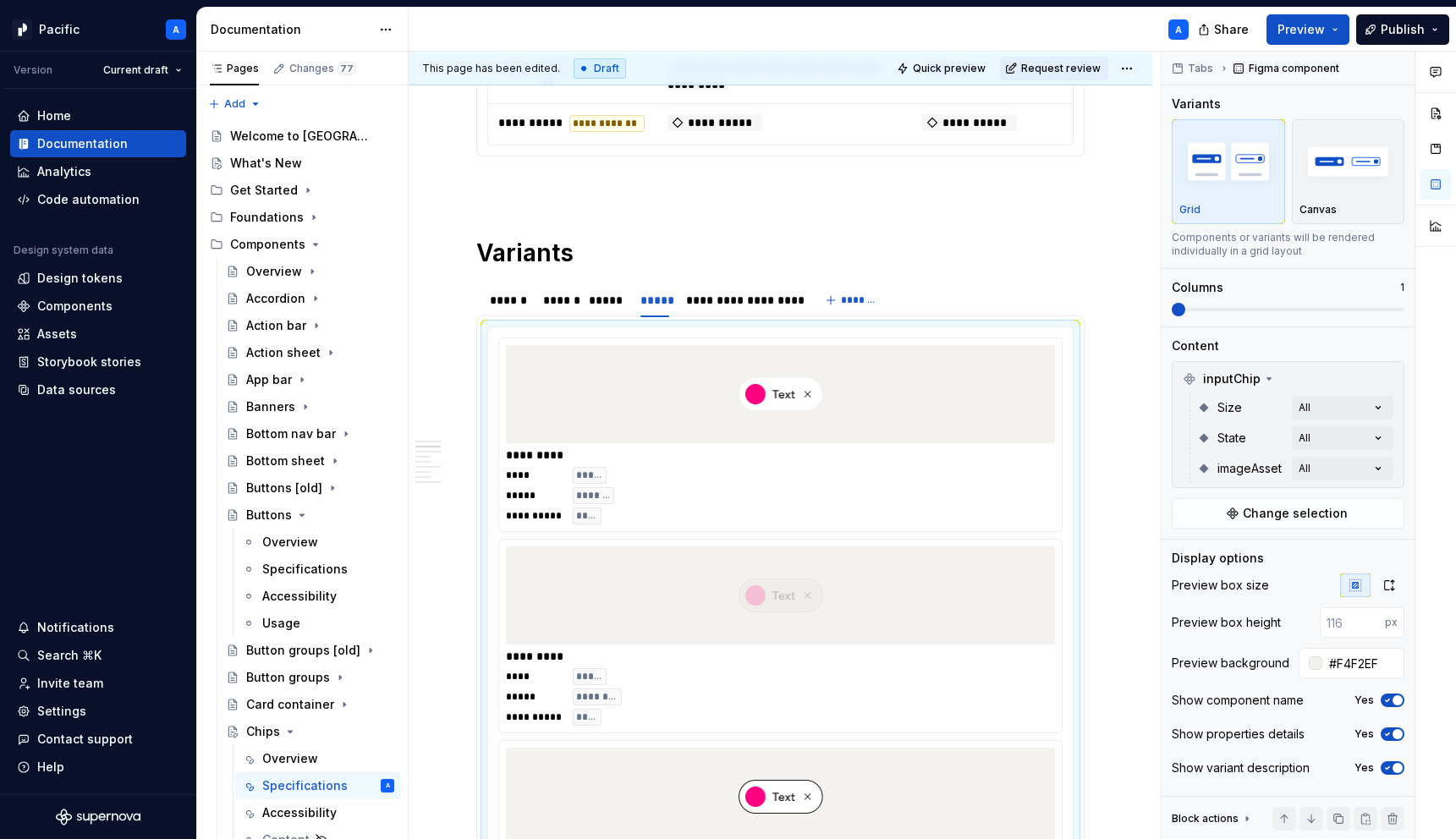
click at [1226, 440] on div "Comments Open comments No comments yet Select ‘Comment’ from the block context …" at bounding box center [1307, 445] width 294 height 788
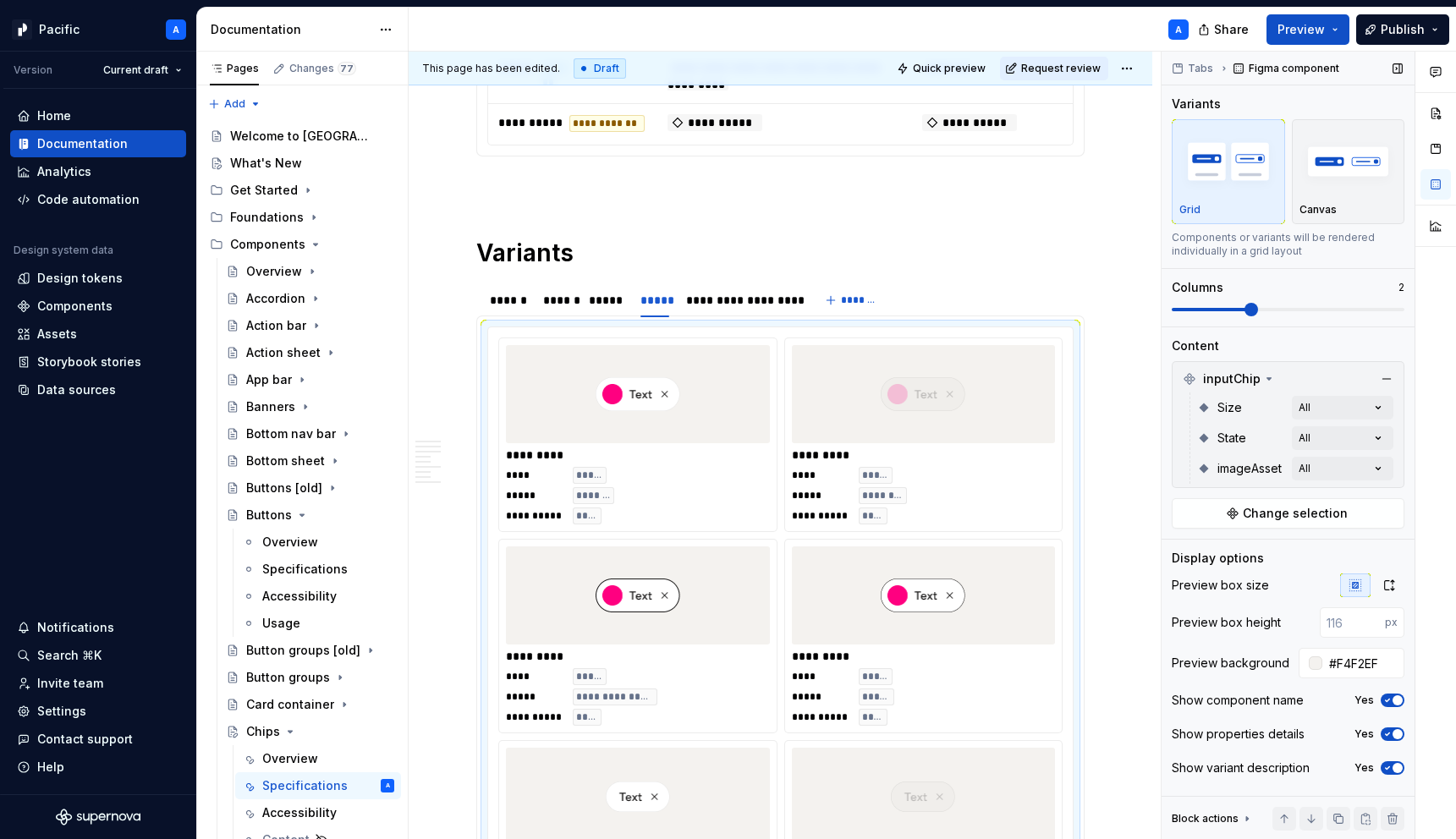
scroll to position [995, 0]
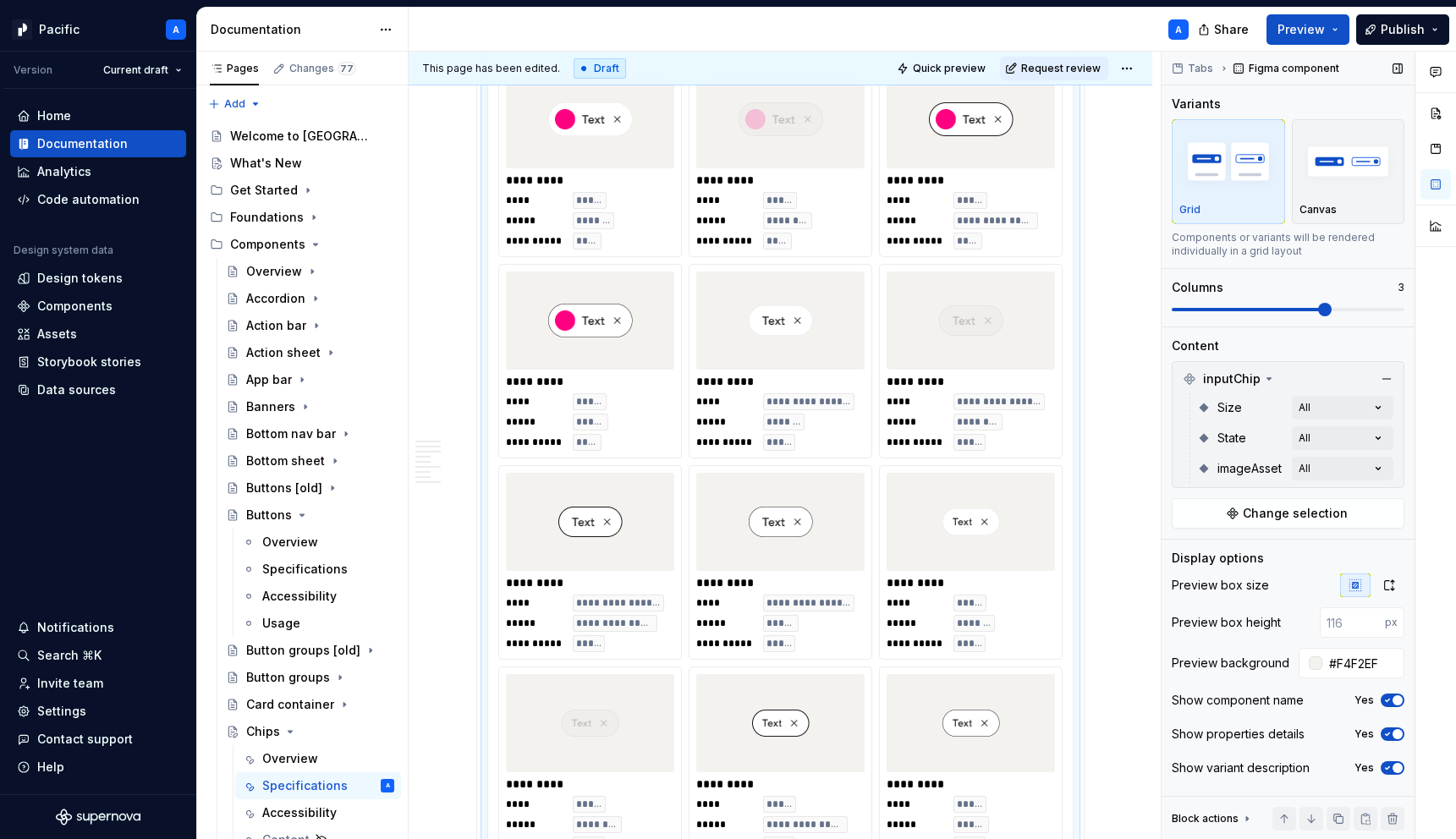
click at [1307, 312] on span at bounding box center [1288, 309] width 233 height 3
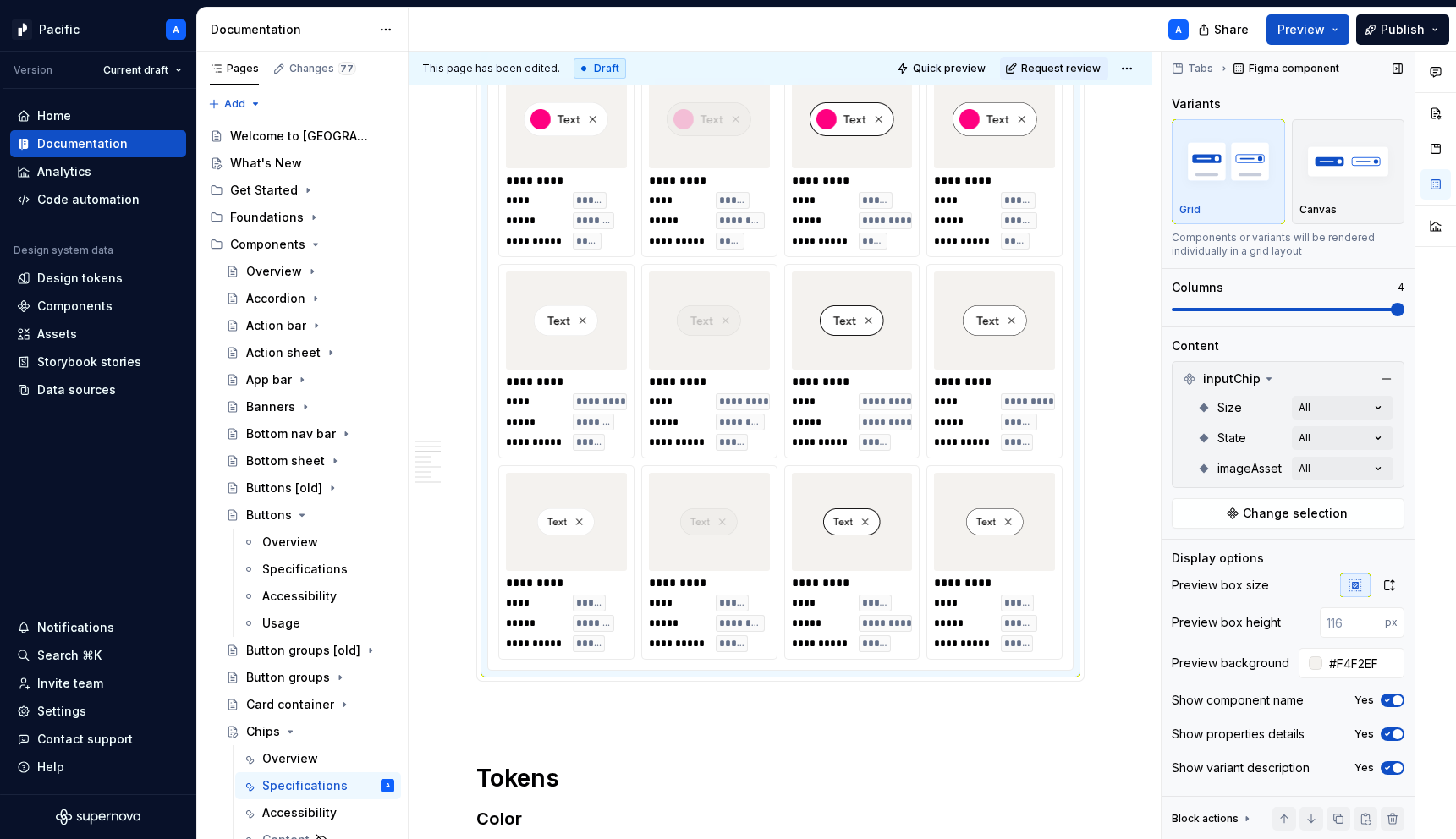
click at [1404, 316] on span at bounding box center [1397, 310] width 14 height 14
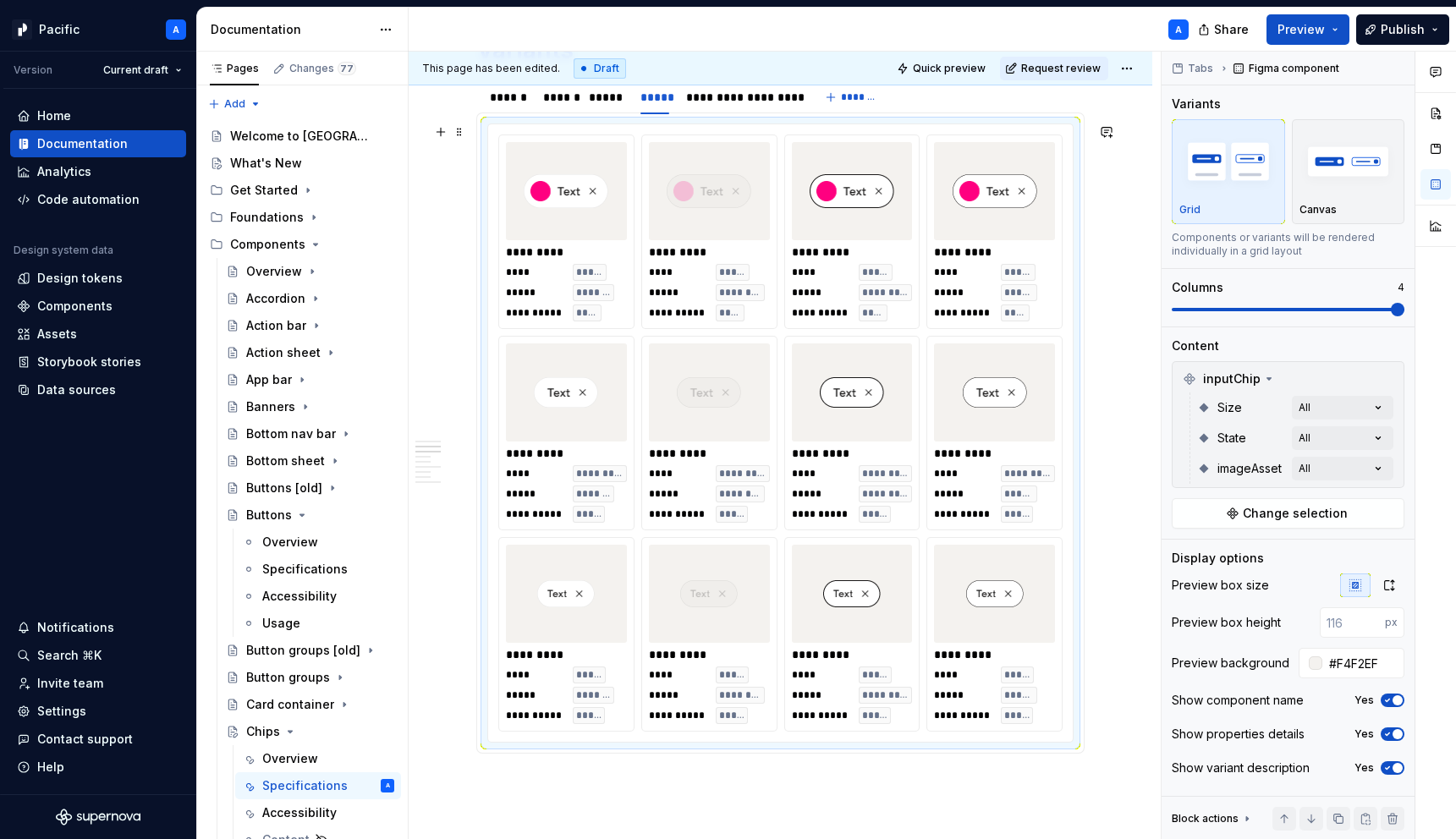
scroll to position [910, 0]
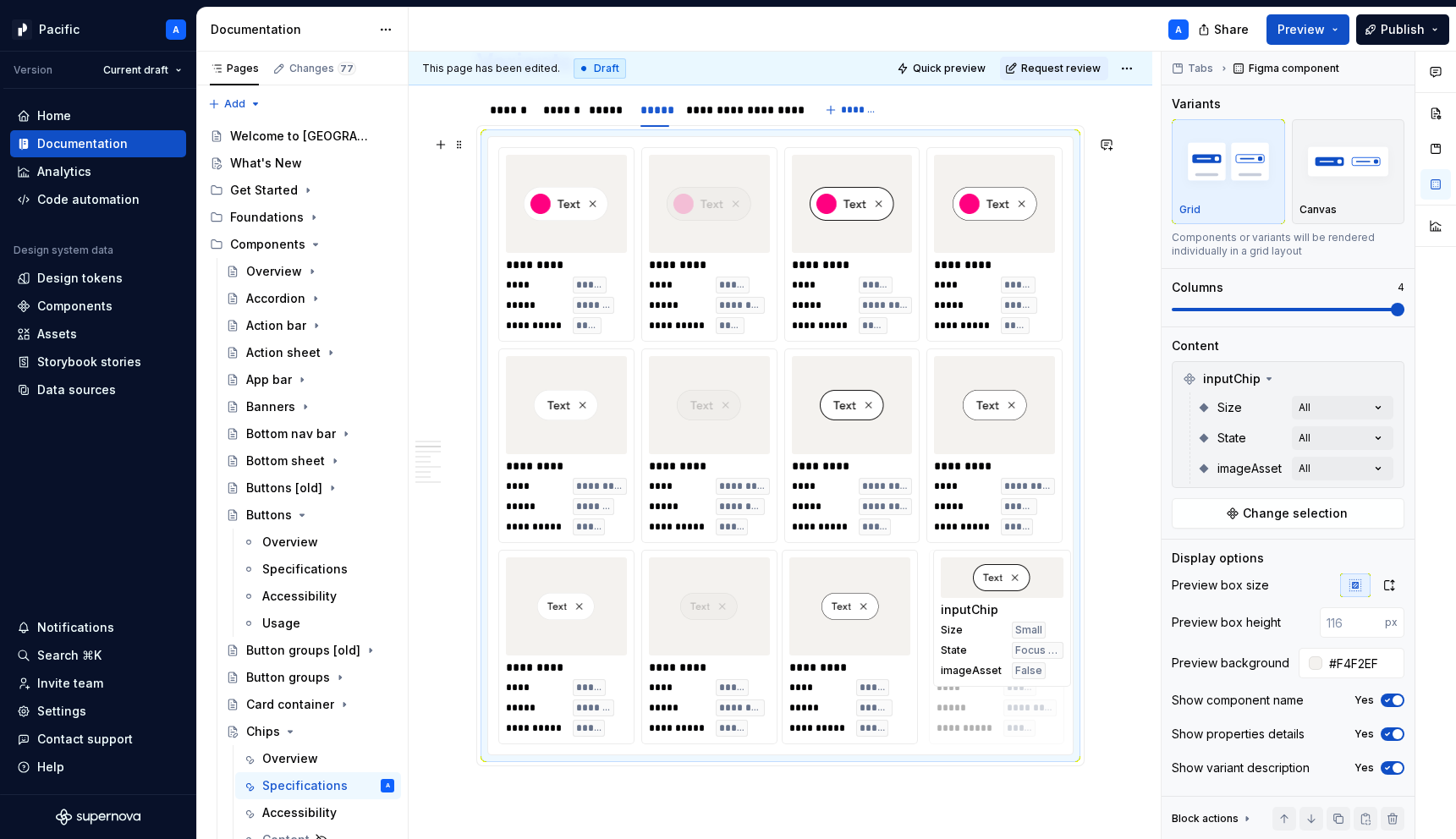
drag, startPoint x: 889, startPoint y: 632, endPoint x: 898, endPoint y: 632, distance: 9.0
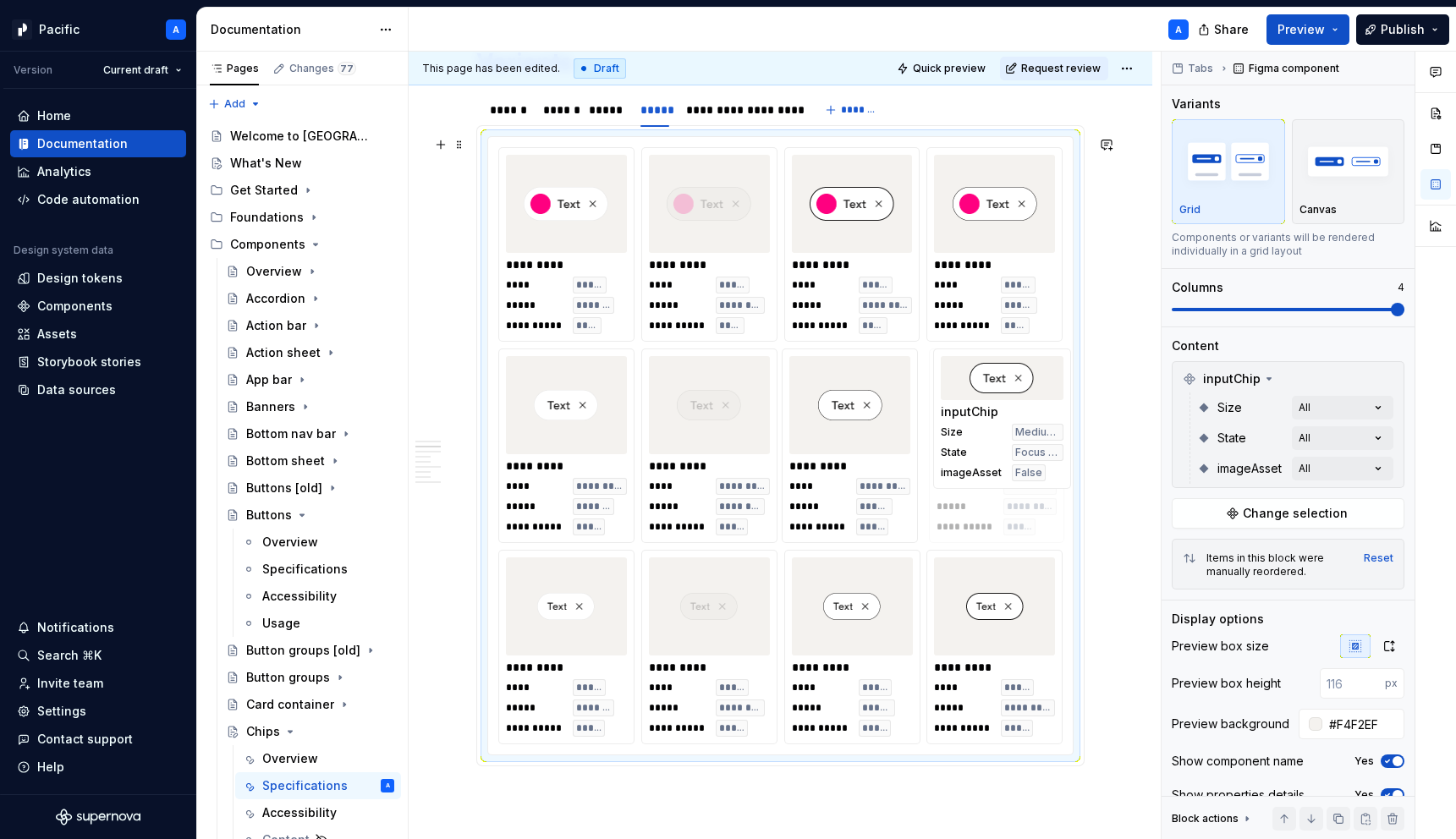
drag, startPoint x: 865, startPoint y: 423, endPoint x: 995, endPoint y: 433, distance: 130.4
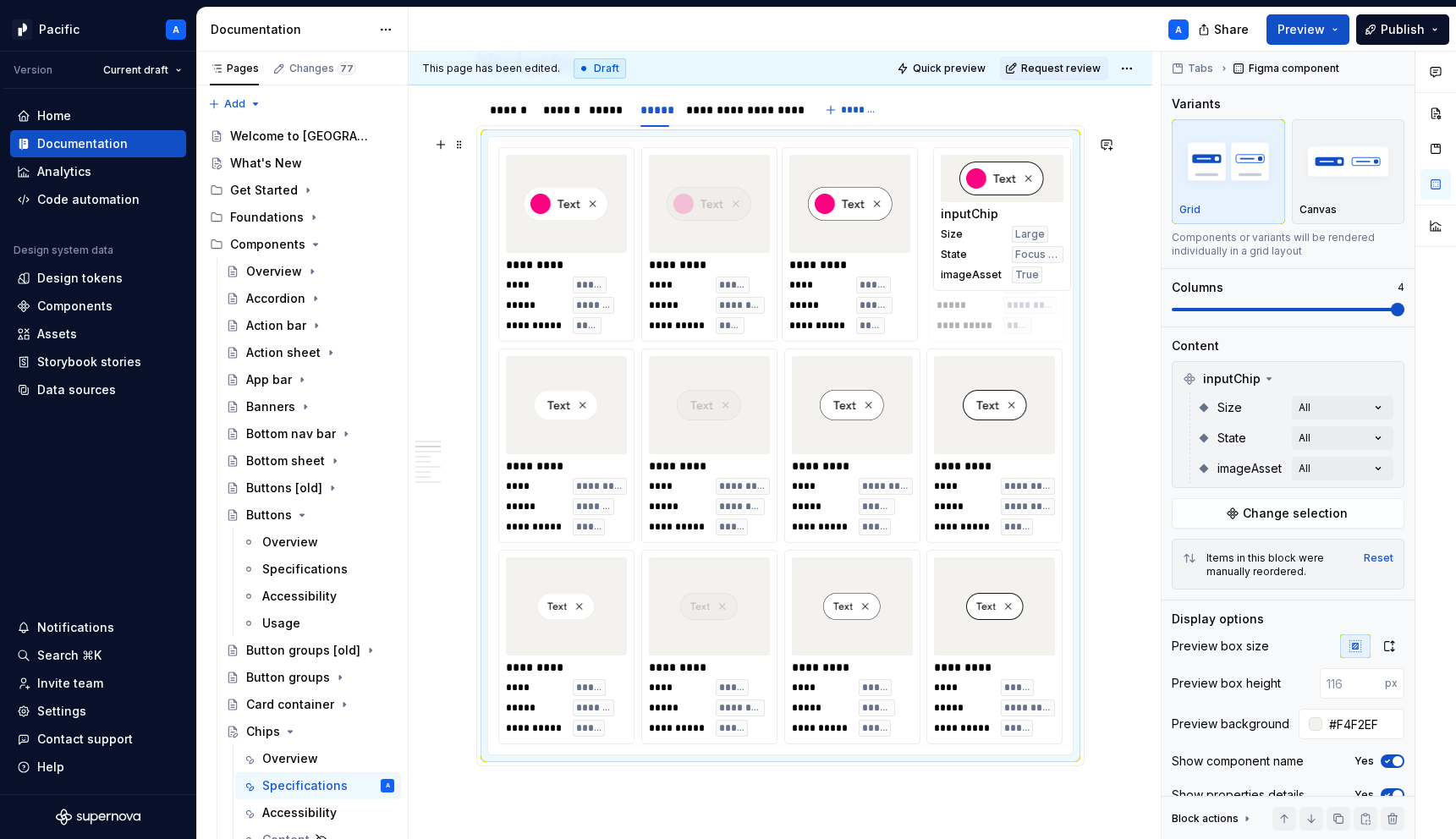
drag, startPoint x: 879, startPoint y: 260, endPoint x: 982, endPoint y: 266, distance: 103.2
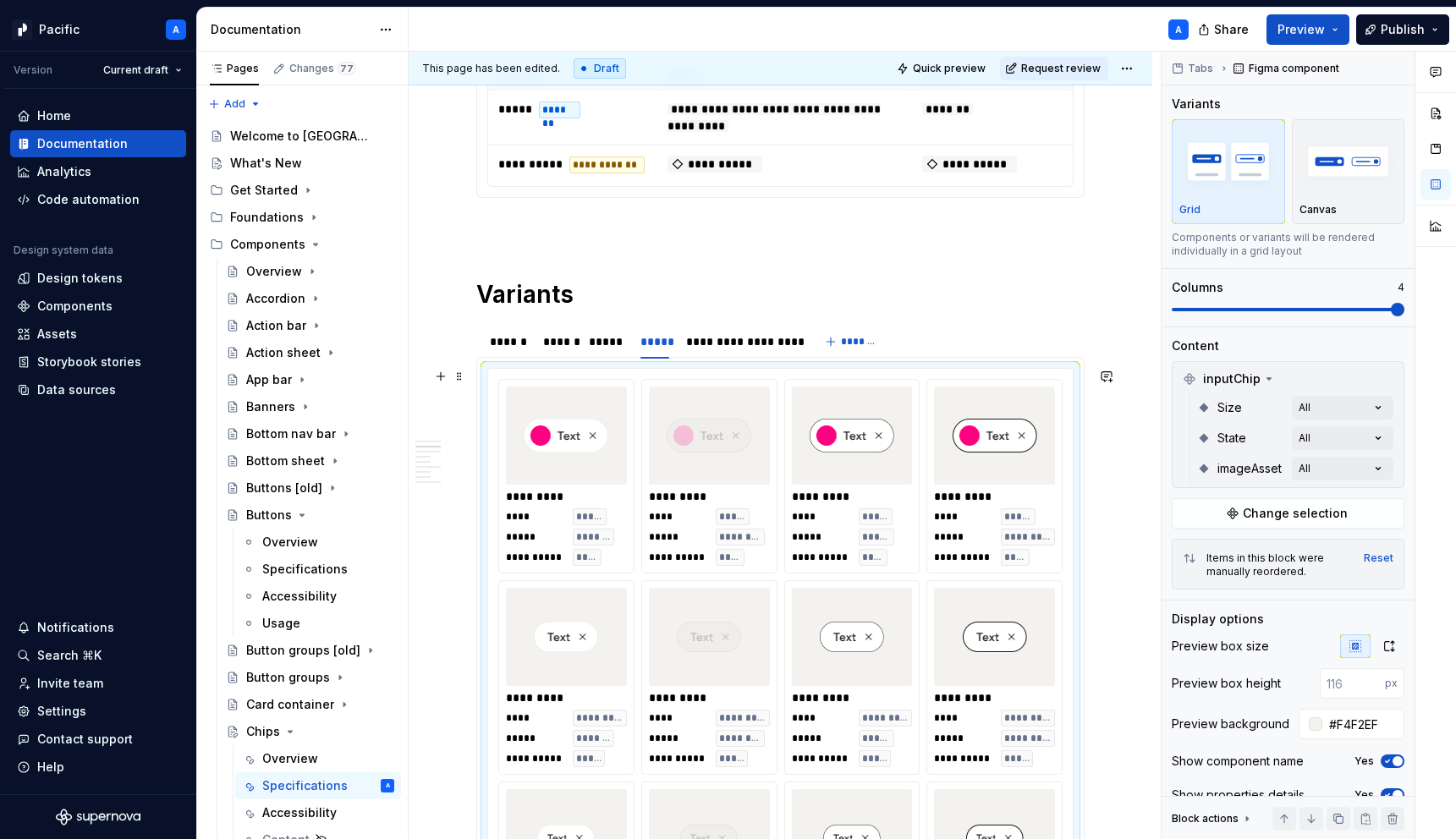
scroll to position [651, 0]
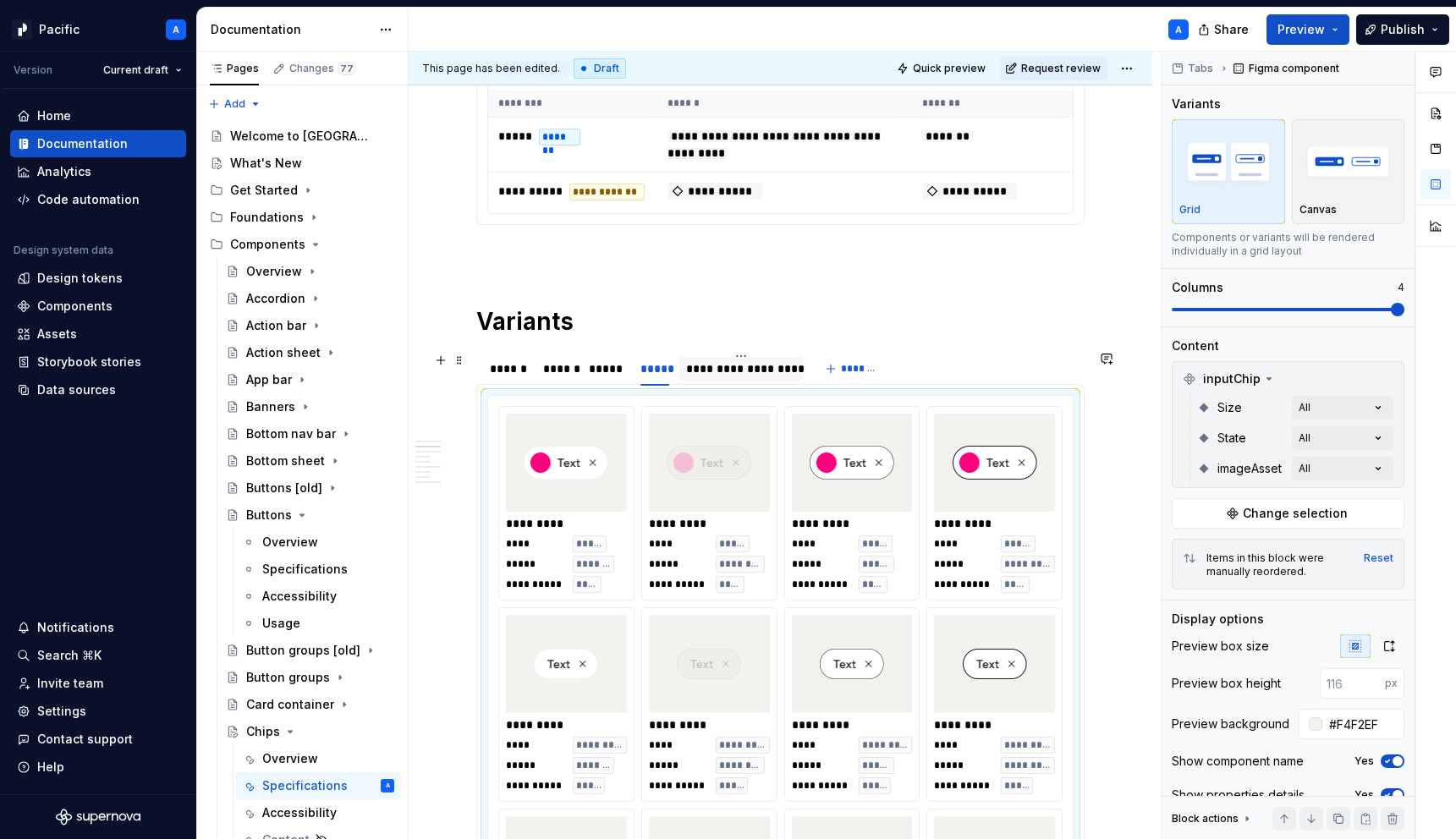
click at [703, 362] on div "**********" at bounding box center [741, 368] width 110 height 17
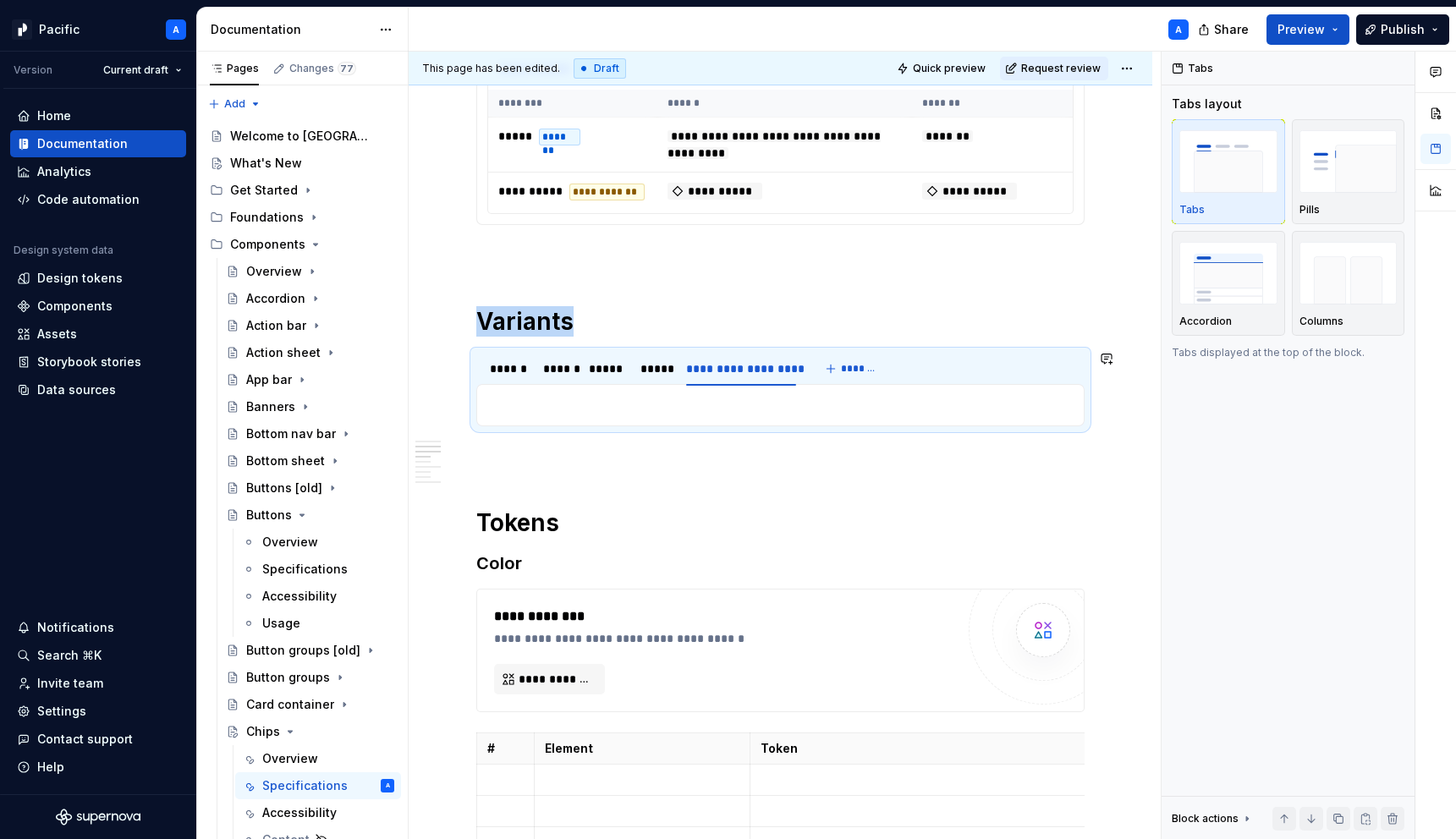
click at [715, 419] on div "**********" at bounding box center [780, 404] width 608 height 42
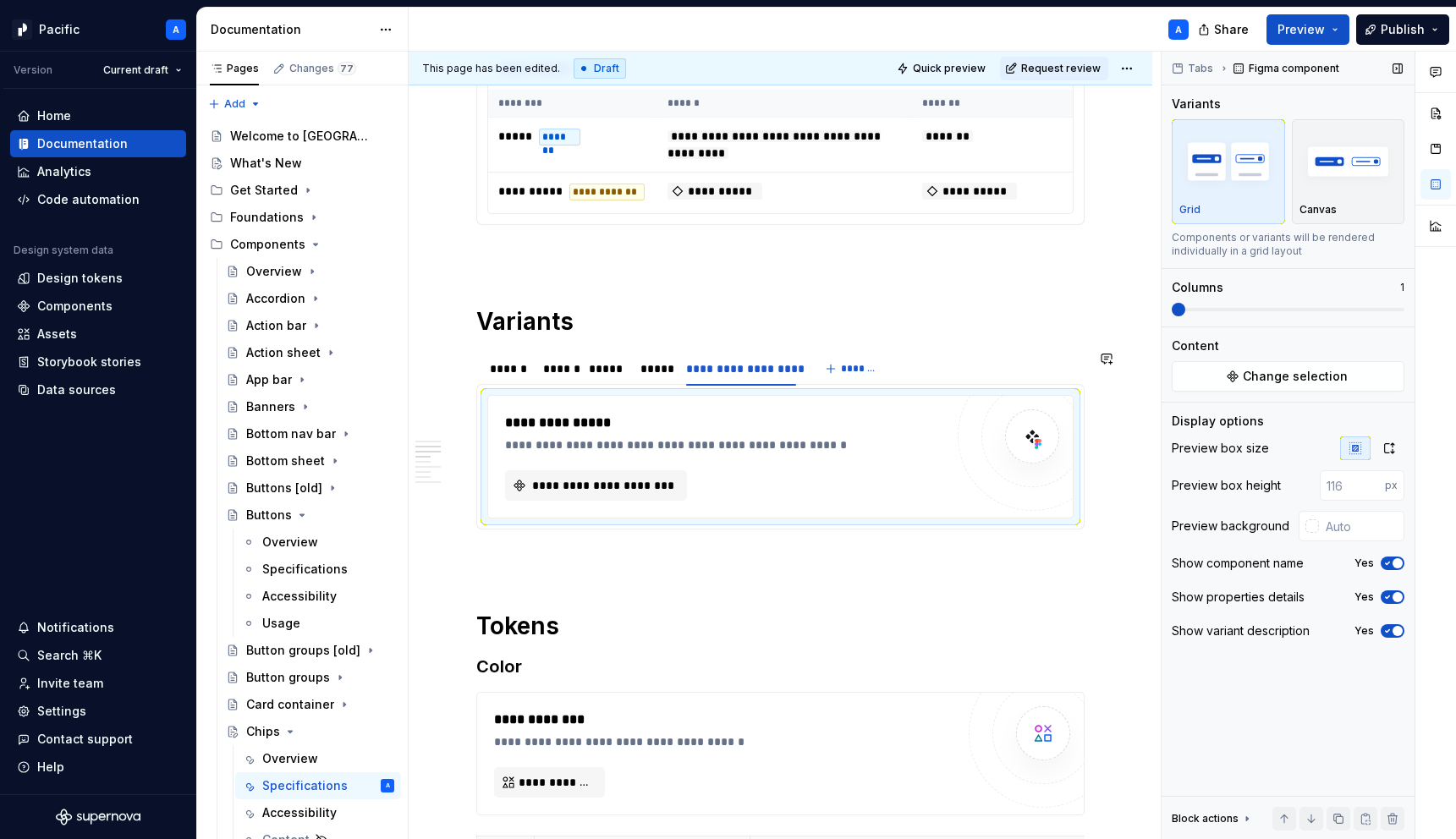
type textarea "*"
click at [1354, 528] on input "text" at bounding box center [1360, 525] width 85 height 30
paste input "#F4F2EF"
type input "#F4F2EF"
click at [669, 486] on span "**********" at bounding box center [603, 484] width 147 height 17
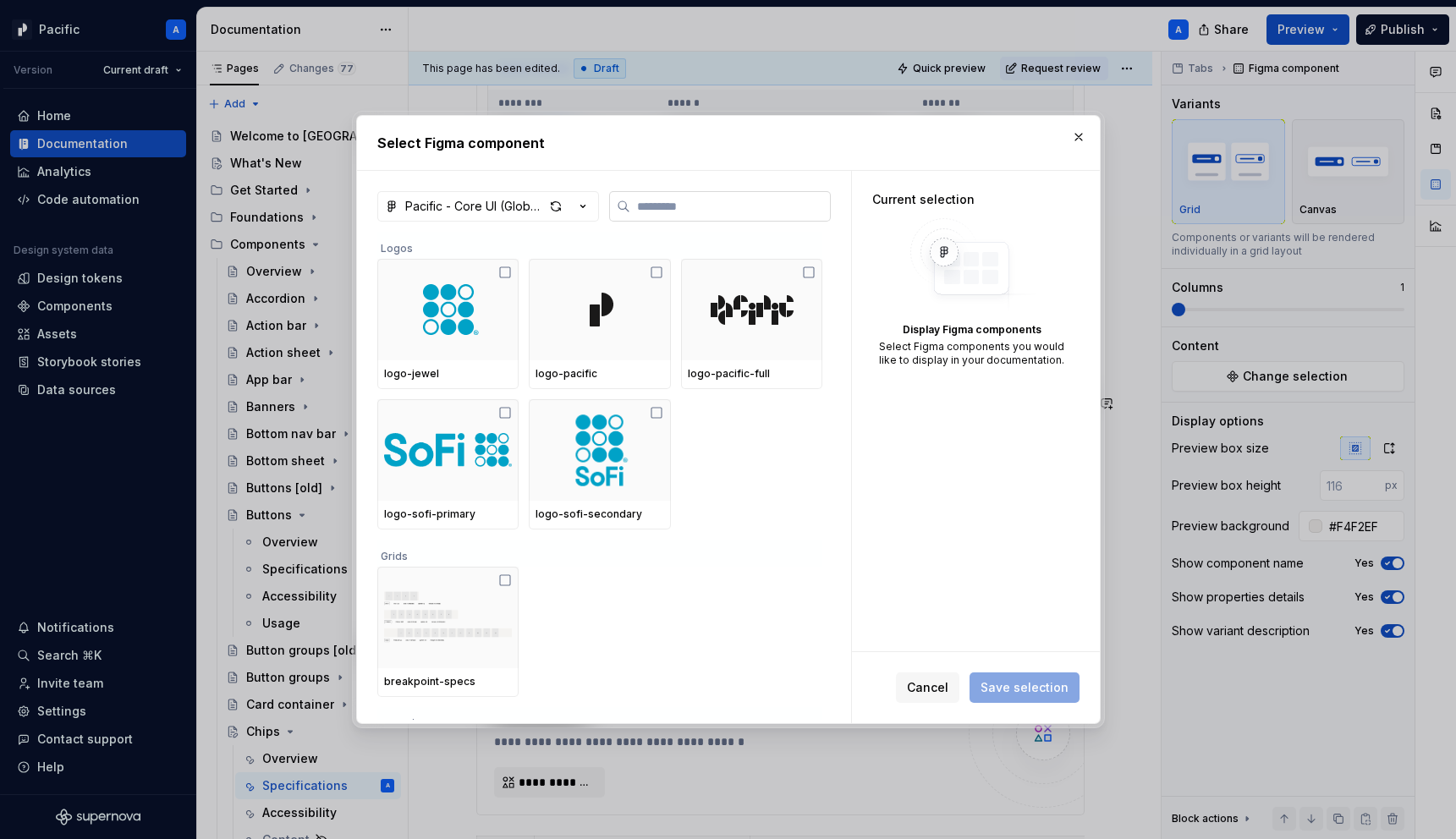
type textarea "*"
type input "**"
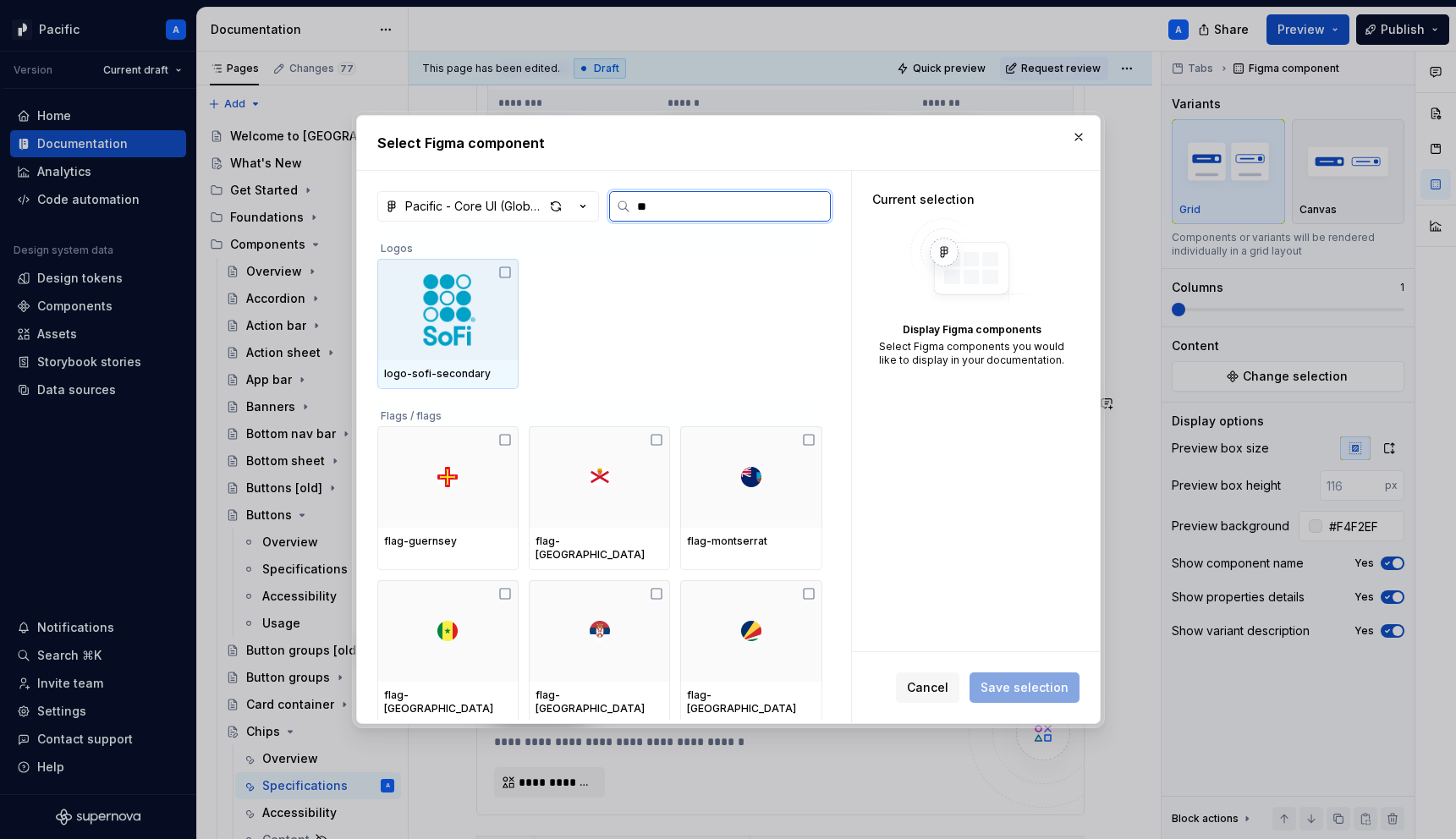
type textarea "*"
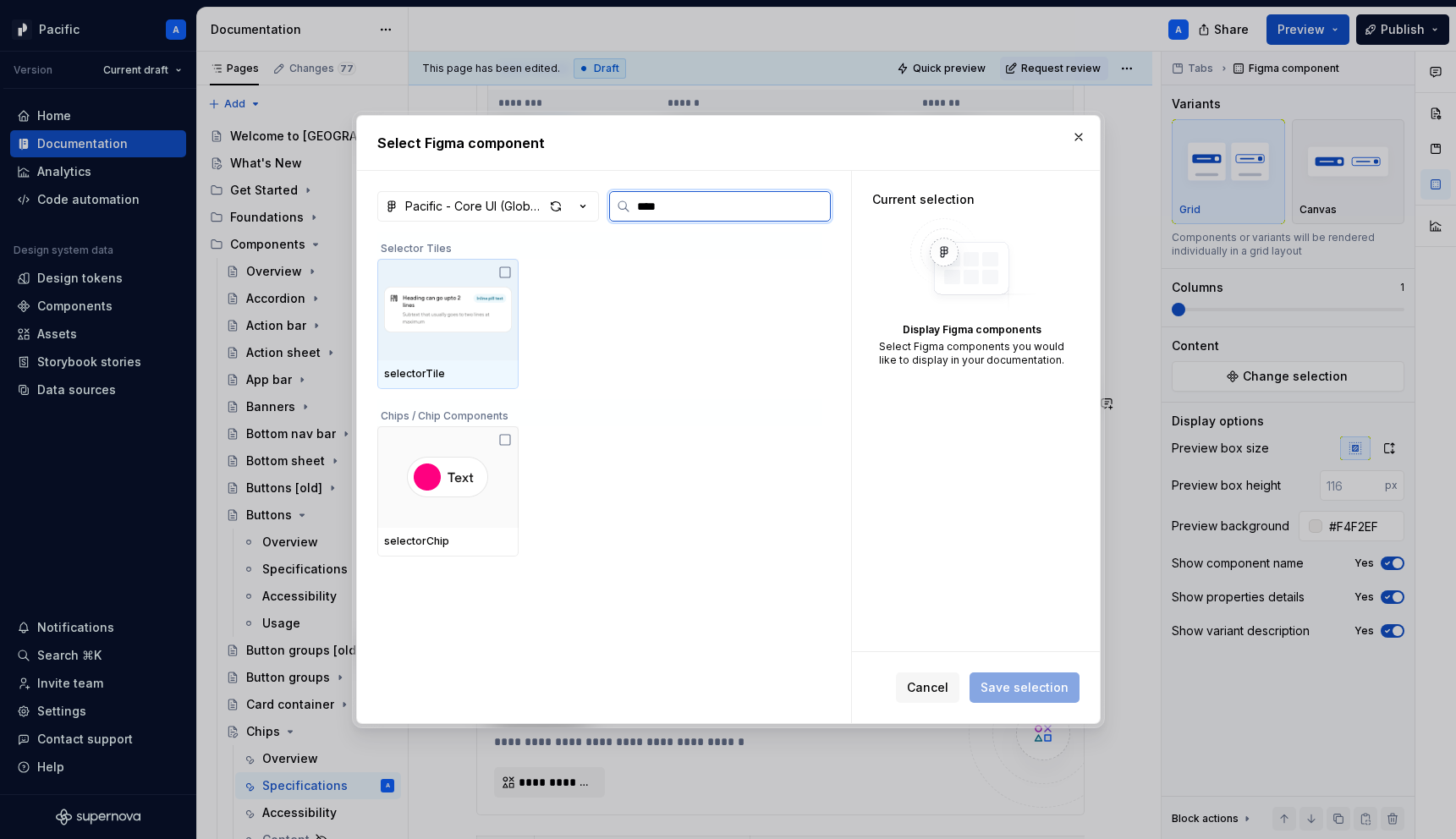
type input "*****"
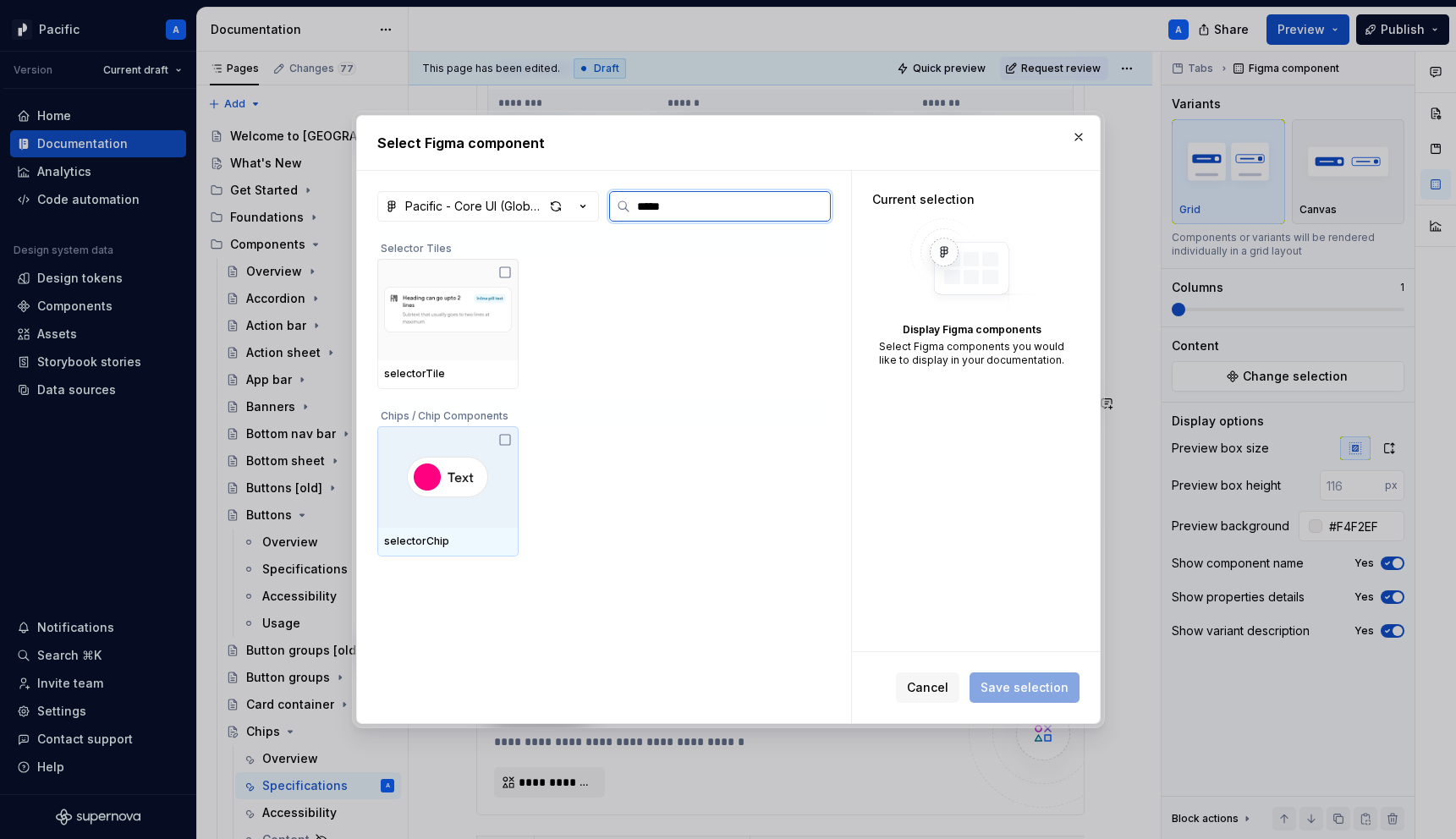
click at [433, 511] on div at bounding box center [448, 477] width 142 height 102
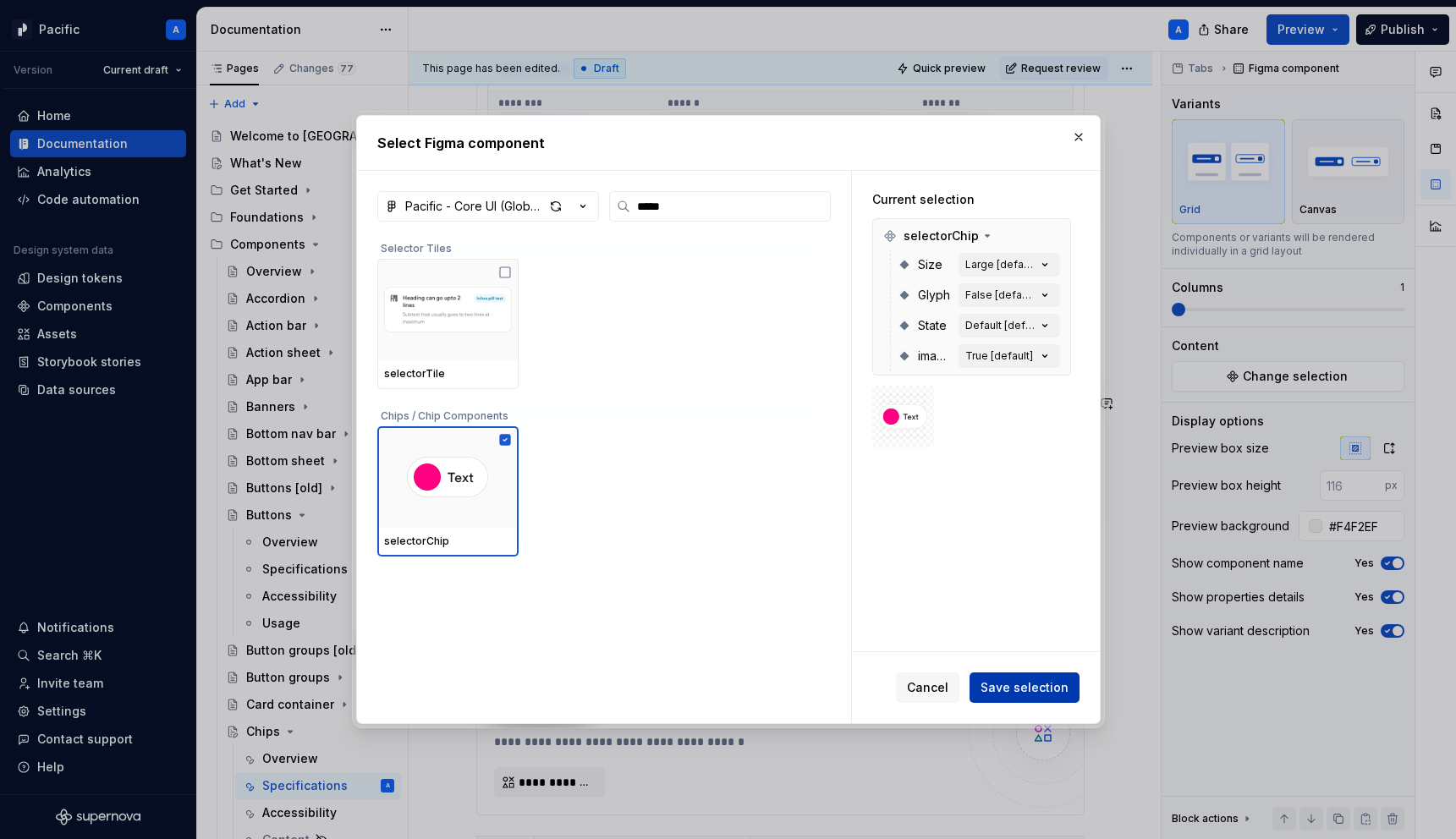
click at [1049, 679] on span "Save selection" at bounding box center [1024, 687] width 88 height 17
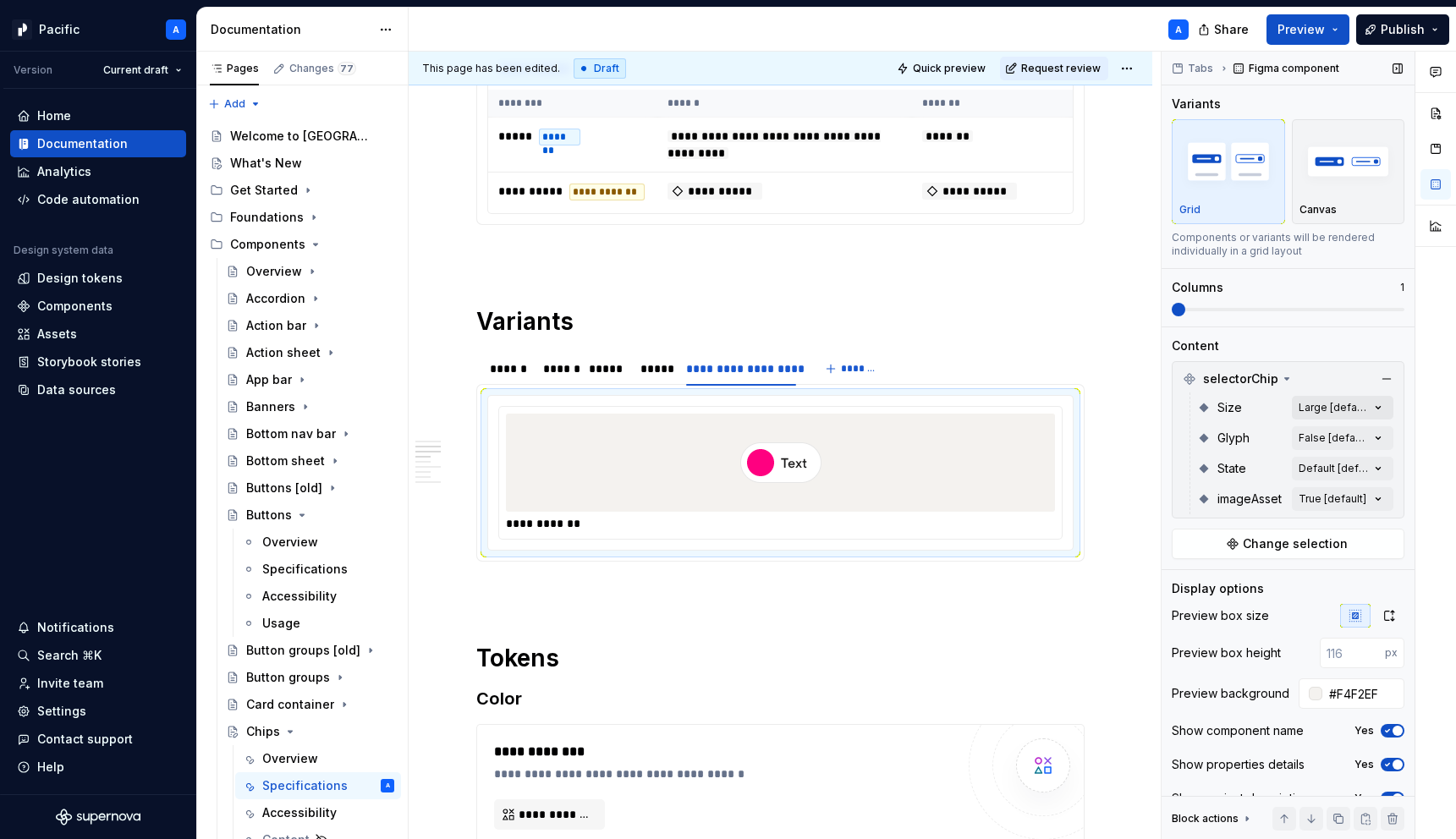
click at [1382, 410] on div "Comments Open comments No comments yet Select ‘Comment’ from the block context …" at bounding box center [1307, 445] width 294 height 788
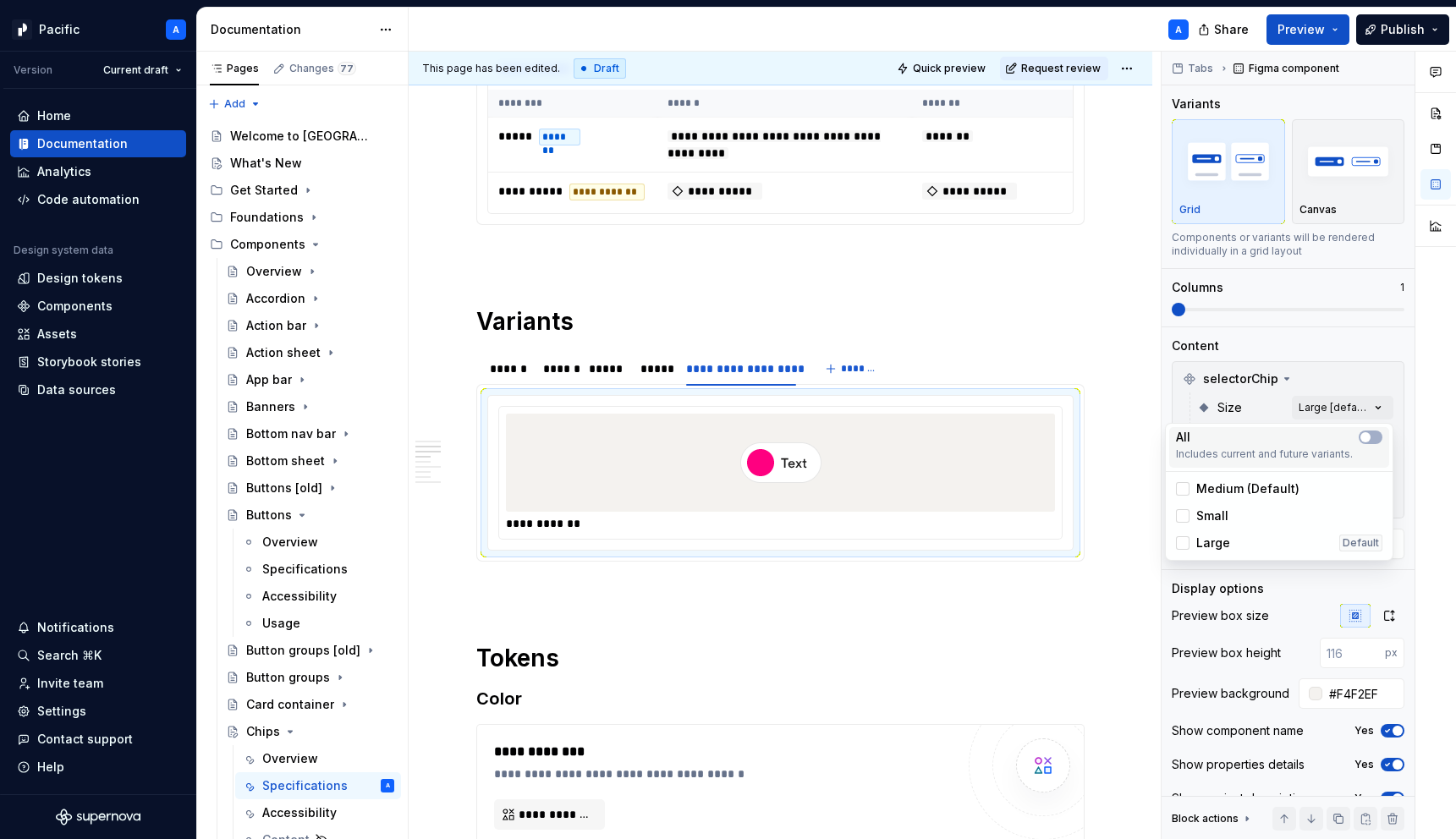
click at [1371, 430] on div "All" at bounding box center [1278, 437] width 206 height 17
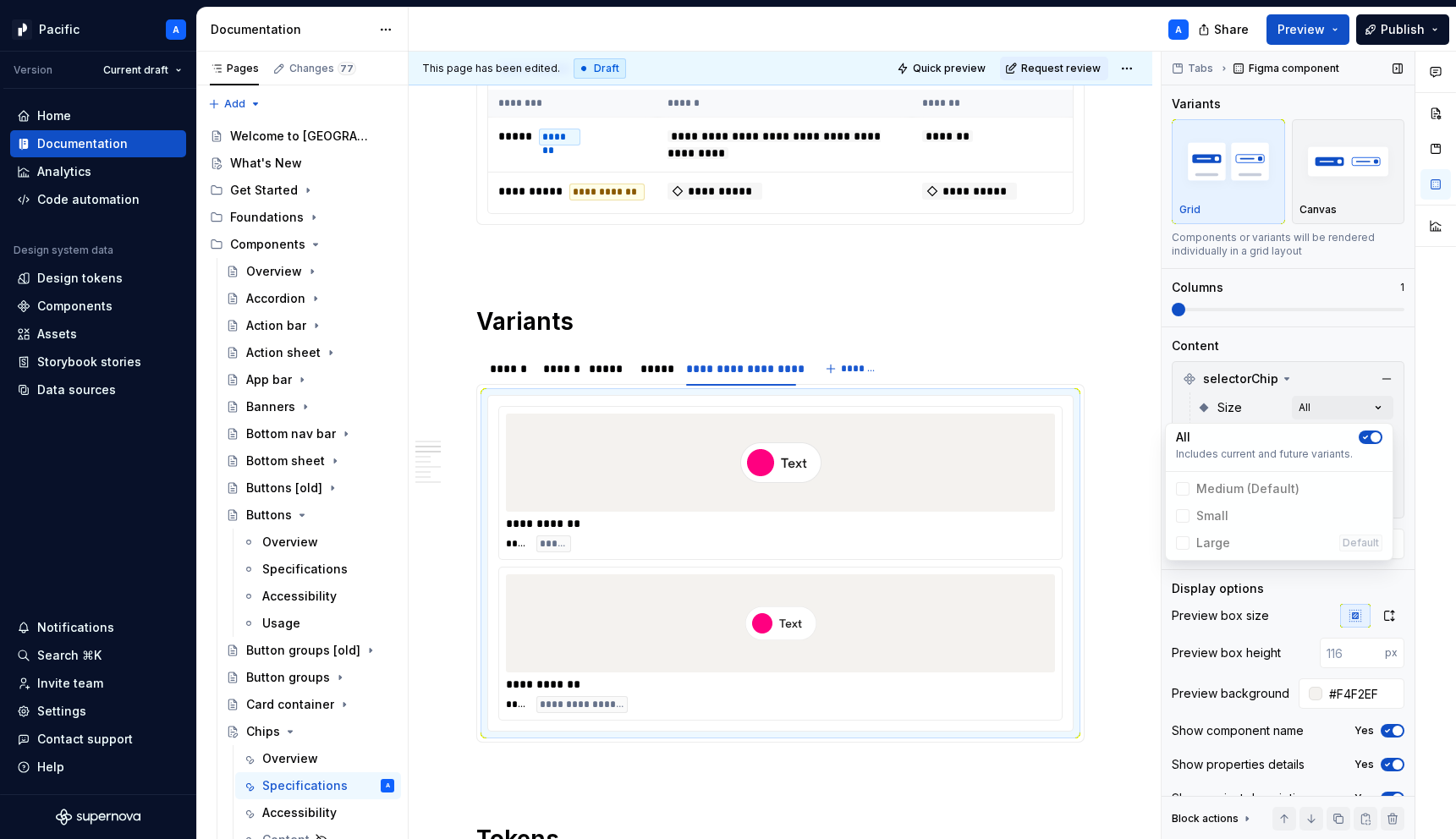
click at [1279, 402] on div "Comments Open comments No comments yet Select ‘Comment’ from the block context …" at bounding box center [1307, 445] width 294 height 788
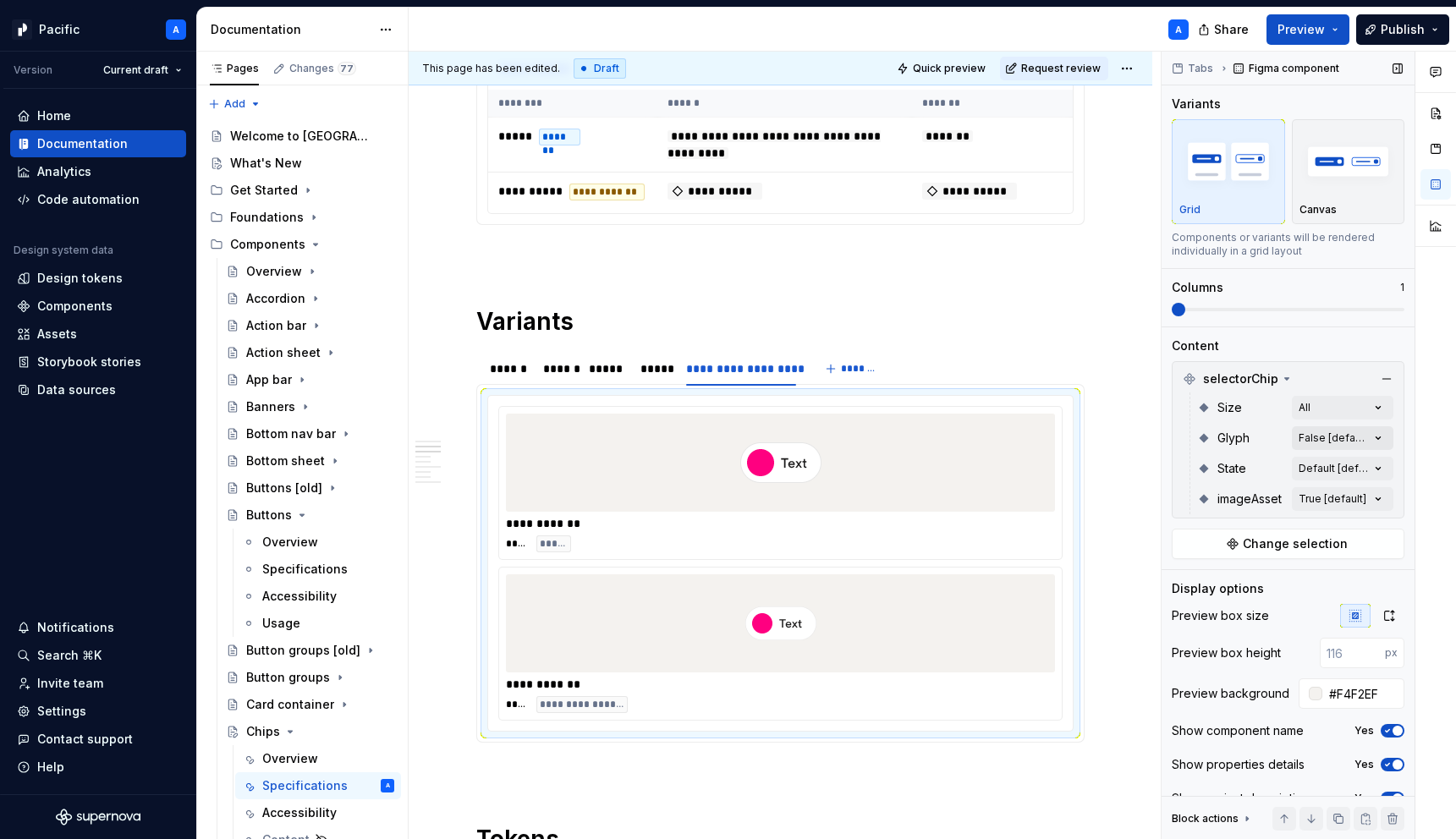
click at [1380, 441] on div "Comments Open comments No comments yet Select ‘Comment’ from the block context …" at bounding box center [1307, 445] width 294 height 788
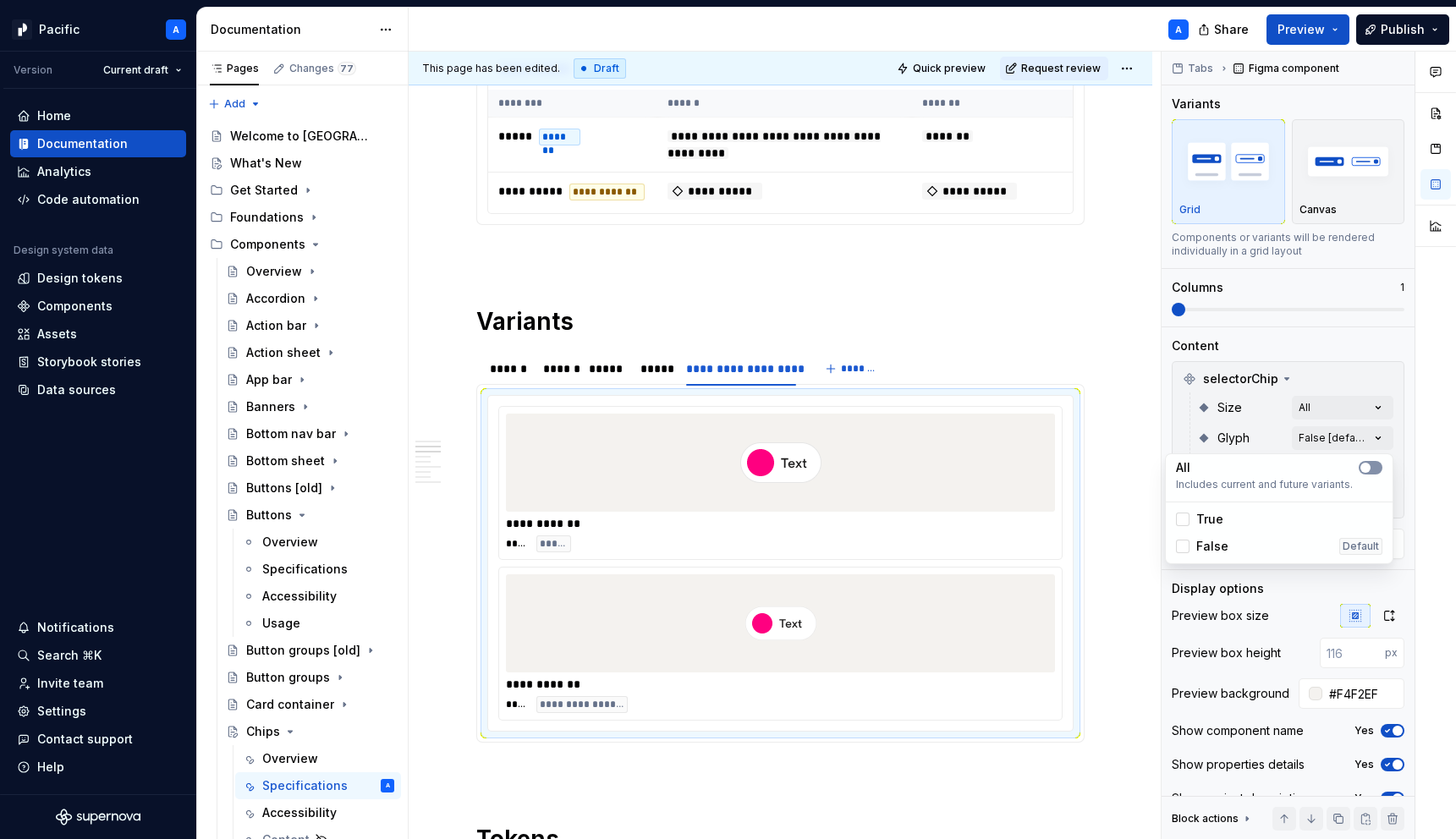
click at [1375, 466] on button "button" at bounding box center [1370, 468] width 23 height 14
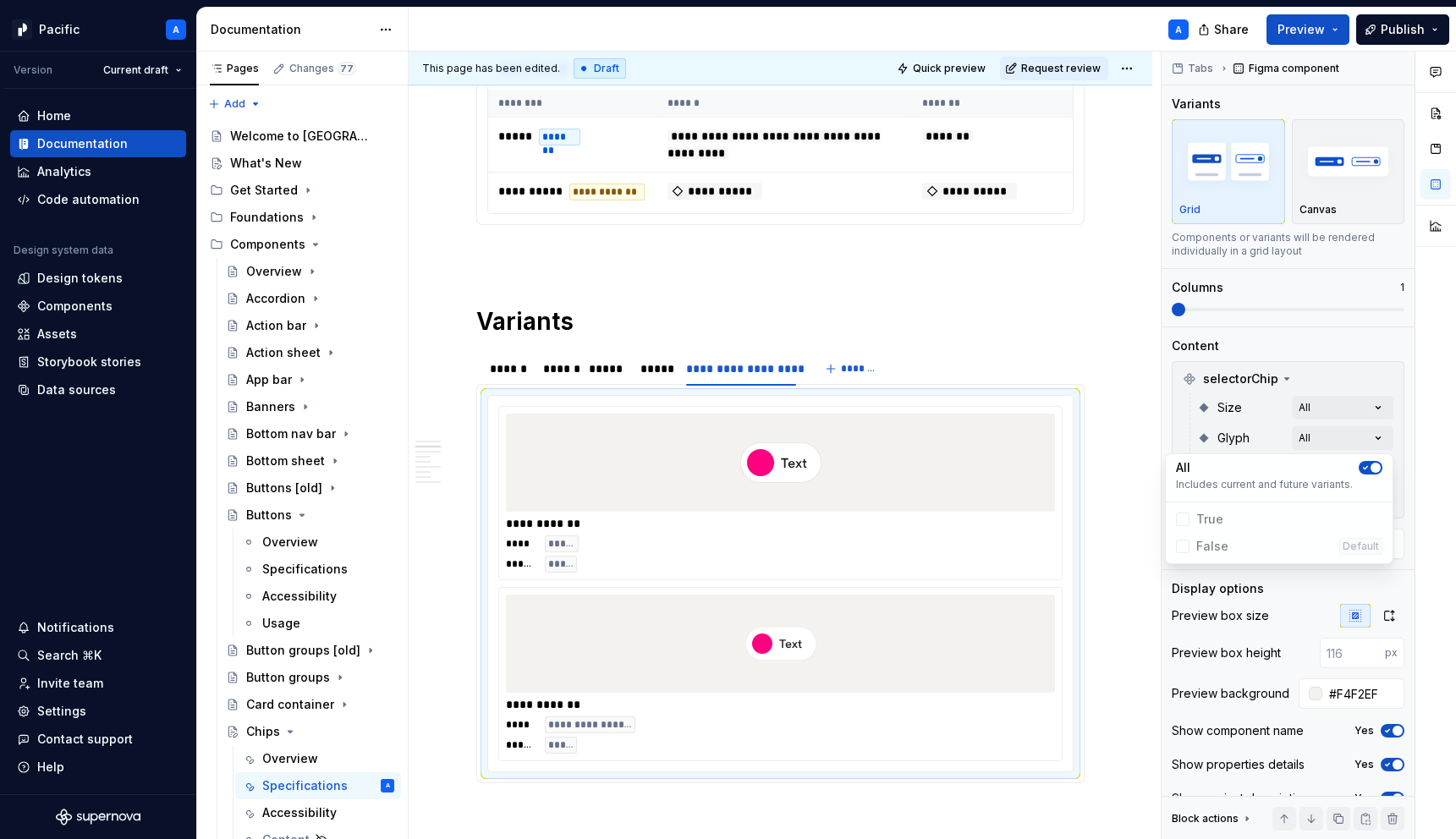
click at [1223, 432] on div "Comments Open comments No comments yet Select ‘Comment’ from the block context …" at bounding box center [1307, 445] width 294 height 788
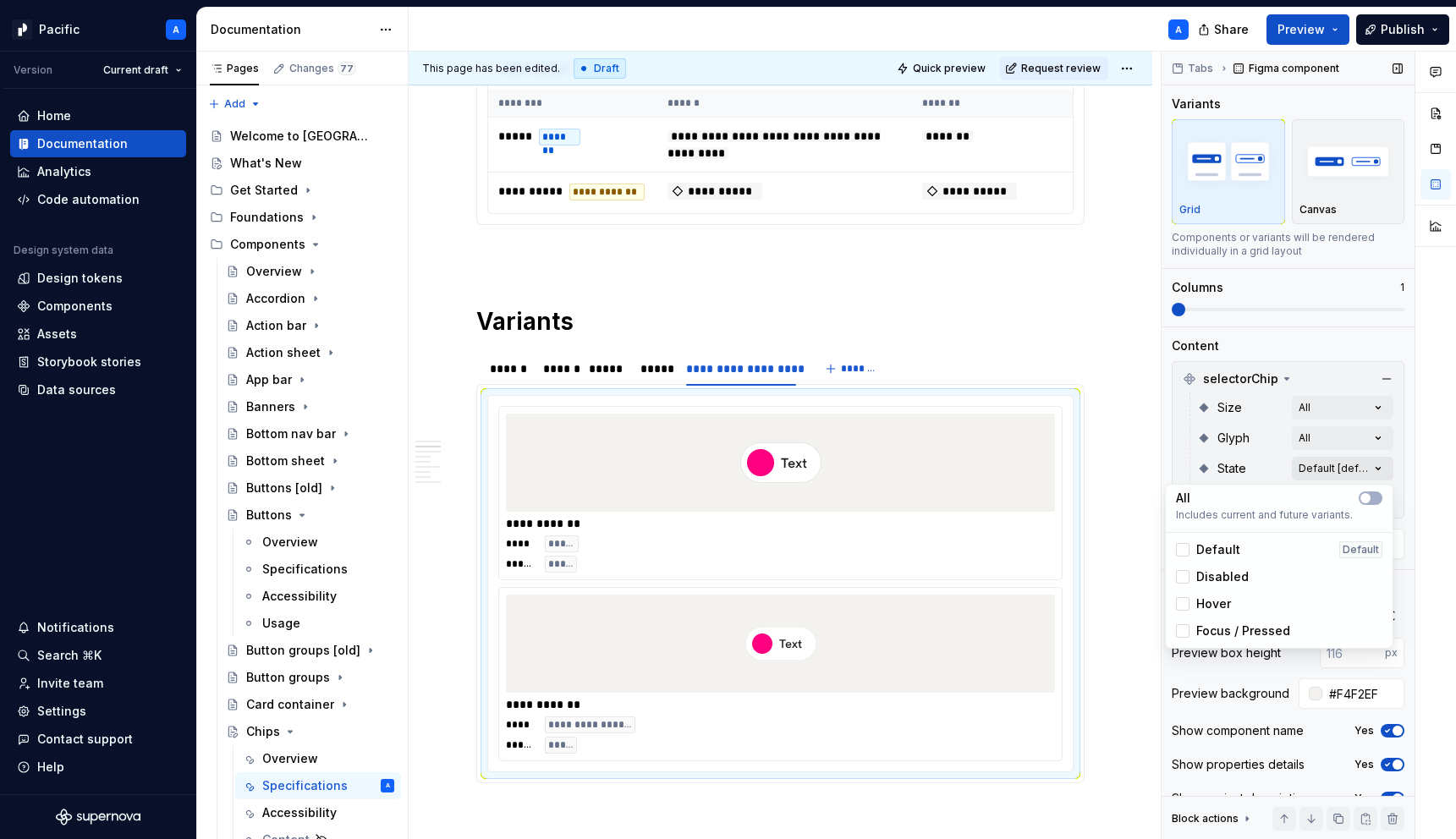
click at [1373, 470] on div "Comments Open comments No comments yet Select ‘Comment’ from the block context …" at bounding box center [1307, 445] width 294 height 788
click at [1367, 500] on span "button" at bounding box center [1365, 498] width 10 height 10
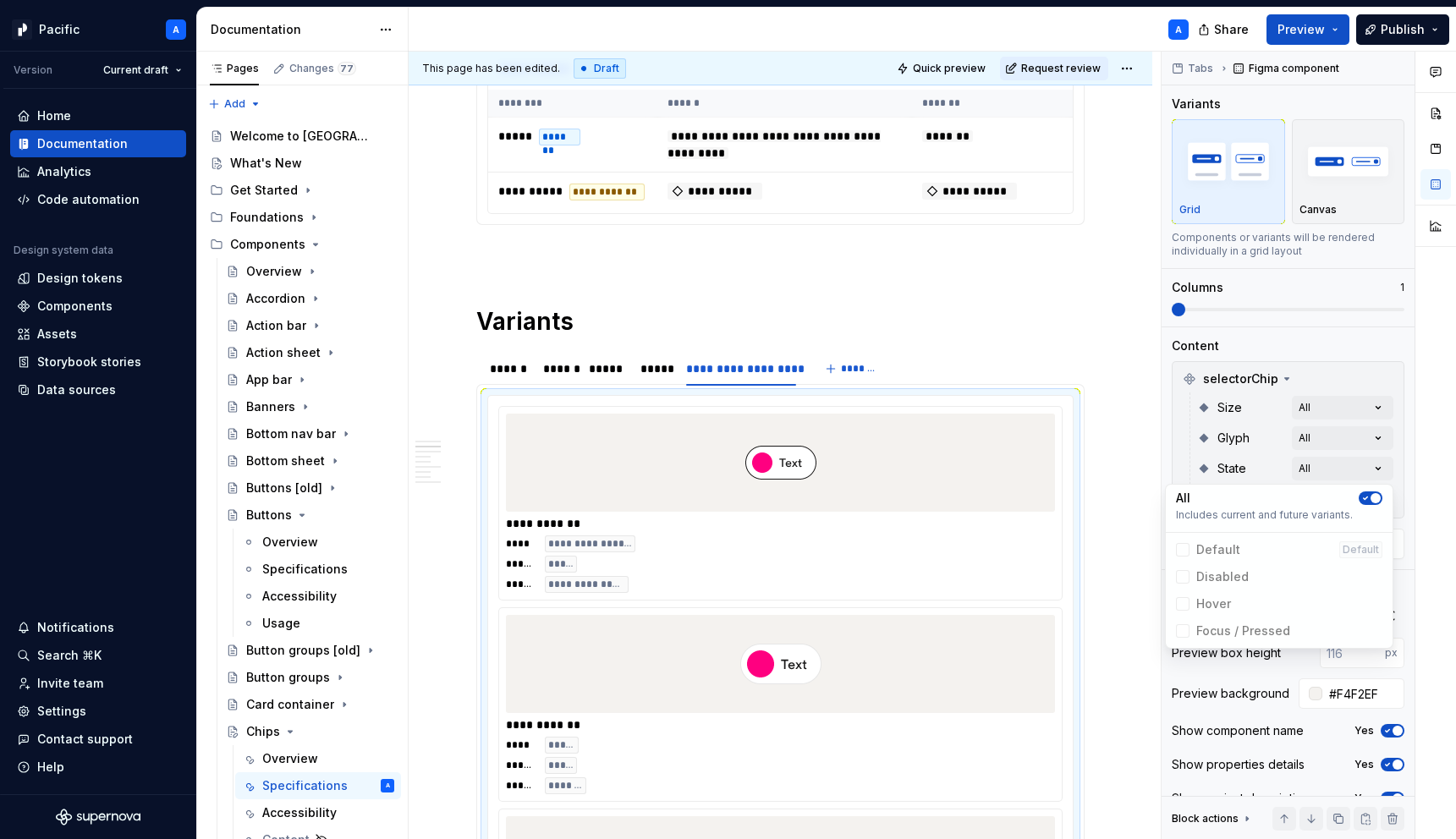
click at [1223, 475] on div "Comments Open comments No comments yet Select ‘Comment’ from the block context …" at bounding box center [1307, 445] width 294 height 788
click at [1380, 498] on div "Comments Open comments No comments yet Select ‘Comment’ from the block context …" at bounding box center [1307, 445] width 294 height 788
click at [1375, 526] on button "button" at bounding box center [1370, 528] width 23 height 14
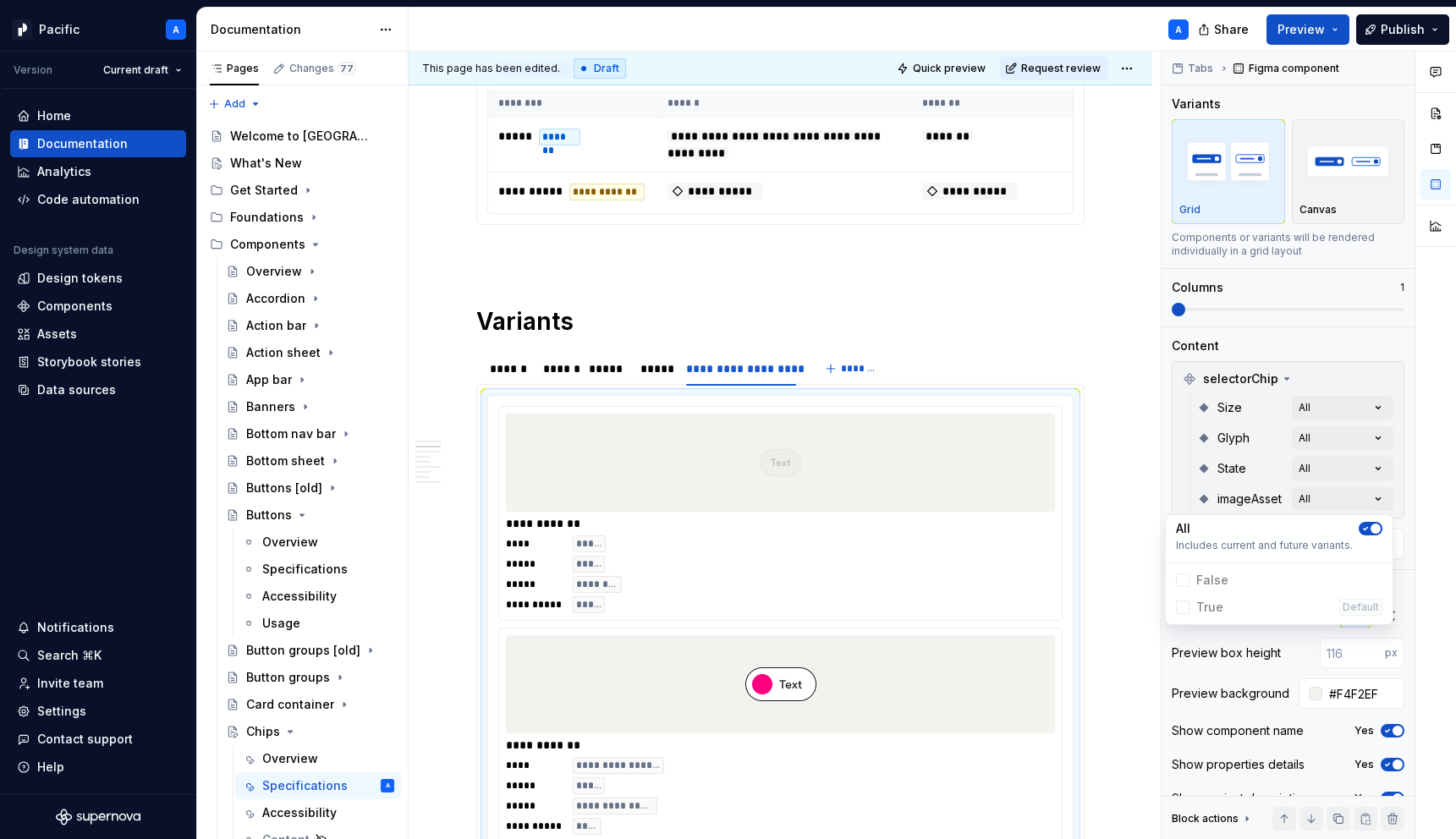
click at [1216, 478] on div "Comments Open comments No comments yet Select ‘Comment’ from the block context …" at bounding box center [1307, 445] width 294 height 788
click at [1185, 316] on span at bounding box center [1178, 310] width 14 height 14
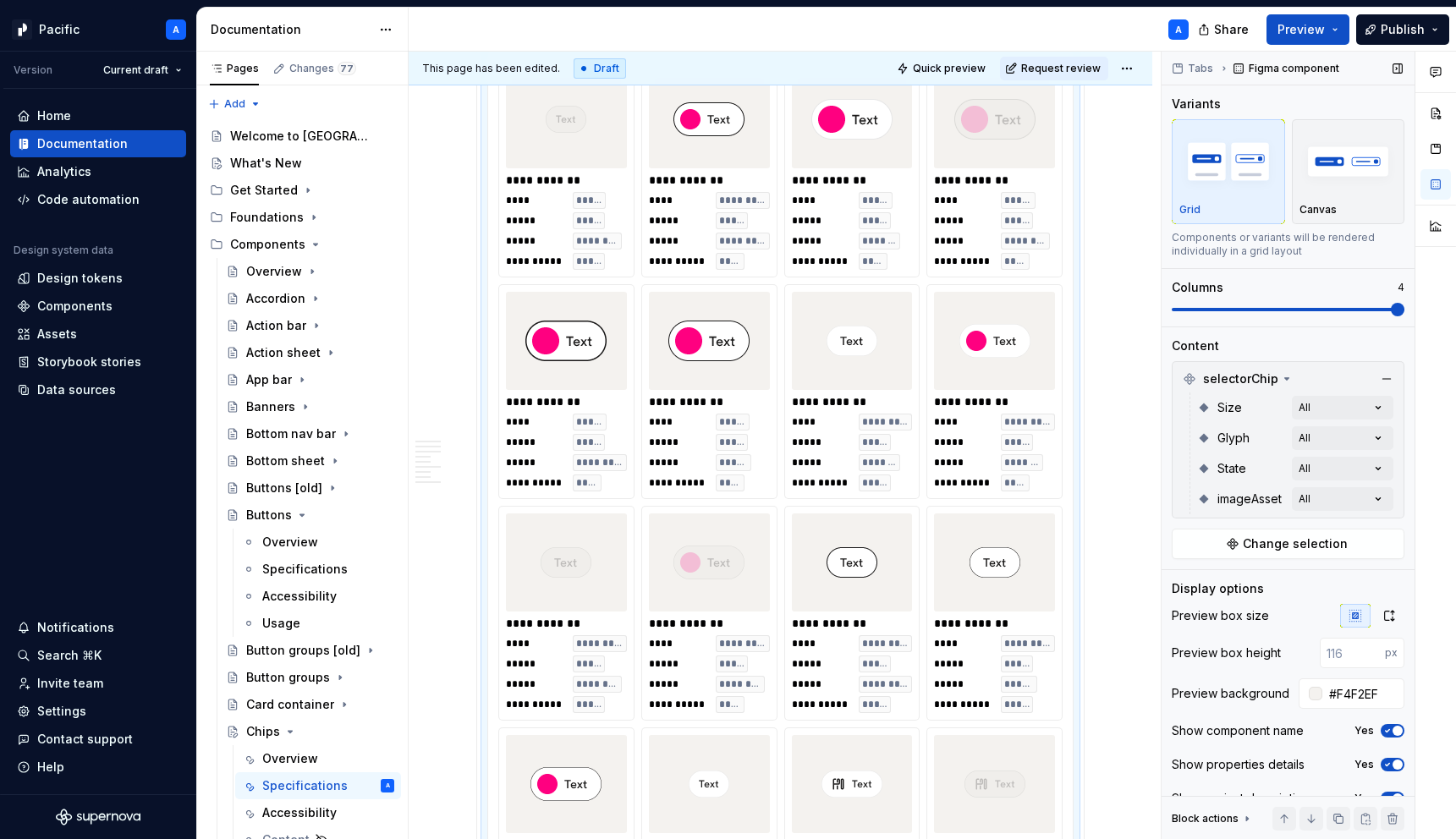
scroll to position [24, 0]
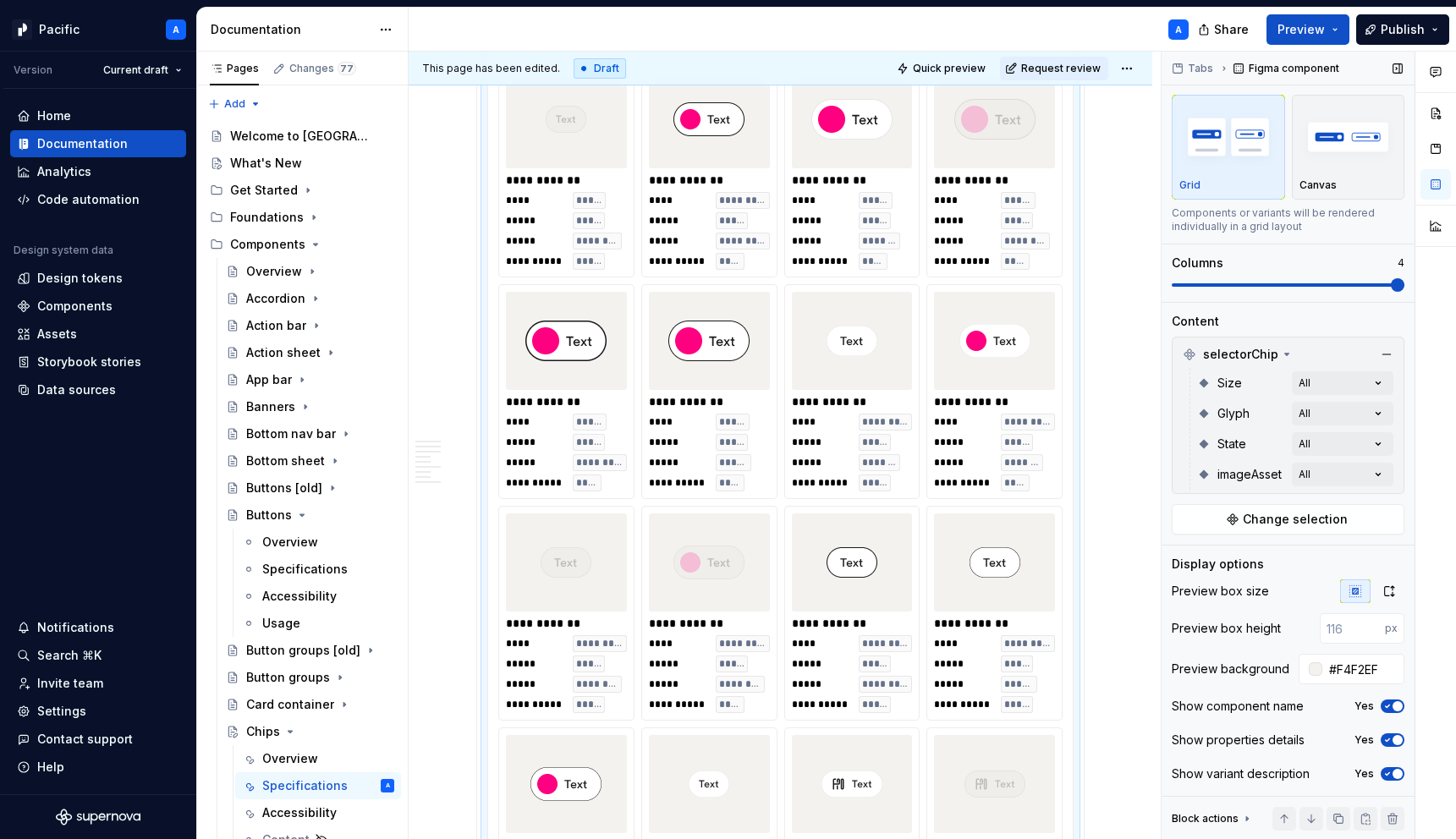
click at [1392, 705] on span "button" at bounding box center [1397, 706] width 10 height 10
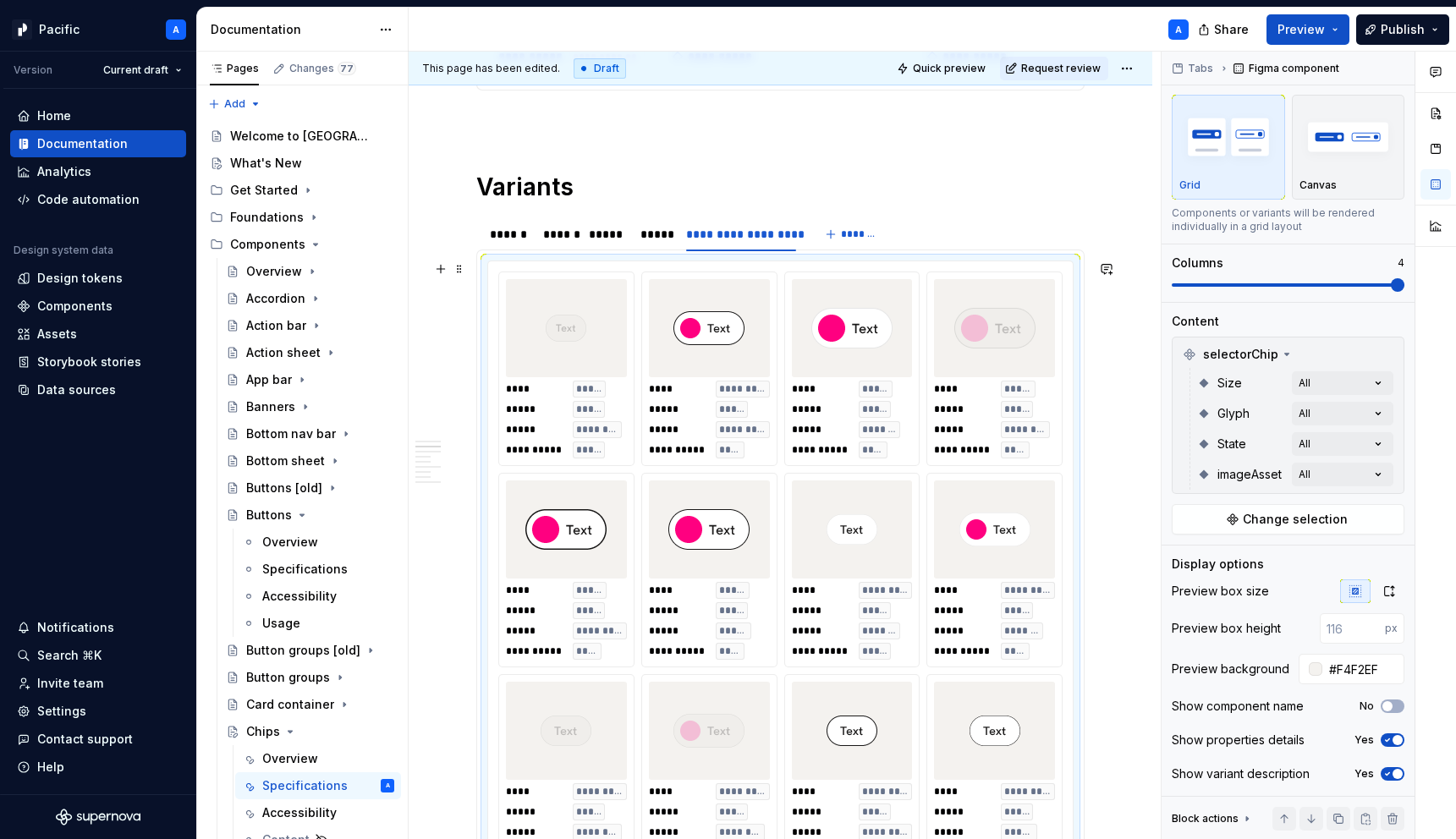
scroll to position [771, 0]
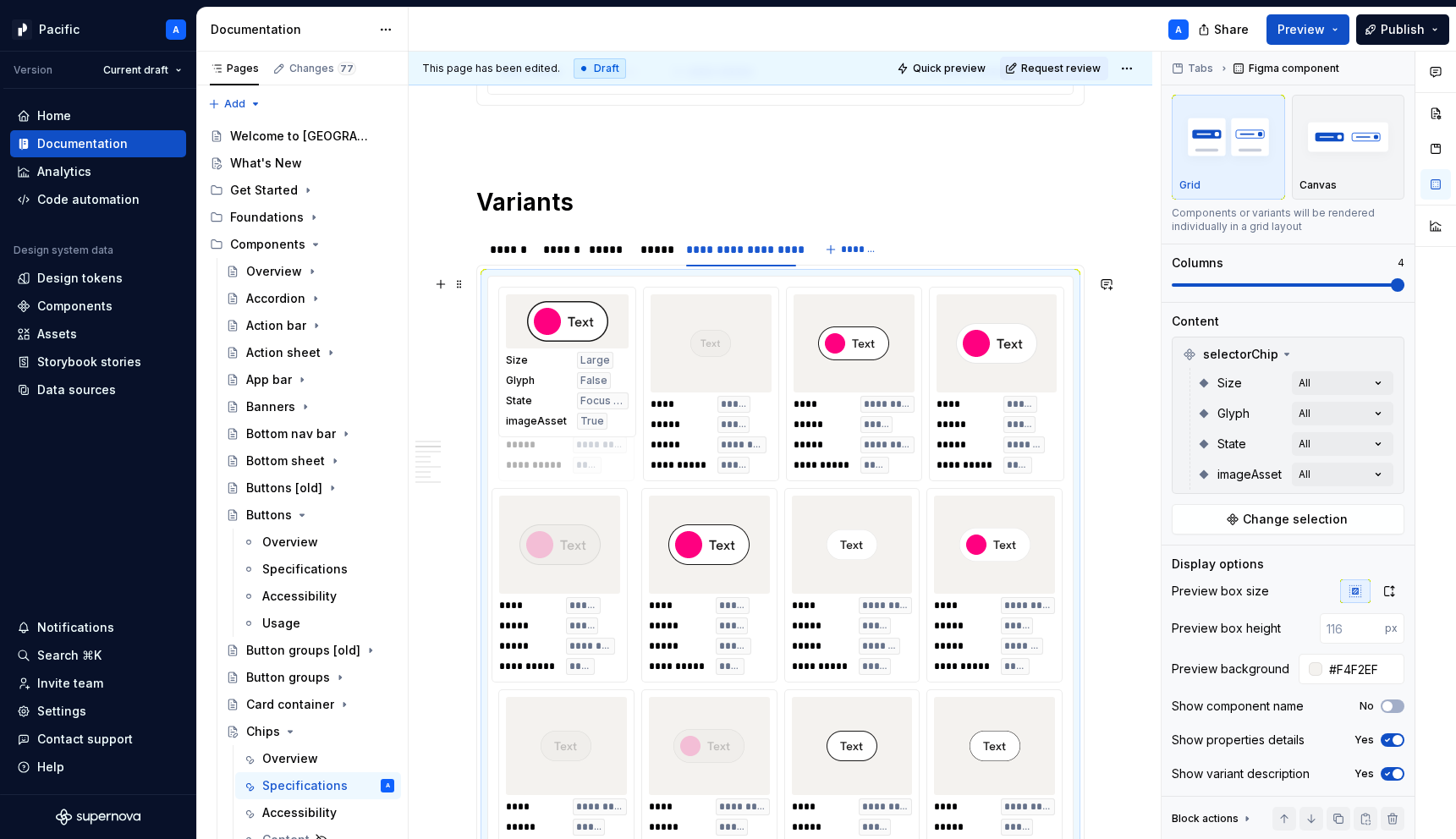
drag, startPoint x: 614, startPoint y: 597, endPoint x: 612, endPoint y: 475, distance: 122.0
click at [612, 479] on body "Pacific A Version Current draft Home Documentation Analytics Code automation De…" at bounding box center [728, 419] width 1456 height 839
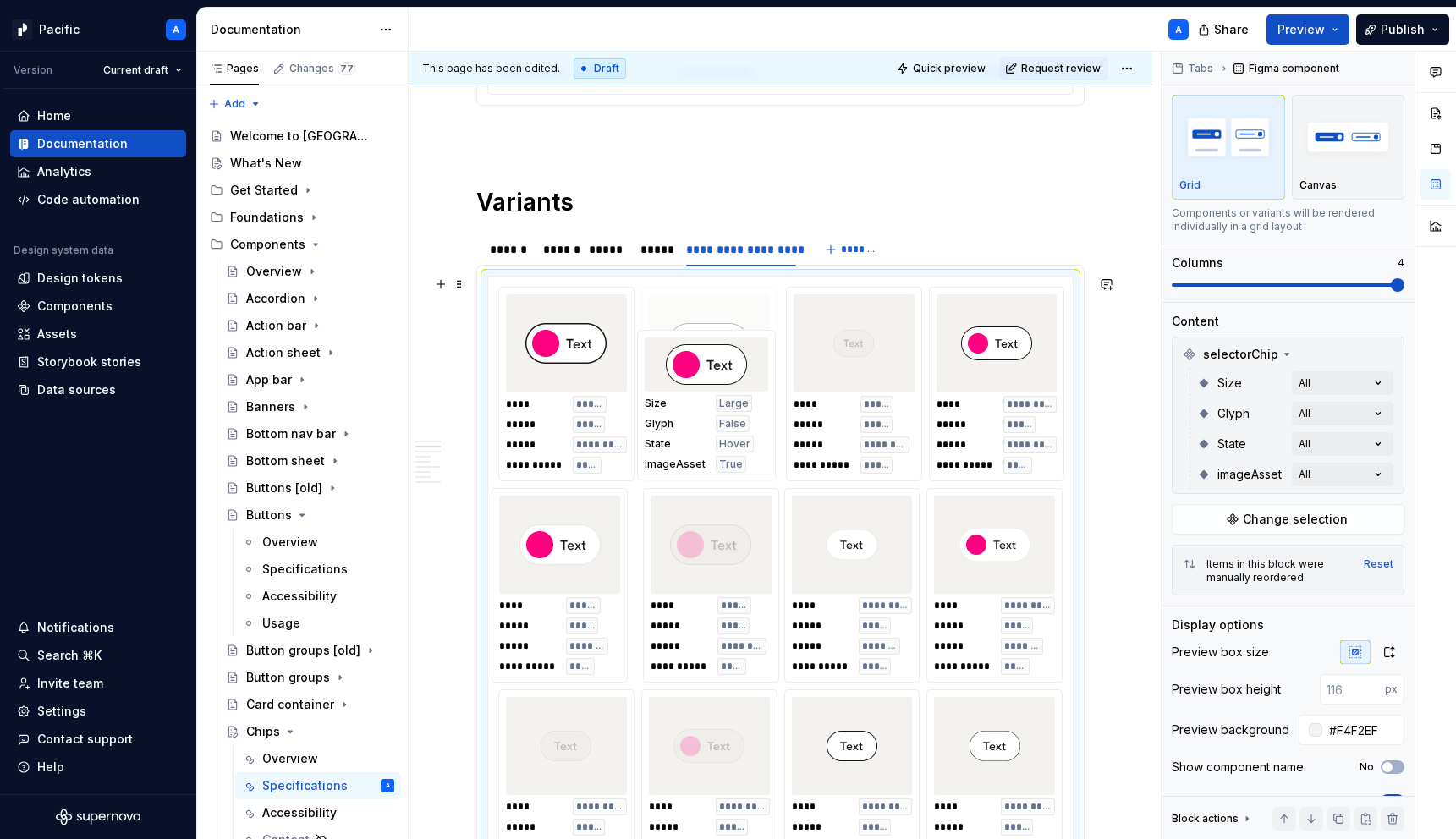
drag, startPoint x: 749, startPoint y: 582, endPoint x: 747, endPoint y: 409, distance: 173.0
click at [747, 409] on body "Pacific A Version Current draft Home Documentation Analytics Code automation De…" at bounding box center [728, 419] width 1456 height 839
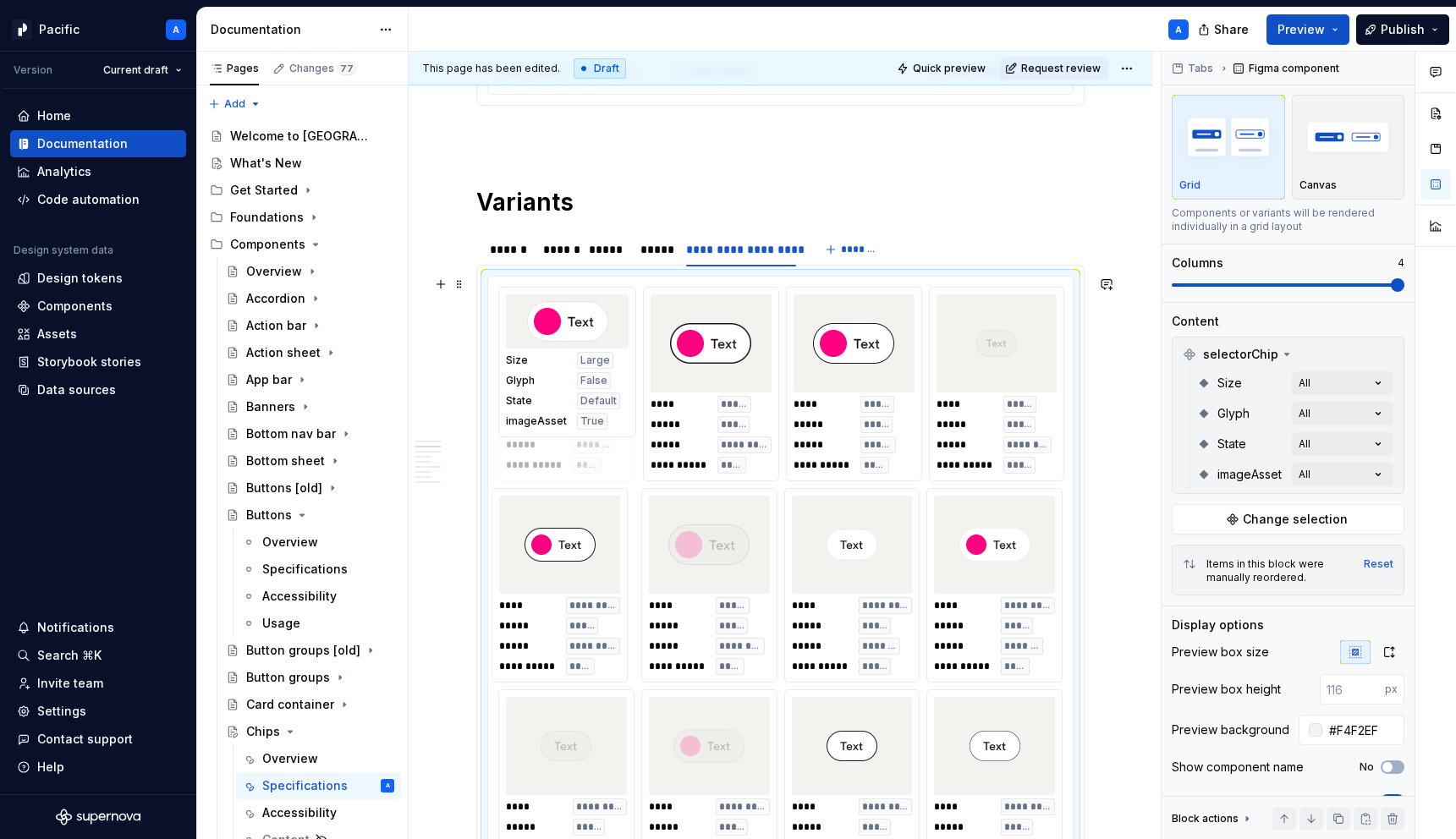
drag, startPoint x: 598, startPoint y: 573, endPoint x: 608, endPoint y: 382, distance: 191.3
click at [608, 382] on body "Pacific A Version Current draft Home Documentation Analytics Code automation De…" at bounding box center [728, 419] width 1456 height 839
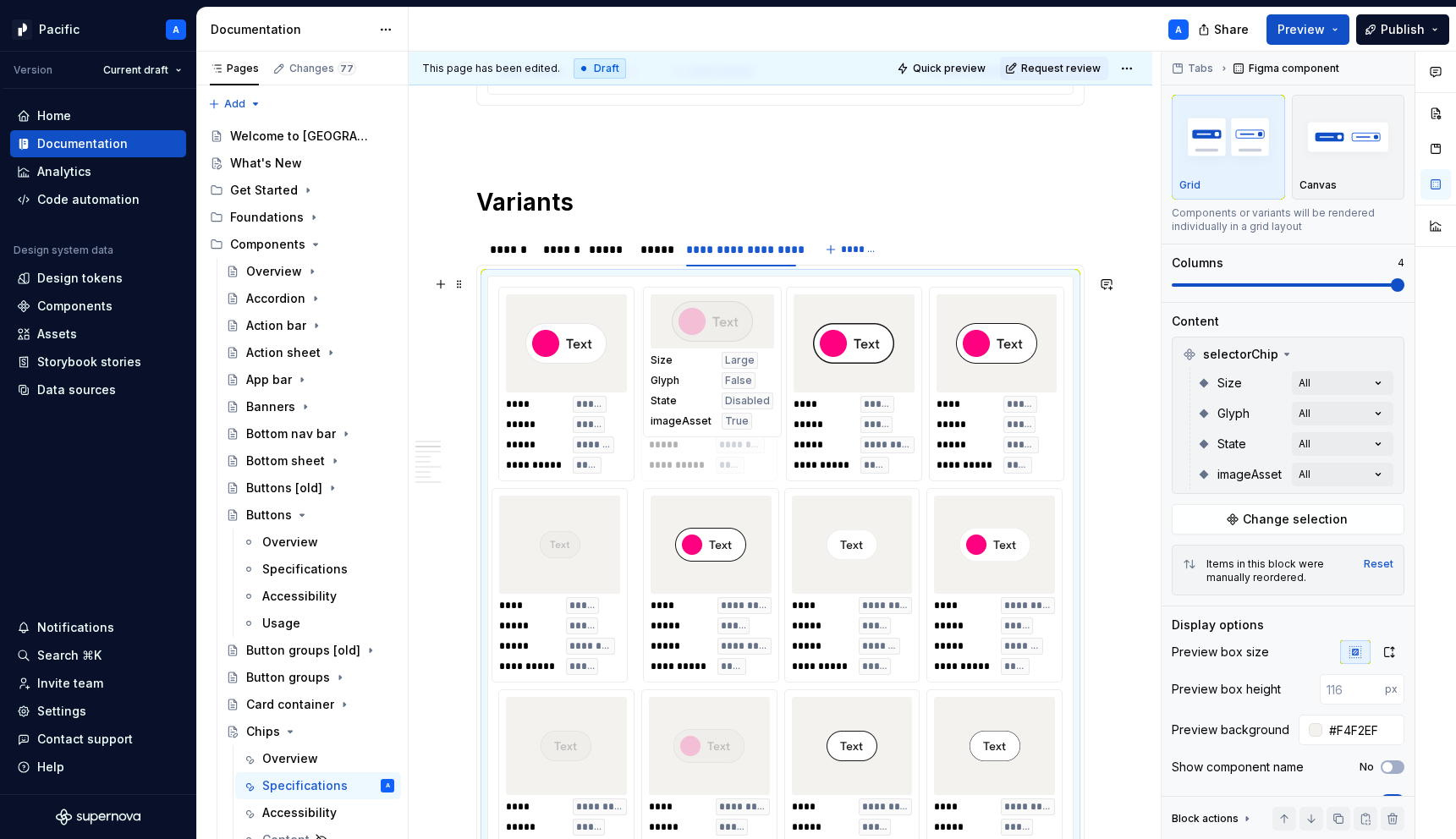
drag, startPoint x: 737, startPoint y: 652, endPoint x: 733, endPoint y: 457, distance: 195.0
click at [733, 457] on body "Pacific A Version Current draft Home Documentation Analytics Code automation De…" at bounding box center [728, 419] width 1456 height 839
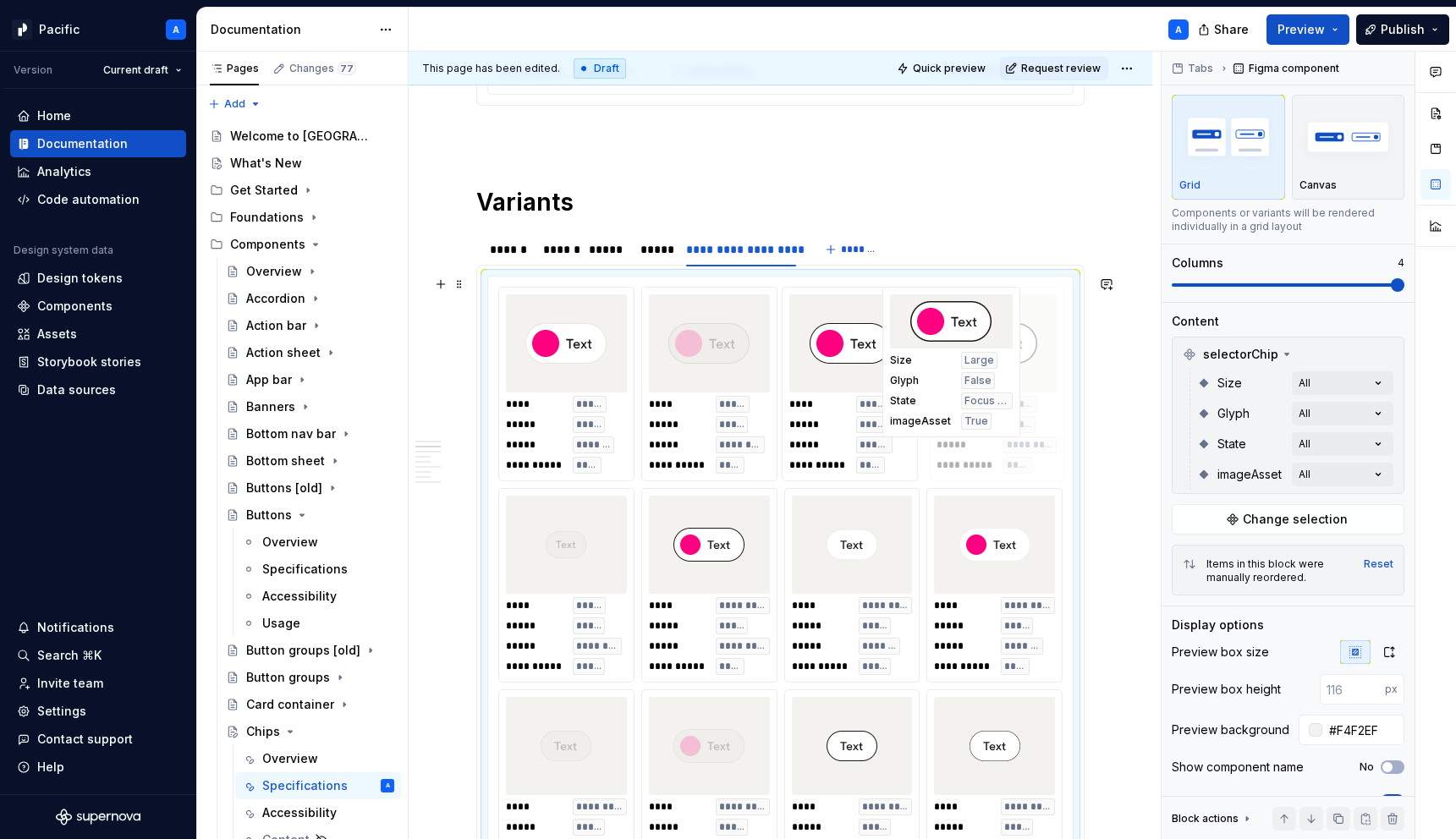
drag, startPoint x: 843, startPoint y: 371, endPoint x: 969, endPoint y: 373, distance: 126.0
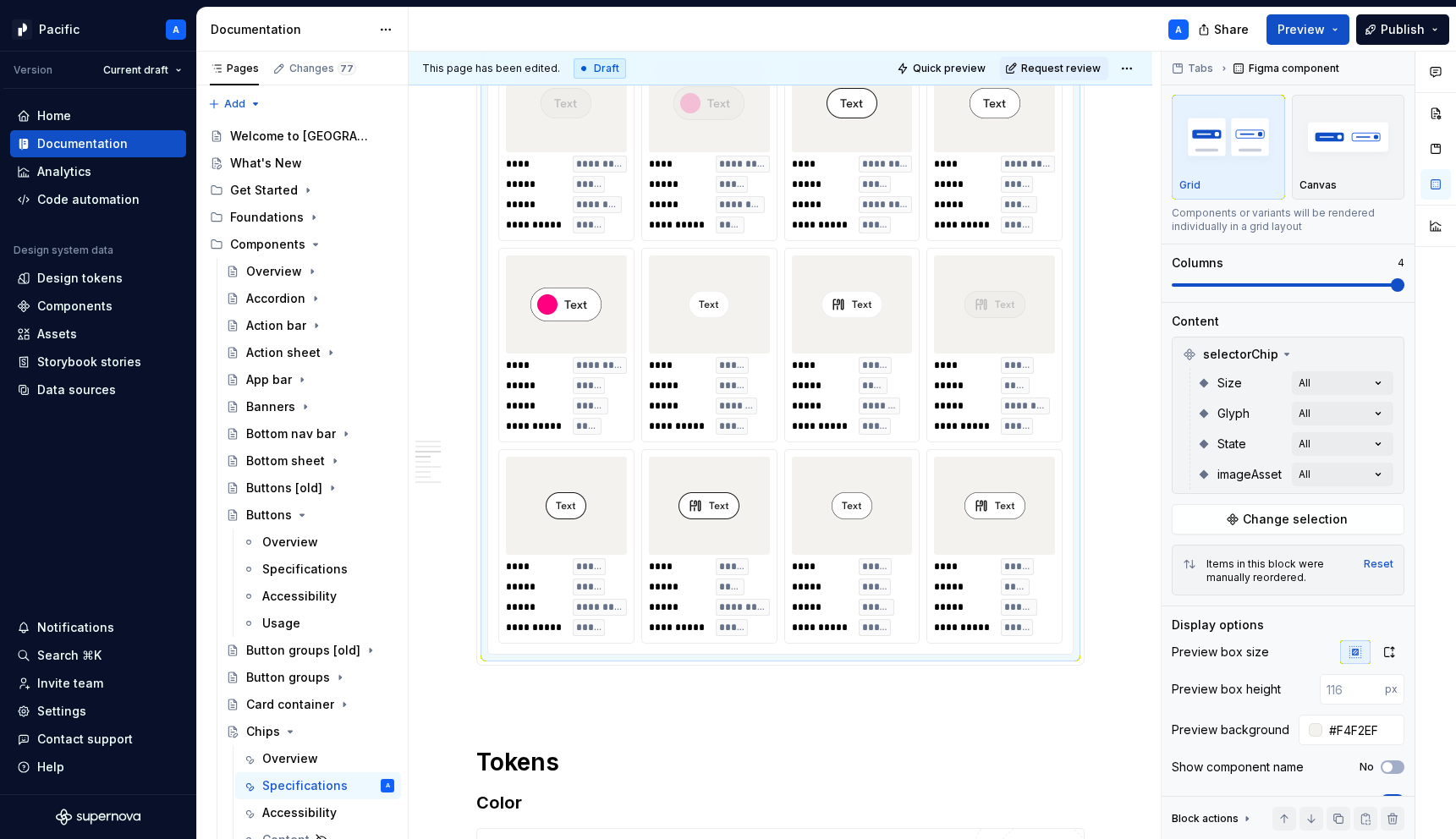
scroll to position [1411, 0]
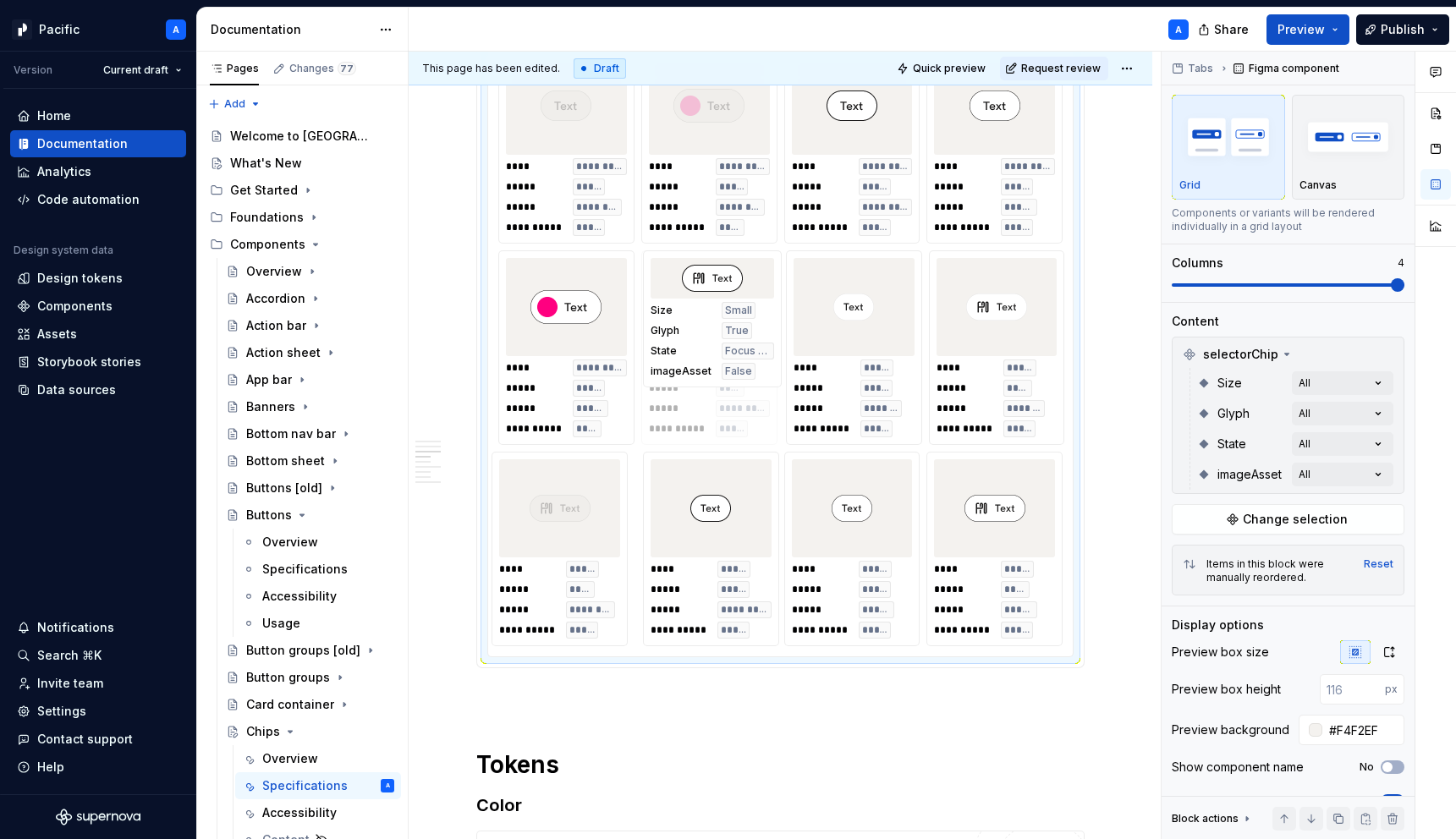
drag, startPoint x: 732, startPoint y: 575, endPoint x: 730, endPoint y: 425, distance: 150.0
click at [730, 425] on body "Pacific A Version Current draft Home Documentation Analytics Code automation De…" at bounding box center [728, 419] width 1456 height 839
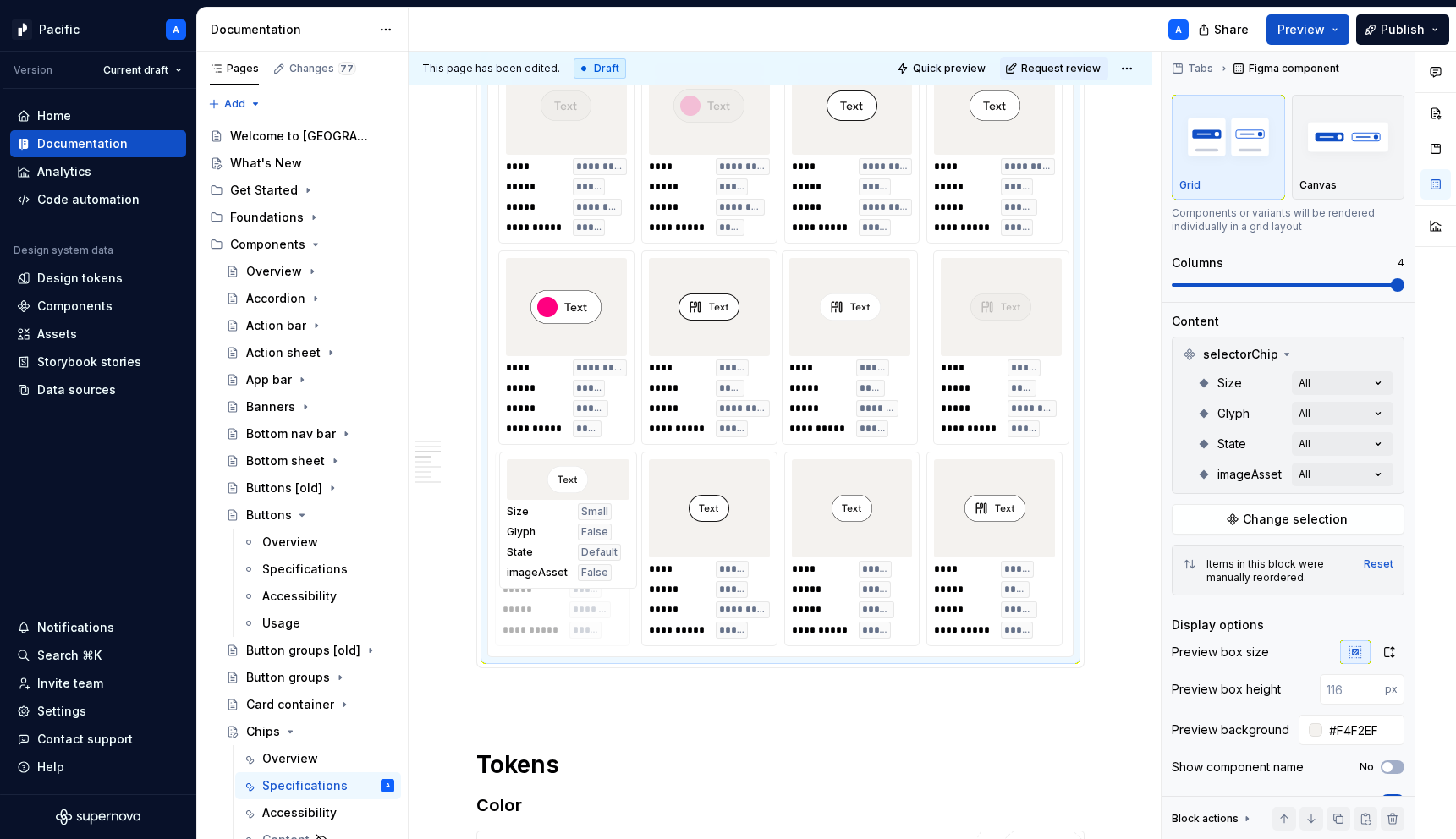
drag, startPoint x: 879, startPoint y: 375, endPoint x: 611, endPoint y: 609, distance: 355.8
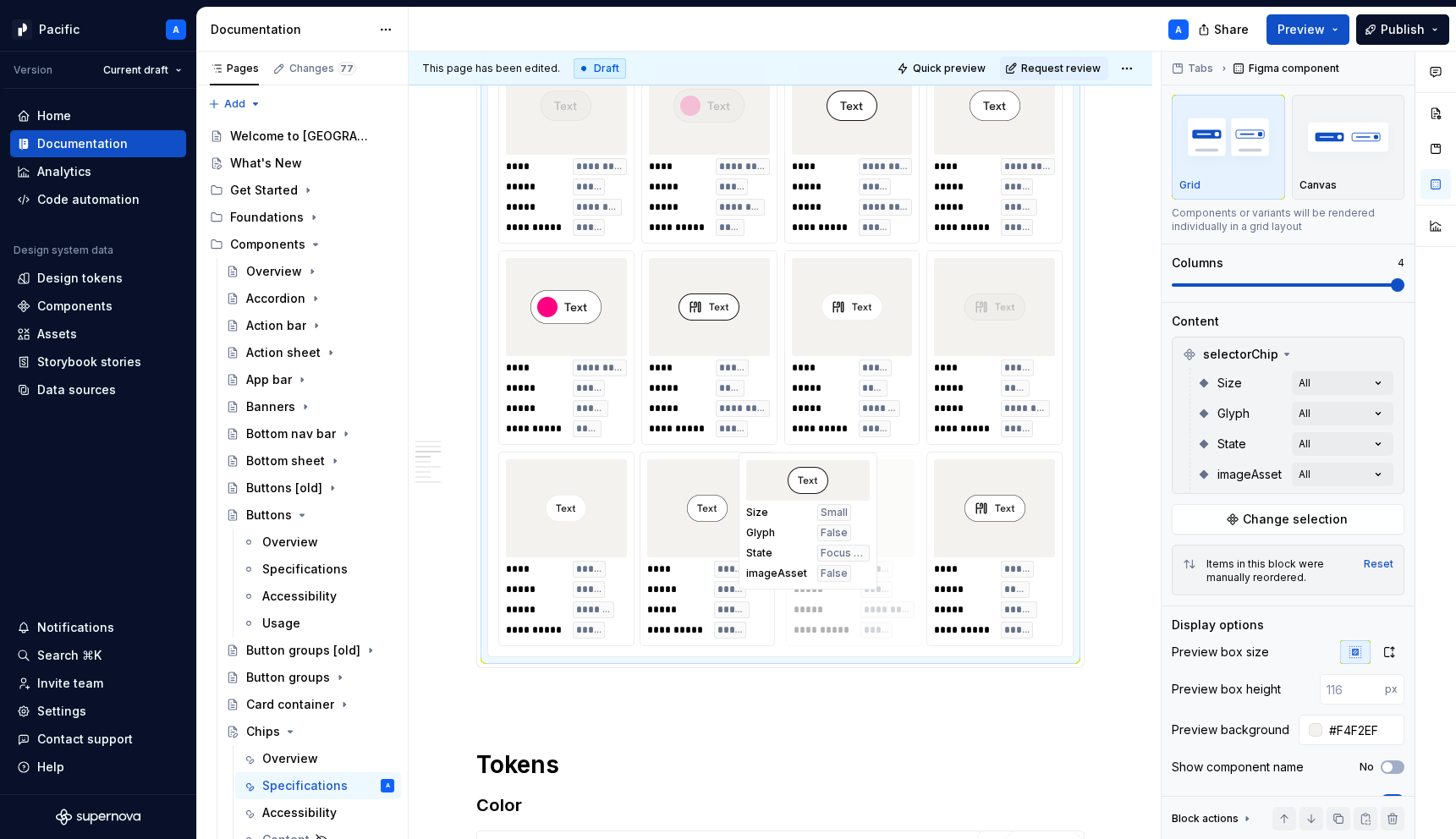
drag, startPoint x: 727, startPoint y: 569, endPoint x: 843, endPoint y: 571, distance: 116.0
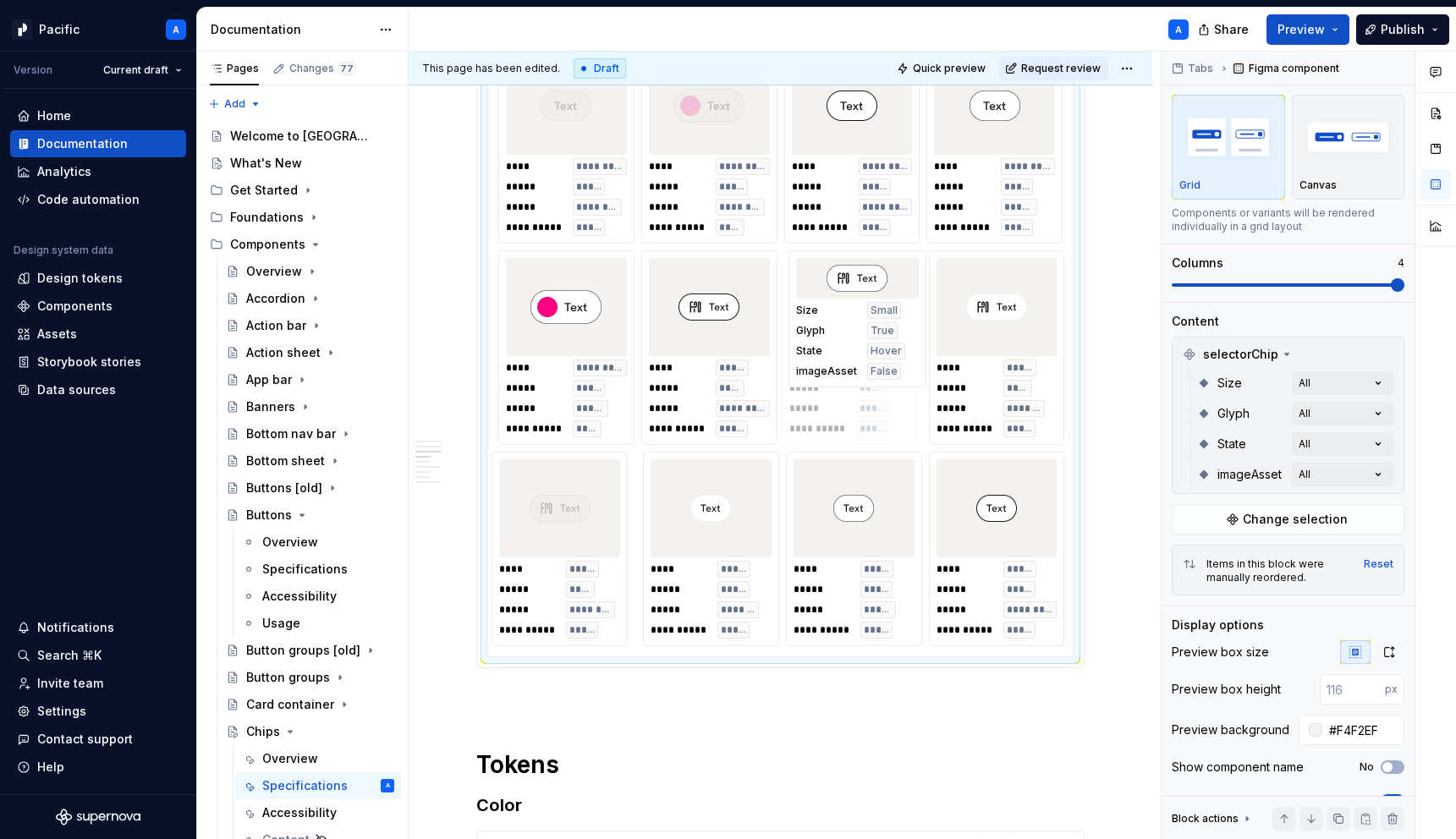
drag, startPoint x: 981, startPoint y: 555, endPoint x: 866, endPoint y: 373, distance: 215.3
click at [866, 373] on body "Pacific A Version Current draft Home Documentation Analytics Code automation De…" at bounding box center [728, 419] width 1456 height 839
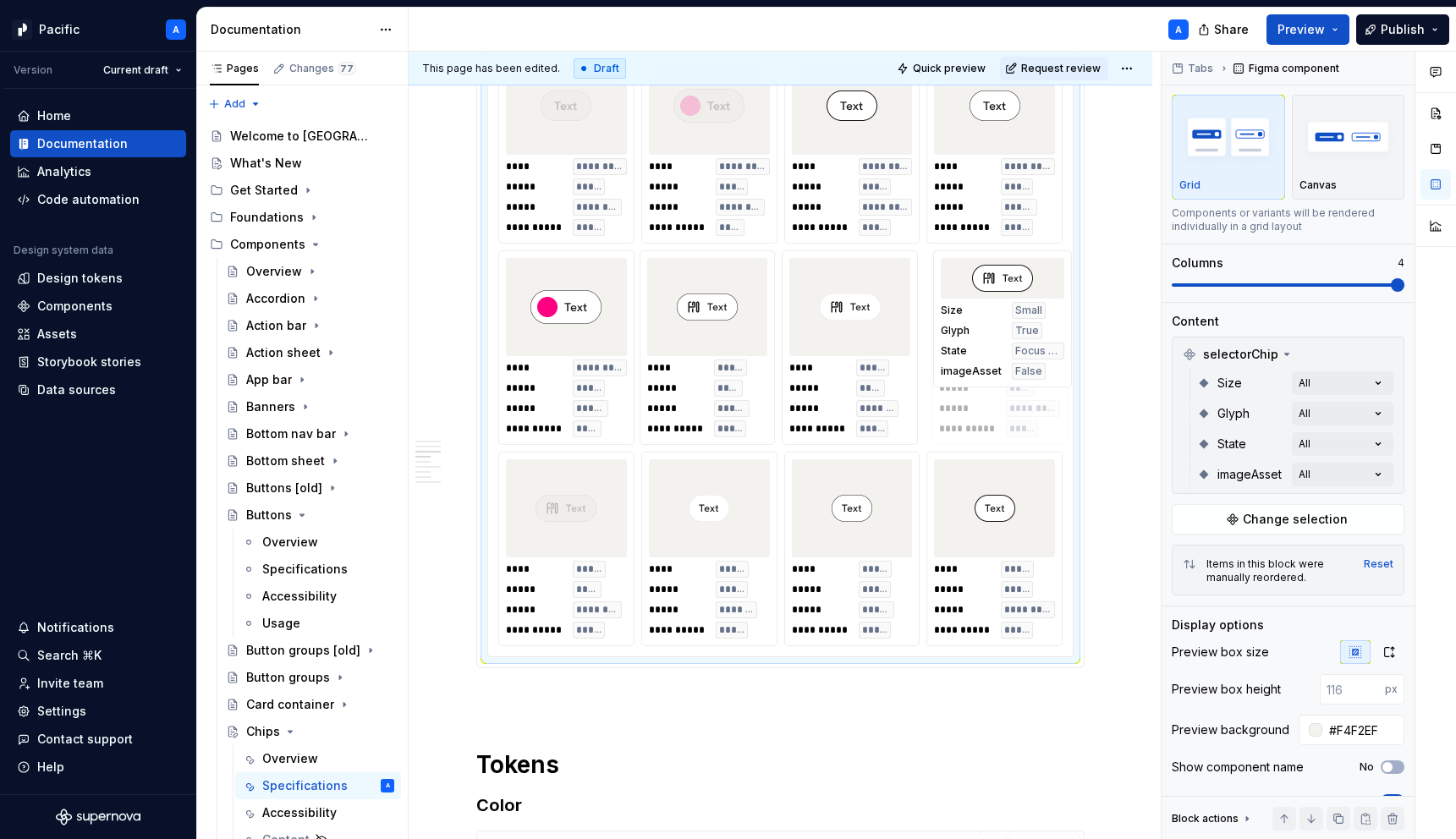
drag, startPoint x: 741, startPoint y: 360, endPoint x: 1024, endPoint y: 344, distance: 283.5
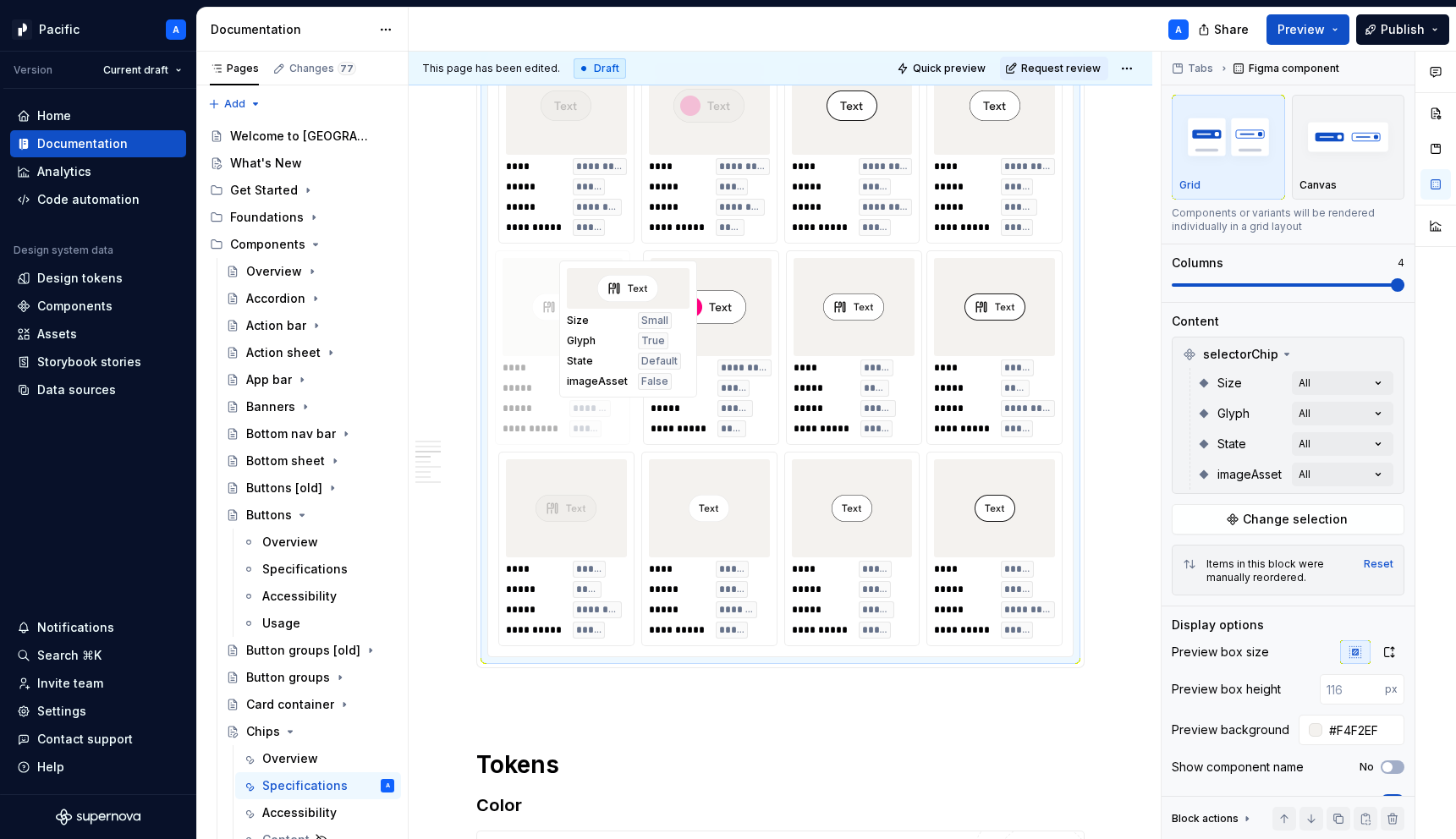
drag, startPoint x: 864, startPoint y: 371, endPoint x: 633, endPoint y: 381, distance: 231.2
click at [633, 381] on body "Pacific A Version Current draft Home Documentation Analytics Code automation De…" at bounding box center [728, 419] width 1456 height 839
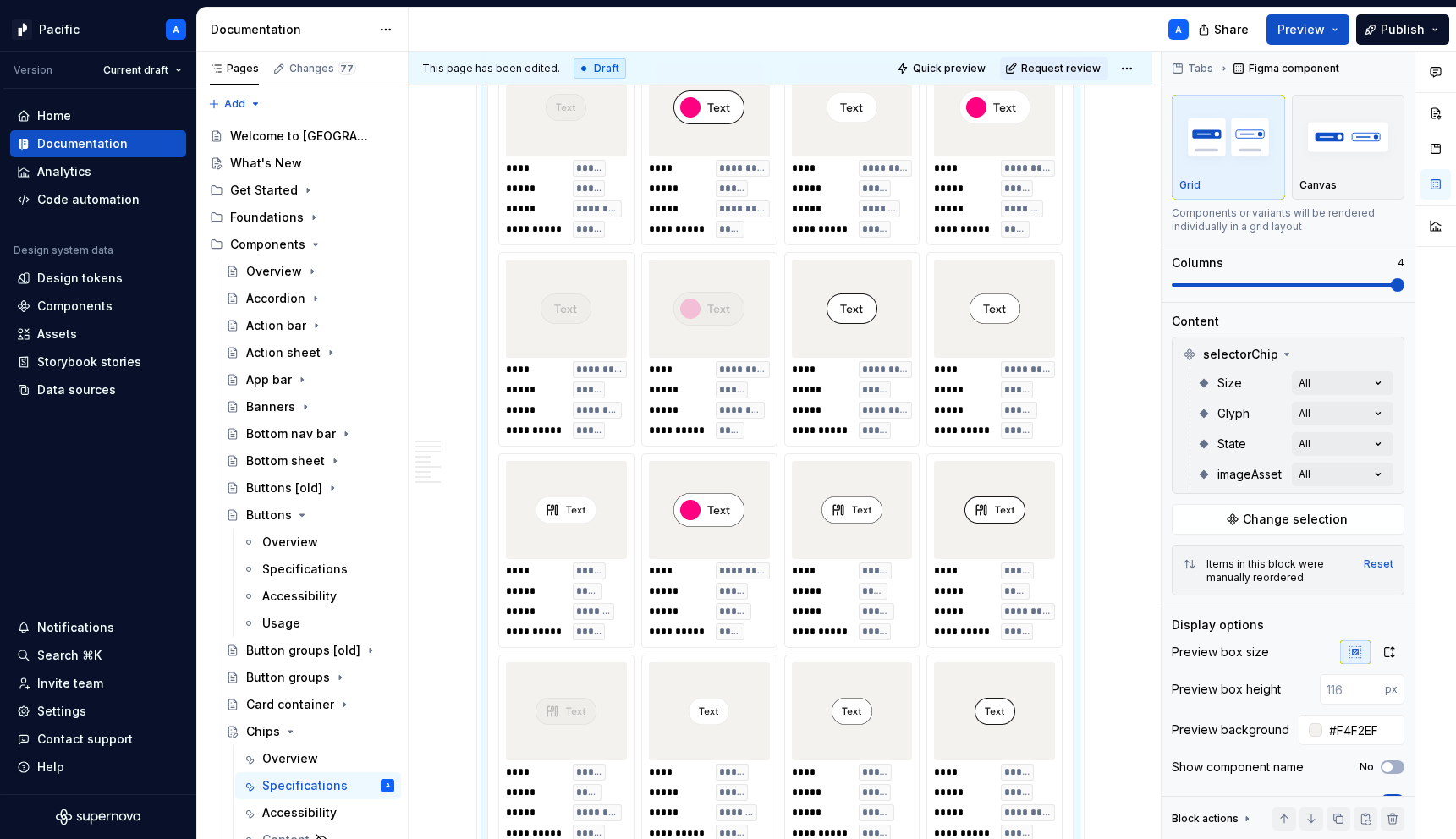
scroll to position [1216, 0]
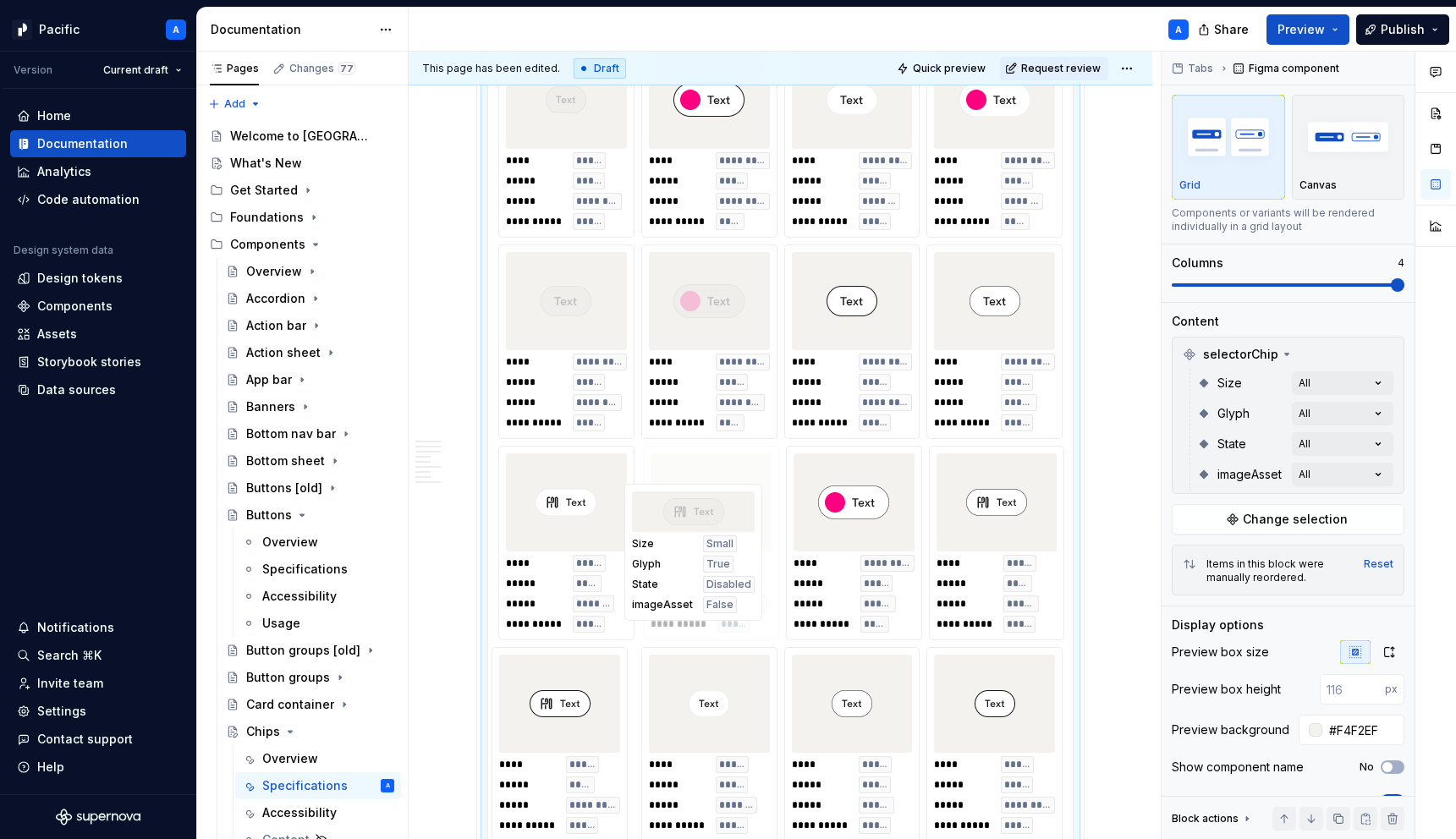
drag, startPoint x: 586, startPoint y: 729, endPoint x: 711, endPoint y: 566, distance: 205.4
click at [711, 566] on body "Pacific A Version Current draft Home Documentation Analytics Code automation De…" at bounding box center [728, 419] width 1456 height 839
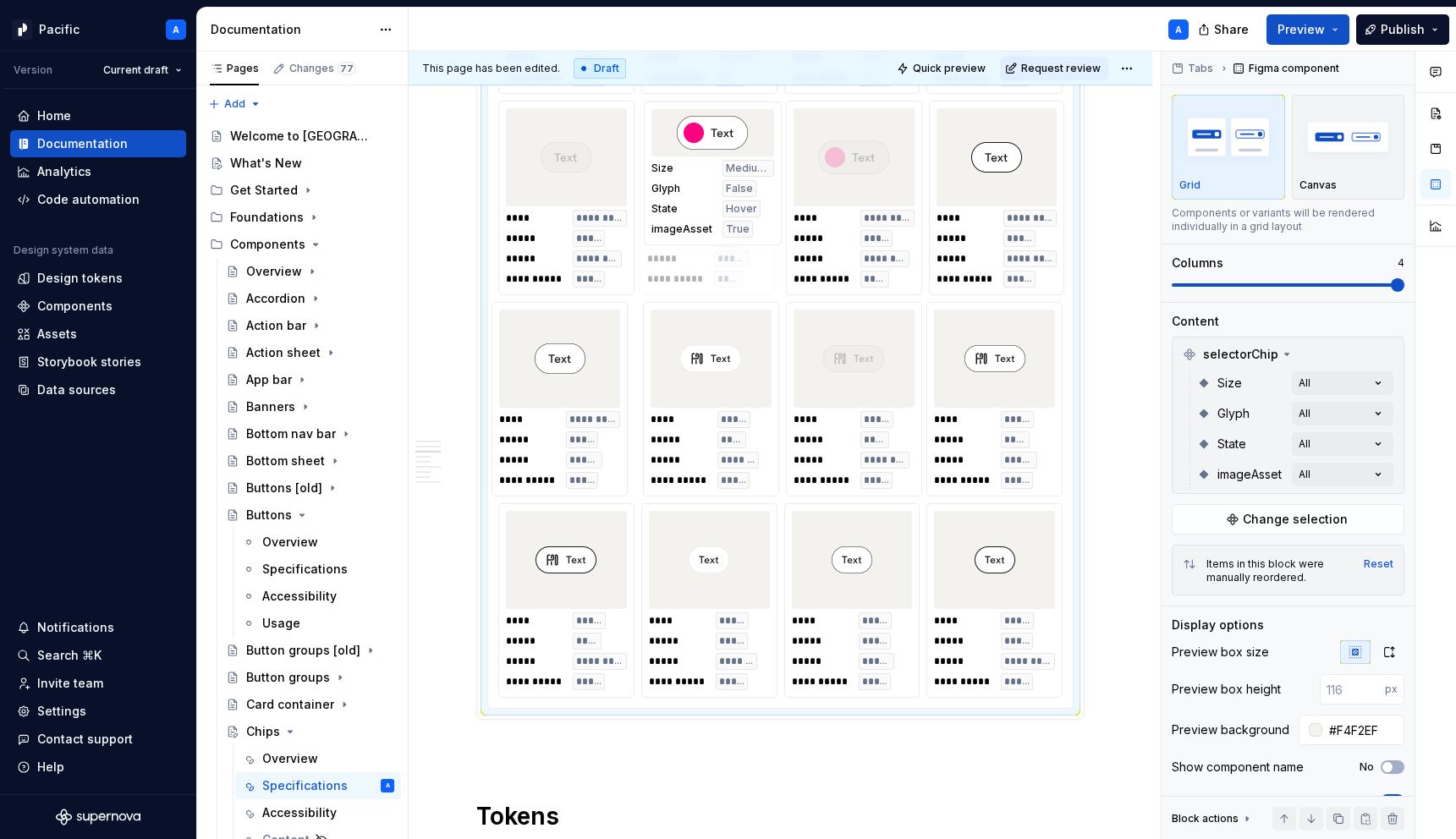
drag, startPoint x: 853, startPoint y: 544, endPoint x: 707, endPoint y: 196, distance: 377.4
click at [707, 196] on body "Pacific A Version Current draft Home Documentation Analytics Code automation De…" at bounding box center [728, 419] width 1456 height 839
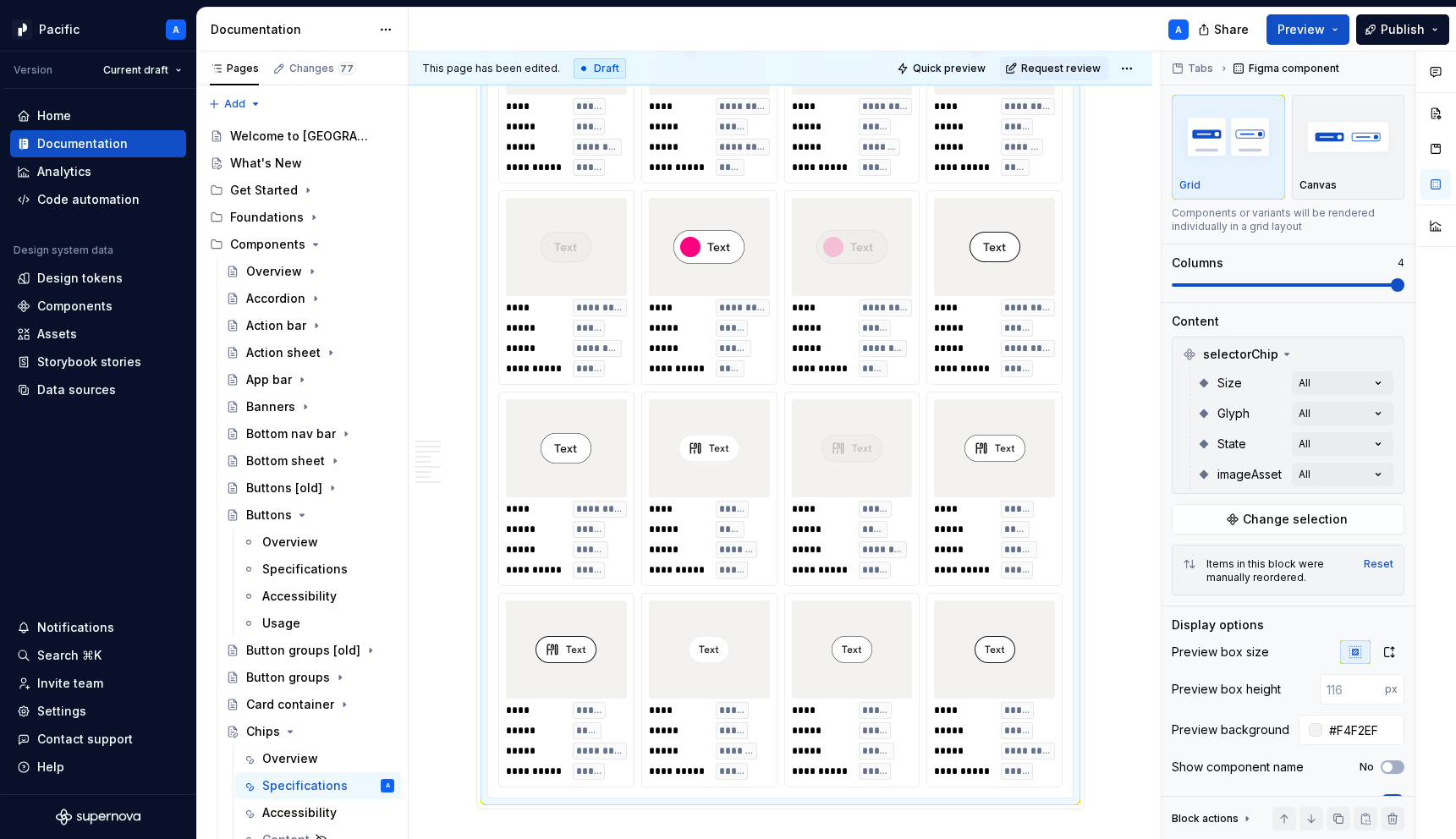
scroll to position [1268, 0]
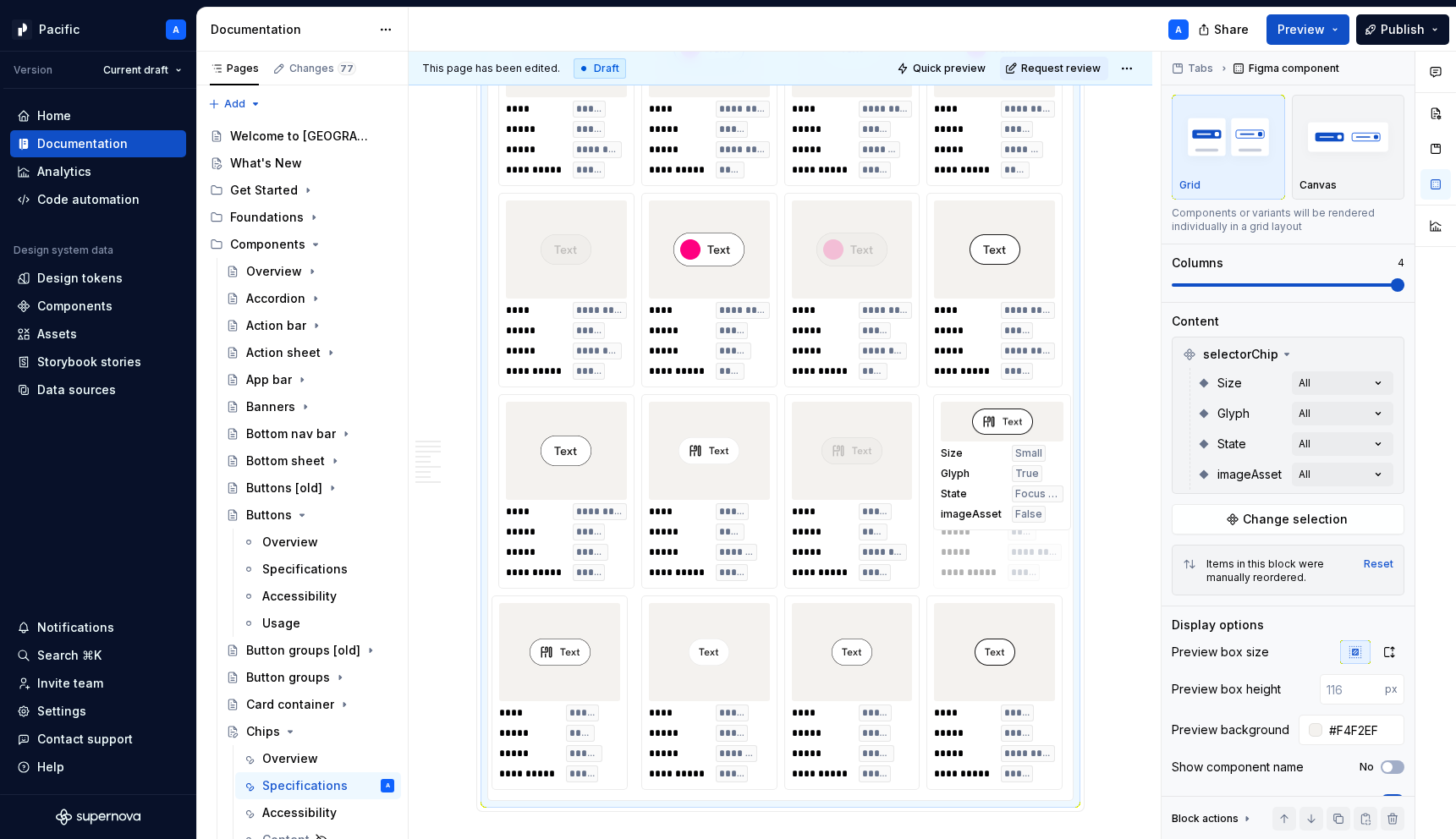
drag, startPoint x: 586, startPoint y: 658, endPoint x: 1022, endPoint y: 490, distance: 467.2
click at [1022, 490] on body "Pacific A Version Current draft Home Documentation Analytics Code automation De…" at bounding box center [728, 419] width 1456 height 839
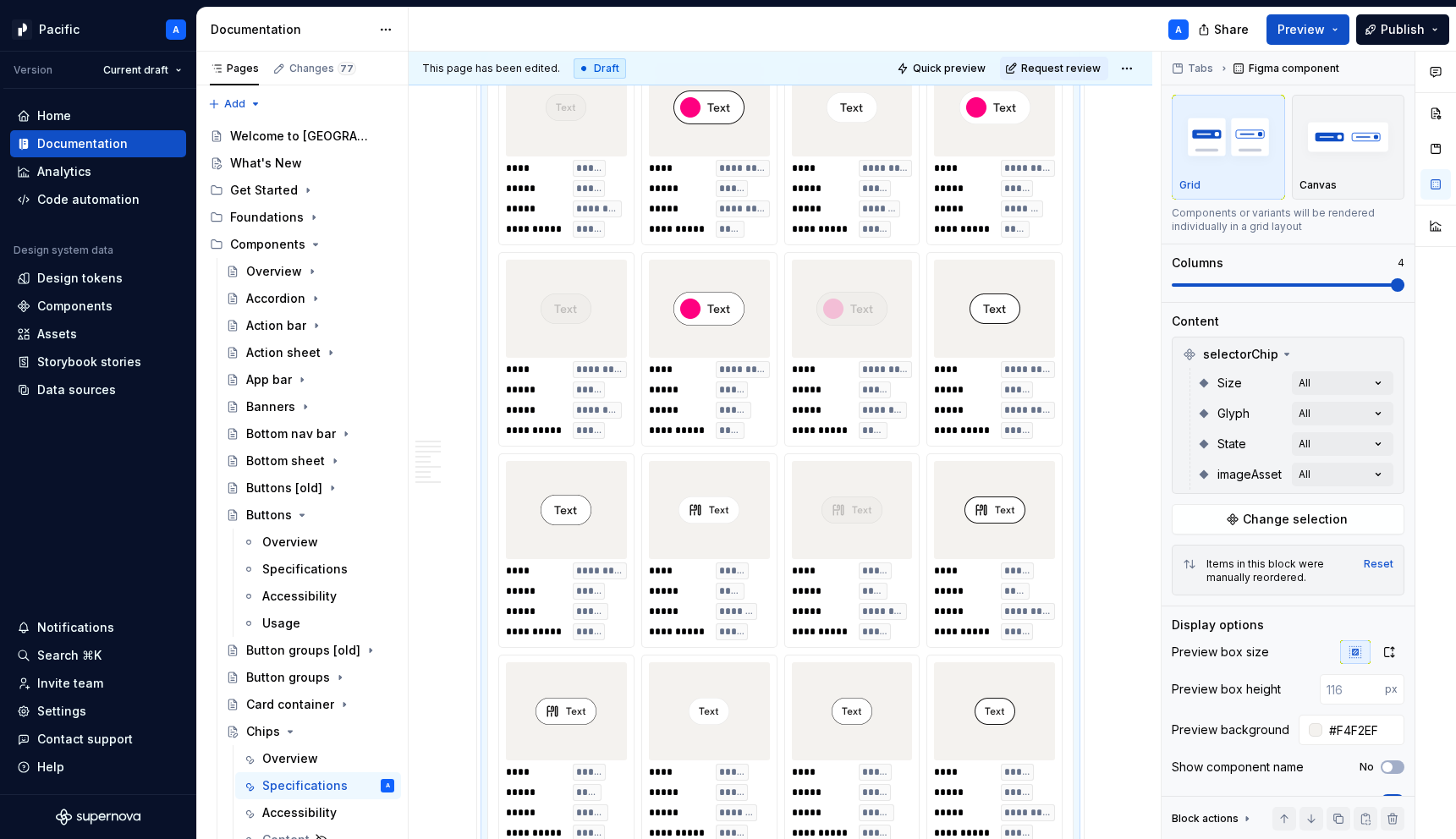
scroll to position [1261, 0]
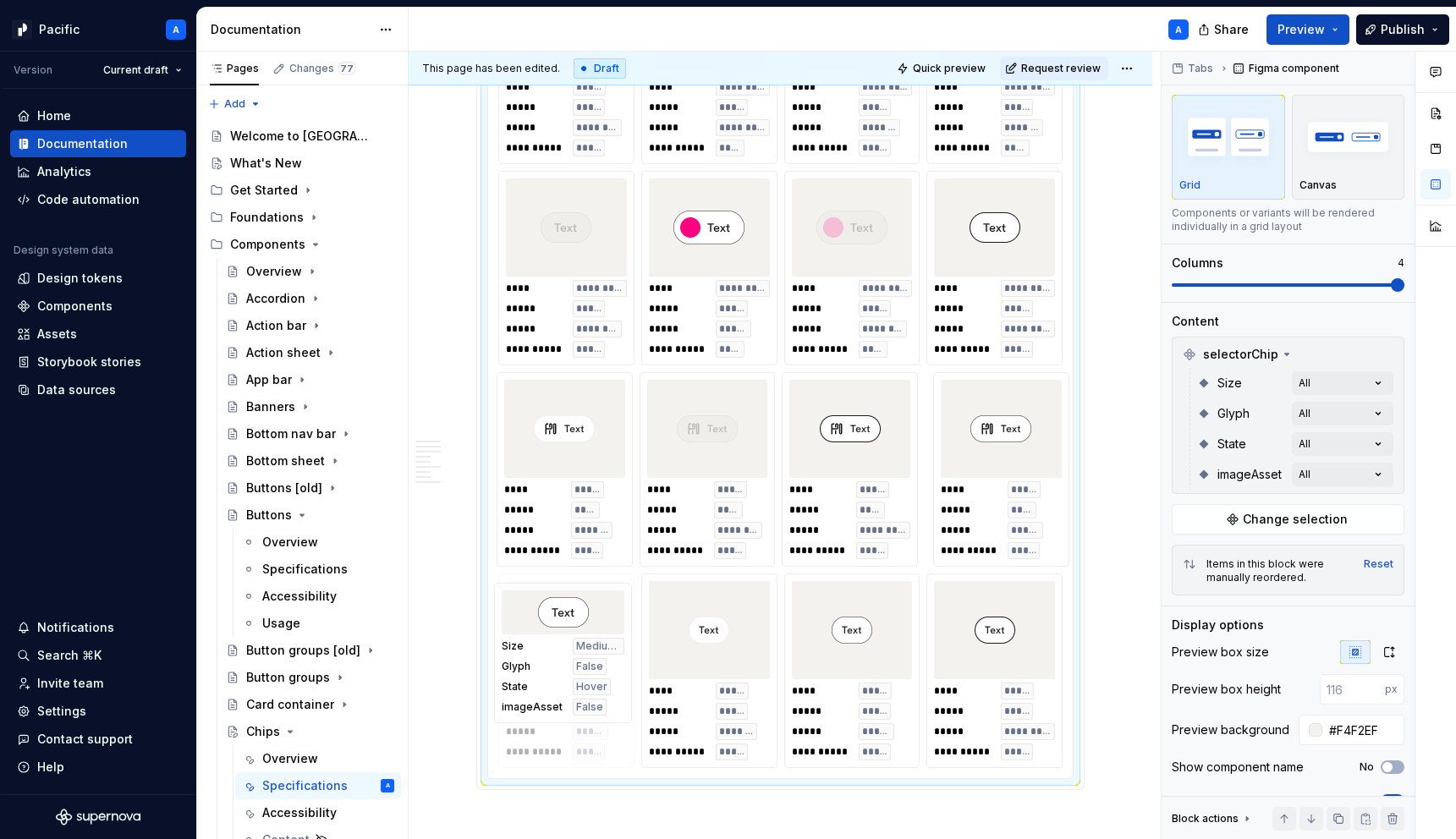
drag, startPoint x: 563, startPoint y: 541, endPoint x: 558, endPoint y: 723, distance: 182.1
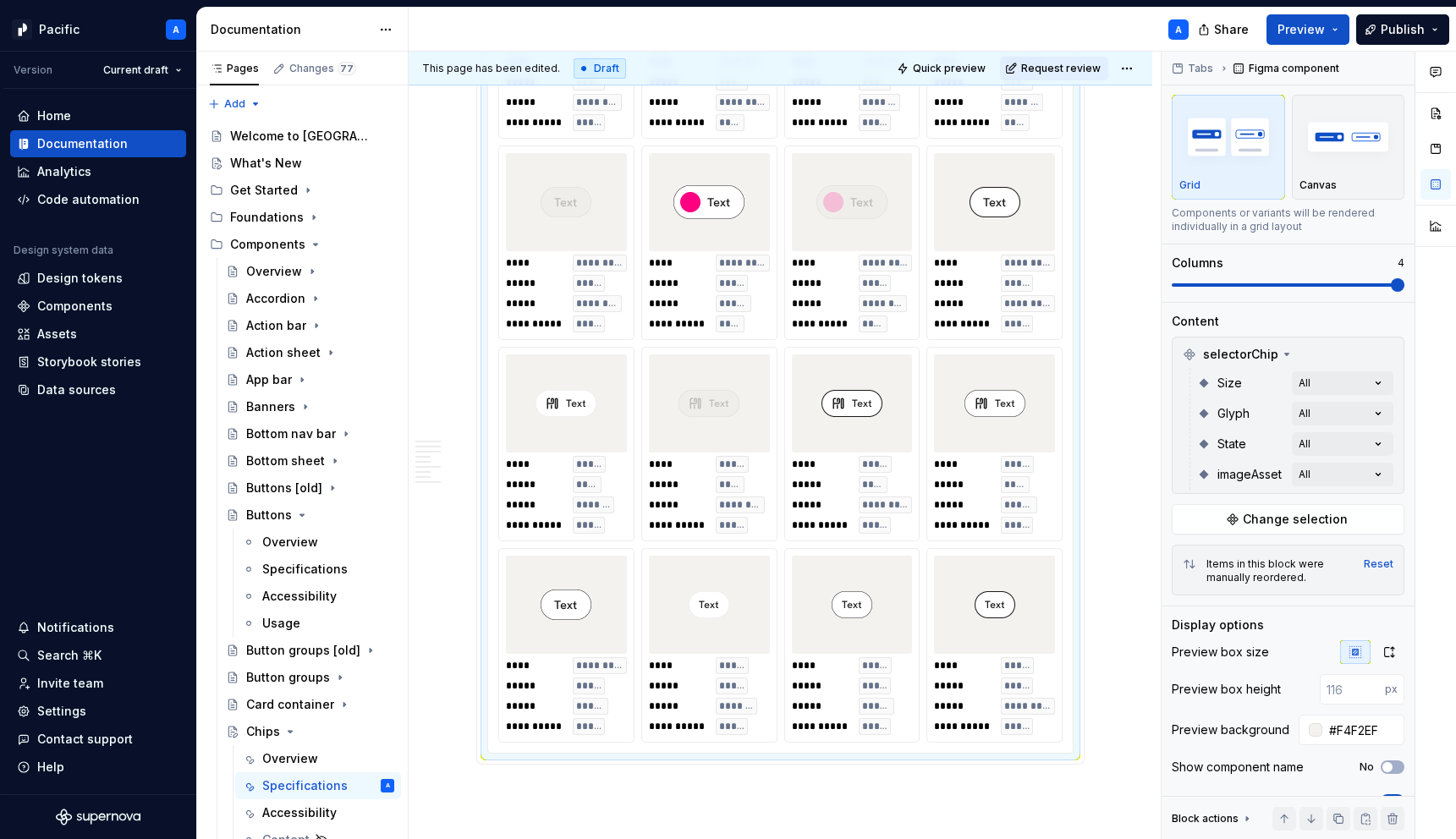
scroll to position [1307, 0]
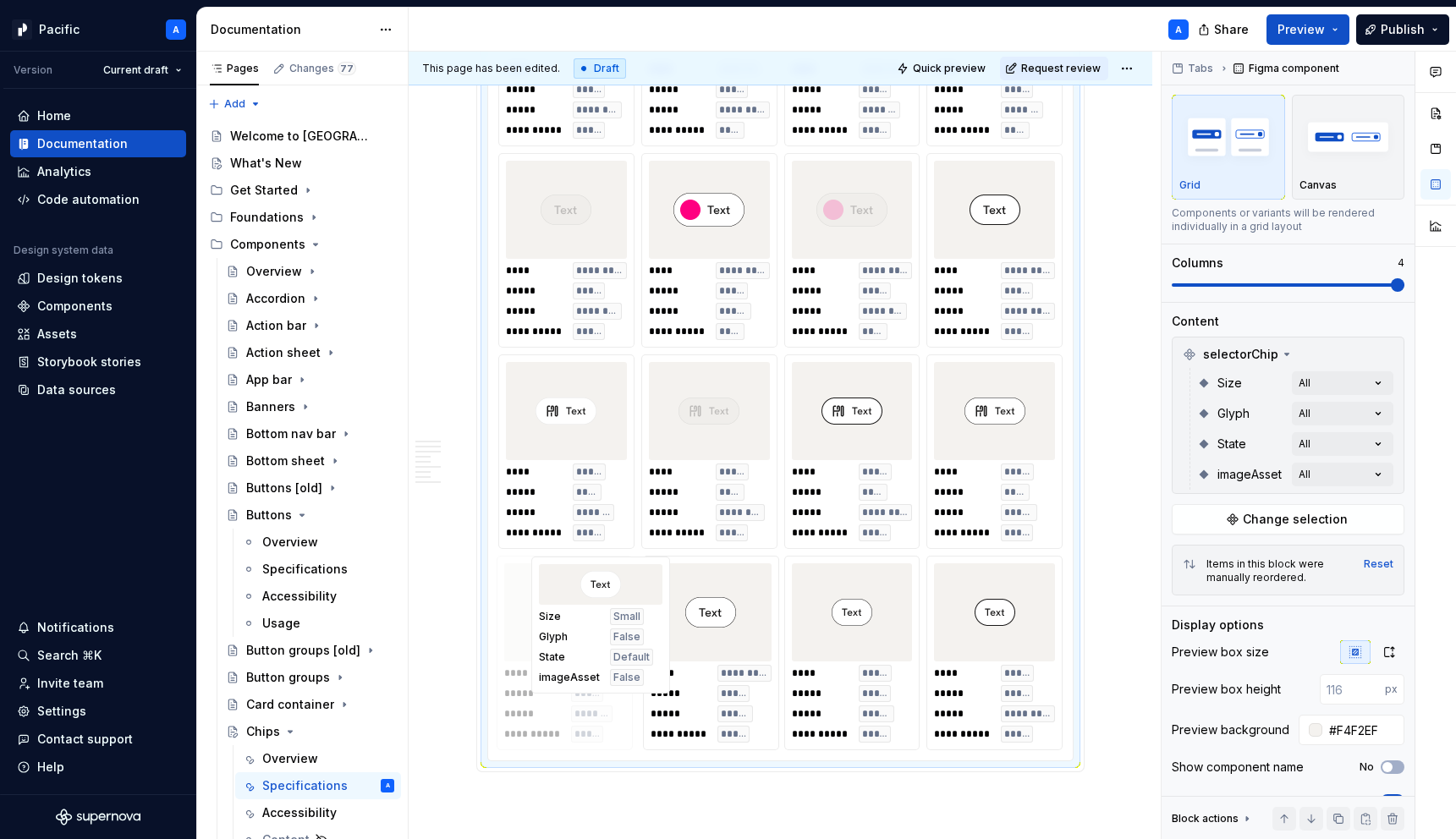
drag, startPoint x: 695, startPoint y: 683, endPoint x: 684, endPoint y: 683, distance: 11.0
click at [582, 684] on body "Pacific A Version Current draft Home Documentation Analytics Code automation De…" at bounding box center [728, 419] width 1456 height 839
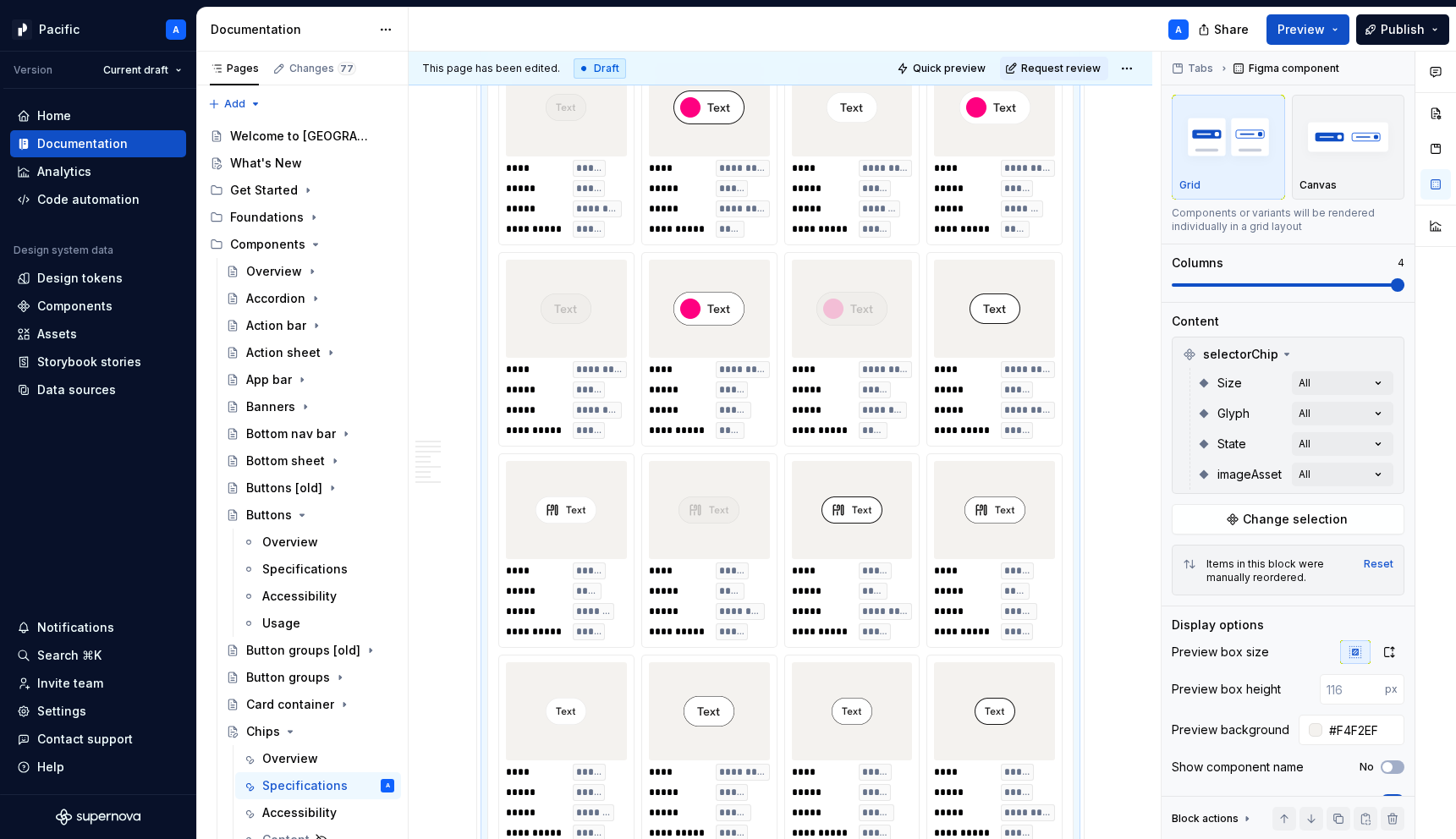
scroll to position [1195, 0]
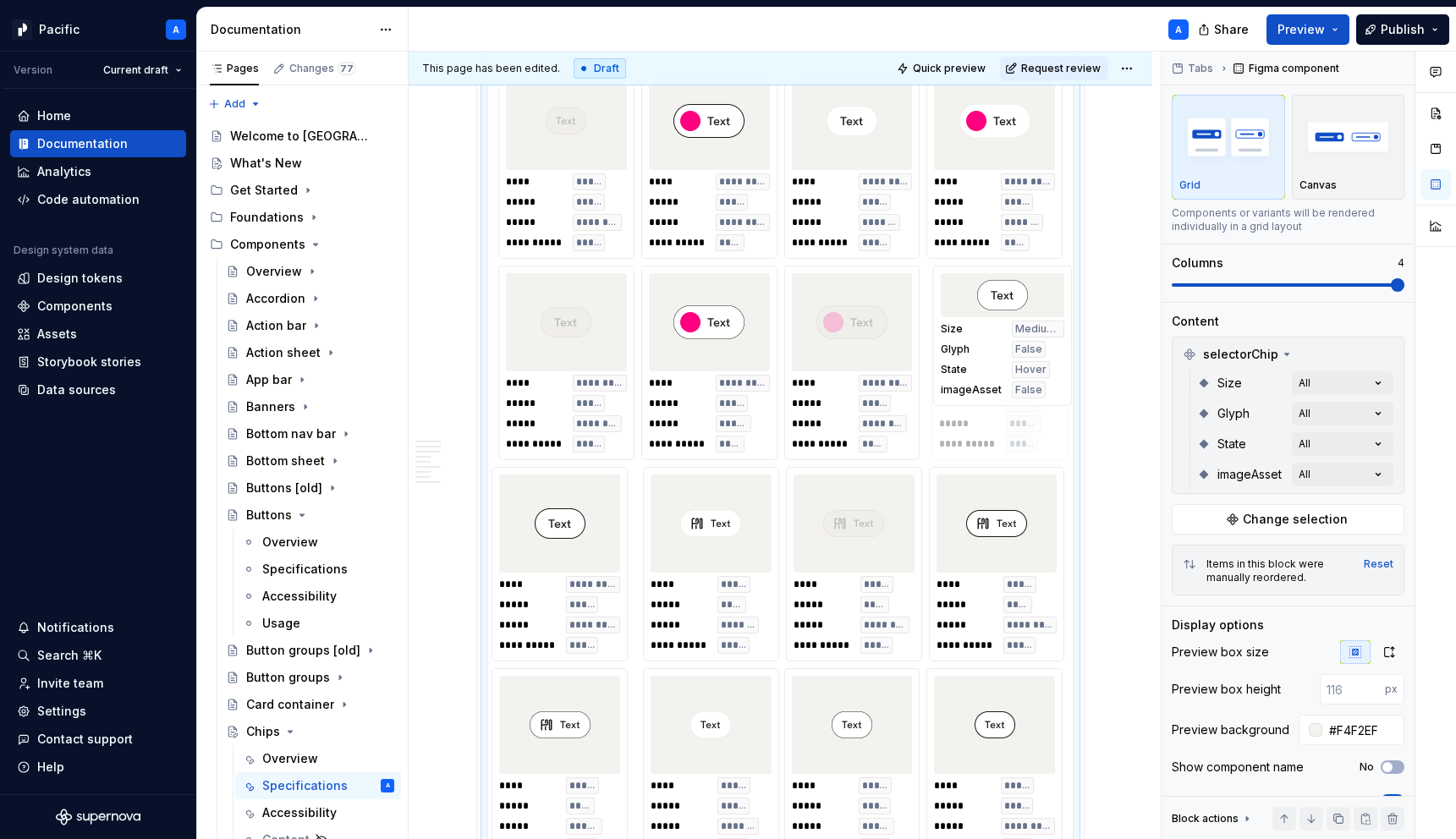
drag, startPoint x: 725, startPoint y: 727, endPoint x: 989, endPoint y: 337, distance: 471.0
click at [989, 337] on body "Pacific A Version Current draft Home Documentation Analytics Code automation De…" at bounding box center [728, 419] width 1456 height 839
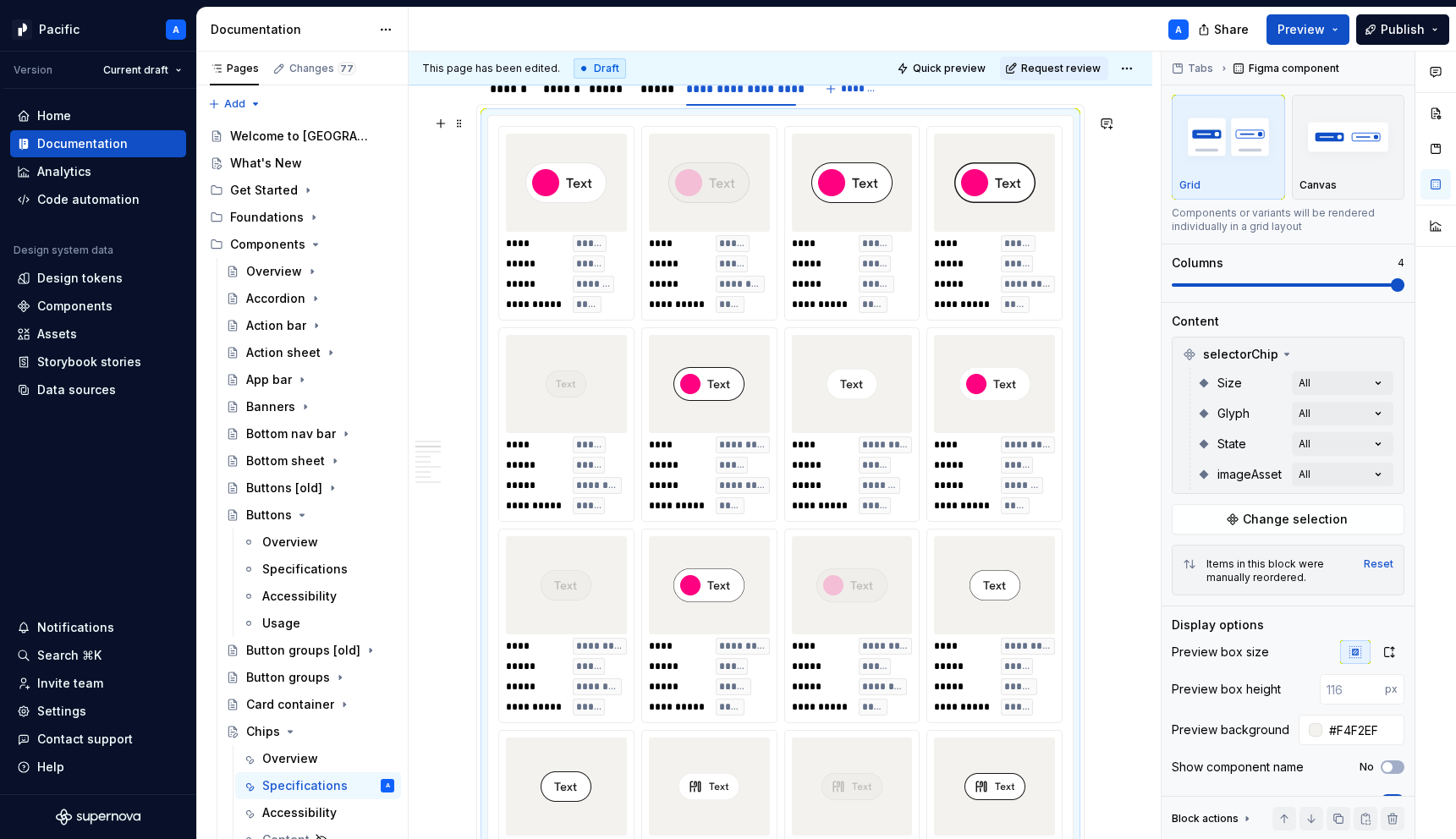
scroll to position [933, 0]
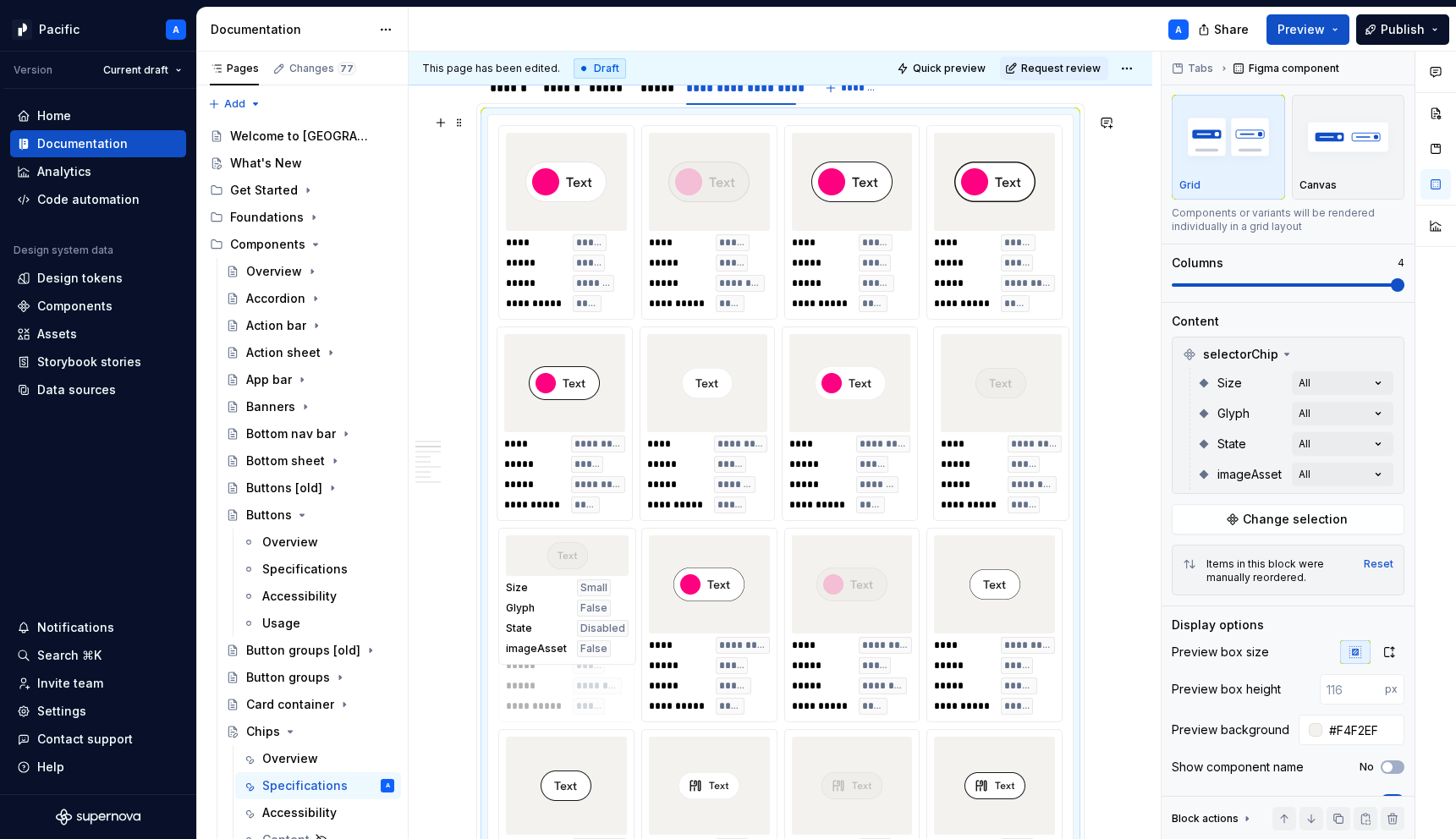
drag, startPoint x: 599, startPoint y: 438, endPoint x: 608, endPoint y: 582, distance: 144.3
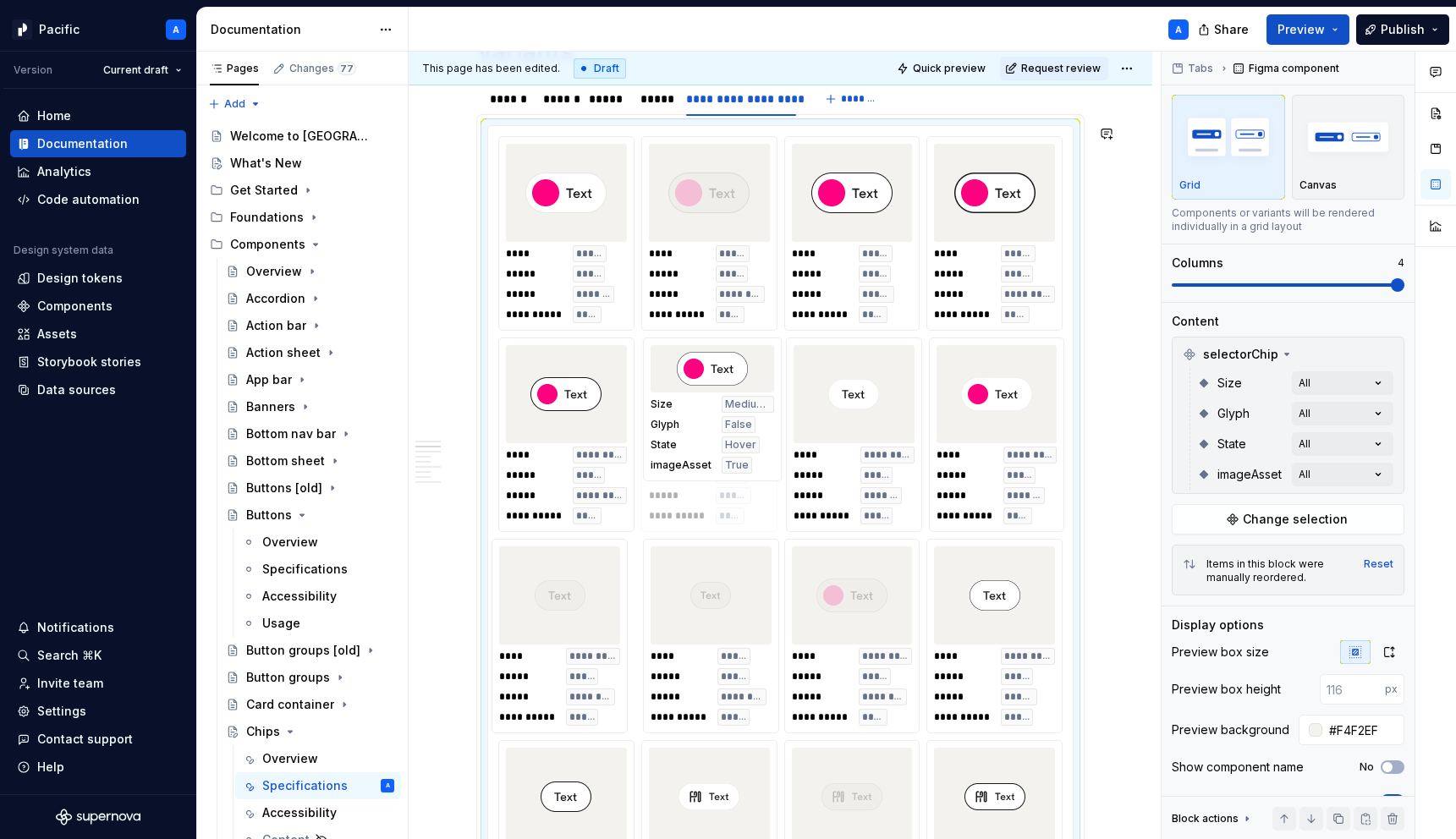
drag, startPoint x: 698, startPoint y: 584, endPoint x: 709, endPoint y: 412, distance: 172.4
click at [709, 412] on body "Pacific A Version Current draft Home Documentation Analytics Code automation De…" at bounding box center [728, 419] width 1456 height 839
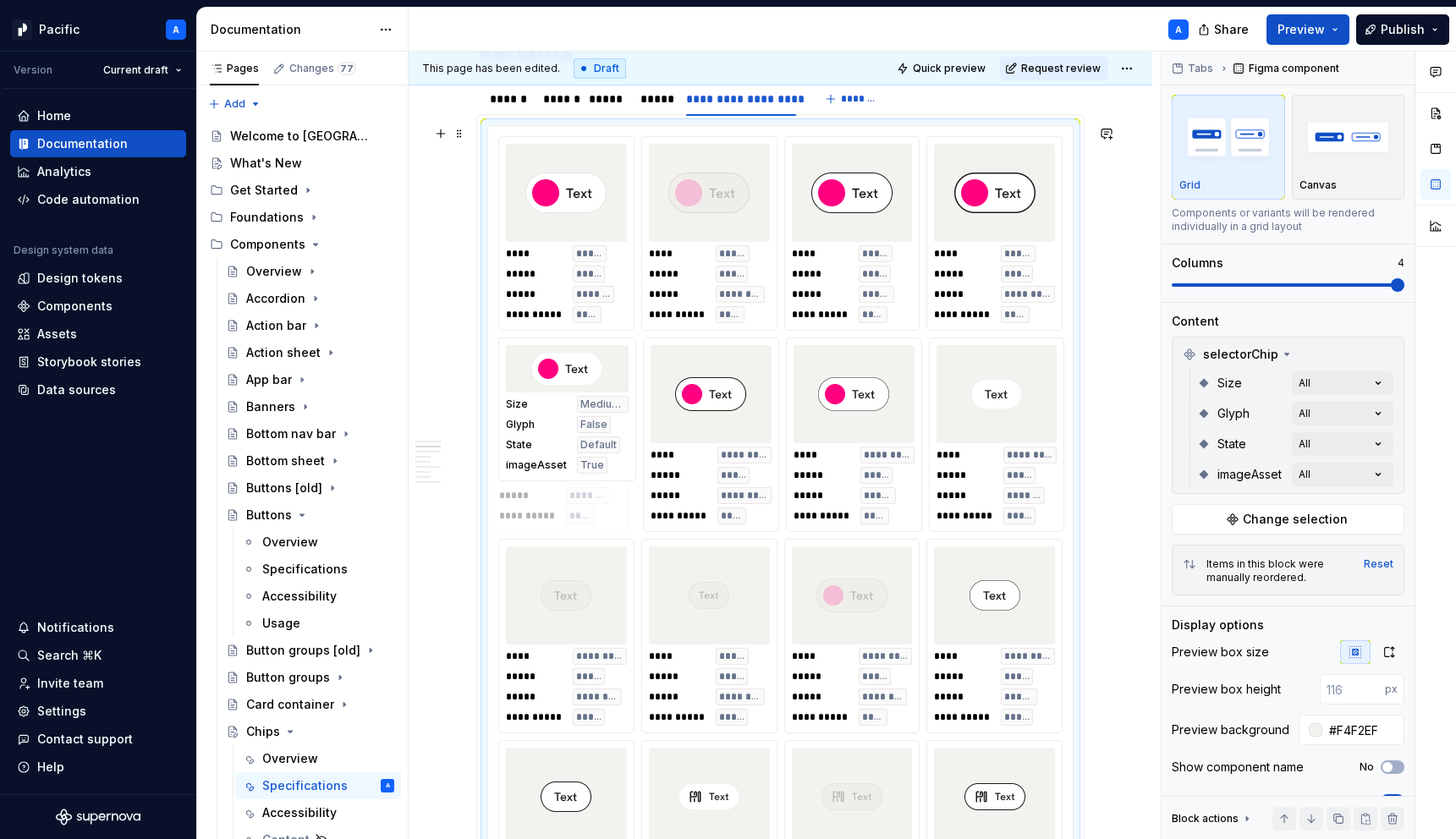
drag, startPoint x: 981, startPoint y: 436, endPoint x: 570, endPoint y: 442, distance: 411.0
click at [570, 442] on body "Pacific A Version Current draft Home Documentation Analytics Code automation De…" at bounding box center [728, 419] width 1456 height 839
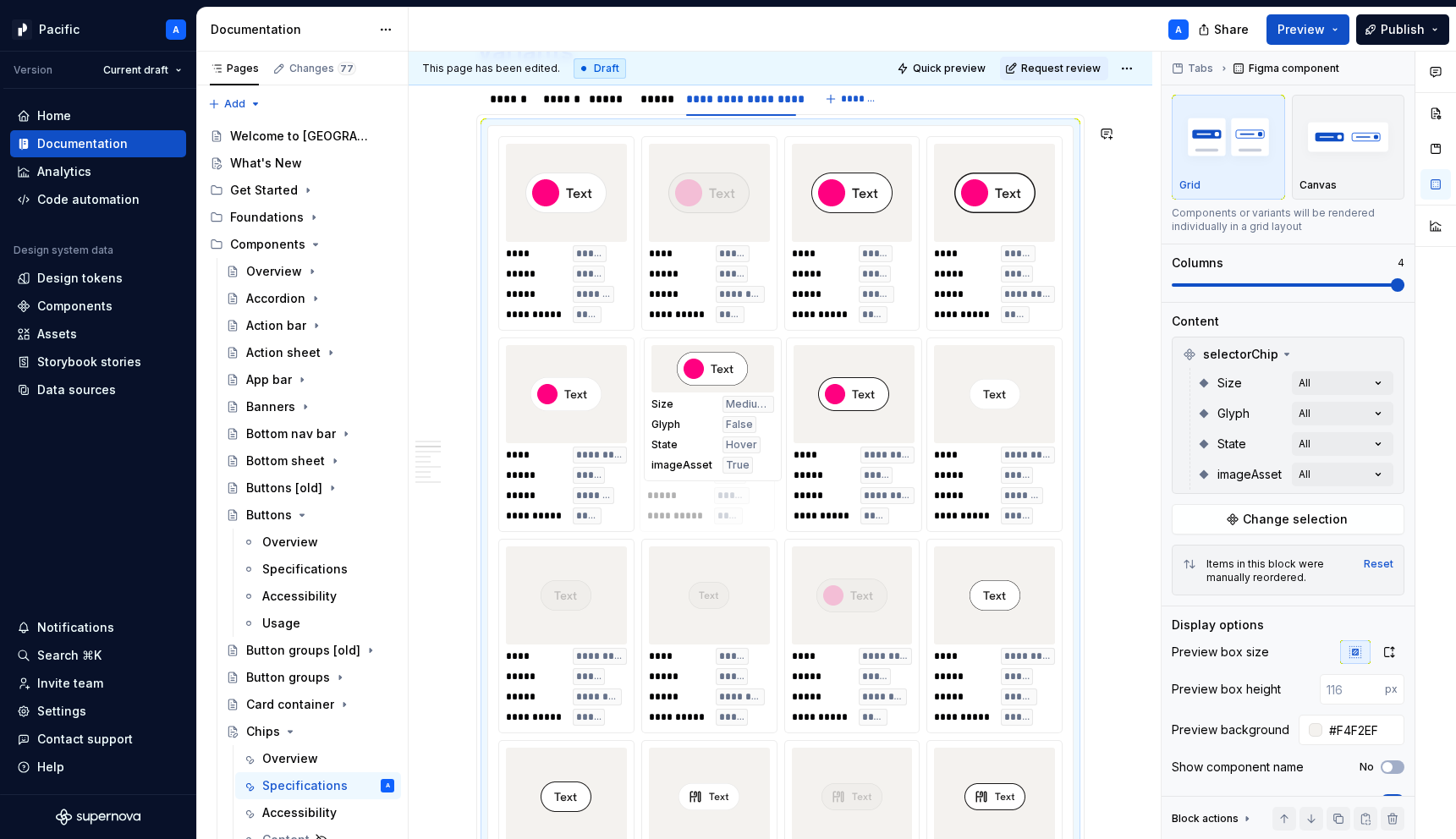
drag, startPoint x: 839, startPoint y: 456, endPoint x: 716, endPoint y: 462, distance: 123.1
click at [716, 462] on body "Pacific A Version Current draft Home Documentation Analytics Code automation De…" at bounding box center [728, 419] width 1456 height 839
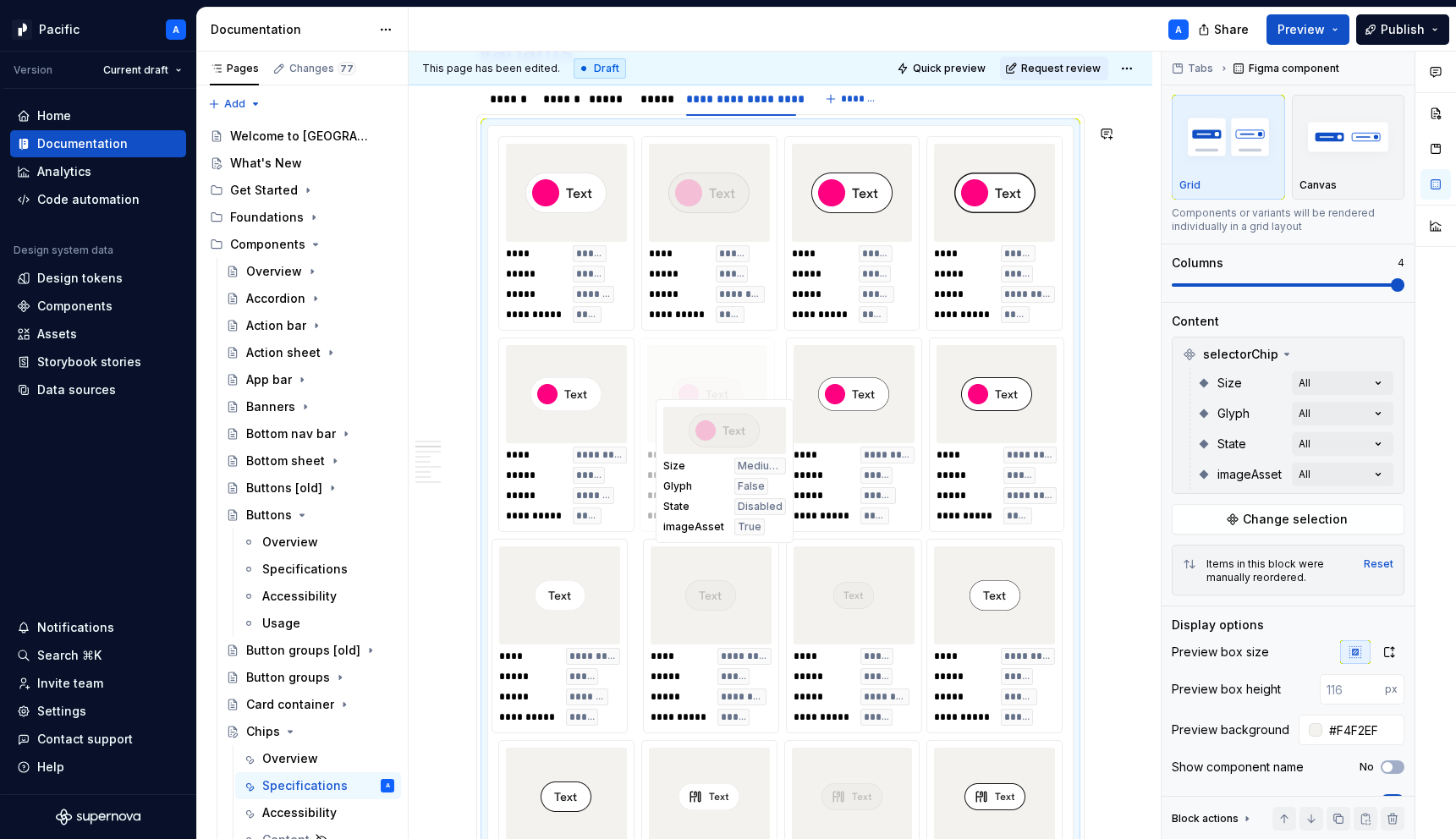
drag, startPoint x: 888, startPoint y: 616, endPoint x: 757, endPoint y: 475, distance: 192.5
click at [757, 475] on body "Pacific A Version Current draft Home Documentation Analytics Code automation De…" at bounding box center [728, 419] width 1456 height 839
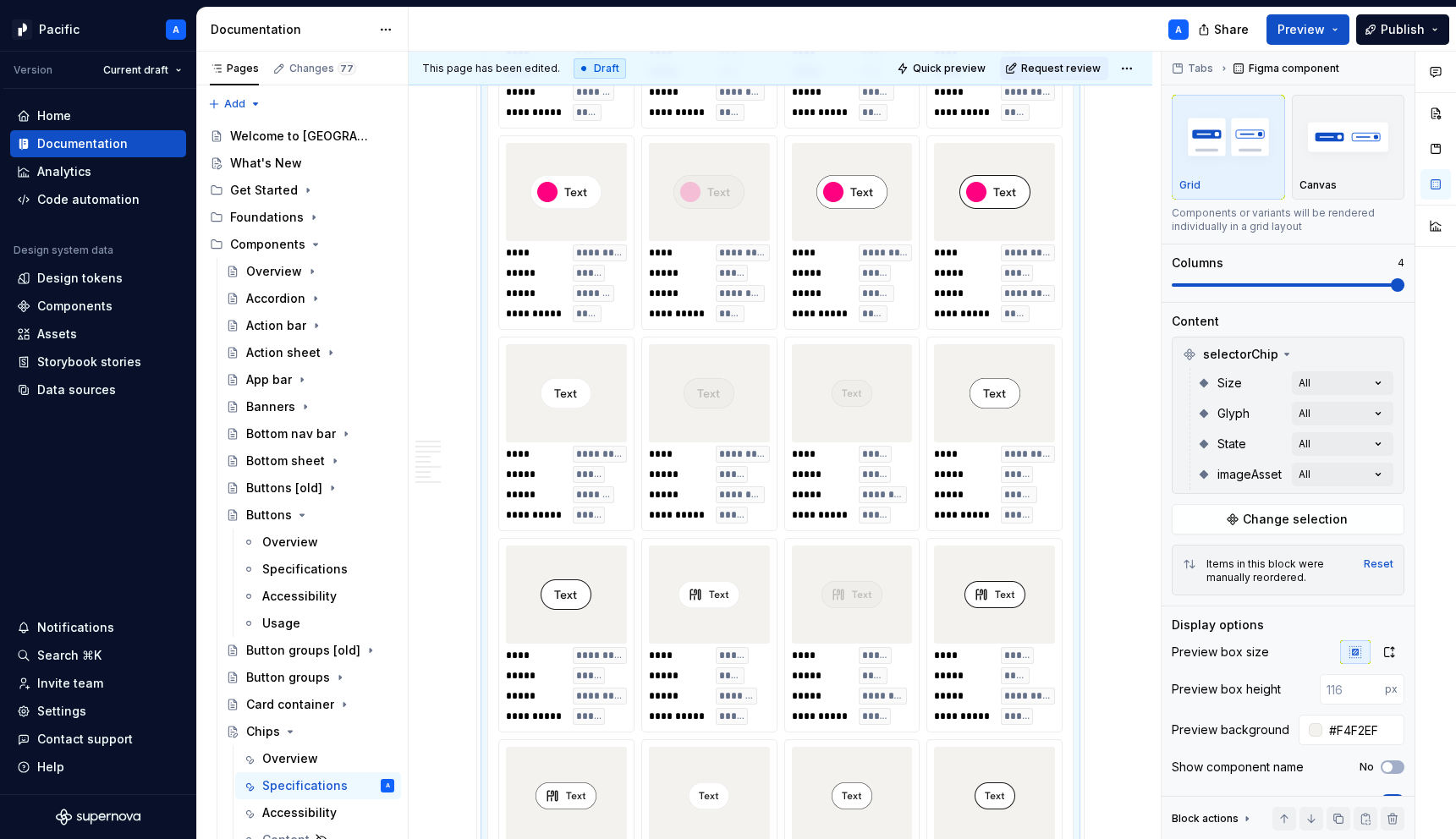
scroll to position [1127, 0]
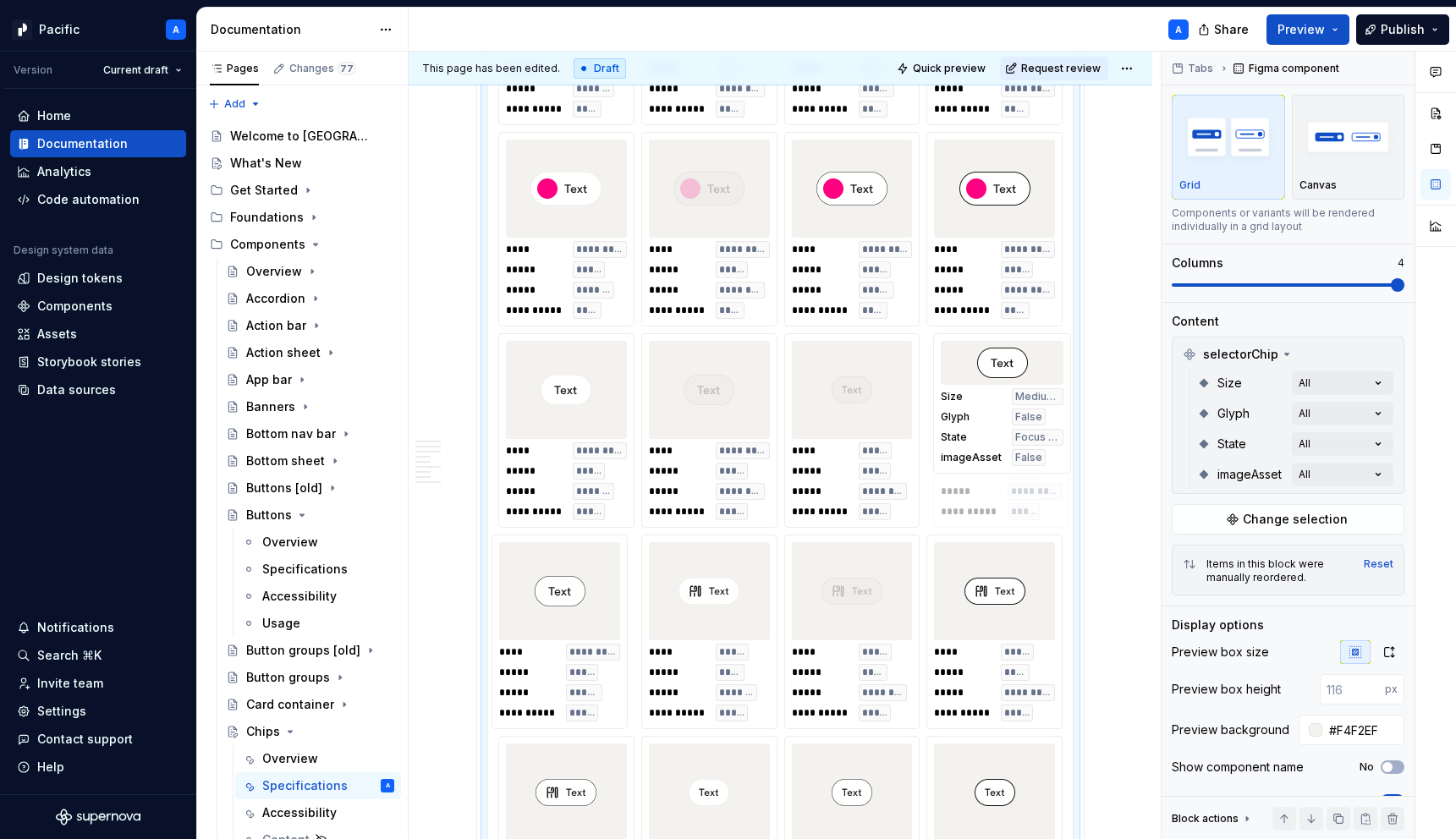
drag, startPoint x: 598, startPoint y: 648, endPoint x: 1009, endPoint y: 450, distance: 456.2
click at [1009, 450] on body "Pacific A Version Current draft Home Documentation Analytics Code automation De…" at bounding box center [728, 419] width 1456 height 839
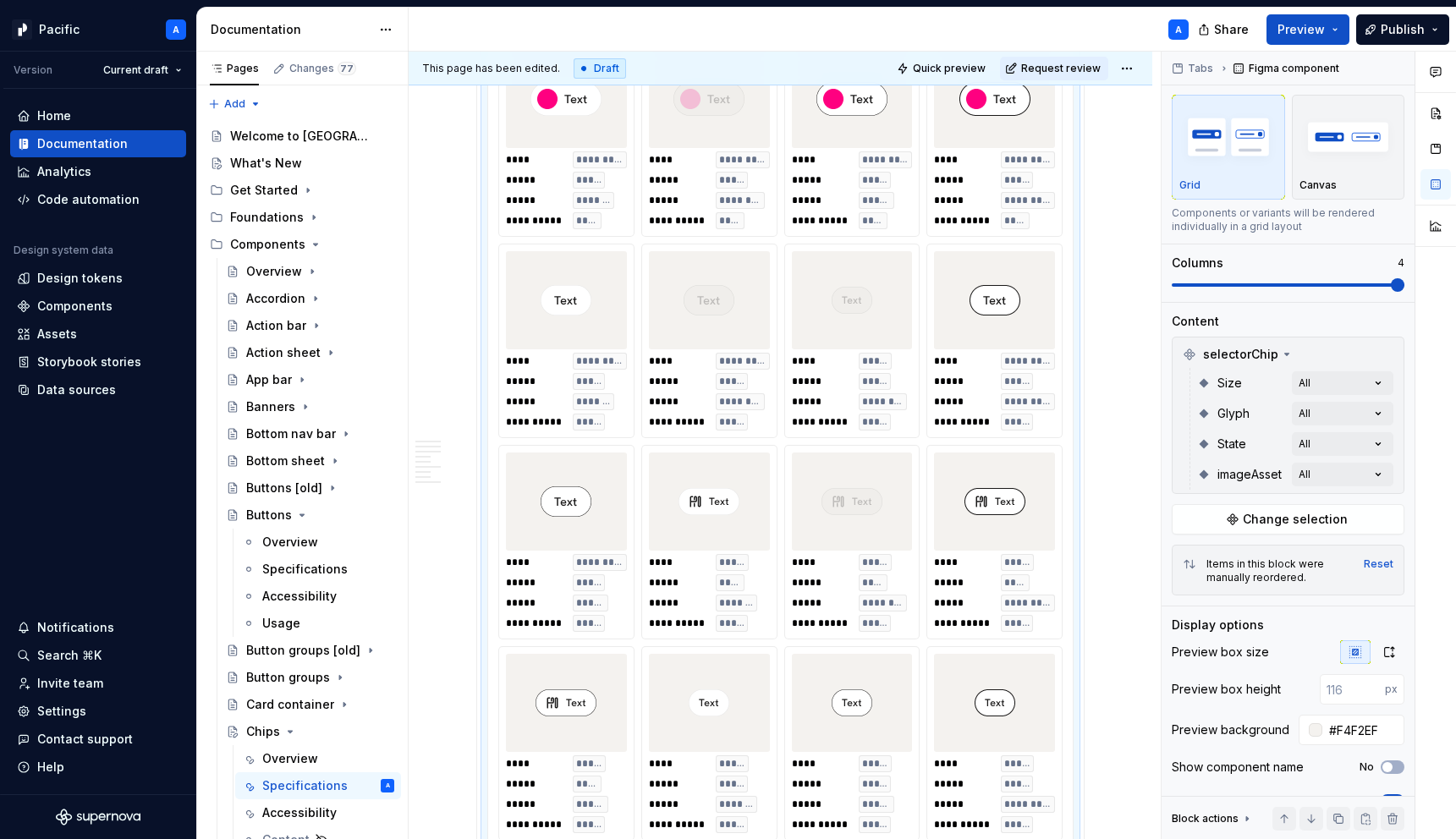
scroll to position [1166, 0]
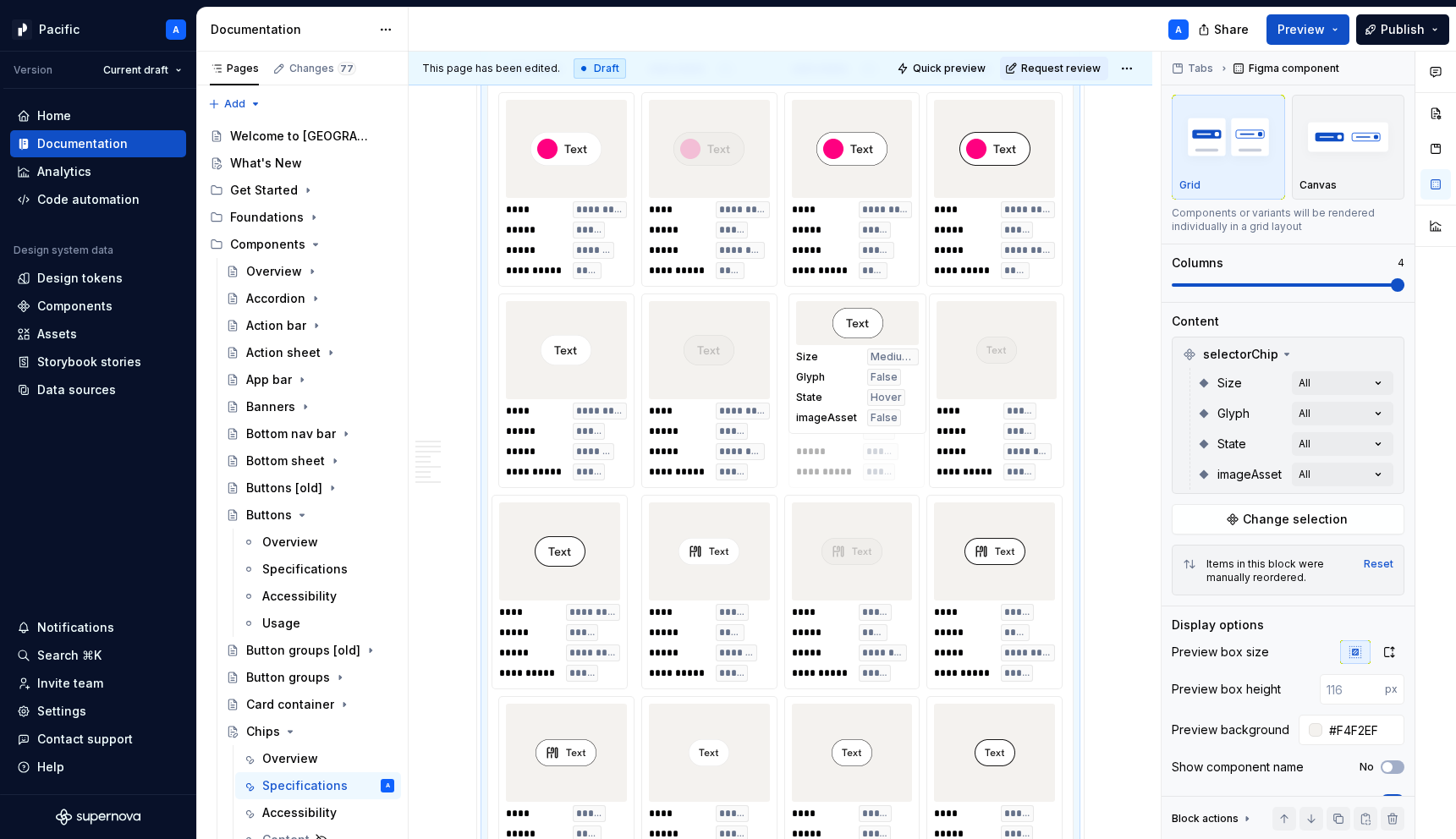
drag, startPoint x: 547, startPoint y: 568, endPoint x: 888, endPoint y: 374, distance: 392.3
click at [888, 374] on body "Pacific A Version Current draft Home Documentation Analytics Code automation De…" at bounding box center [728, 419] width 1456 height 839
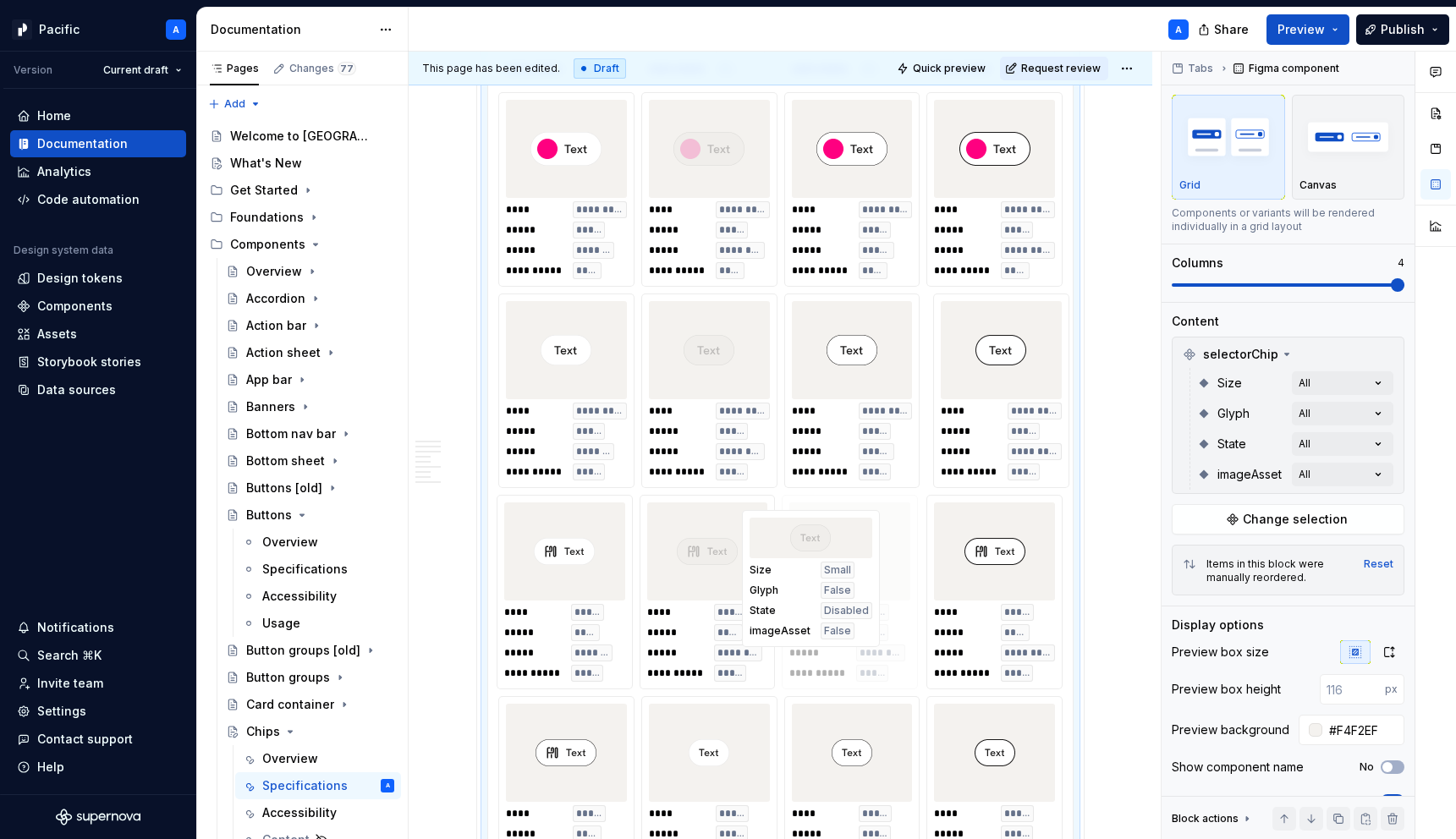
drag, startPoint x: 991, startPoint y: 393, endPoint x: 801, endPoint y: 609, distance: 287.7
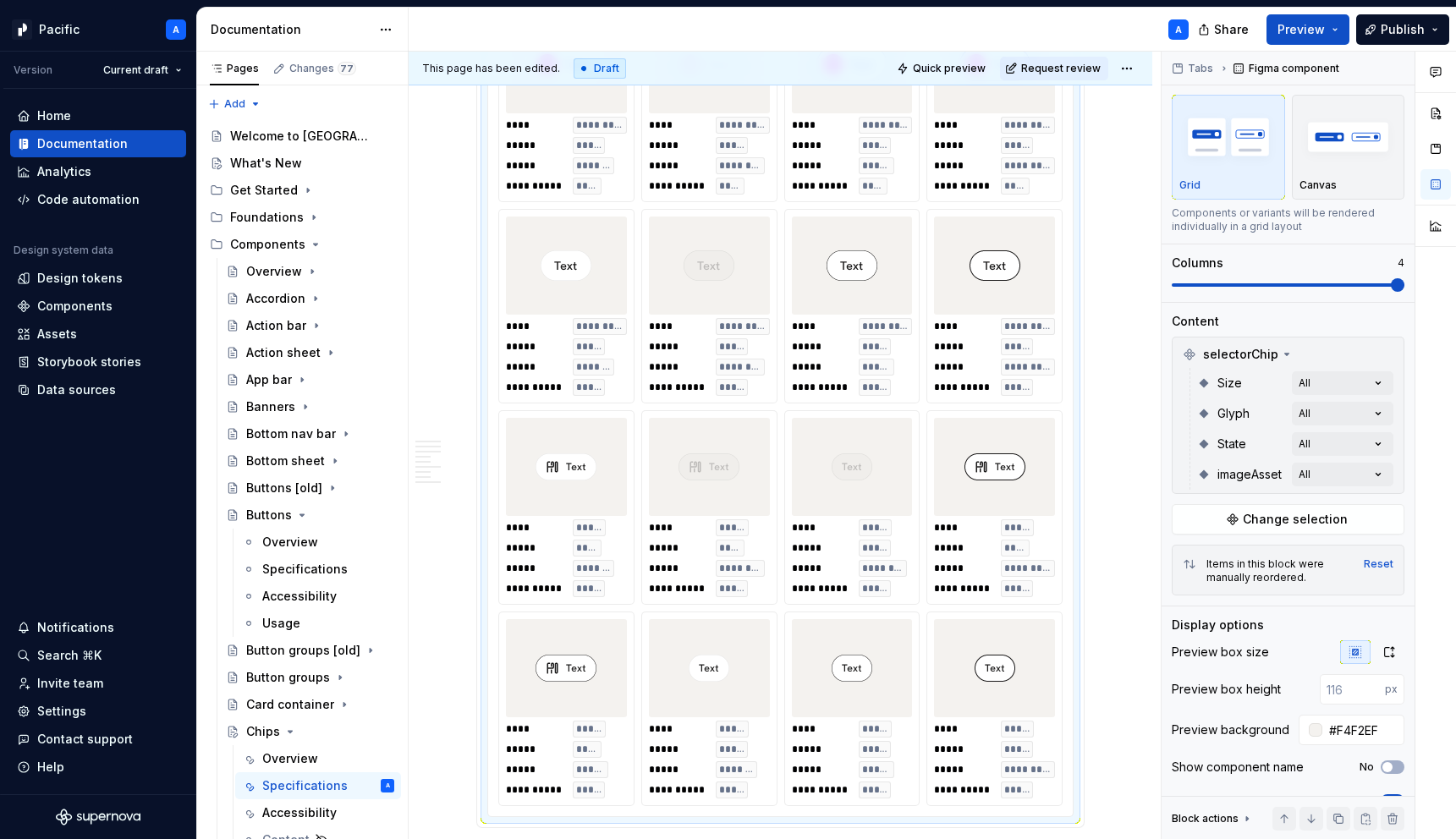
scroll to position [1259, 0]
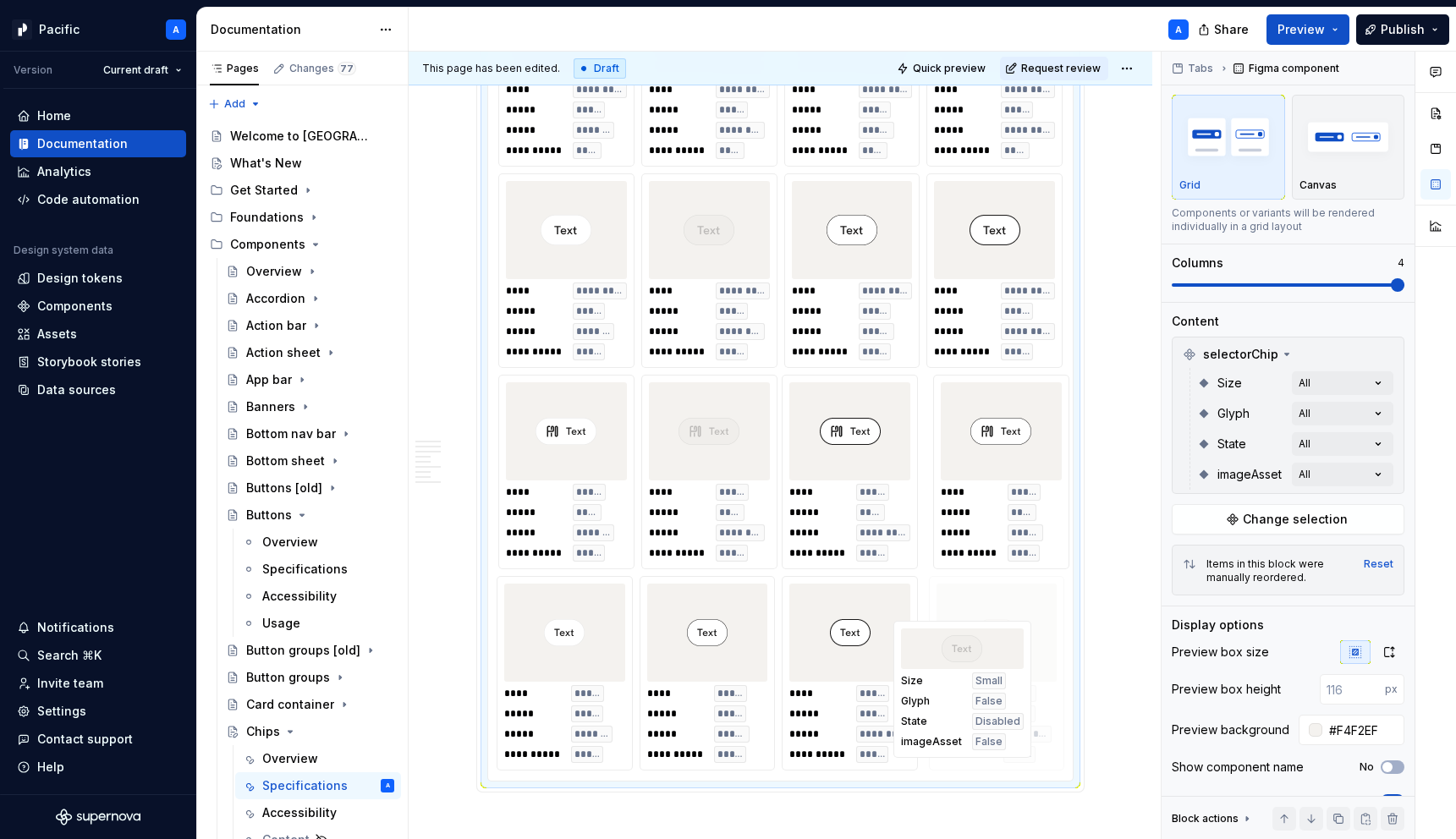
drag, startPoint x: 878, startPoint y: 501, endPoint x: 984, endPoint y: 708, distance: 232.6
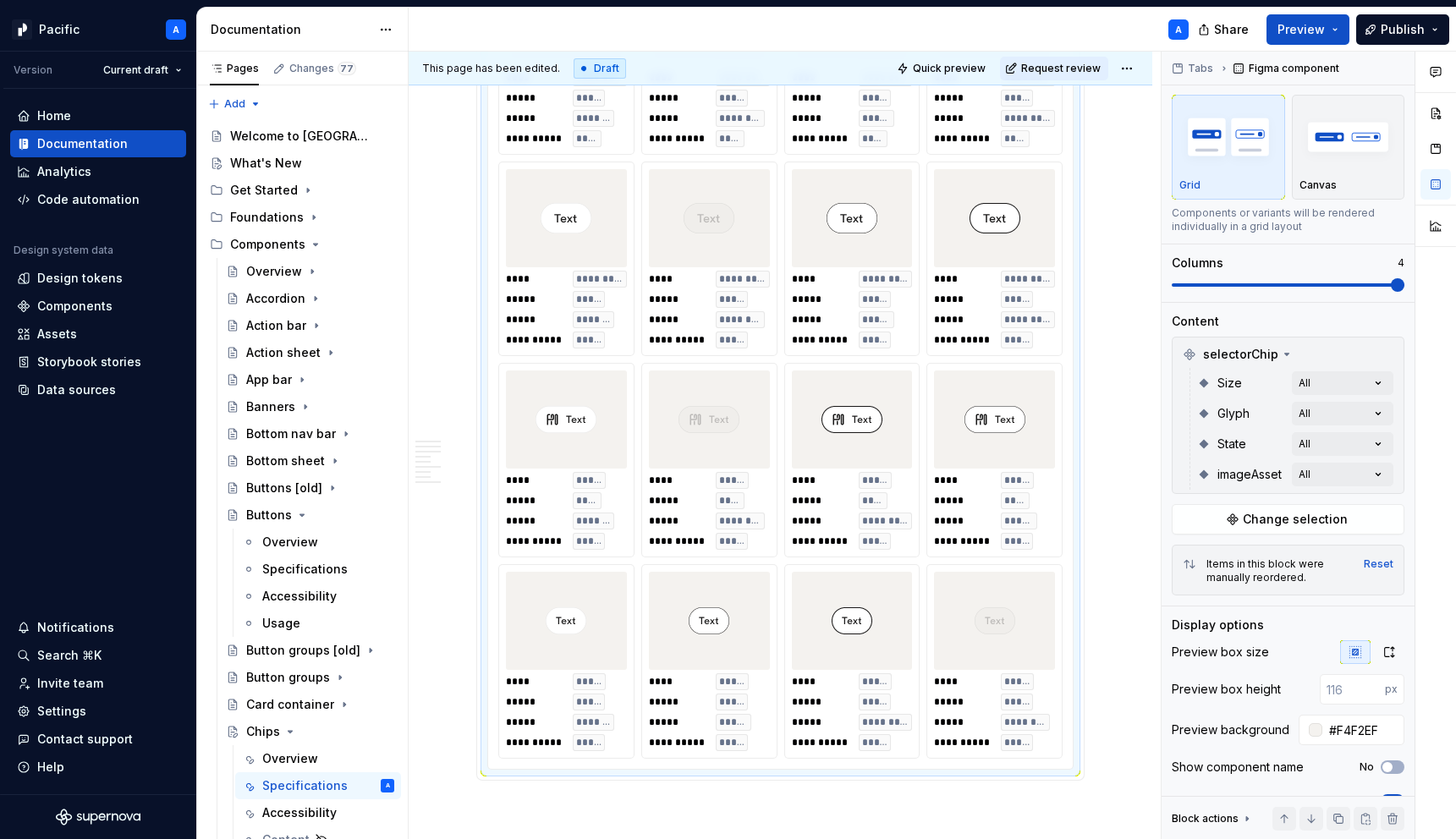
click at [834, 466] on body "Pacific A Version Current draft Home Documentation Analytics Code automation De…" at bounding box center [728, 419] width 1456 height 839
drag, startPoint x: 989, startPoint y: 650, endPoint x: 690, endPoint y: 677, distance: 300.2
click at [690, 677] on body "Pacific A Version Current draft Home Documentation Analytics Code automation De…" at bounding box center [728, 419] width 1456 height 839
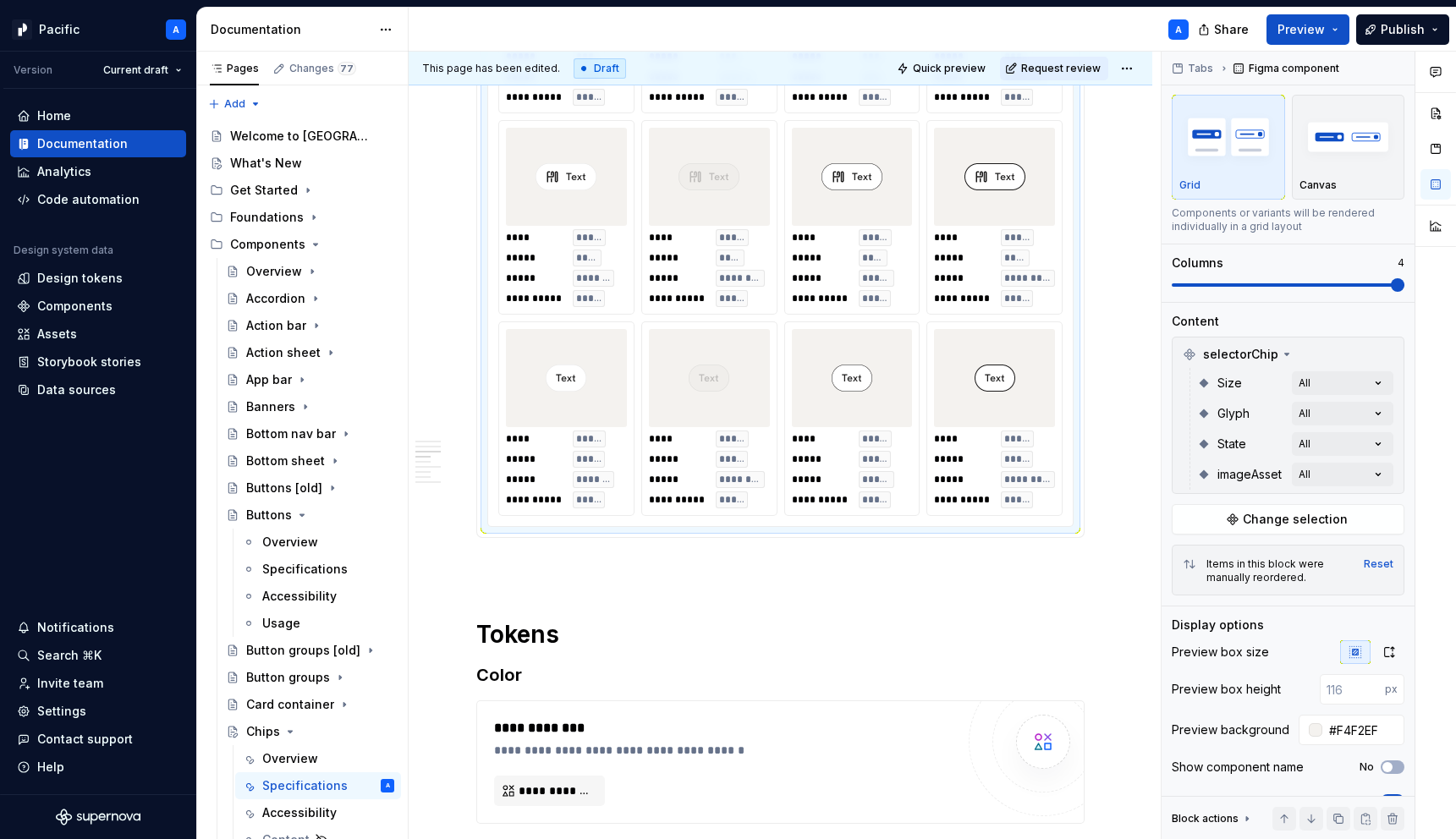
scroll to position [1557, 0]
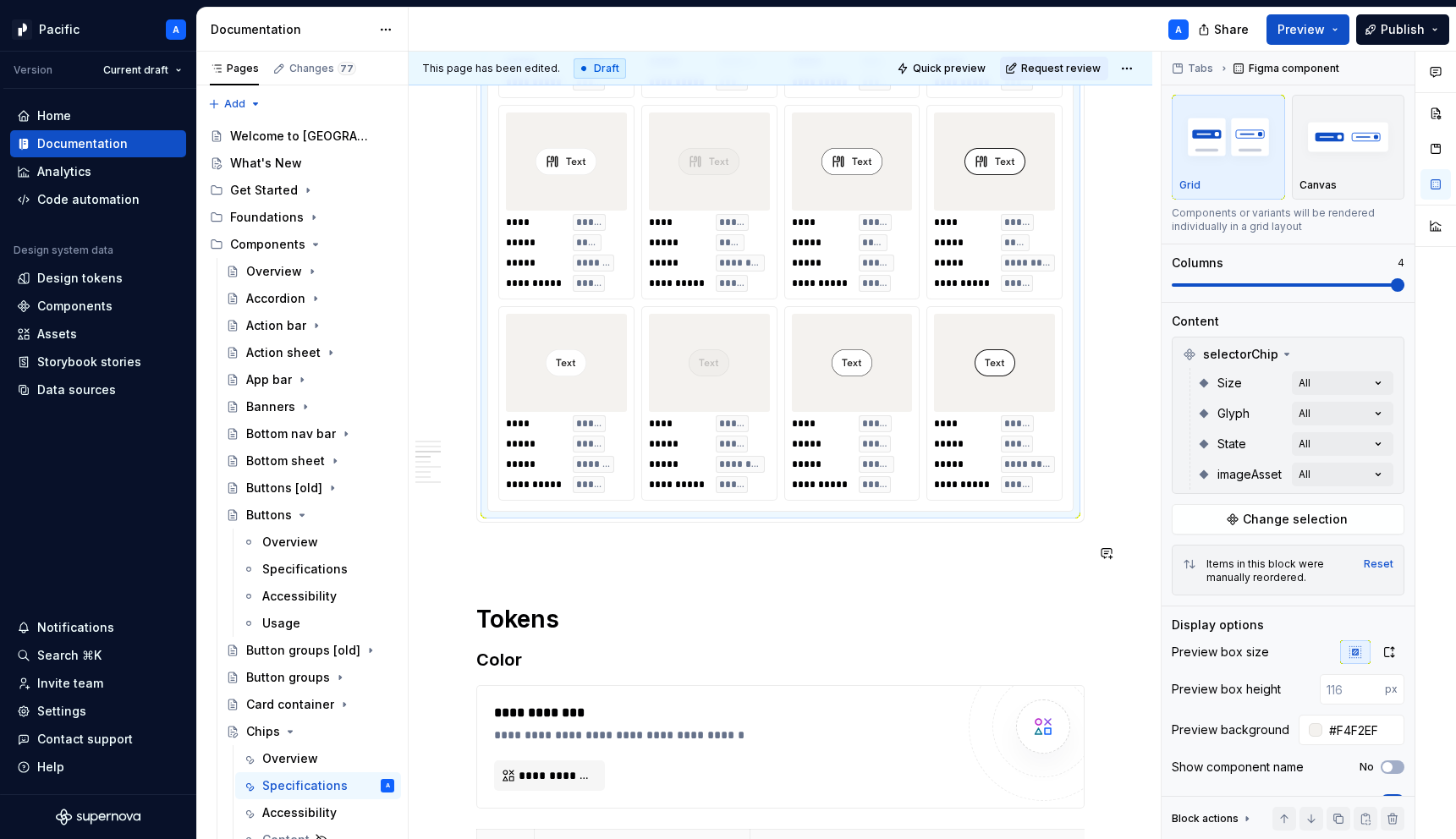
click at [888, 568] on div "**********" at bounding box center [780, 525] width 608 height 3498
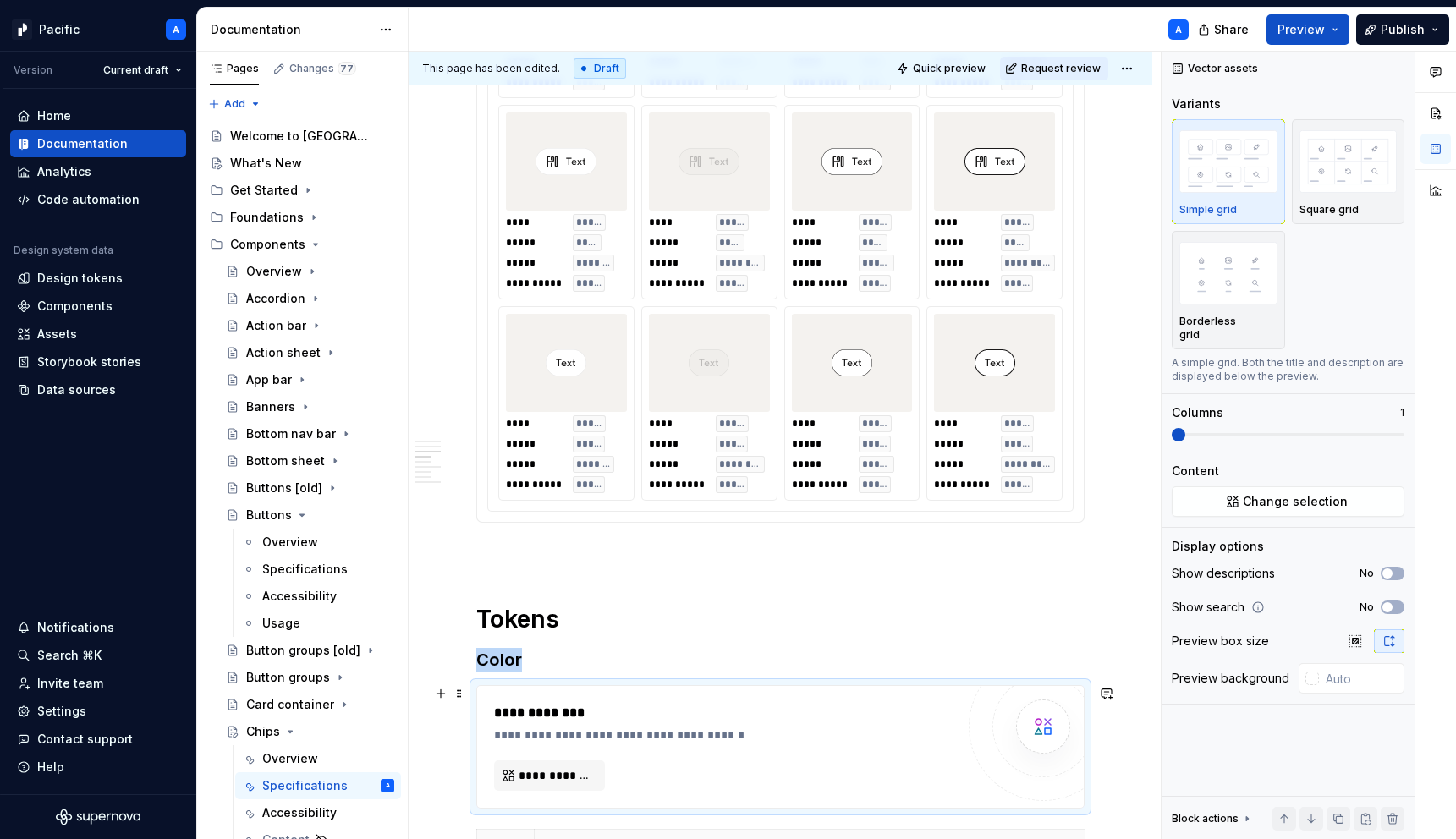
click at [823, 707] on div "**********" at bounding box center [728, 712] width 469 height 21
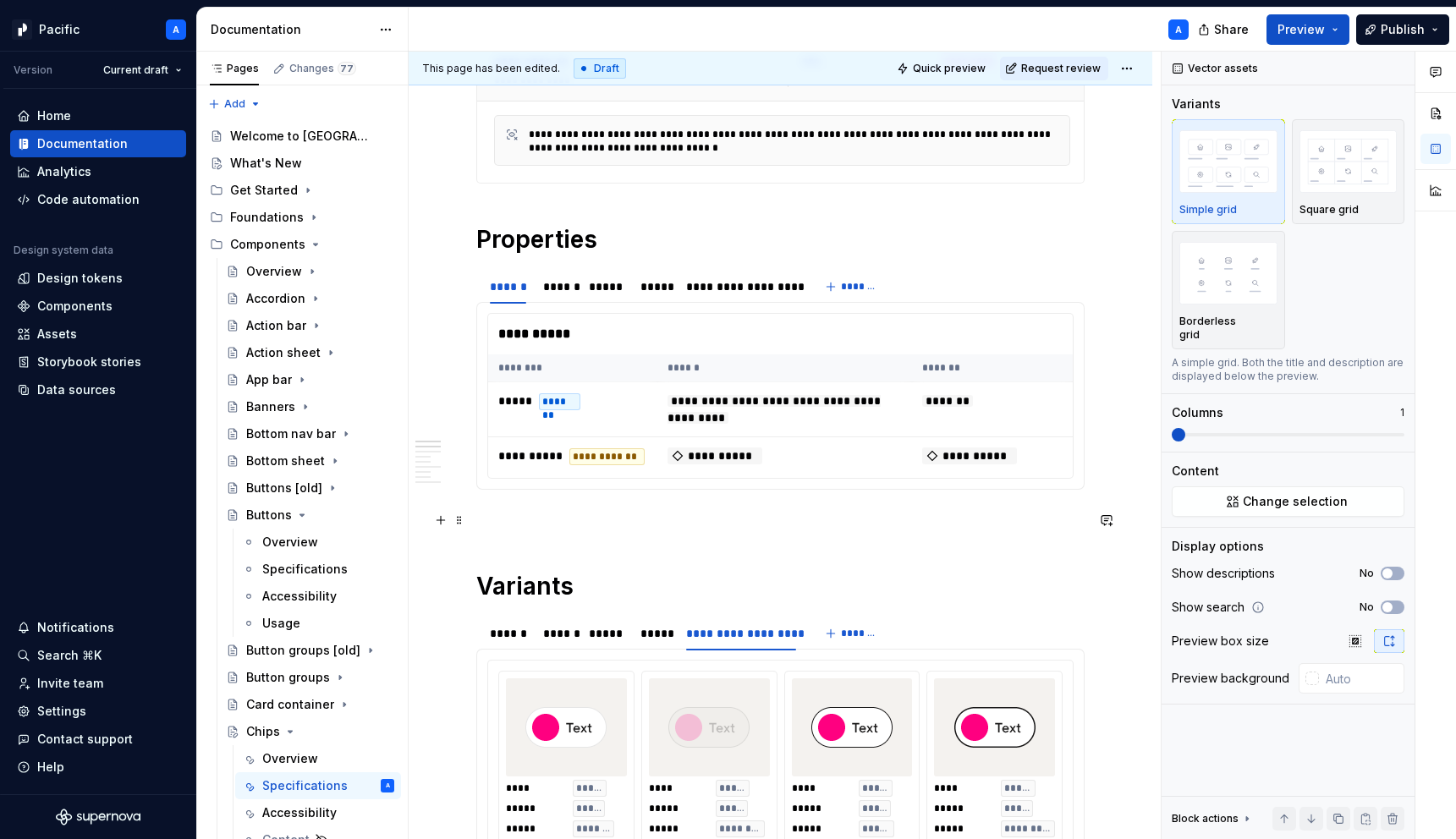
scroll to position [321, 0]
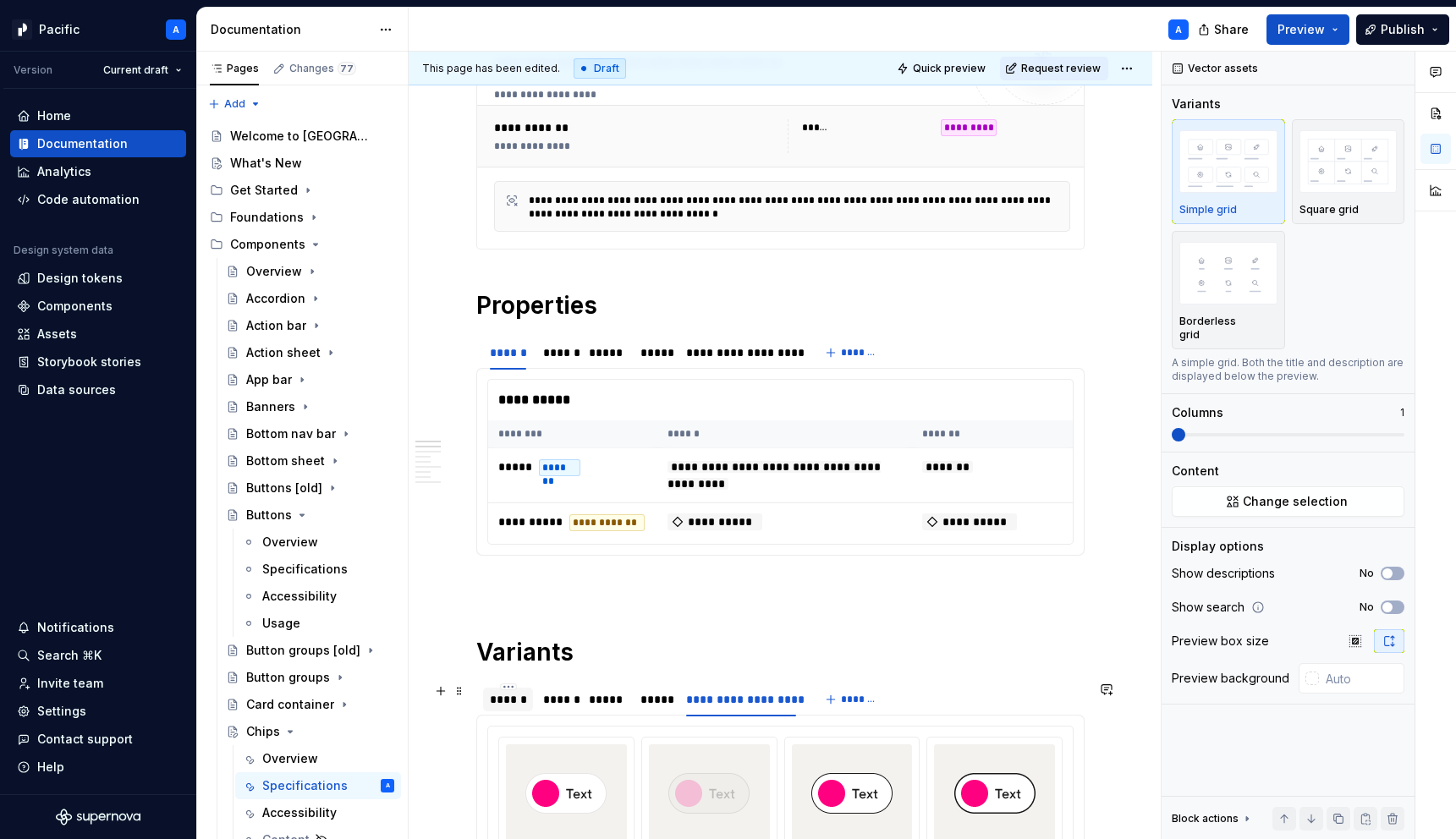
click at [515, 701] on div "******" at bounding box center [507, 698] width 36 height 17
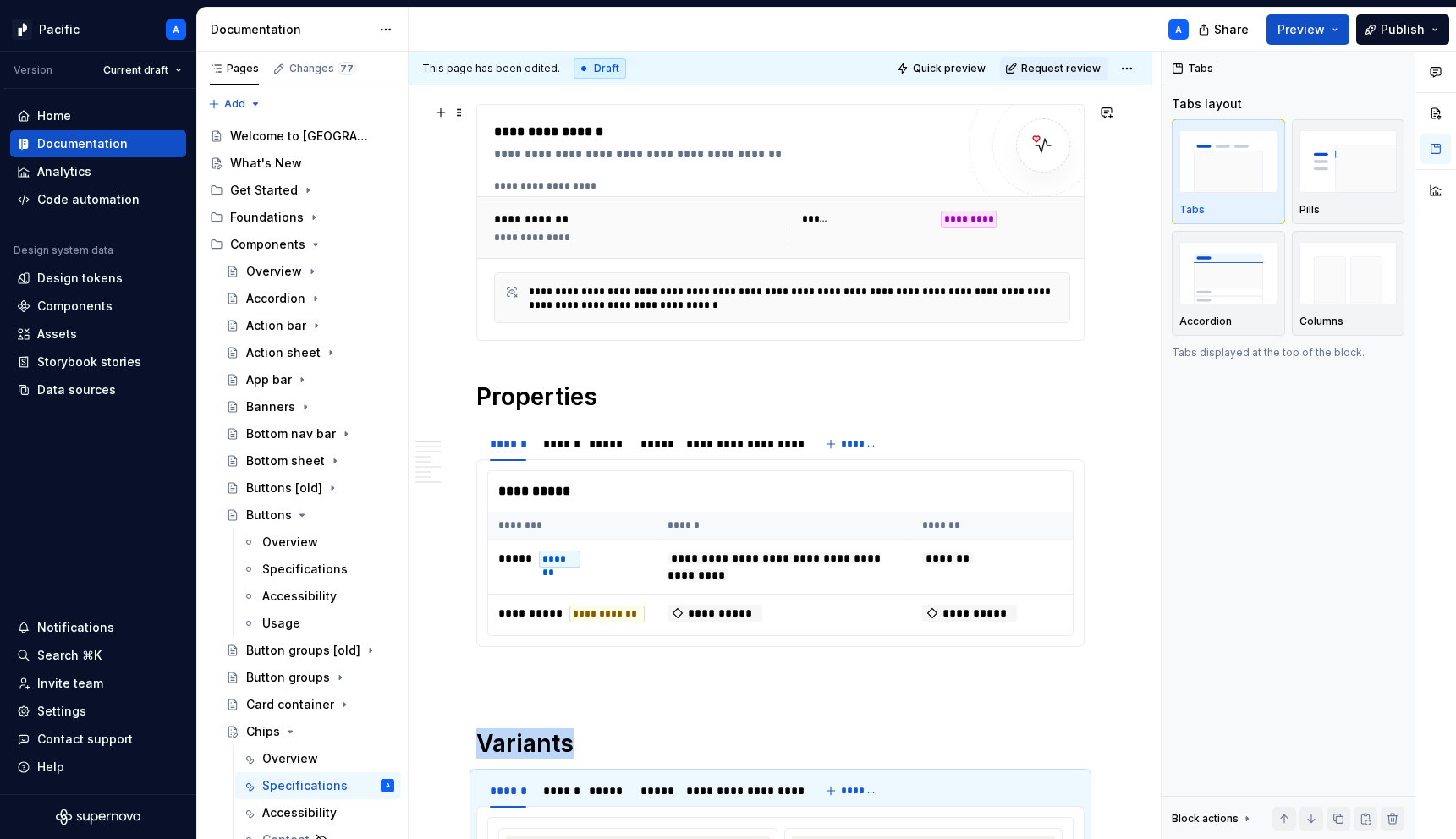
scroll to position [0, 0]
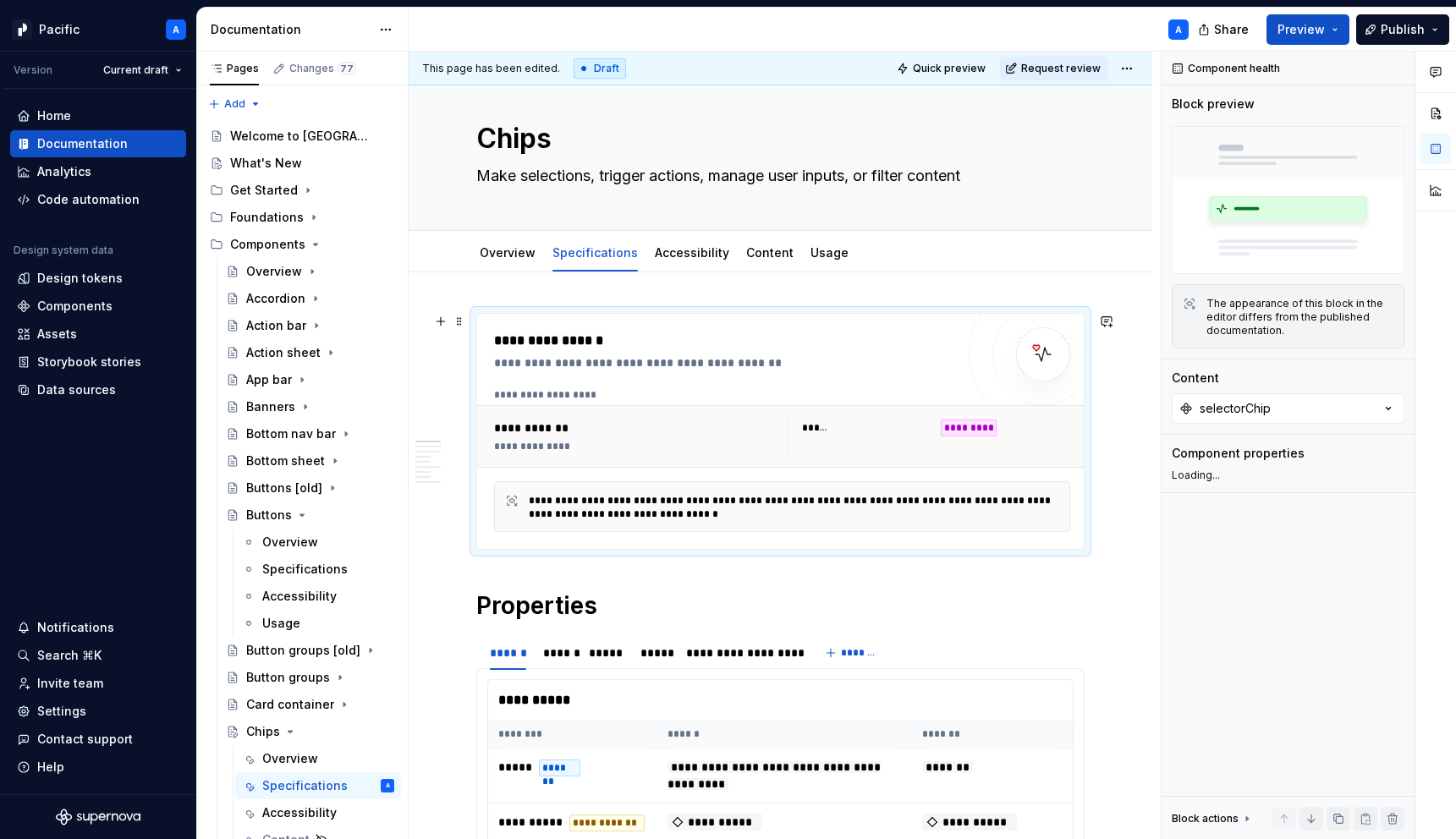
click at [557, 328] on div "**********" at bounding box center [780, 431] width 607 height 235
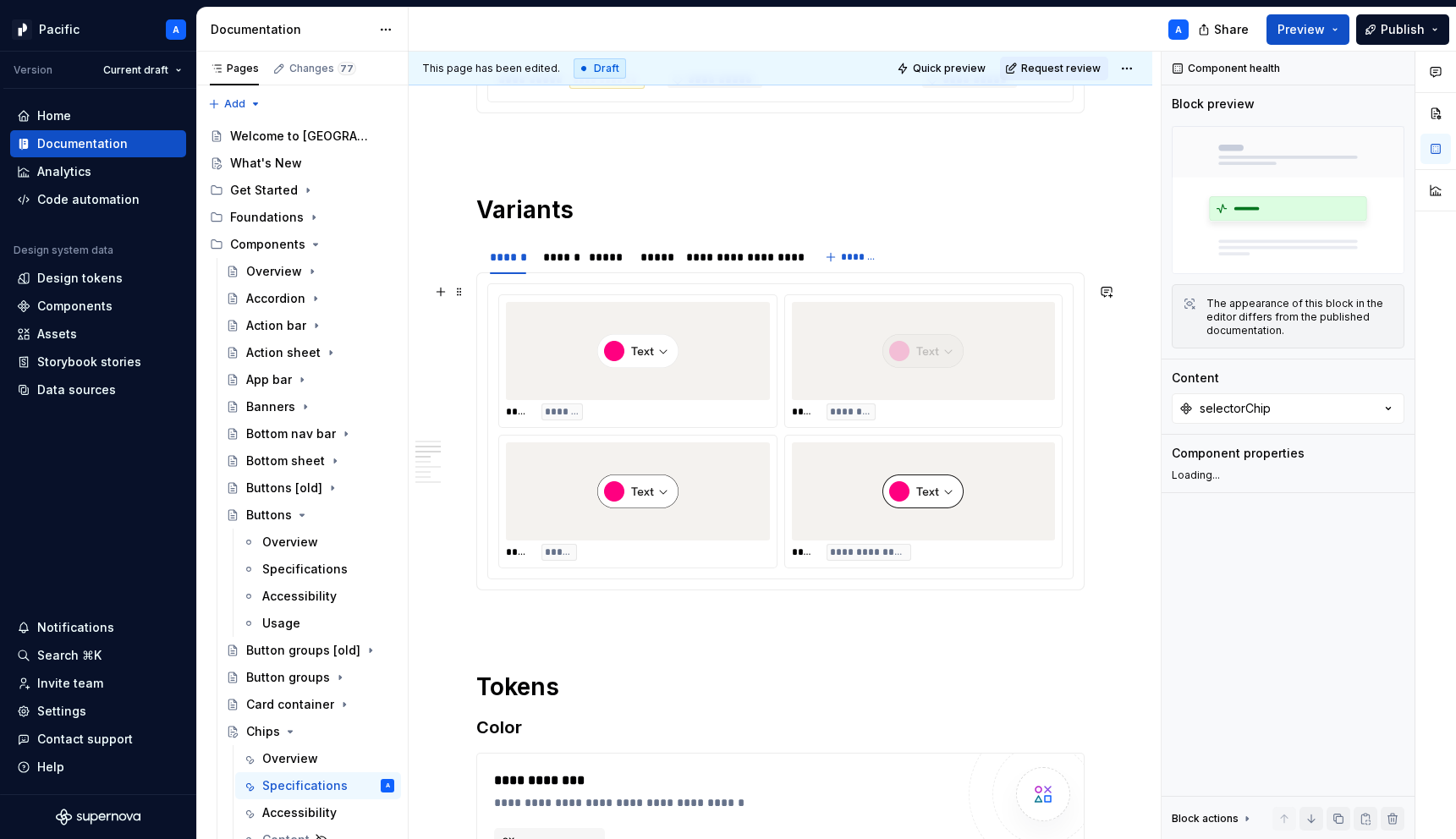
scroll to position [938, 0]
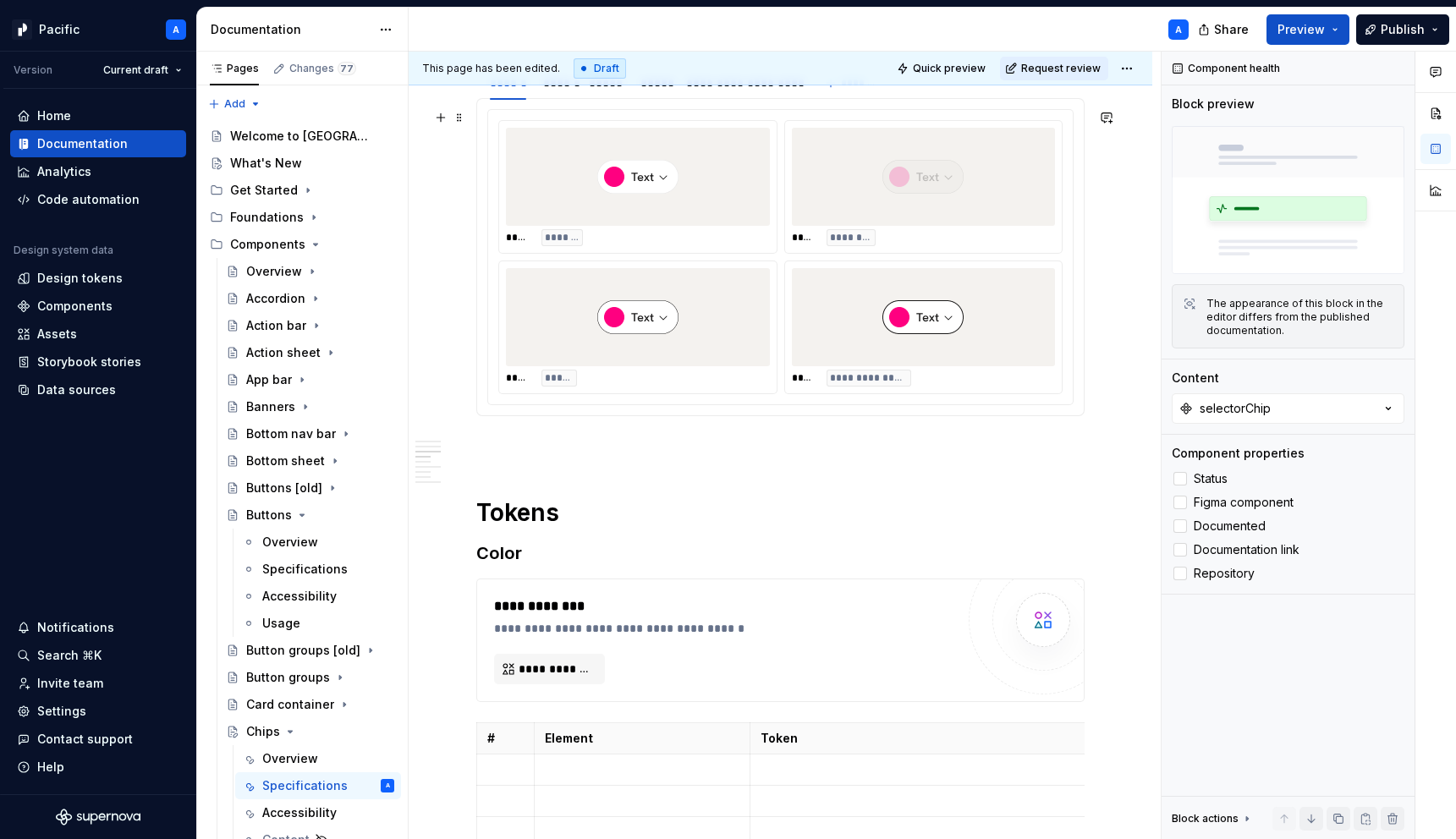
click at [557, 328] on div at bounding box center [638, 316] width 264 height 98
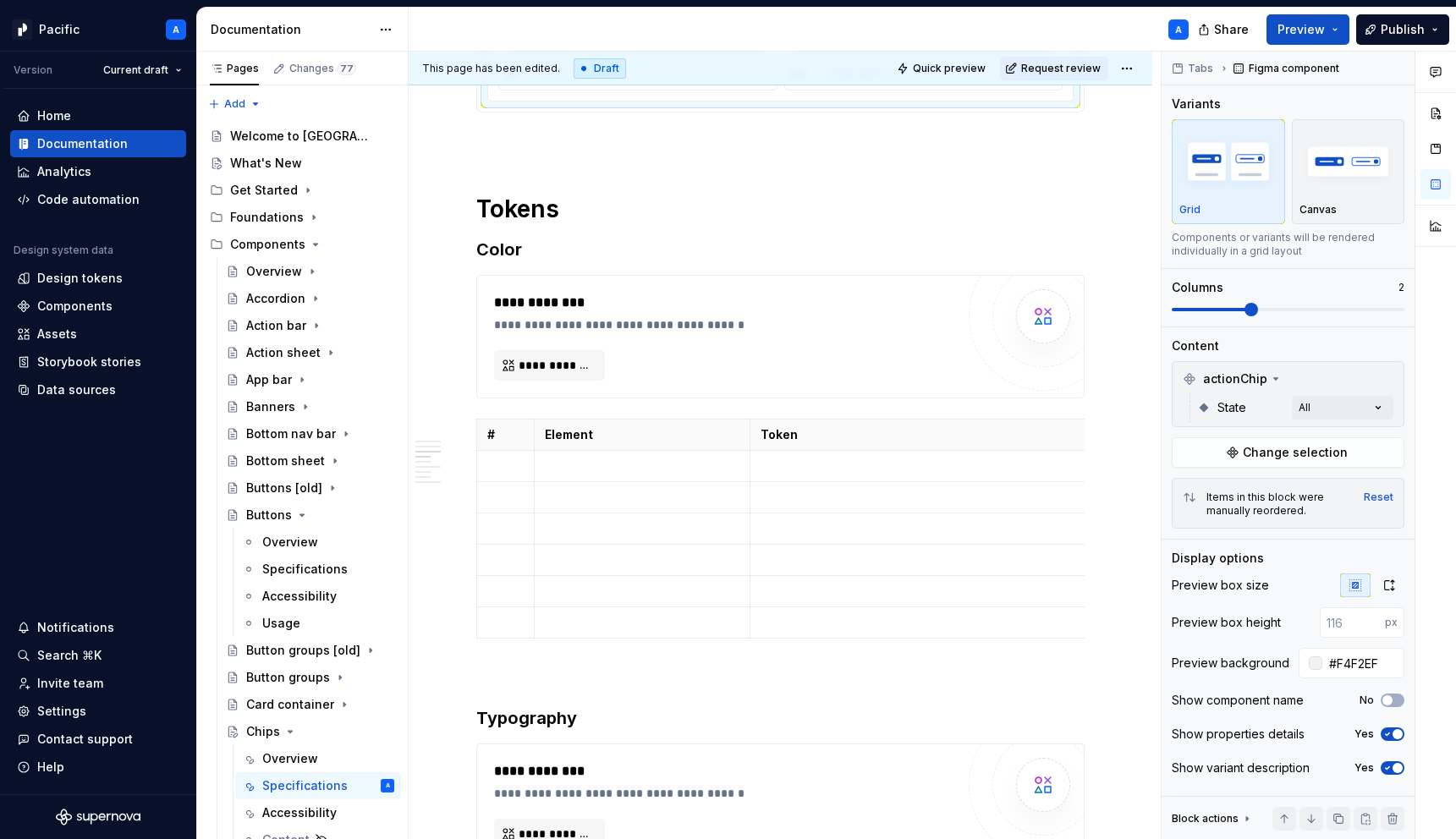
scroll to position [1278, 0]
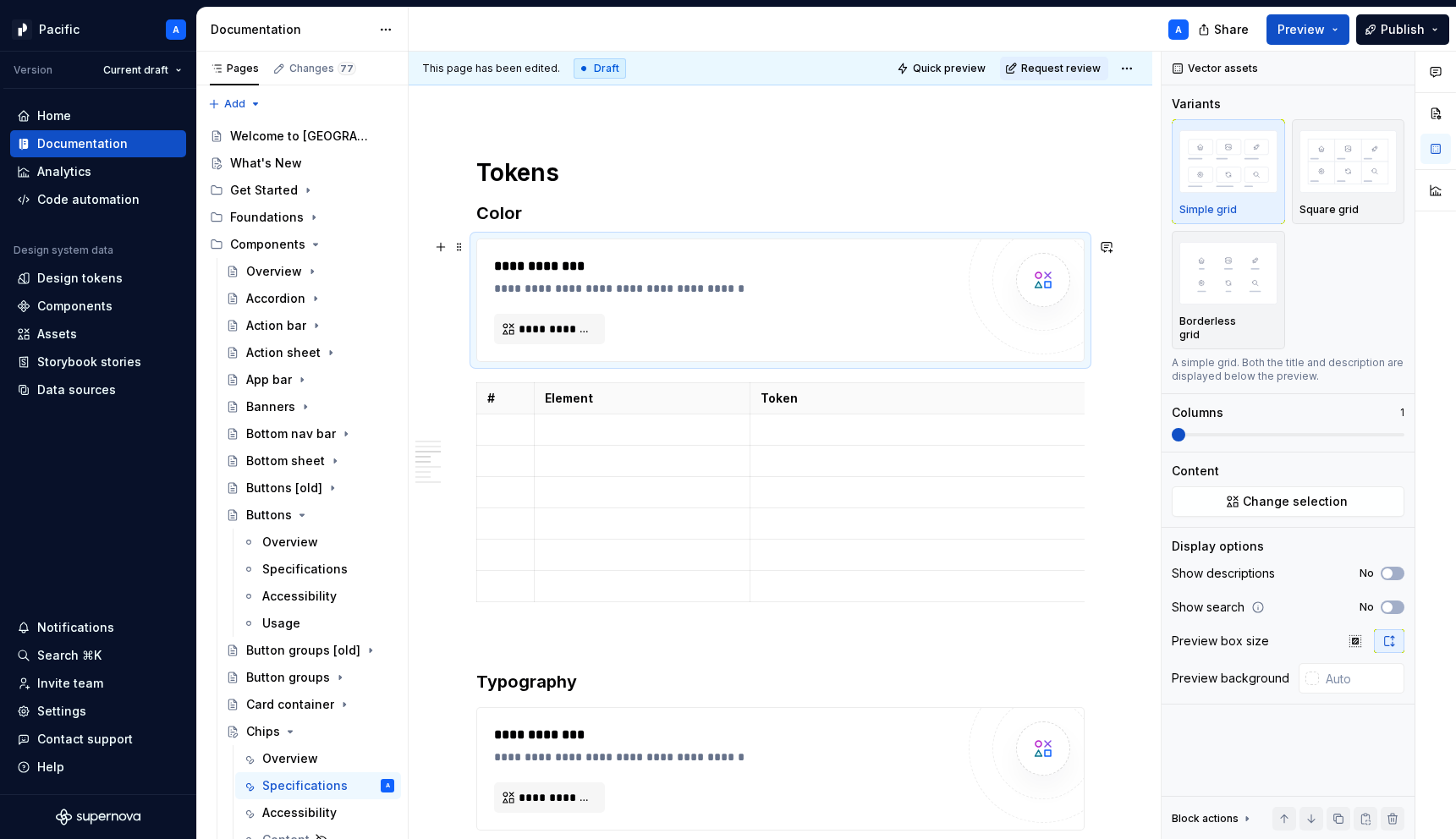
click at [650, 289] on div "**********" at bounding box center [728, 288] width 469 height 17
type textarea "*"
click at [503, 445] on td at bounding box center [505, 461] width 58 height 31
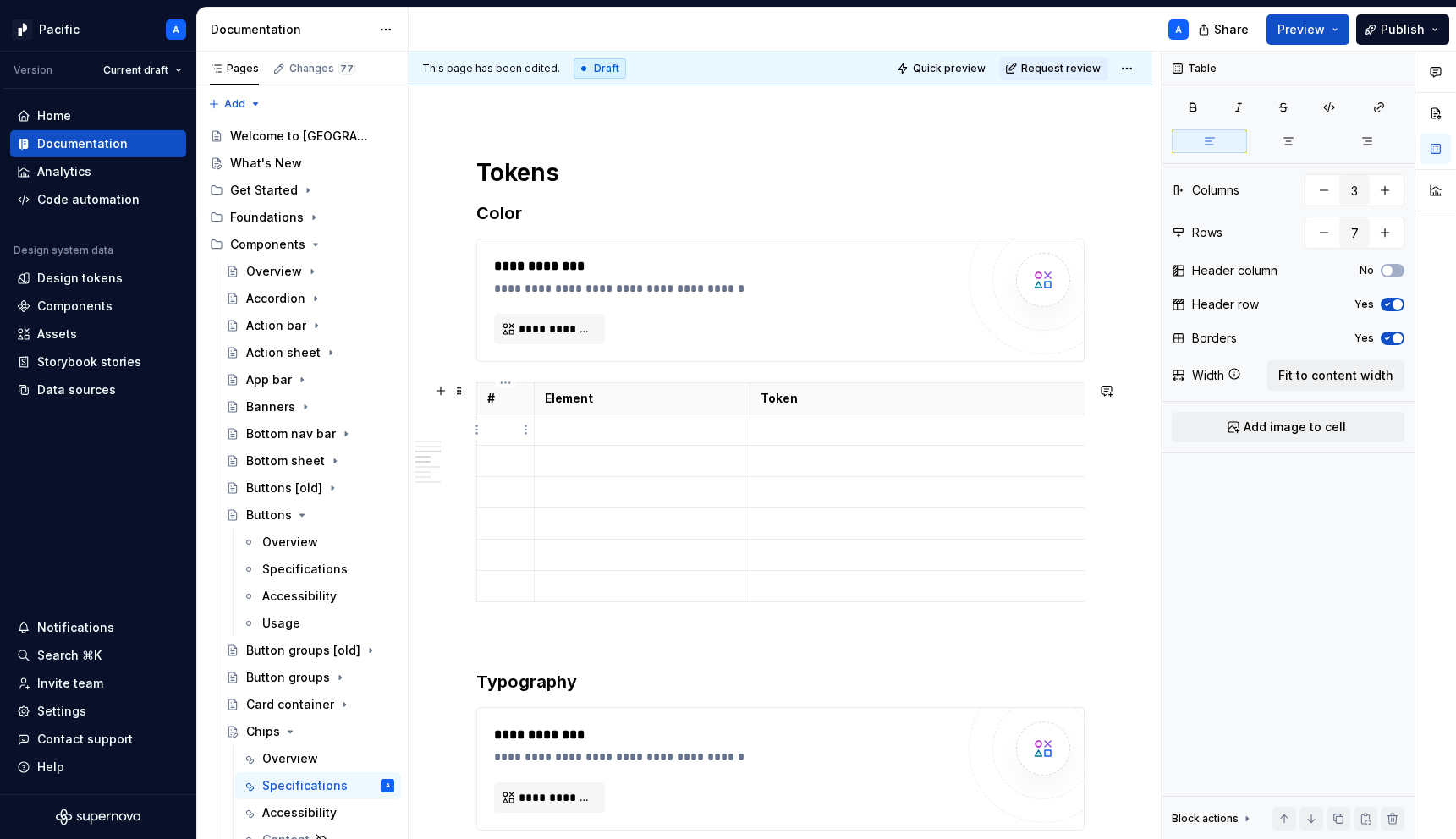
click at [504, 430] on p at bounding box center [505, 429] width 36 height 17
click at [507, 463] on p at bounding box center [505, 460] width 36 height 17
click at [511, 492] on p at bounding box center [505, 491] width 36 height 17
click at [513, 522] on p at bounding box center [505, 523] width 36 height 17
click at [508, 546] on p at bounding box center [505, 554] width 36 height 17
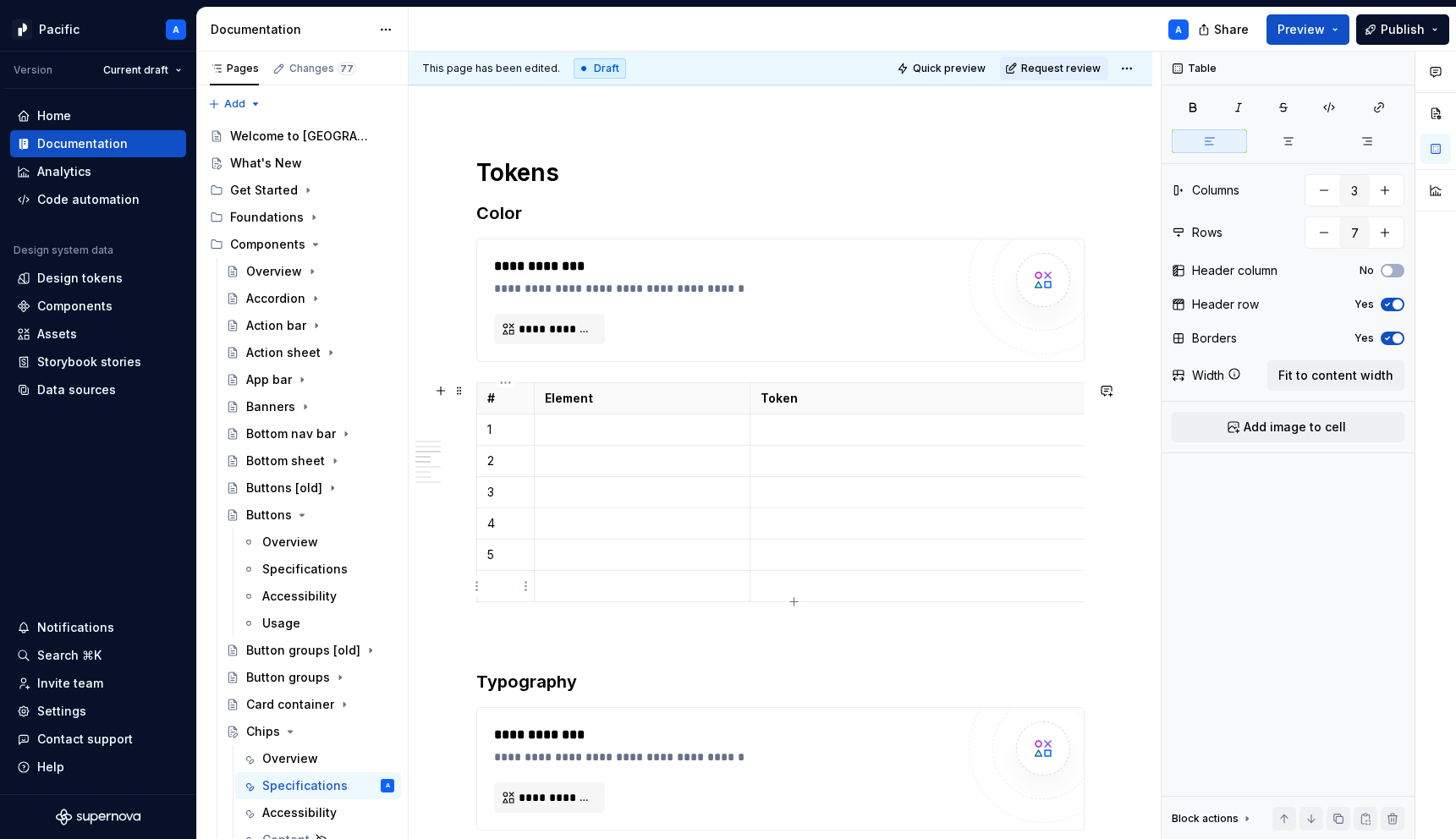
click at [506, 593] on p at bounding box center [505, 585] width 36 height 17
click at [794, 602] on icon "button" at bounding box center [794, 602] width 14 height 14
type input "8"
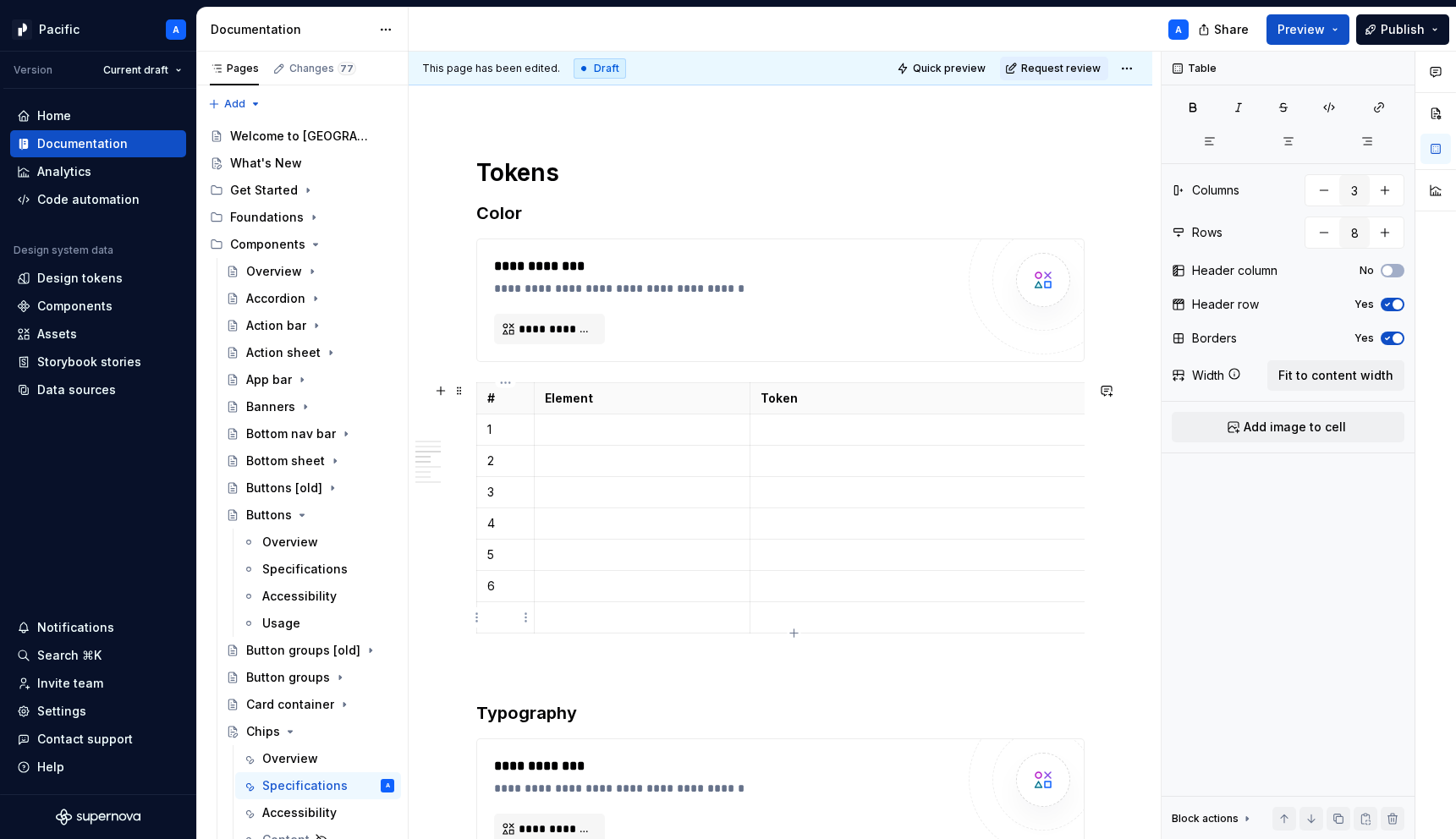
click at [508, 626] on td at bounding box center [505, 617] width 58 height 31
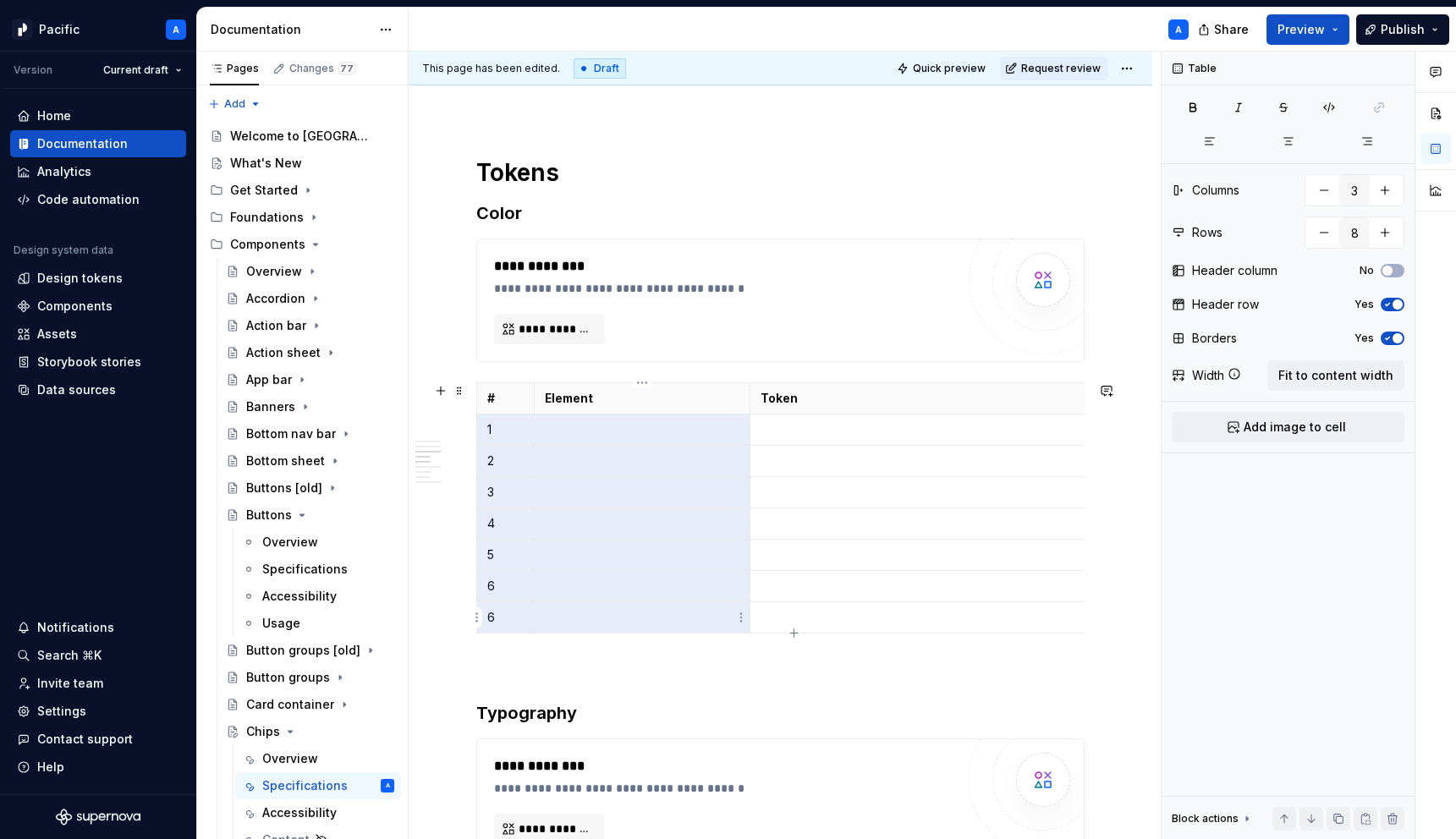
drag, startPoint x: 482, startPoint y: 429, endPoint x: 570, endPoint y: 613, distance: 204.0
click at [570, 613] on tbody "# Element Token 1 2 3 4 5 6 6" at bounding box center [793, 508] width 634 height 250
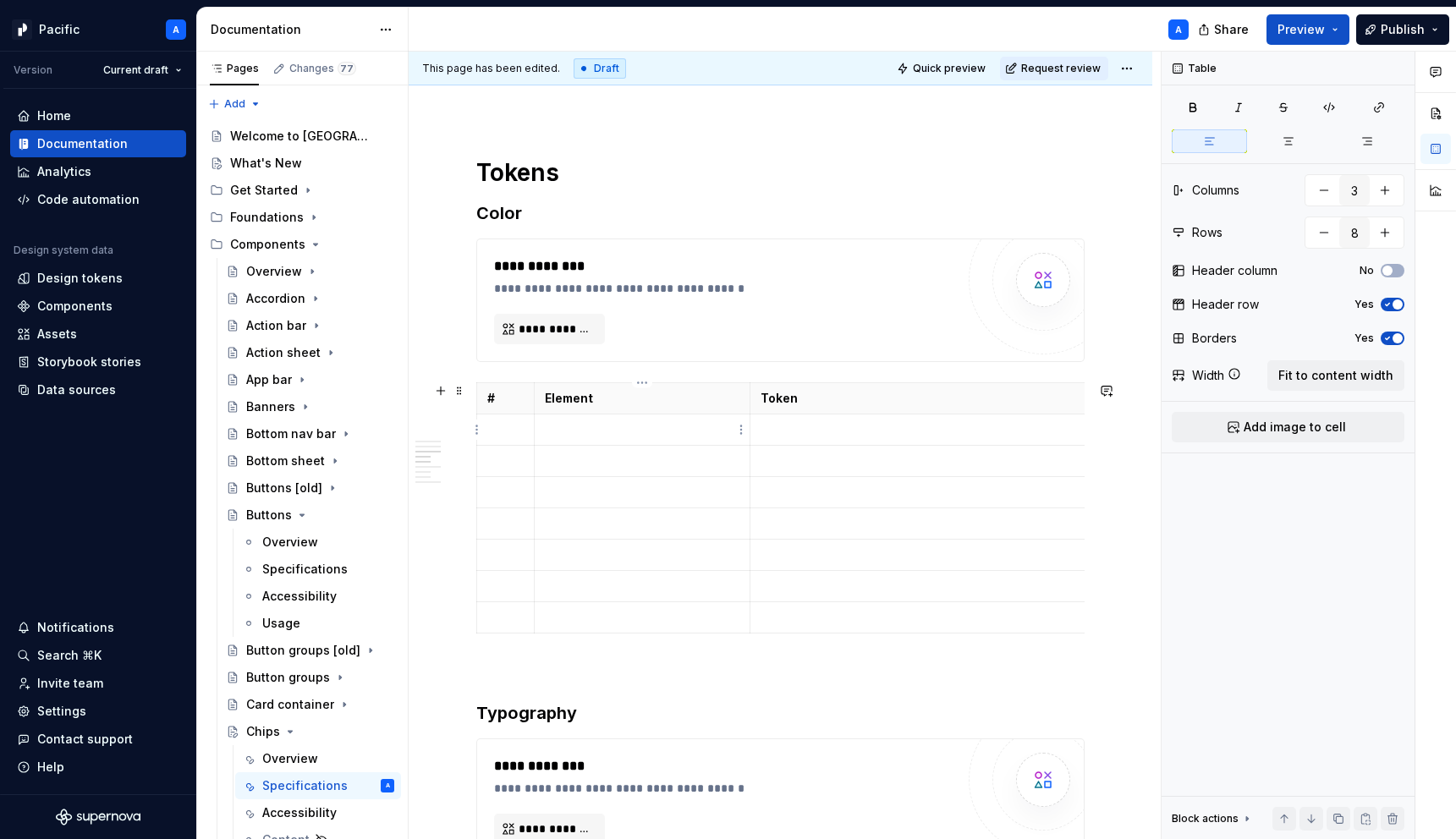
click at [582, 431] on p at bounding box center [641, 429] width 194 height 17
click at [492, 400] on p "#" at bounding box center [505, 398] width 36 height 17
click at [582, 432] on p at bounding box center [641, 429] width 194 height 17
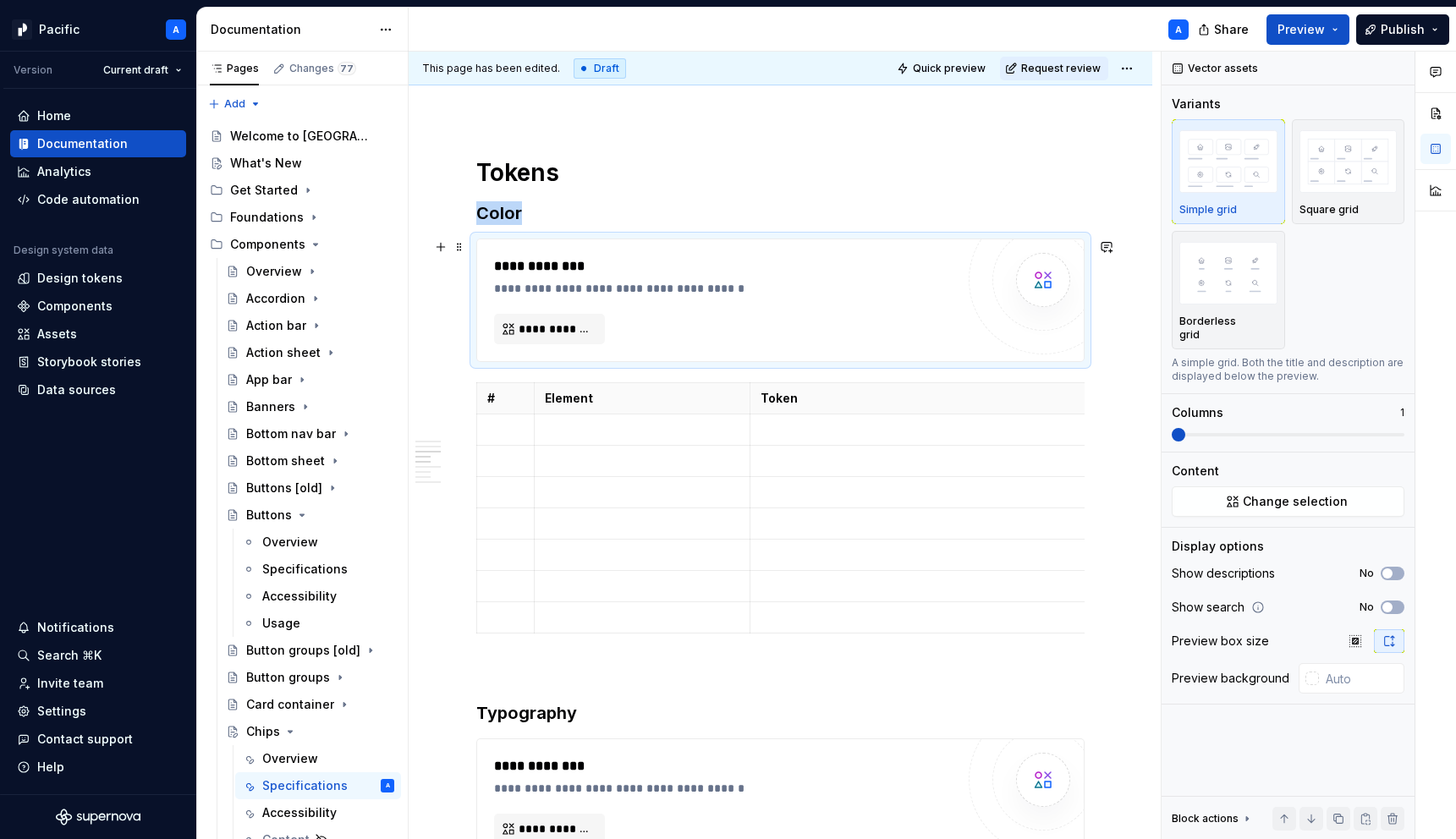
click at [727, 304] on div "**********" at bounding box center [724, 300] width 461 height 88
type textarea "*"
click at [820, 416] on td at bounding box center [930, 430] width 362 height 31
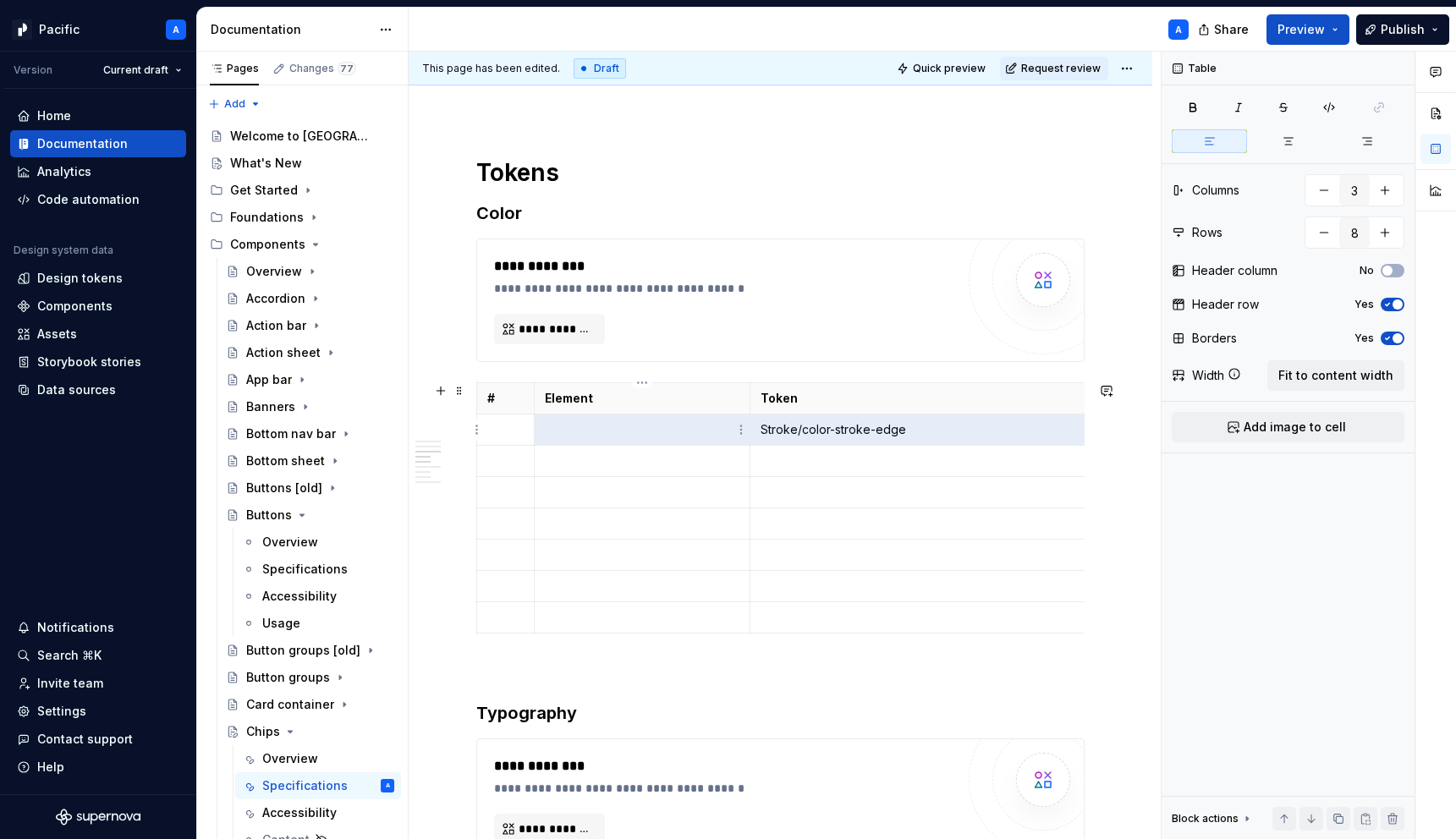
drag, startPoint x: 800, startPoint y: 428, endPoint x: 746, endPoint y: 428, distance: 54.0
click at [746, 428] on tr "Stroke/color-stroke-edge" at bounding box center [793, 430] width 634 height 31
click at [786, 433] on p "Stroke/color-stroke-edge" at bounding box center [930, 429] width 340 height 17
drag, startPoint x: 797, startPoint y: 431, endPoint x: 761, endPoint y: 428, distance: 36.1
click at [761, 428] on p "Stroke/color-stroke-edge" at bounding box center [930, 429] width 340 height 17
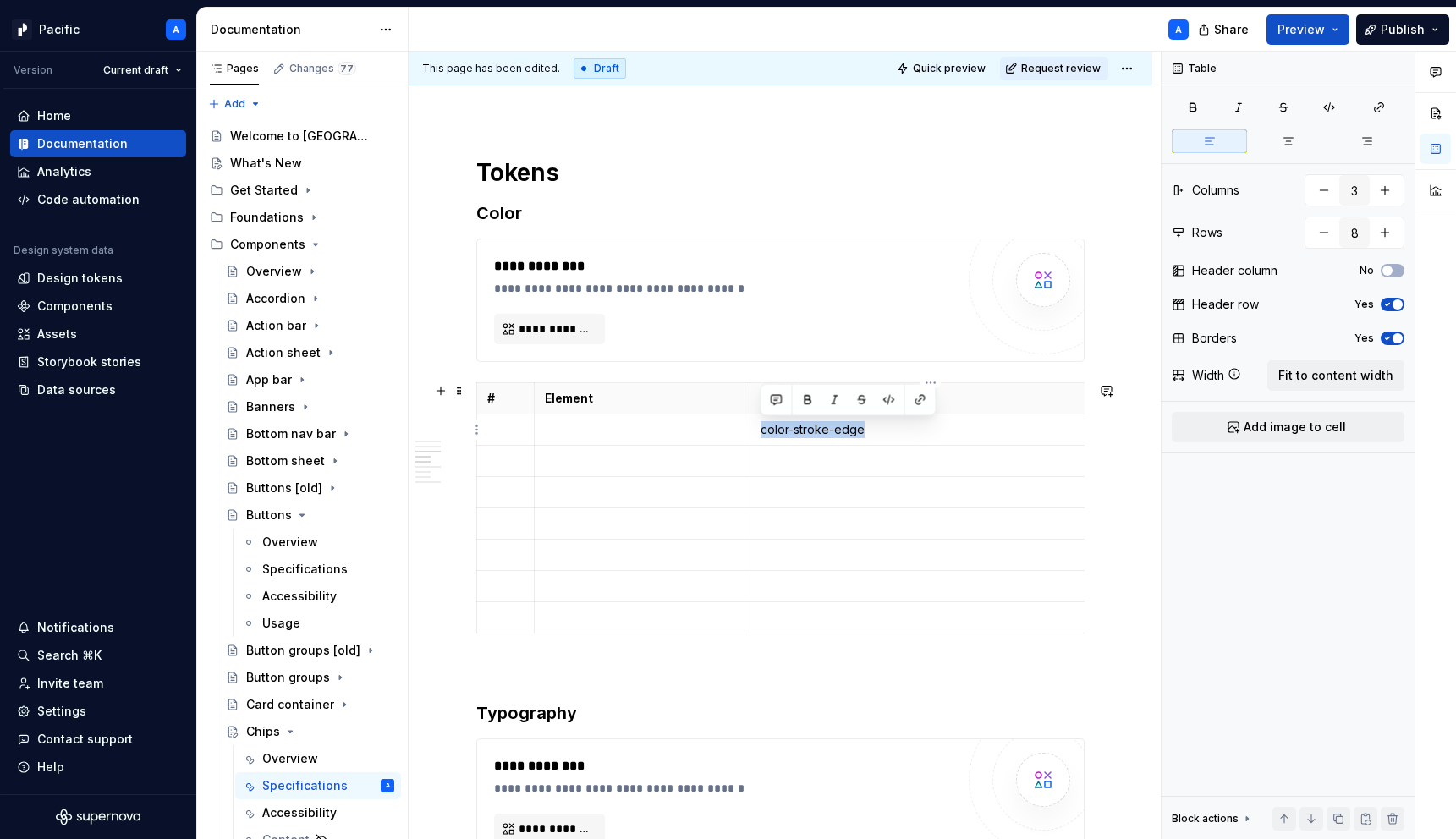
drag, startPoint x: 905, startPoint y: 426, endPoint x: 755, endPoint y: 434, distance: 150.2
click at [755, 434] on td "color-stroke-edge" at bounding box center [930, 430] width 362 height 31
click at [889, 401] on button "button" at bounding box center [889, 399] width 23 height 23
click at [859, 456] on p at bounding box center [930, 460] width 340 height 17
click at [853, 456] on p at bounding box center [930, 460] width 340 height 17
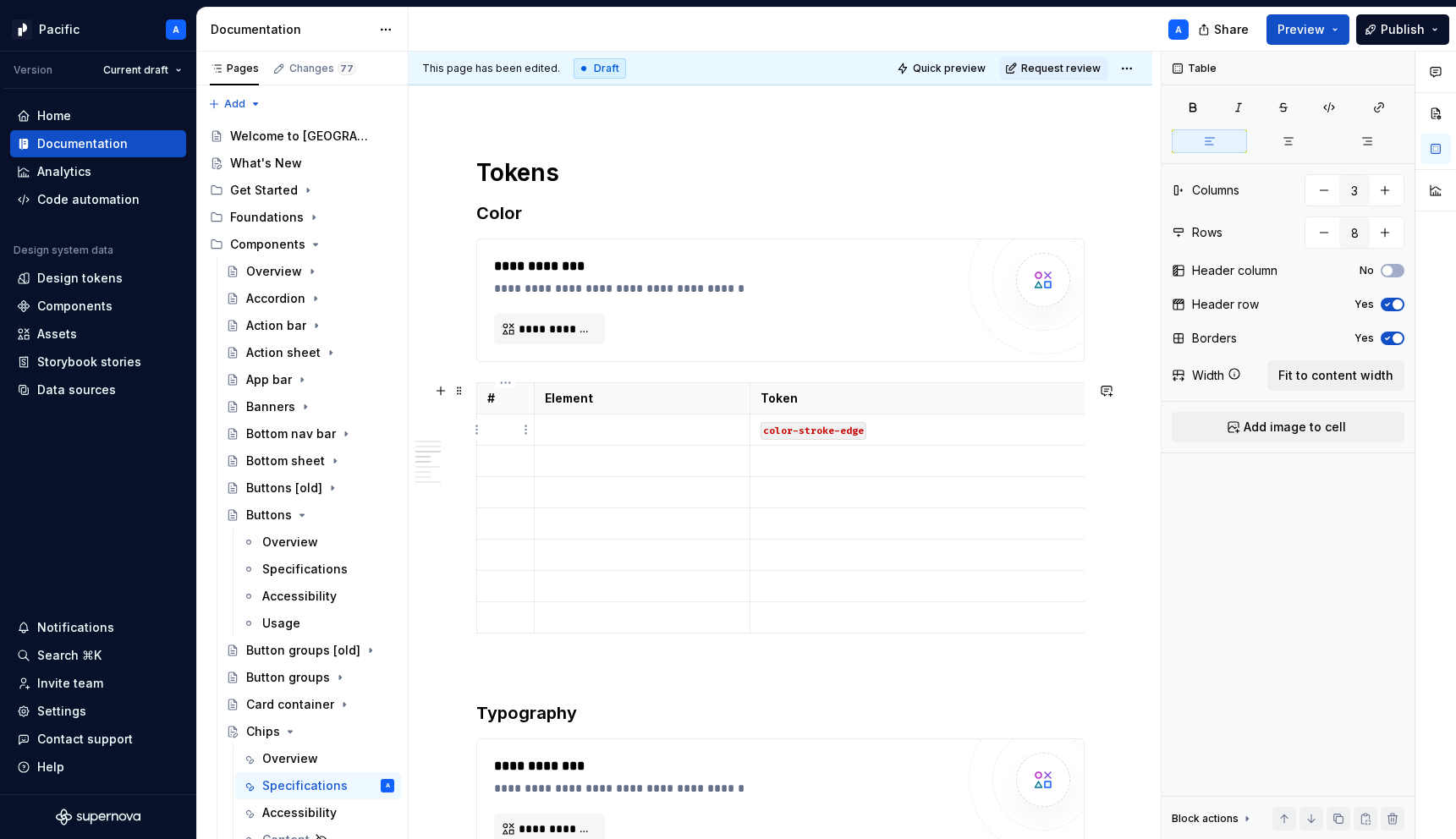
click at [504, 425] on p at bounding box center [505, 429] width 36 height 17
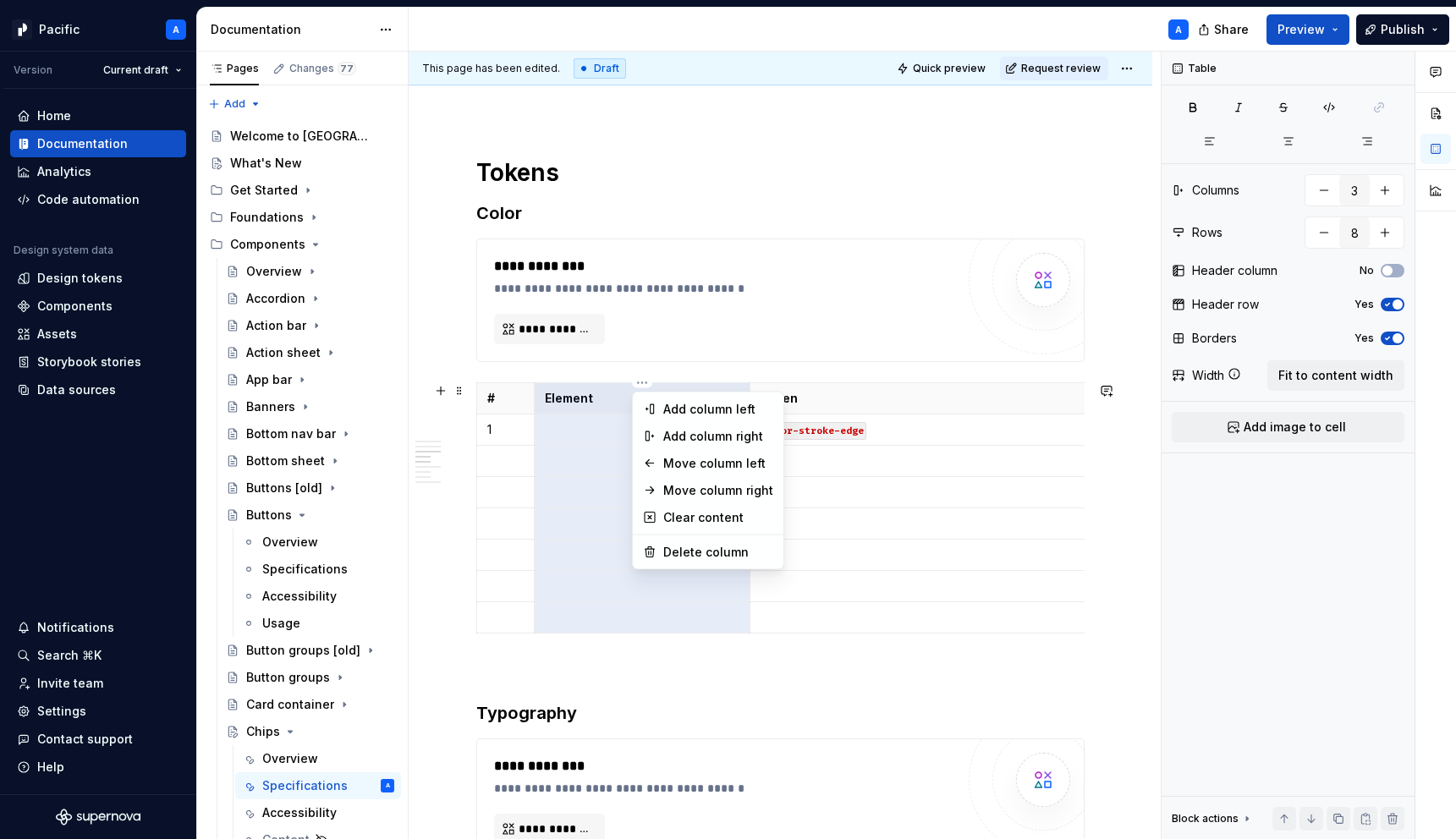
click at [642, 385] on html "Pacific A Version Current draft Home Documentation Analytics Code automation De…" at bounding box center [728, 419] width 1456 height 839
click at [746, 485] on div "Move column right" at bounding box center [718, 489] width 110 height 17
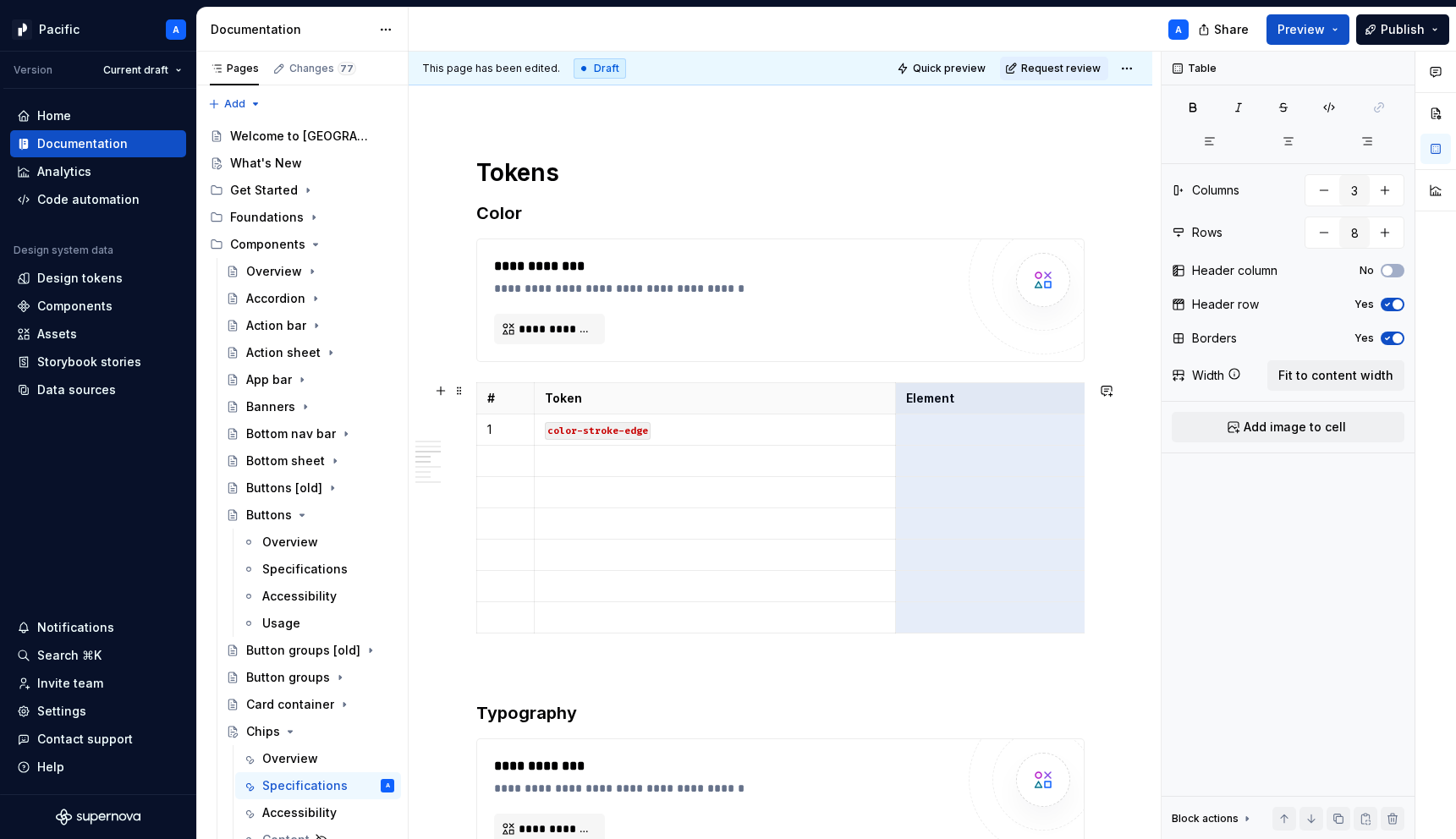
scroll to position [0, 12]
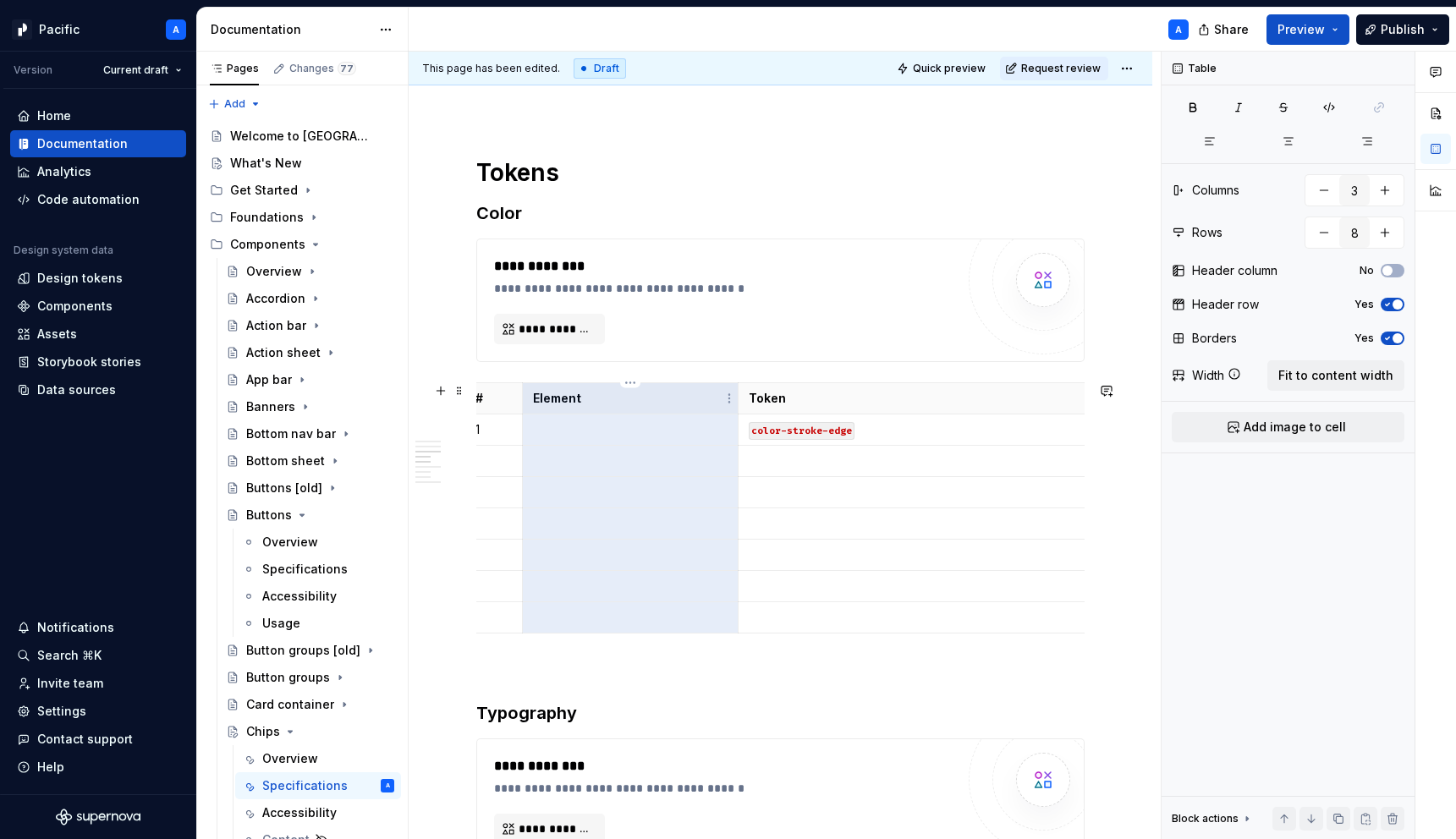
click at [632, 385] on html "Pacific A Version Current draft Home Documentation Analytics Code automation De…" at bounding box center [728, 419] width 1456 height 839
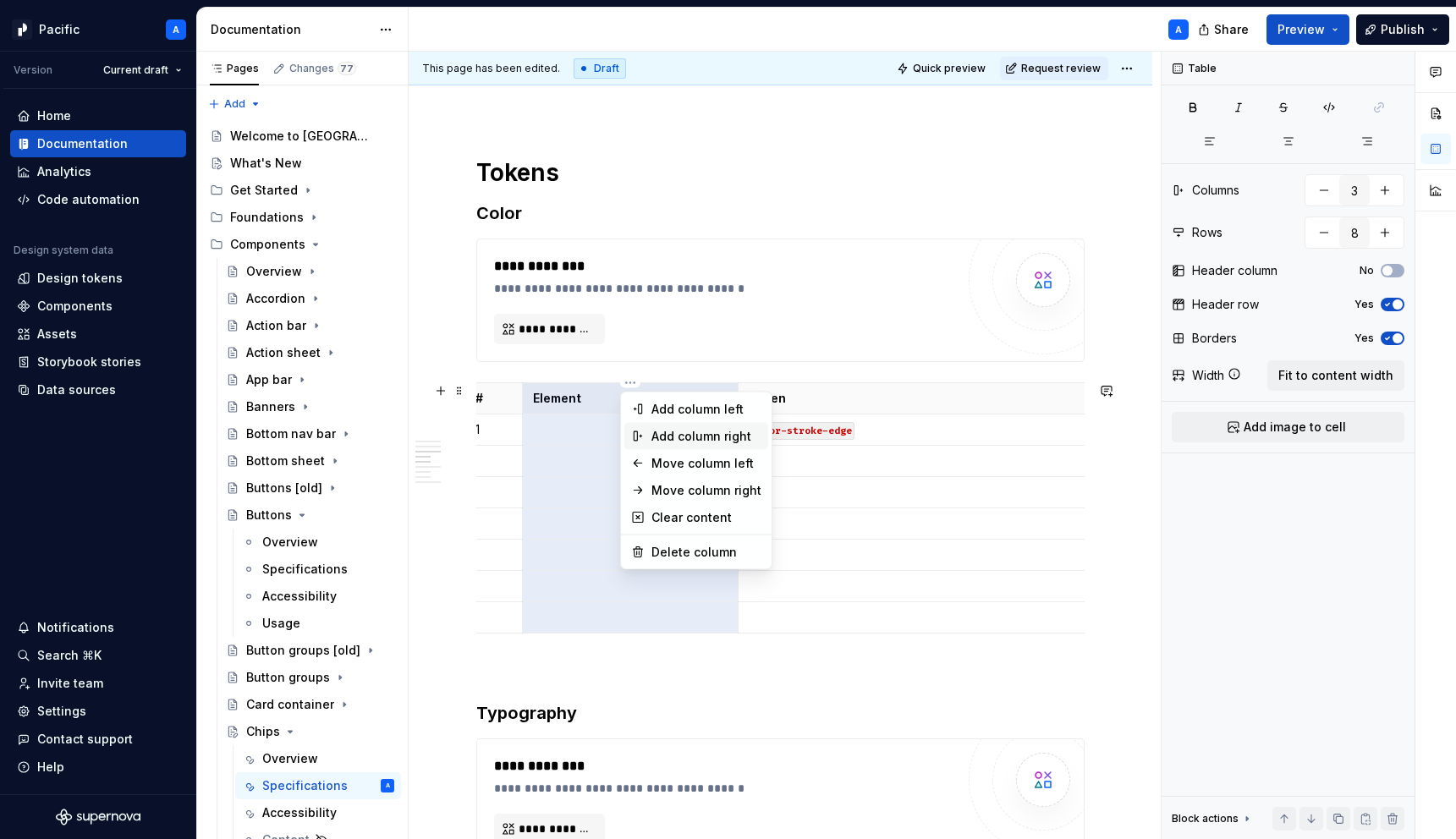
click at [698, 431] on div "Add column right" at bounding box center [706, 436] width 110 height 17
type input "4"
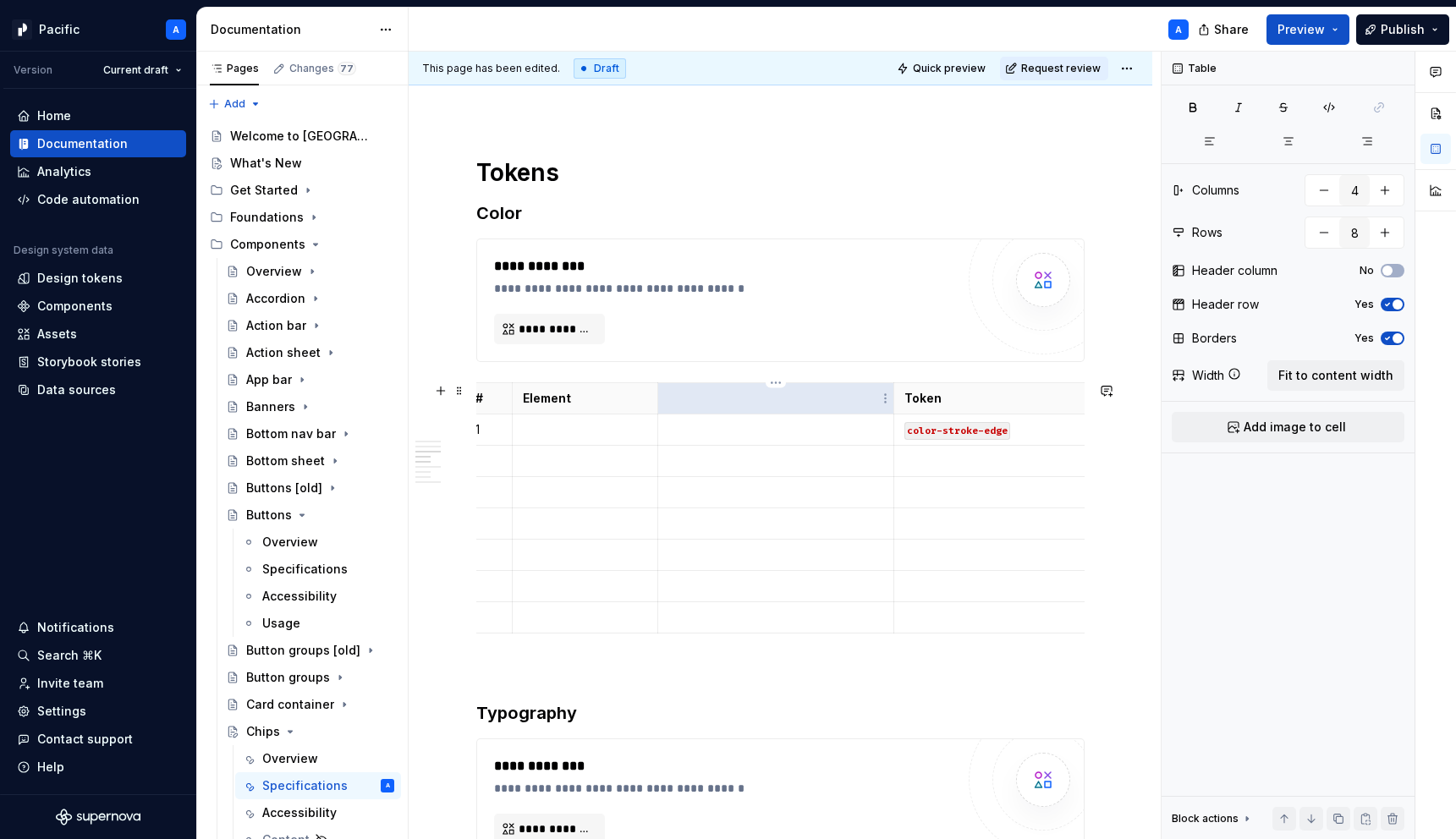
click at [721, 401] on p at bounding box center [776, 398] width 215 height 17
click at [824, 399] on p "State" at bounding box center [788, 398] width 215 height 17
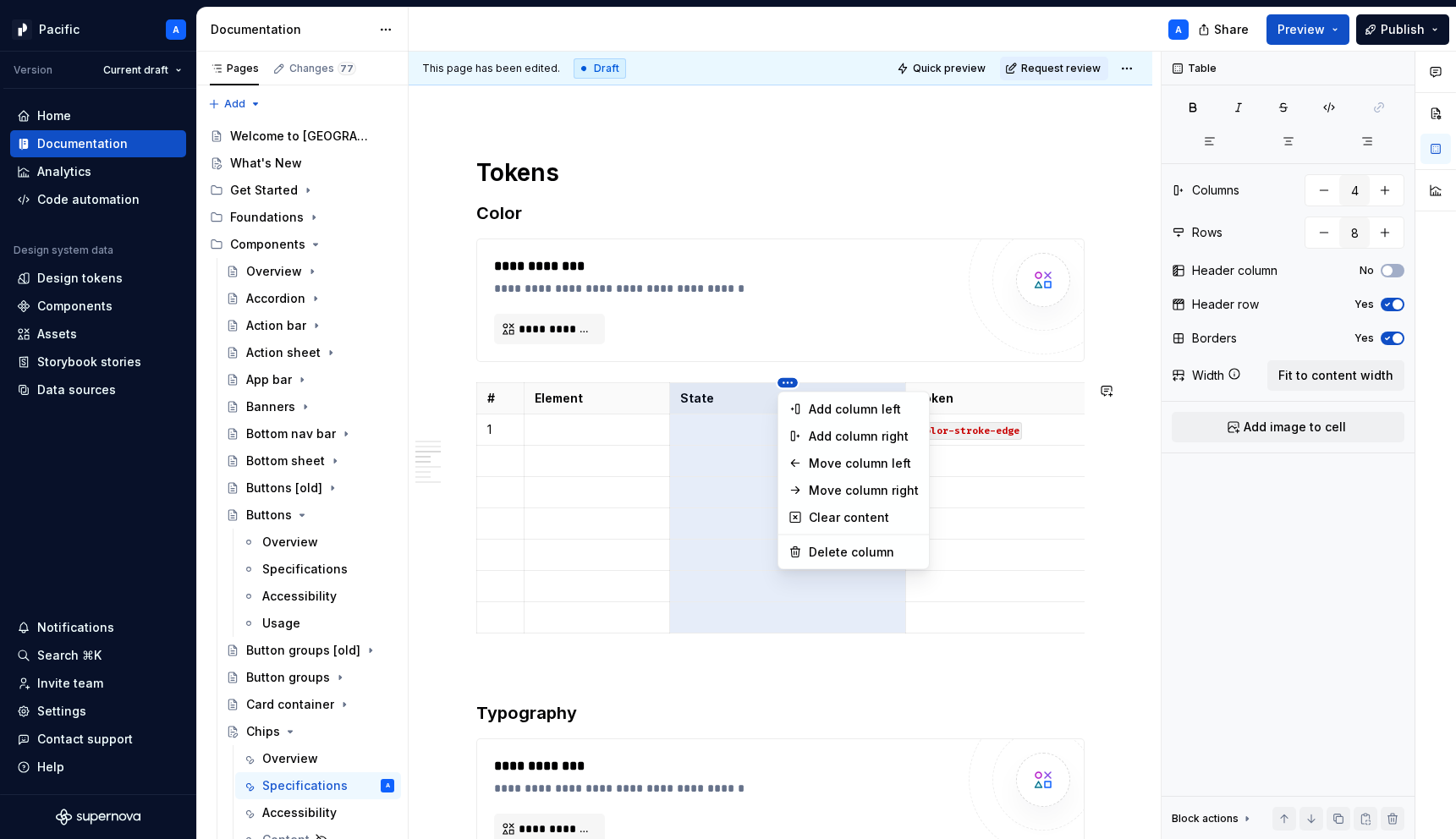
click at [753, 384] on html "Pacific A Version Current draft Home Documentation Analytics Code automation De…" at bounding box center [728, 419] width 1456 height 839
click at [852, 467] on div "Move column left" at bounding box center [863, 463] width 110 height 17
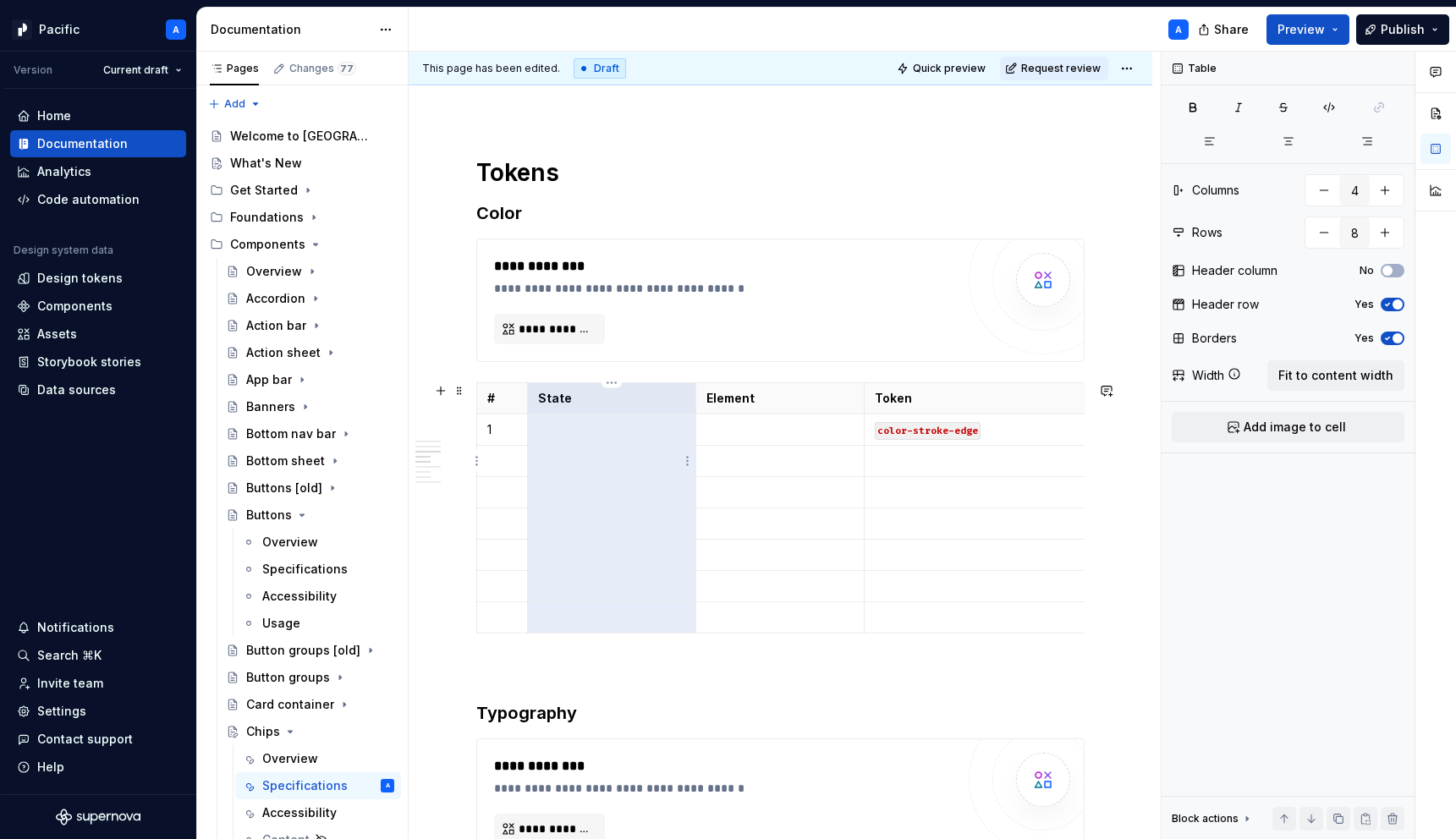
click at [627, 454] on p at bounding box center [612, 460] width 148 height 17
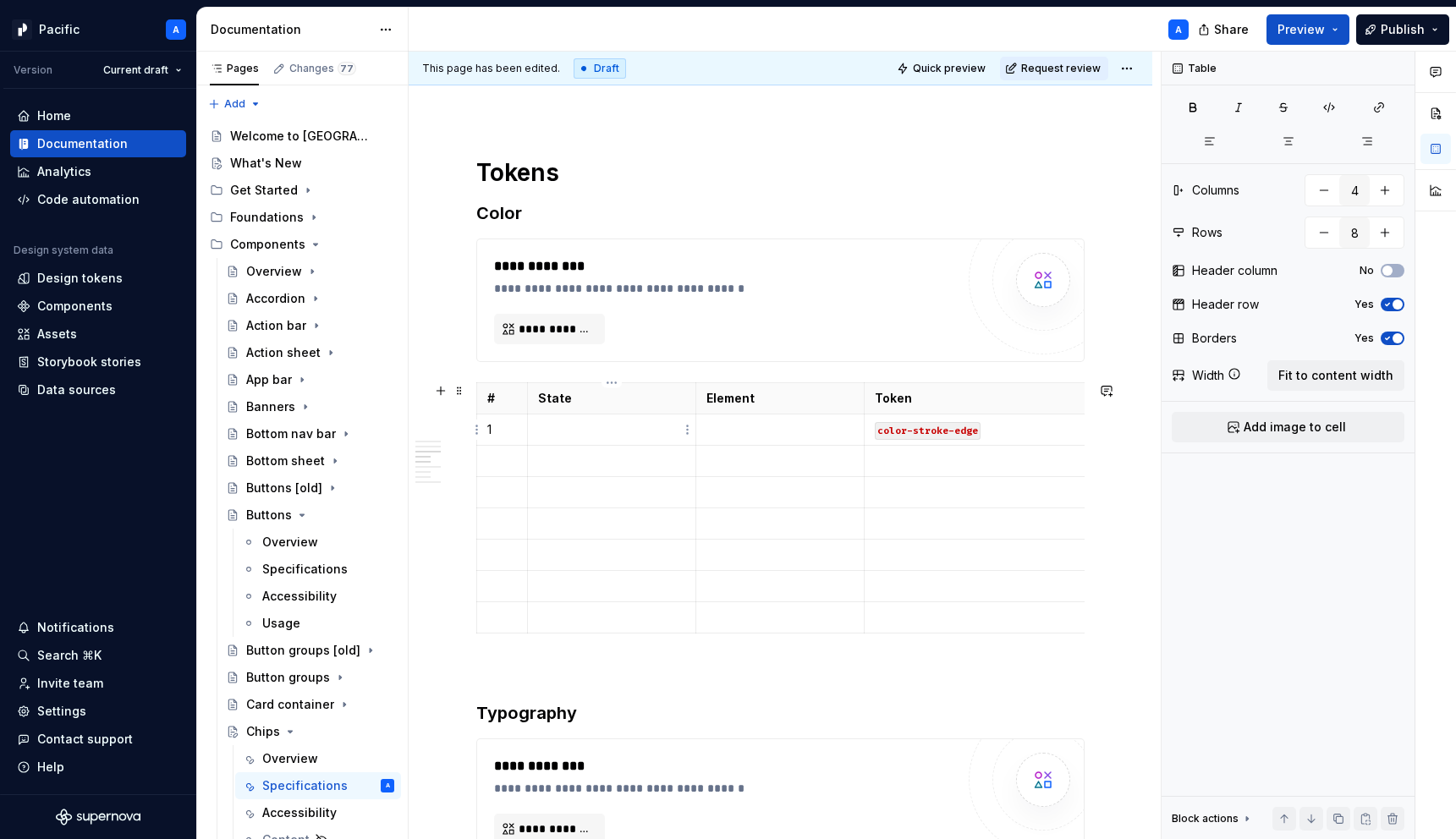
click at [619, 435] on p at bounding box center [612, 429] width 148 height 17
click at [718, 437] on p at bounding box center [780, 429] width 148 height 17
click at [592, 420] on td at bounding box center [611, 430] width 168 height 31
click at [745, 425] on p "Border" at bounding box center [780, 429] width 148 height 17
click at [621, 436] on p at bounding box center [612, 429] width 148 height 17
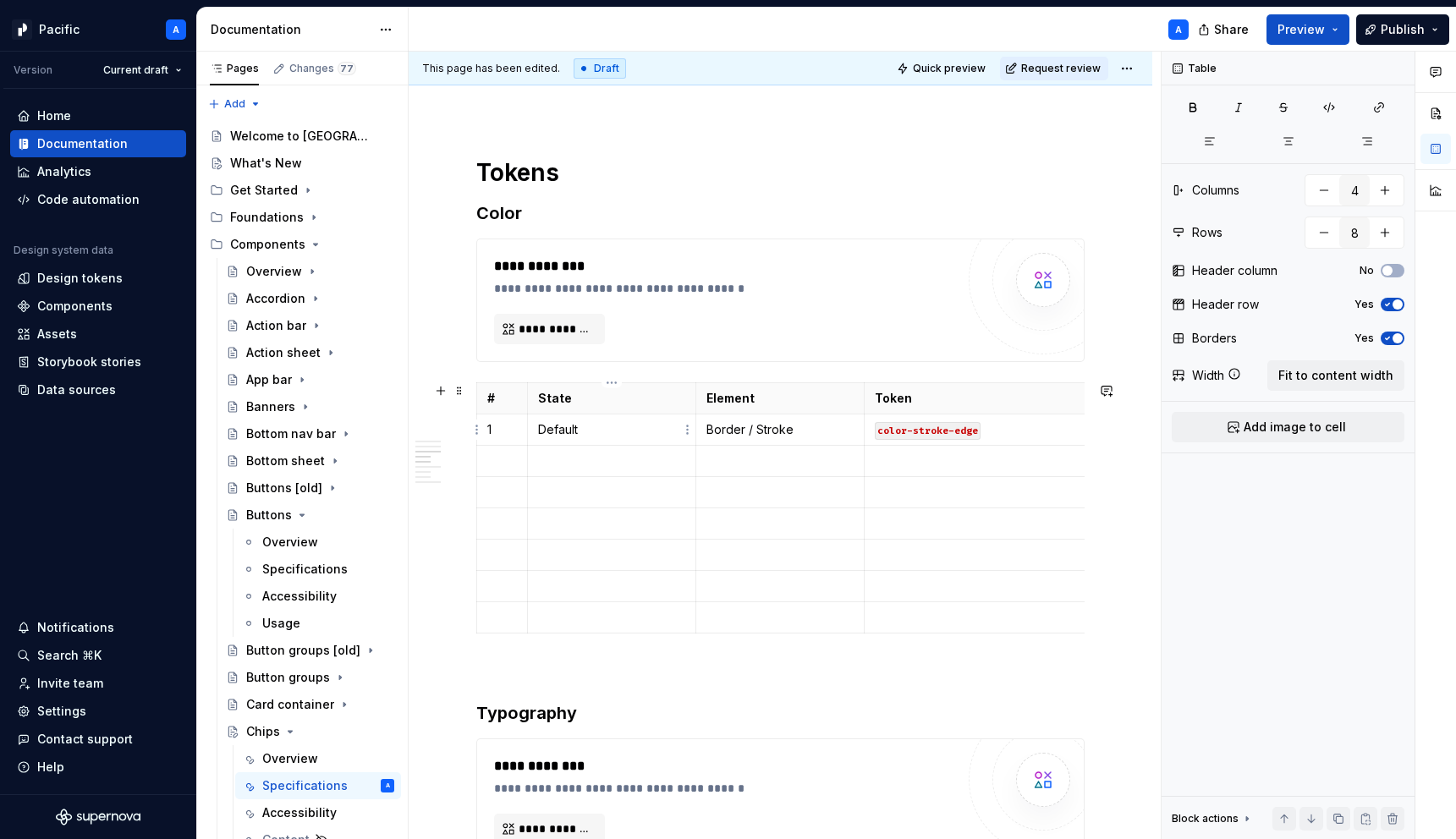
click at [558, 433] on p "Default" at bounding box center [612, 429] width 148 height 17
click at [655, 397] on button "button" at bounding box center [666, 399] width 23 height 23
click at [652, 469] on p at bounding box center [612, 460] width 148 height 17
click at [807, 630] on icon "button" at bounding box center [809, 633] width 14 height 14
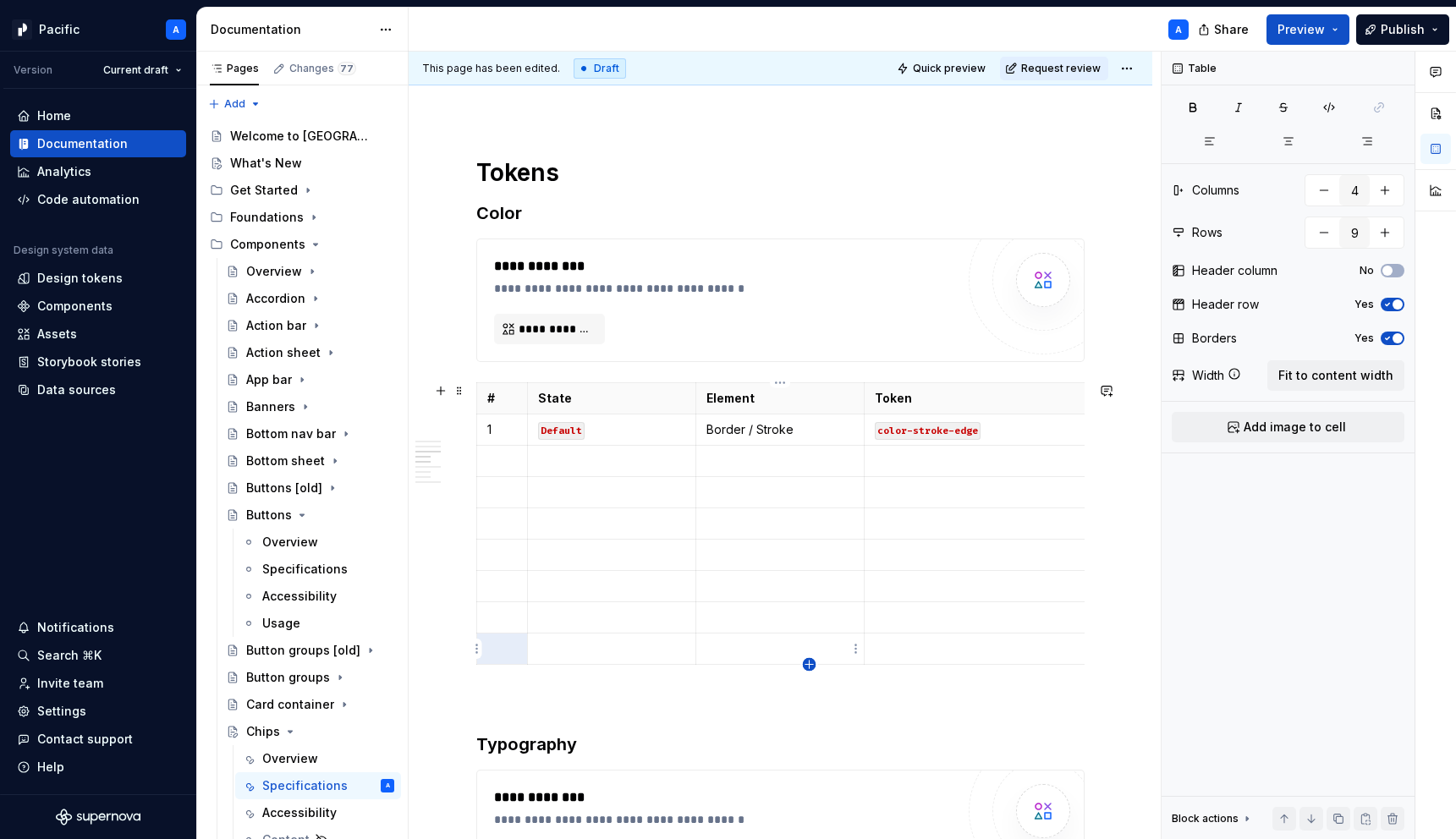
click at [812, 665] on icon "button" at bounding box center [809, 664] width 14 height 14
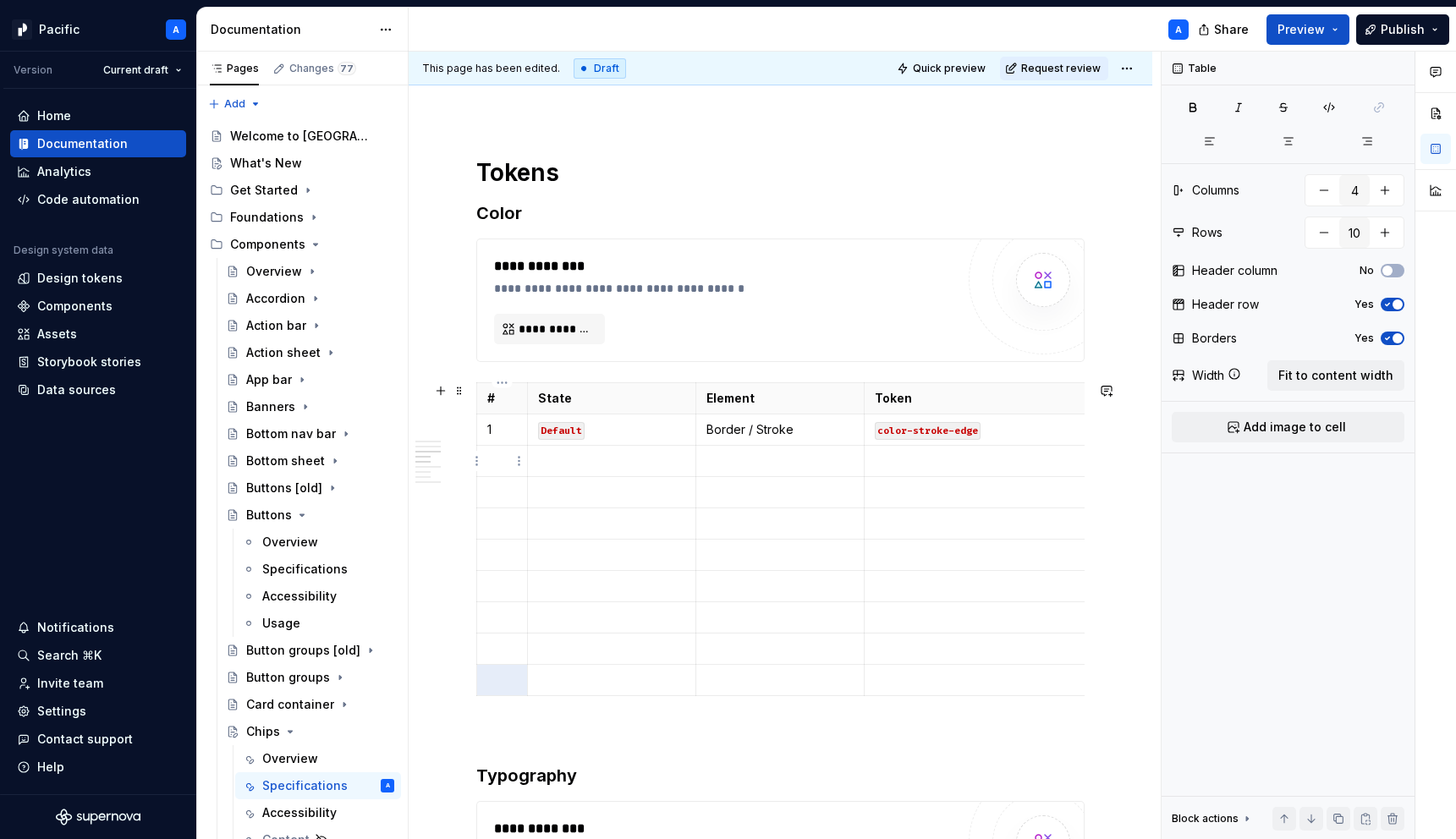
click at [503, 462] on p at bounding box center [502, 460] width 29 height 17
click at [505, 498] on p at bounding box center [502, 491] width 29 height 17
click at [508, 526] on p at bounding box center [502, 523] width 29 height 17
click at [507, 560] on p at bounding box center [502, 554] width 29 height 17
click at [508, 590] on p at bounding box center [502, 585] width 29 height 17
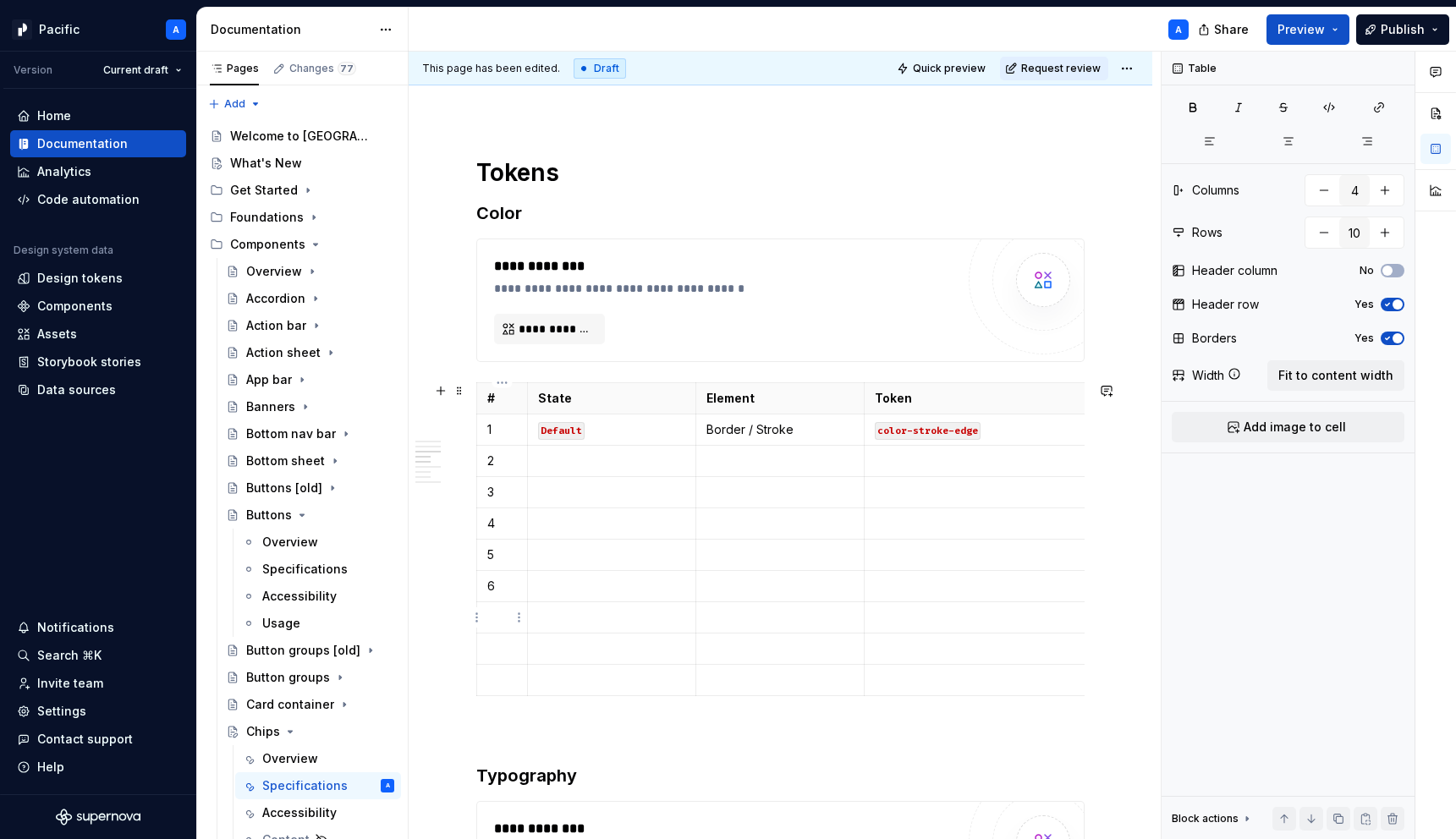
click at [499, 615] on p at bounding box center [502, 616] width 29 height 17
click at [496, 642] on p at bounding box center [502, 648] width 29 height 17
click at [511, 691] on td at bounding box center [502, 680] width 51 height 31
click at [810, 692] on icon "button" at bounding box center [809, 695] width 14 height 14
click at [510, 714] on p at bounding box center [502, 710] width 29 height 17
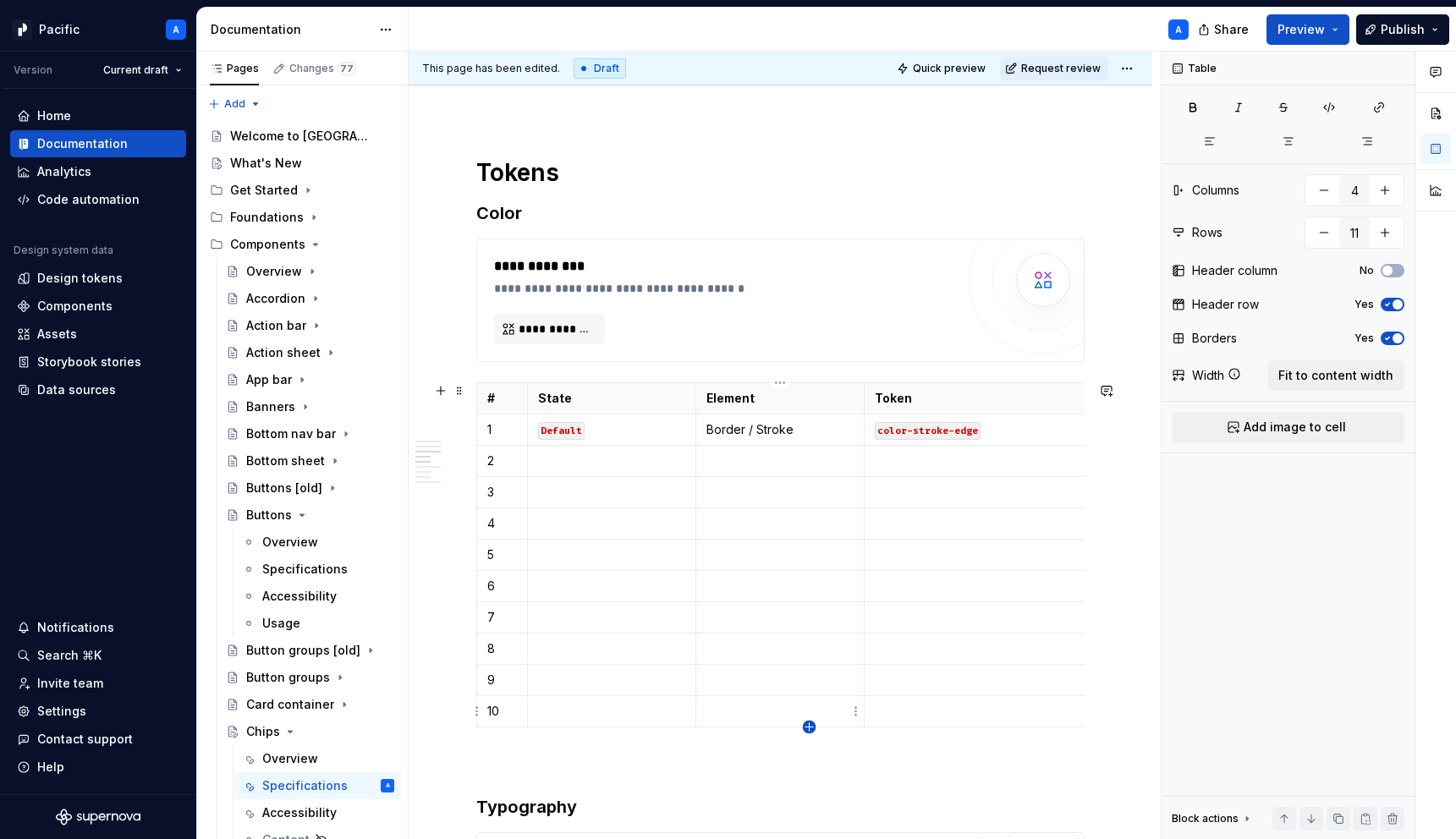
click at [806, 727] on icon "button" at bounding box center [809, 727] width 8 height 8
click at [499, 740] on p at bounding box center [502, 741] width 29 height 17
click at [810, 757] on icon "button" at bounding box center [809, 759] width 14 height 14
type input "13"
click at [510, 776] on p at bounding box center [502, 773] width 29 height 17
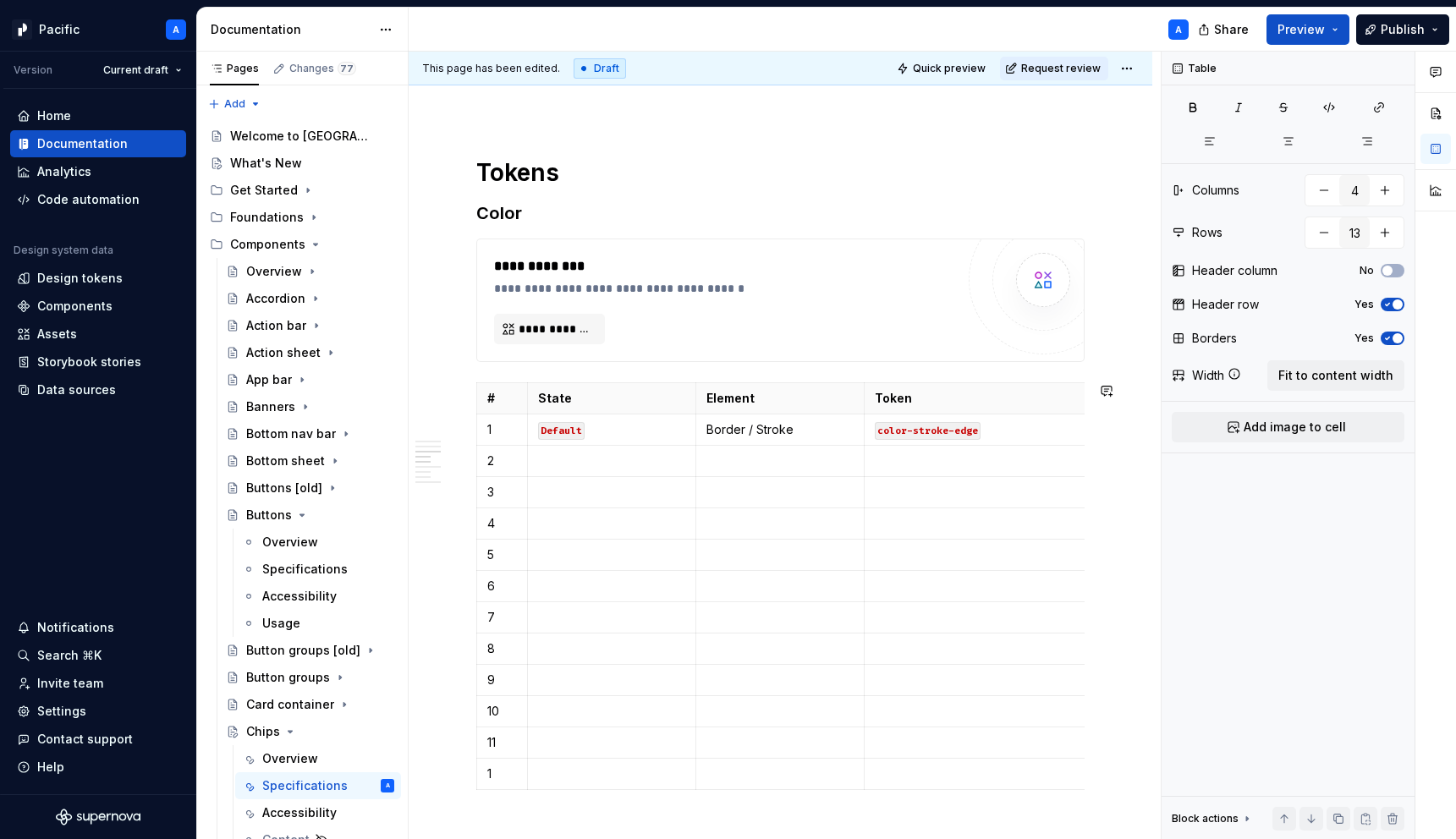
scroll to position [1303, 0]
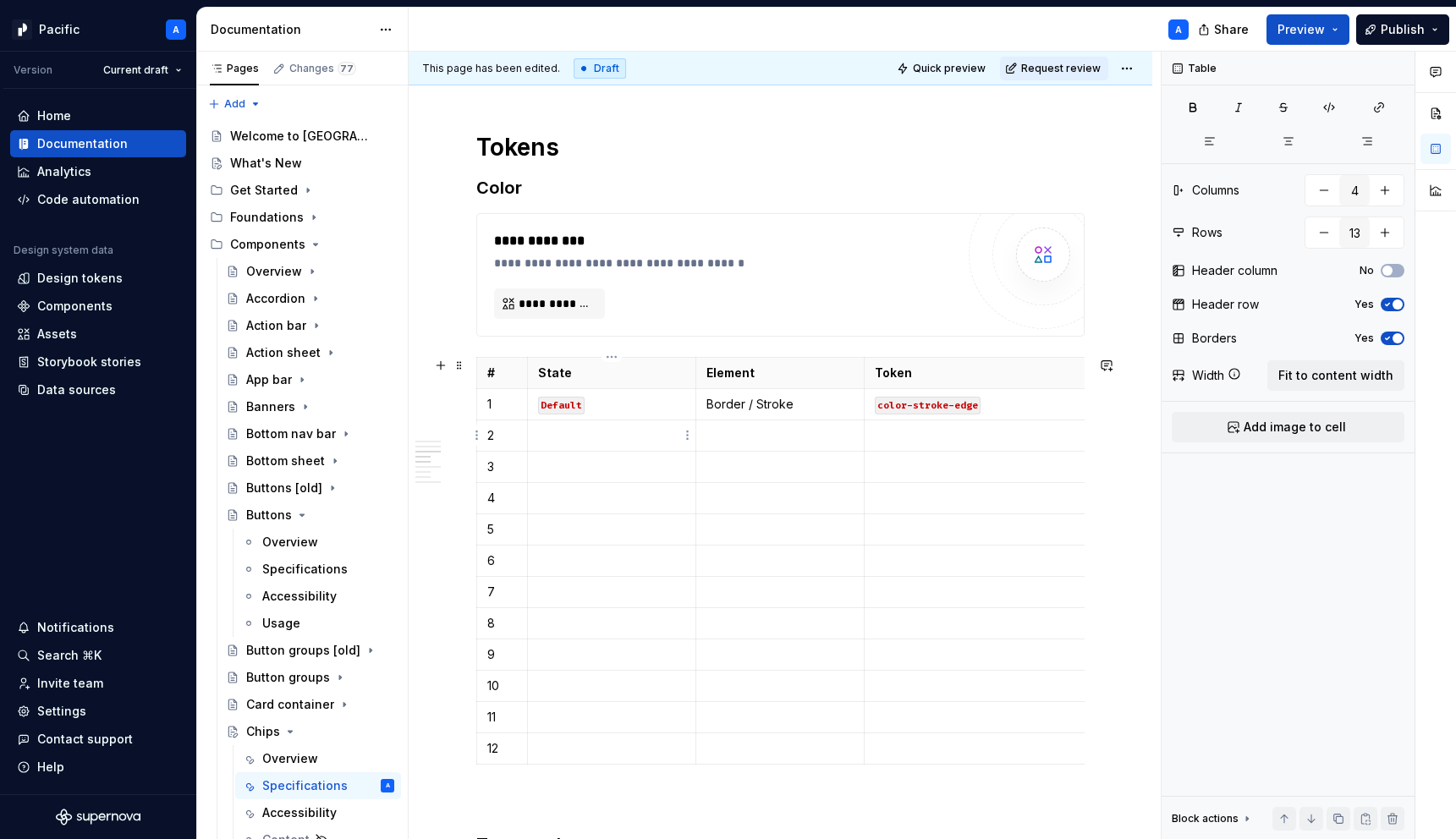
click at [570, 441] on p at bounding box center [612, 435] width 148 height 17
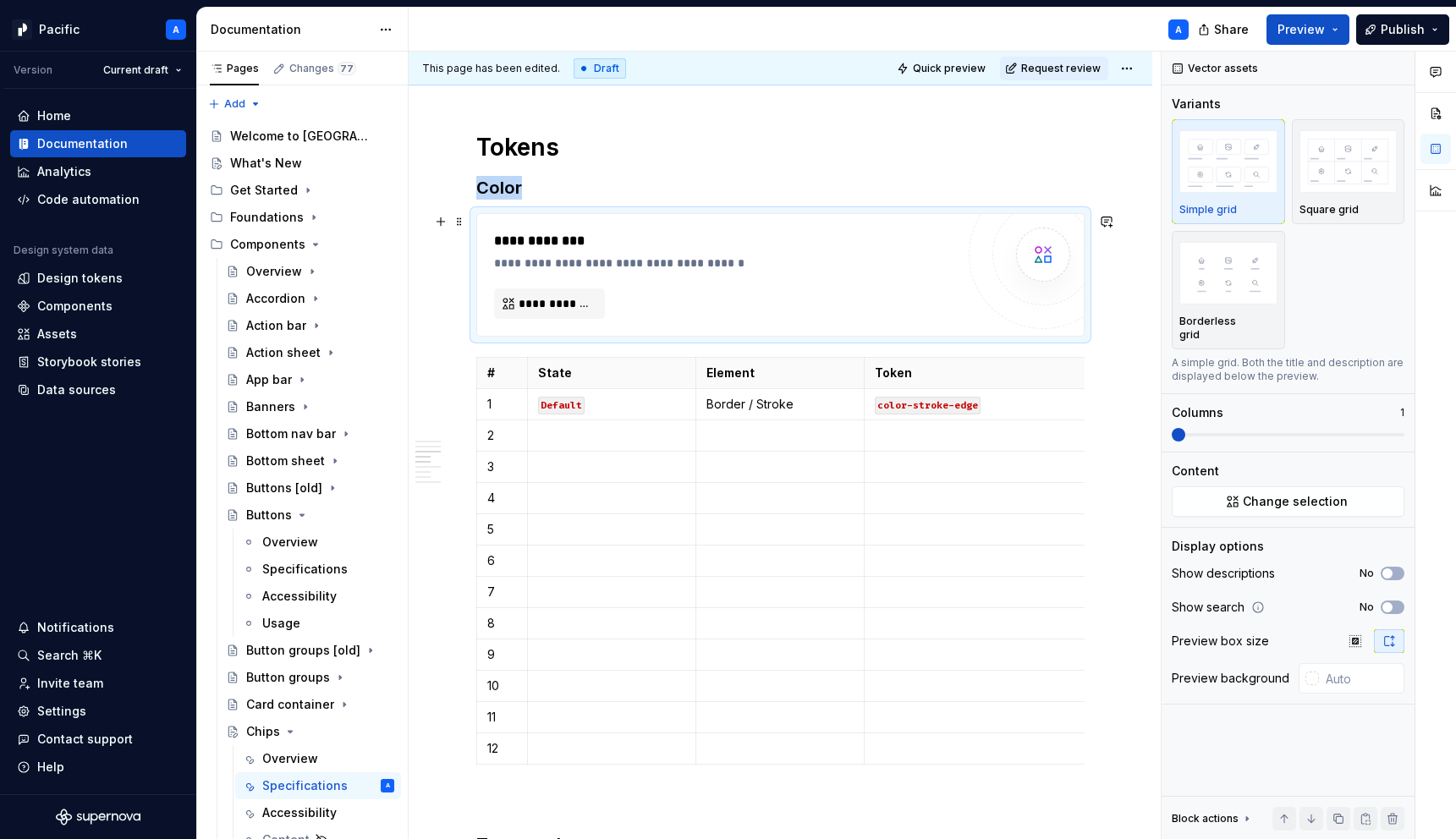
click at [663, 292] on div "**********" at bounding box center [724, 274] width 461 height 88
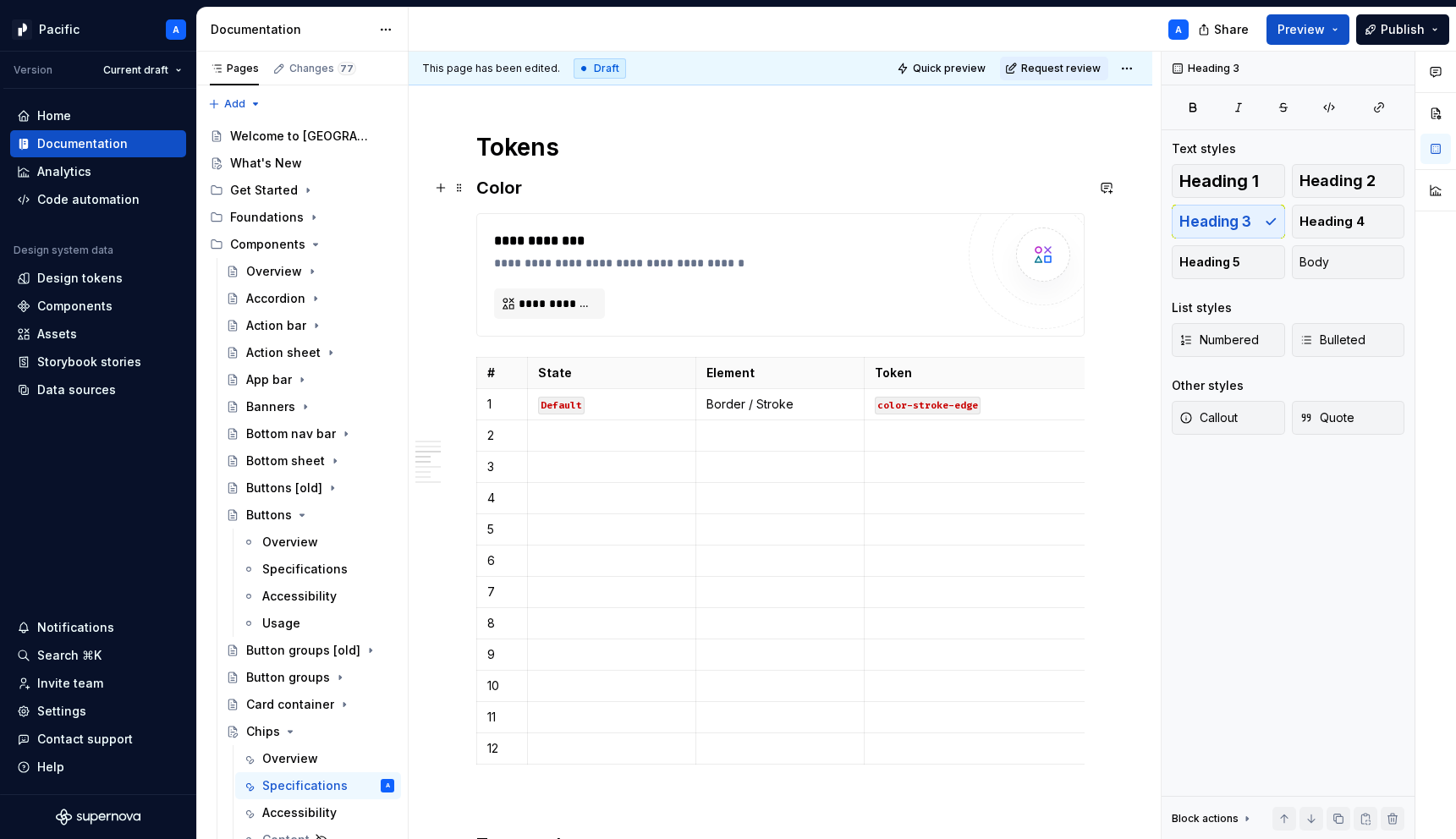
click at [534, 187] on h3 "Color" at bounding box center [780, 188] width 608 height 23
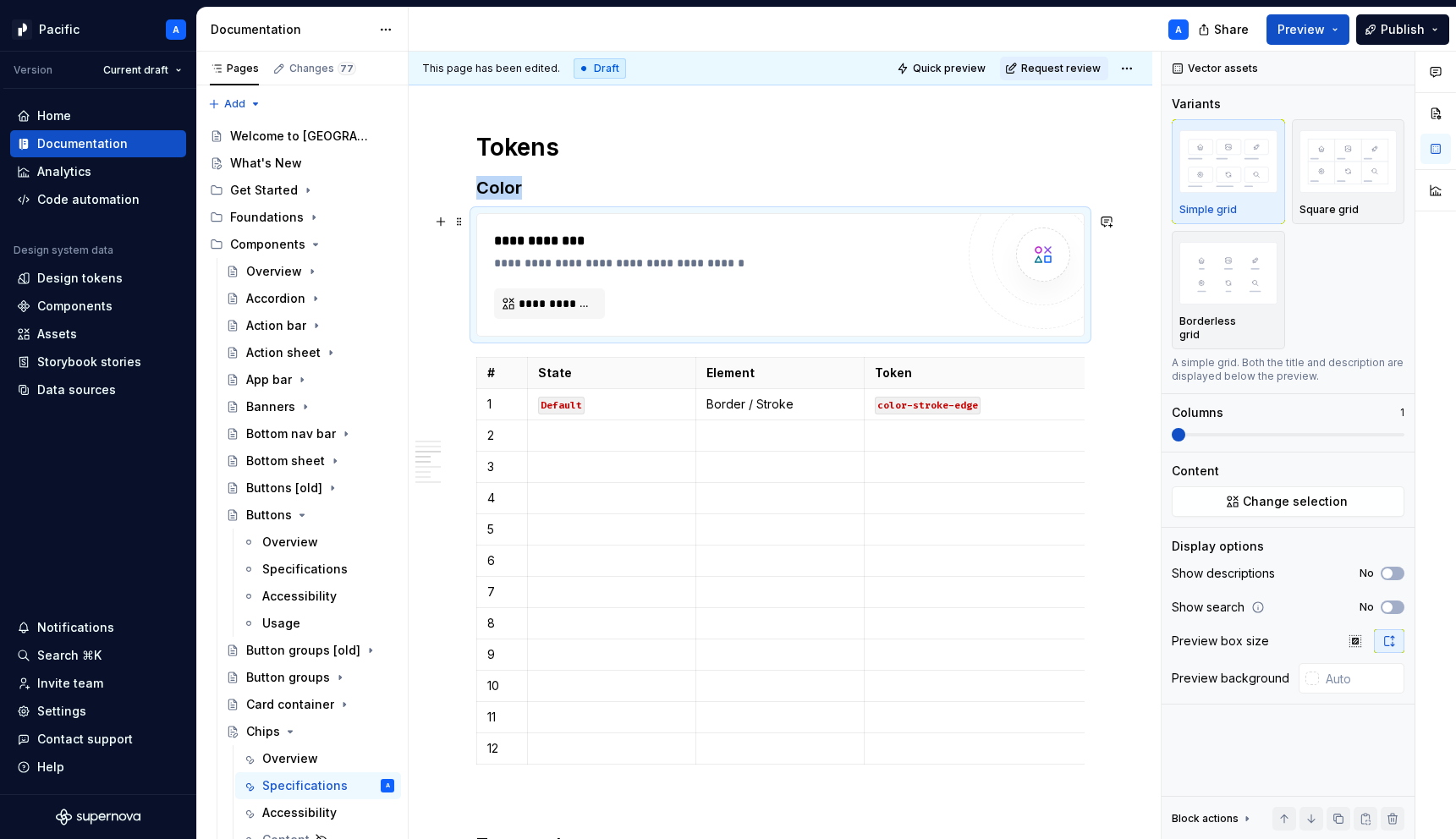
click at [560, 261] on div "**********" at bounding box center [728, 263] width 469 height 17
click at [588, 442] on p at bounding box center [612, 435] width 148 height 17
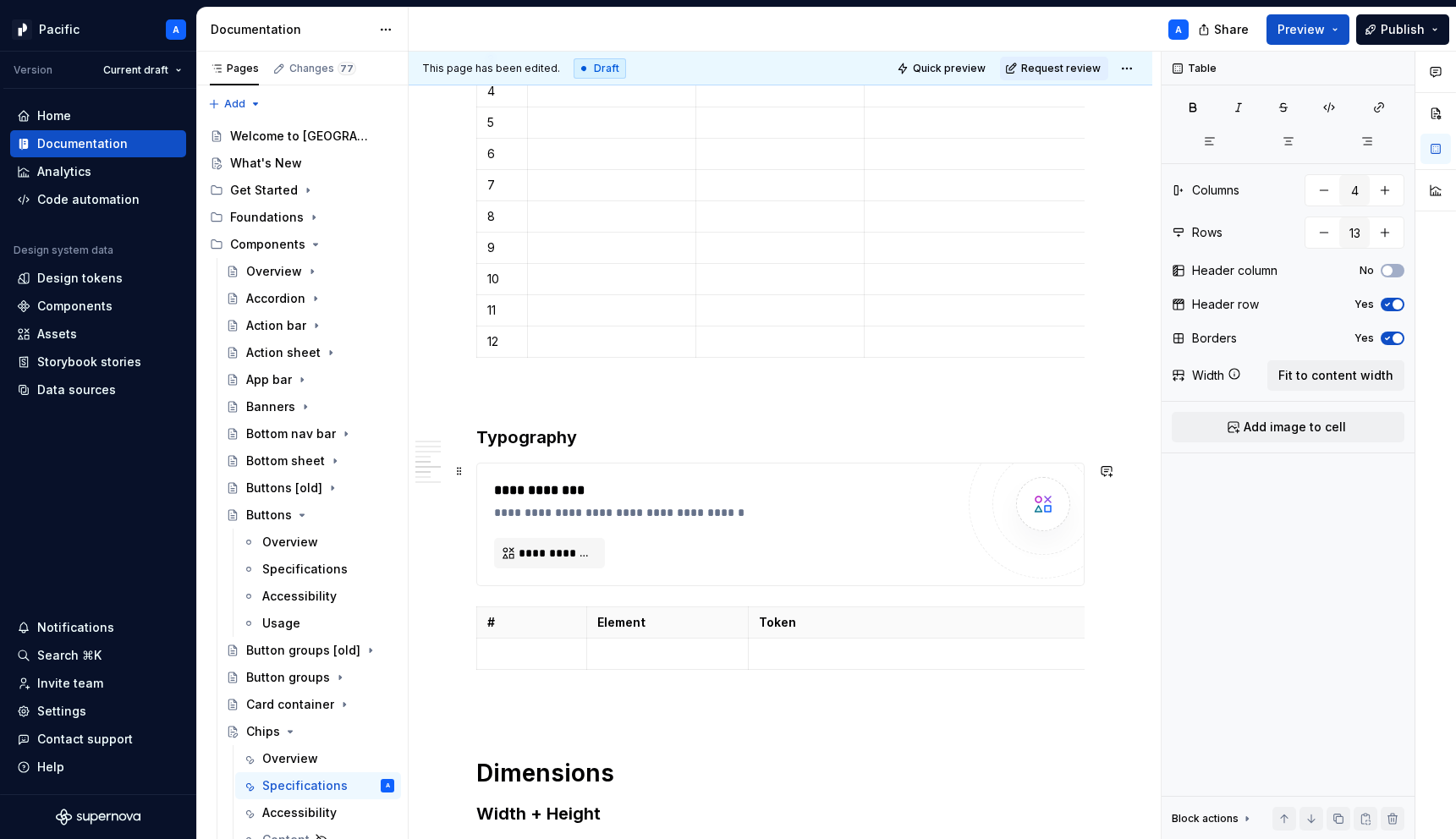
scroll to position [1724, 0]
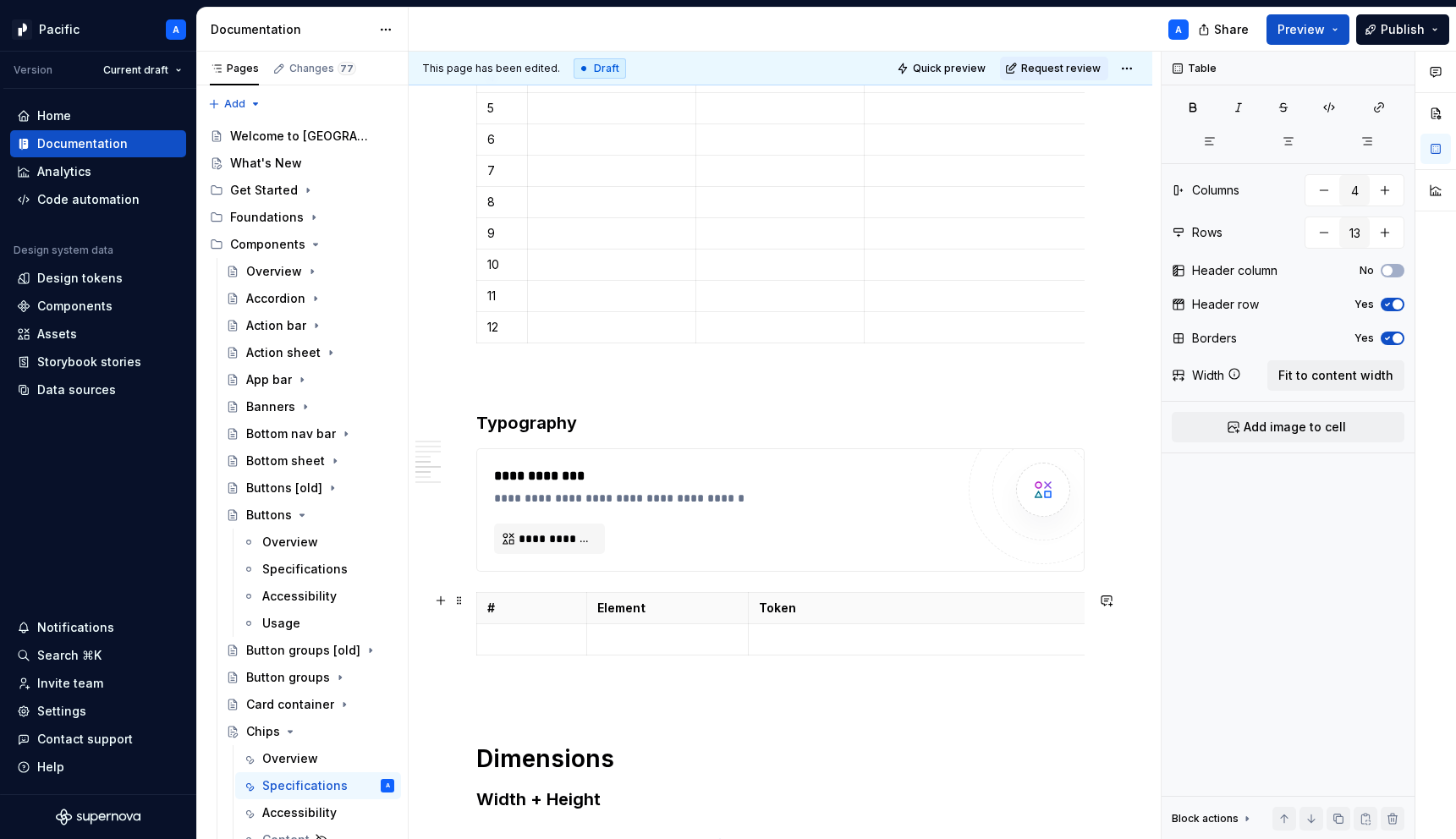
type input "3"
type input "2"
click at [595, 658] on div "# Element Token" at bounding box center [780, 627] width 608 height 70
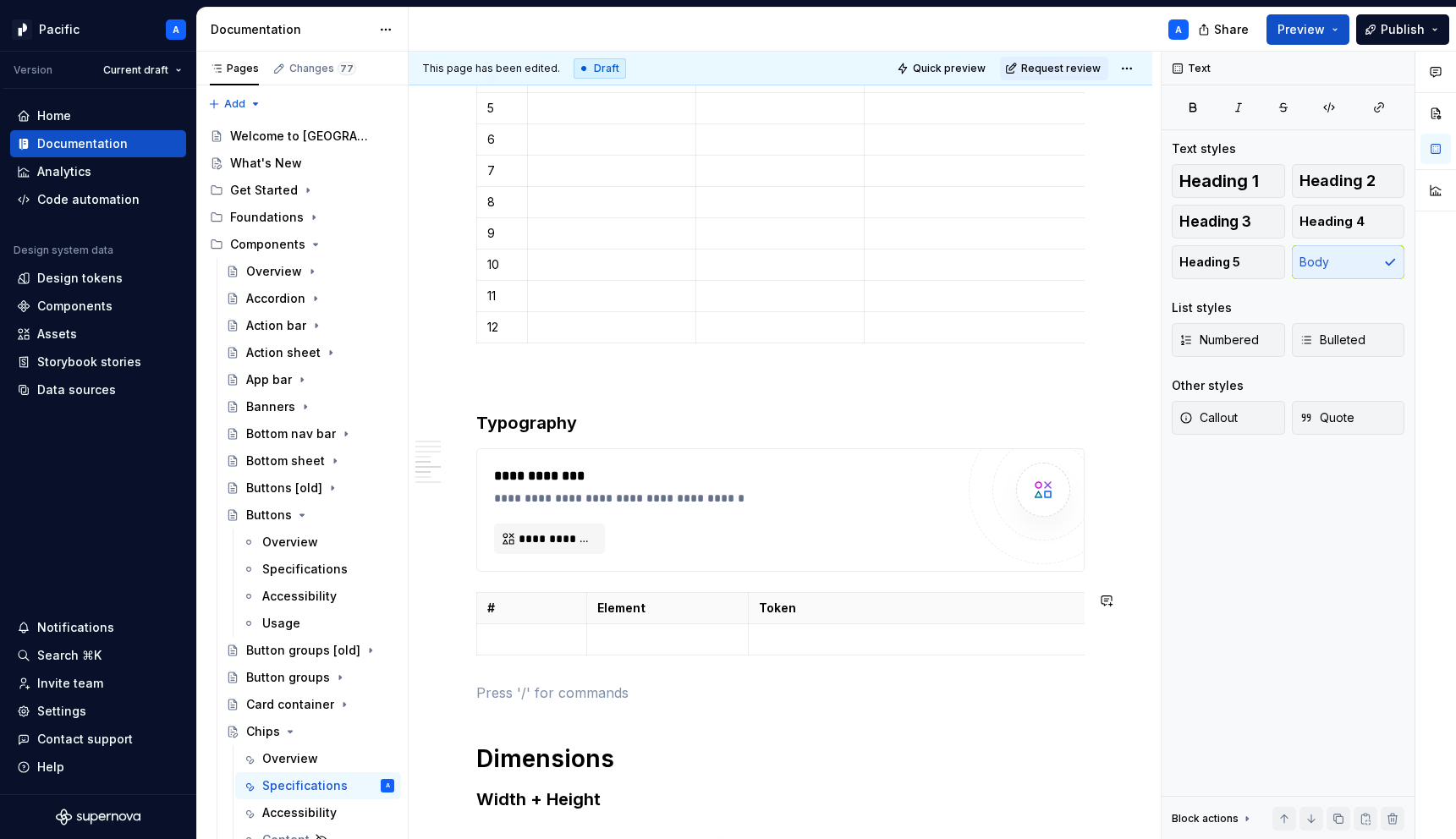
click at [569, 680] on div "**********" at bounding box center [780, 90] width 608 height 2959
click at [517, 367] on div "**********" at bounding box center [780, 90] width 608 height 2959
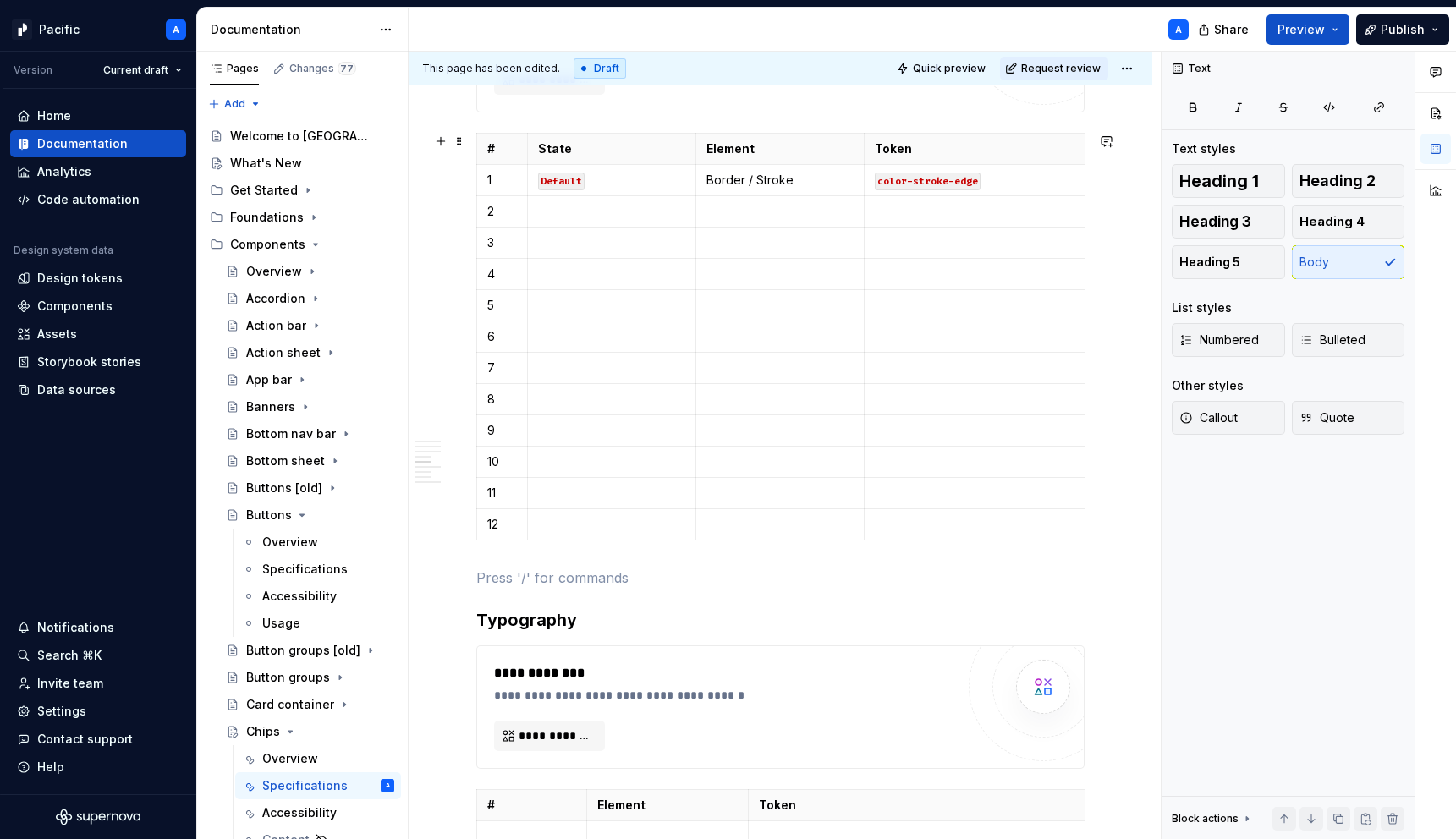
scroll to position [1516, 0]
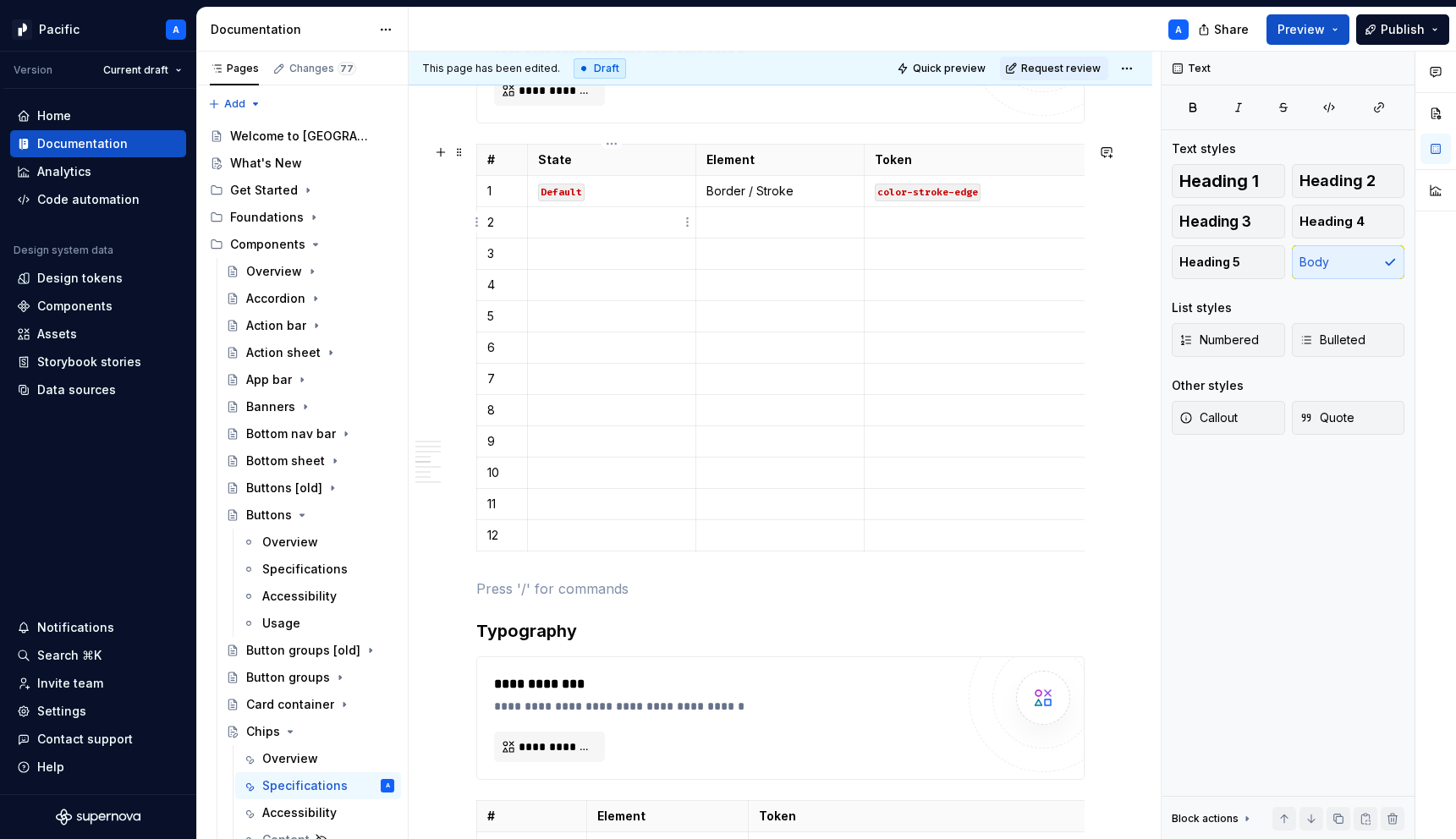
click at [585, 224] on p at bounding box center [612, 222] width 148 height 17
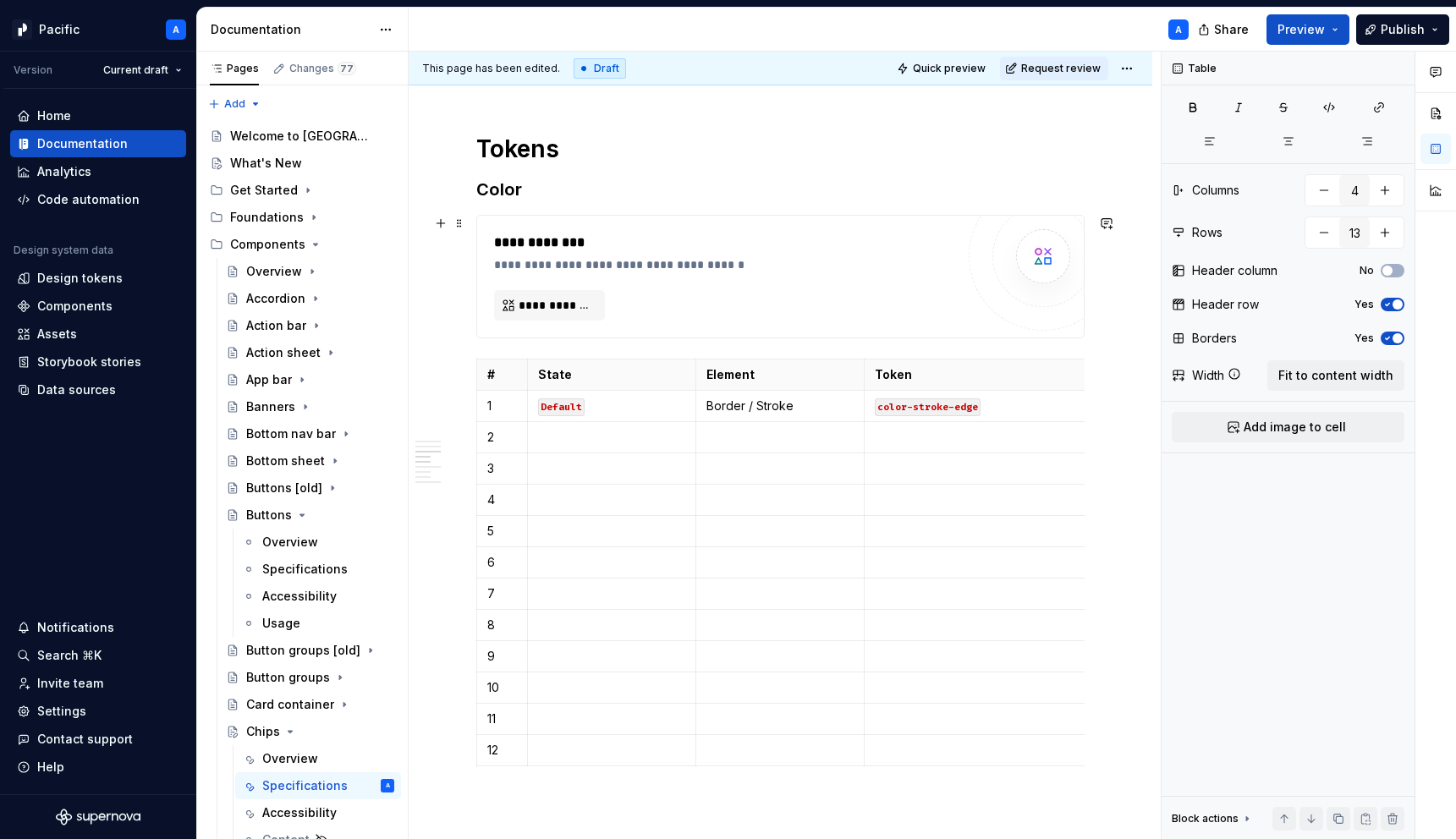
scroll to position [1336, 0]
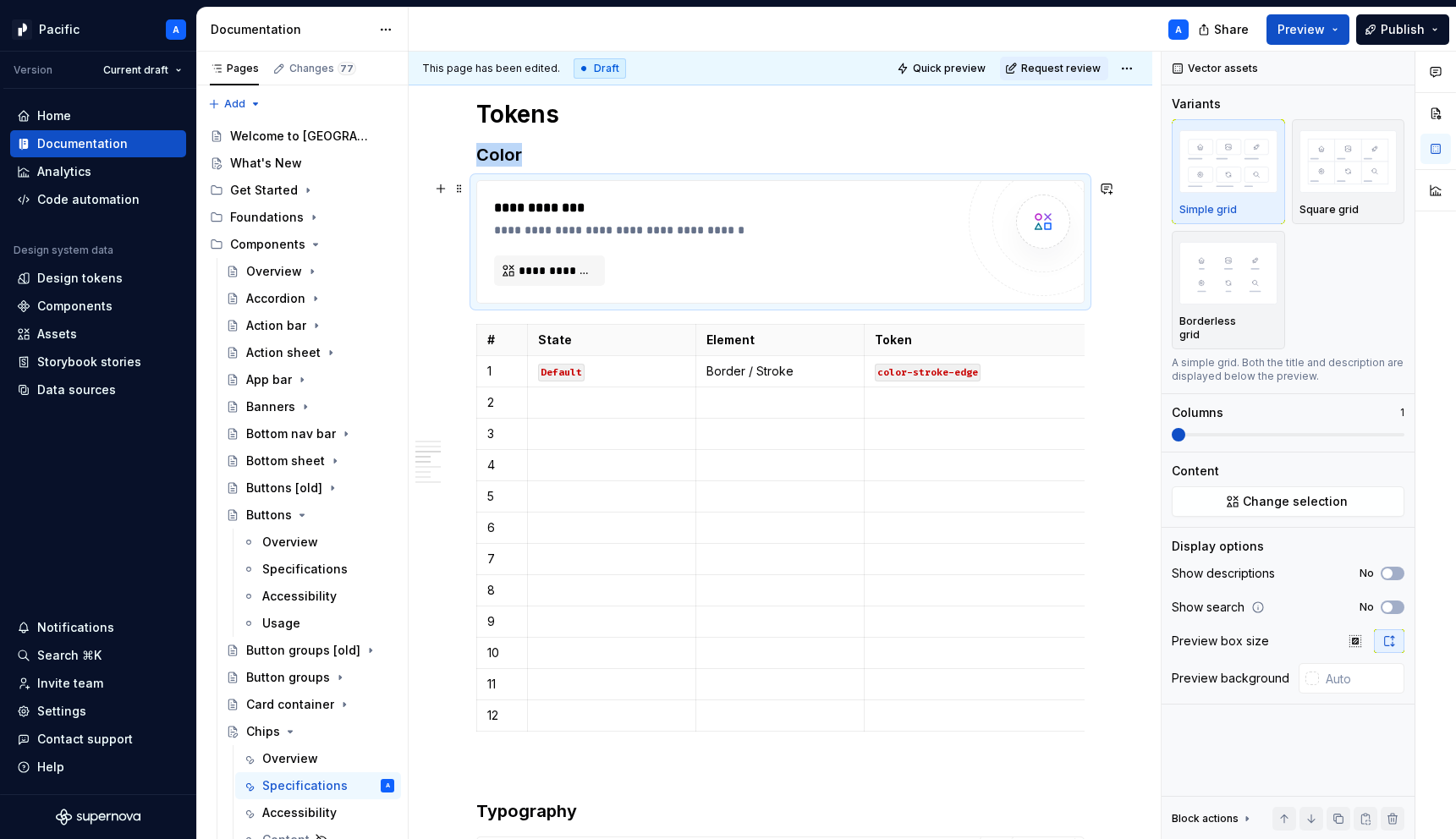
click at [585, 224] on div "**********" at bounding box center [728, 230] width 469 height 17
click at [302, 513] on icon "Page tree" at bounding box center [302, 515] width 14 height 14
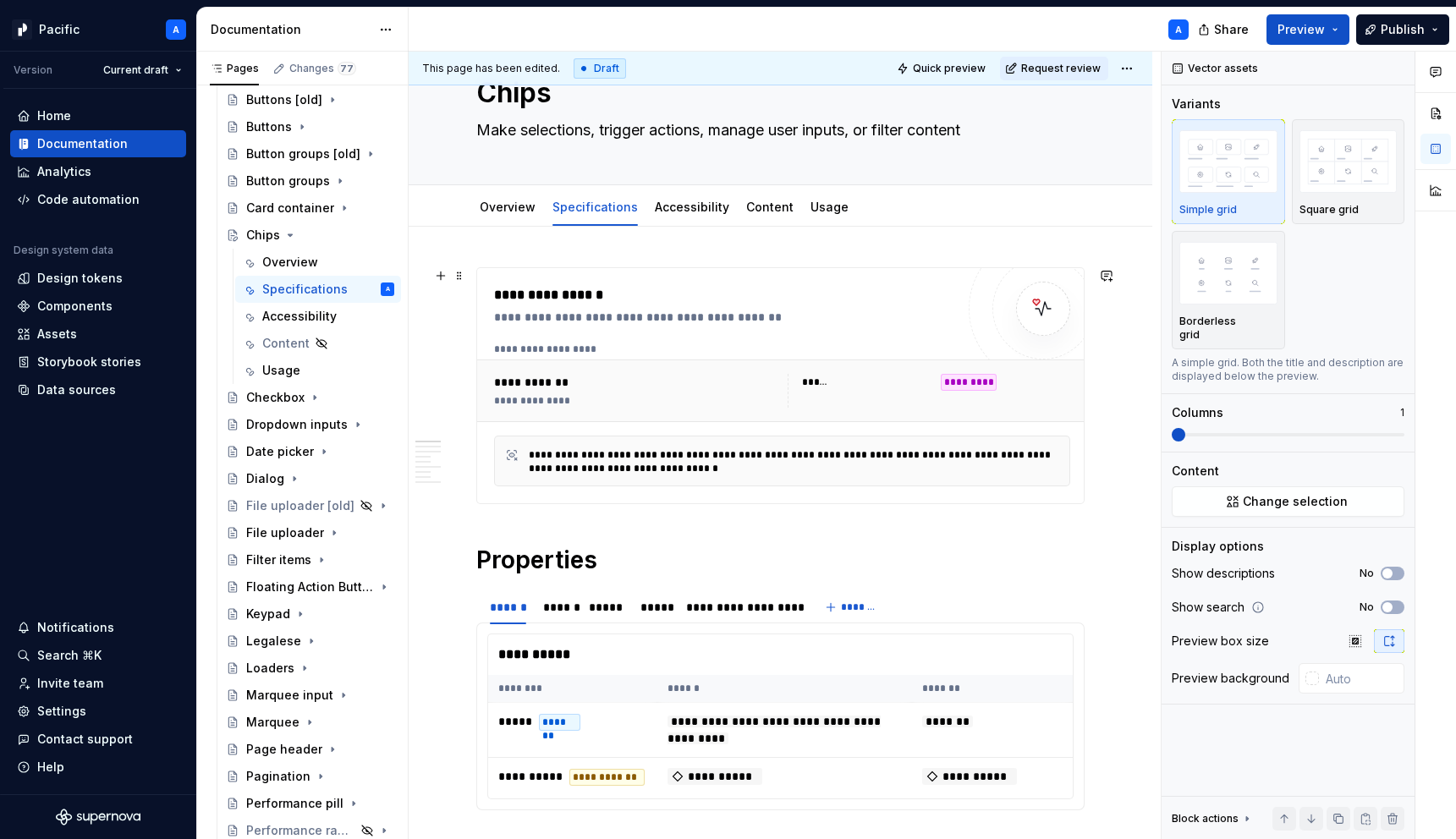
scroll to position [0, 0]
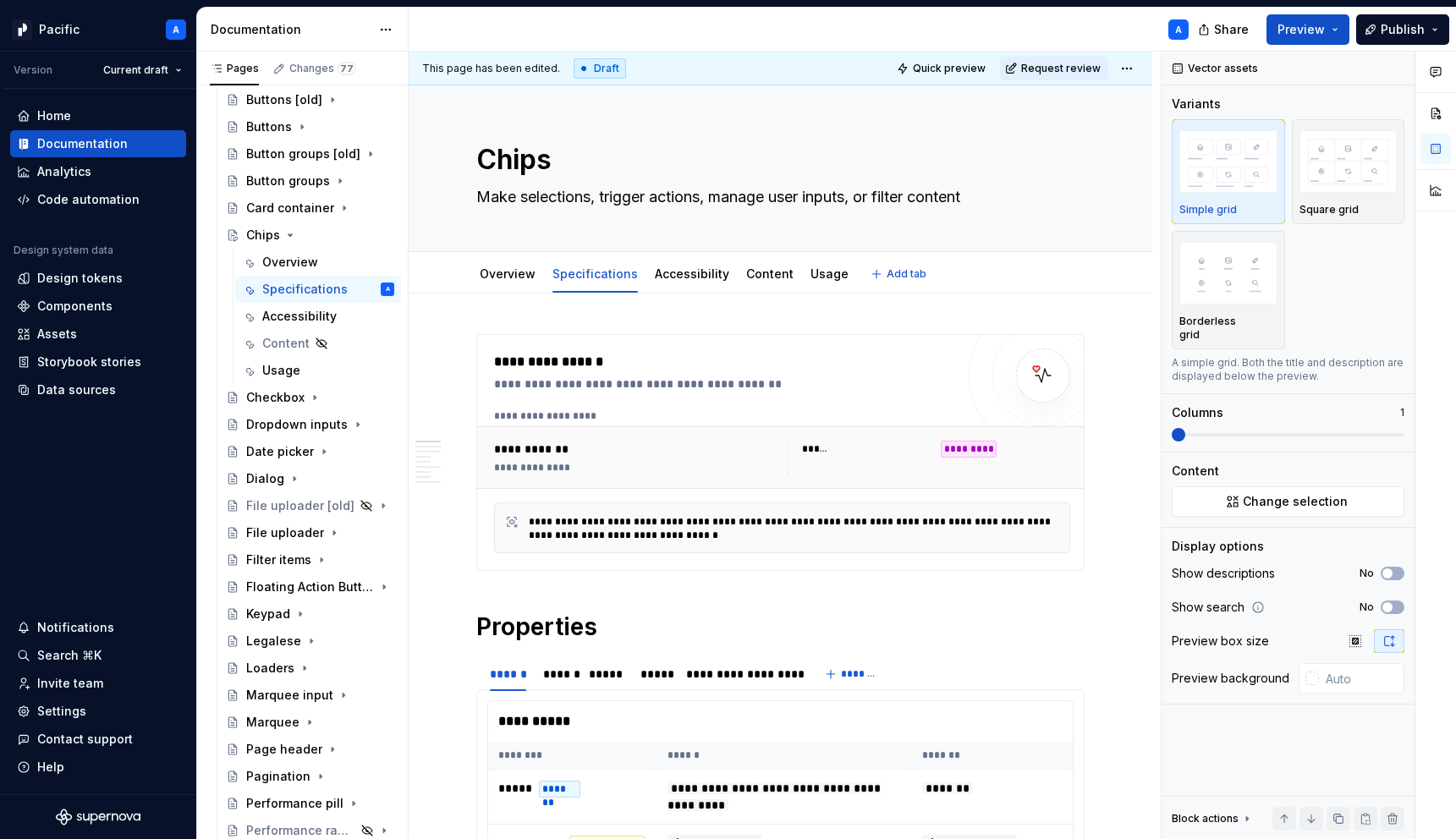
type textarea "*"
